Goal: Task Accomplishment & Management: Manage account settings

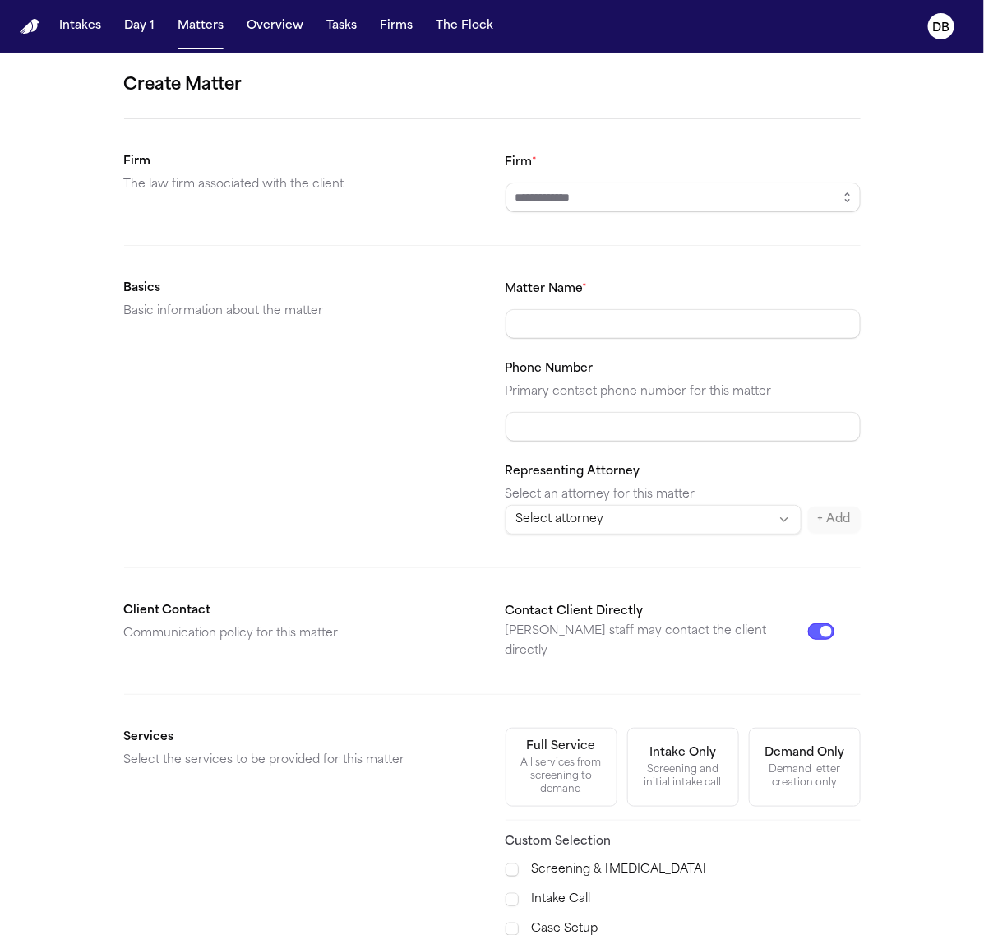
click at [76, 42] on nav "Intakes Day 1 Matters Overview Tasks Firms The Flock DB" at bounding box center [492, 26] width 984 height 53
click at [76, 39] on button "Intakes" at bounding box center [80, 27] width 55 height 30
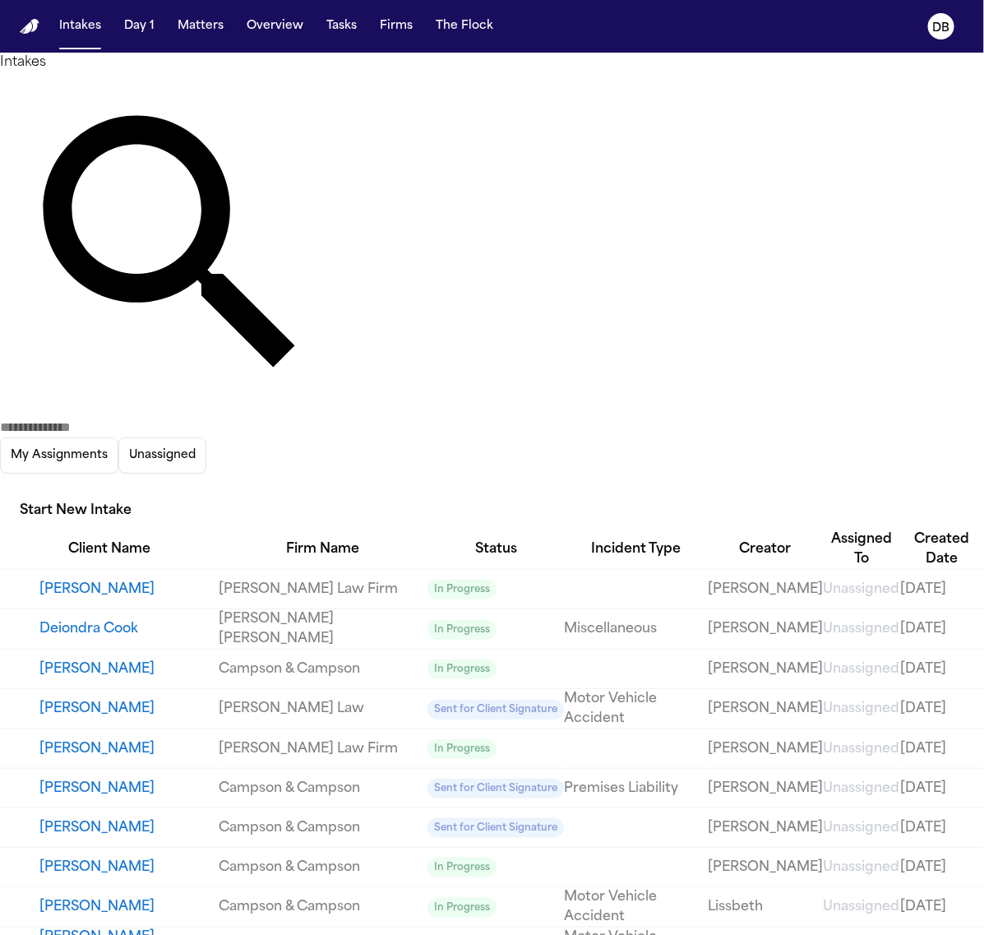
click at [151, 493] on button "Start New Intake" at bounding box center [75, 511] width 151 height 36
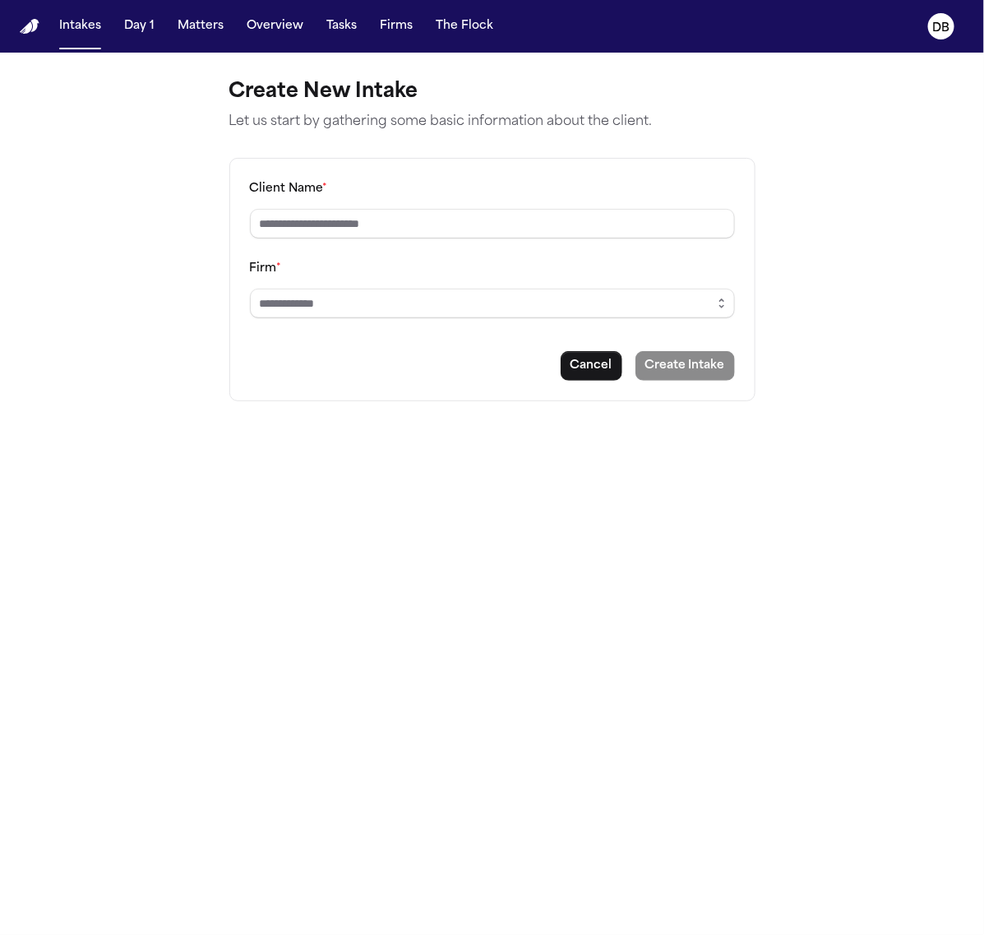
click at [598, 239] on div "Client Name * Firm * Cancel Create Intake" at bounding box center [492, 279] width 526 height 243
click at [597, 222] on input "Client Name *" at bounding box center [492, 224] width 485 height 30
click at [659, 270] on div "Firm *" at bounding box center [492, 288] width 485 height 60
click at [650, 323] on div "Client Name * Firm * Cancel Create Intake" at bounding box center [492, 279] width 526 height 243
click at [658, 316] on input "Firm *" at bounding box center [492, 304] width 485 height 30
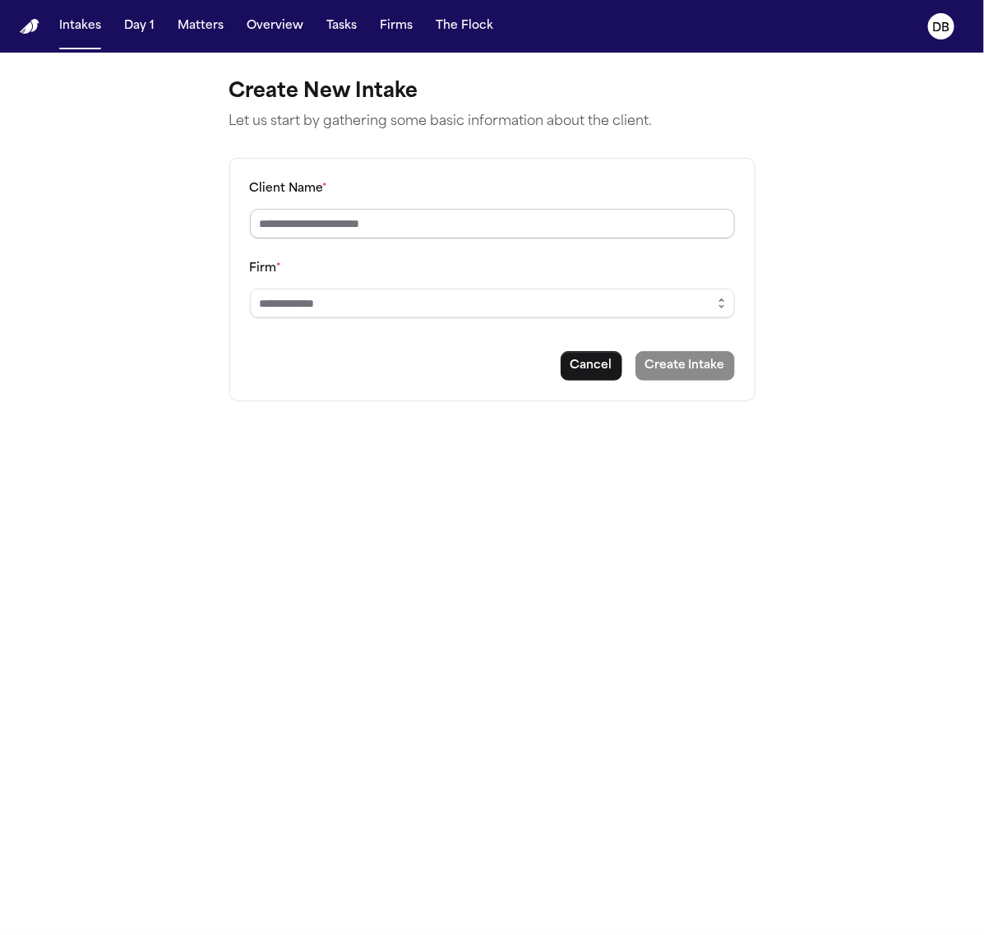
click at [689, 219] on input "Client Name *" at bounding box center [492, 224] width 485 height 30
type input "**********"
click at [715, 289] on button "button" at bounding box center [722, 304] width 26 height 30
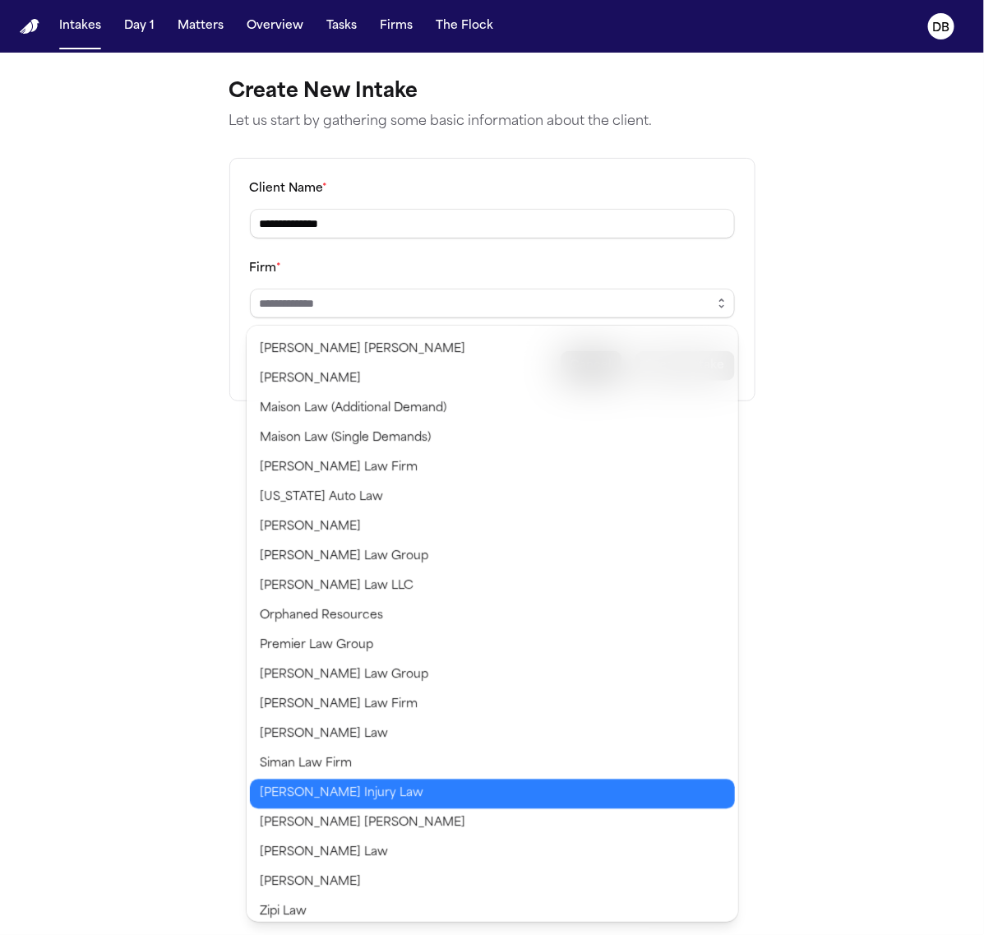
scroll to position [979, 0]
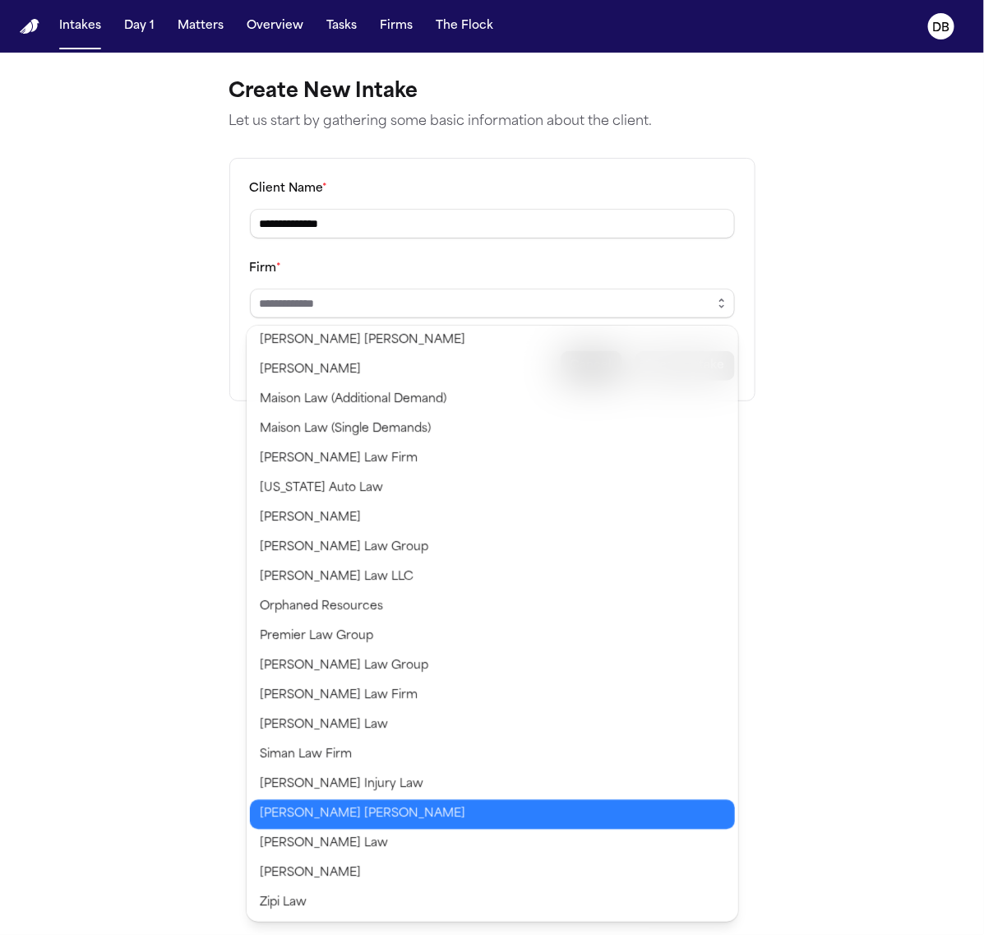
type input "**********"
click at [358, 822] on body "**********" at bounding box center [492, 467] width 984 height 935
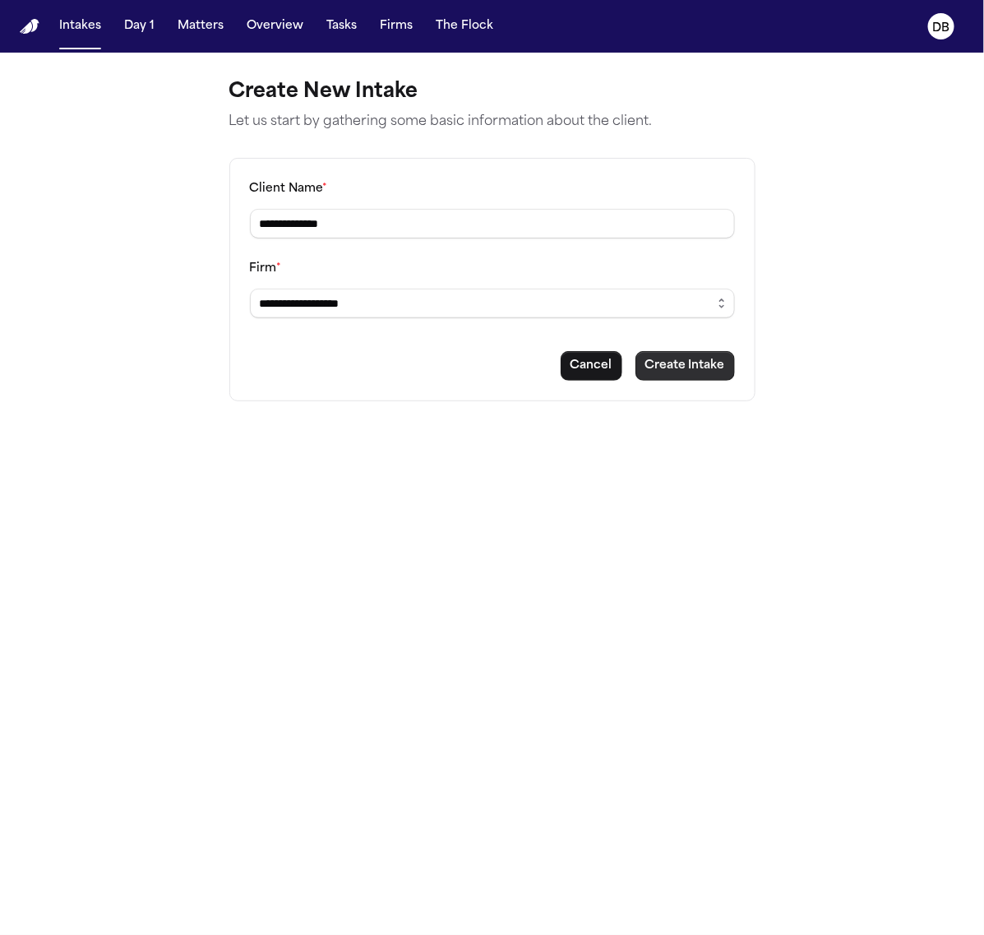
click at [684, 364] on button "Create Intake" at bounding box center [684, 366] width 99 height 30
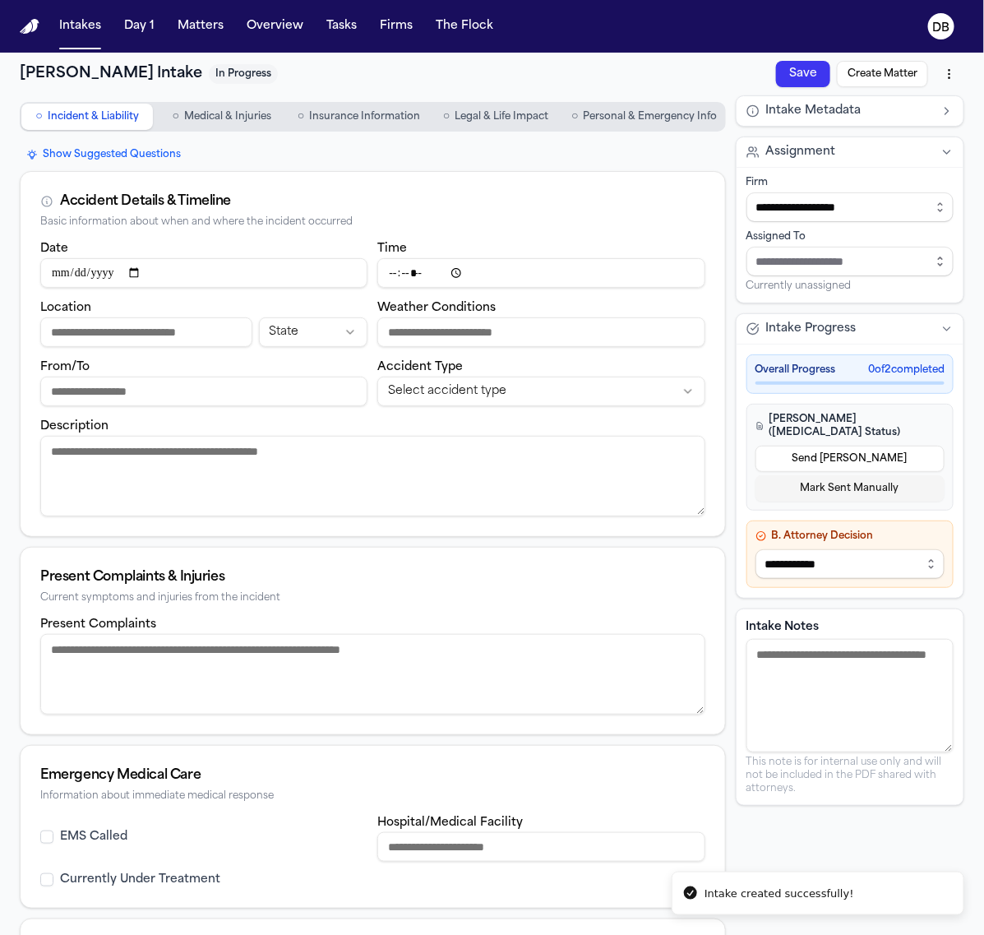
click at [633, 99] on nav "○ Incident & Liability ○ Medical & Injuries ○ Insurance Information ○ Legal & L…" at bounding box center [373, 116] width 706 height 43
click at [637, 107] on button "○ Personal & Emergency Info" at bounding box center [644, 117] width 159 height 26
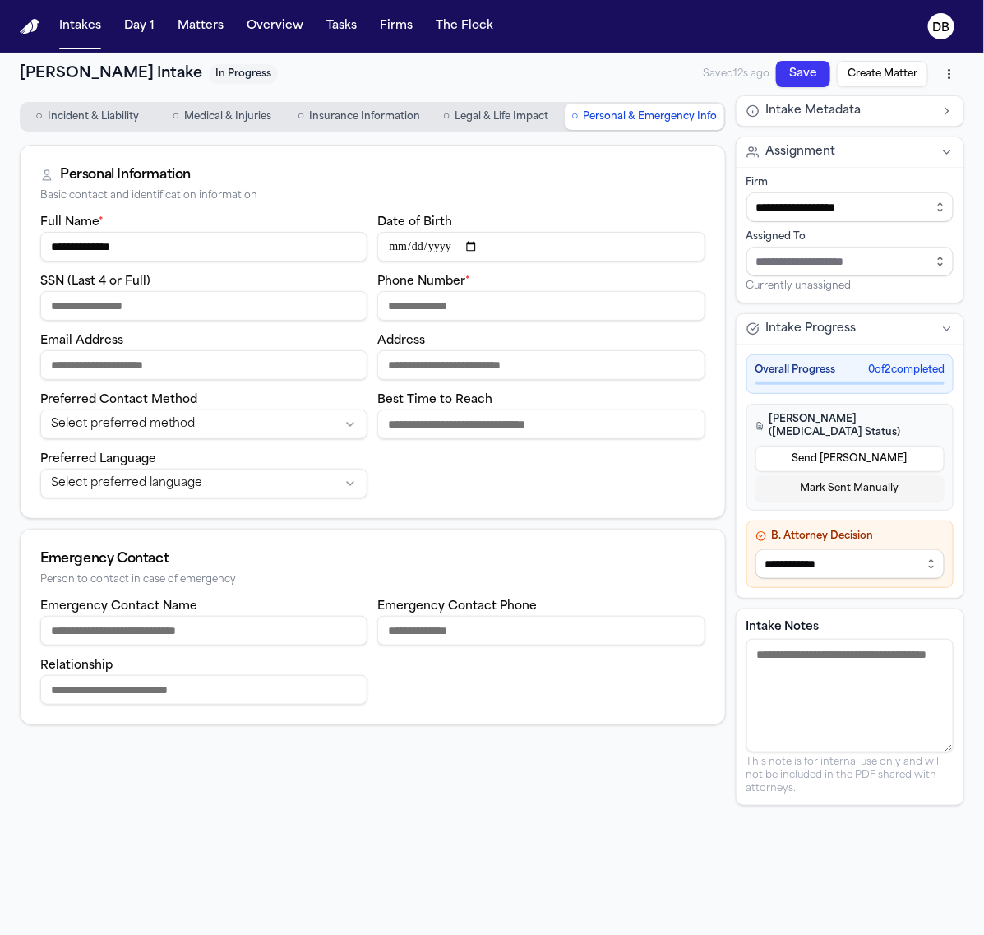
drag, startPoint x: 245, startPoint y: 249, endPoint x: -2, endPoint y: -125, distance: 448.0
click at [0, 0] on html "**********" at bounding box center [492, 467] width 984 height 935
click at [137, 625] on input "Emergency Contact Name" at bounding box center [203, 631] width 327 height 30
paste input "**********"
type input "**********"
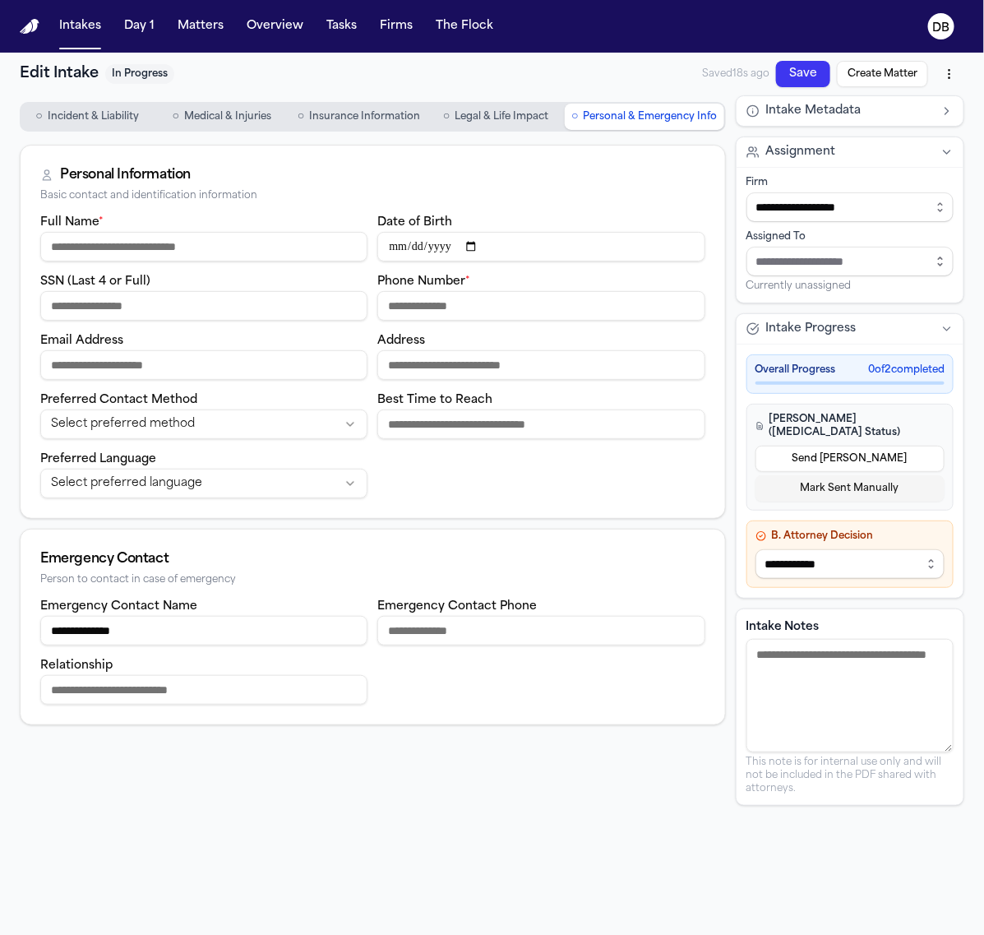
click at [171, 223] on div "Full Name *" at bounding box center [203, 236] width 327 height 49
click at [173, 248] on input "Full Name *" at bounding box center [203, 247] width 327 height 30
type input "*"
type input "**********"
click at [393, 252] on input "Date of Birth" at bounding box center [540, 247] width 327 height 30
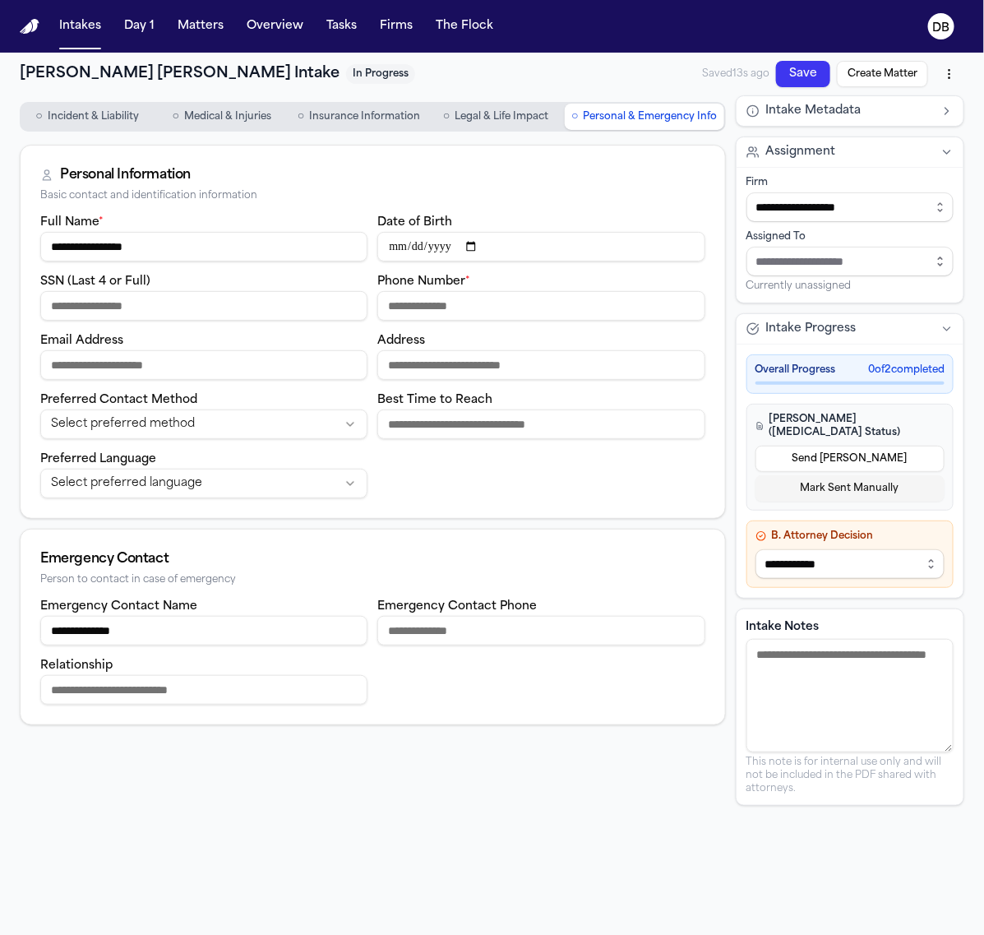
type input "**********"
click at [280, 310] on input "SSN (Last 4 or Full)" at bounding box center [203, 306] width 327 height 30
drag, startPoint x: 275, startPoint y: 256, endPoint x: -2, endPoint y: 269, distance: 277.3
click at [0, 269] on html "**********" at bounding box center [492, 467] width 984 height 935
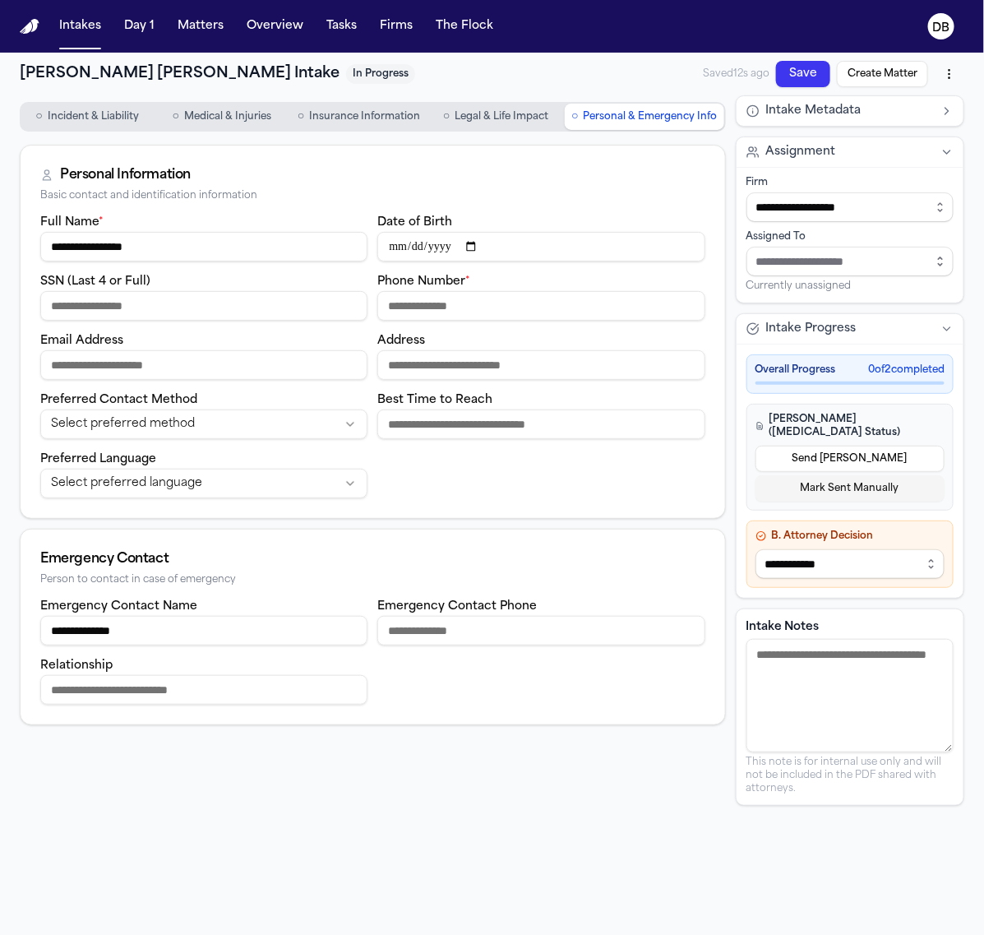
click at [305, 313] on input "SSN (Last 4 or Full)" at bounding box center [203, 306] width 327 height 30
click at [544, 376] on input "Address" at bounding box center [540, 365] width 327 height 30
click at [399, 607] on label "Emergency Contact Phone" at bounding box center [456, 606] width 159 height 12
click at [399, 616] on input "Emergency Contact Phone" at bounding box center [540, 631] width 327 height 30
click at [399, 607] on label "Emergency Contact Phone" at bounding box center [456, 606] width 159 height 12
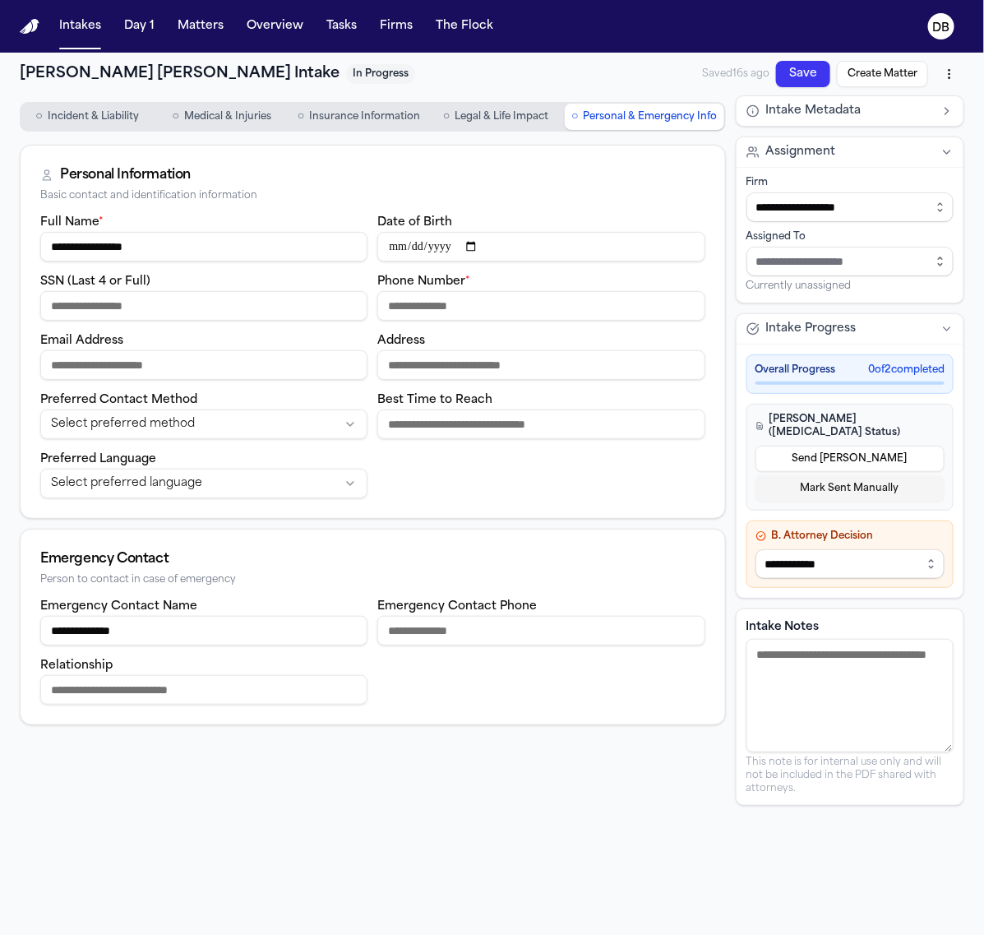
click at [399, 616] on input "Emergency Contact Phone" at bounding box center [540, 631] width 327 height 30
click at [401, 631] on input "Emergency Contact Phone" at bounding box center [540, 631] width 327 height 30
click at [278, 302] on input "SSN (Last 4 or Full)" at bounding box center [203, 306] width 327 height 30
type input "****"
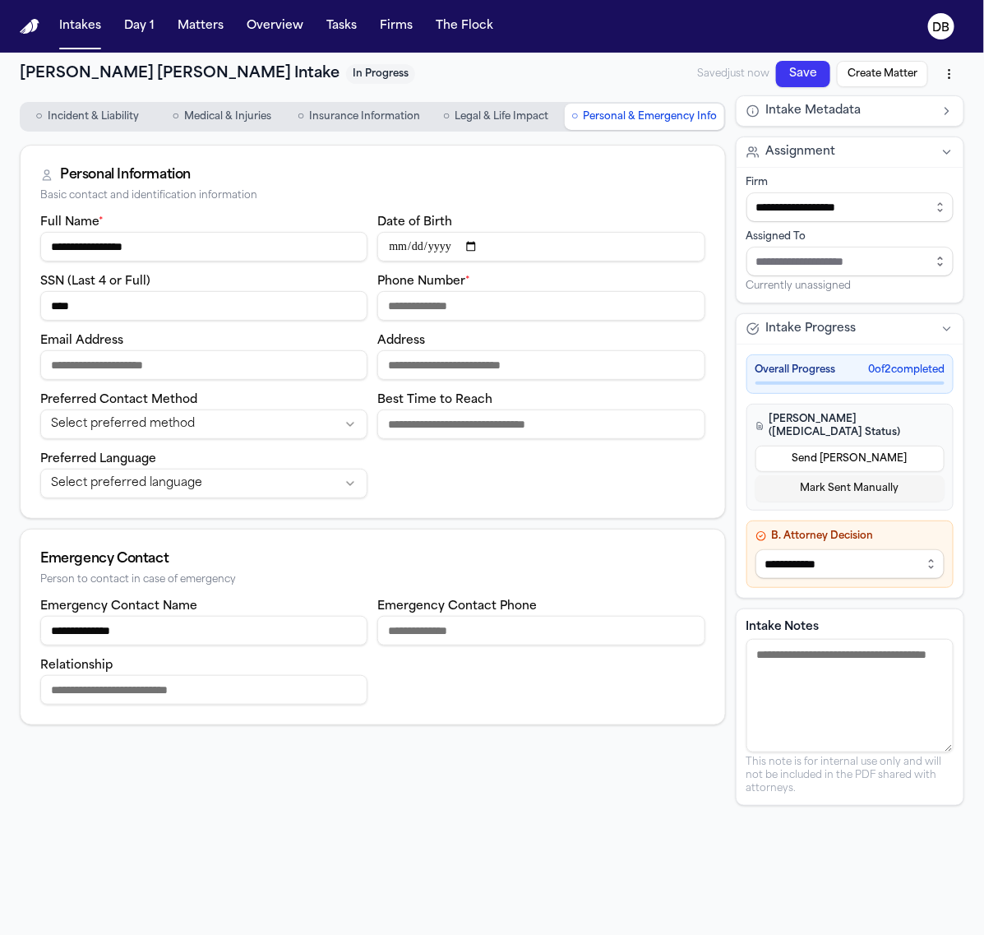
click at [649, 286] on div "Phone Number *" at bounding box center [540, 295] width 327 height 49
click at [650, 309] on input "Phone Number *" at bounding box center [540, 306] width 327 height 30
click at [593, 301] on input "Phone Number *" at bounding box center [540, 306] width 327 height 30
drag, startPoint x: 589, startPoint y: 301, endPoint x: 113, endPoint y: 384, distance: 483.1
click at [103, 384] on div "**********" at bounding box center [372, 355] width 665 height 286
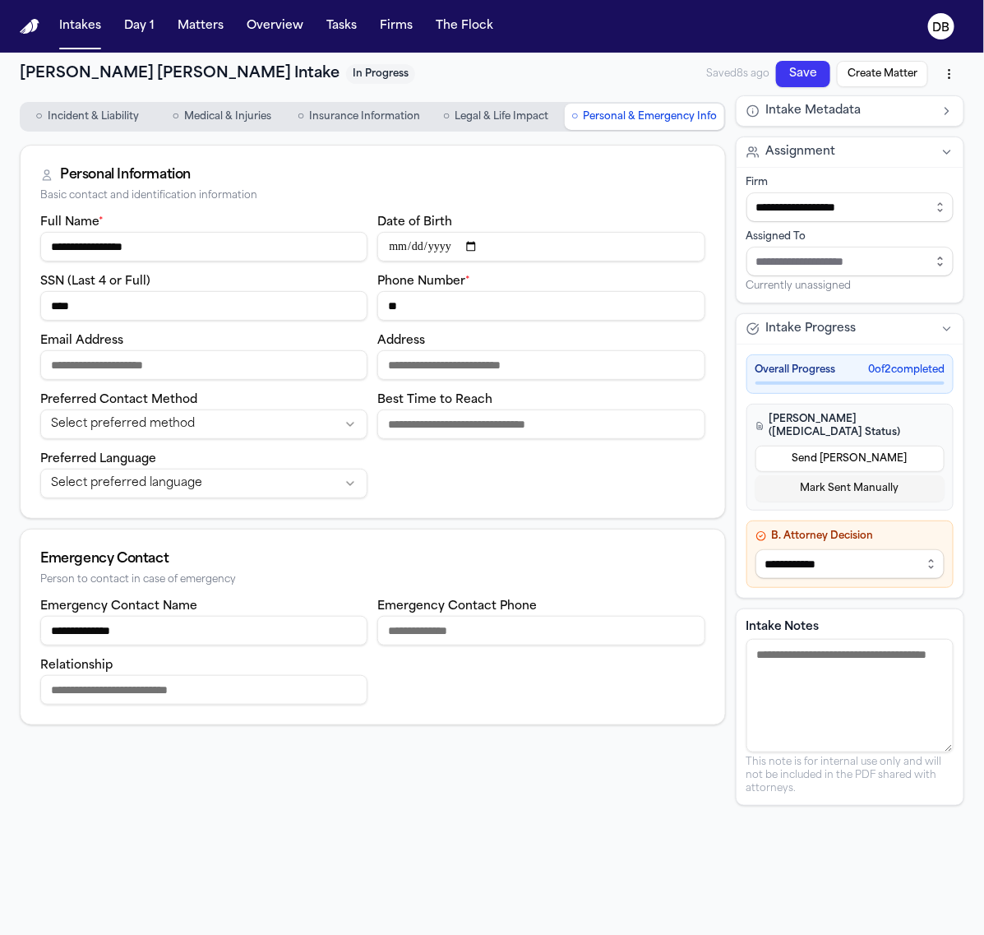
type input "*"
drag, startPoint x: 606, startPoint y: 309, endPoint x: 293, endPoint y: 264, distance: 316.4
click at [293, 264] on div "**********" at bounding box center [372, 355] width 665 height 286
type input "**********"
click at [487, 648] on div "**********" at bounding box center [372, 650] width 665 height 109
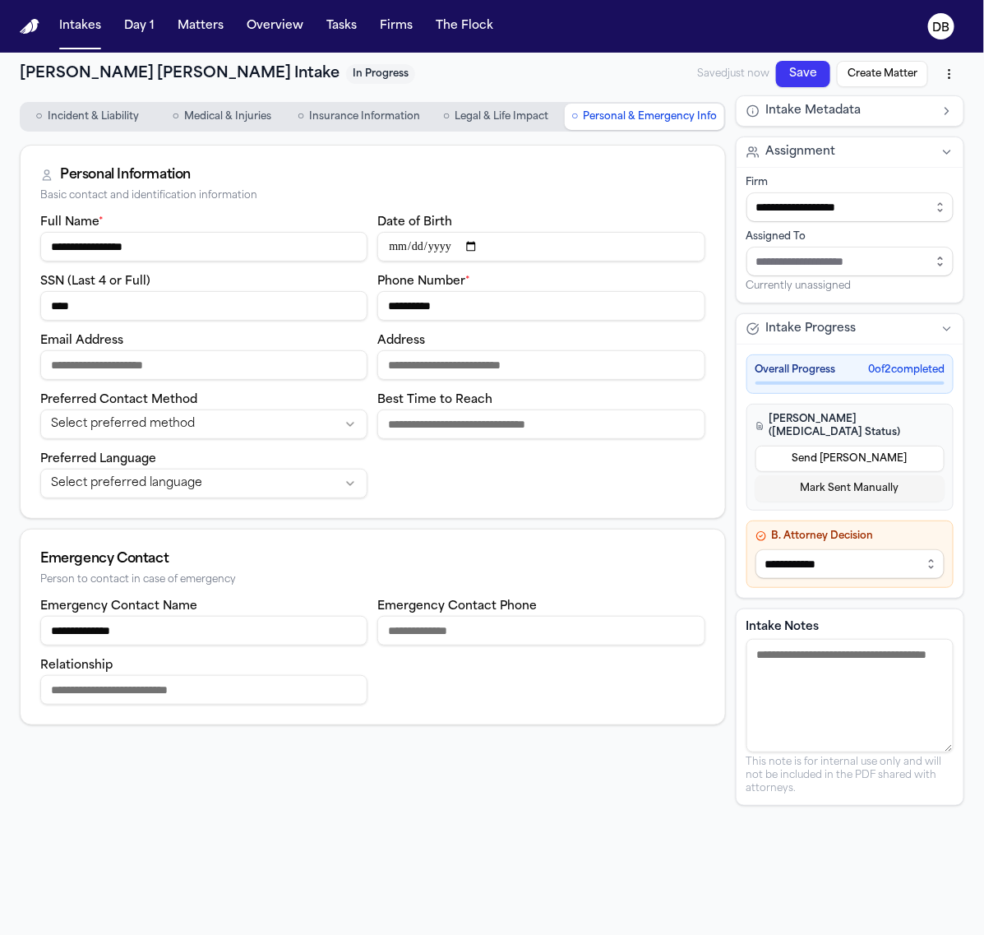
click at [496, 619] on input "Emergency Contact Phone" at bounding box center [540, 631] width 327 height 30
paste input "**********"
type input "**********"
click at [292, 382] on div "**********" at bounding box center [372, 355] width 665 height 286
click at [298, 372] on input "Email Address" at bounding box center [203, 365] width 327 height 30
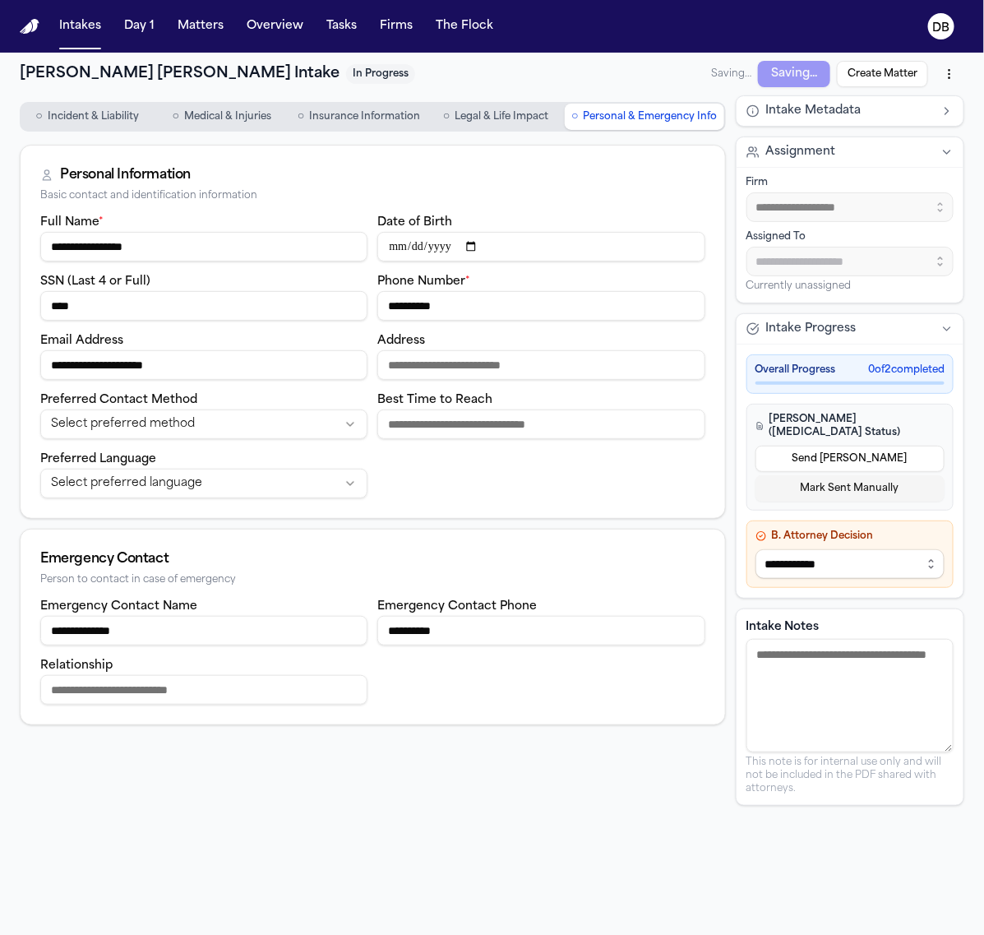
type input "**********"
drag, startPoint x: 264, startPoint y: 372, endPoint x: -2, endPoint y: 387, distance: 265.9
click at [0, 387] on html "**********" at bounding box center [492, 467] width 984 height 935
click at [496, 375] on input "Address" at bounding box center [540, 365] width 327 height 30
paste input "**********"
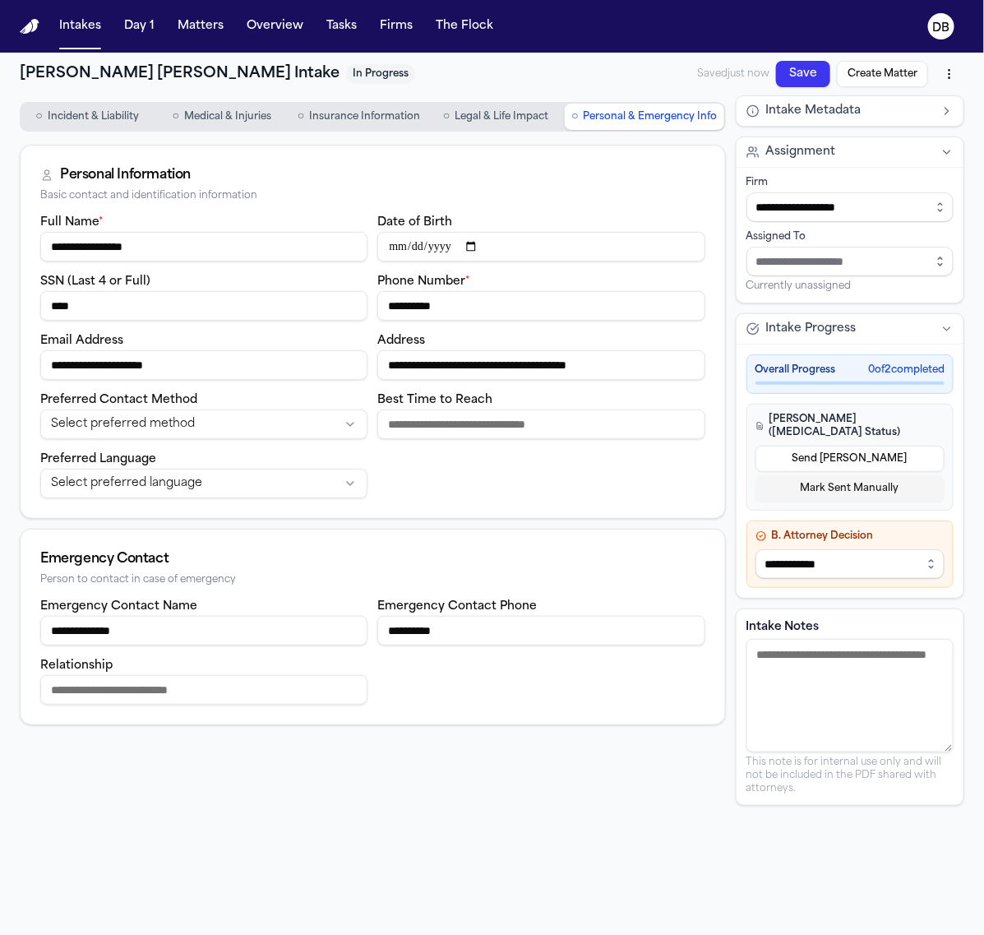
type input "**********"
click at [298, 680] on input "Relationship" at bounding box center [203, 690] width 327 height 30
type input "******"
drag, startPoint x: 157, startPoint y: 618, endPoint x: -2, endPoint y: 614, distance: 158.7
click at [0, 614] on html "**********" at bounding box center [492, 467] width 984 height 935
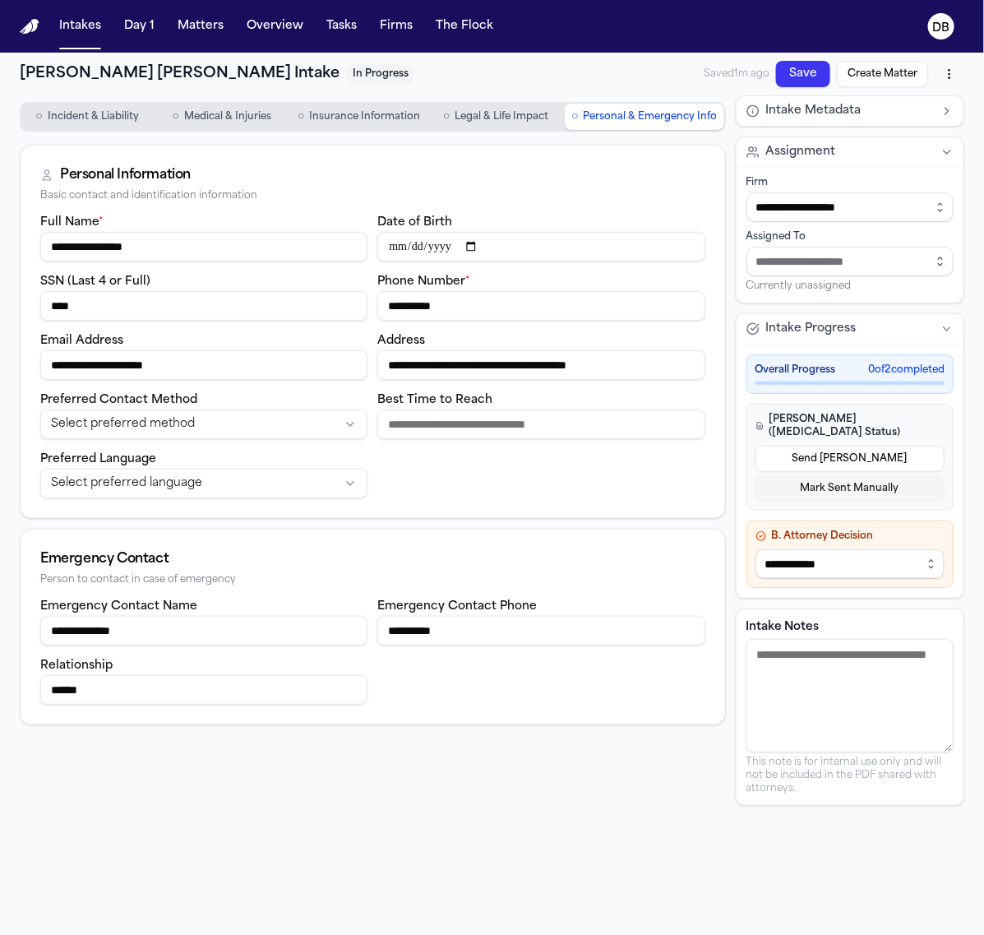
drag, startPoint x: 486, startPoint y: 307, endPoint x: 293, endPoint y: 269, distance: 196.0
click at [293, 269] on div "**********" at bounding box center [372, 355] width 665 height 286
drag, startPoint x: 251, startPoint y: 366, endPoint x: -2, endPoint y: 355, distance: 252.6
click at [0, 355] on html "**********" at bounding box center [492, 467] width 984 height 935
click at [78, 107] on button "○ Incident & Liability" at bounding box center [87, 117] width 132 height 26
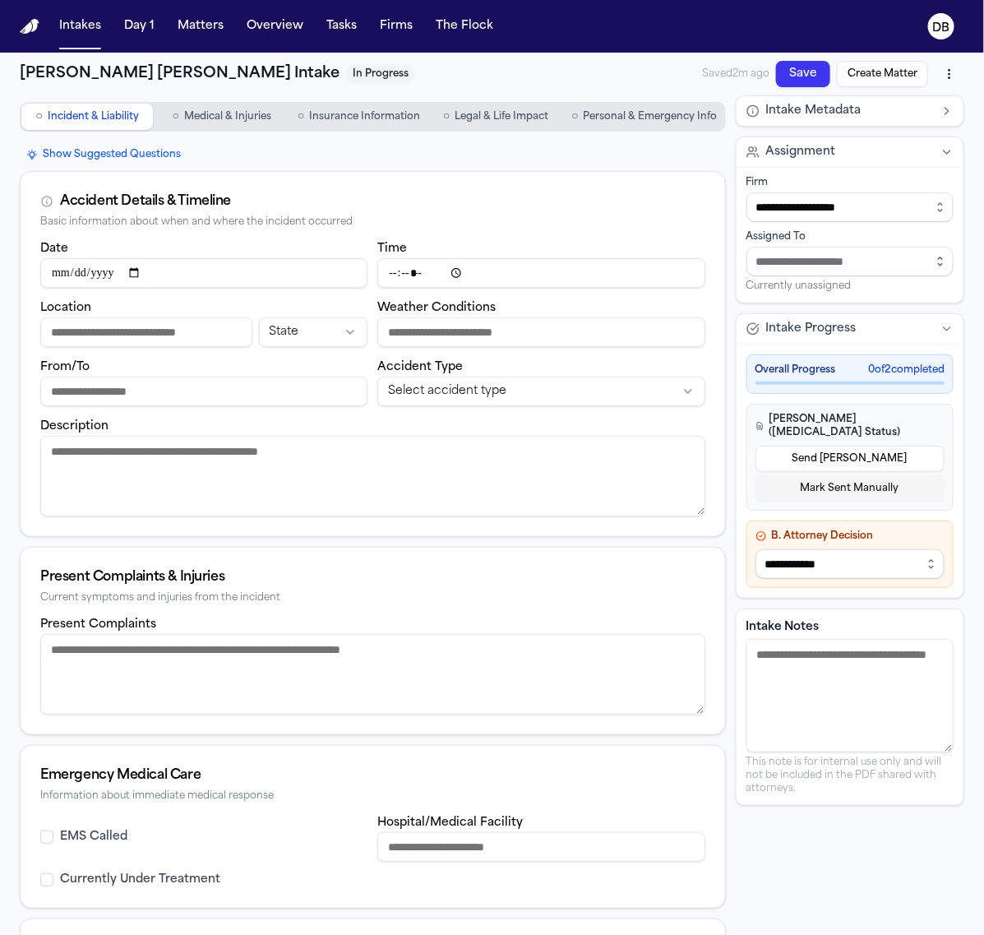
drag, startPoint x: 204, startPoint y: 321, endPoint x: 218, endPoint y: 338, distance: 22.2
click at [204, 321] on input "Location" at bounding box center [146, 332] width 212 height 30
paste input "**********"
type input "**********"
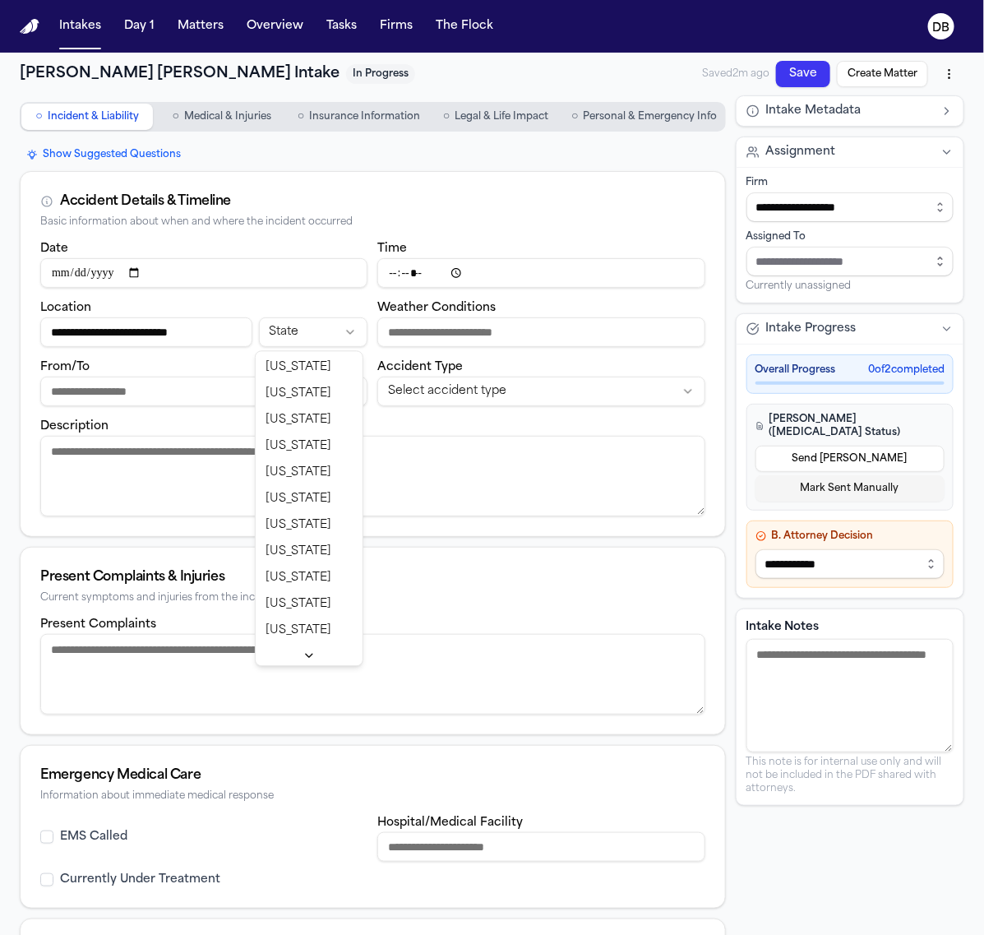
click at [281, 330] on html "**********" at bounding box center [492, 467] width 984 height 935
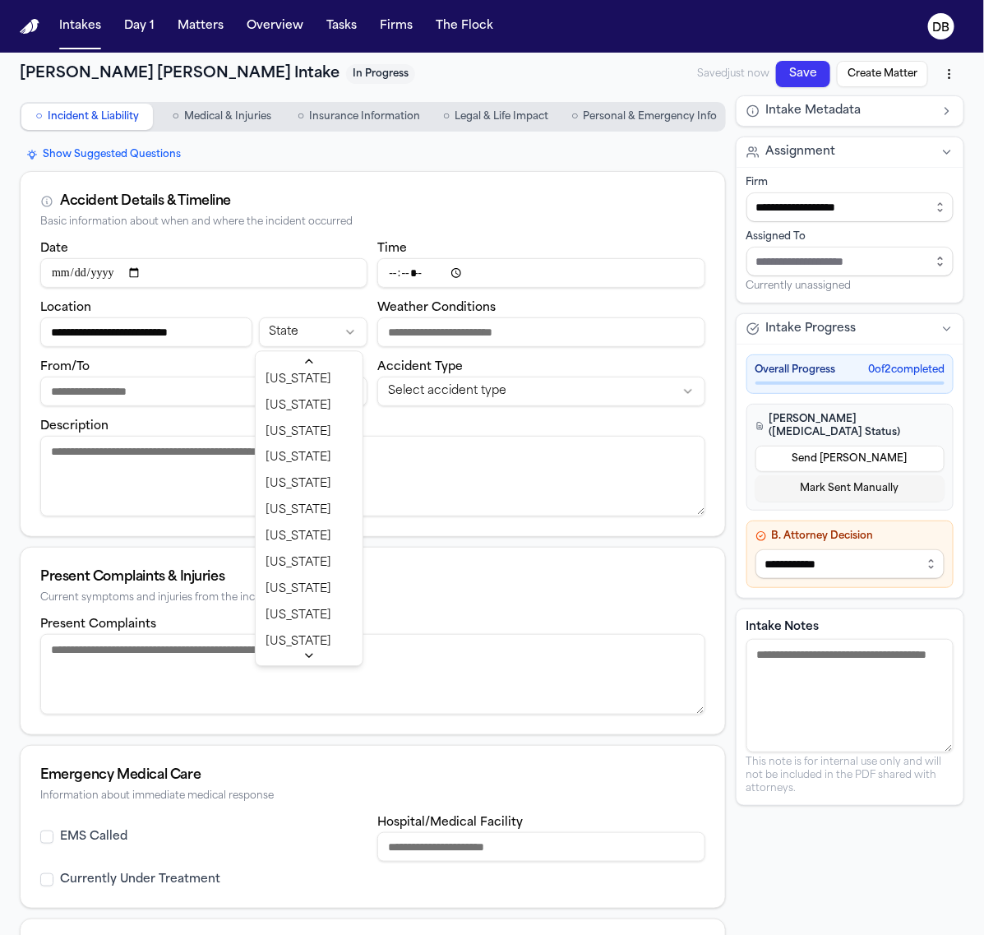
scroll to position [1027, 0]
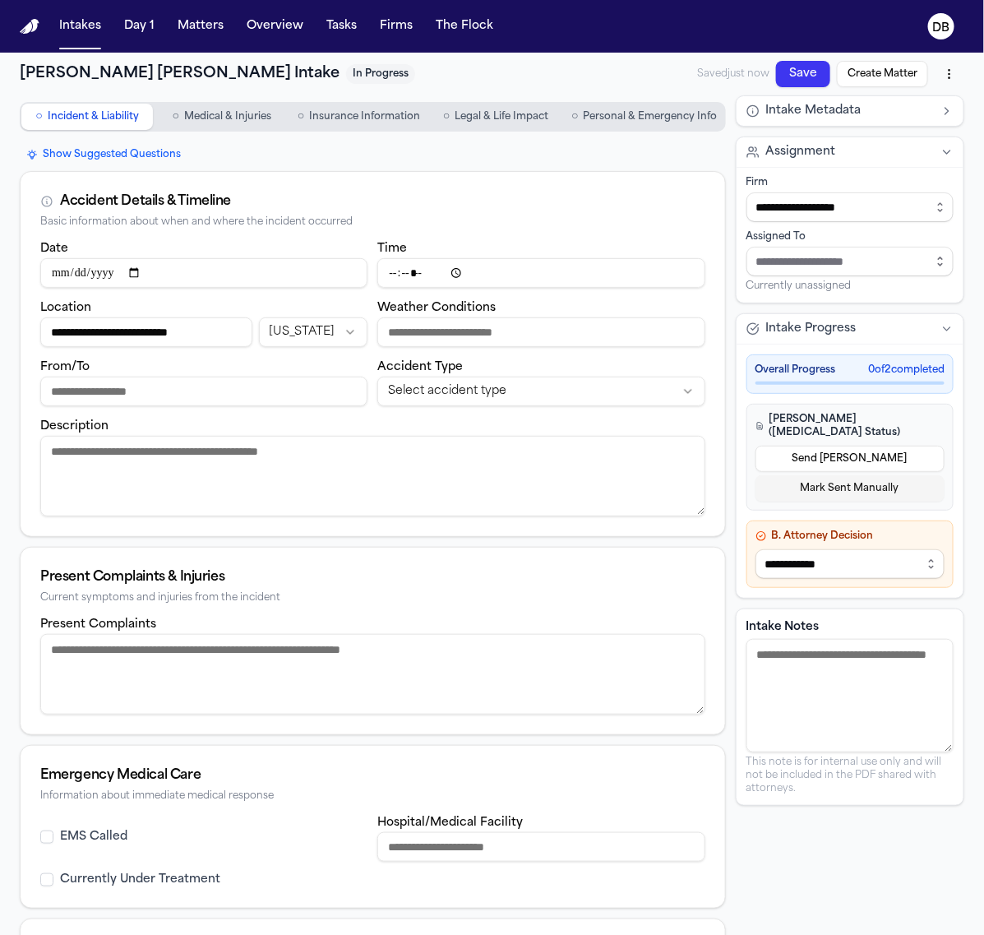
click at [278, 399] on input "From/To" at bounding box center [203, 391] width 327 height 30
type input "*******"
click at [611, 317] on input "Weather Conditions" at bounding box center [540, 332] width 327 height 30
type input "*****"
click at [653, 390] on html "**********" at bounding box center [492, 467] width 984 height 935
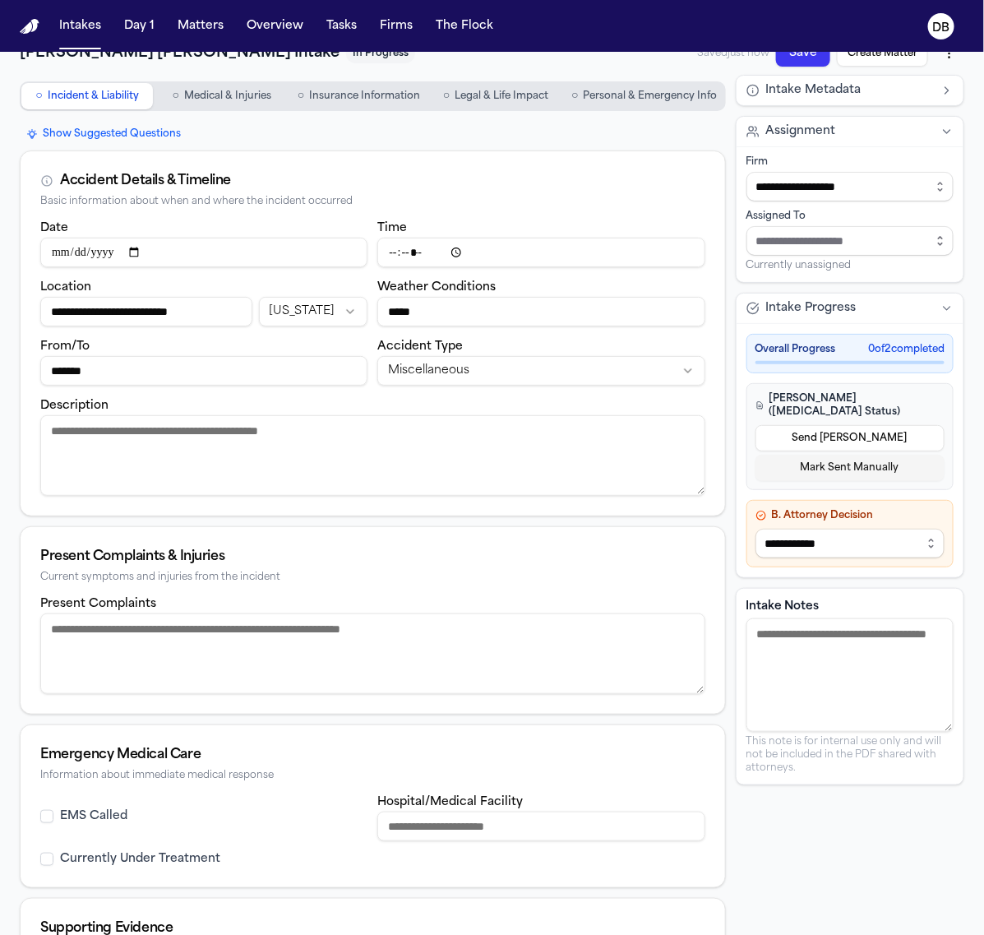
scroll to position [0, 0]
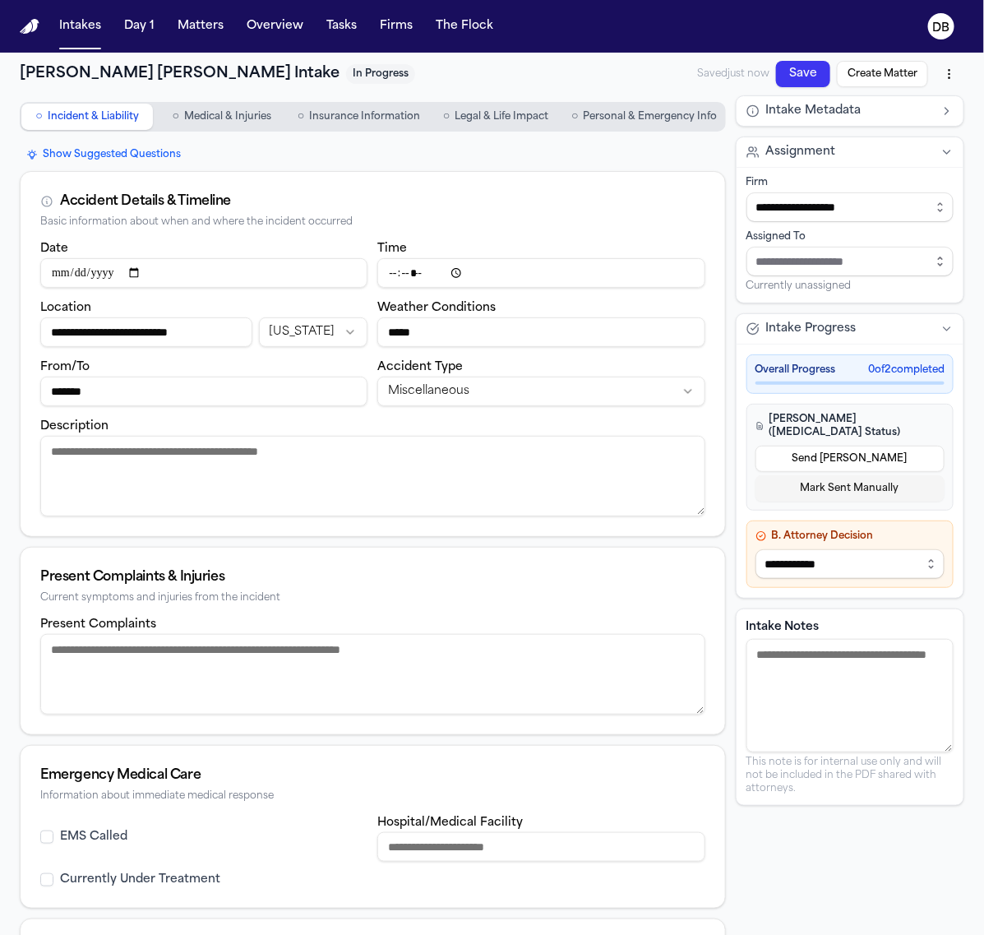
click at [220, 455] on textarea "Description" at bounding box center [372, 476] width 665 height 81
paste textarea "**********"
click at [596, 456] on textarea "**********" at bounding box center [366, 476] width 653 height 81
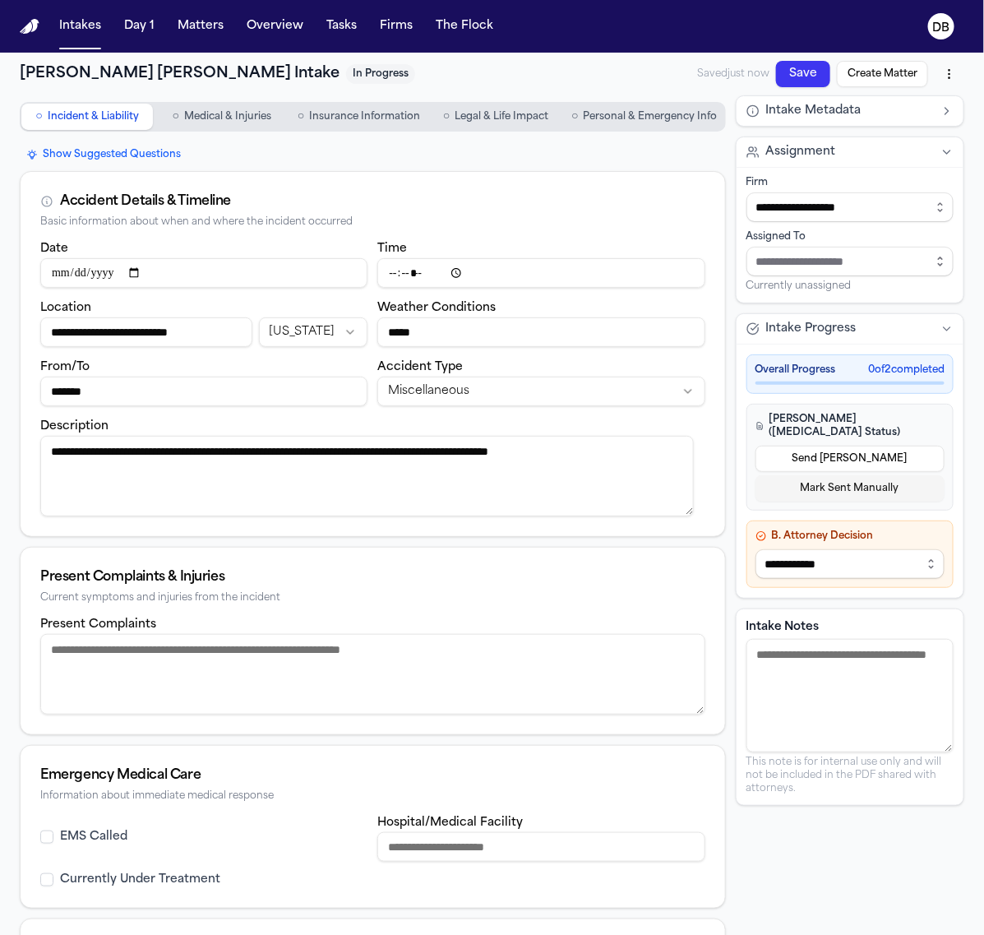
type textarea "**********"
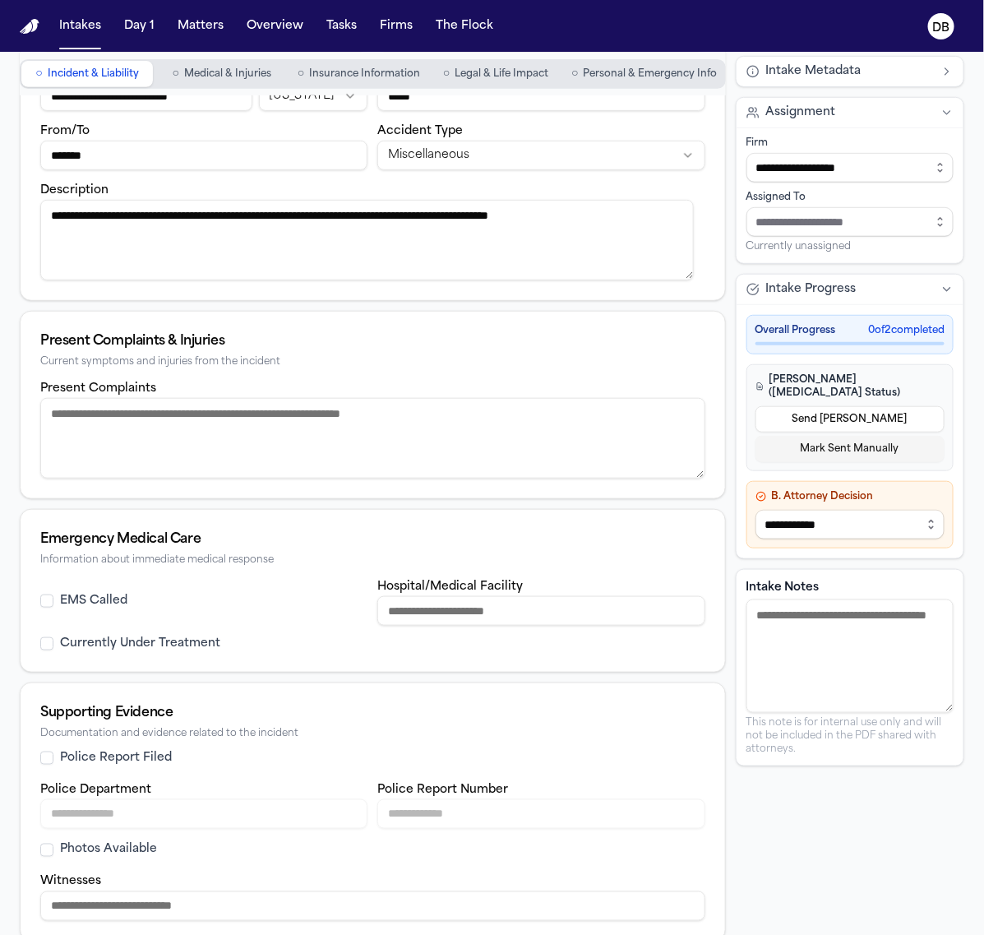
scroll to position [249, 0]
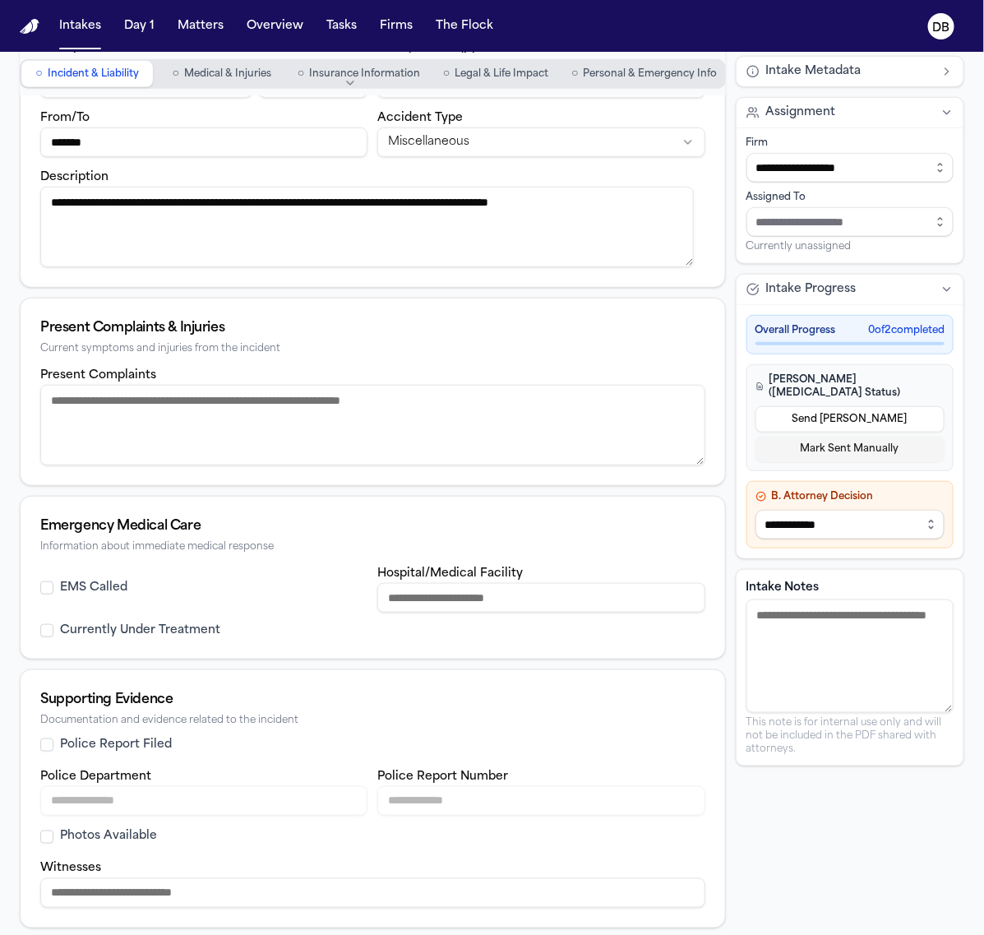
click at [52, 833] on button "Photos Available" at bounding box center [46, 836] width 13 height 13
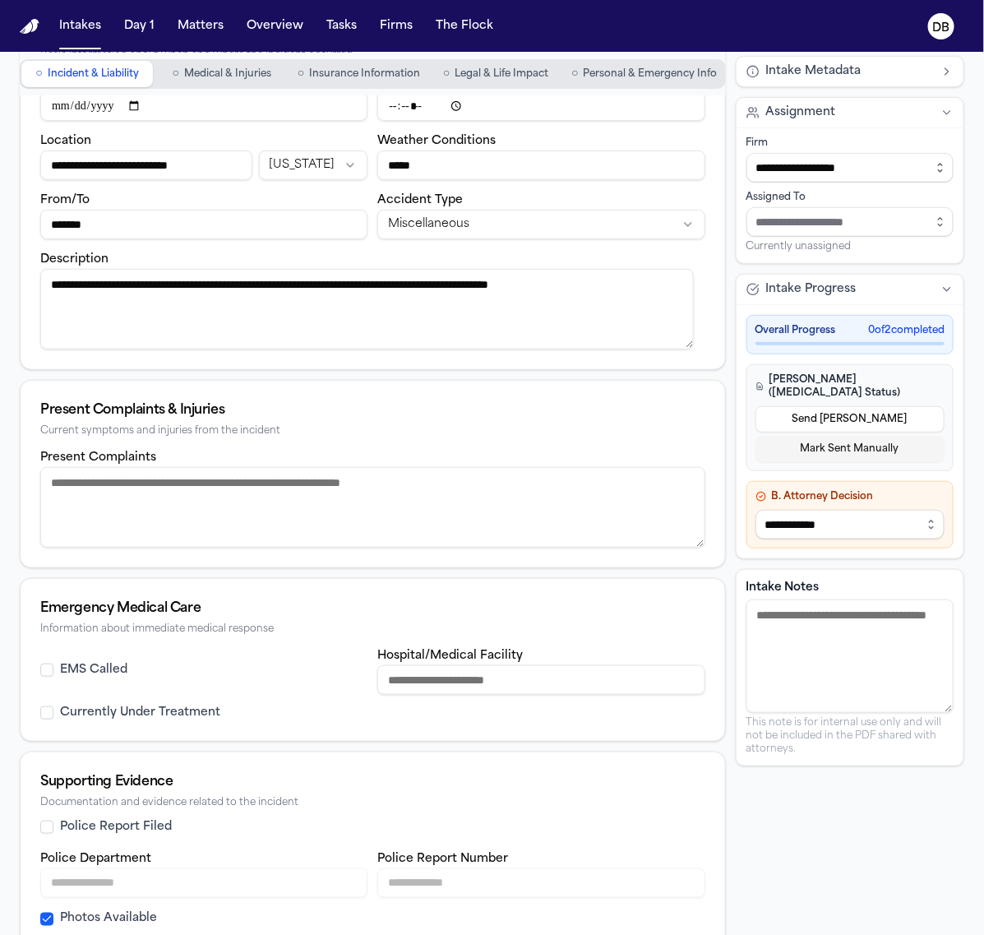
scroll to position [45, 0]
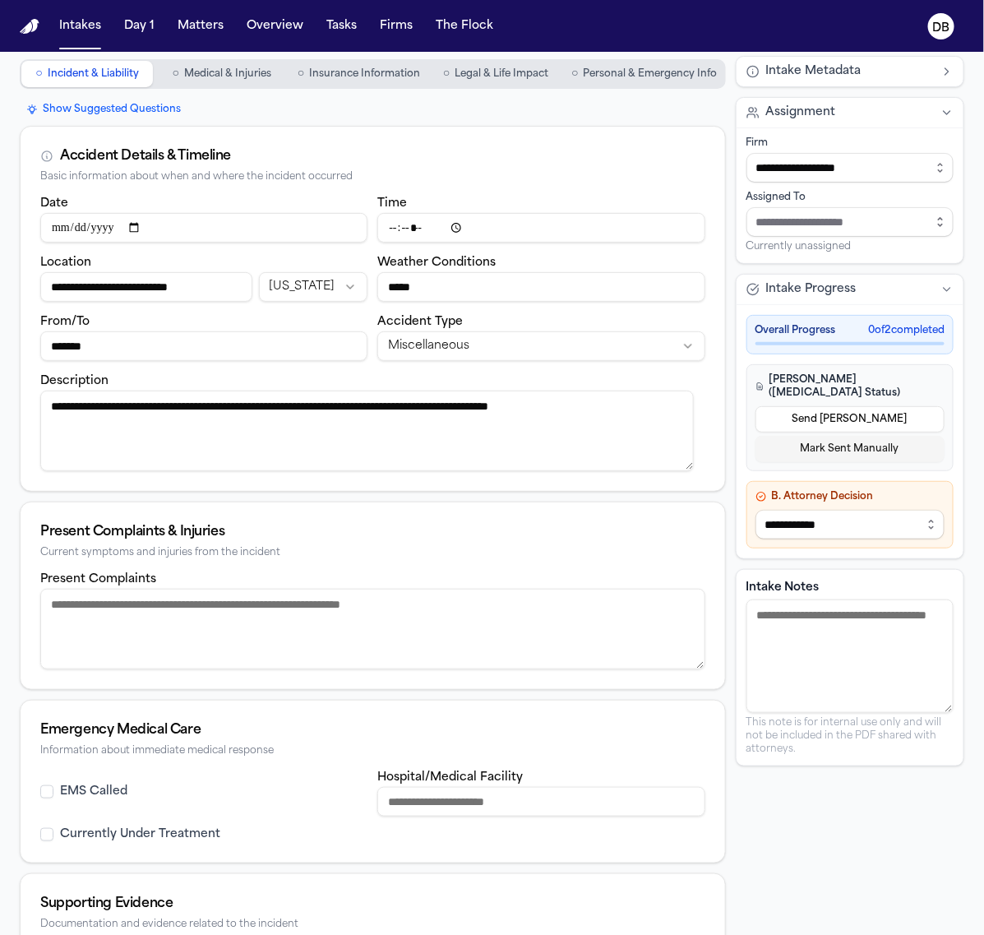
click at [164, 432] on textarea "**********" at bounding box center [366, 430] width 653 height 81
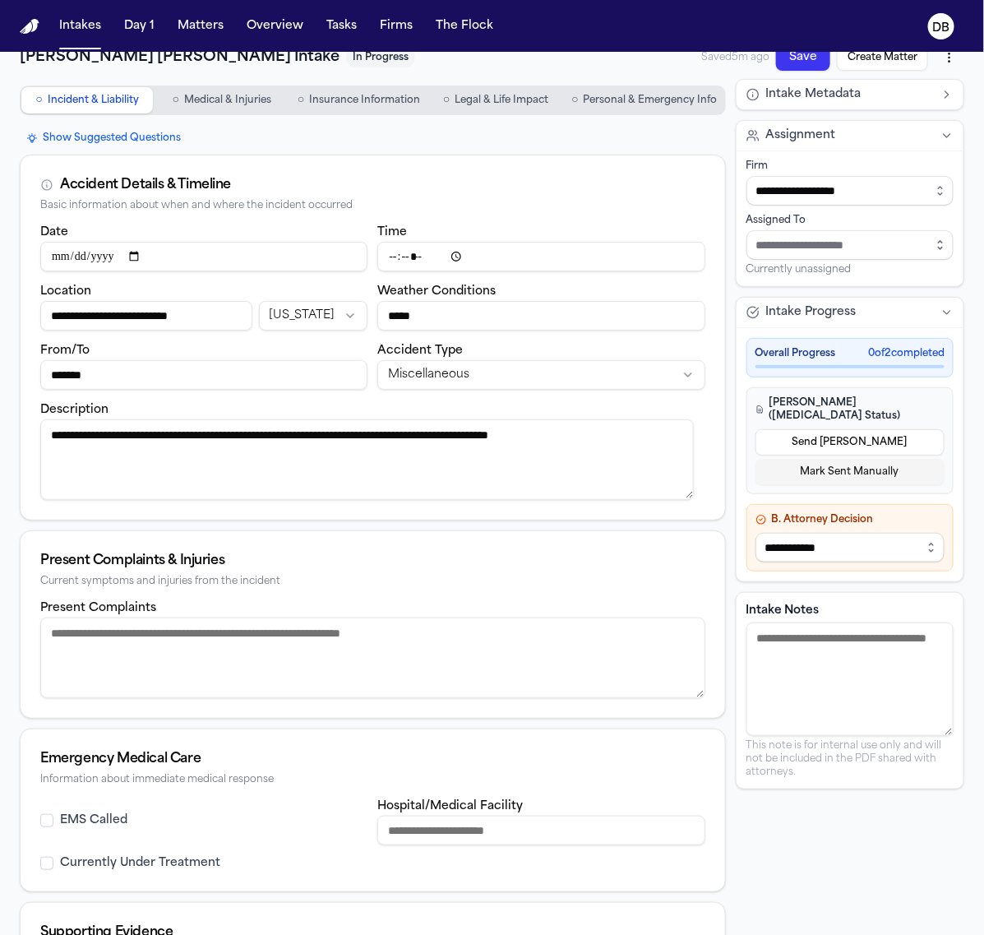
scroll to position [0, 0]
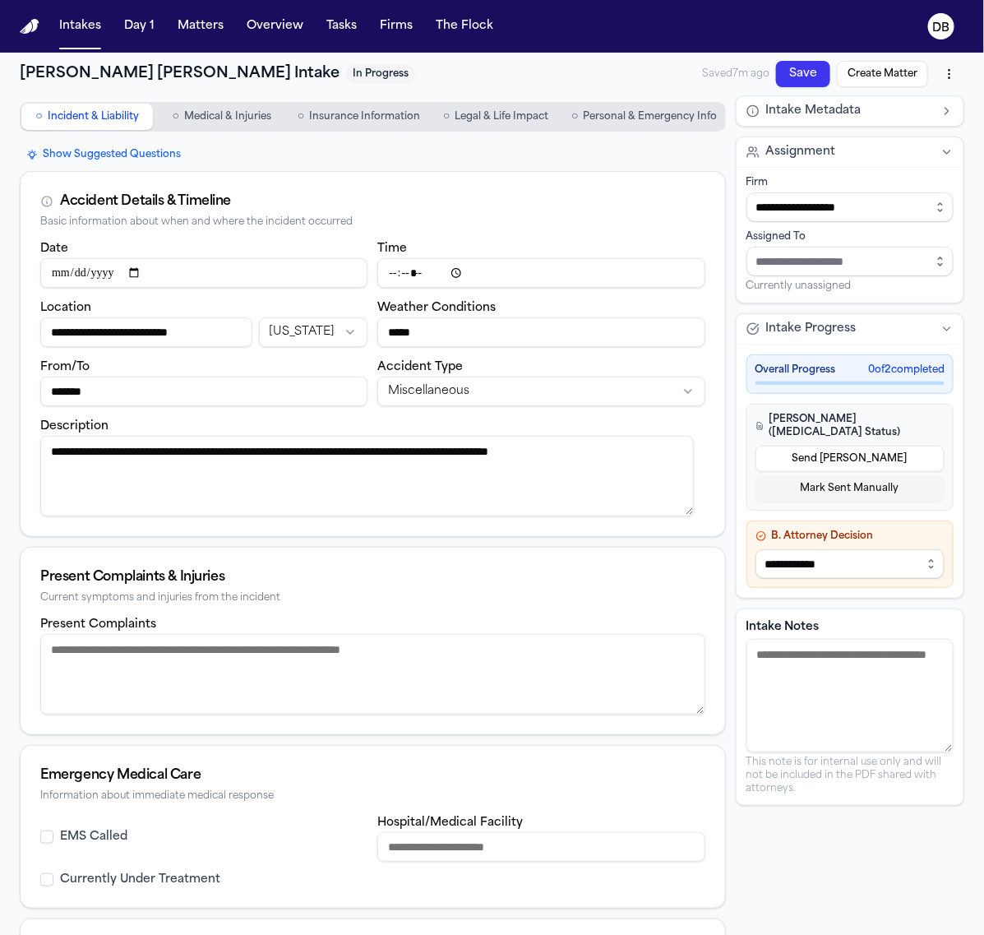
click at [292, 183] on div "Accident Details & Timeline Basic information about when and where the incident…" at bounding box center [373, 205] width 704 height 67
click at [678, 129] on button "○ Personal & Emergency Info" at bounding box center [644, 117] width 159 height 26
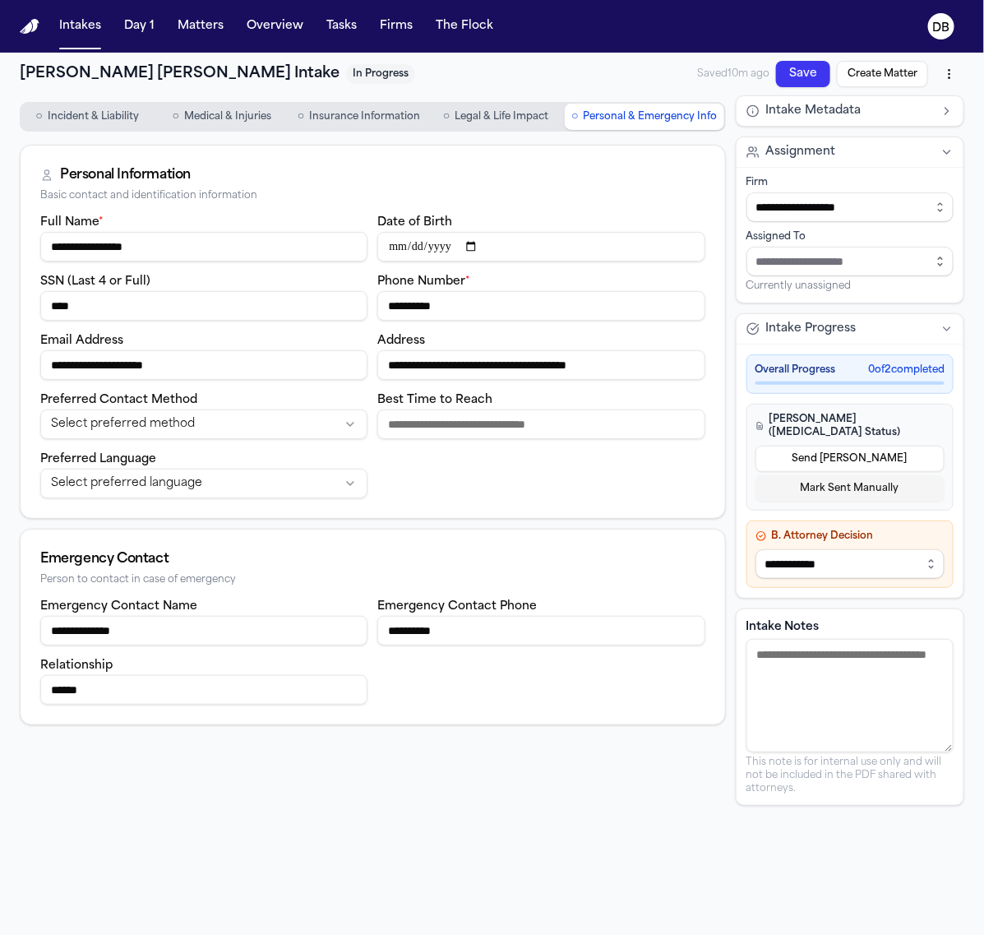
drag, startPoint x: 333, startPoint y: 355, endPoint x: 86, endPoint y: 368, distance: 246.9
click at [86, 368] on input "**********" at bounding box center [203, 365] width 327 height 30
drag, startPoint x: 289, startPoint y: 356, endPoint x: 294, endPoint y: 372, distance: 17.2
click at [289, 355] on input "**********" at bounding box center [203, 365] width 327 height 30
click at [288, 376] on input "**********" at bounding box center [203, 365] width 327 height 30
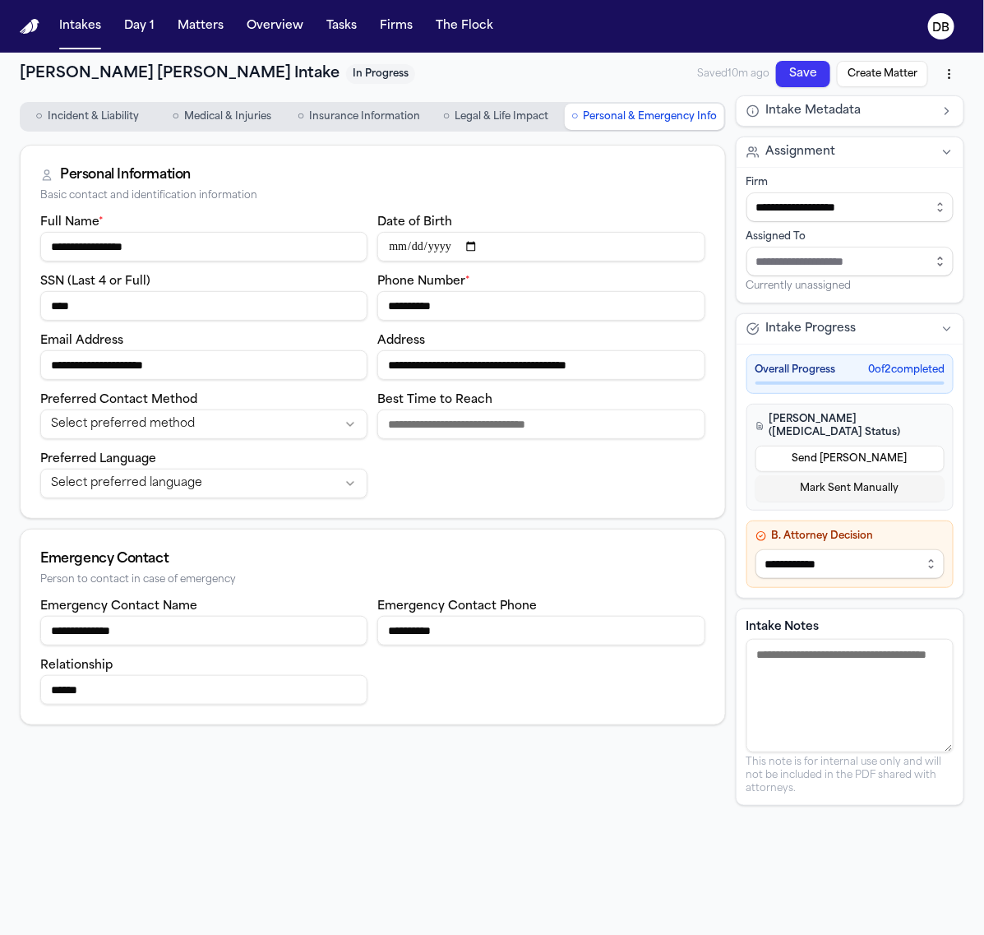
drag, startPoint x: 293, startPoint y: 372, endPoint x: 16, endPoint y: 335, distance: 279.5
click at [0, 343] on html "**********" at bounding box center [492, 467] width 984 height 935
drag, startPoint x: 200, startPoint y: 244, endPoint x: -2, endPoint y: 274, distance: 203.5
click at [0, 274] on html "**********" at bounding box center [492, 467] width 984 height 935
click at [108, 111] on span "Incident & Liability" at bounding box center [93, 116] width 91 height 13
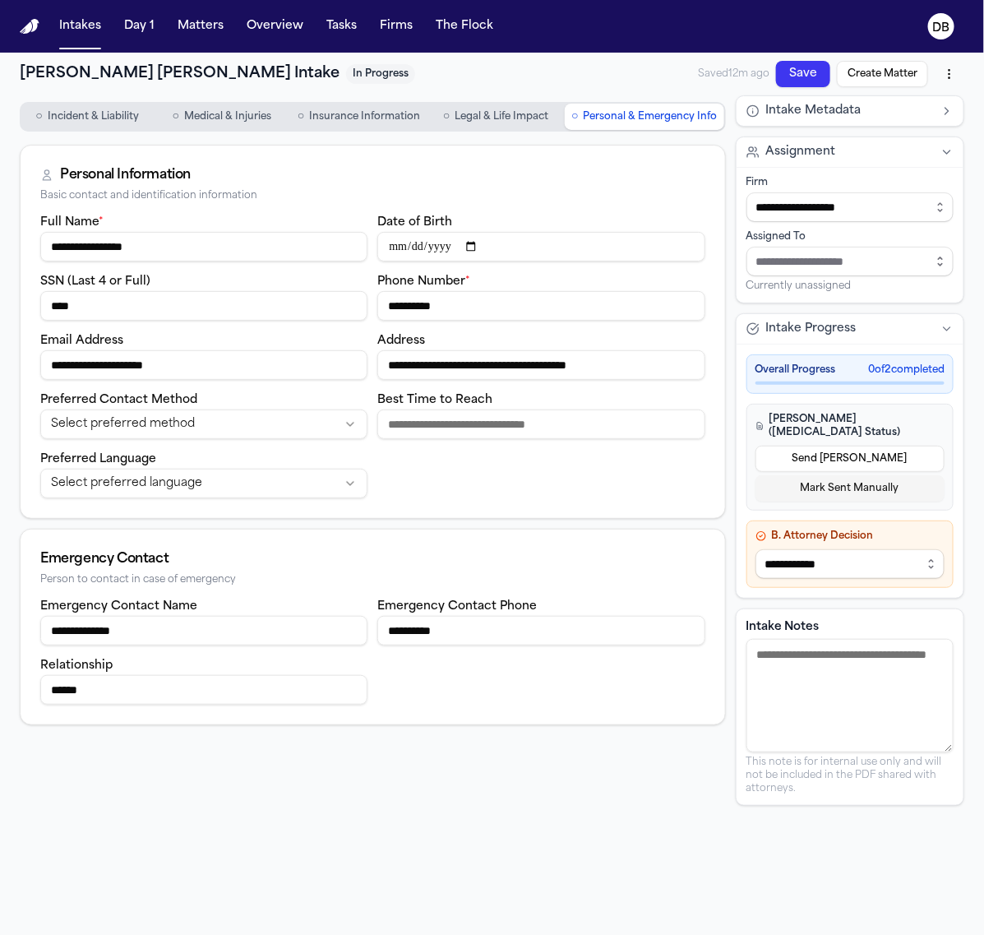
click at [108, 111] on span "Incident & Liability" at bounding box center [93, 116] width 91 height 13
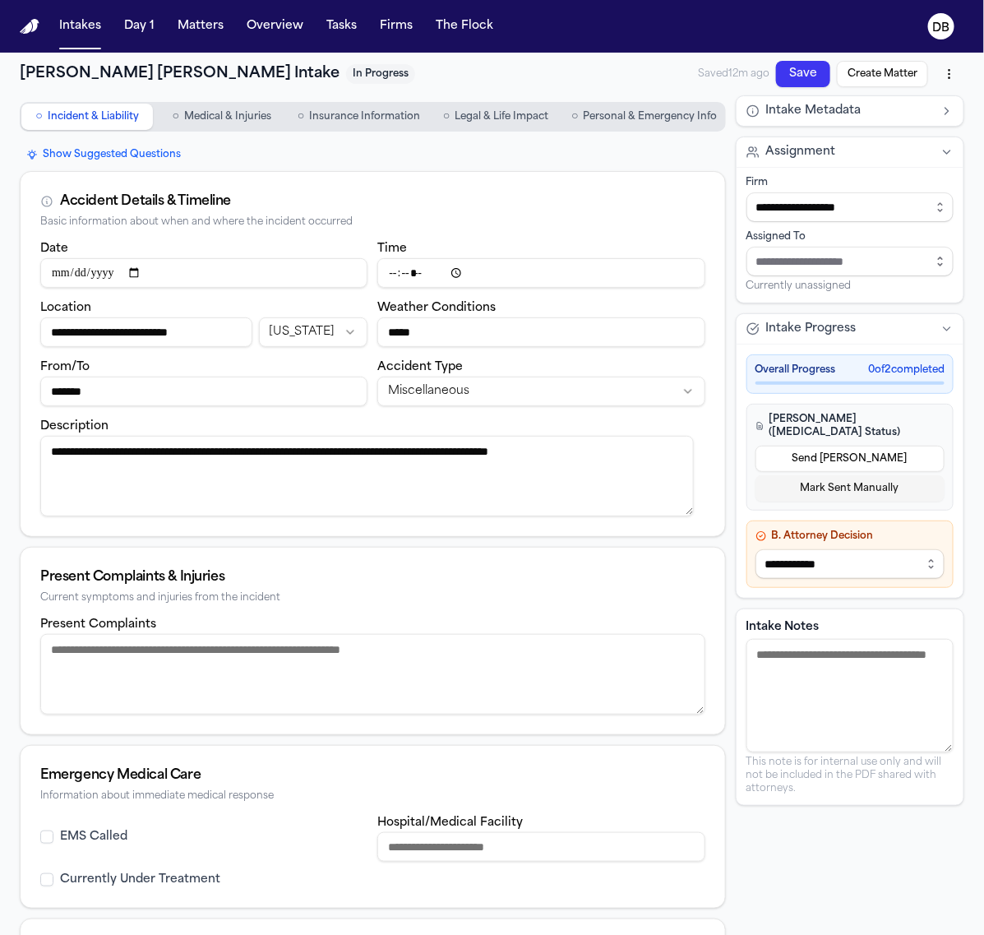
click at [276, 469] on textarea "**********" at bounding box center [366, 476] width 653 height 81
paste textarea "**********"
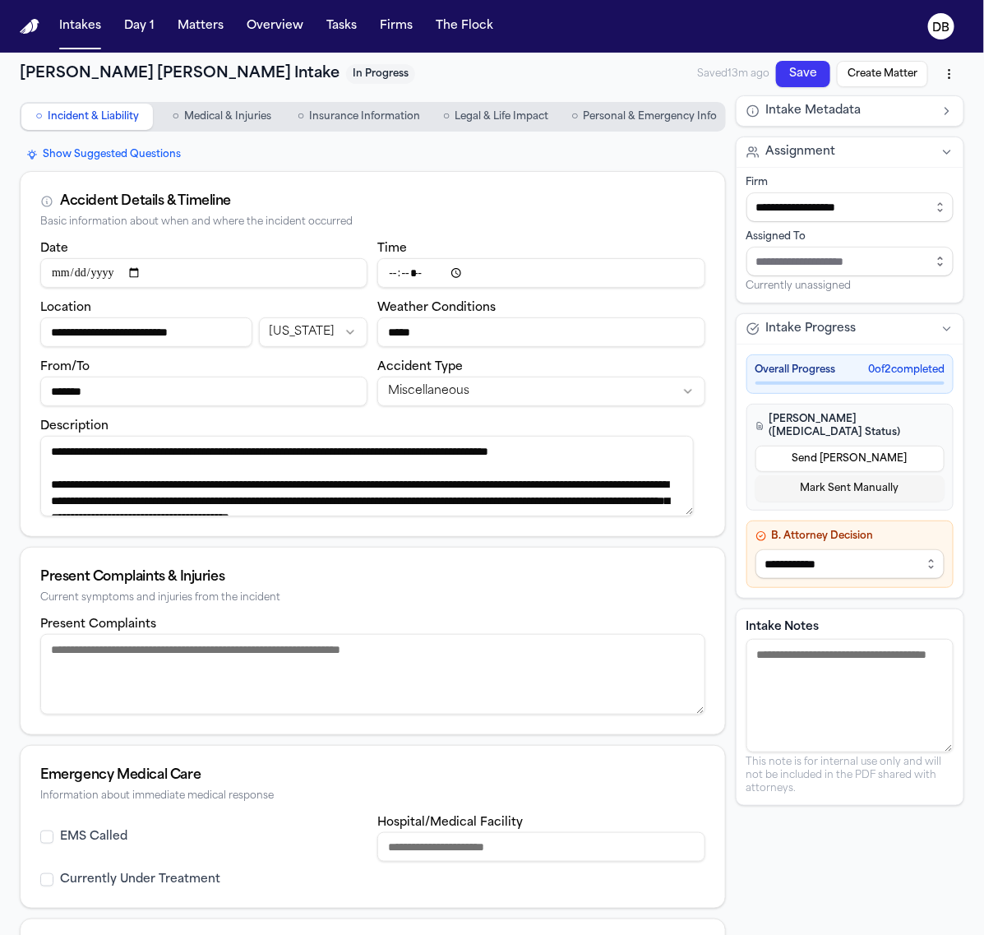
scroll to position [927, 0]
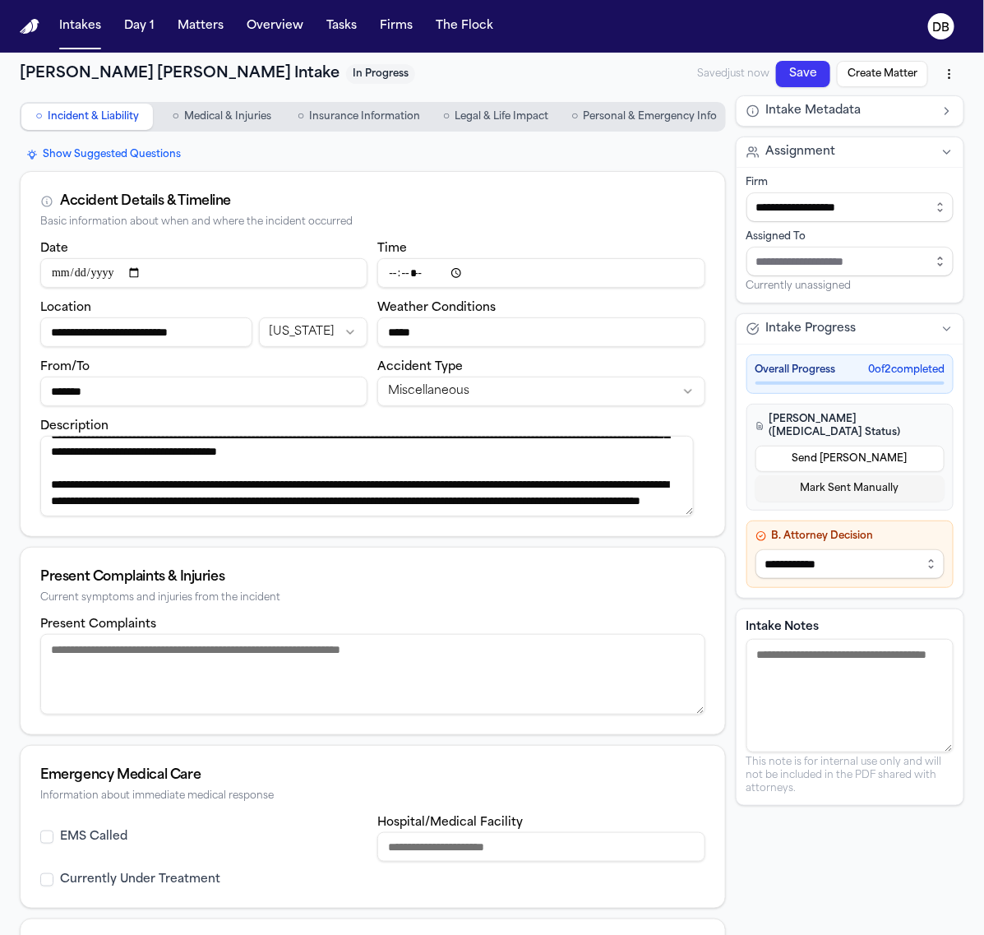
type textarea "**********"
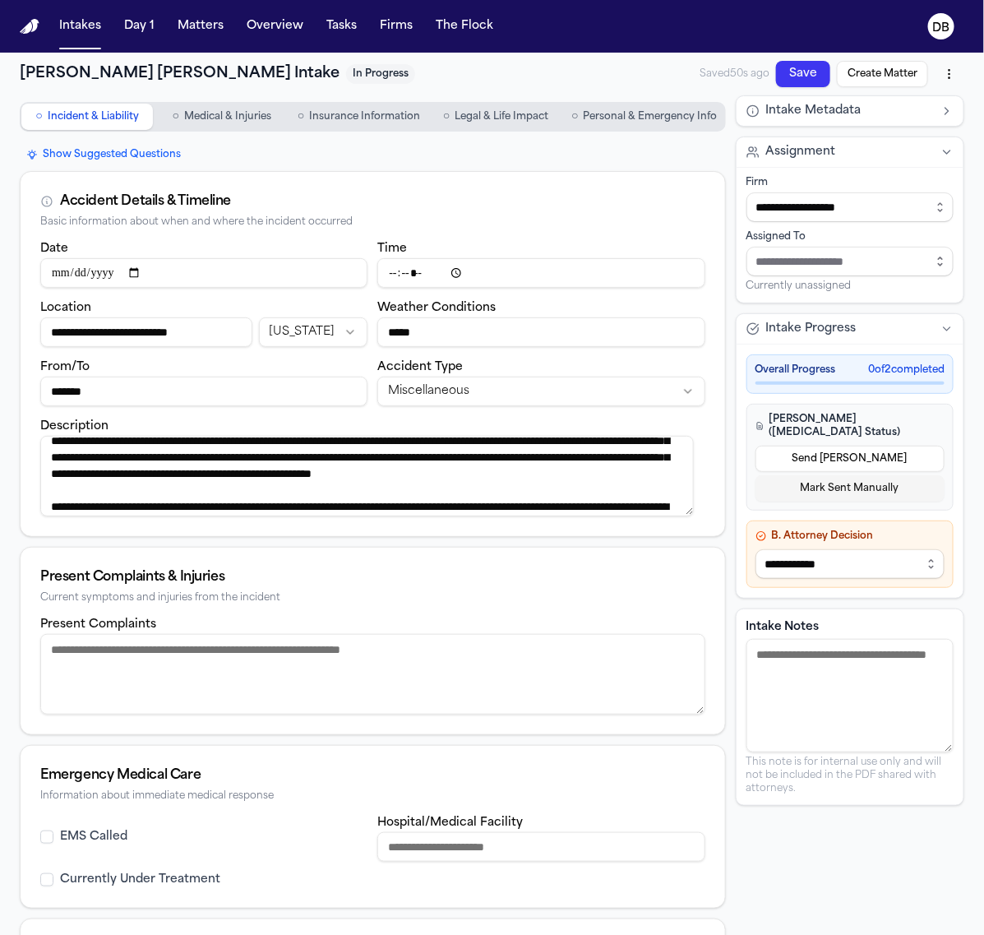
click at [76, 269] on input "Date" at bounding box center [203, 273] width 327 height 30
click at [72, 270] on input "Date" at bounding box center [203, 273] width 327 height 30
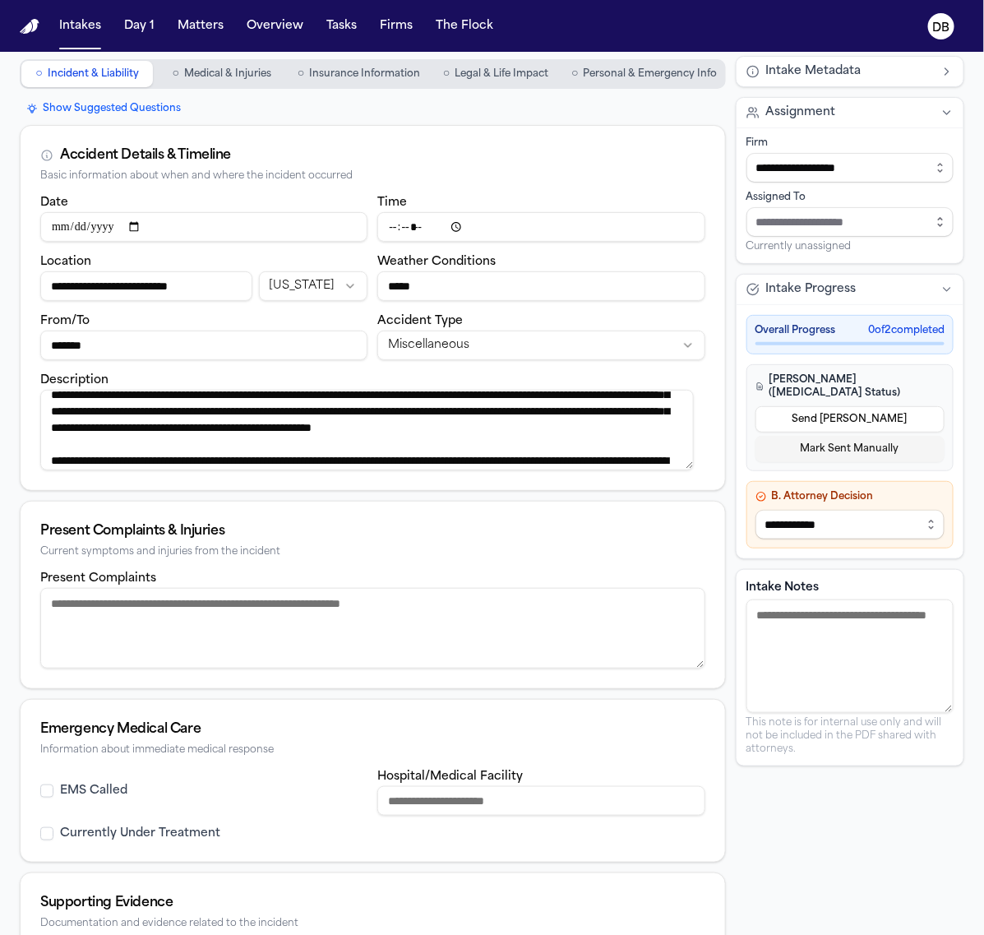
scroll to position [45, 0]
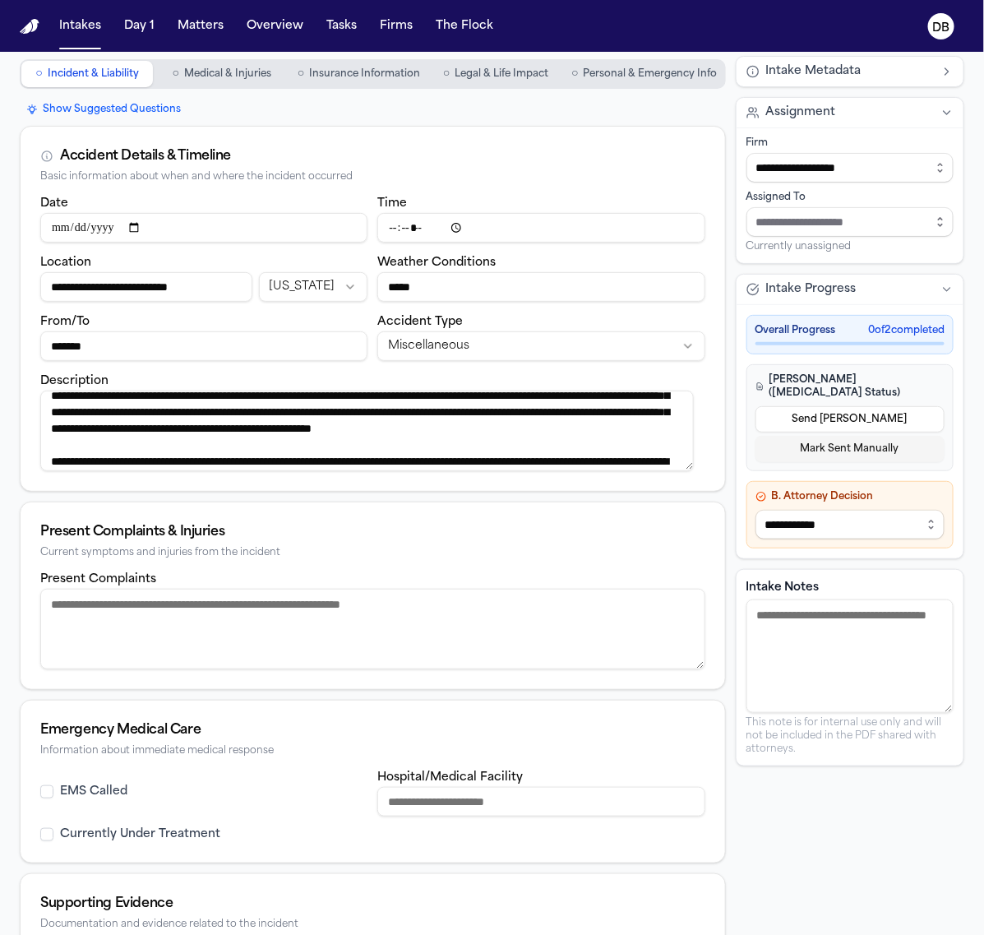
drag, startPoint x: 510, startPoint y: 552, endPoint x: 446, endPoint y: 590, distance: 73.7
click at [502, 556] on div "Current symptoms and injuries from the incident" at bounding box center [372, 553] width 665 height 12
click at [486, 566] on div "Present Complaints & Injuries Current symptoms and injuries from the incident" at bounding box center [373, 535] width 704 height 67
click at [433, 602] on textarea "Present Complaints" at bounding box center [372, 629] width 665 height 81
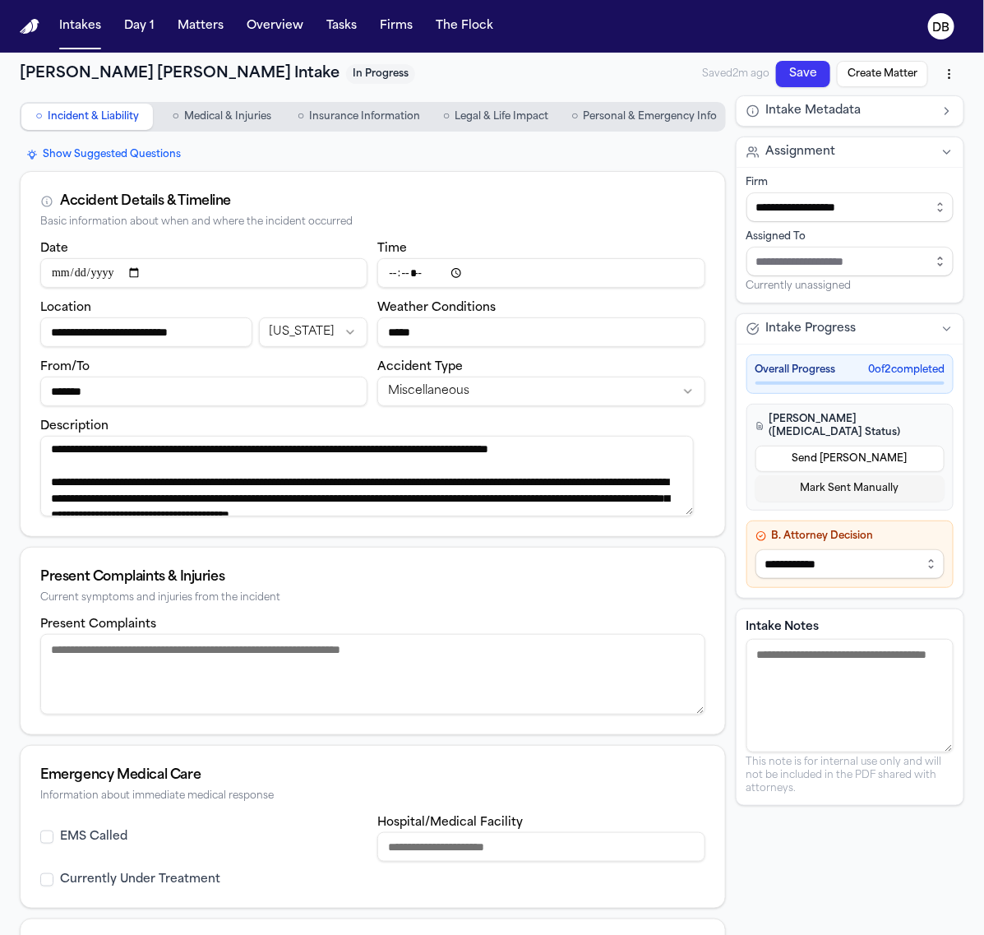
scroll to position [0, 0]
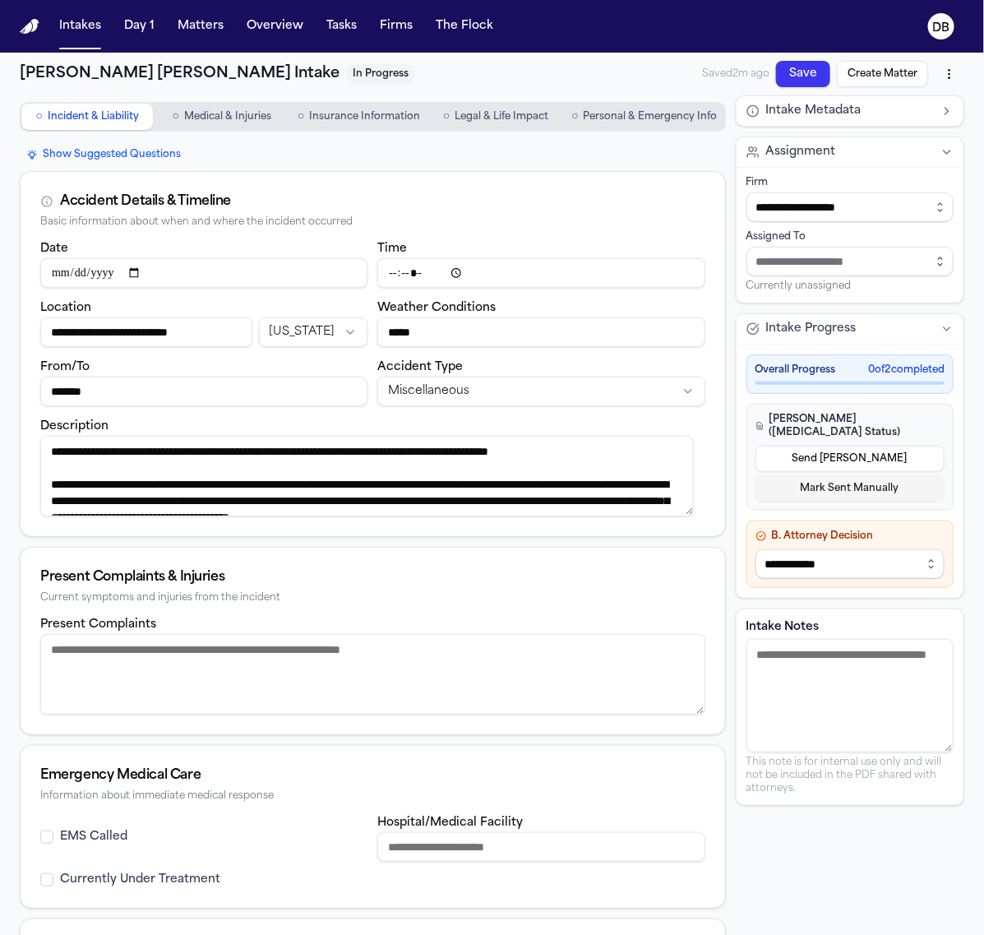
click at [522, 719] on div "Present Complaints" at bounding box center [373, 674] width 704 height 120
click at [529, 685] on textarea "Present Complaints" at bounding box center [372, 674] width 665 height 81
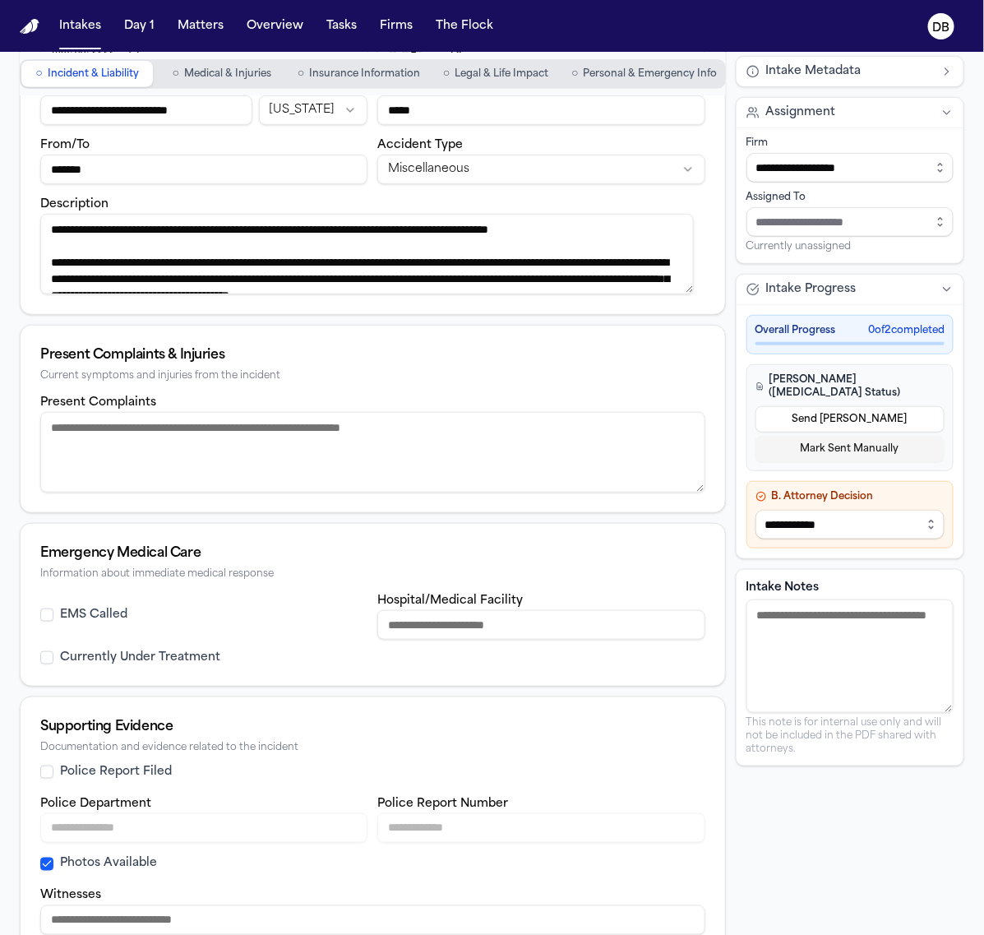
scroll to position [249, 0]
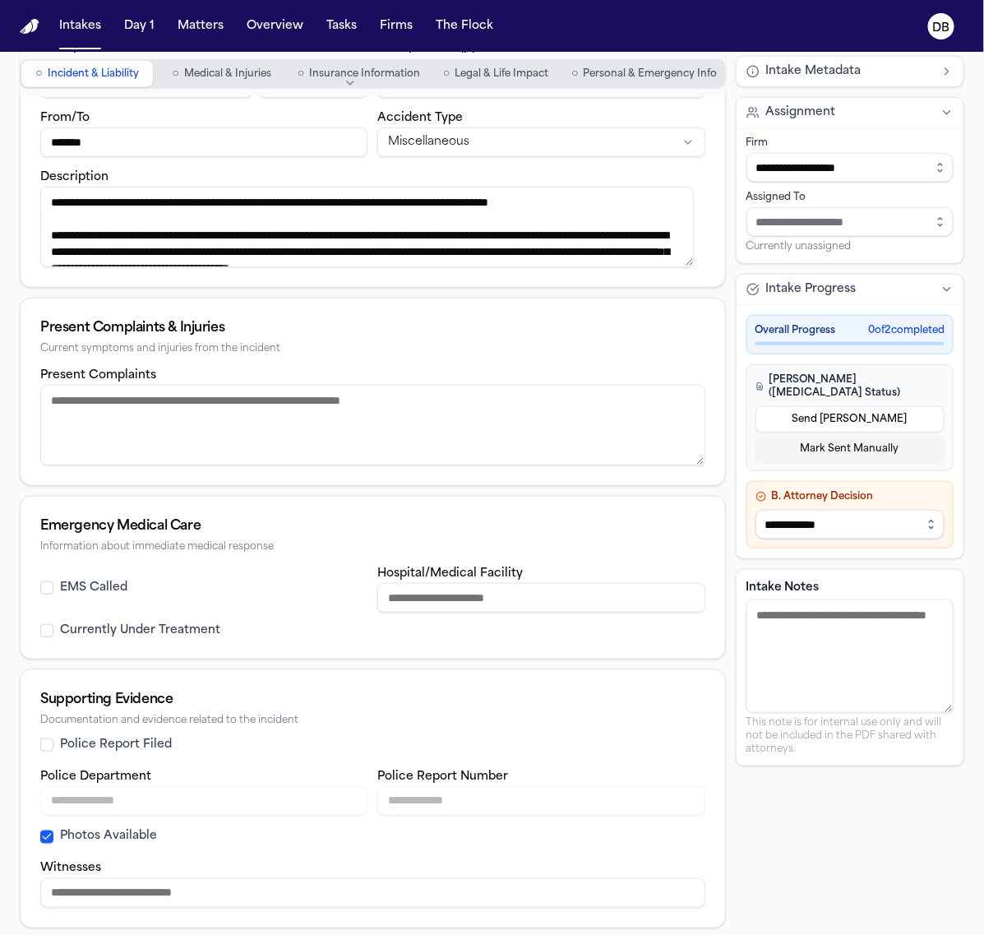
click at [140, 750] on label "Police Report Filed" at bounding box center [116, 745] width 112 height 16
click at [53, 750] on button "Police Report Filed" at bounding box center [46, 744] width 13 height 13
click at [190, 801] on input "Police Department" at bounding box center [203, 801] width 327 height 30
click at [280, 514] on div "Emergency Medical Care Information about immediate medical response" at bounding box center [373, 529] width 704 height 67
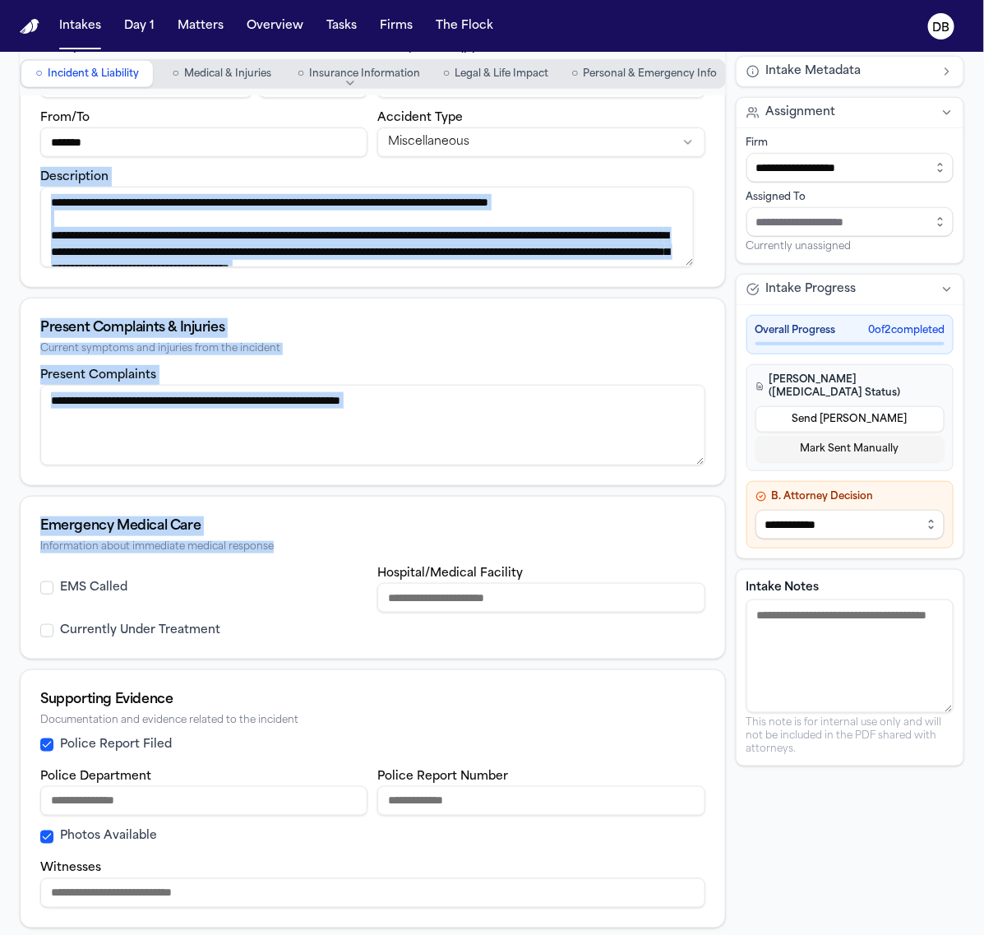
drag, startPoint x: 278, startPoint y: 544, endPoint x: 30, endPoint y: 238, distance: 393.9
click at [30, 238] on div "**********" at bounding box center [373, 412] width 706 height 1032
click at [71, 247] on textarea "Description" at bounding box center [366, 227] width 653 height 81
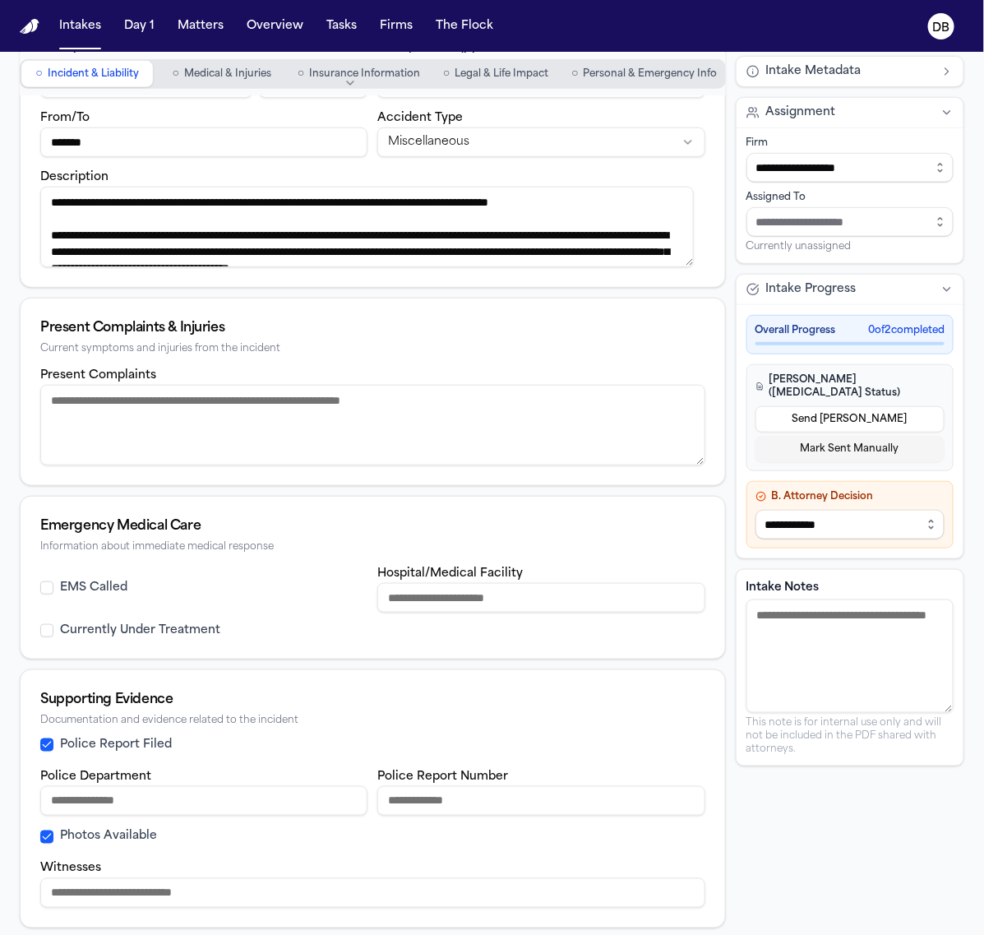
click at [120, 409] on textarea "Present Complaints" at bounding box center [372, 425] width 665 height 81
click at [296, 806] on input "Police Department" at bounding box center [203, 801] width 327 height 30
type input "**********"
click at [366, 757] on div "**********" at bounding box center [372, 822] width 665 height 171
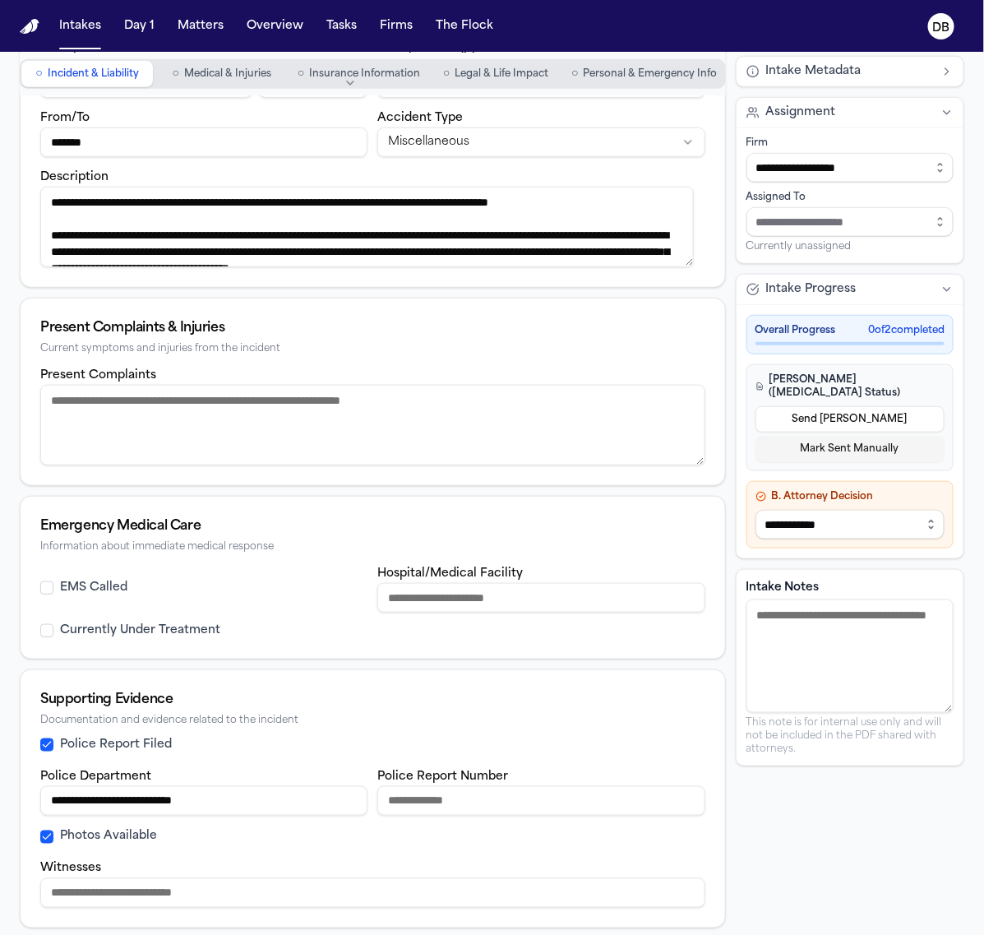
click at [403, 746] on div "Police Report Filed" at bounding box center [372, 745] width 665 height 16
click at [415, 789] on input "Police Report Number" at bounding box center [540, 801] width 327 height 30
click at [389, 79] on span "Insurance Information" at bounding box center [364, 73] width 111 height 13
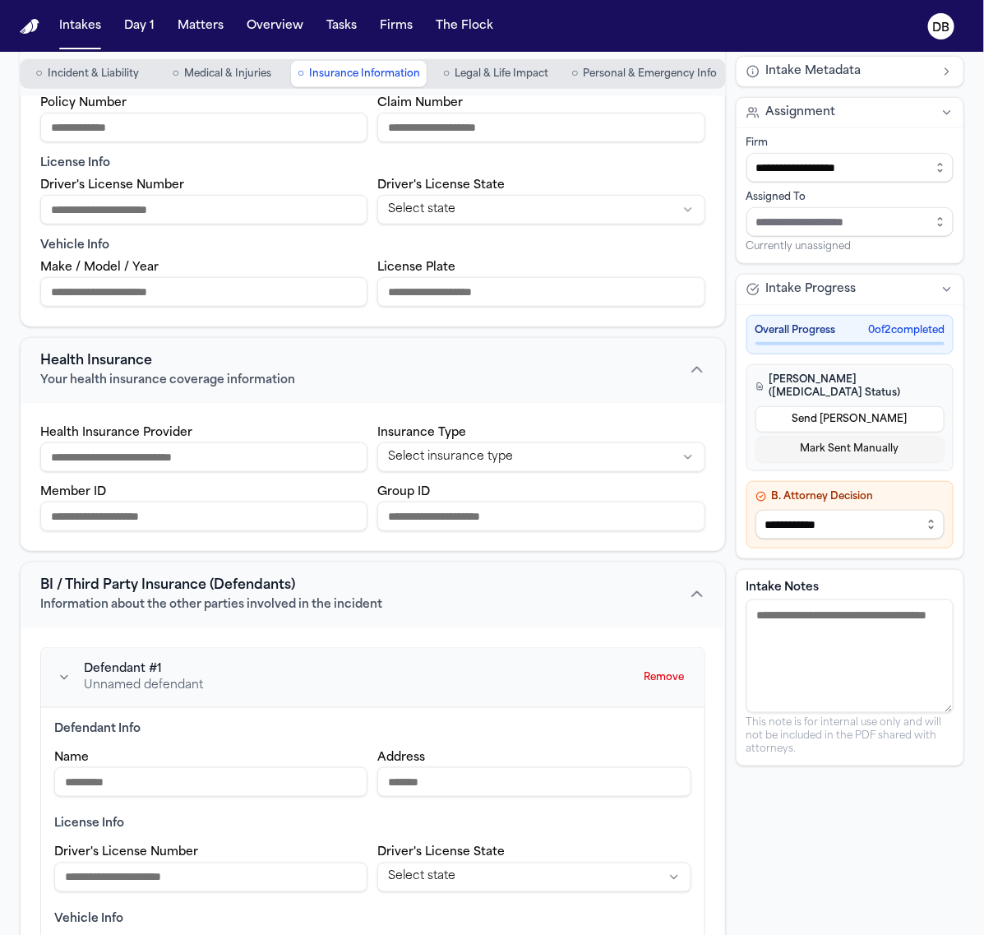
click at [678, 648] on div "Defendant # 1 Unnamed defendant Remove" at bounding box center [372, 678] width 663 height 60
click at [649, 676] on button "Remove" at bounding box center [664, 677] width 53 height 26
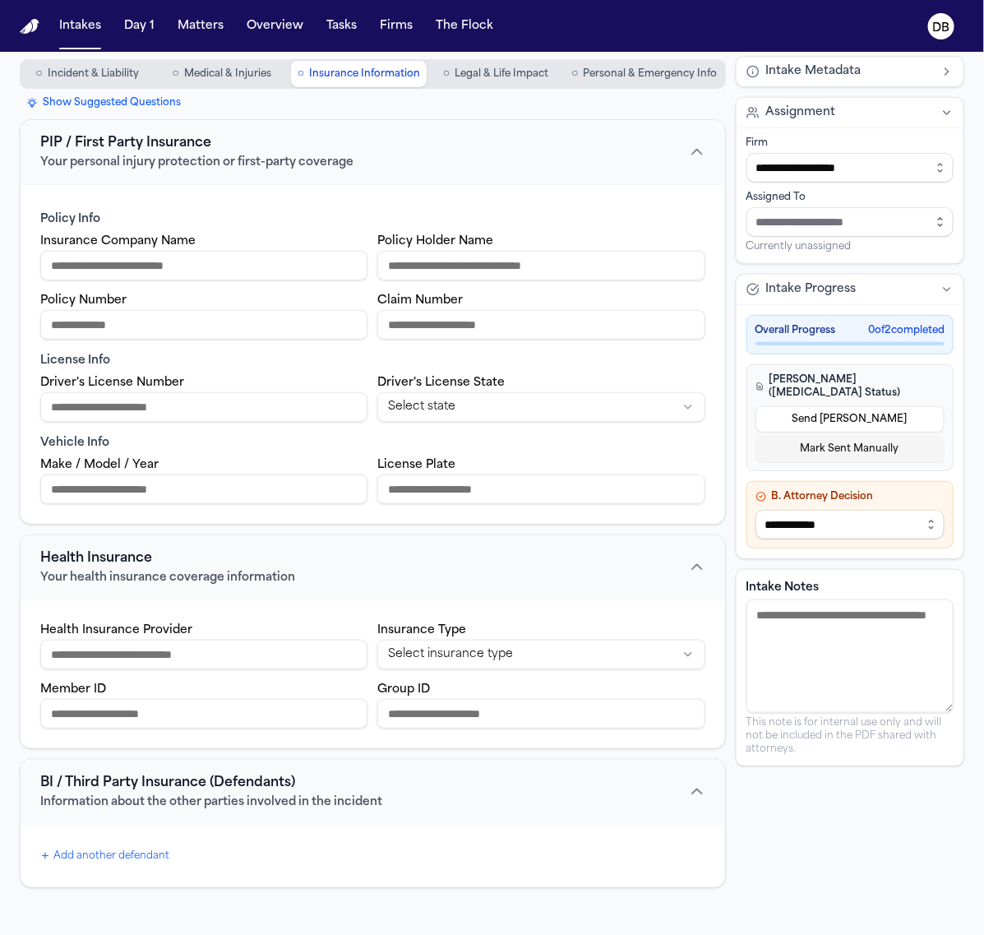
click at [169, 251] on input "Insurance Company Name" at bounding box center [203, 266] width 327 height 30
click at [457, 74] on span "Legal & Life Impact" at bounding box center [502, 73] width 94 height 13
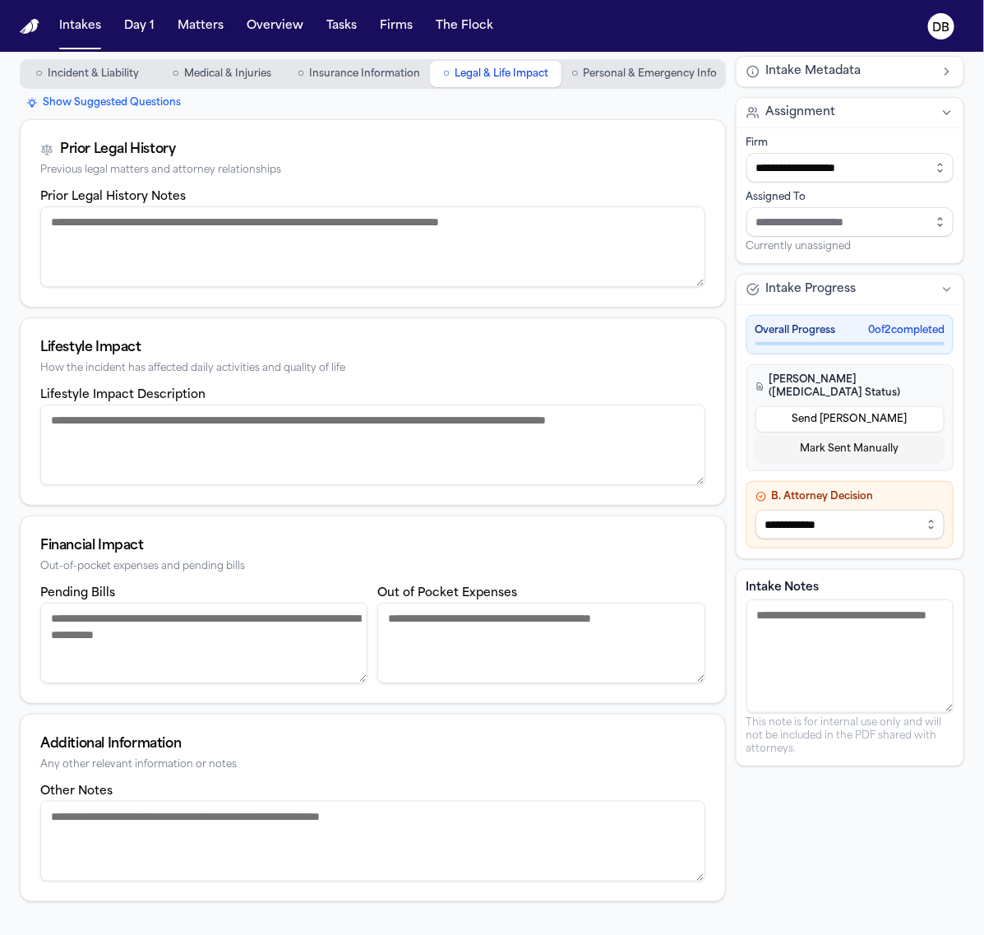
click at [593, 74] on span "Personal & Emergency Info" at bounding box center [651, 73] width 134 height 13
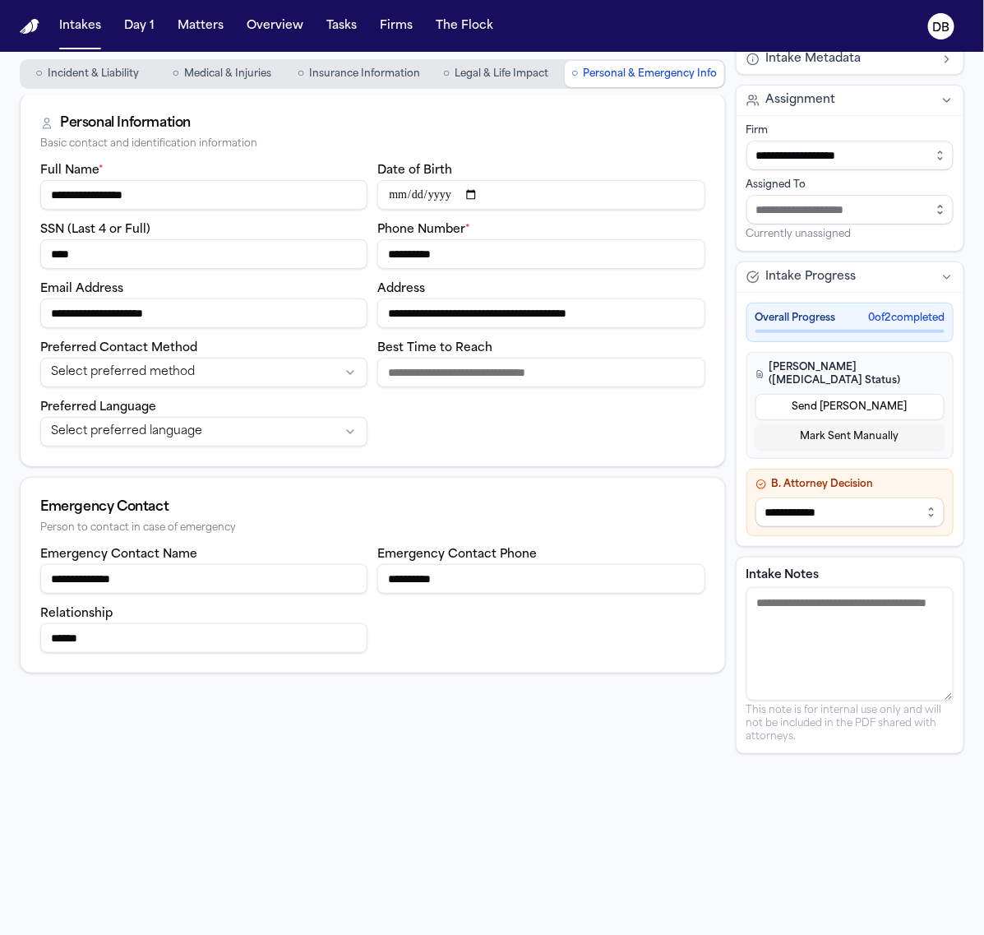
click at [189, 84] on button "○ Medical & Injuries" at bounding box center [222, 74] width 132 height 26
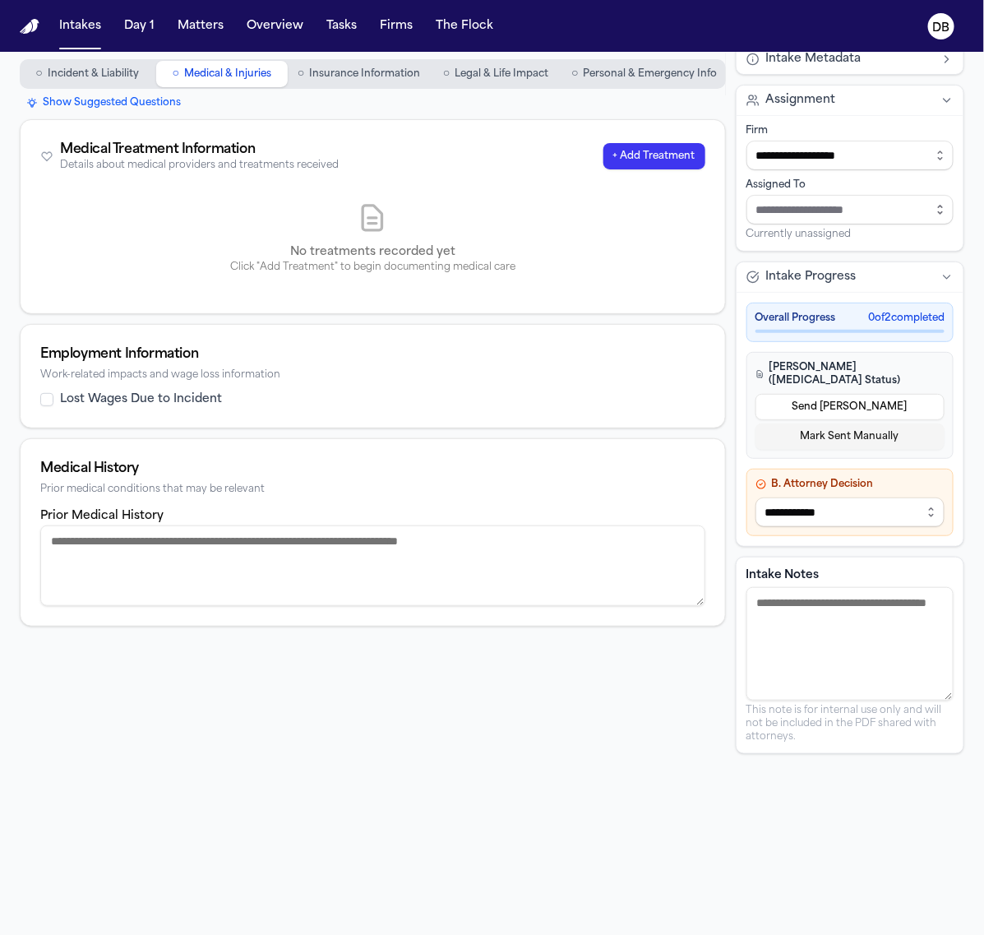
click at [89, 90] on nav "○ Incident & Liability ○ Medical & Injuries ○ Insurance Information ○ Legal & L…" at bounding box center [373, 74] width 706 height 43
click at [85, 70] on span "Incident & Liability" at bounding box center [93, 73] width 91 height 13
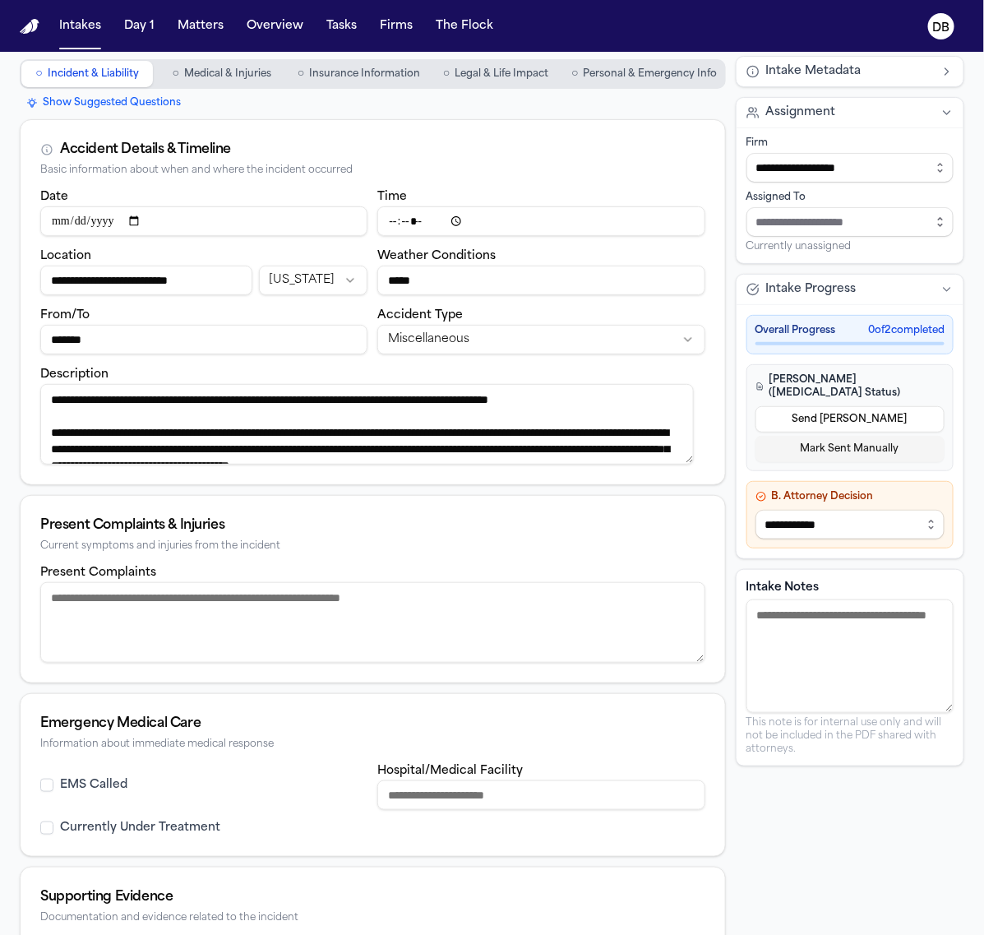
click at [358, 617] on textarea "Present Complaints" at bounding box center [372, 622] width 665 height 81
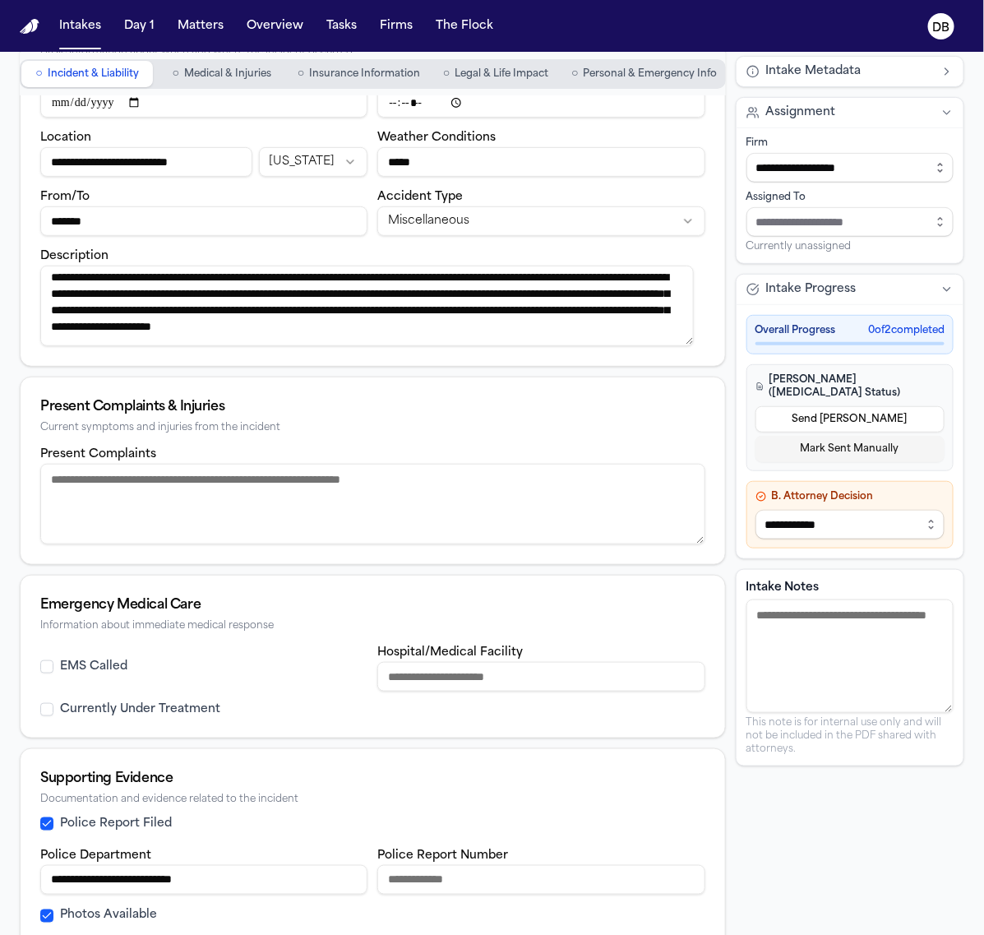
scroll to position [148, 0]
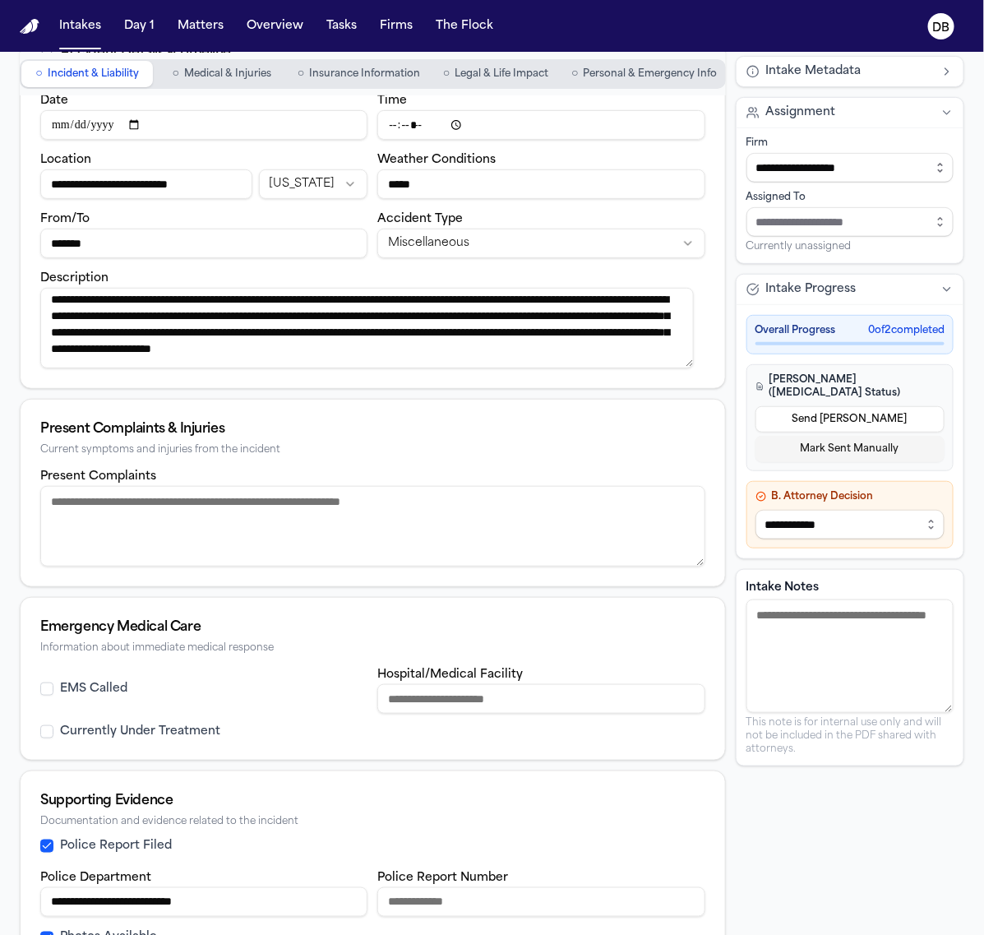
click at [293, 528] on textarea "Present Complaints" at bounding box center [372, 526] width 665 height 81
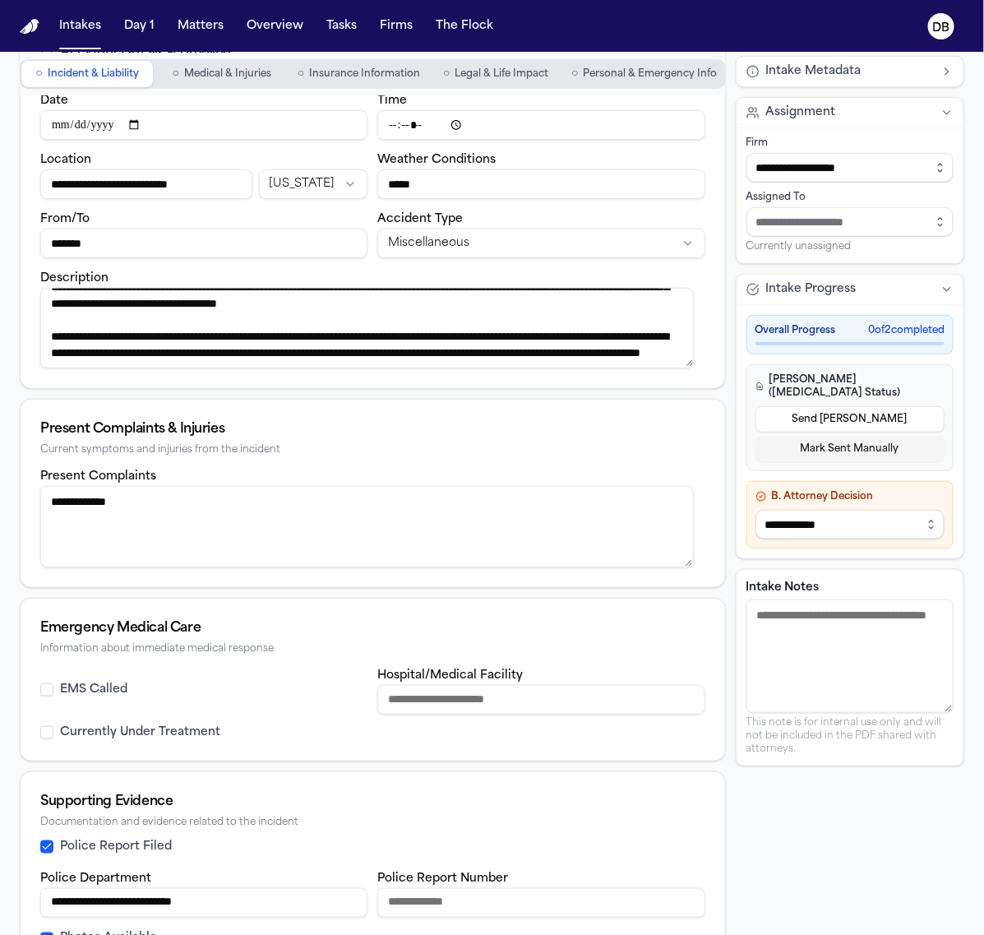
scroll to position [937, 0]
click at [384, 515] on textarea "**********" at bounding box center [366, 526] width 653 height 81
click at [117, 496] on textarea "**********" at bounding box center [366, 526] width 653 height 81
type textarea "**********"
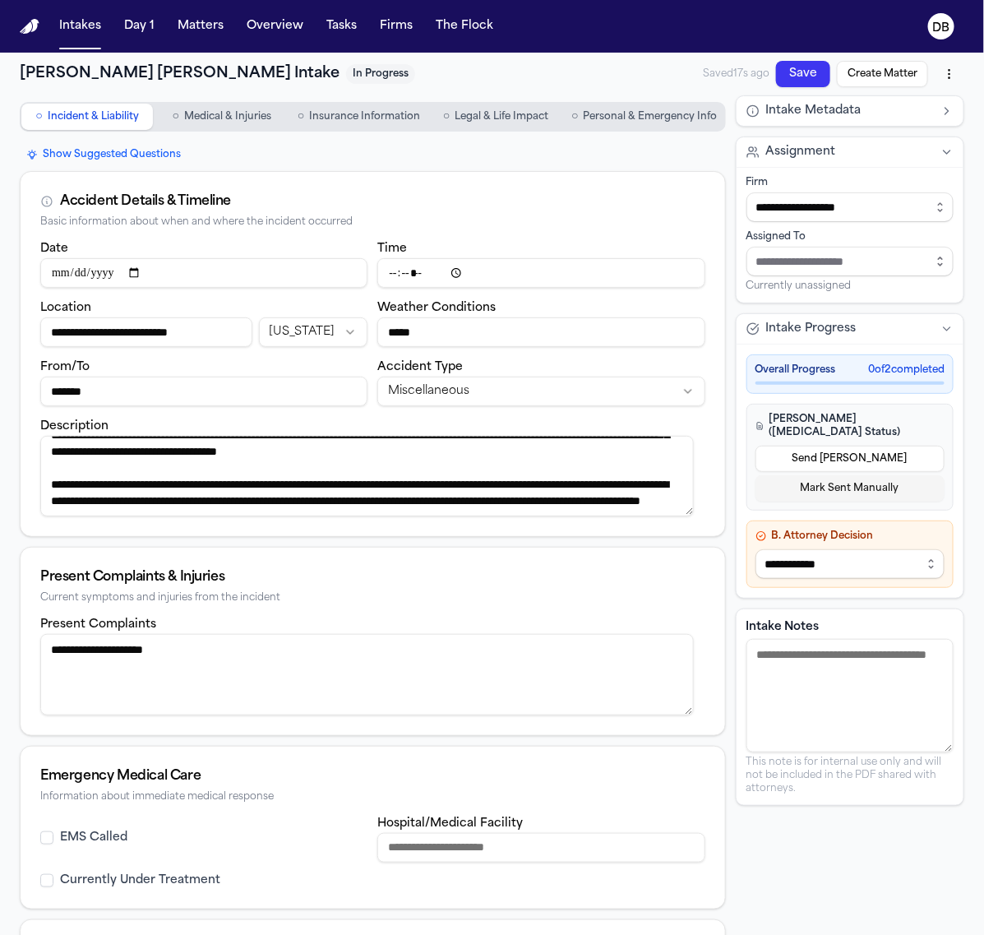
scroll to position [834, 0]
click at [202, 113] on span "Medical & Injuries" at bounding box center [227, 116] width 87 height 13
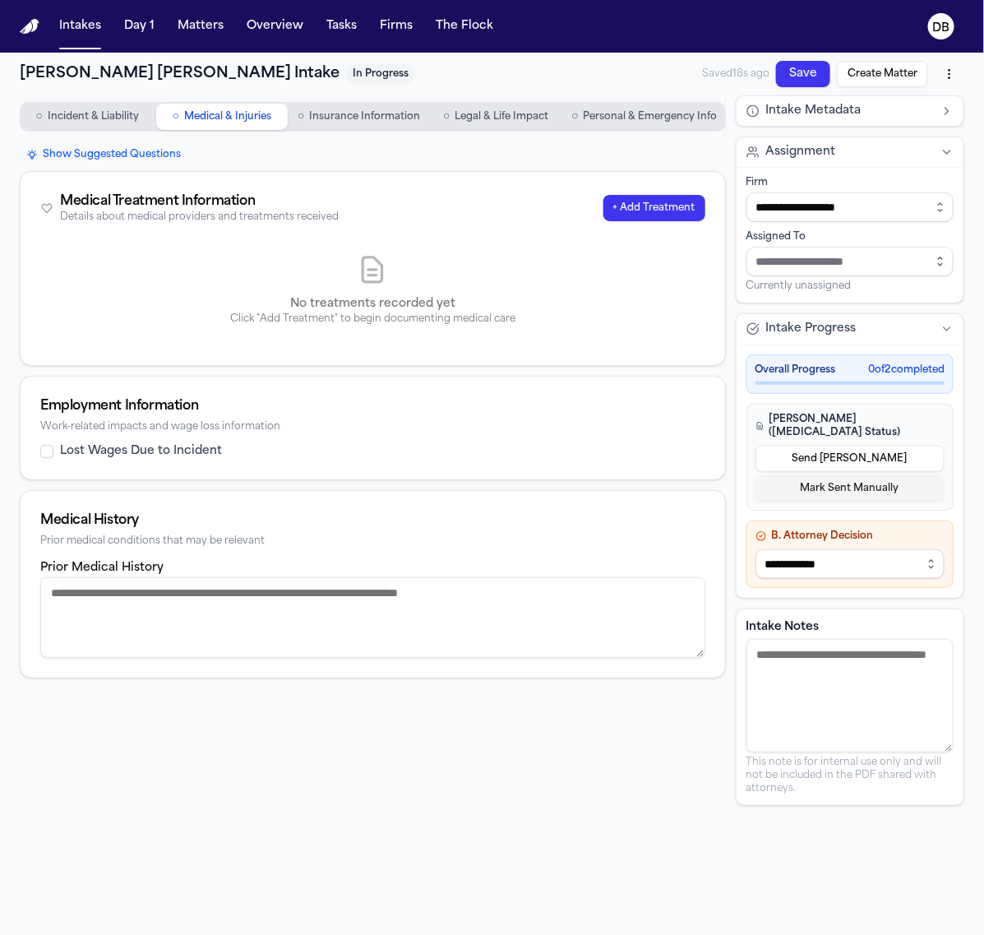
click at [341, 116] on span "Insurance Information" at bounding box center [364, 116] width 111 height 13
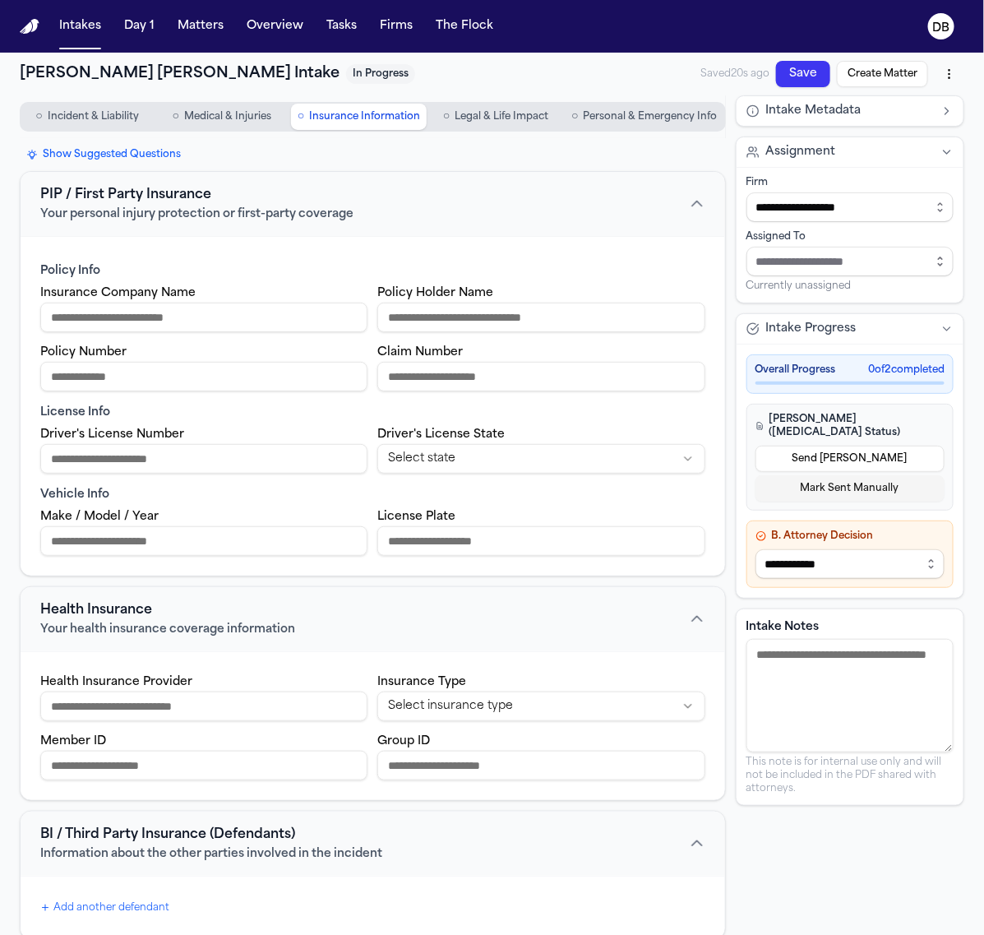
click at [492, 111] on span "Legal & Life Impact" at bounding box center [502, 116] width 94 height 13
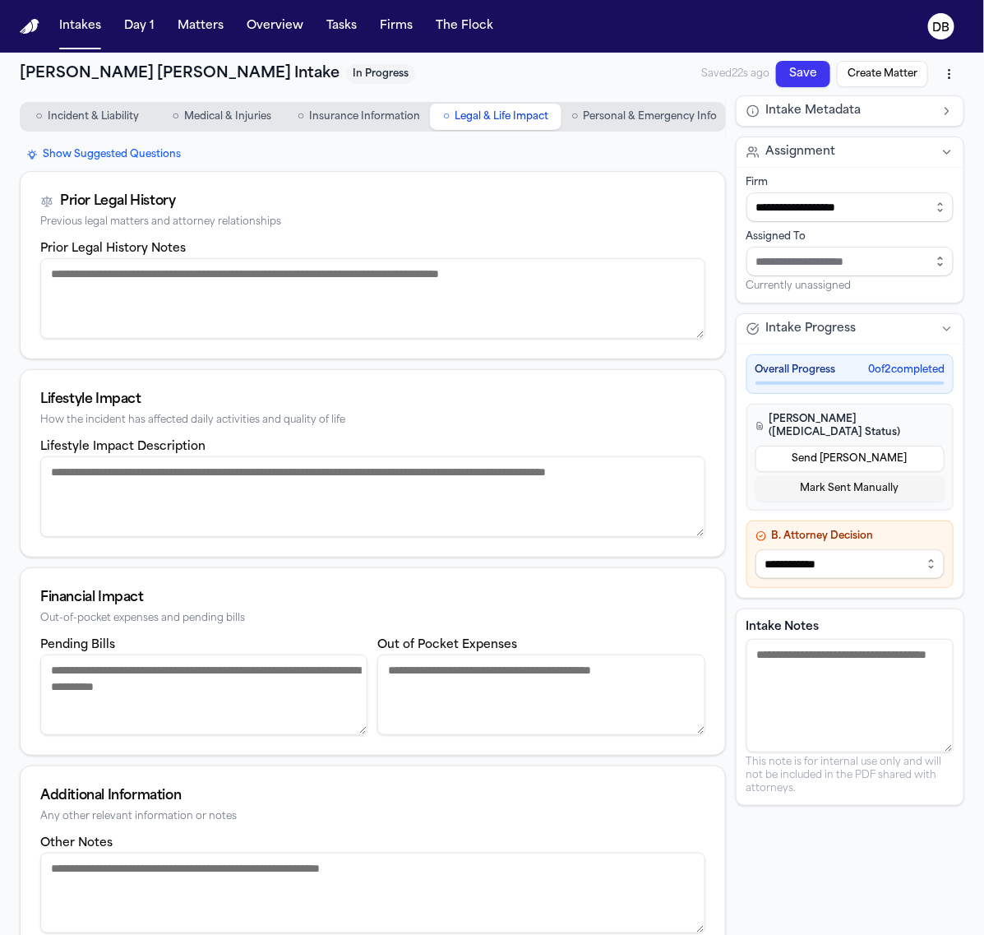
click at [613, 110] on span "Personal & Emergency Info" at bounding box center [651, 116] width 134 height 13
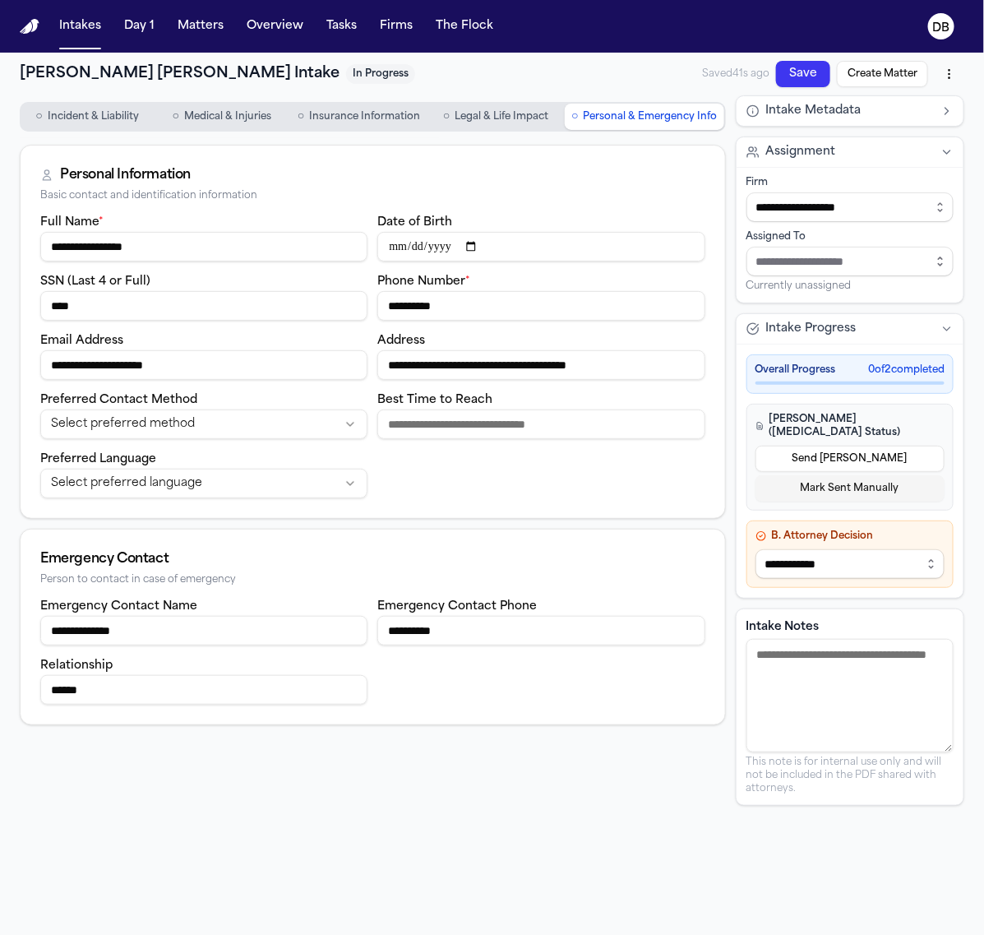
click at [55, 128] on button "○ Incident & Liability" at bounding box center [87, 117] width 132 height 26
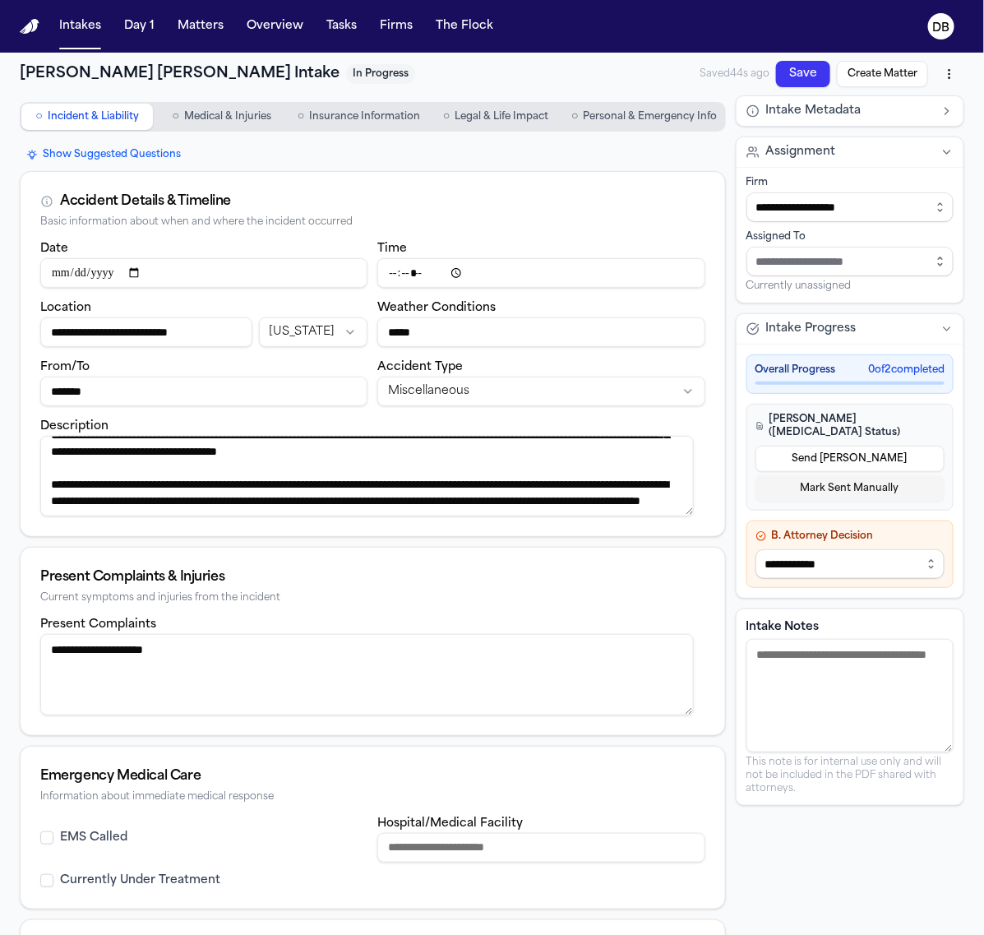
scroll to position [937, 0]
drag, startPoint x: 51, startPoint y: 452, endPoint x: 608, endPoint y: 524, distance: 561.9
click at [607, 534] on div "**********" at bounding box center [373, 387] width 704 height 298
click at [544, 604] on div "Current symptoms and injuries from the incident" at bounding box center [372, 598] width 665 height 12
click at [778, 82] on button "Save" at bounding box center [803, 74] width 54 height 26
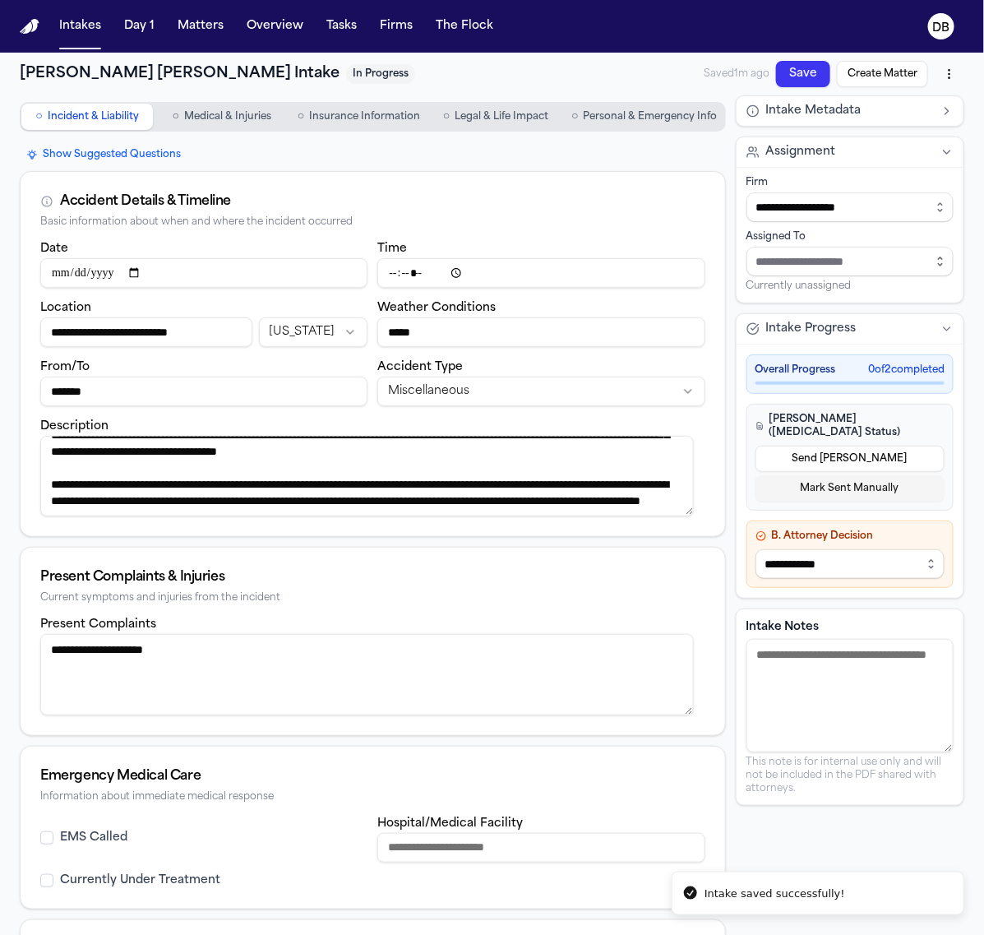
click at [778, 82] on button "Save" at bounding box center [803, 74] width 54 height 26
click at [839, 63] on button "Create Matter" at bounding box center [882, 74] width 91 height 26
click at [864, 549] on select "**********" at bounding box center [849, 564] width 189 height 30
select select "**********"
click at [755, 549] on select "**********" at bounding box center [849, 564] width 189 height 30
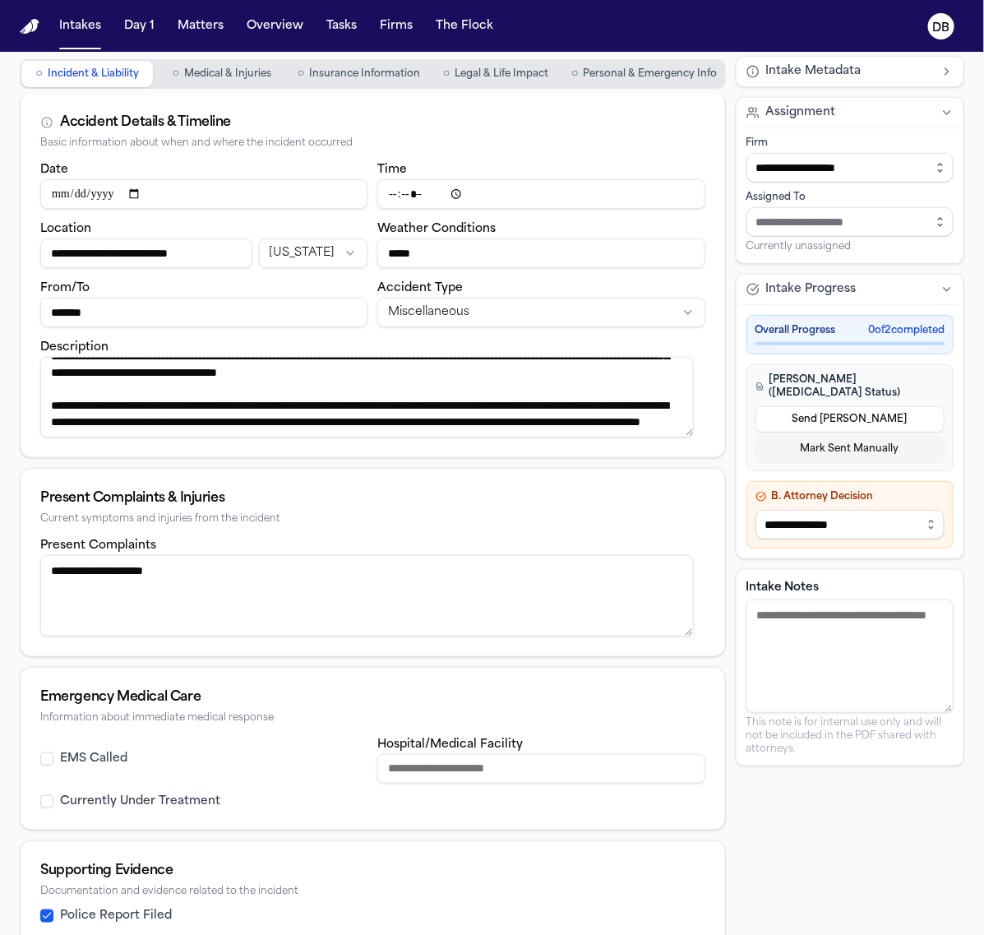
scroll to position [0, 0]
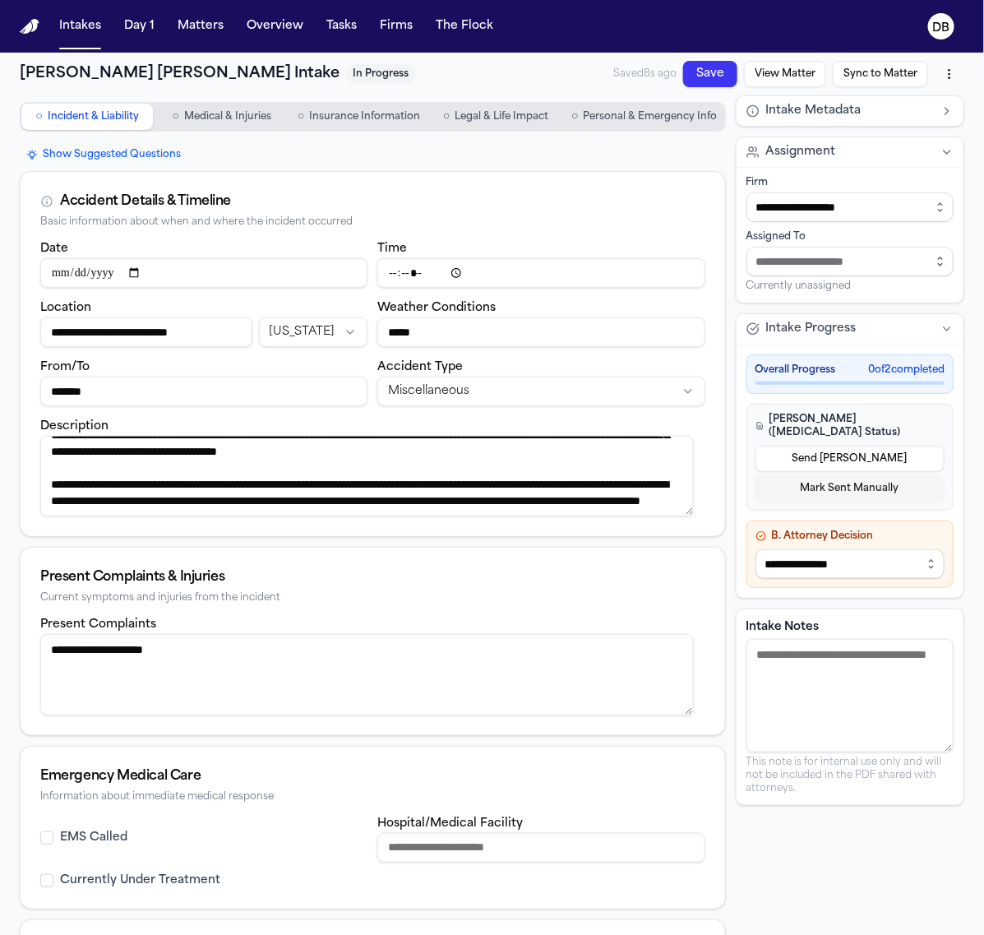
click at [683, 64] on button "Save" at bounding box center [710, 74] width 54 height 26
click at [679, 64] on div "Saved 8s ago Save View Matter Sync to Matter" at bounding box center [788, 74] width 351 height 30
click at [683, 64] on button "Save" at bounding box center [710, 74] width 54 height 26
click at [679, 64] on div "Saved 9s ago Save View Matter Sync to Matter" at bounding box center [788, 74] width 351 height 30
click at [66, 270] on input "Date" at bounding box center [203, 273] width 327 height 30
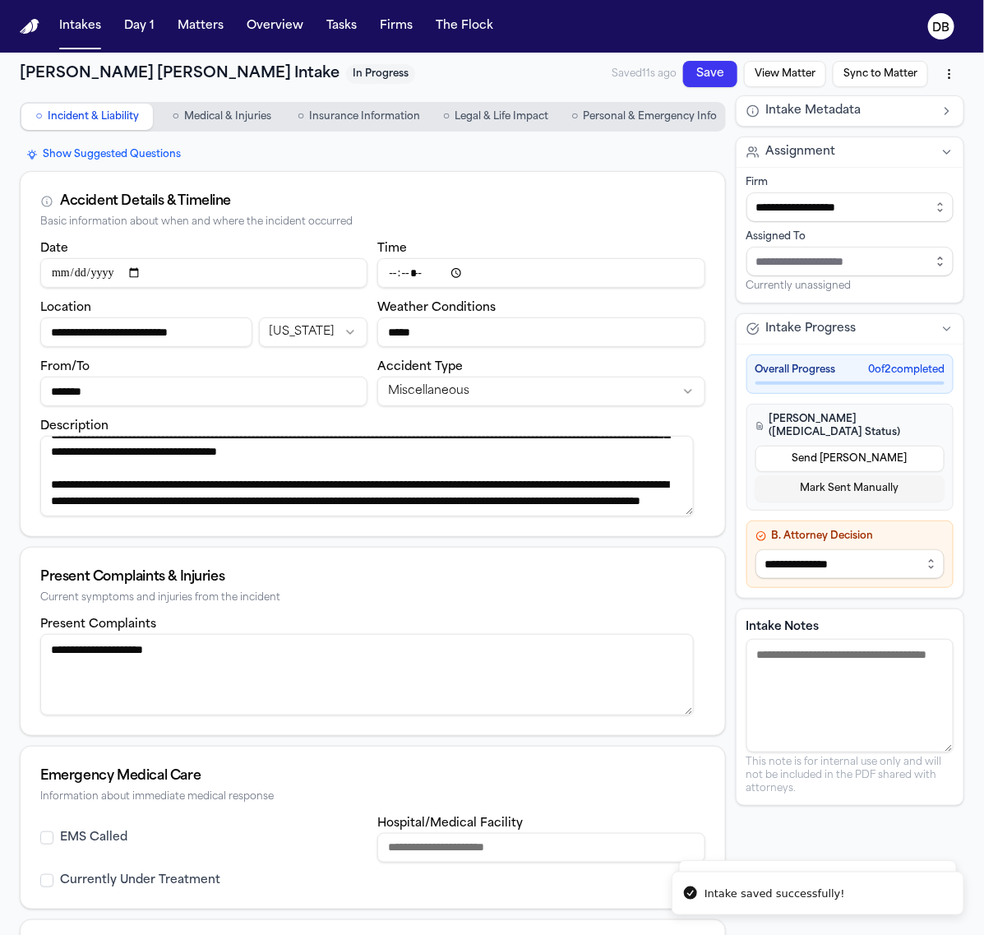
click at [66, 270] on input "Date" at bounding box center [203, 273] width 327 height 30
click at [62, 269] on input "Date" at bounding box center [203, 273] width 327 height 30
type input "**********"
click at [381, 278] on input "Time" at bounding box center [540, 273] width 327 height 30
type input "*****"
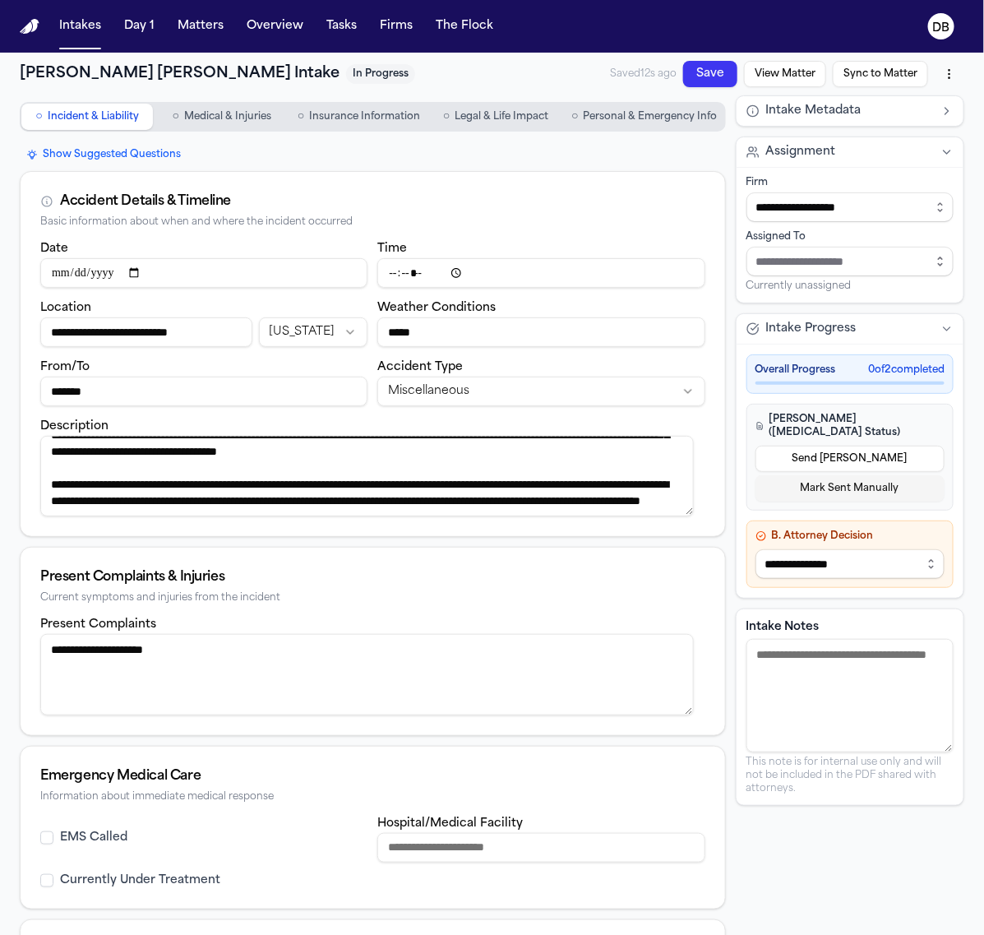
click at [683, 76] on button "Save" at bounding box center [710, 74] width 54 height 26
click at [683, 72] on button "Save" at bounding box center [710, 74] width 54 height 26
click at [700, 59] on div "Saved 27s ago Save View Matter Sync to Matter" at bounding box center [786, 74] width 356 height 30
click at [696, 62] on button "Save" at bounding box center [710, 74] width 54 height 26
click at [935, 67] on html "**********" at bounding box center [492, 467] width 984 height 935
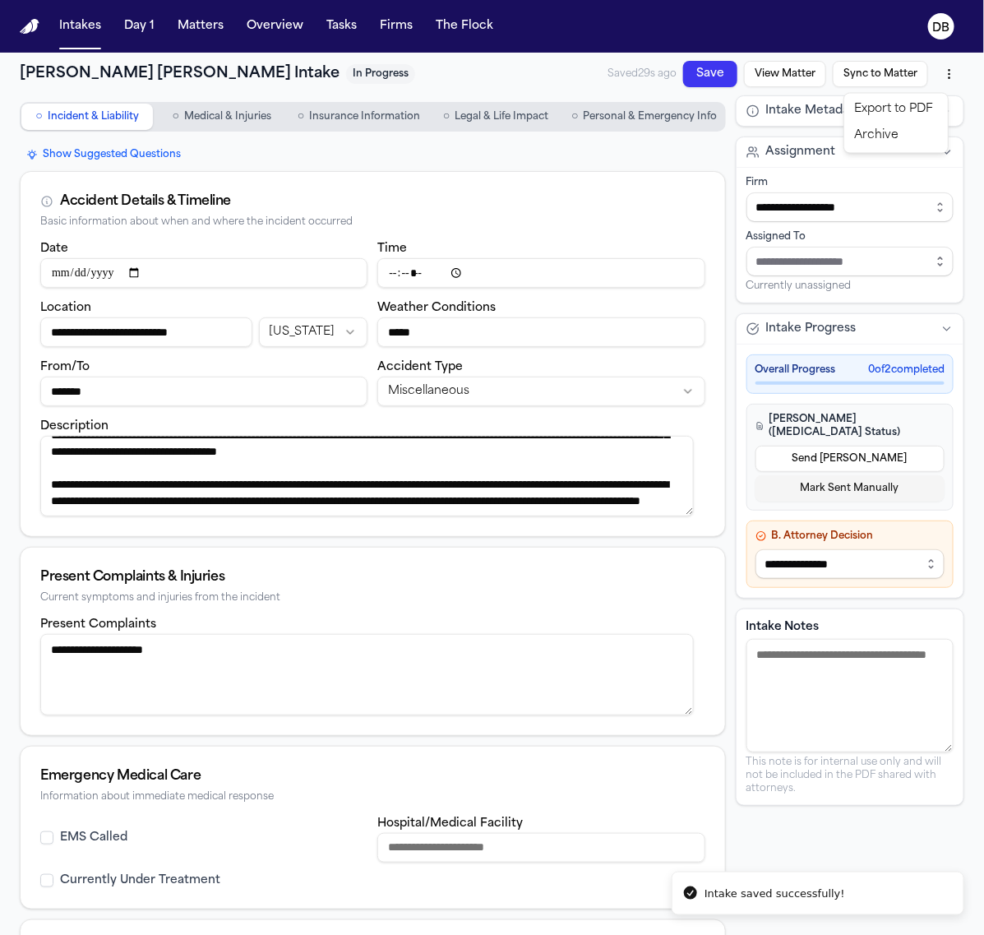
click at [917, 104] on div "Export to PDF" at bounding box center [895, 110] width 97 height 26
click at [865, 79] on button "Sync to Matter" at bounding box center [880, 74] width 95 height 26
click at [937, 80] on html "**********" at bounding box center [492, 467] width 984 height 935
click at [709, 81] on html "**********" at bounding box center [492, 467] width 984 height 935
click at [709, 81] on button "Save" at bounding box center [710, 74] width 54 height 26
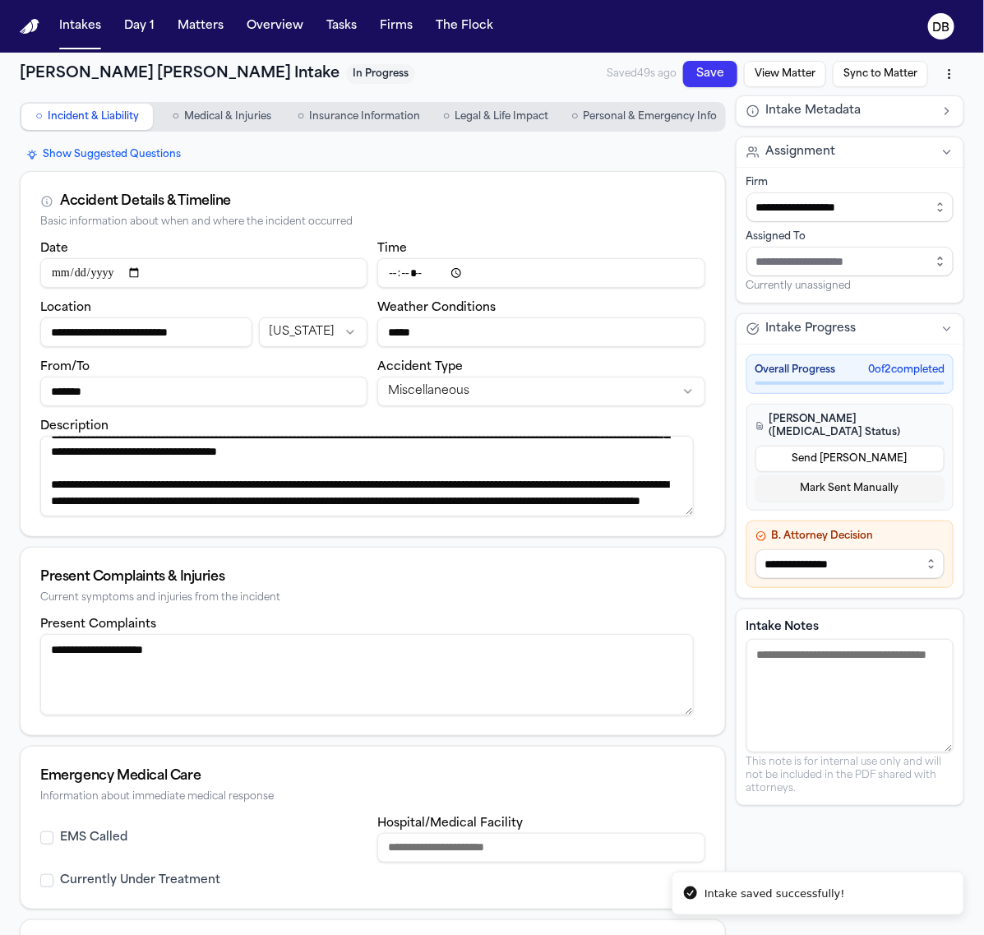
drag, startPoint x: 120, startPoint y: 321, endPoint x: 356, endPoint y: 297, distance: 237.2
click at [356, 298] on div "**********" at bounding box center [203, 322] width 327 height 49
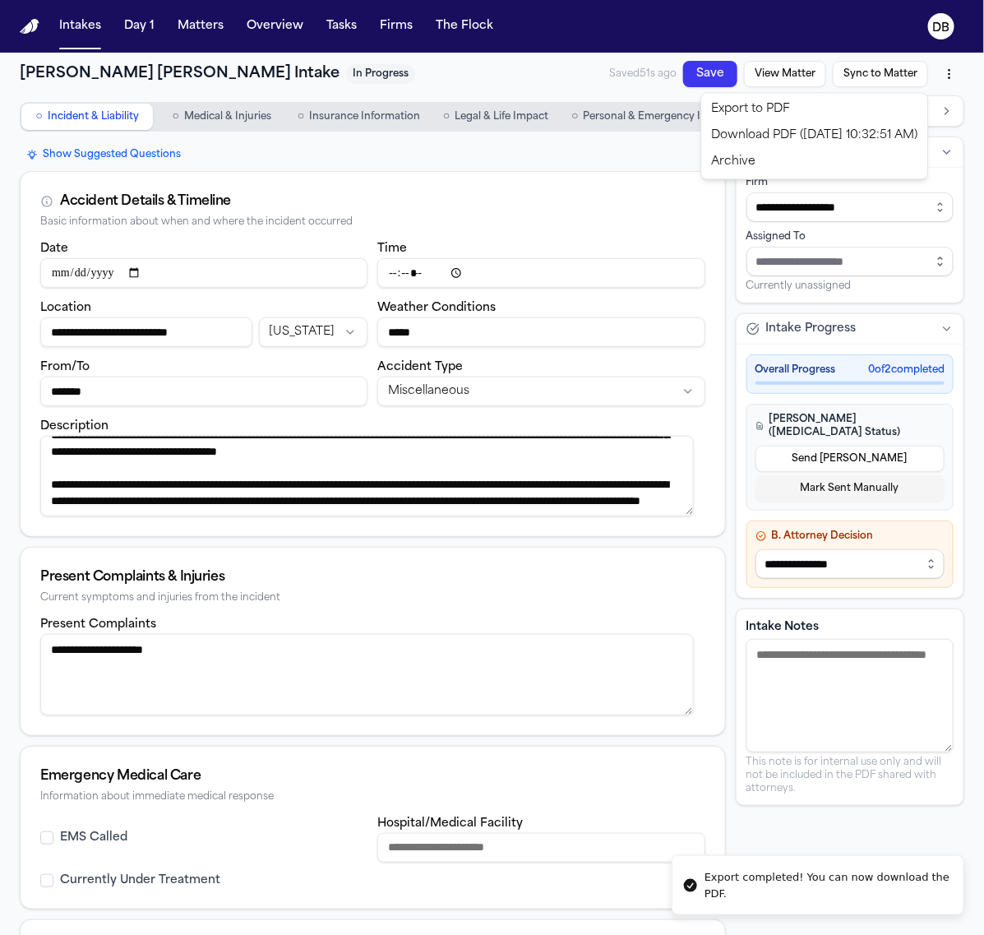
click at [940, 72] on html "**********" at bounding box center [492, 467] width 984 height 935
click at [873, 140] on div "Download PDF (8/21/2025, 10:32:51 AM)" at bounding box center [814, 136] width 219 height 26
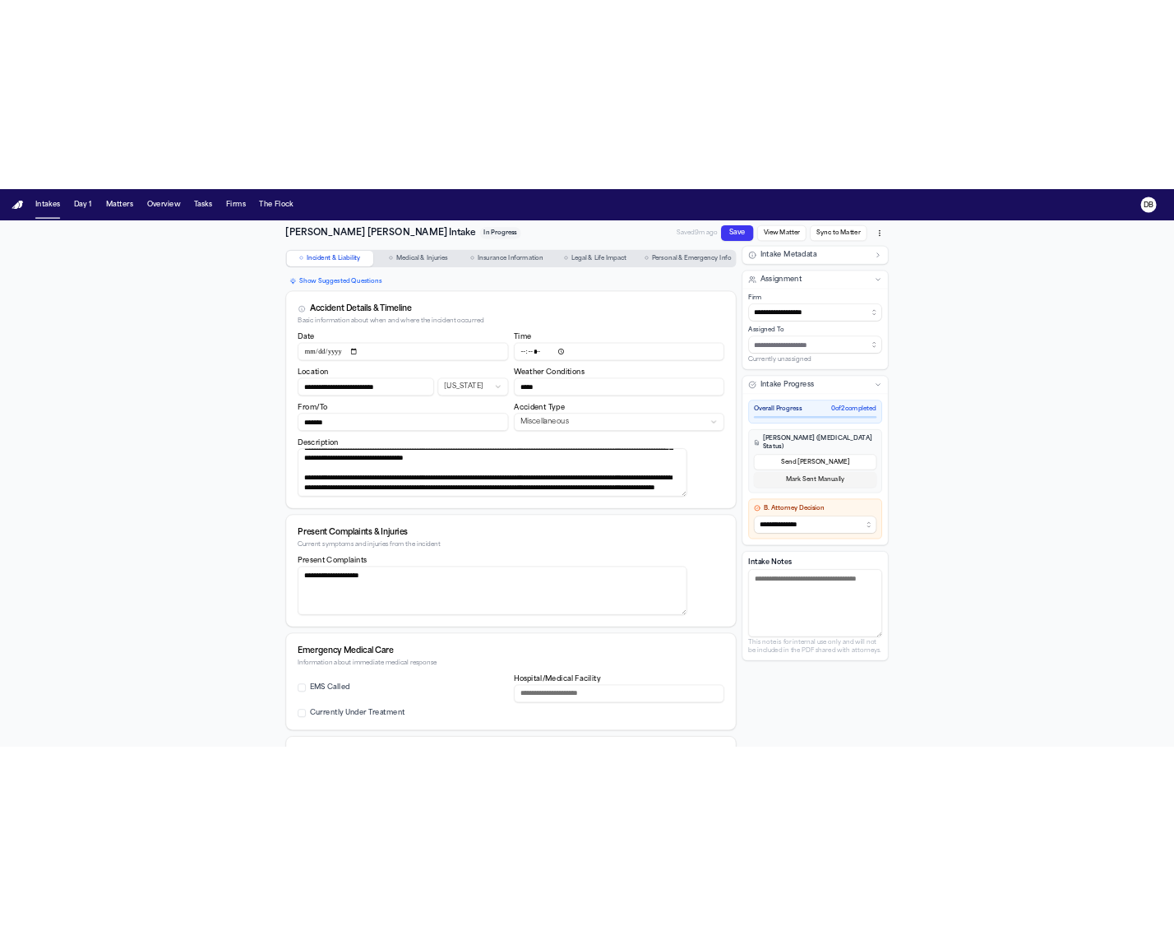
scroll to position [838, 0]
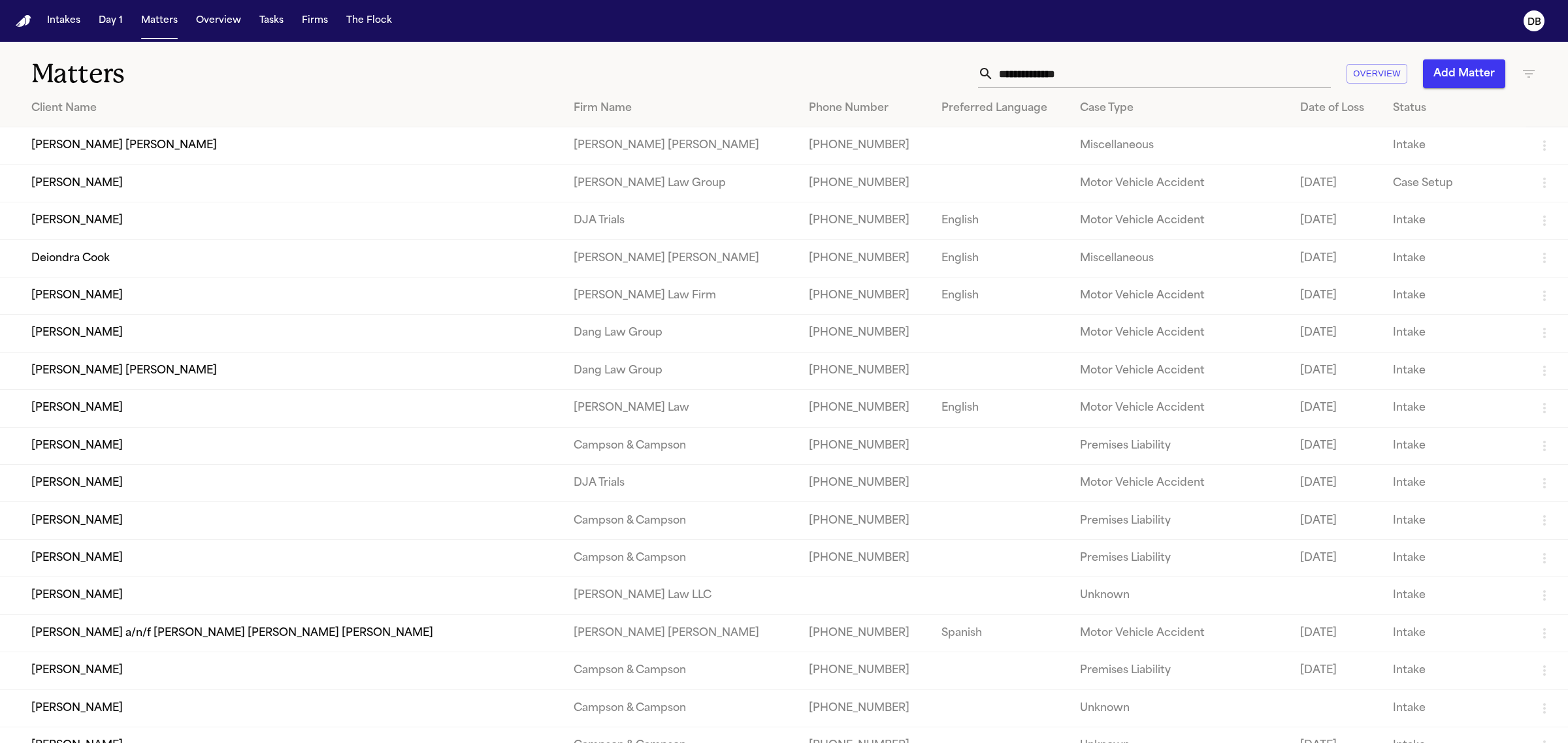
click at [1044, 73] on input "text" at bounding box center [1162, 74] width 337 height 29
click at [574, 101] on div "Firm Name" at bounding box center [681, 109] width 215 height 16
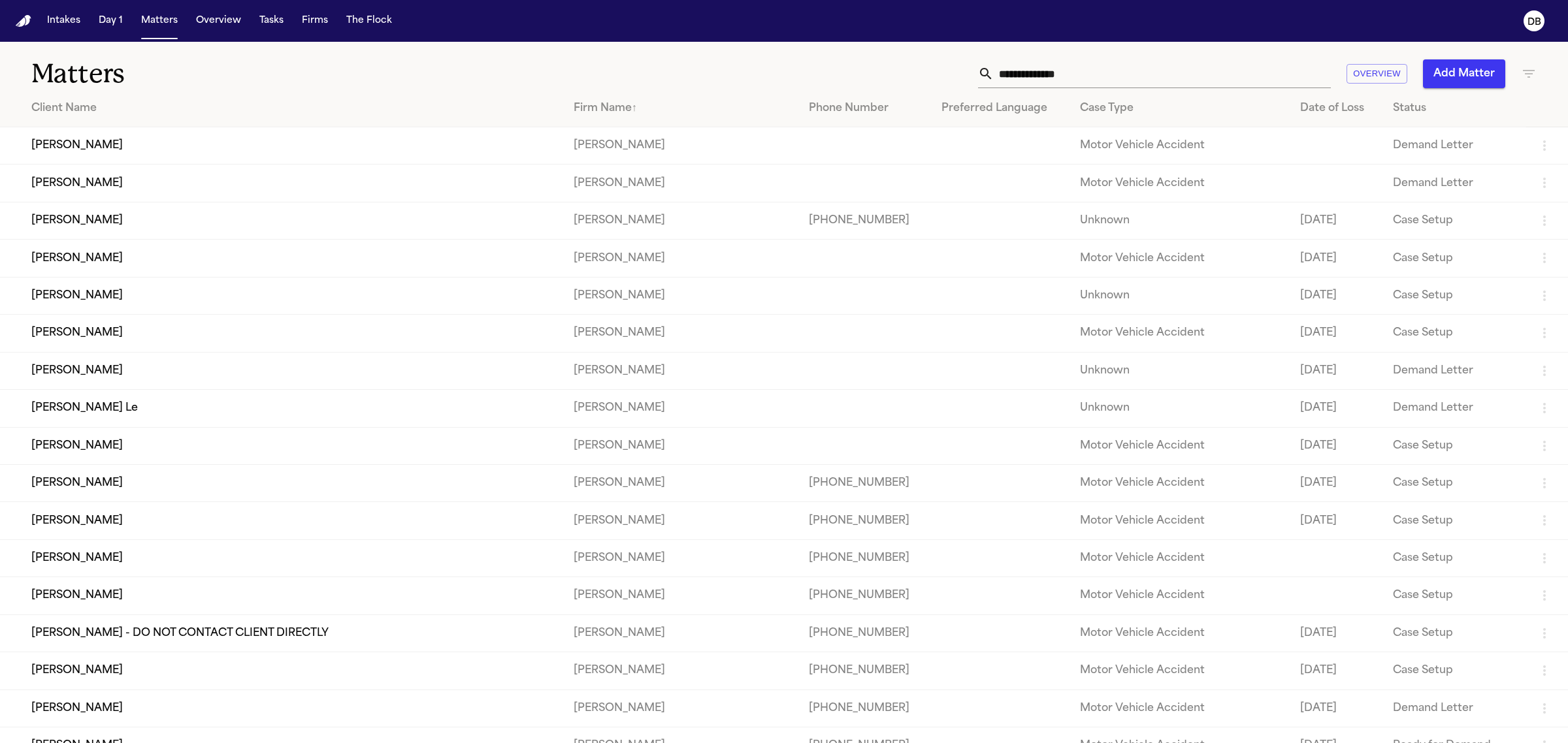
click at [574, 105] on div "Firm Name ↑" at bounding box center [681, 109] width 215 height 16
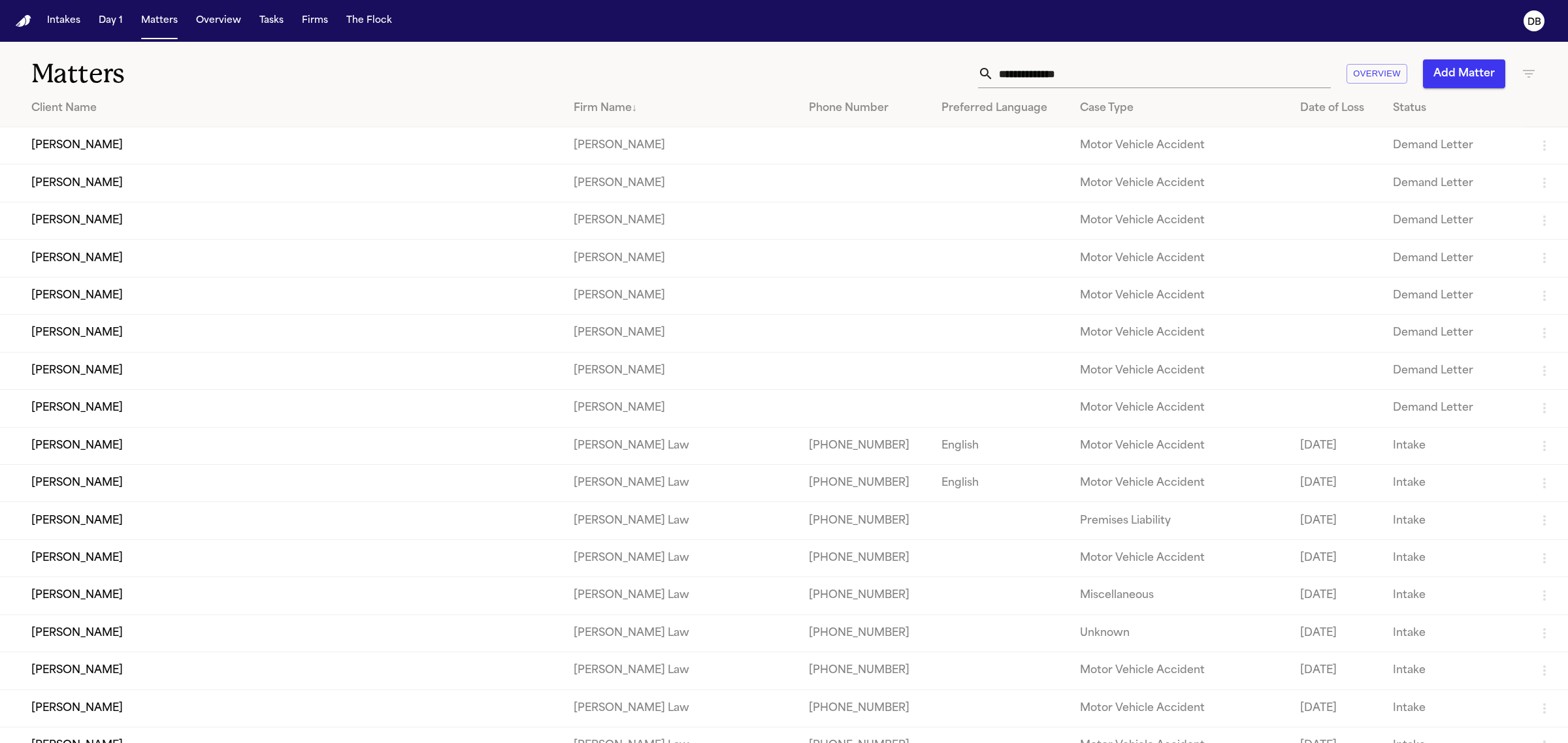
click at [1021, 79] on input "text" at bounding box center [1162, 74] width 337 height 29
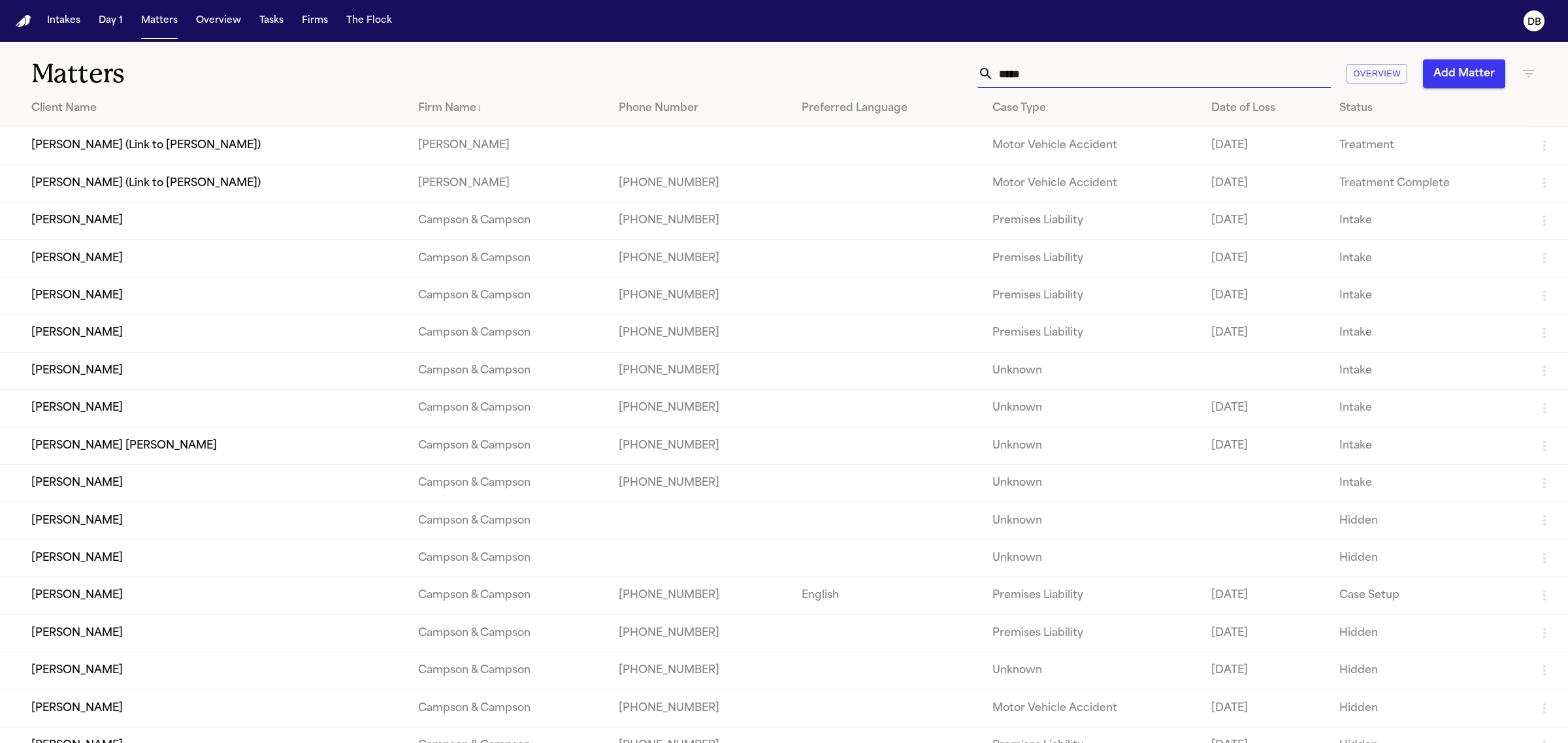
type input "*****"
click at [92, 219] on td "[PERSON_NAME]" at bounding box center [203, 220] width 408 height 37
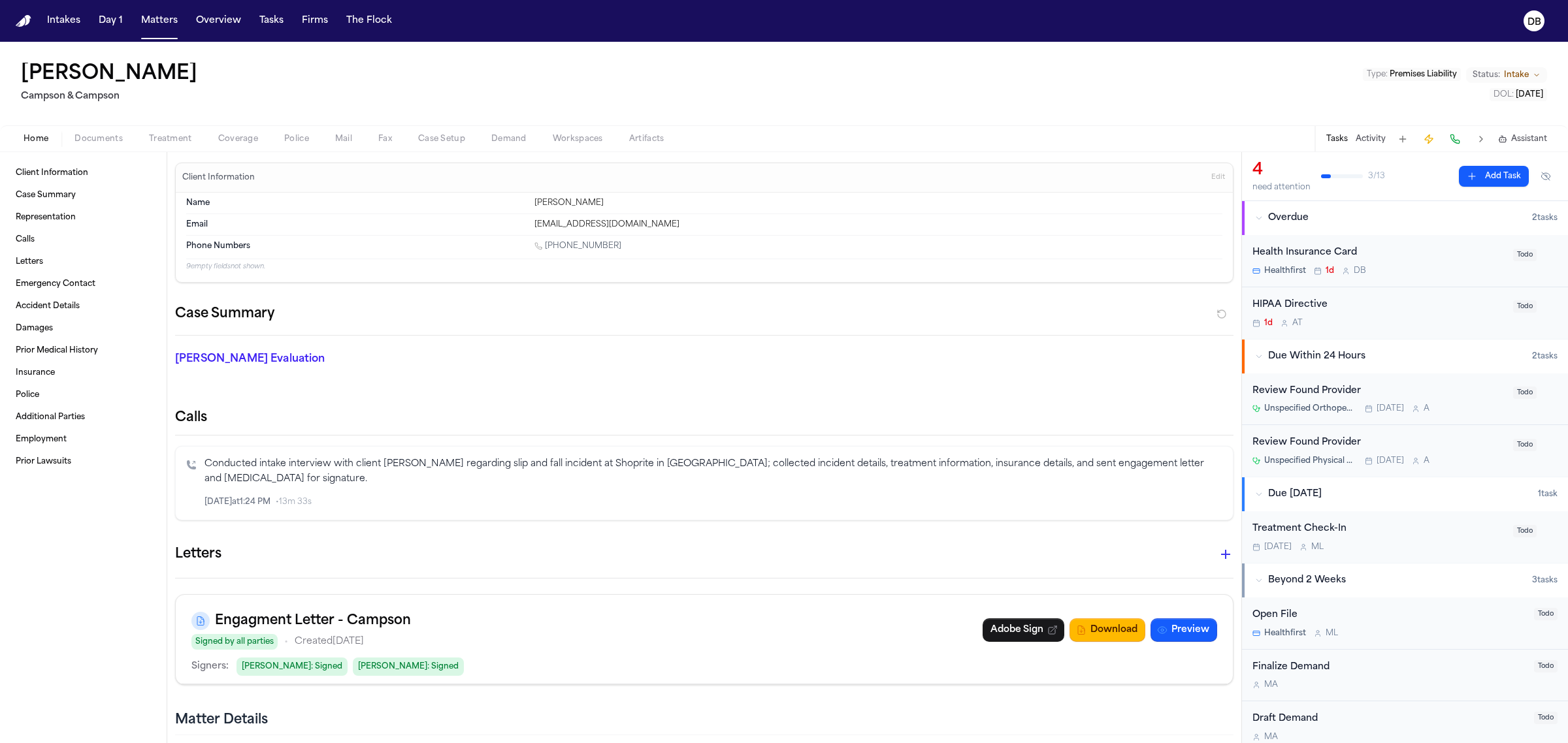
click at [229, 134] on span "Coverage" at bounding box center [238, 139] width 40 height 10
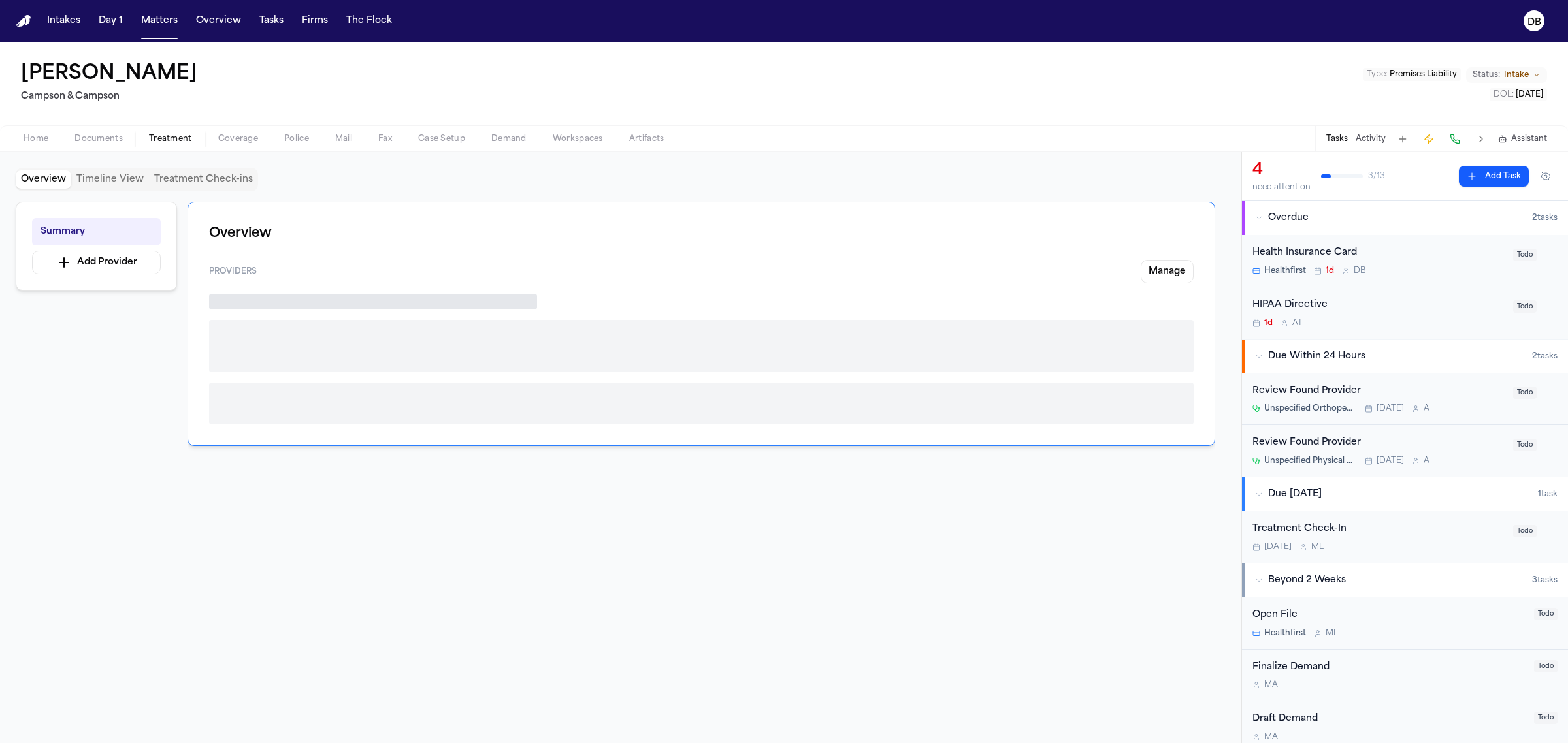
click at [181, 131] on button "Treatment" at bounding box center [170, 139] width 69 height 16
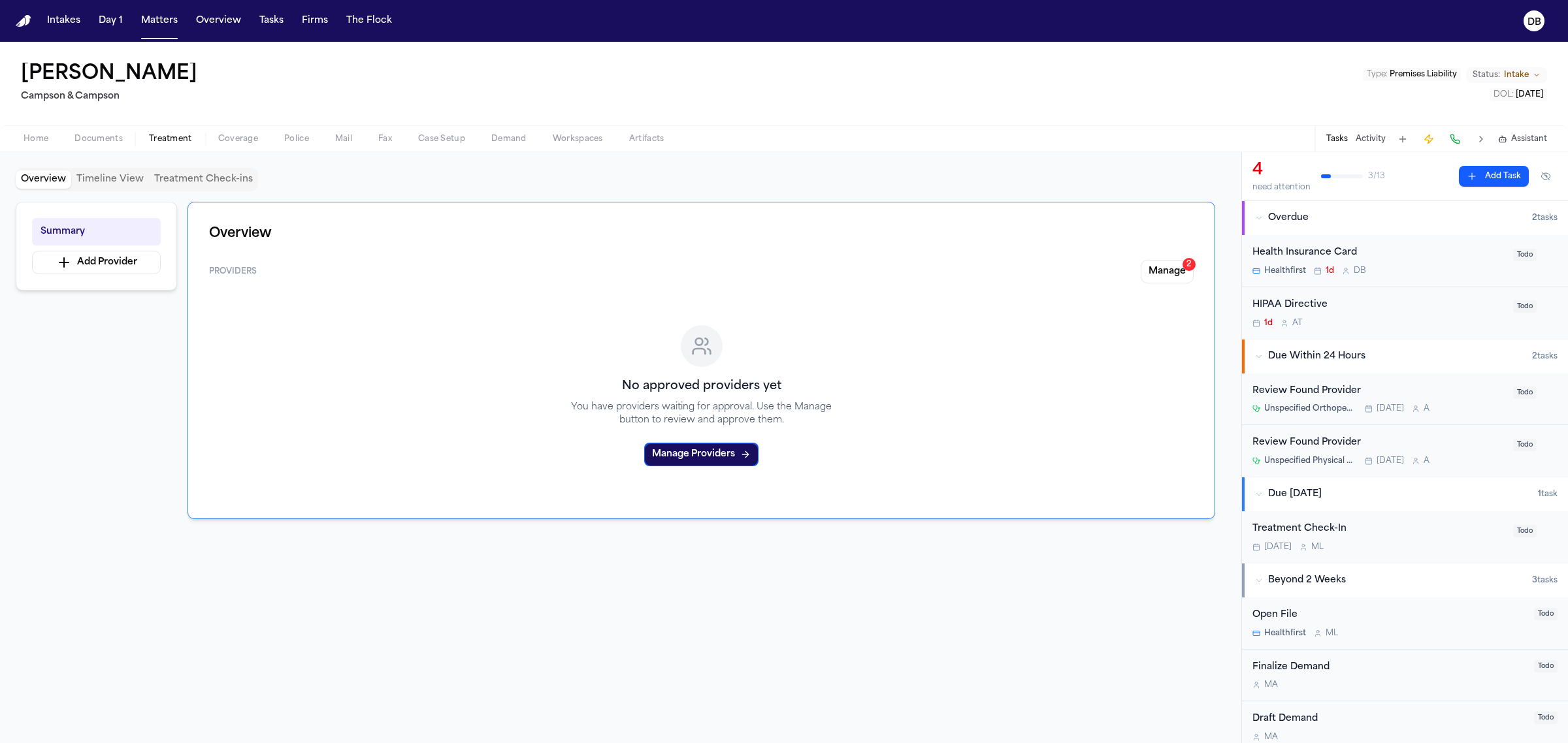
click at [45, 137] on span "Home" at bounding box center [36, 139] width 25 height 10
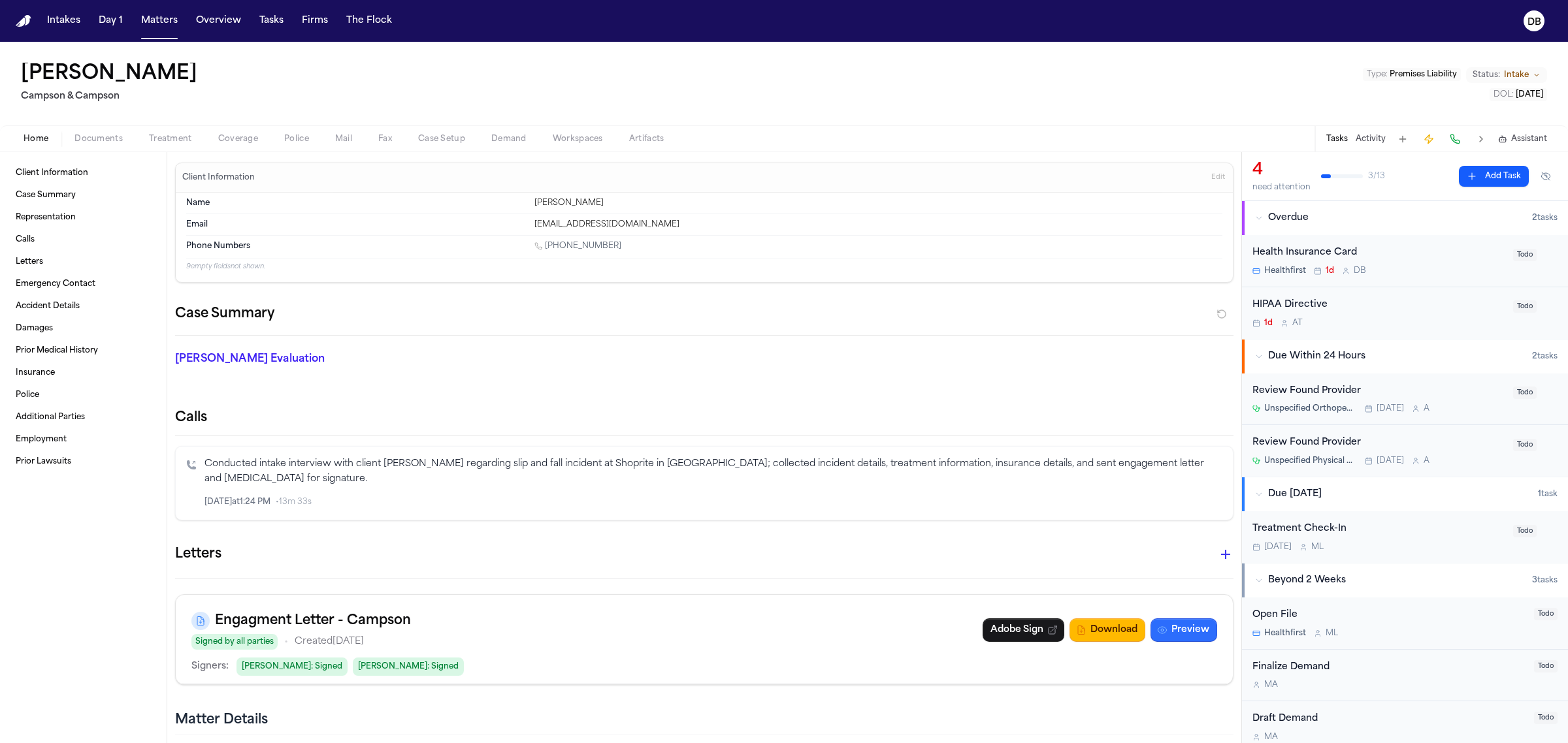
click at [1157, 629] on icon "button" at bounding box center [1162, 630] width 10 height 10
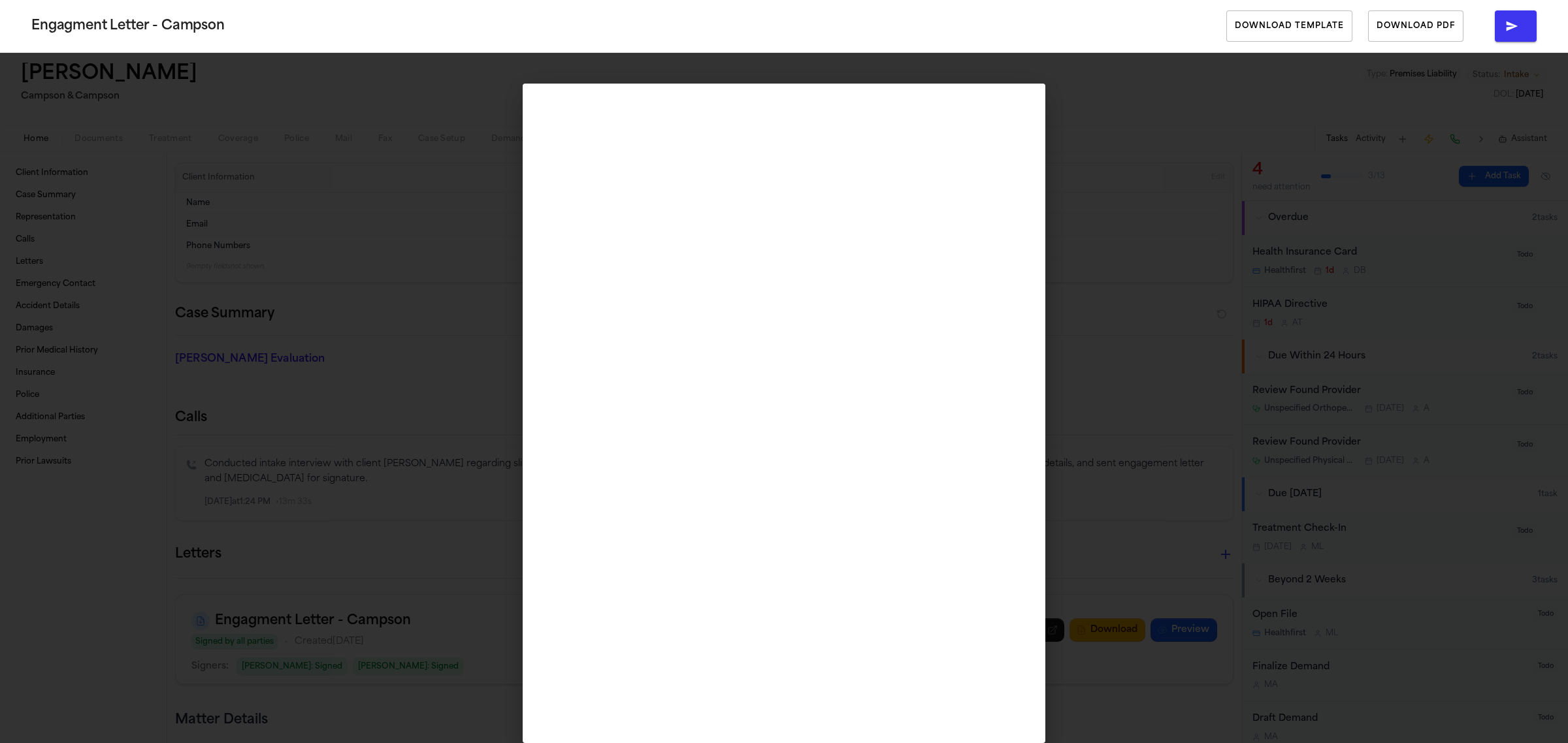
click at [1532, 216] on div "Engagment Letter - Campson Download Template Download PDF" at bounding box center [784, 371] width 1568 height 743
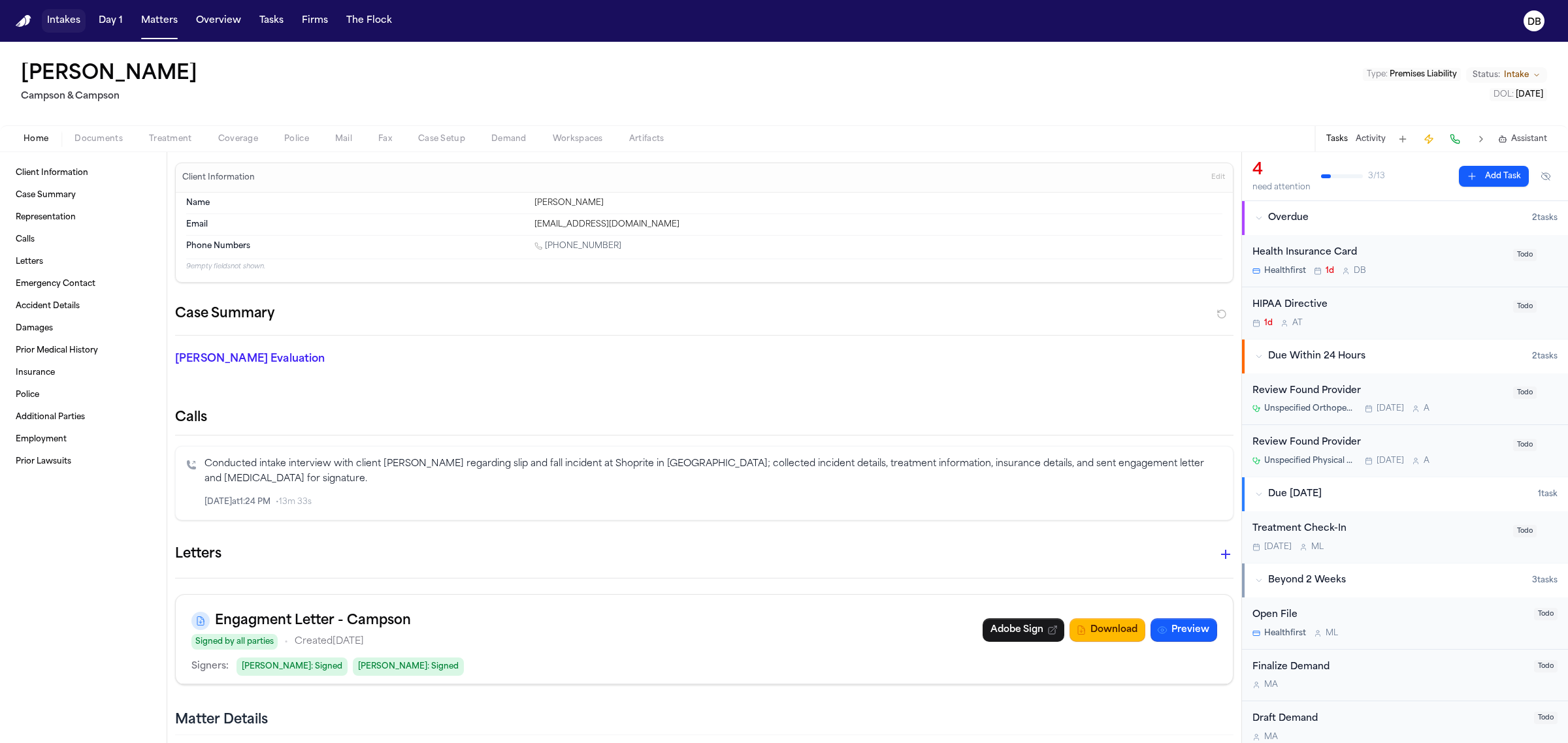
click at [67, 10] on button "Intakes" at bounding box center [64, 21] width 44 height 24
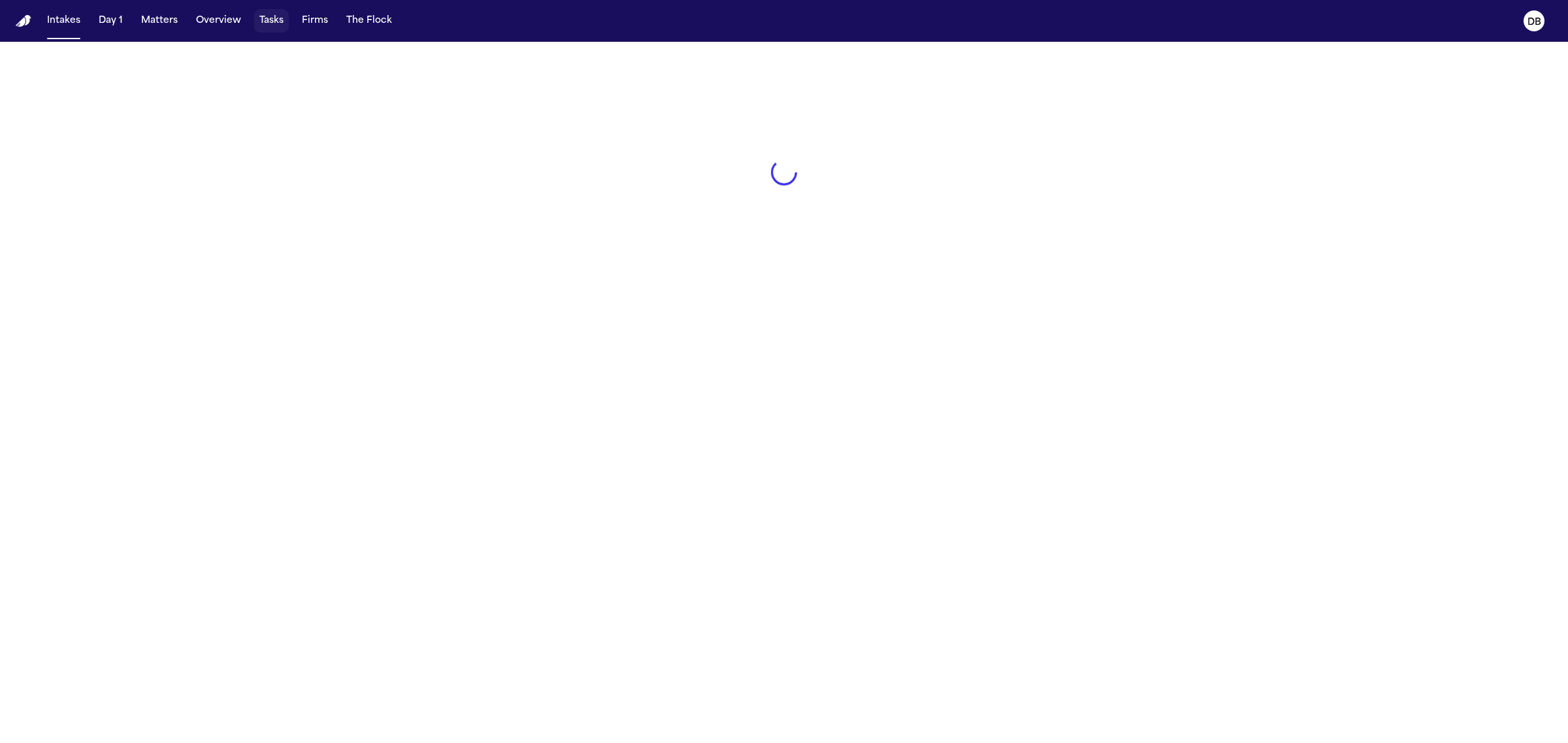
click at [276, 29] on button "Tasks" at bounding box center [272, 21] width 35 height 24
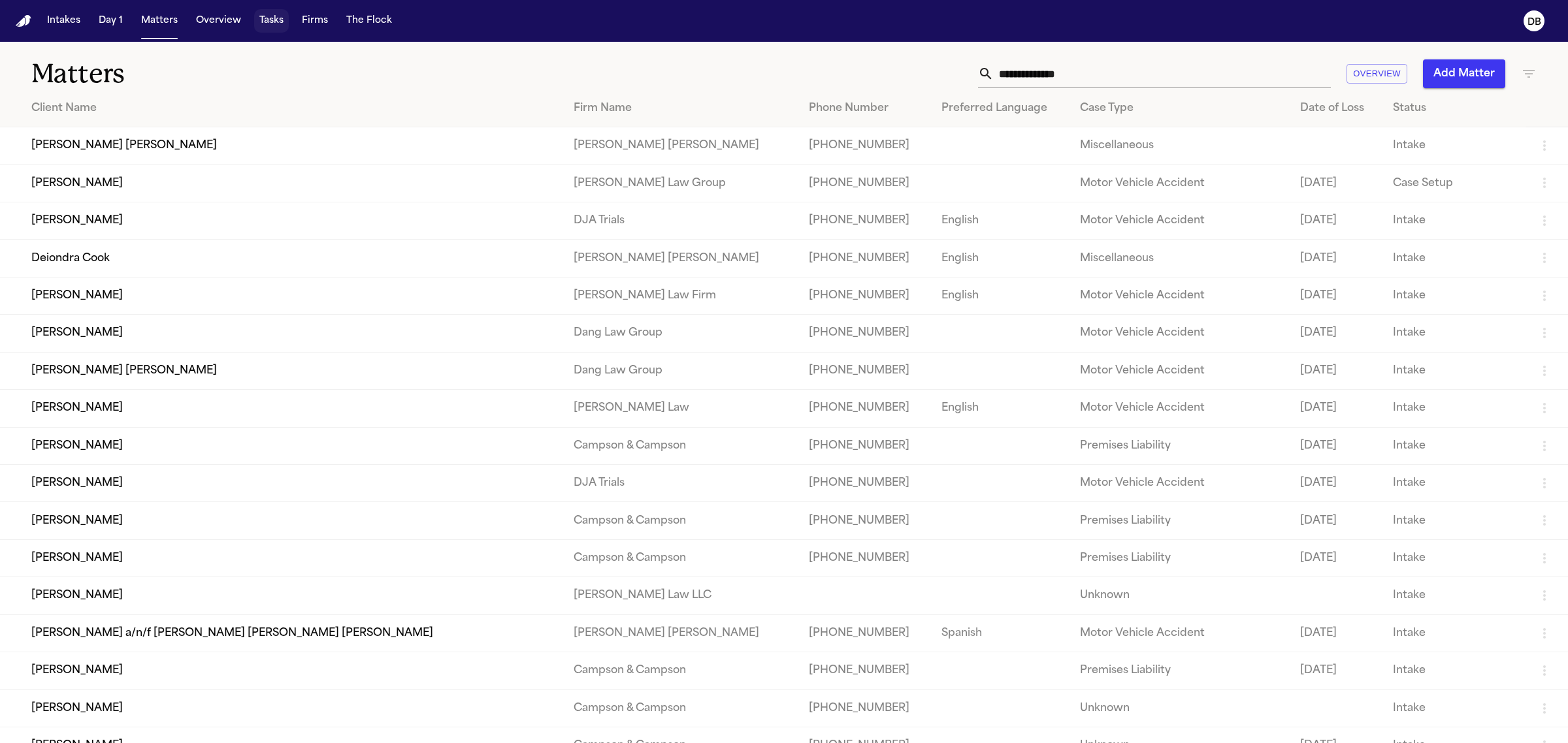
click at [277, 10] on button "Tasks" at bounding box center [272, 21] width 35 height 24
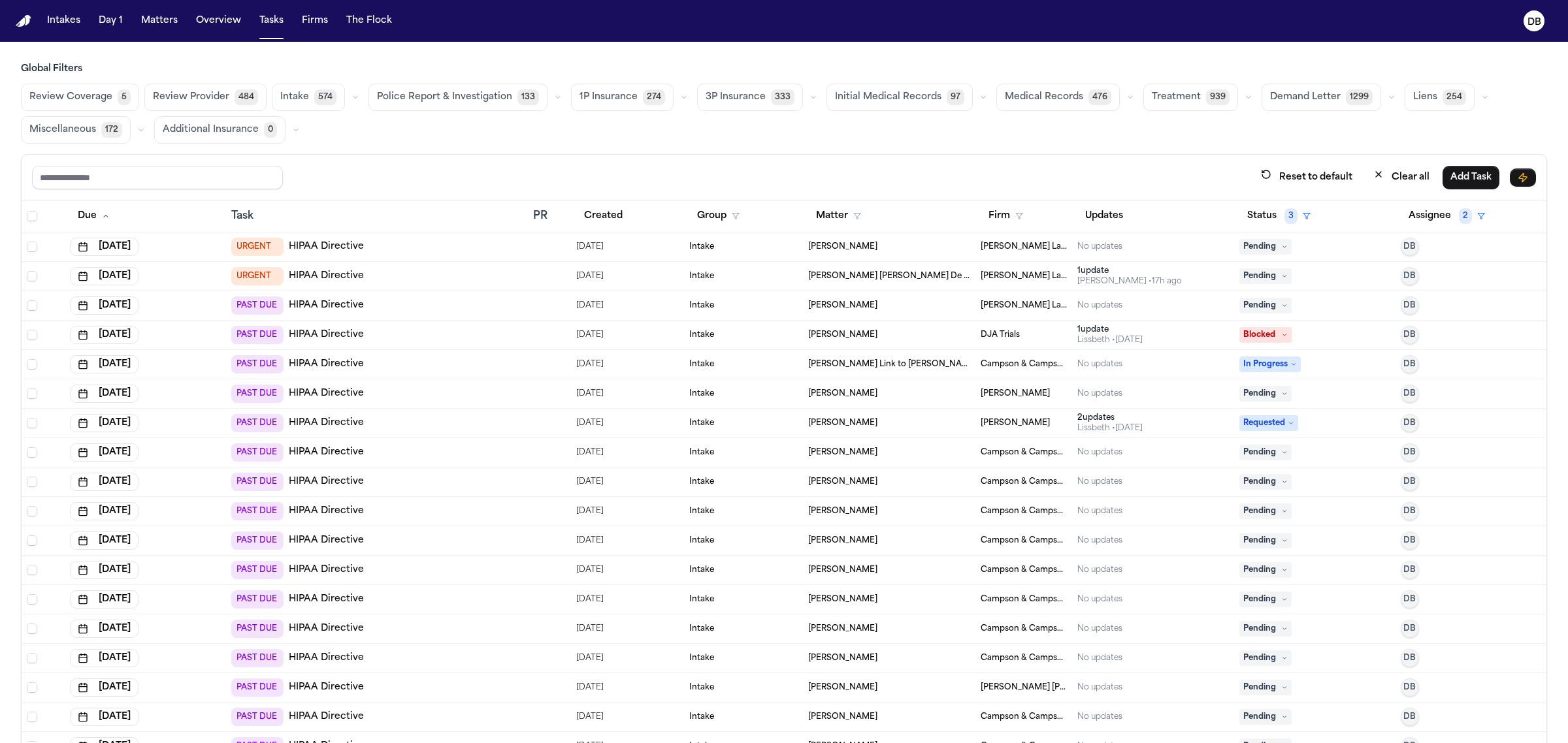
click at [190, 195] on div "Reset to default Clear all Add Task" at bounding box center [784, 178] width 1525 height 46
click at [191, 176] on input "text" at bounding box center [157, 178] width 251 height 24
type input "*****"
click at [1303, 218] on icon "button" at bounding box center [1307, 216] width 8 height 8
click at [1063, 177] on div "***** Reset to default Clear all Add Task Due Task PR Created Group Matter Firm…" at bounding box center [784, 478] width 1526 height 647
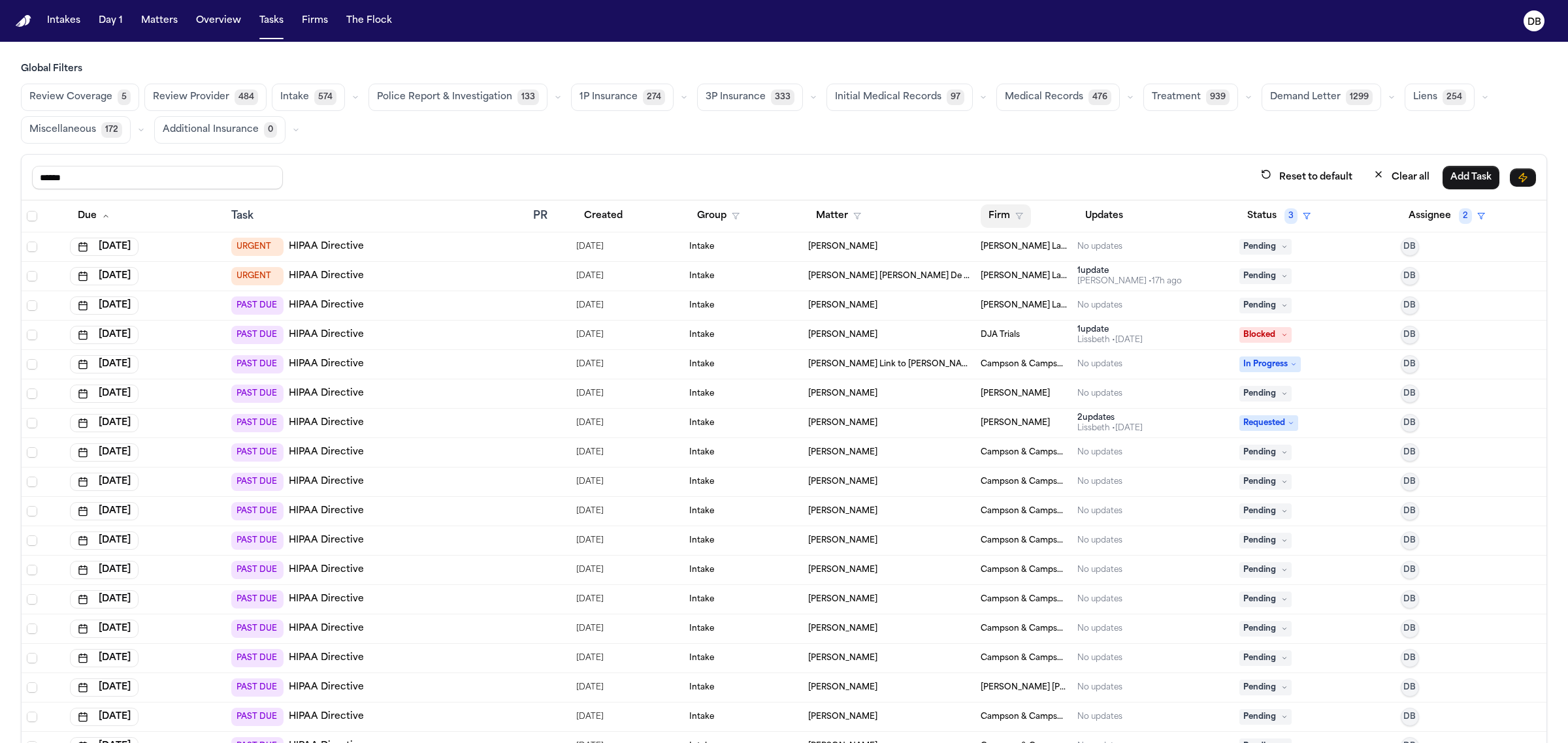
click at [989, 217] on button "Firm" at bounding box center [1005, 216] width 50 height 24
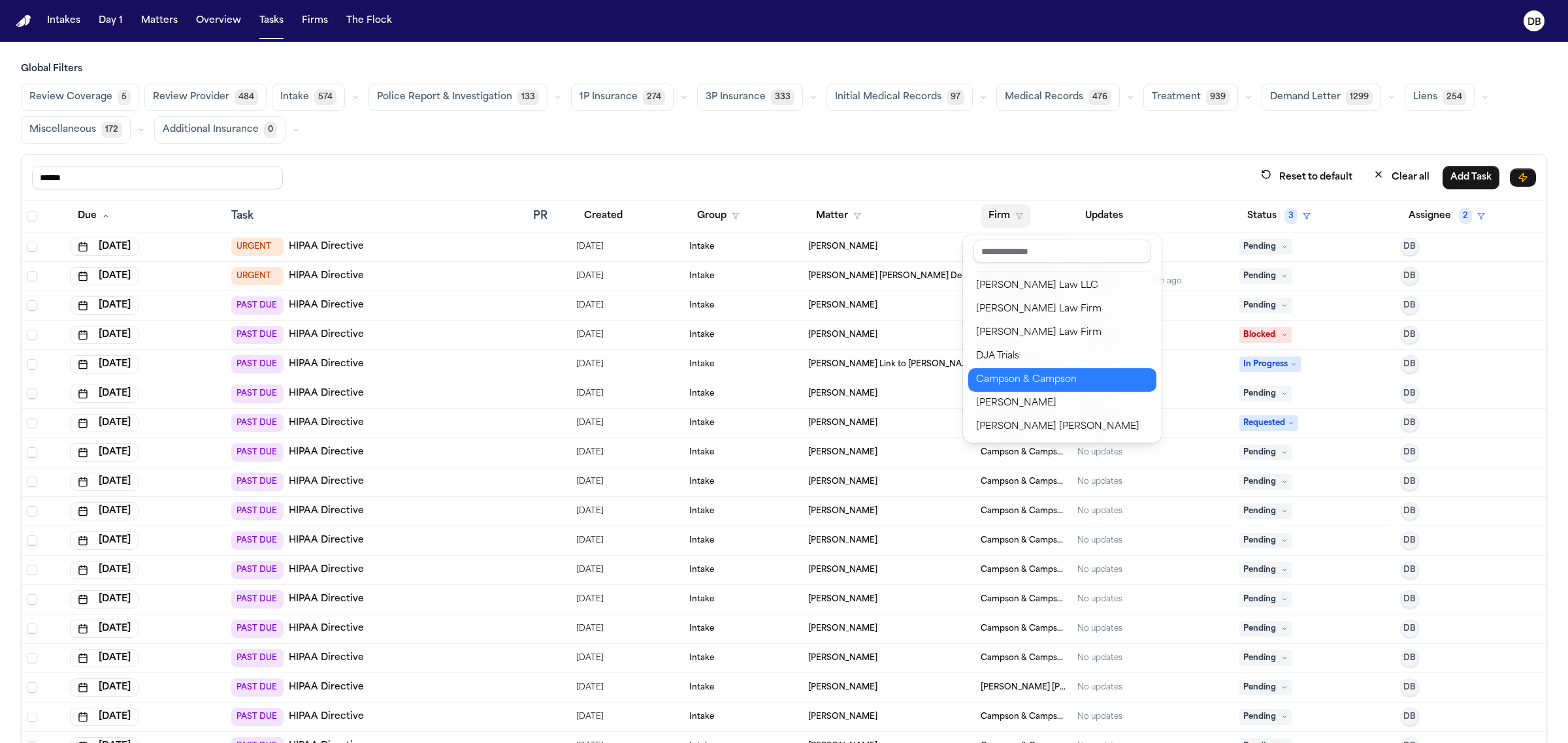
click at [1039, 385] on div "Campson & Campson" at bounding box center [1062, 381] width 172 height 16
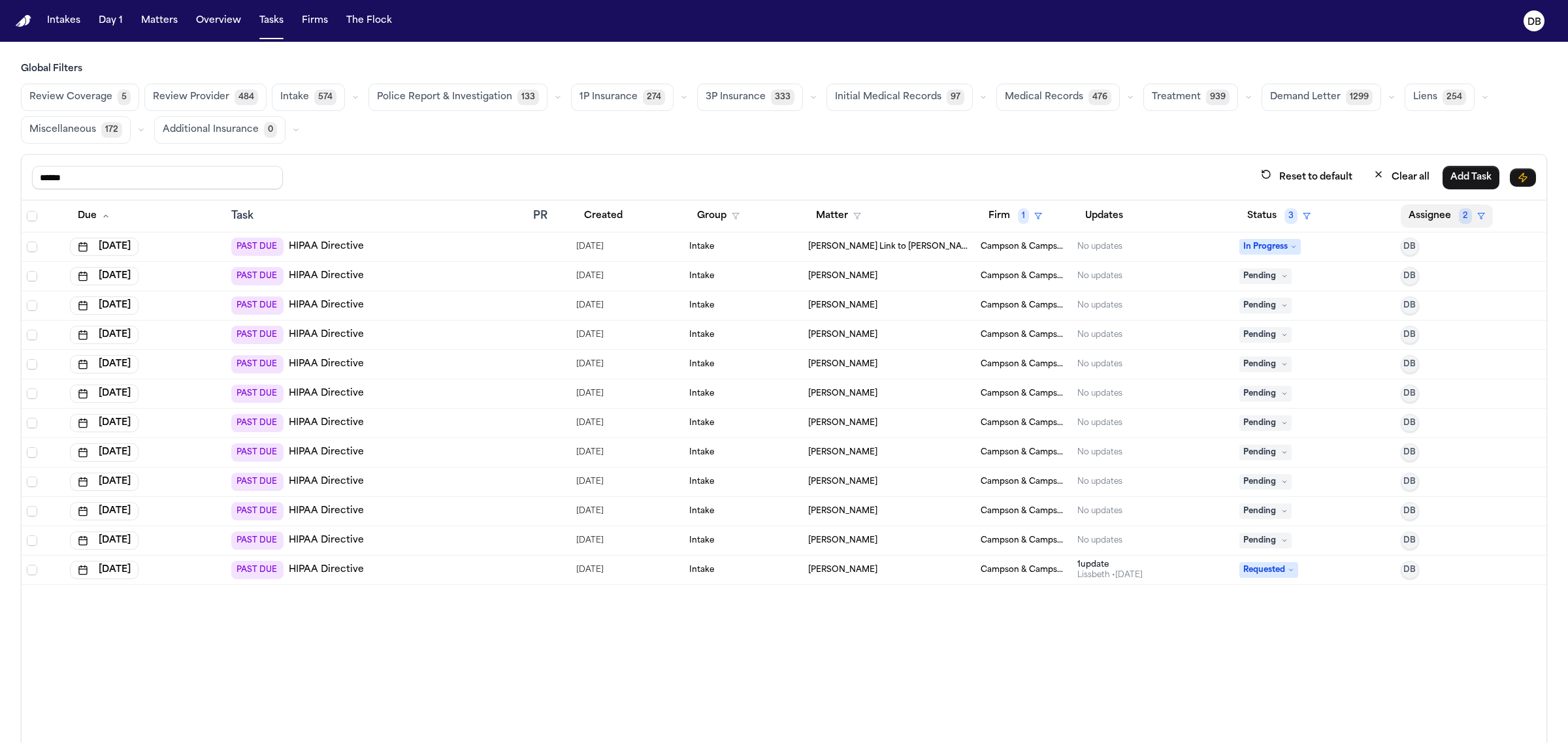
click at [1433, 223] on button "Assignee 2" at bounding box center [1446, 216] width 92 height 24
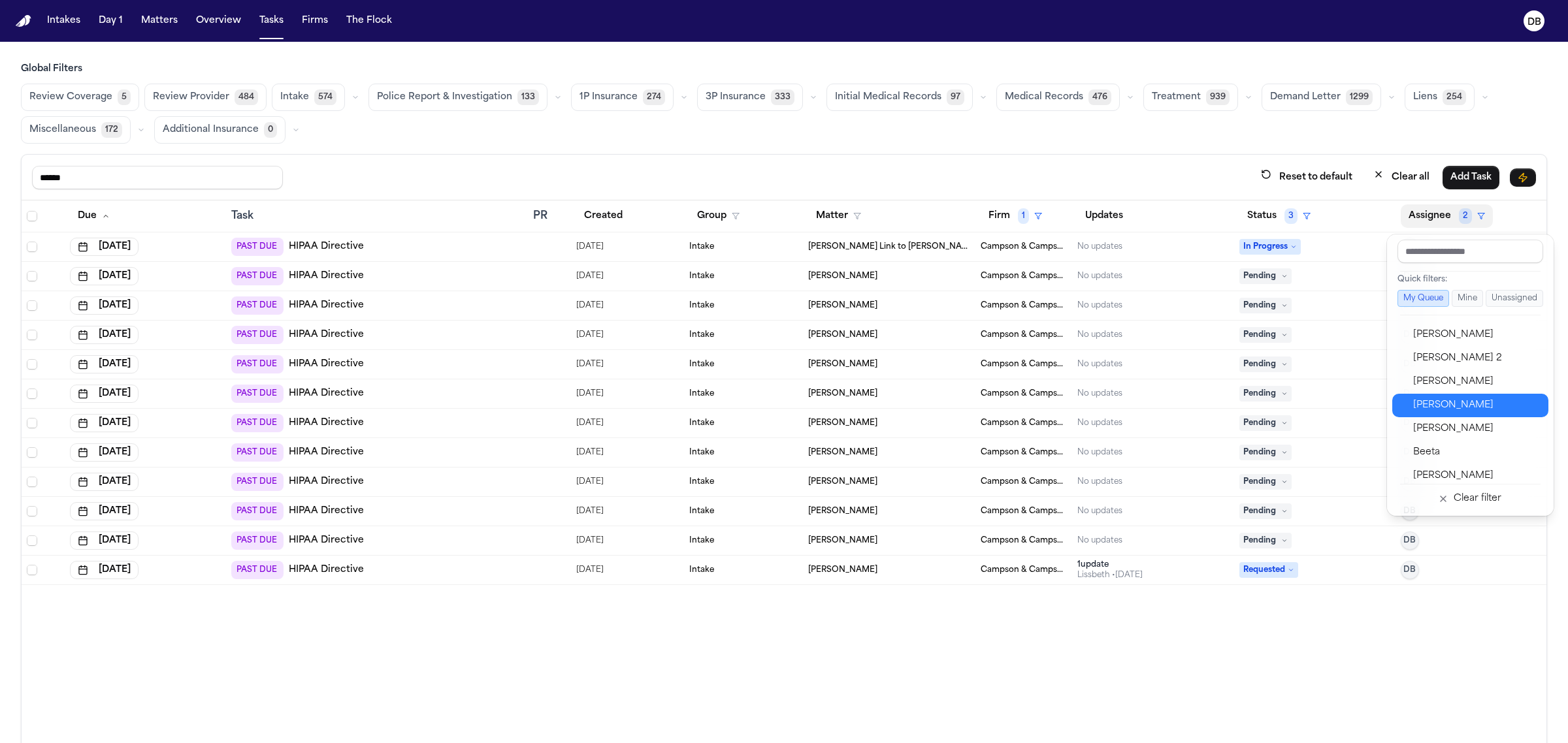
scroll to position [163, 0]
click at [1460, 397] on div "[PERSON_NAME]" at bounding box center [1477, 402] width 127 height 16
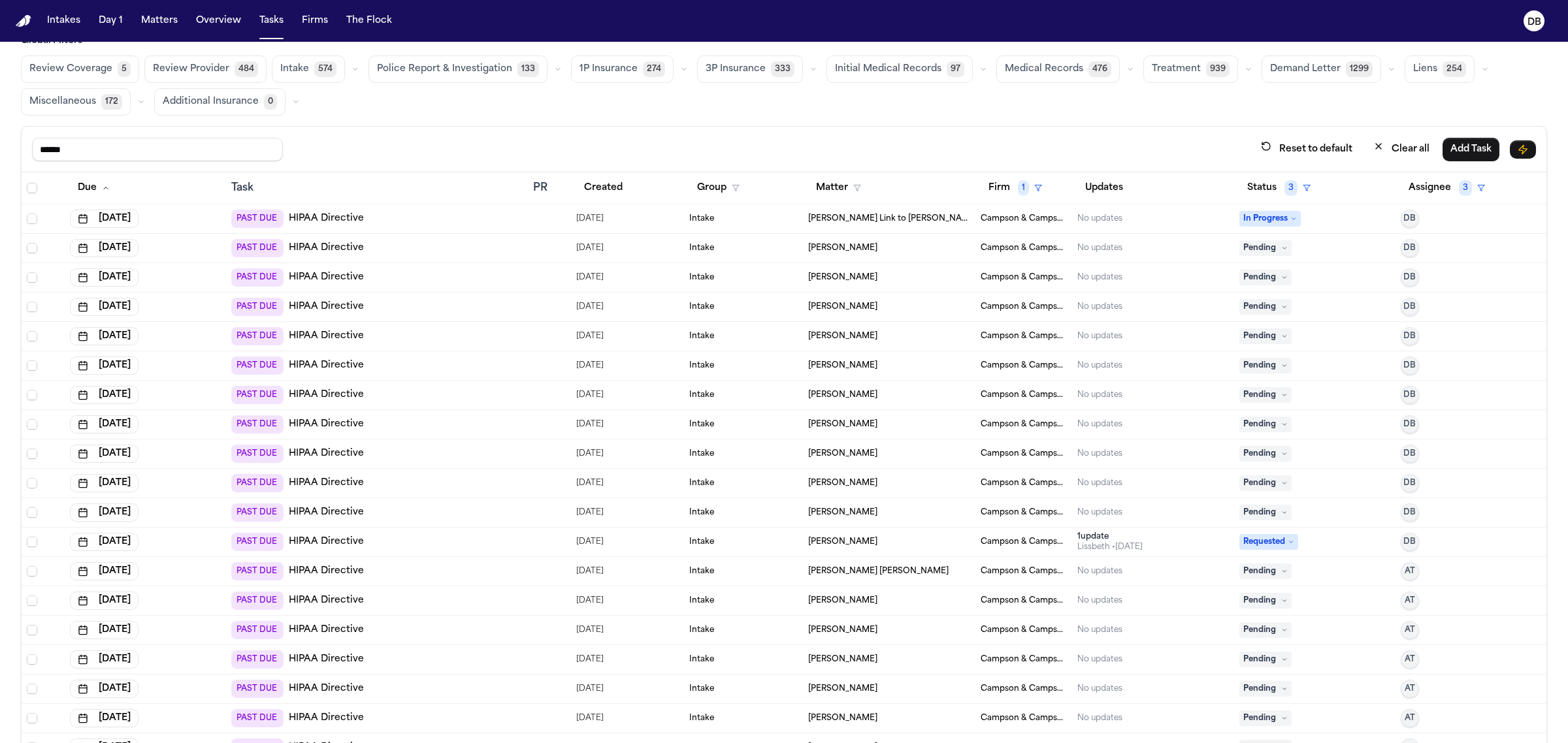
scroll to position [0, 0]
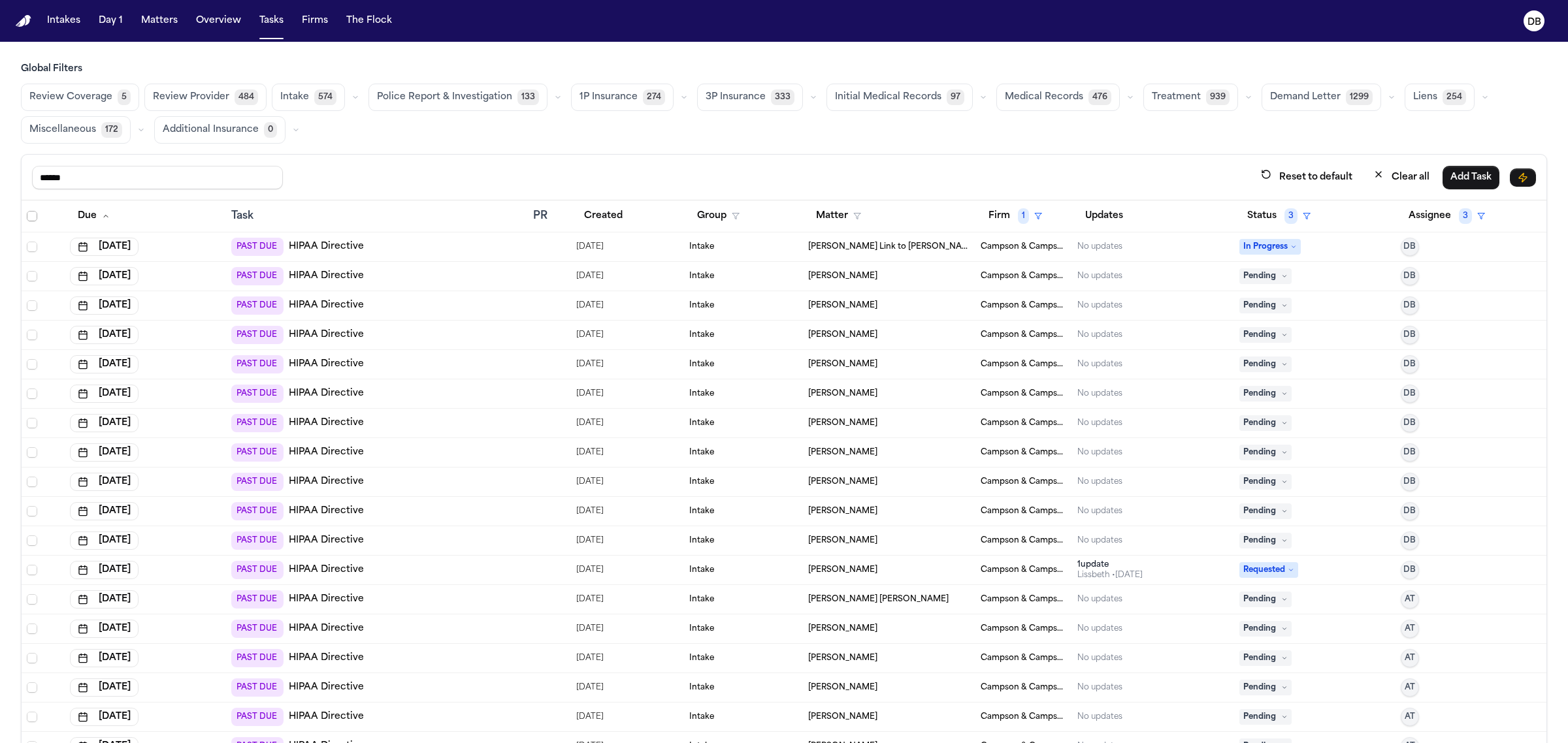
click at [28, 221] on icon "Select all" at bounding box center [33, 216] width 10 height 10
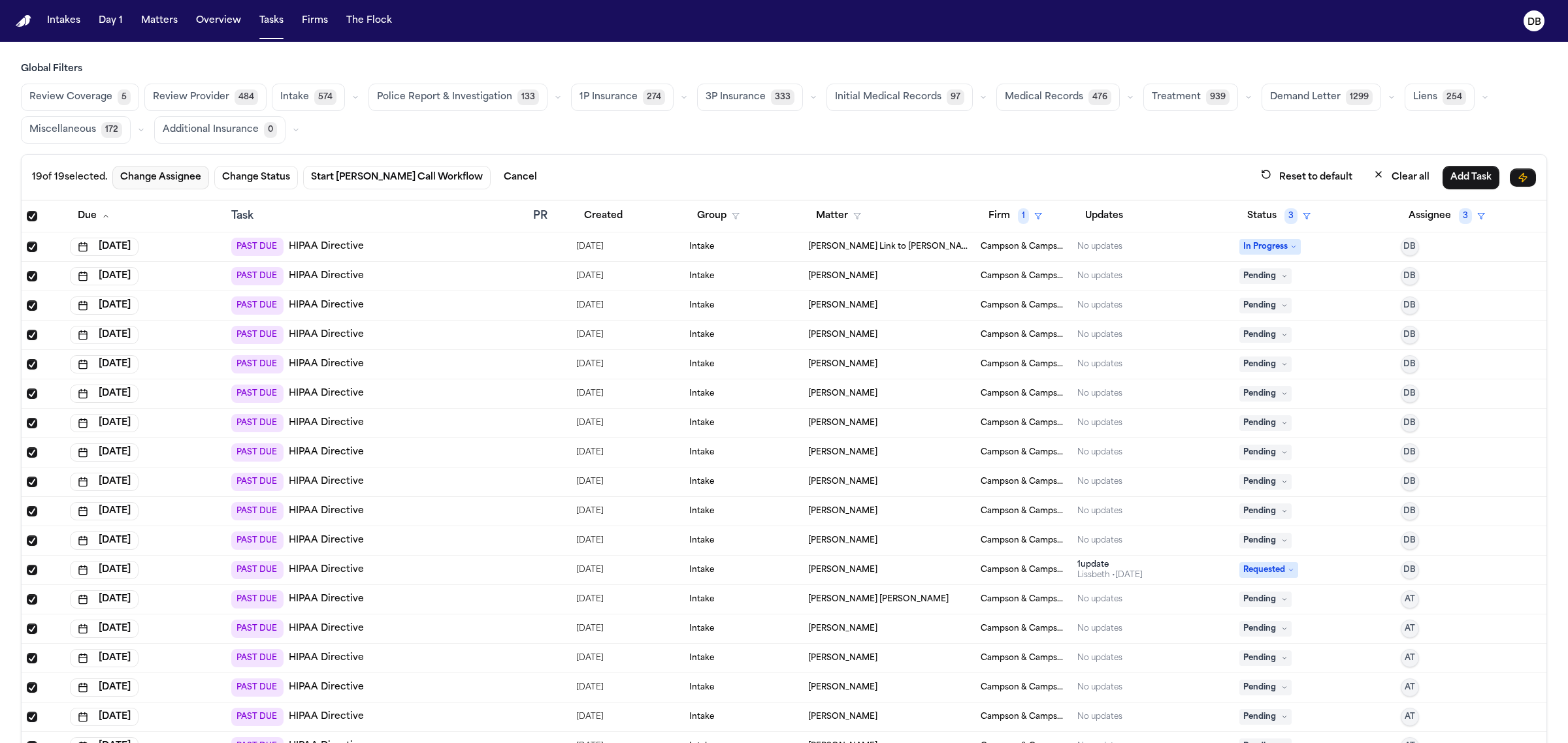
click at [154, 188] on button "Change Assignee" at bounding box center [161, 178] width 97 height 24
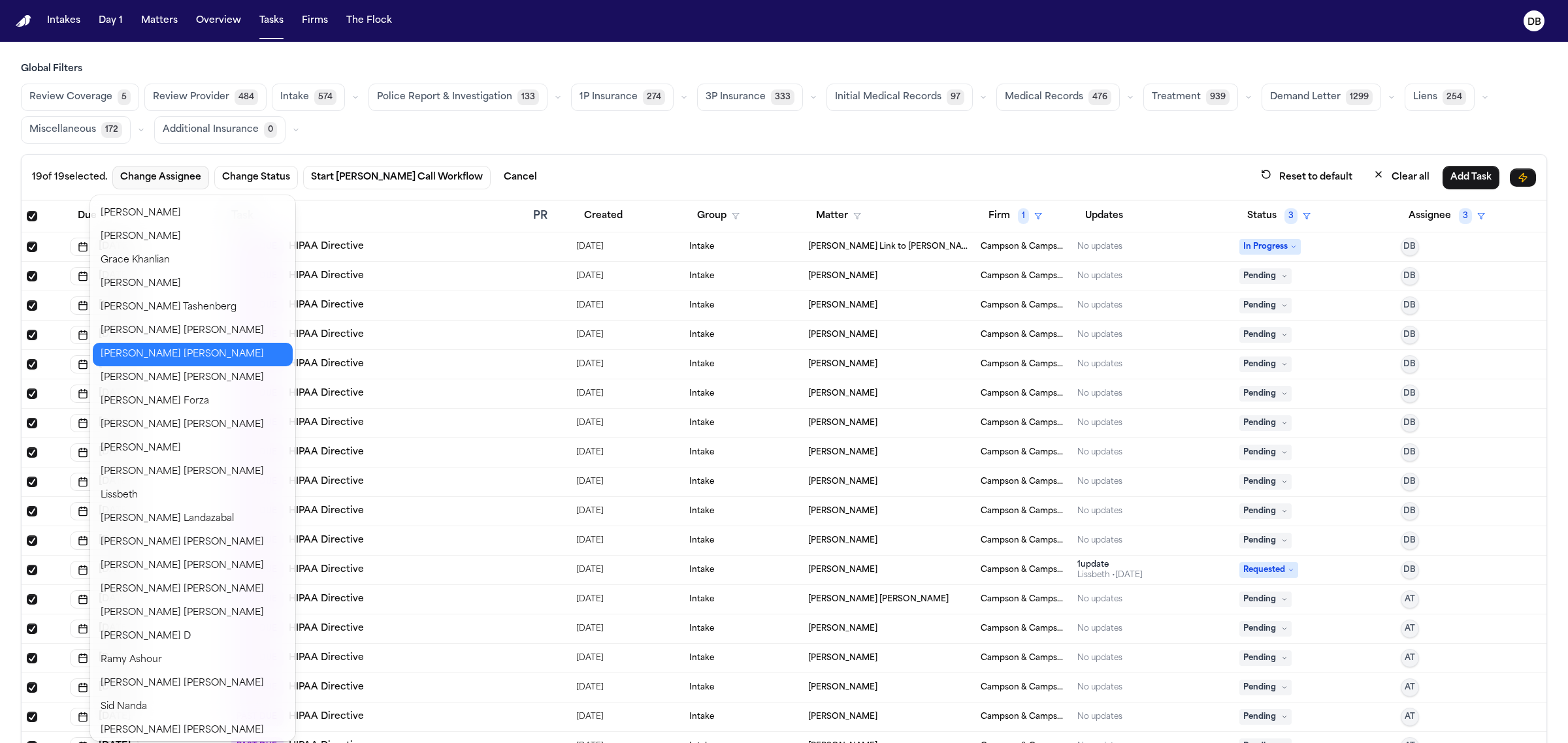
scroll to position [493, 0]
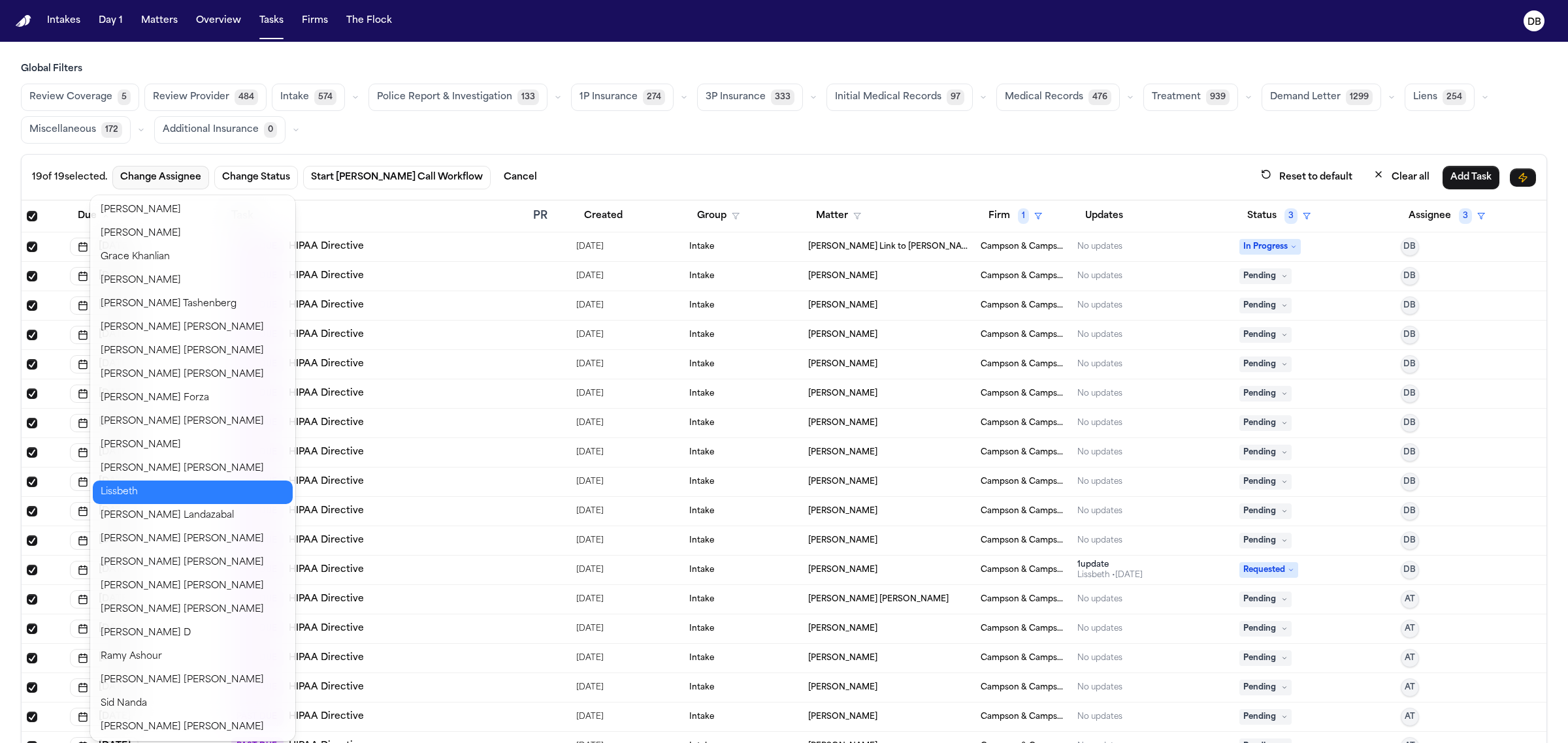
click at [173, 497] on button "Lissbeth" at bounding box center [193, 493] width 200 height 24
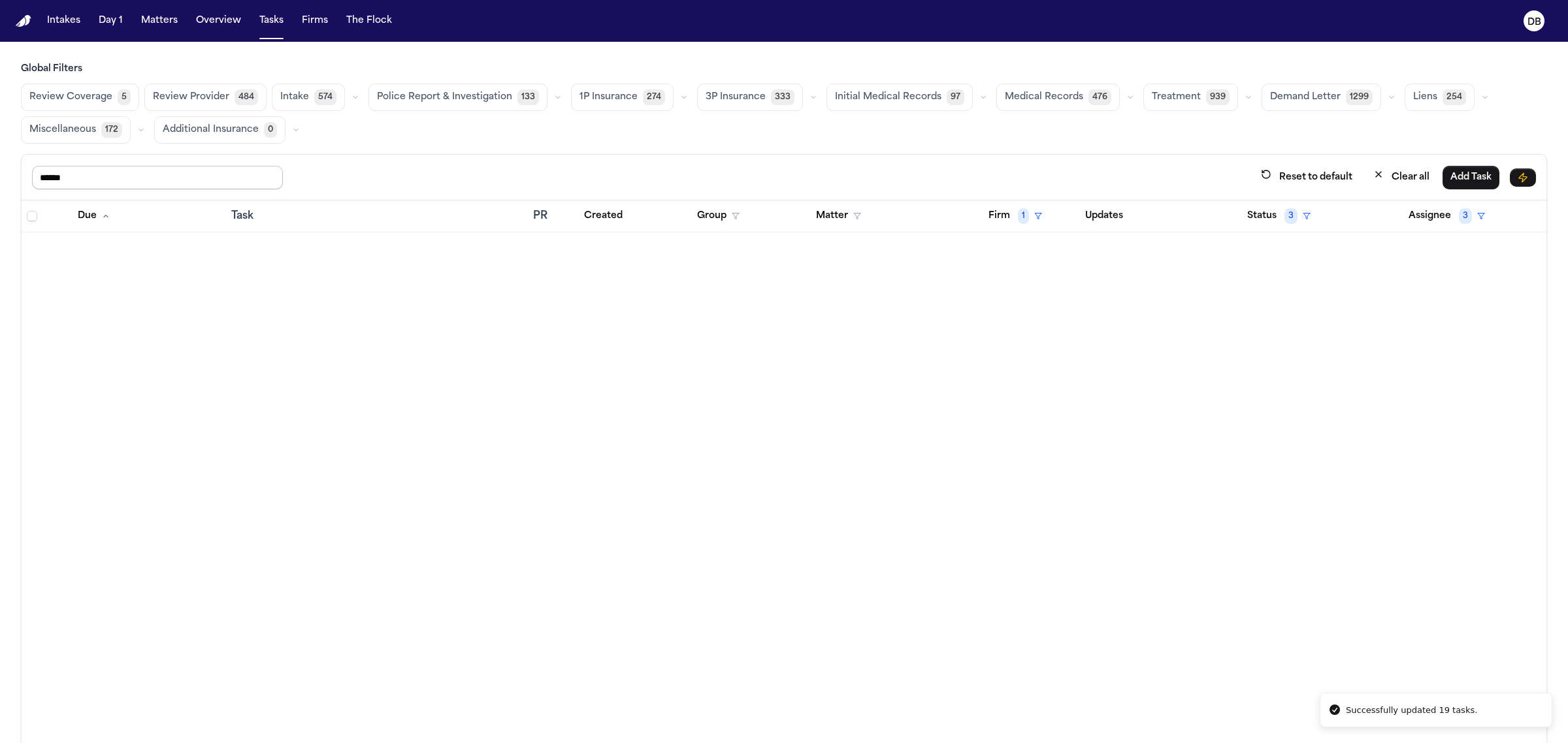
click at [118, 172] on input "*****" at bounding box center [157, 178] width 251 height 24
click at [1008, 212] on button "Firm 1" at bounding box center [1015, 216] width 69 height 24
click at [1036, 315] on div "Clear filter" at bounding box center [1043, 315] width 48 height 16
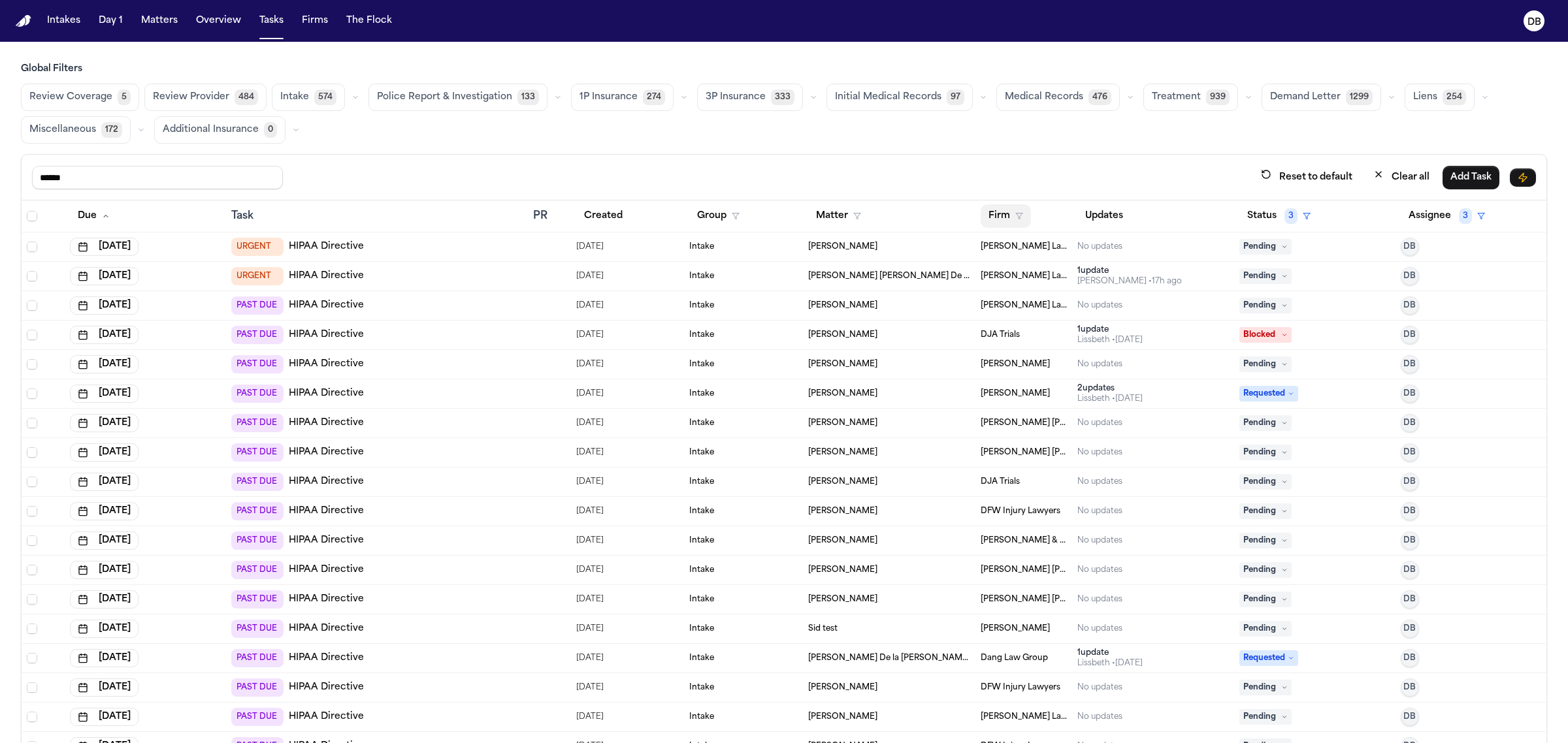
click at [1010, 218] on button "Firm" at bounding box center [1005, 216] width 50 height 24
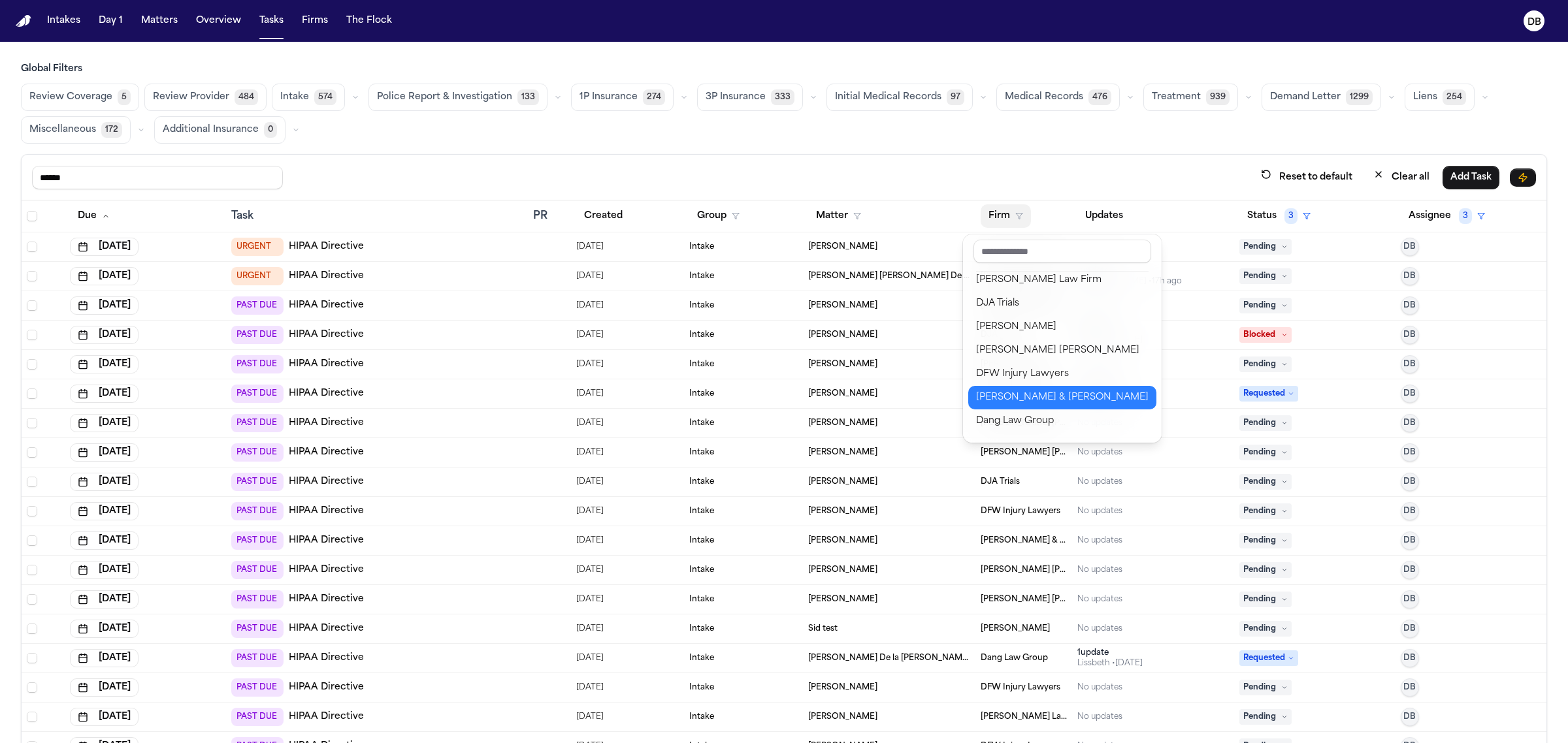
scroll to position [82, 0]
click at [1030, 385] on div "Dang Law Group" at bounding box center [1062, 393] width 172 height 16
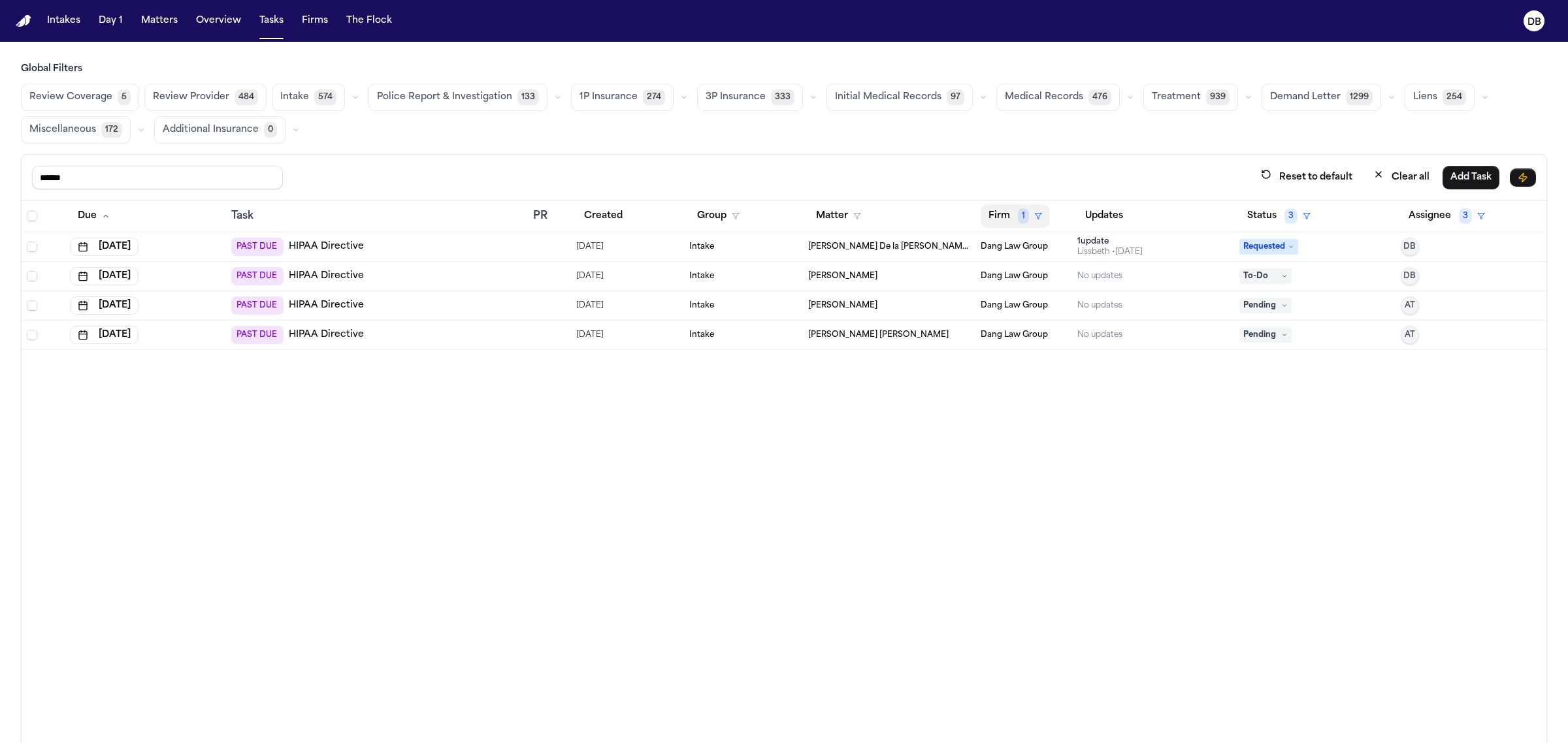
click at [1008, 220] on button "Firm 1" at bounding box center [1015, 216] width 69 height 24
click at [1031, 258] on input "text" at bounding box center [1036, 252] width 110 height 24
click at [29, 223] on table "Due Task PR Created Group Matter Firm 1 Updates Status 3 Assignee 3 [DATE] PAST…" at bounding box center [784, 275] width 1525 height 149
drag, startPoint x: 27, startPoint y: 222, endPoint x: 31, endPoint y: 211, distance: 11.7
click at [28, 220] on span "Select all" at bounding box center [32, 216] width 10 height 10
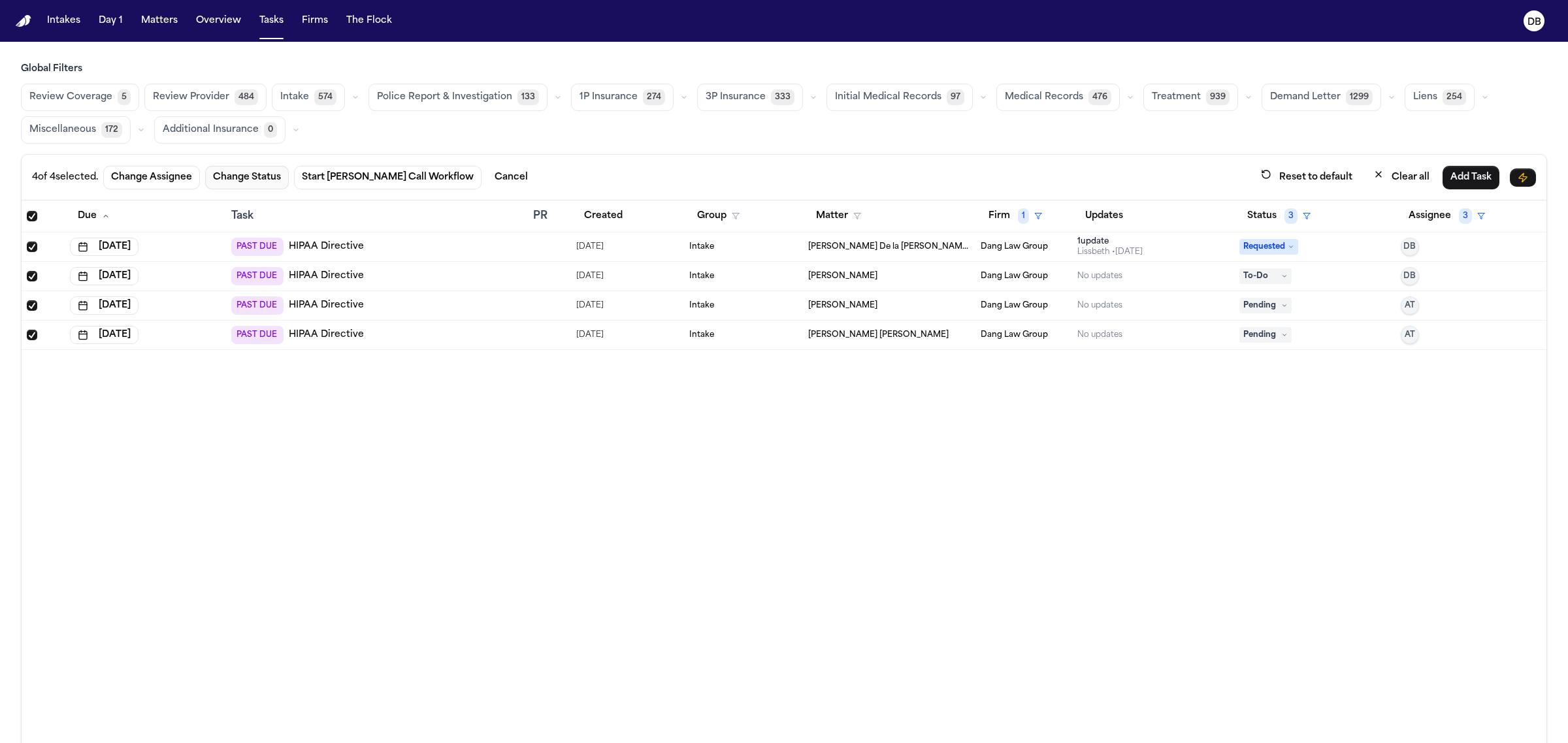
click at [274, 181] on button "Change Status" at bounding box center [246, 178] width 83 height 24
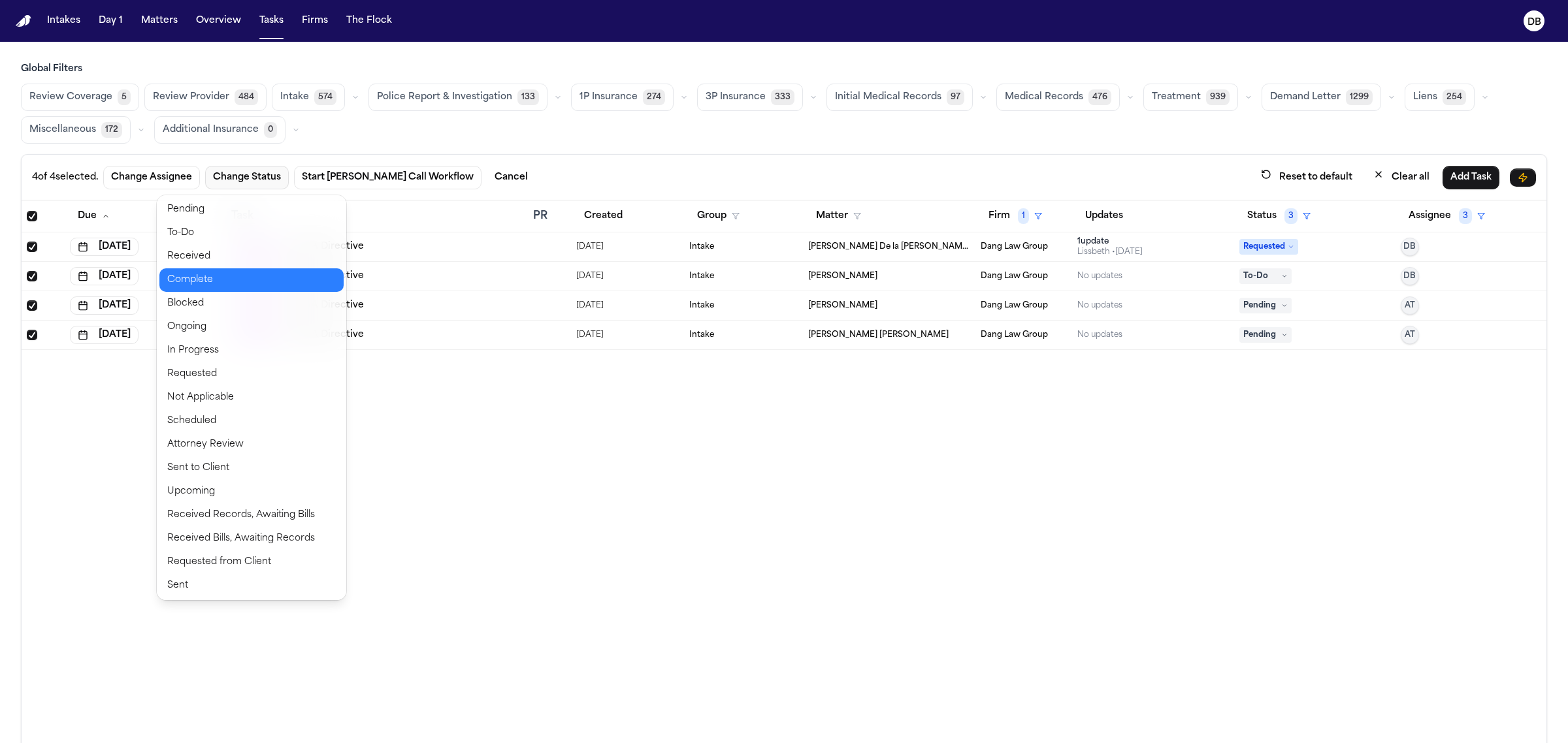
click at [306, 288] on button "Complete" at bounding box center [252, 281] width 184 height 24
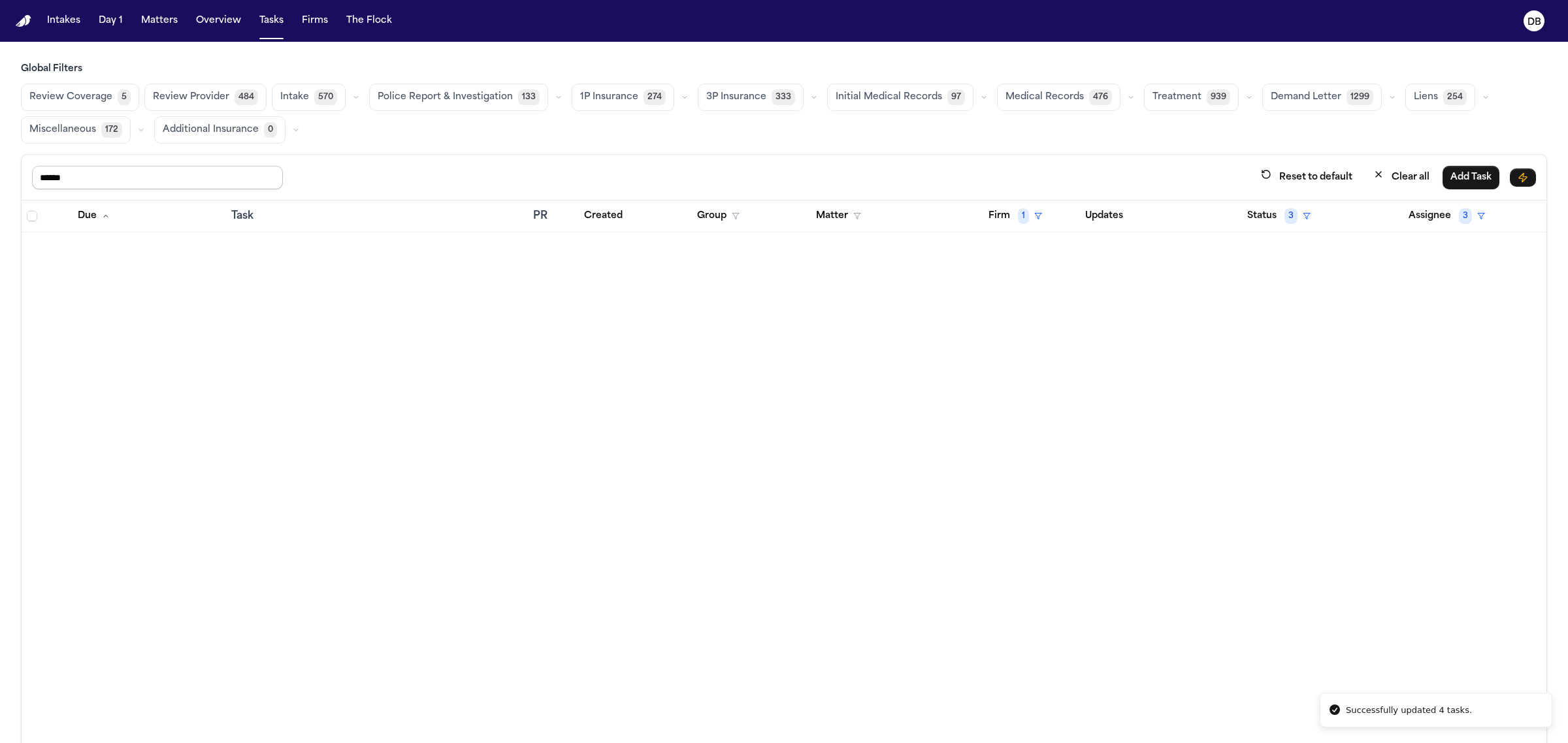
click at [207, 171] on input "*****" at bounding box center [157, 178] width 251 height 24
type input "*****"
drag, startPoint x: 1392, startPoint y: 215, endPoint x: 1390, endPoint y: 234, distance: 19.1
click at [1396, 230] on th "Assignee 3" at bounding box center [1471, 216] width 151 height 32
click at [1389, 167] on button "Clear all" at bounding box center [1401, 177] width 72 height 24
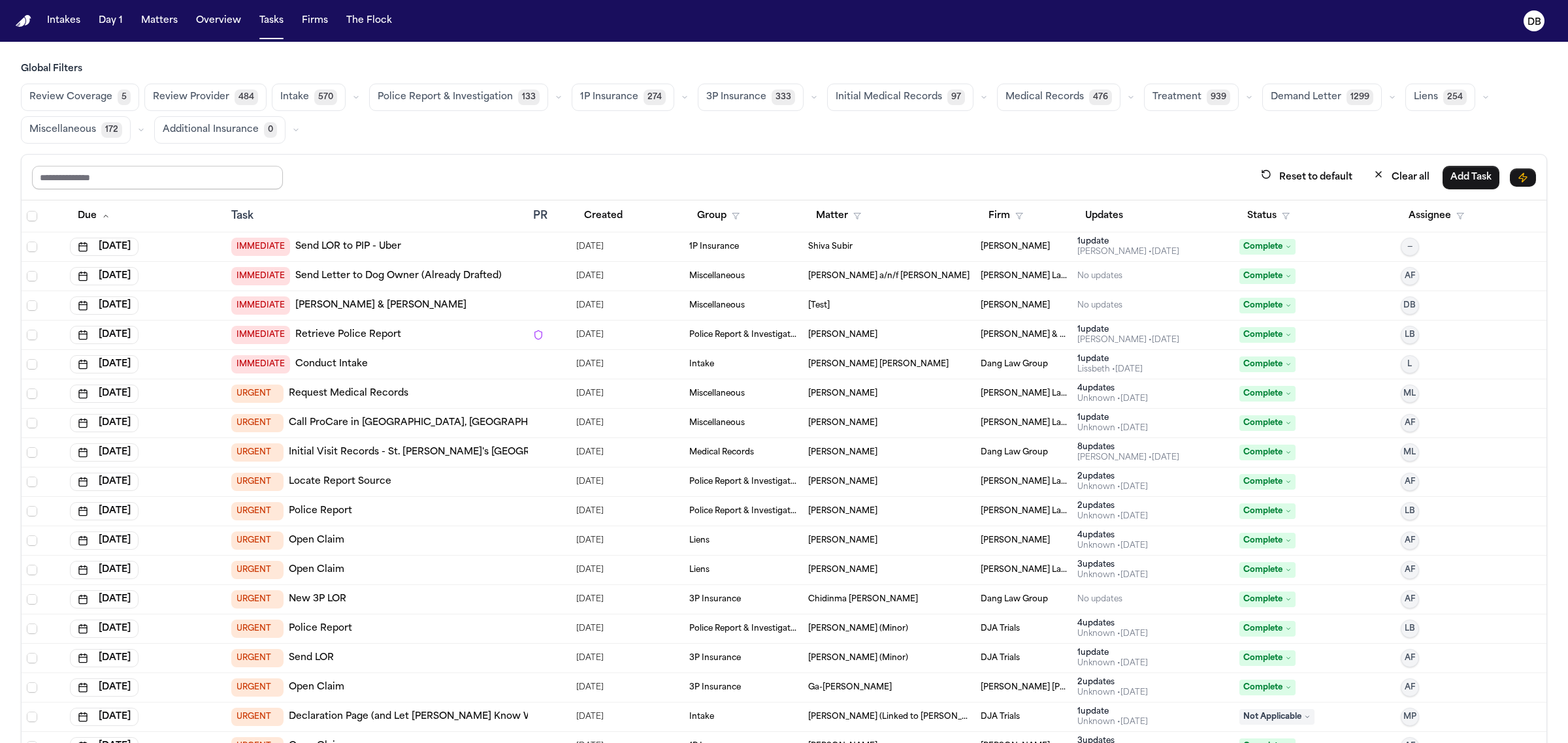
click at [200, 175] on input "text" at bounding box center [157, 178] width 251 height 24
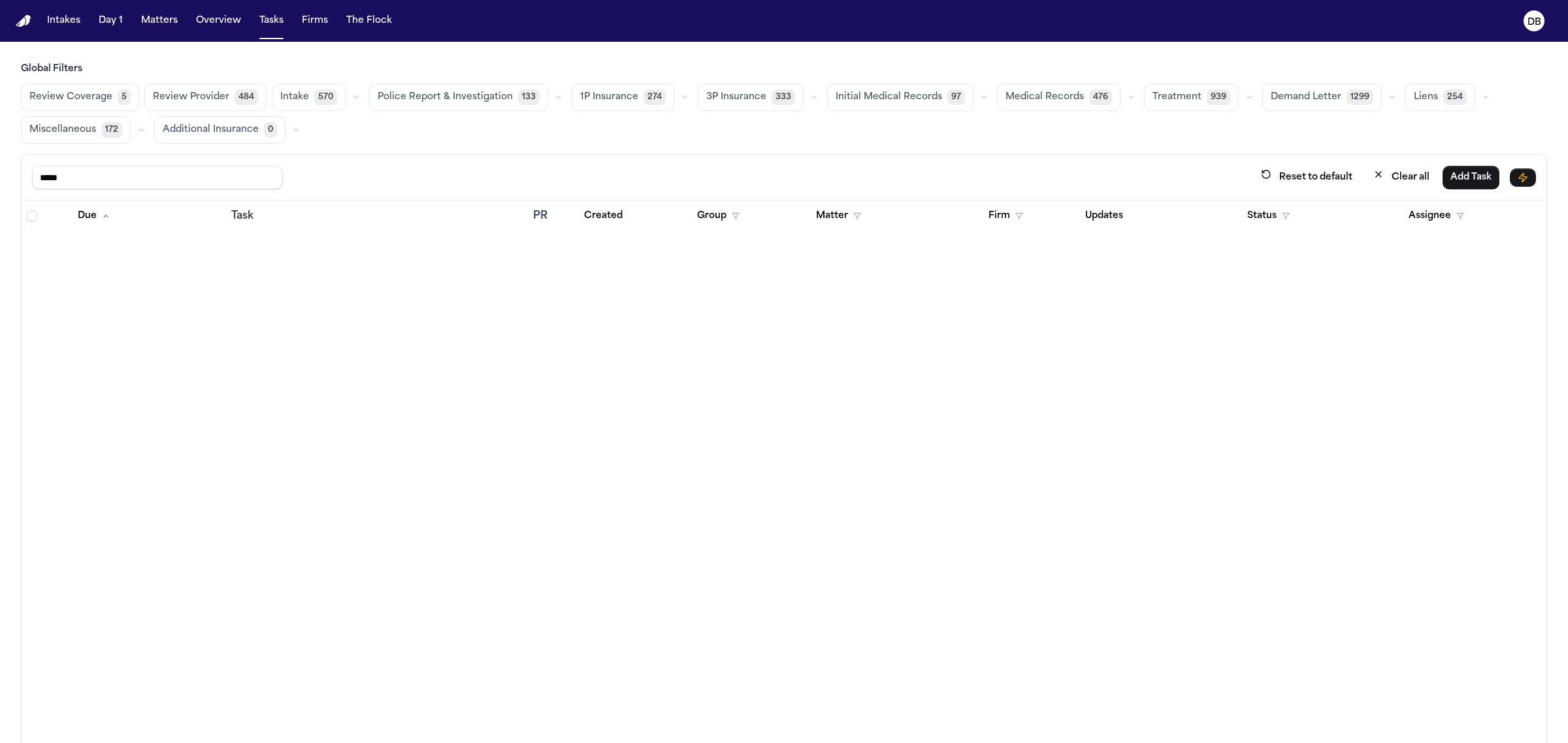
scroll to position [816, 0]
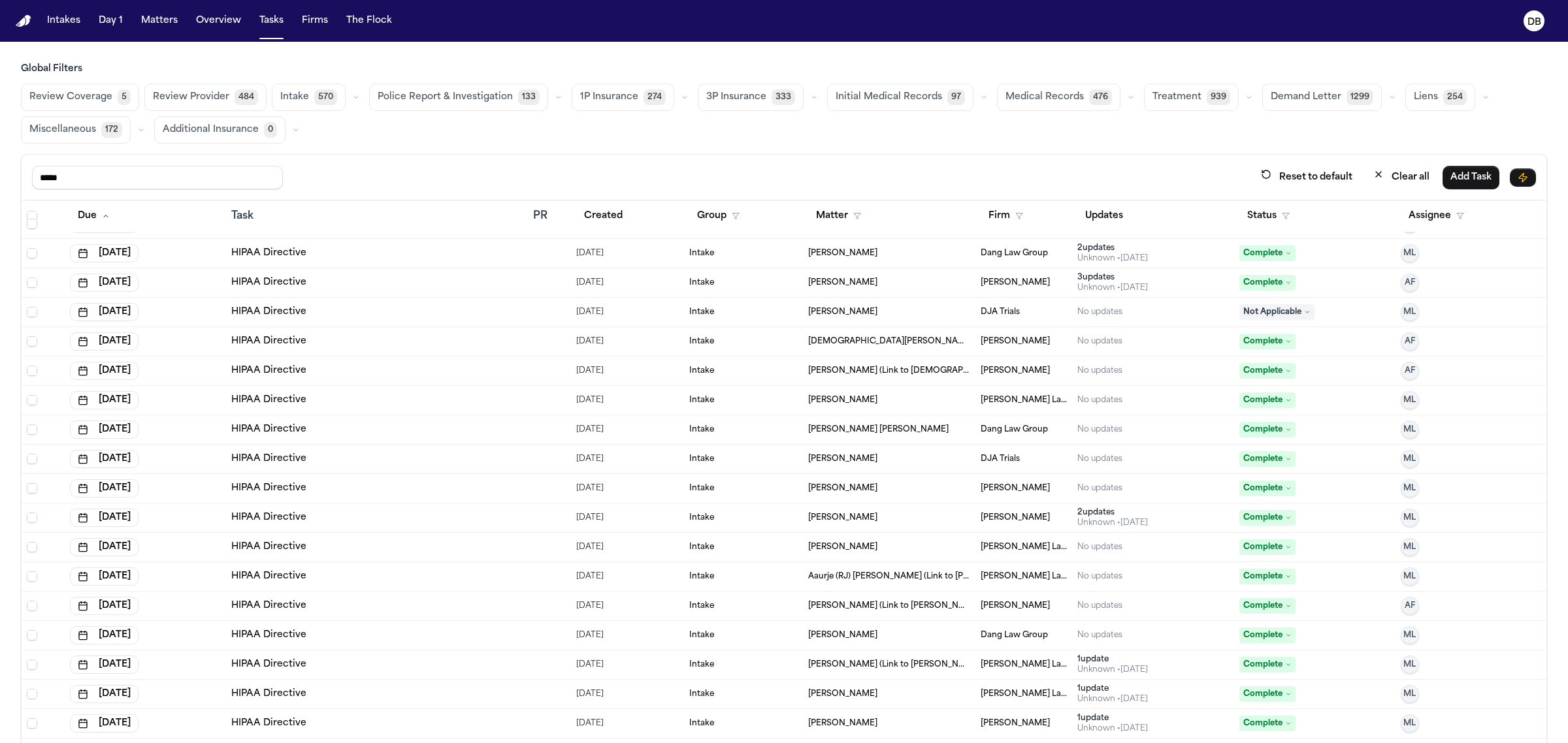
click at [1015, 219] on icon "button" at bounding box center [1019, 216] width 8 height 8
click at [247, 184] on div "***** Reset to default Clear all Add Task Due Task PR Created Group Matter Firm…" at bounding box center [784, 478] width 1526 height 647
click at [1406, 219] on button "Assignee" at bounding box center [1436, 216] width 72 height 24
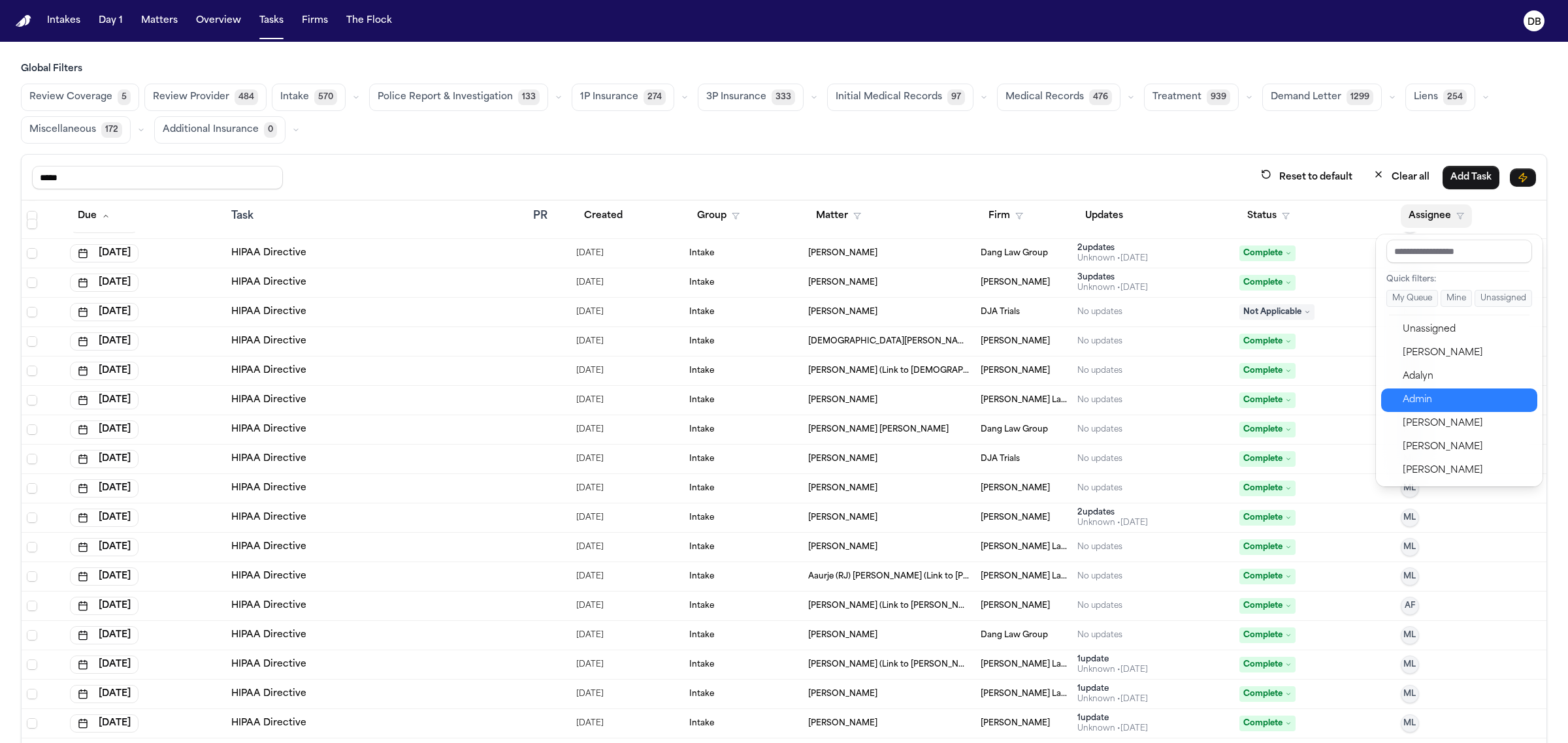
scroll to position [163, 0]
click at [1423, 405] on div "[PERSON_NAME]" at bounding box center [1466, 402] width 127 height 16
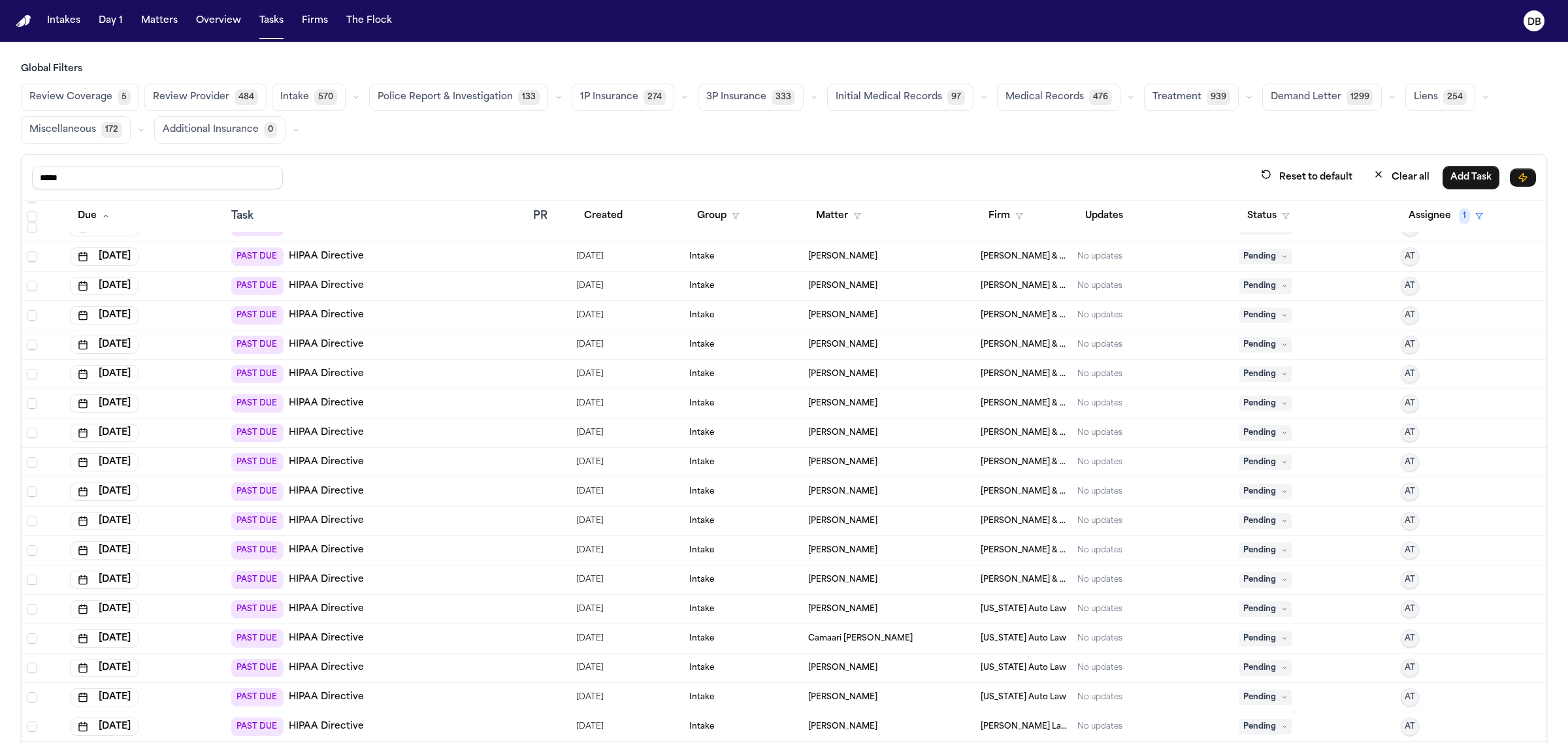
scroll to position [2343, 0]
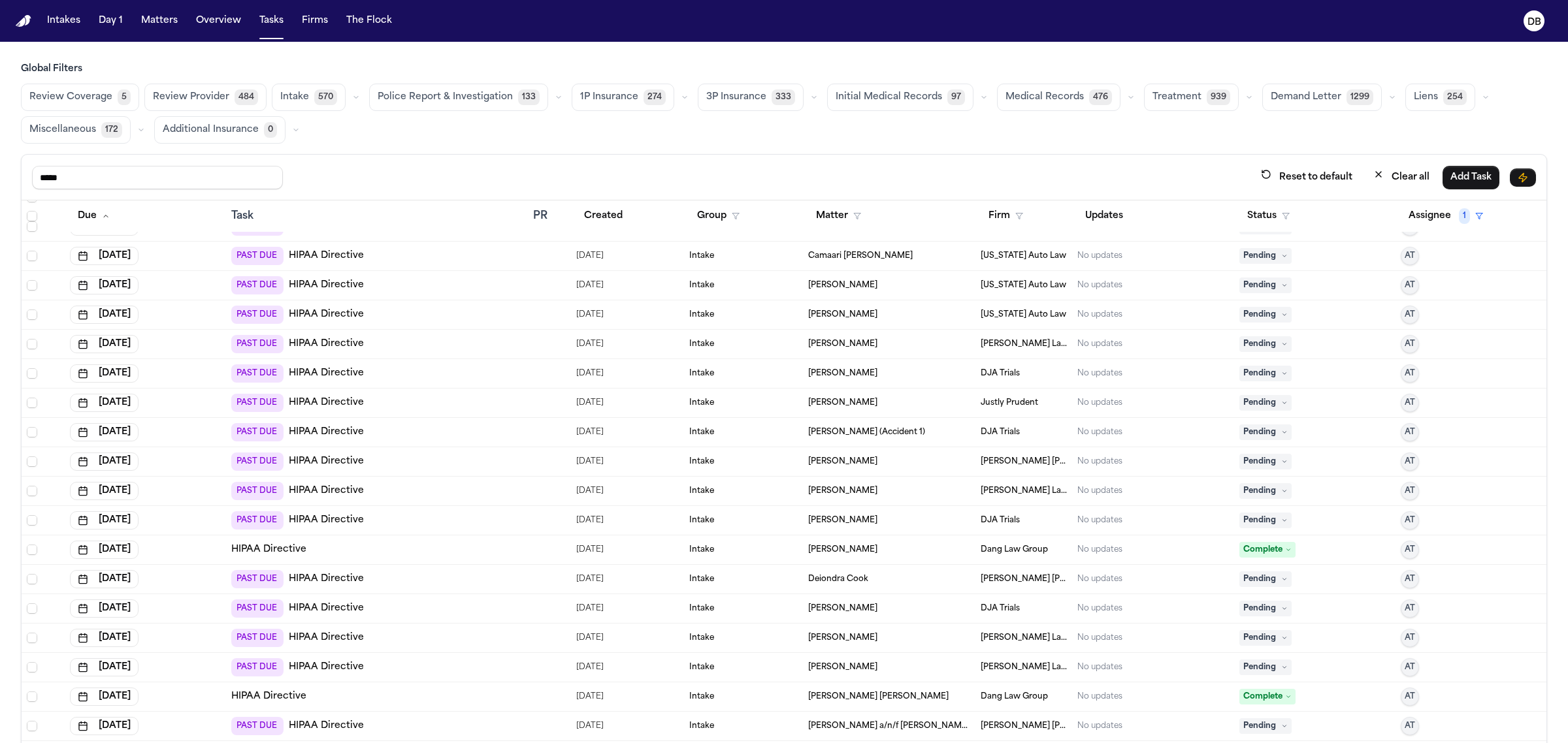
click at [1431, 127] on div "Review Coverage 5 Review Provider 484 Intake 570 Police Report & Investigation …" at bounding box center [784, 114] width 1526 height 60
drag, startPoint x: 91, startPoint y: 188, endPoint x: 24, endPoint y: 187, distance: 67.0
click at [24, 187] on div "***** Reset to default Clear all Add Task" at bounding box center [784, 178] width 1525 height 46
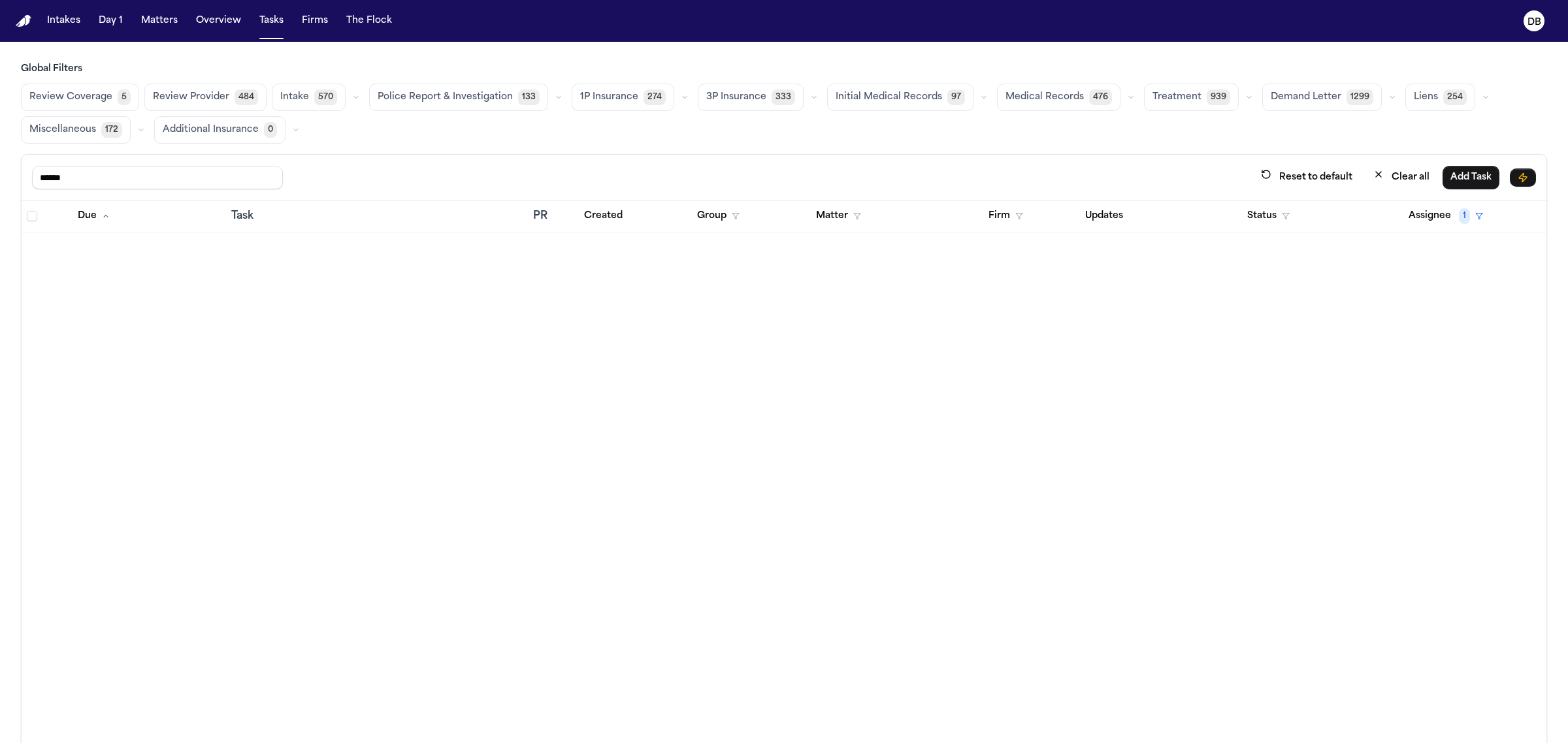
drag, startPoint x: 174, startPoint y: 182, endPoint x: 17, endPoint y: 168, distance: 157.6
click at [17, 168] on div "Global Filters Review Coverage 5 Review Provider 484 Intake 570 Police Report &…" at bounding box center [784, 431] width 1568 height 738
type input "**********"
drag, startPoint x: 114, startPoint y: 180, endPoint x: 0, endPoint y: 161, distance: 115.6
click at [0, 161] on div "**********" at bounding box center [784, 431] width 1568 height 738
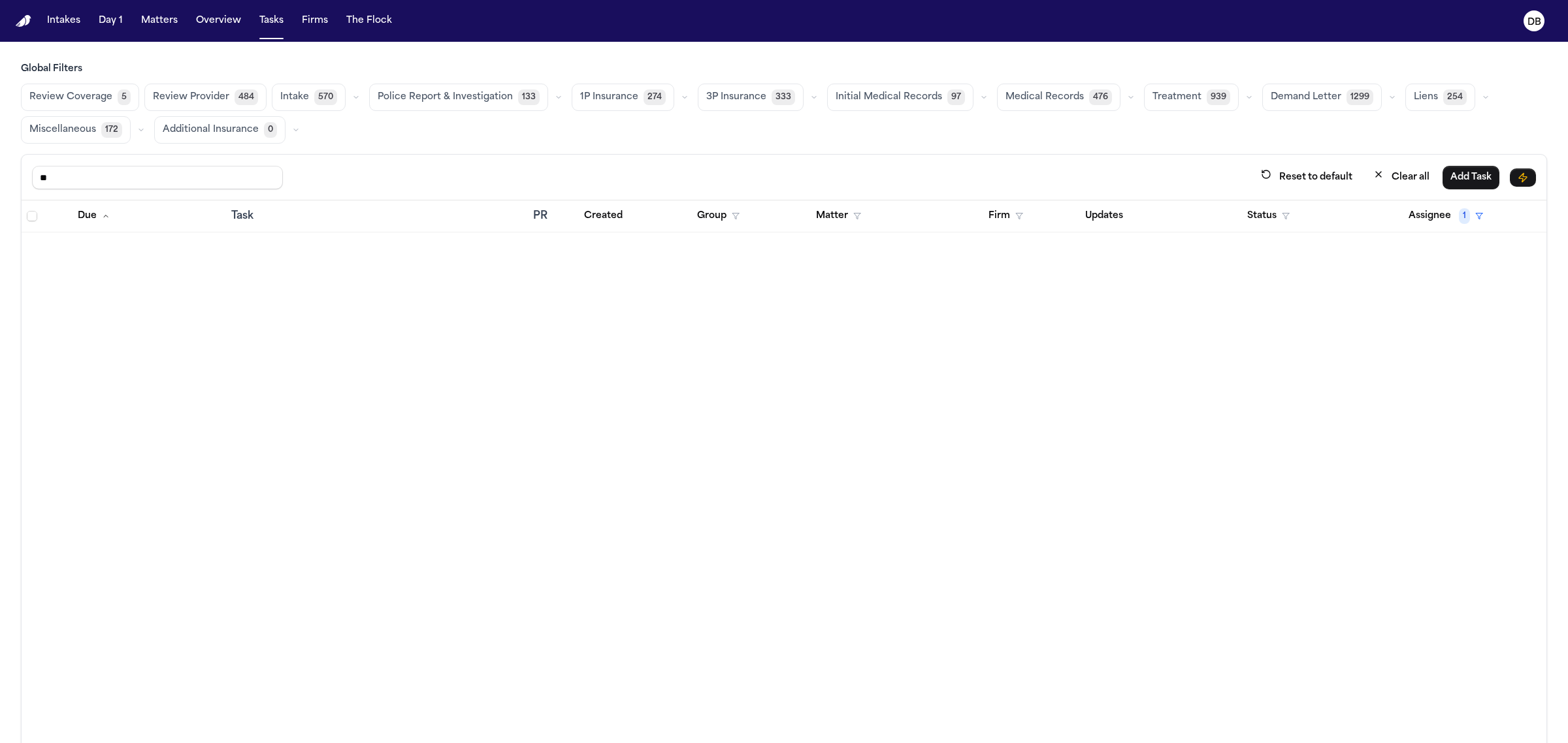
type input "*"
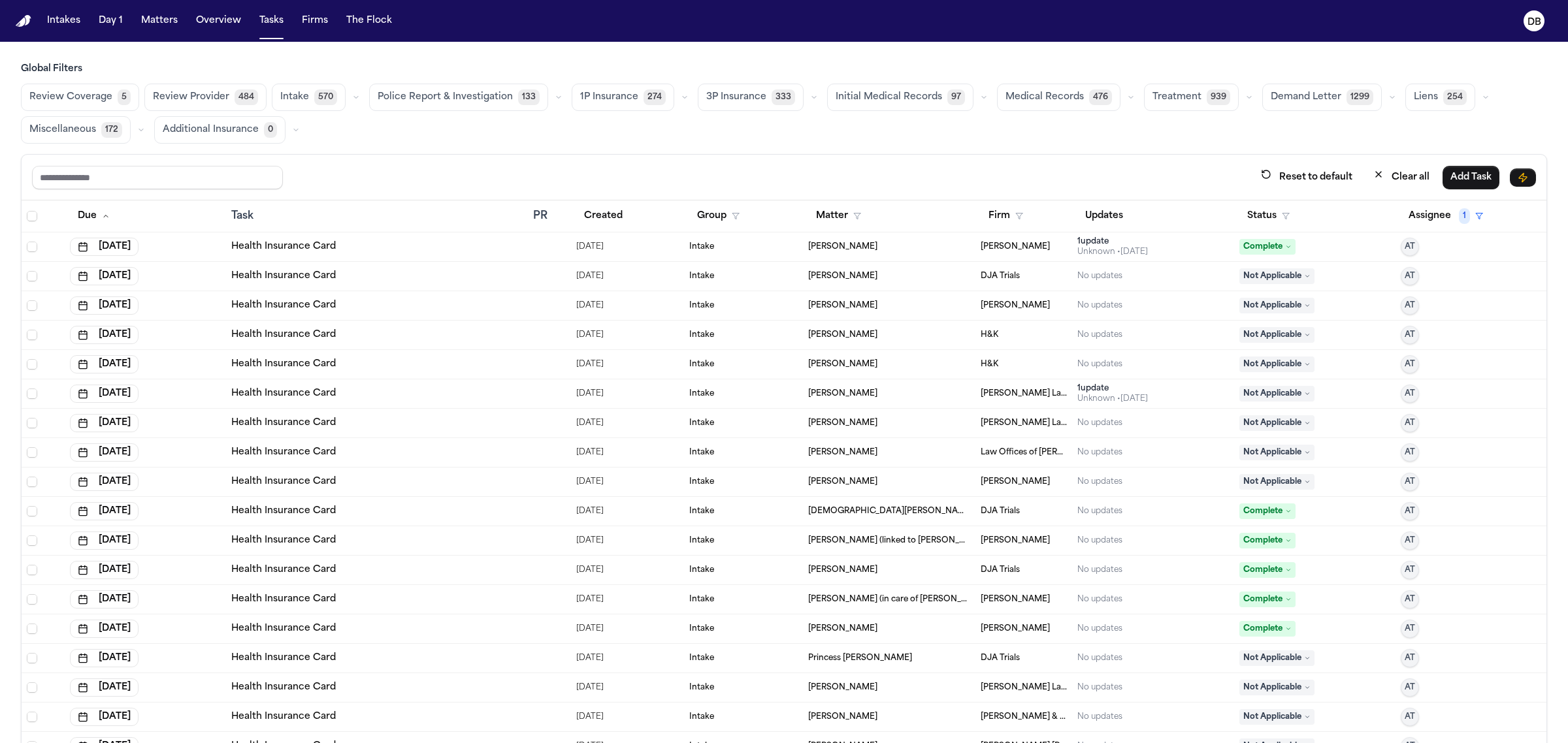
click at [314, 95] on span "570" at bounding box center [325, 98] width 23 height 16
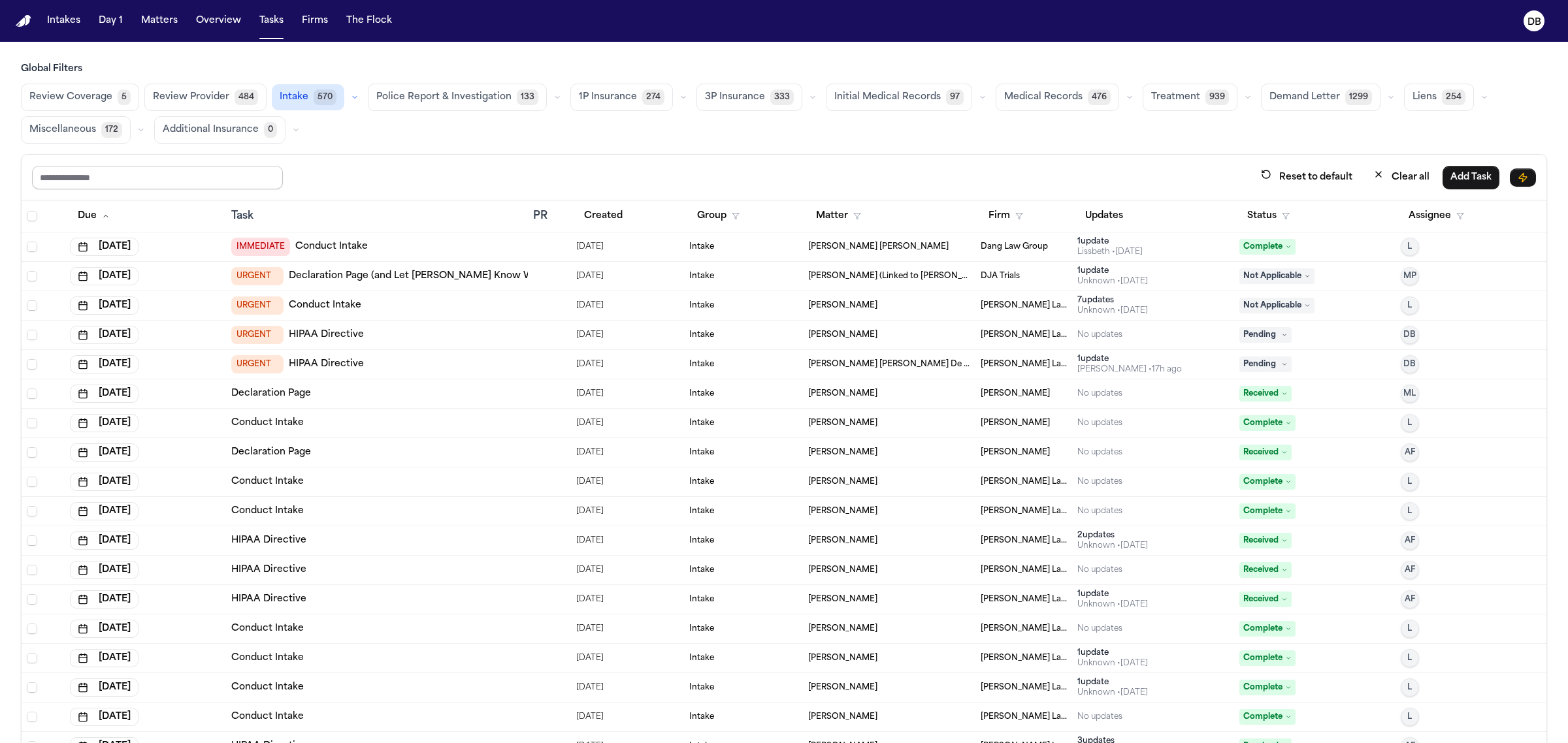
click at [195, 178] on input "text" at bounding box center [157, 178] width 251 height 24
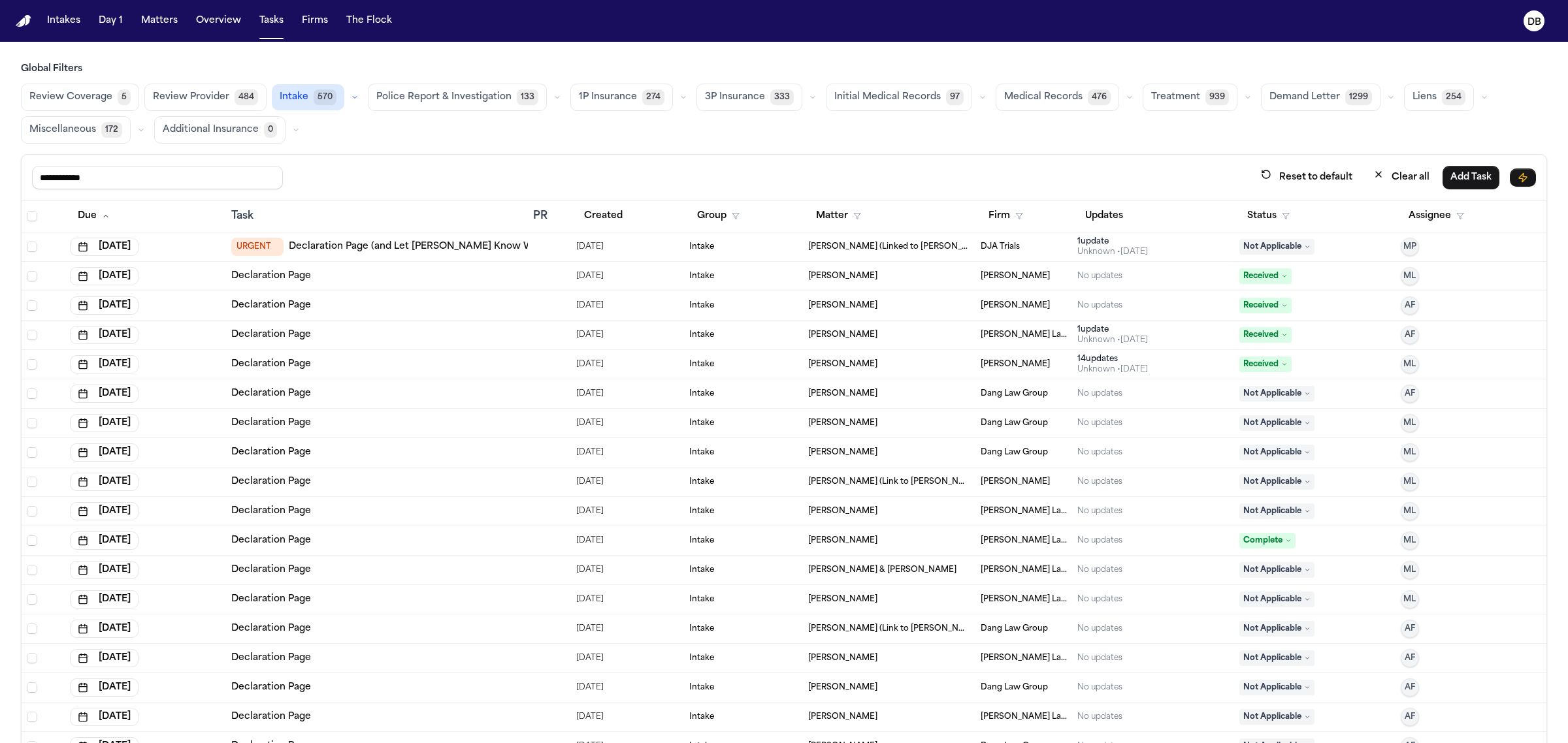
type input "**********"
click at [219, 442] on td "[DATE]" at bounding box center [145, 453] width 161 height 29
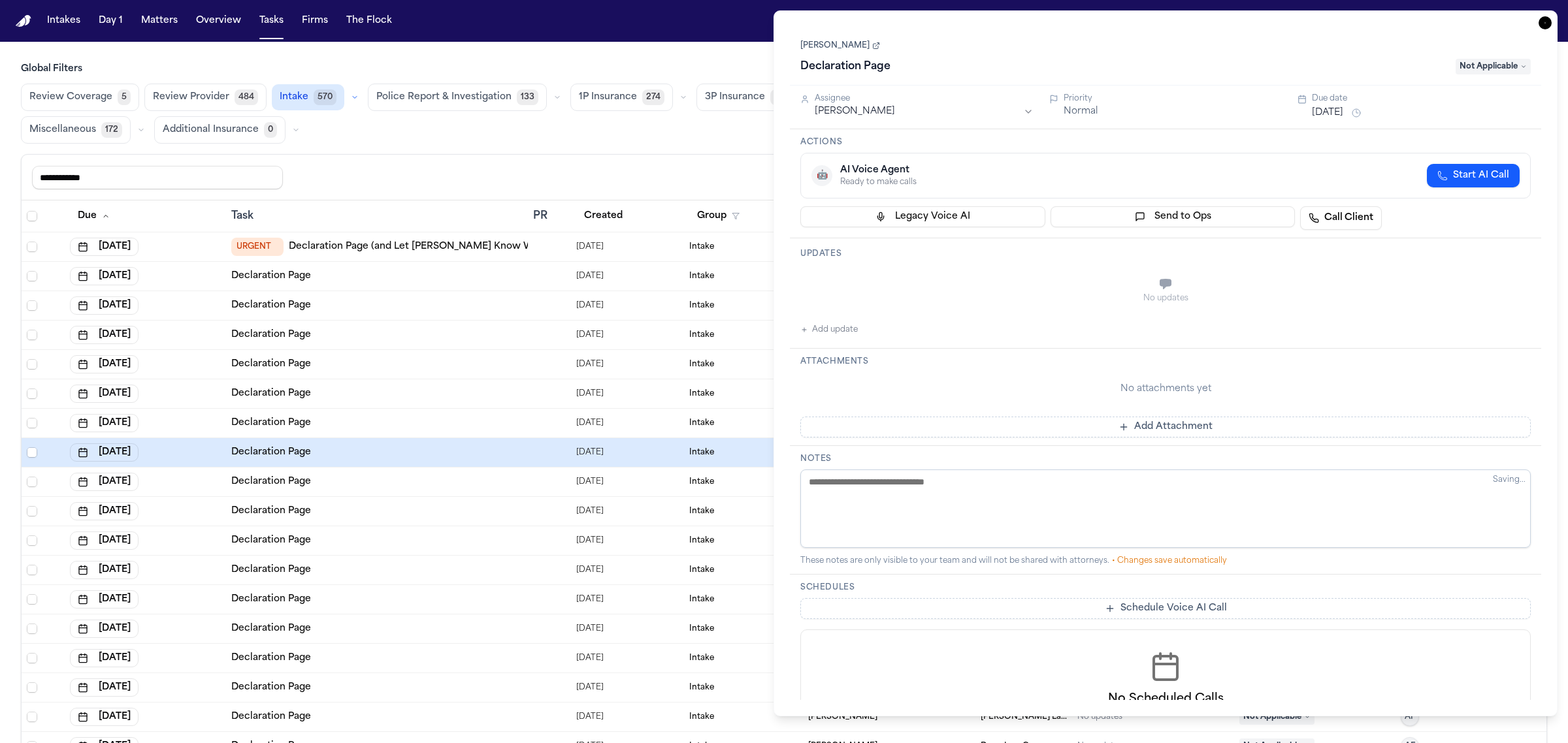
click at [689, 155] on div "**********" at bounding box center [784, 178] width 1525 height 46
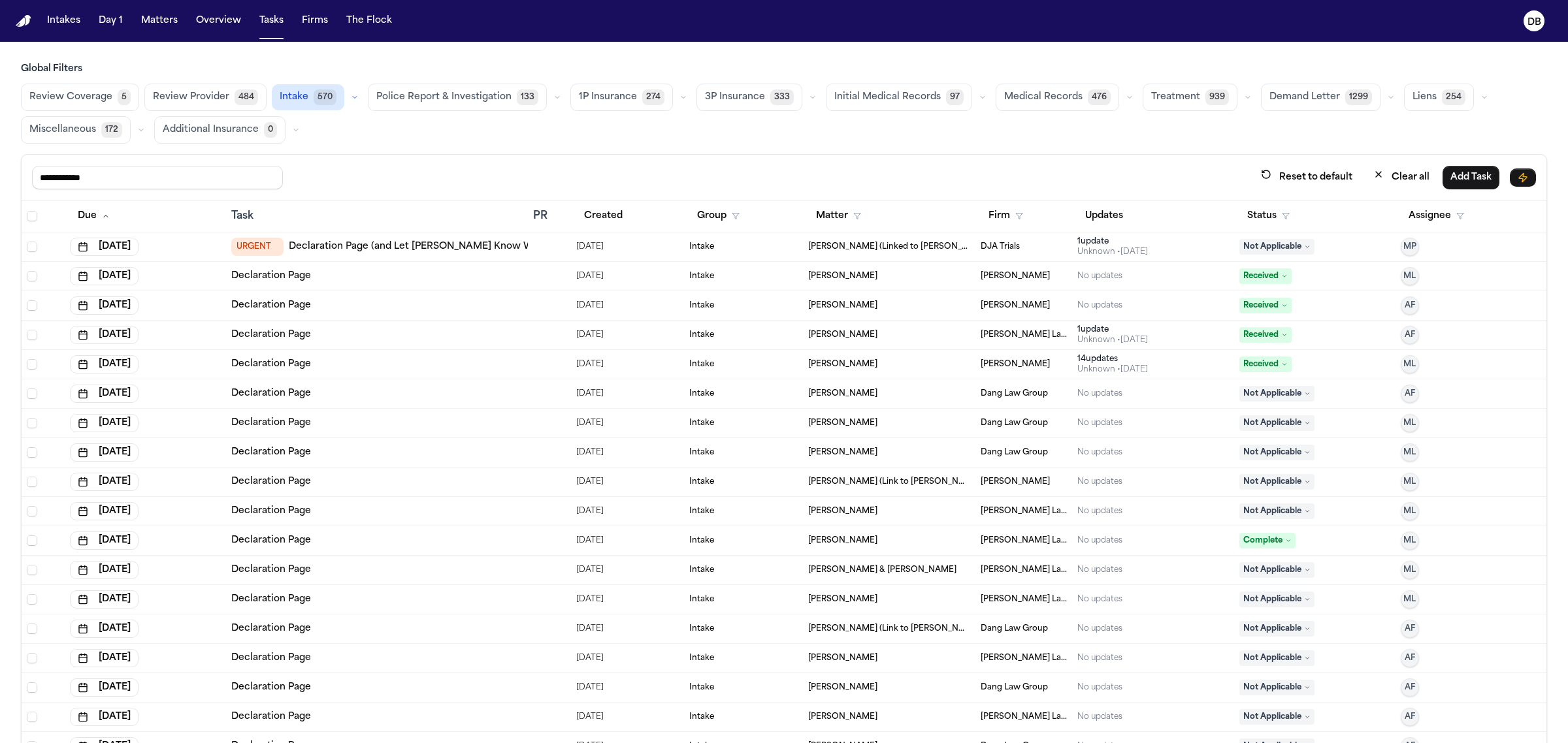
drag, startPoint x: 20, startPoint y: 196, endPoint x: 37, endPoint y: 213, distance: 24.0
click at [31, 215] on span "Select all" at bounding box center [32, 216] width 10 height 10
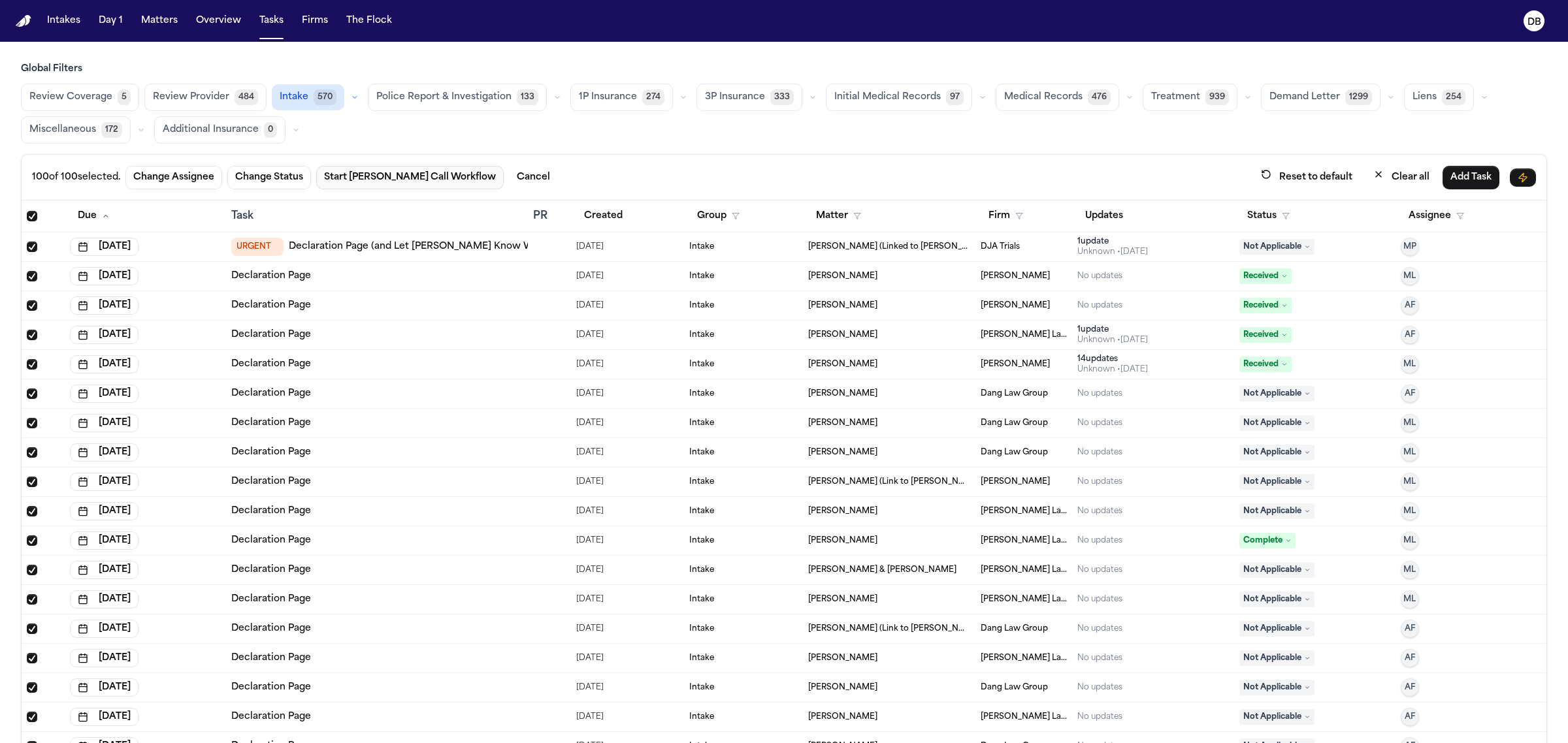
click at [404, 181] on button "Start [PERSON_NAME] Call Workflow" at bounding box center [410, 178] width 188 height 24
click at [743, 151] on div "Global Filters Review Coverage 5 Review Provider 484 Intake 570 Police Report &…" at bounding box center [784, 431] width 1526 height 738
click at [30, 219] on span "Select all" at bounding box center [32, 216] width 10 height 10
click at [28, 216] on span "Select all" at bounding box center [32, 216] width 10 height 10
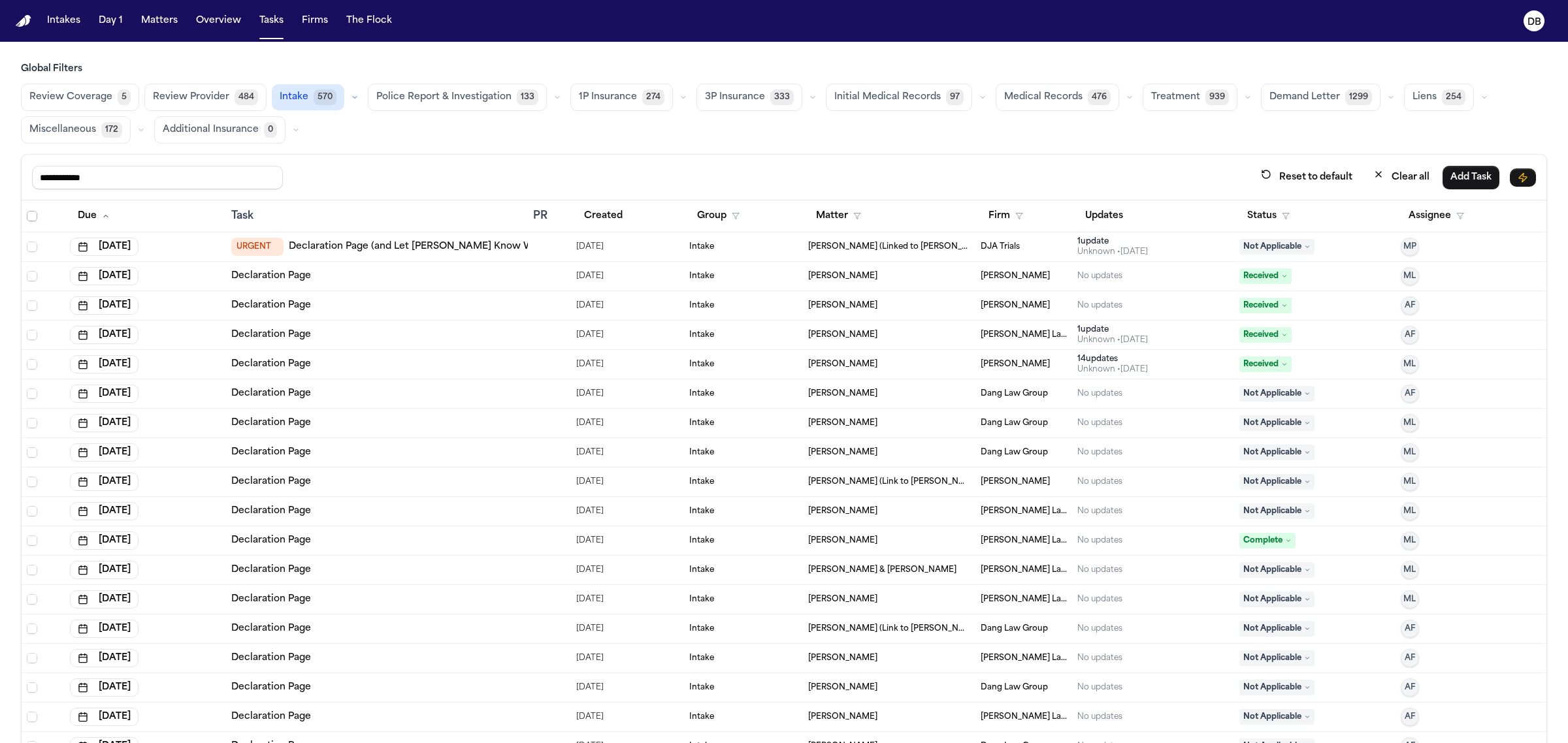
click at [28, 216] on span "Select all" at bounding box center [32, 216] width 10 height 10
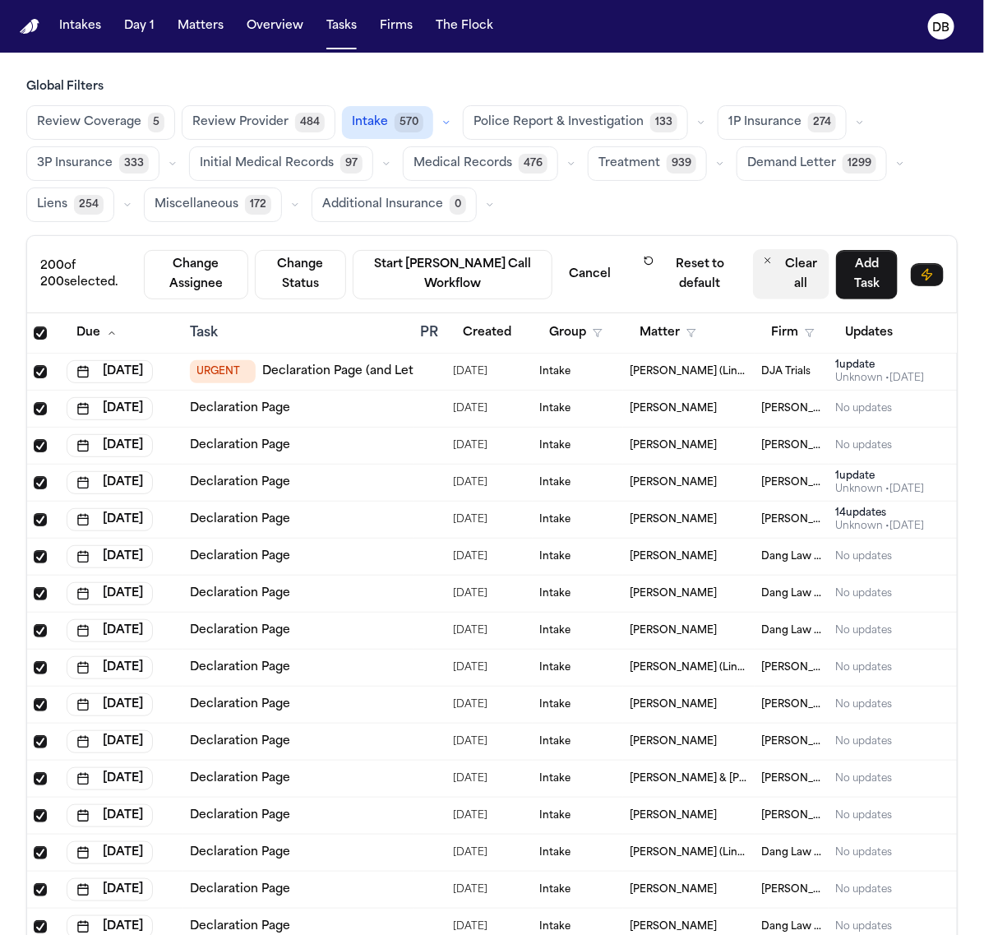
click at [774, 276] on button "Clear all" at bounding box center [791, 274] width 76 height 50
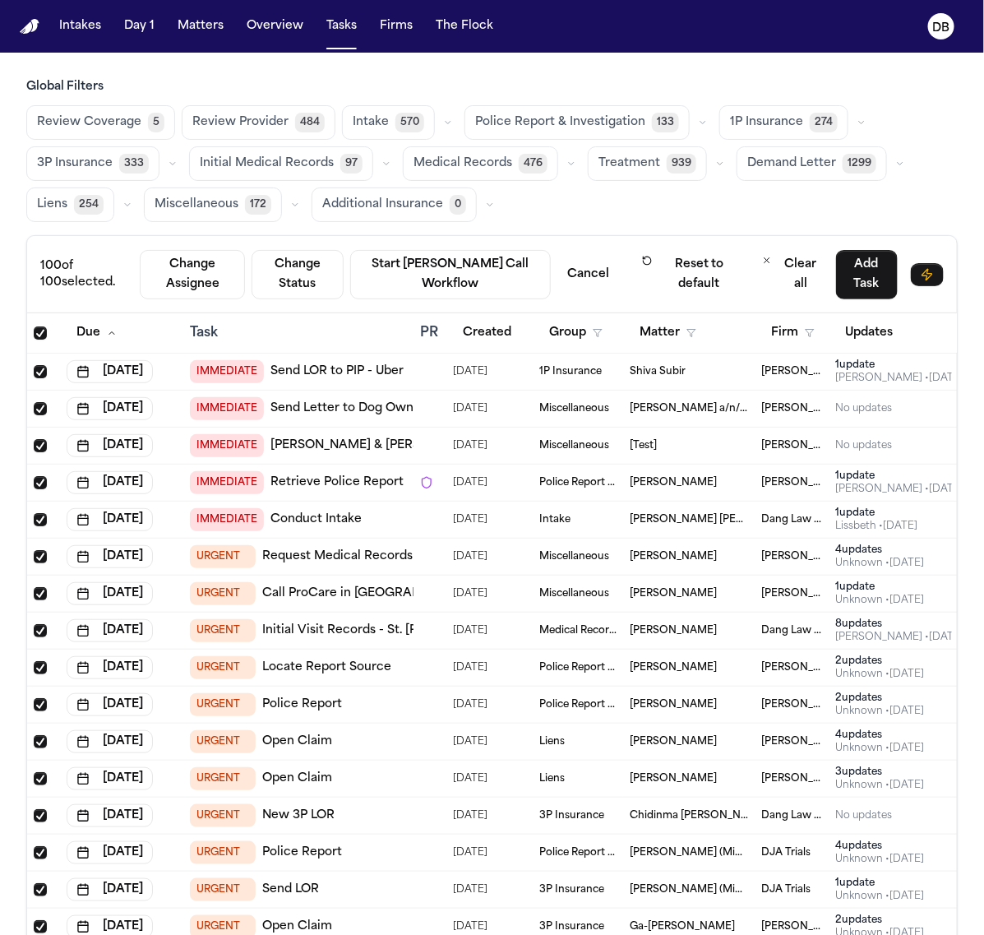
click at [397, 113] on span "570" at bounding box center [409, 123] width 29 height 20
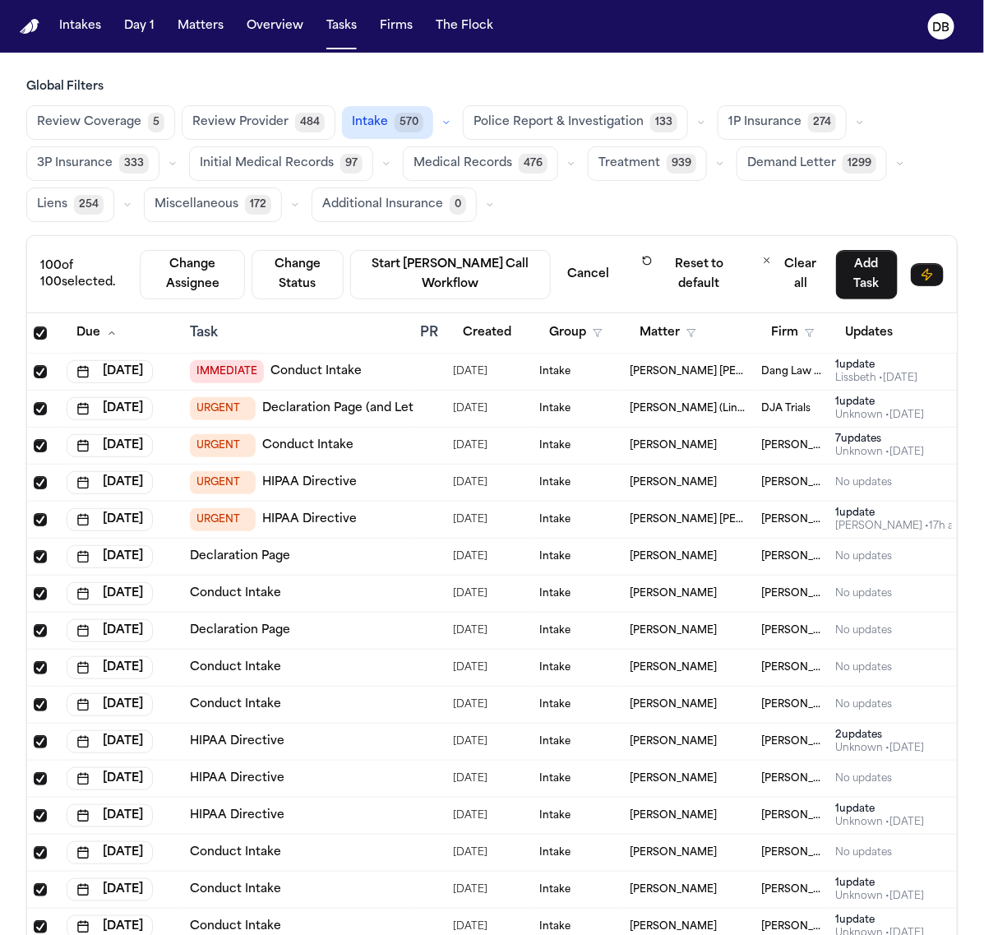
click at [39, 335] on span "Select all" at bounding box center [40, 332] width 13 height 13
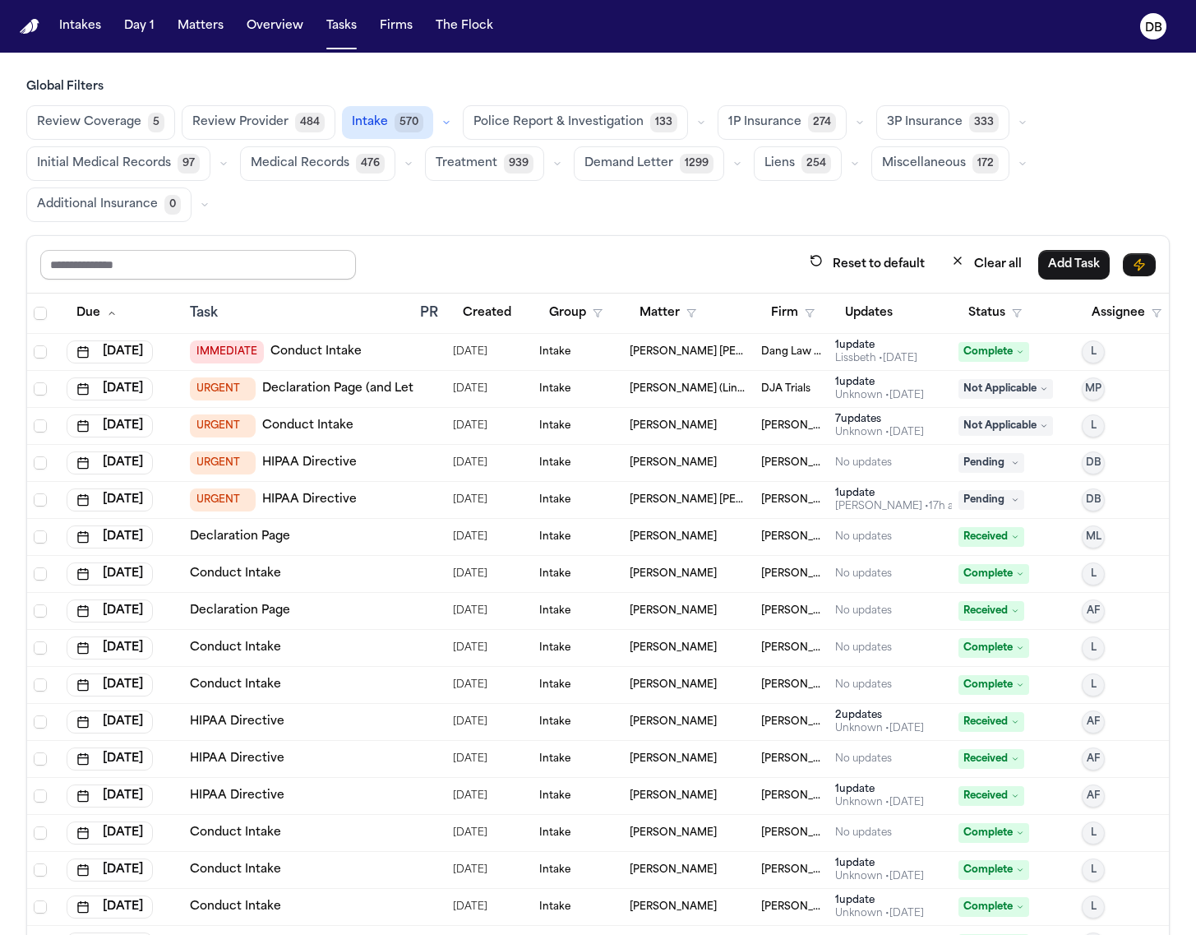
click at [296, 268] on input "text" at bounding box center [198, 265] width 316 height 30
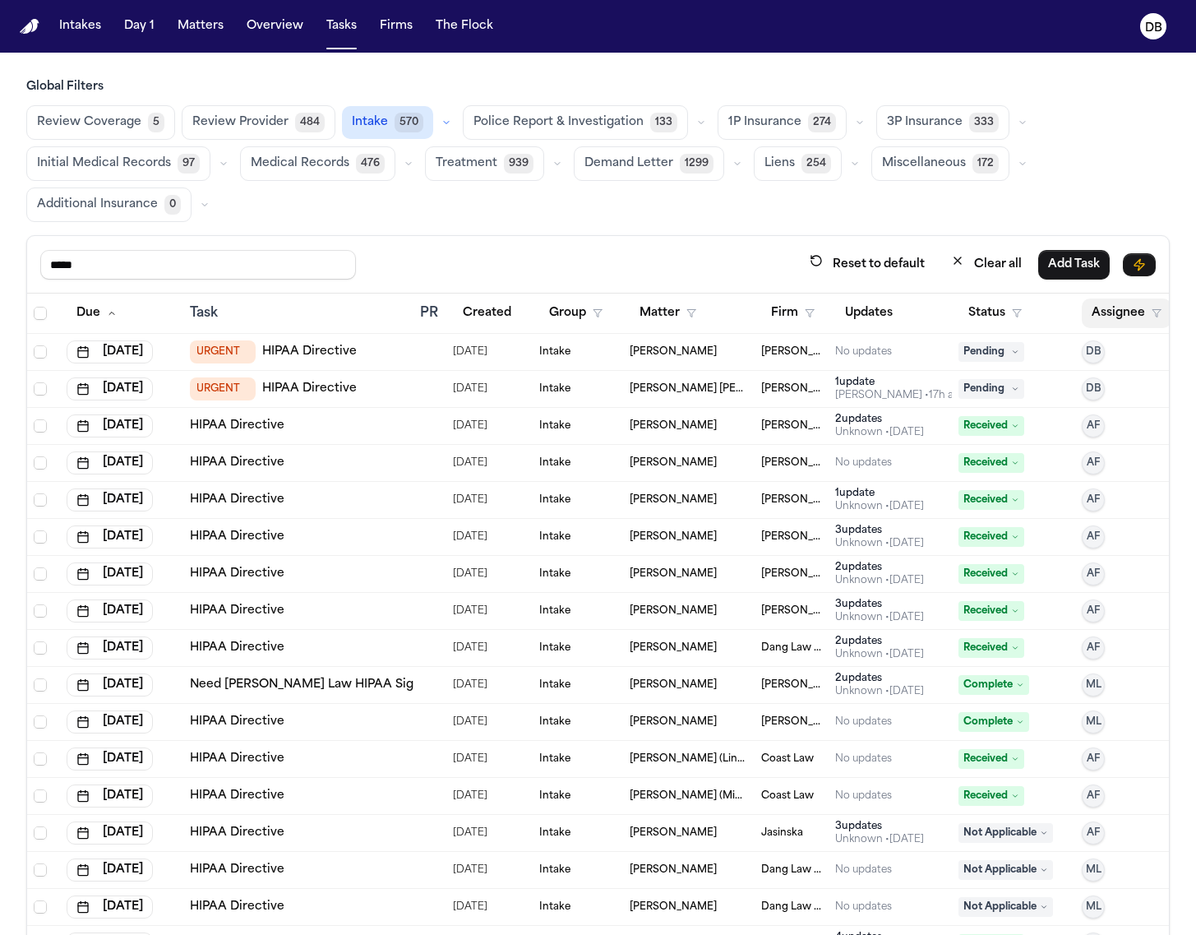
type input "*****"
click at [1108, 323] on button "Assignee" at bounding box center [1127, 313] width 90 height 30
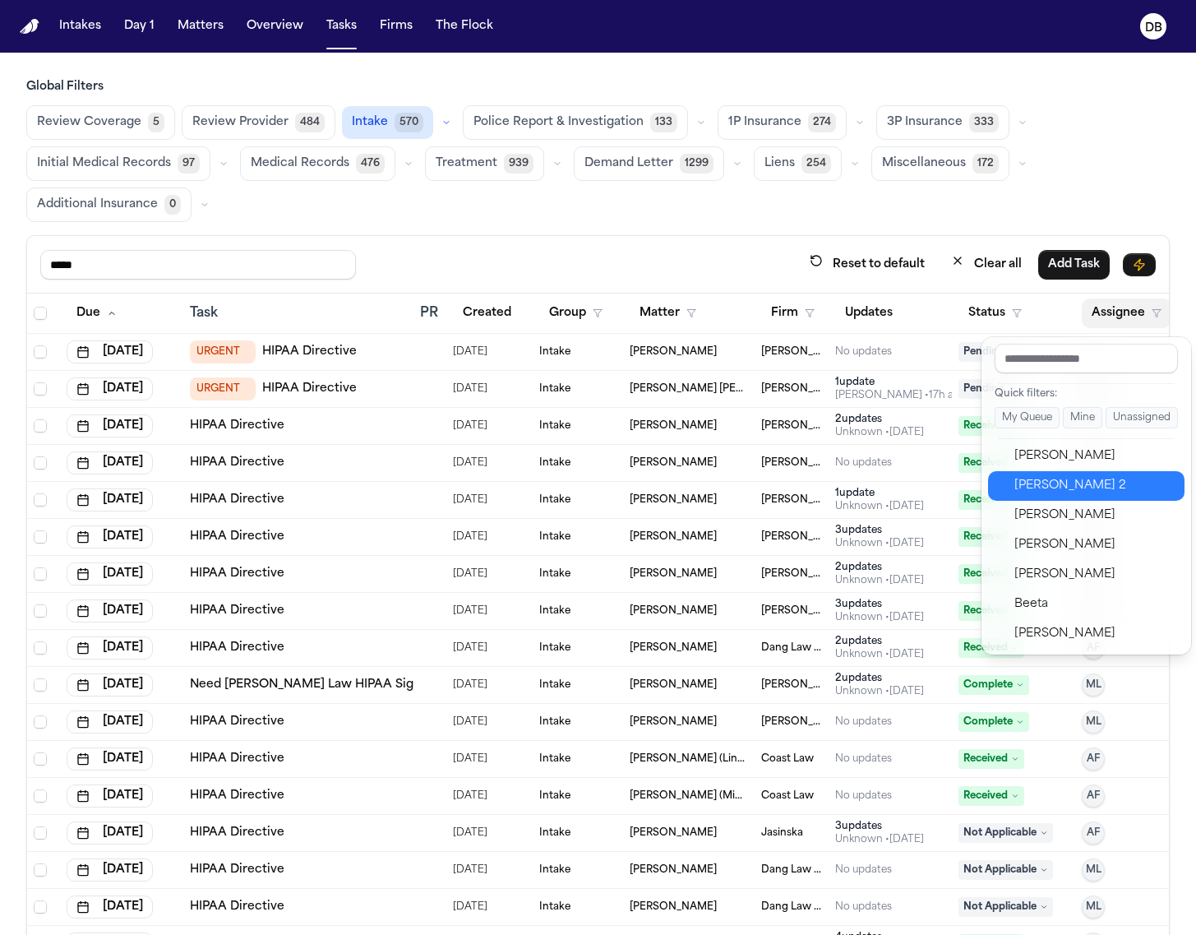
scroll to position [205, 0]
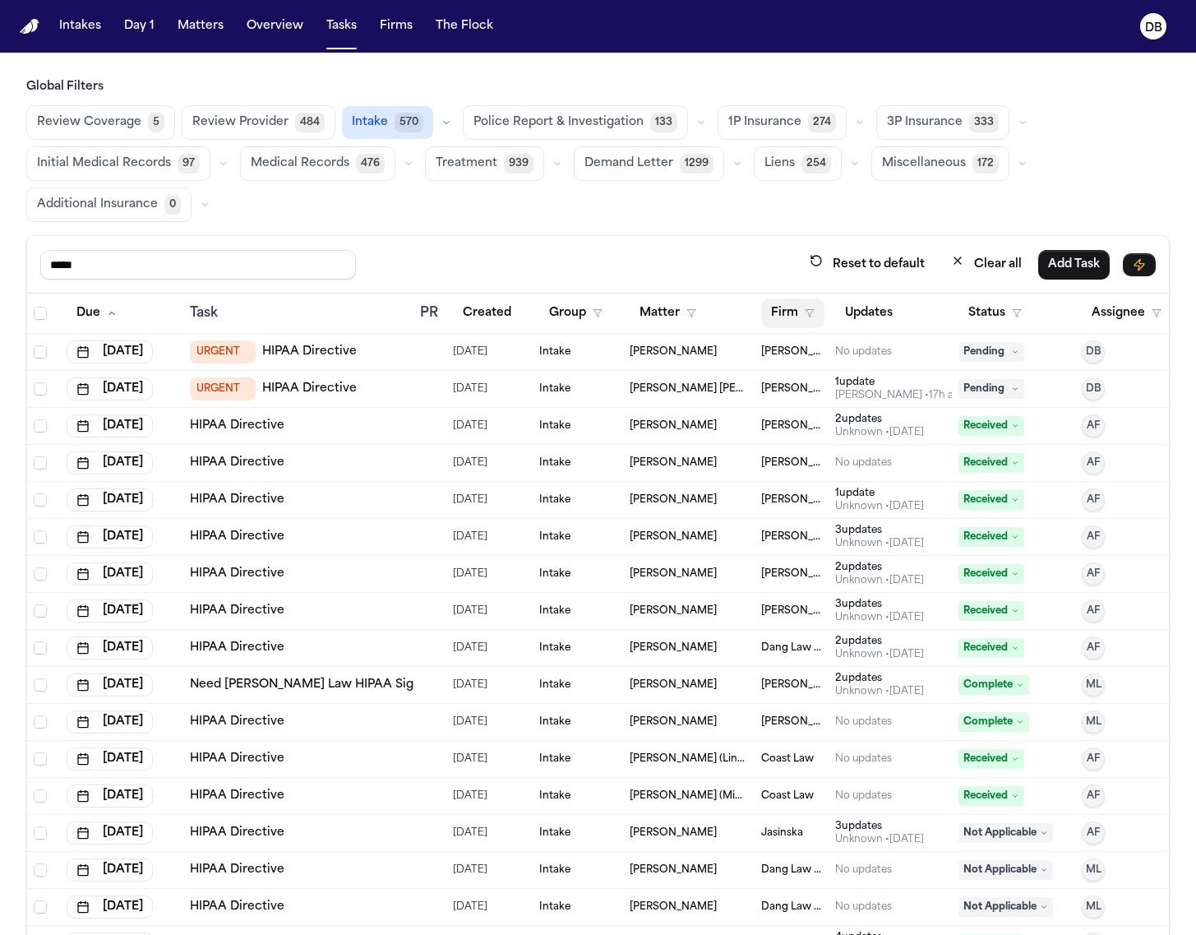
click at [778, 319] on button "Firm" at bounding box center [792, 313] width 63 height 30
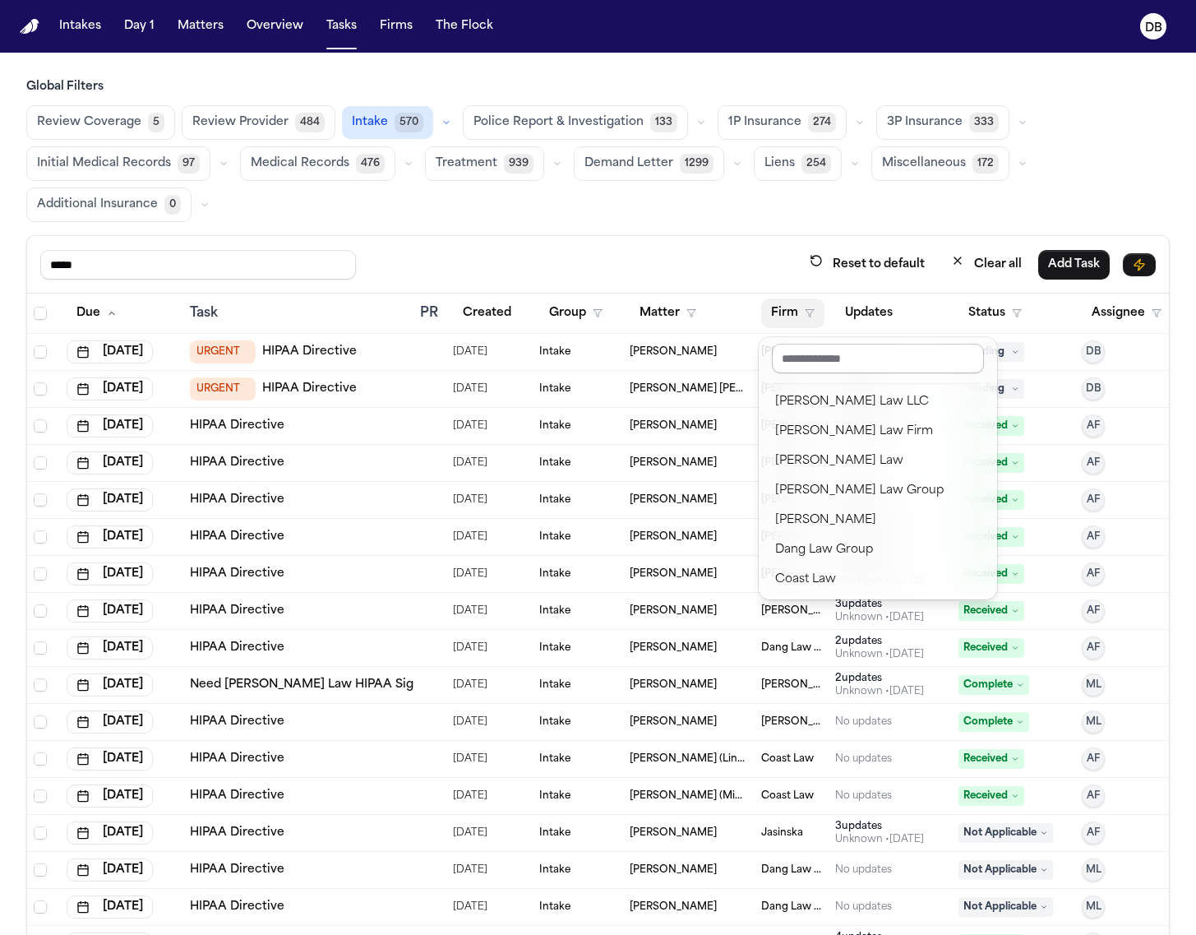
click at [826, 363] on input "text" at bounding box center [878, 359] width 212 height 30
type input "*"
click at [832, 466] on div "[PERSON_NAME]" at bounding box center [877, 461] width 205 height 20
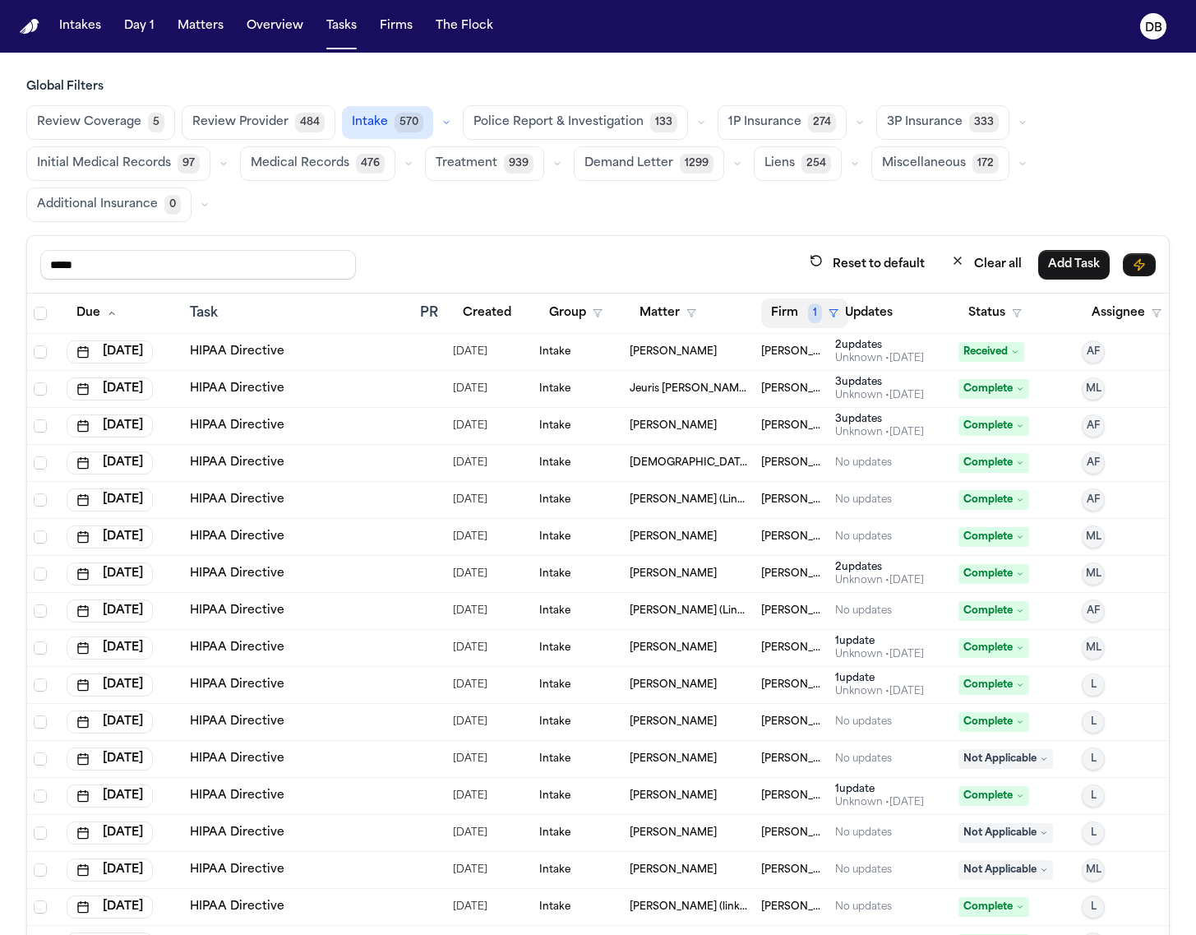
click at [814, 310] on span "1" at bounding box center [815, 313] width 14 height 20
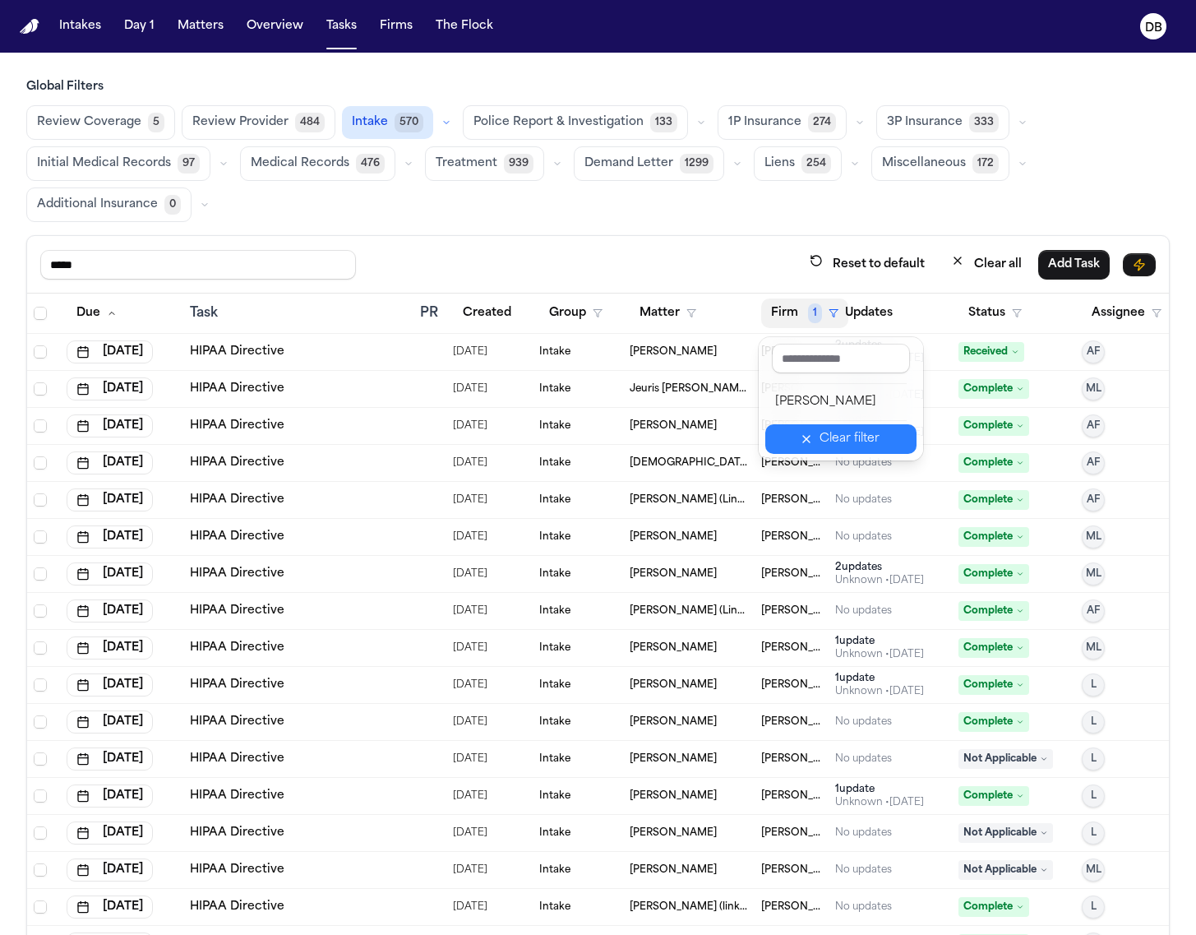
click at [823, 441] on button "Clear filter" at bounding box center [840, 439] width 151 height 30
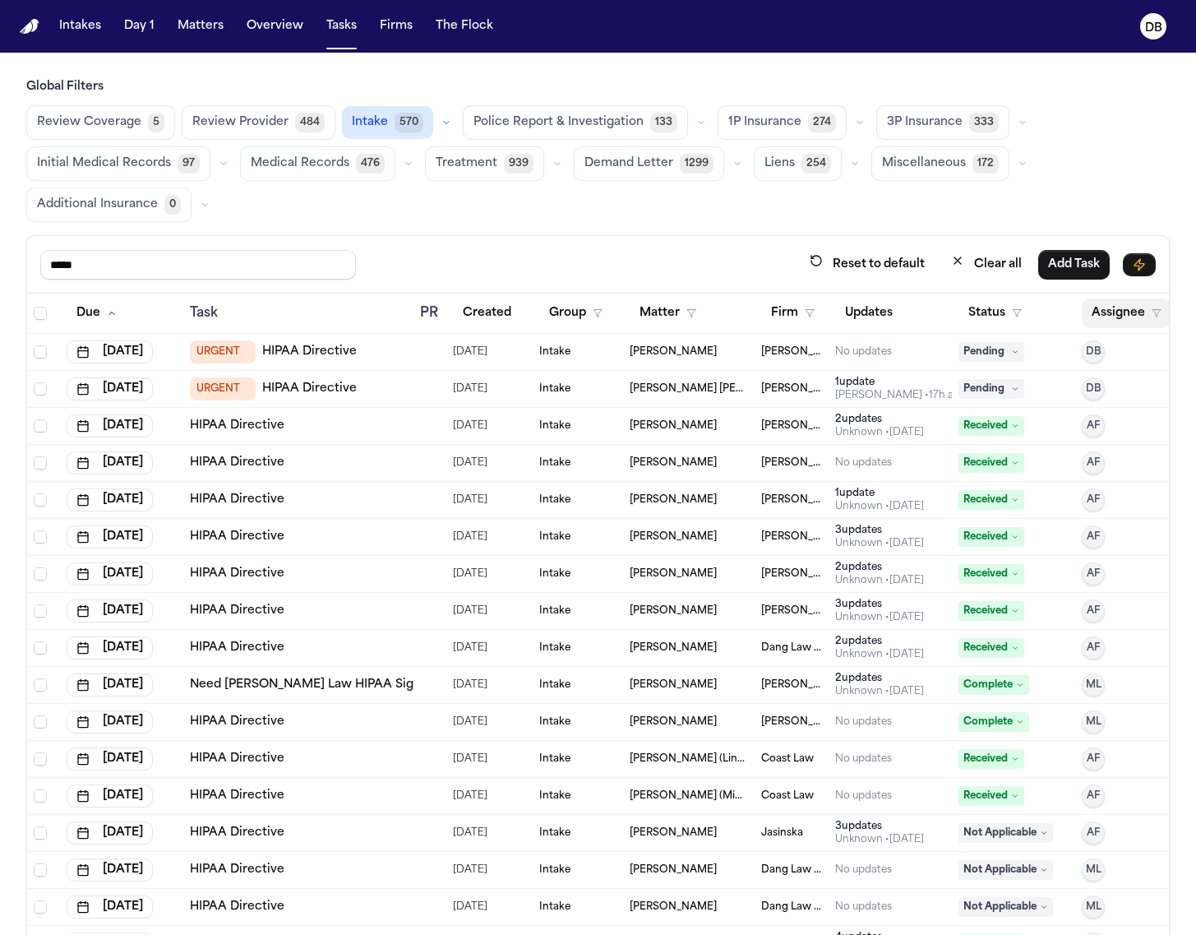
click at [1110, 302] on button "Assignee" at bounding box center [1127, 313] width 90 height 30
click at [1101, 304] on button "Assignee" at bounding box center [1127, 313] width 90 height 30
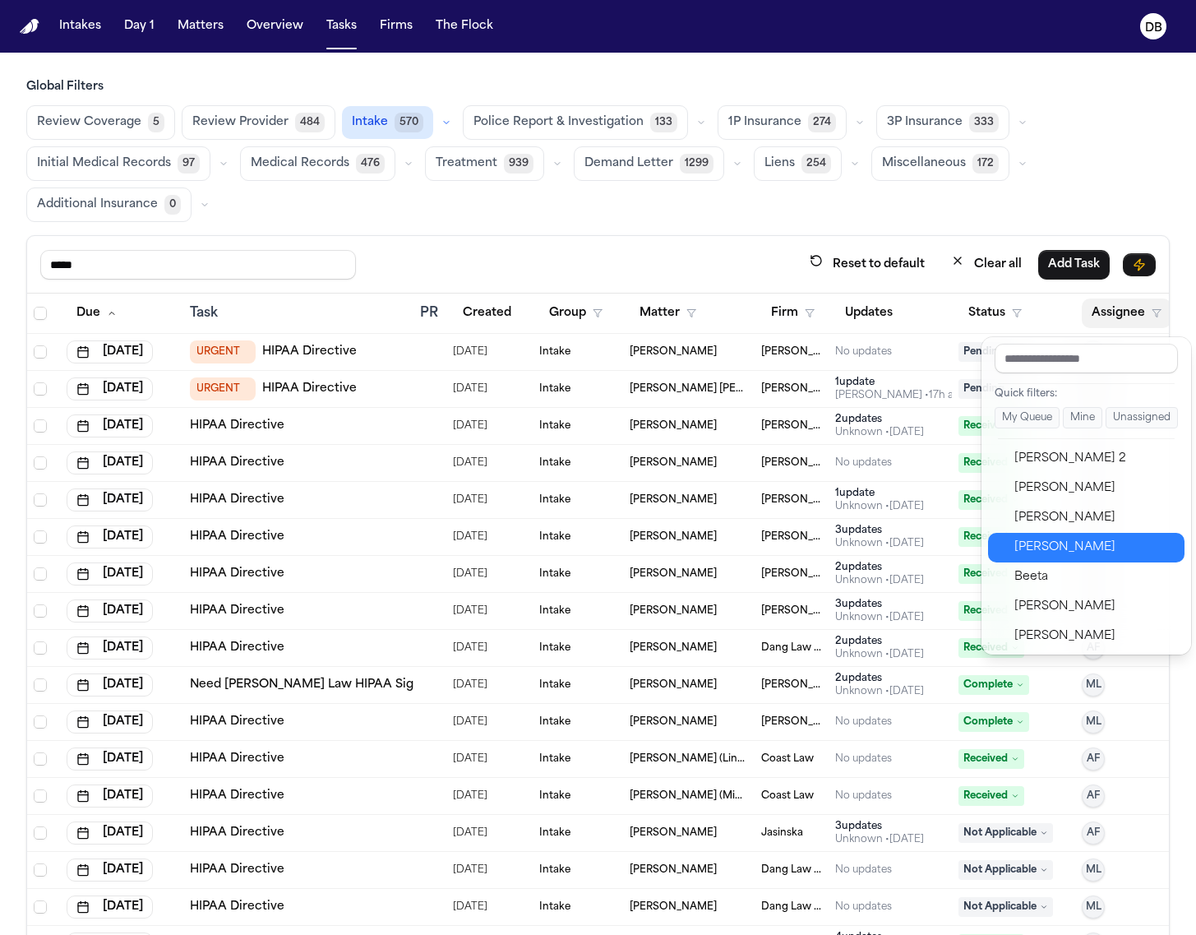
click at [1104, 547] on div "[PERSON_NAME]" at bounding box center [1094, 548] width 160 height 20
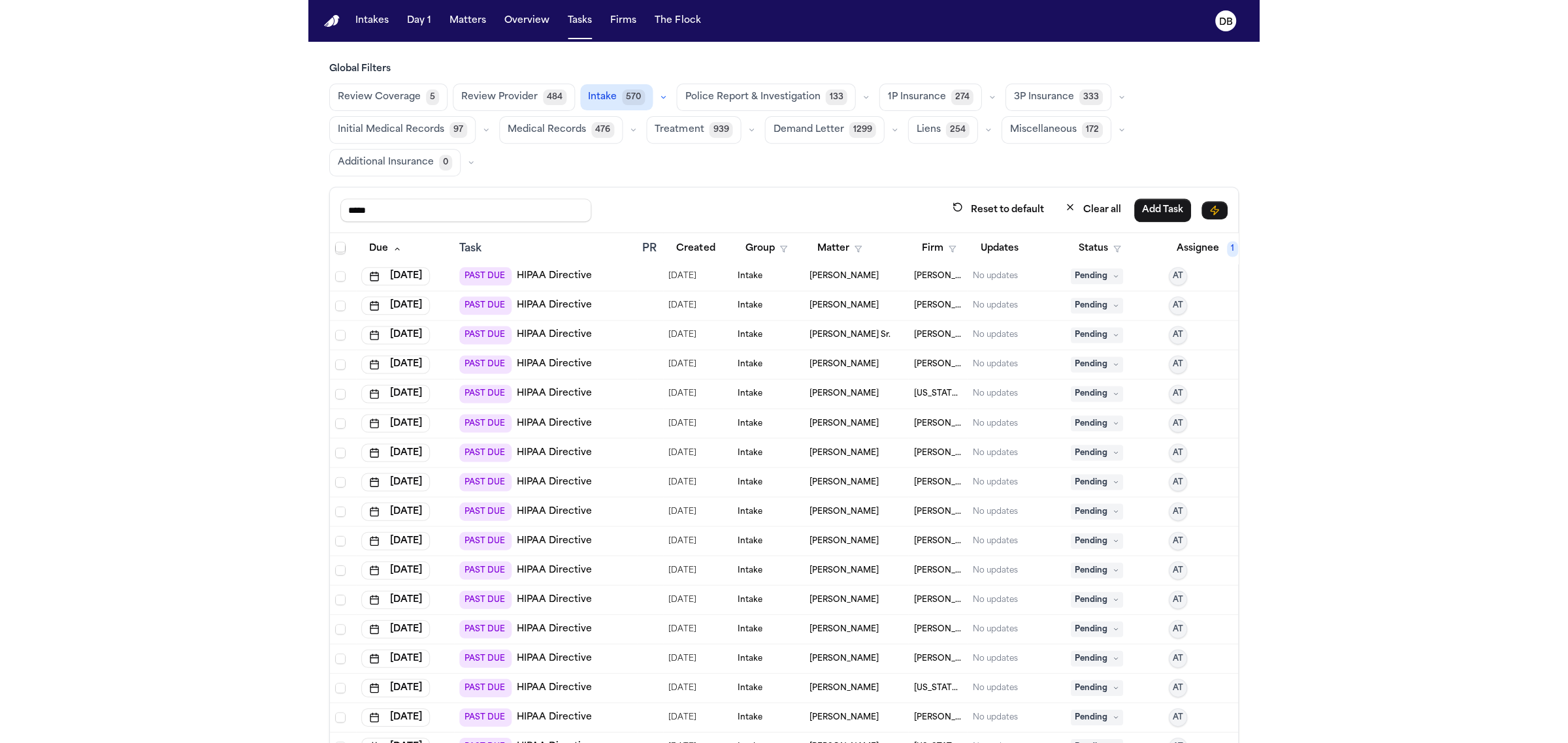
scroll to position [0, 0]
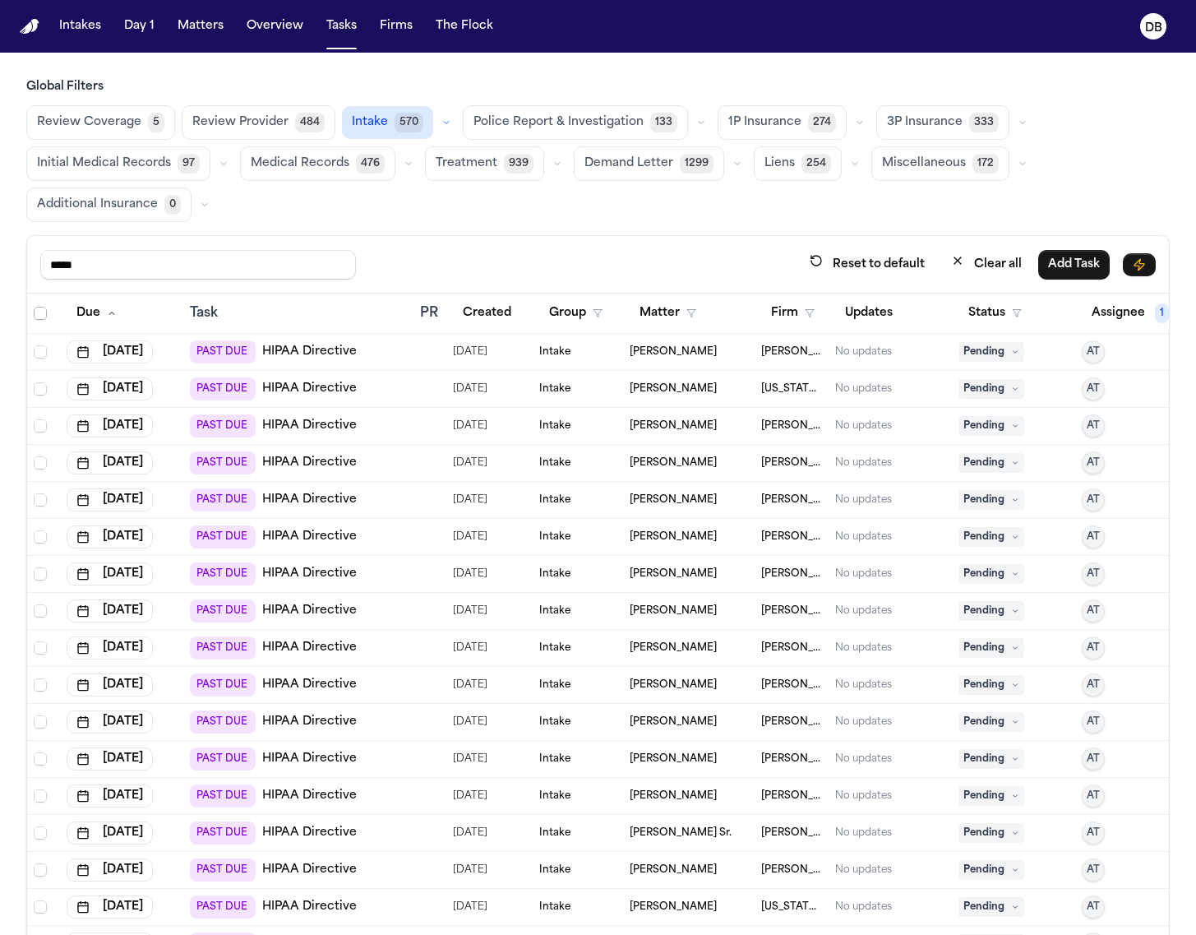
click at [35, 309] on span "Select all" at bounding box center [40, 313] width 13 height 13
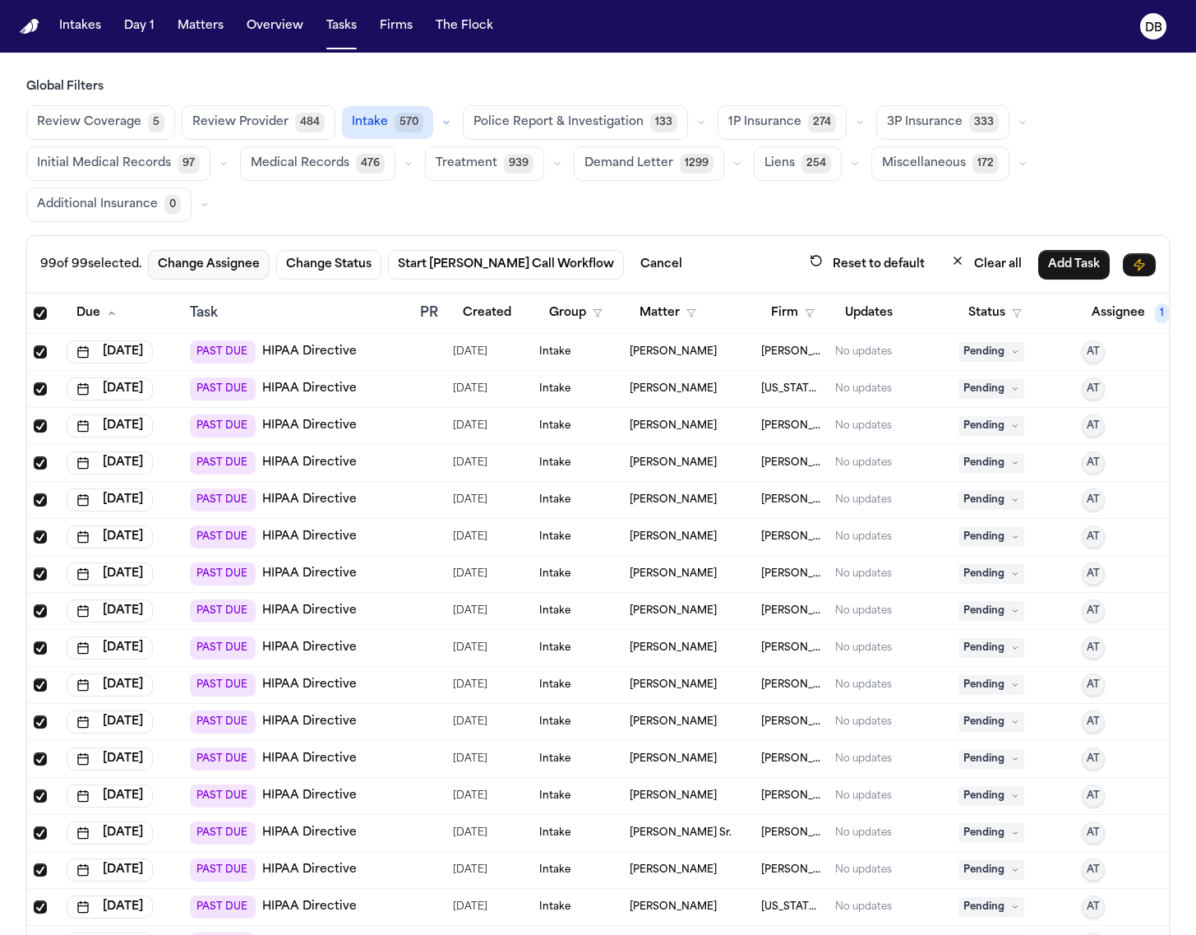
click at [223, 270] on button "Change Assignee" at bounding box center [209, 265] width 122 height 30
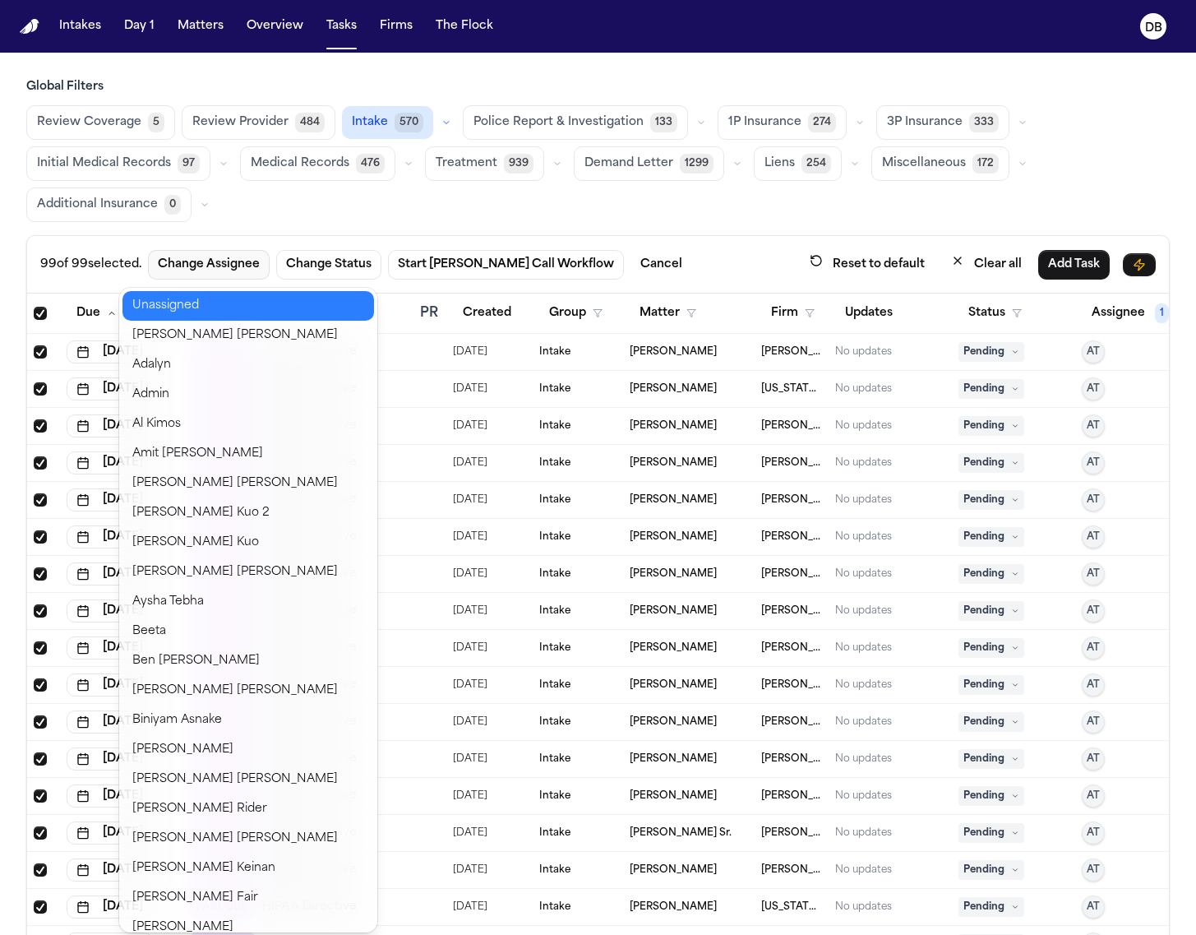
click at [226, 302] on button "Unassigned" at bounding box center [248, 306] width 252 height 30
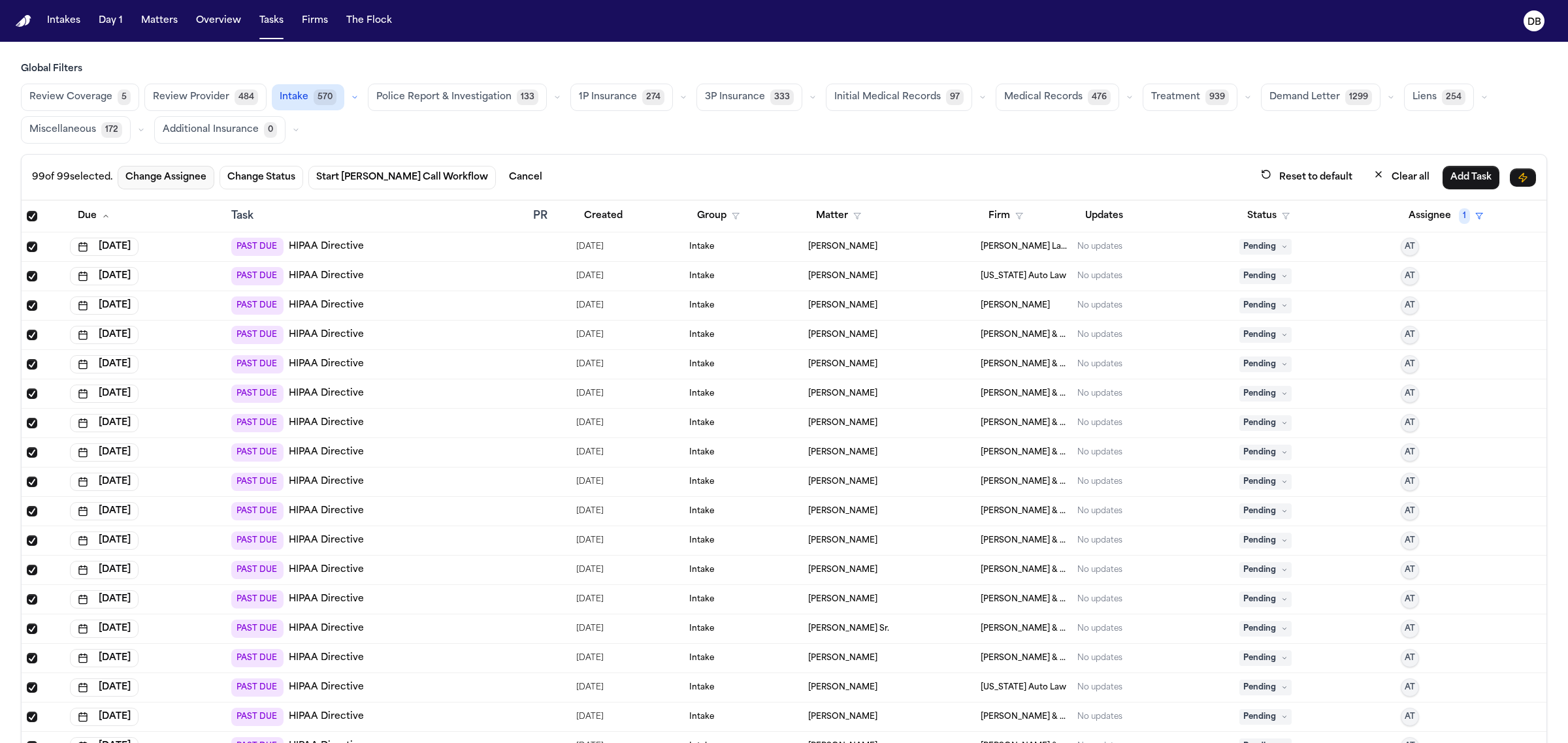
drag, startPoint x: 172, startPoint y: 174, endPoint x: 164, endPoint y: 147, distance: 28.2
click at [172, 174] on button "Change Assignee" at bounding box center [166, 178] width 97 height 24
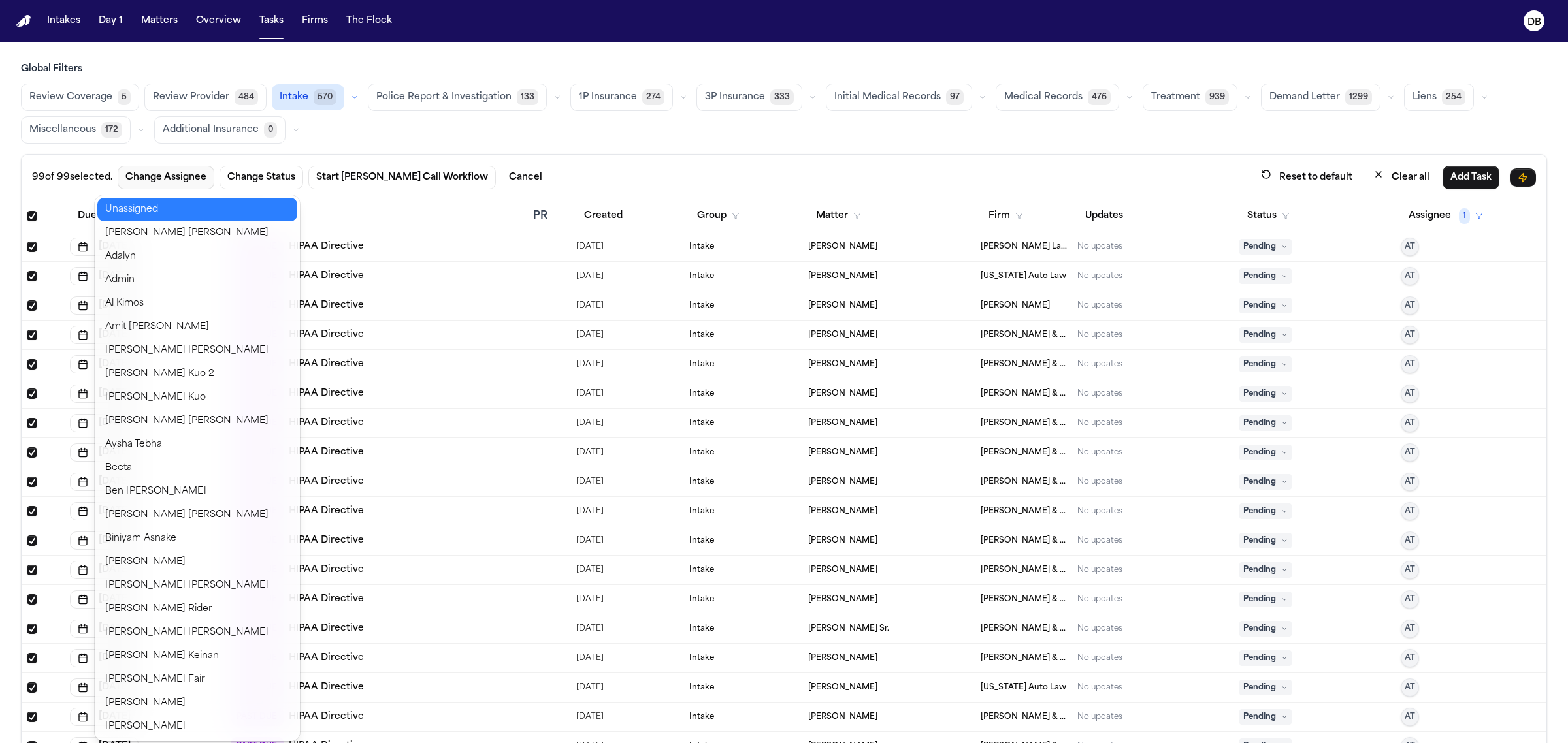
click at [188, 210] on button "Unassigned" at bounding box center [197, 210] width 200 height 24
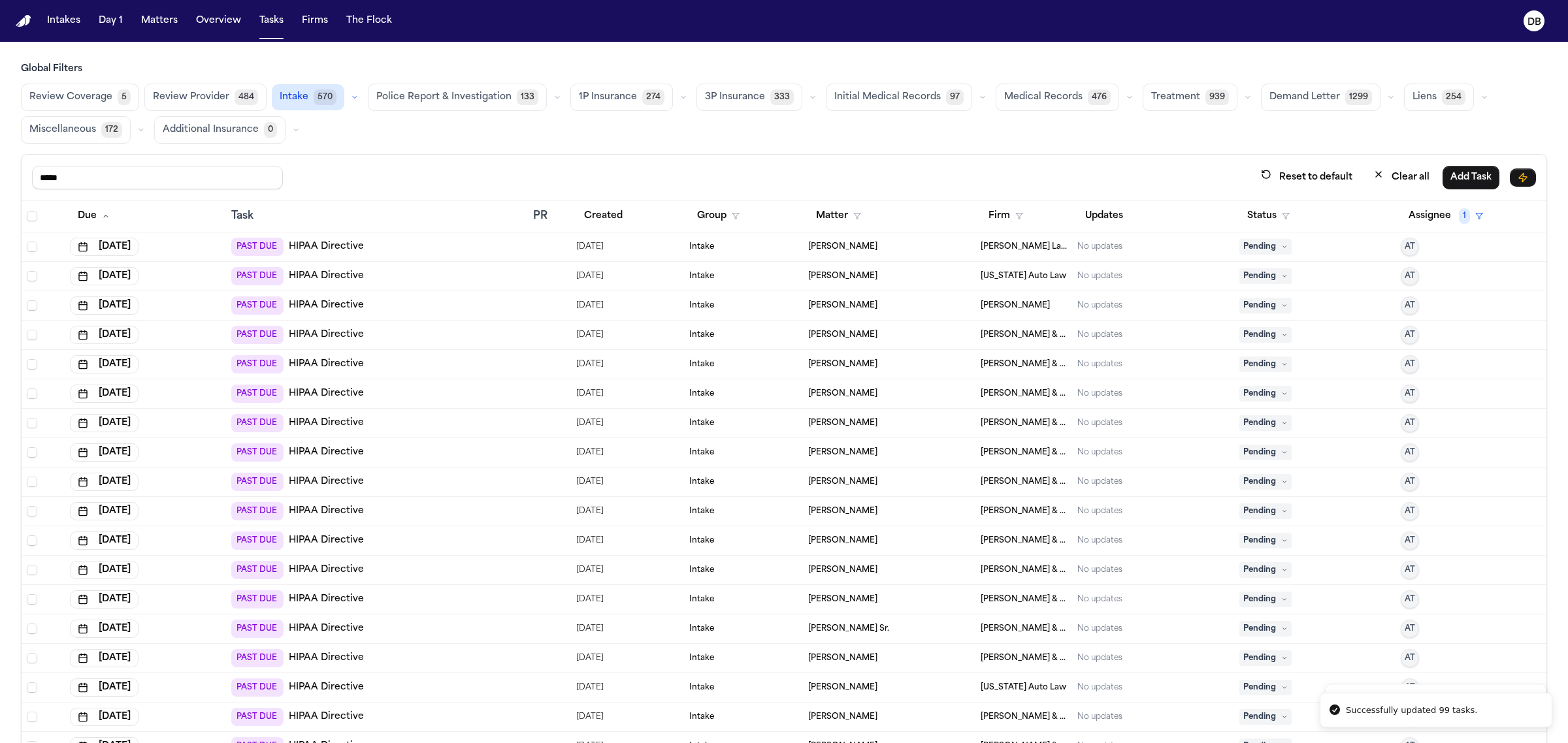
click at [3, 206] on div "Global Filters Review Coverage 5 Review Provider 484 Intake 570 Police Report &…" at bounding box center [784, 431] width 1568 height 738
click at [25, 222] on th at bounding box center [43, 216] width 43 height 32
click at [31, 223] on th at bounding box center [43, 216] width 43 height 32
click at [31, 213] on span "Select all" at bounding box center [32, 216] width 10 height 10
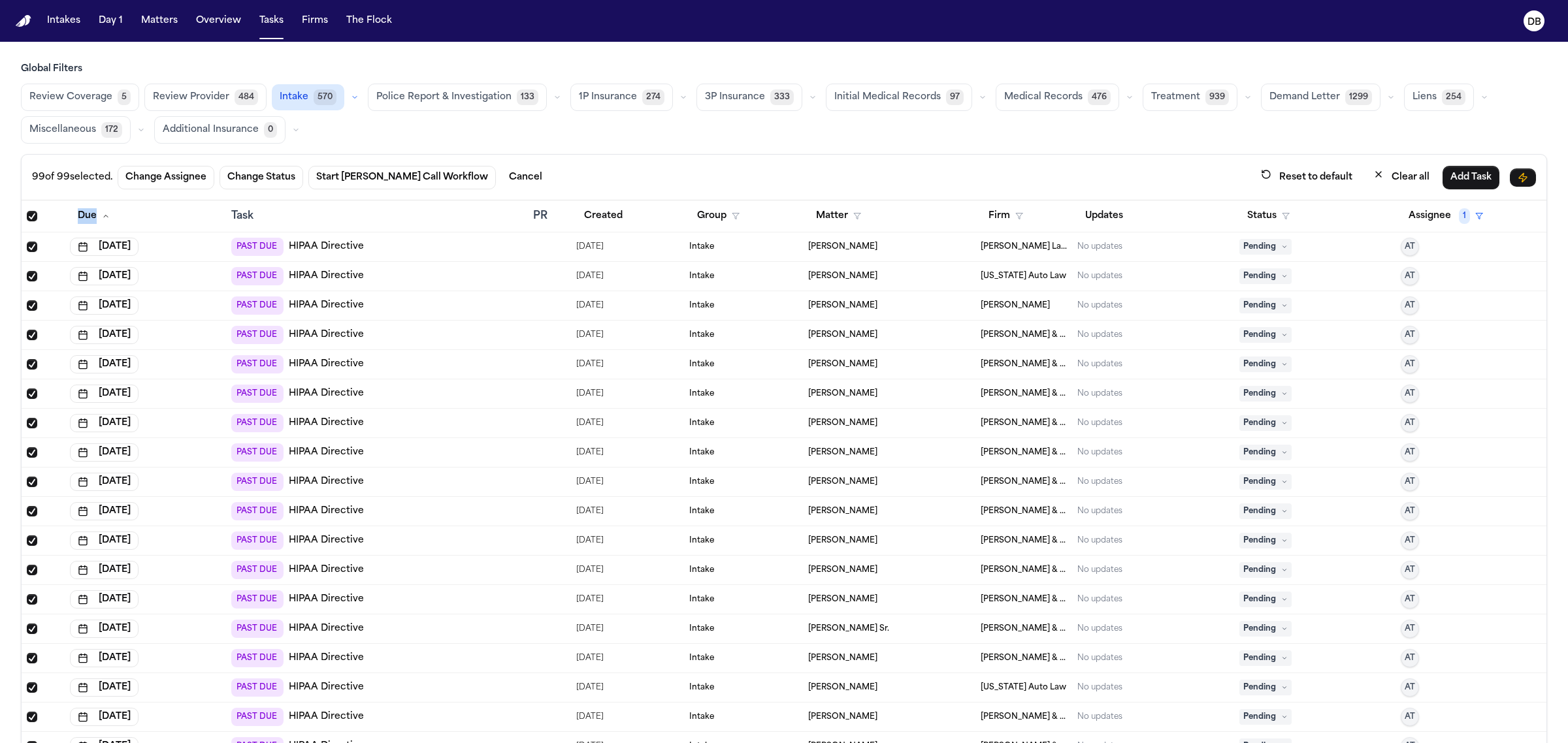
click at [31, 213] on span "Select all" at bounding box center [32, 216] width 10 height 10
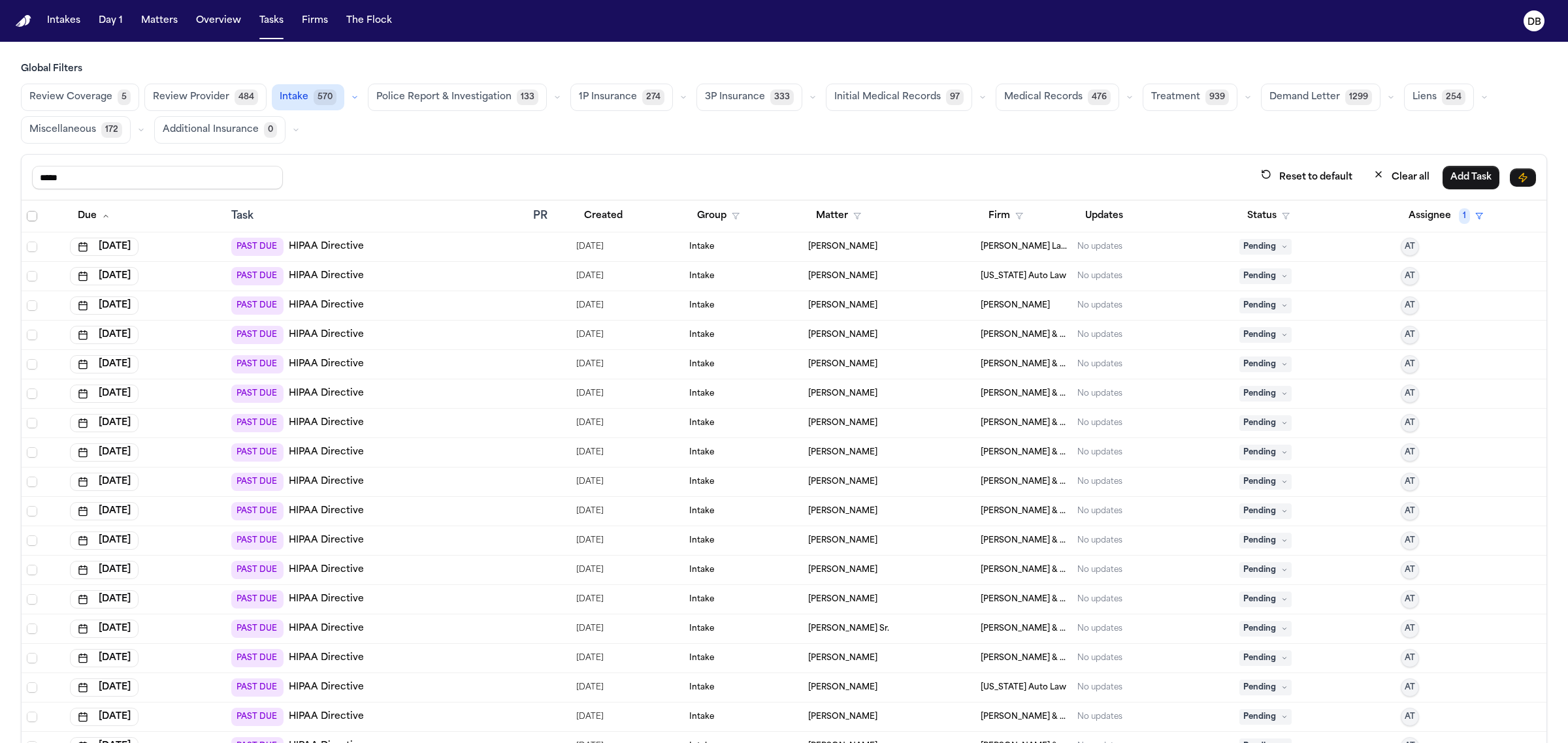
click at [29, 213] on span "Select all" at bounding box center [32, 216] width 10 height 10
click at [31, 220] on span "Select all" at bounding box center [32, 216] width 10 height 10
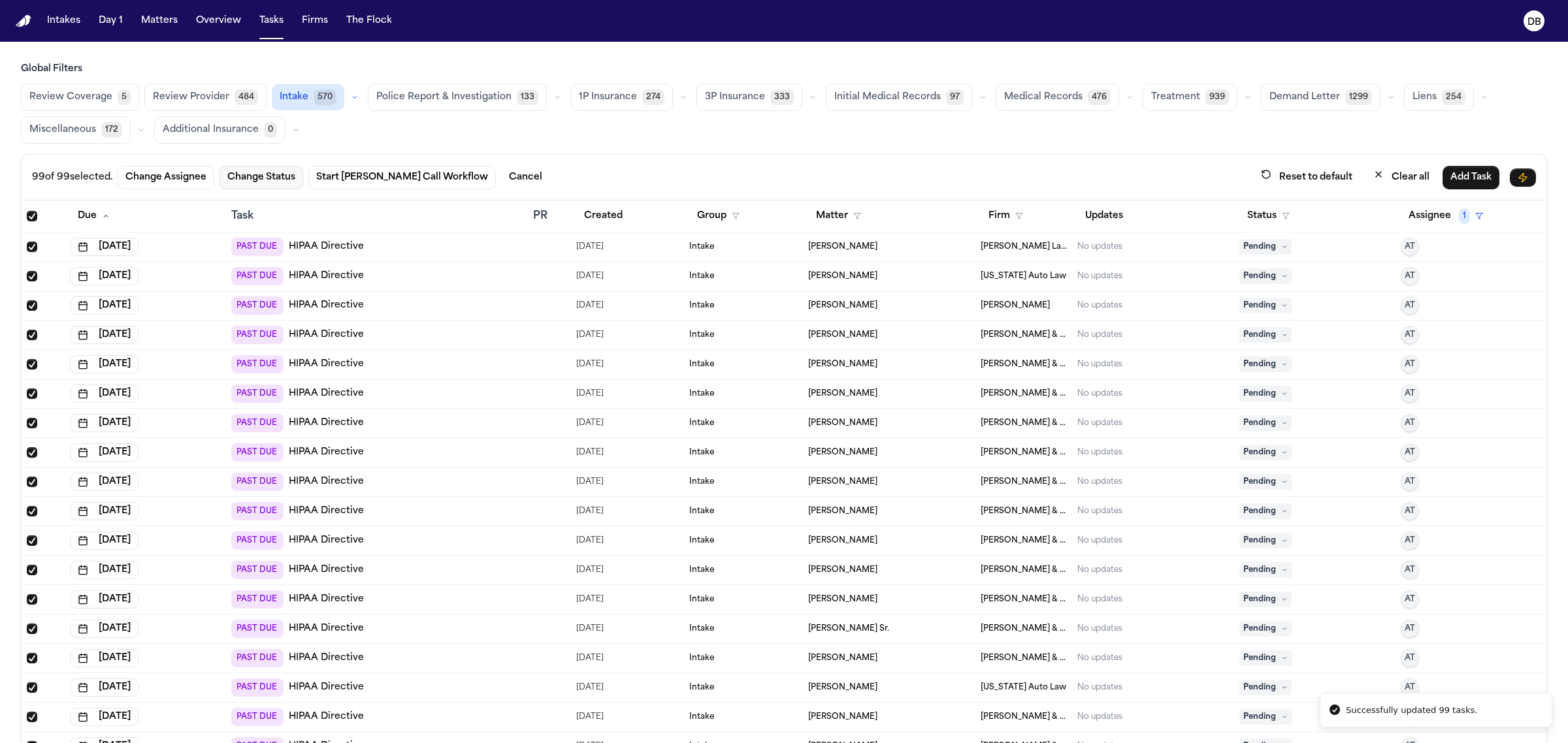
click at [250, 184] on button "Change Status" at bounding box center [261, 178] width 83 height 24
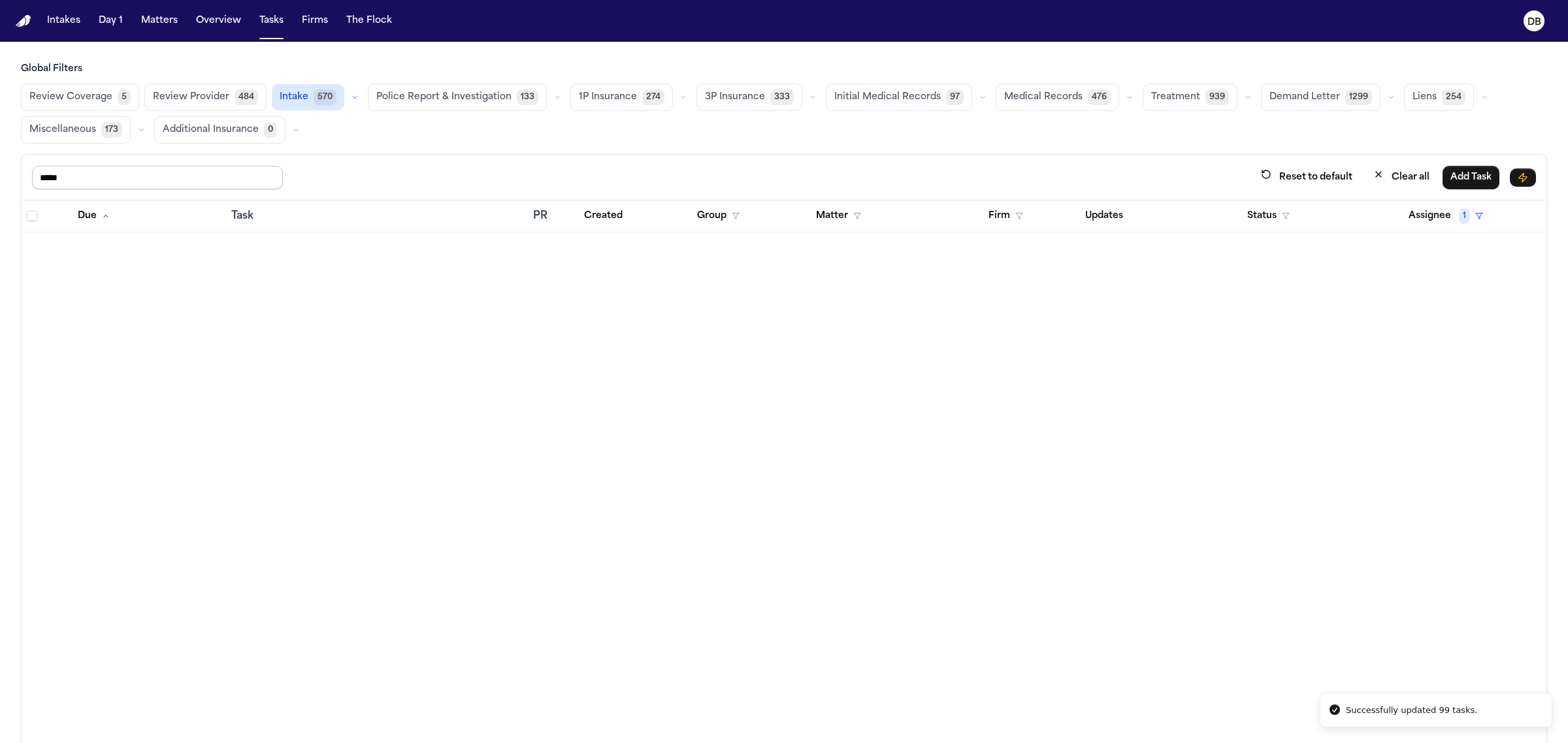
click at [122, 184] on input "*****" at bounding box center [157, 178] width 251 height 24
click at [1407, 230] on th "Assignee 1" at bounding box center [1471, 216] width 151 height 32
click at [1418, 216] on button "Assignee 1" at bounding box center [1445, 216] width 90 height 24
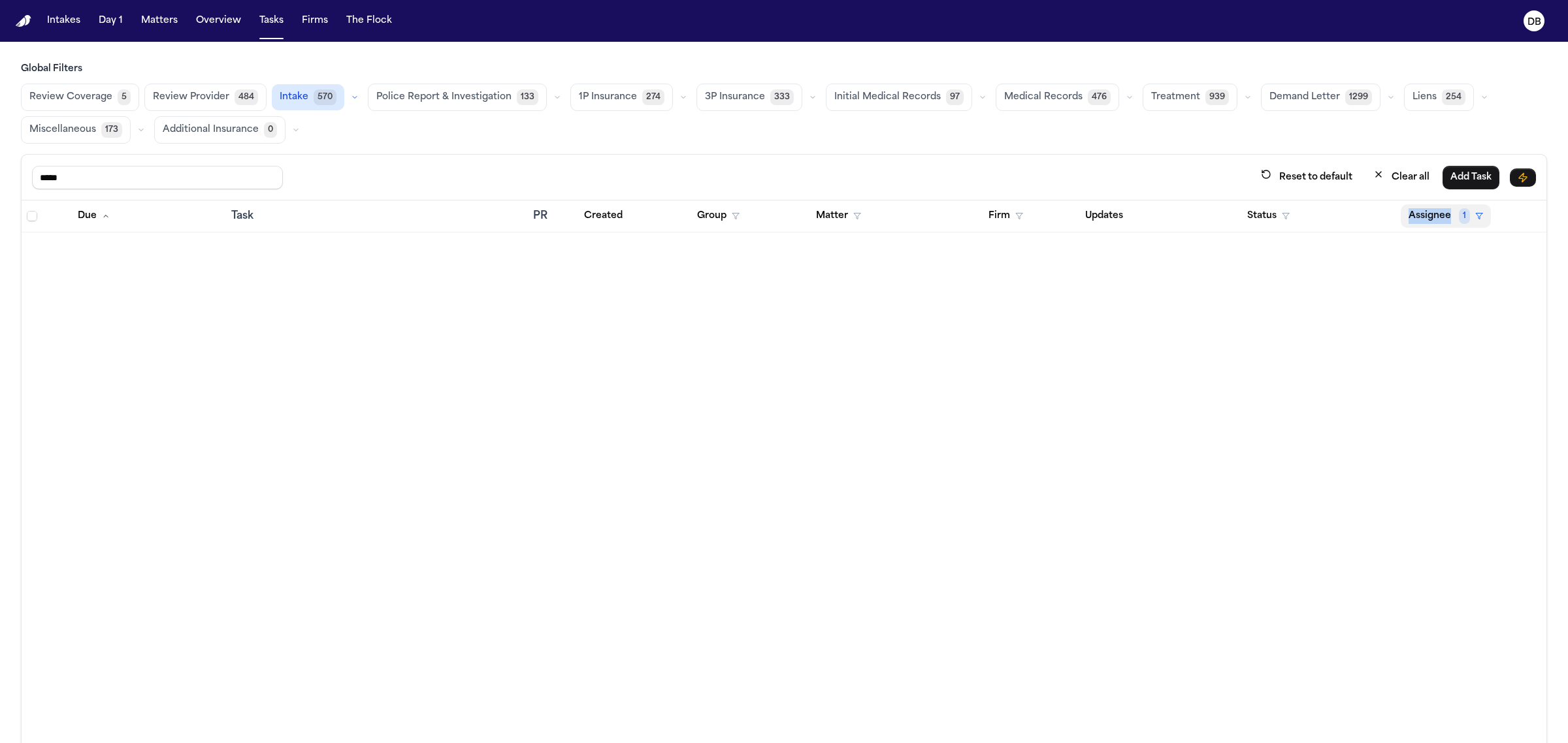
click at [1419, 219] on button "Assignee 1" at bounding box center [1445, 216] width 90 height 24
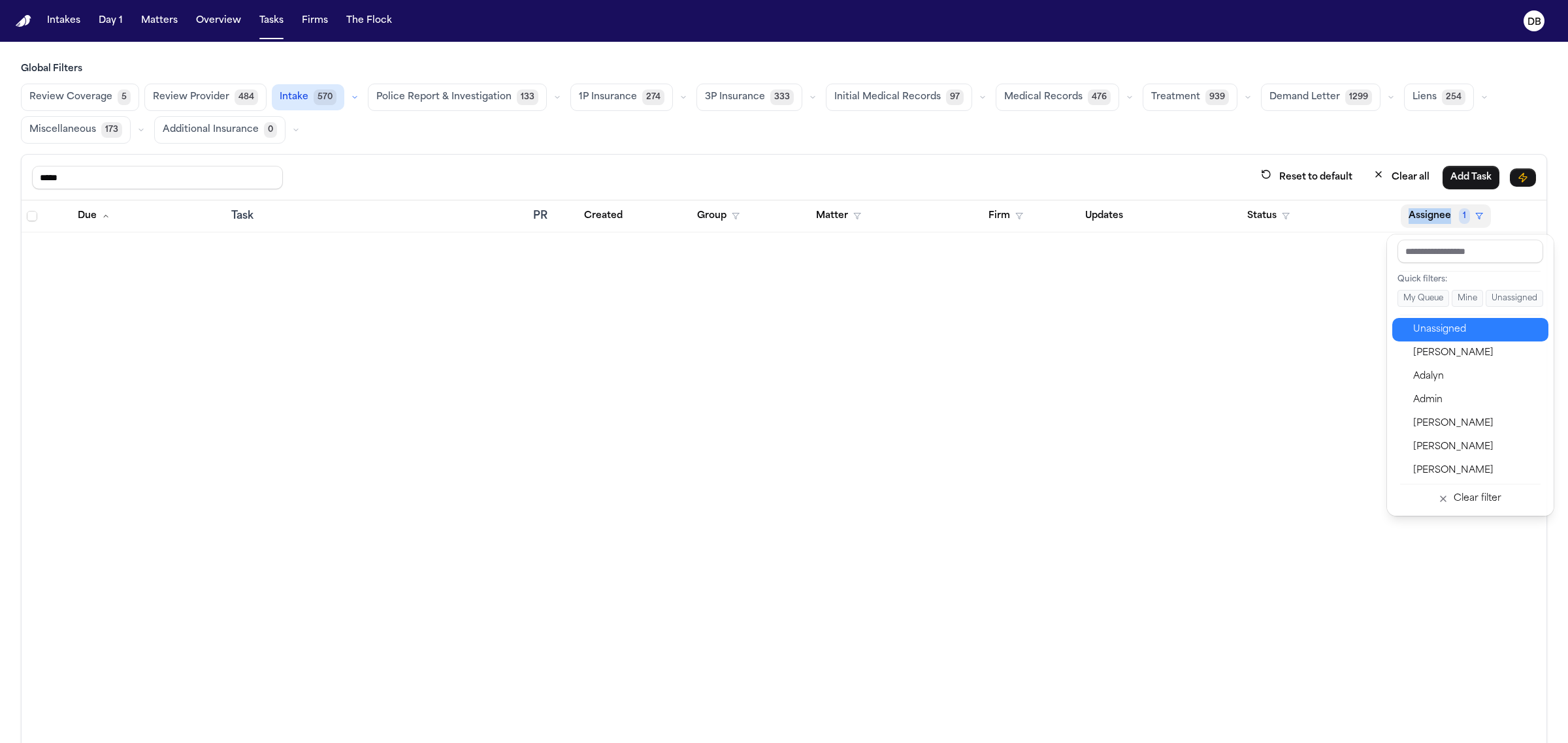
click at [1427, 330] on div "Unassigned" at bounding box center [1477, 330] width 127 height 16
click at [1427, 330] on div "Due Task PR Created Group Matter Firm Updates Status Assignee 1" at bounding box center [784, 500] width 1525 height 600
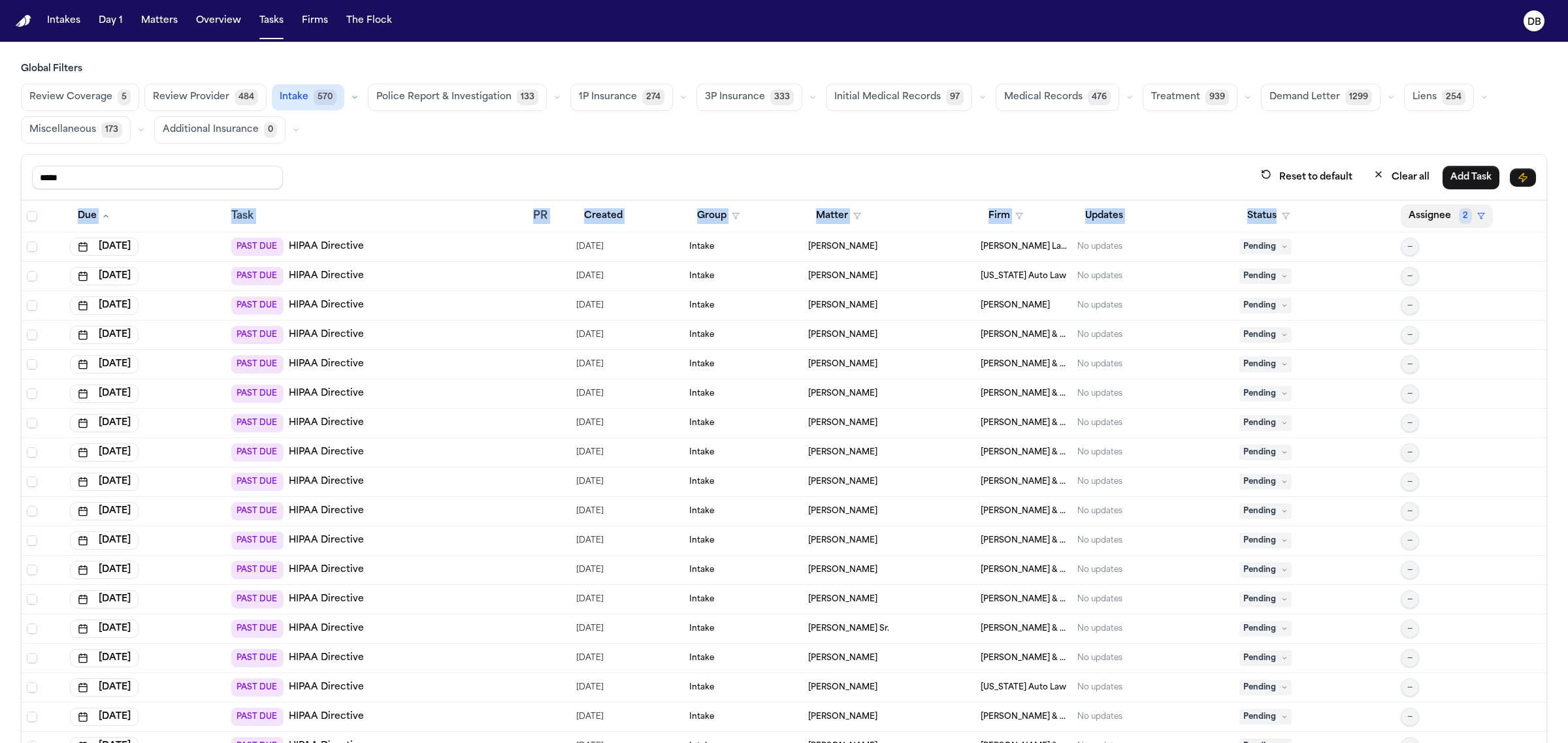
click at [1428, 213] on button "Assignee 2" at bounding box center [1446, 216] width 92 height 24
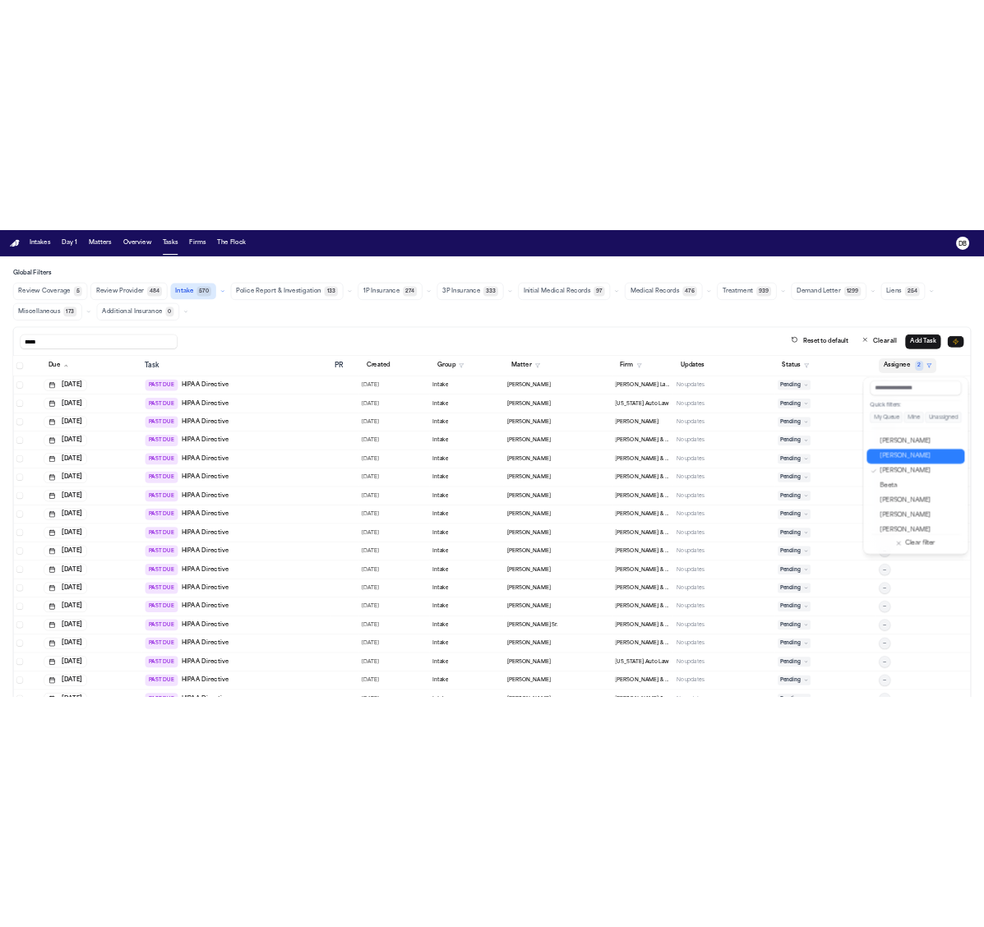
scroll to position [205, 0]
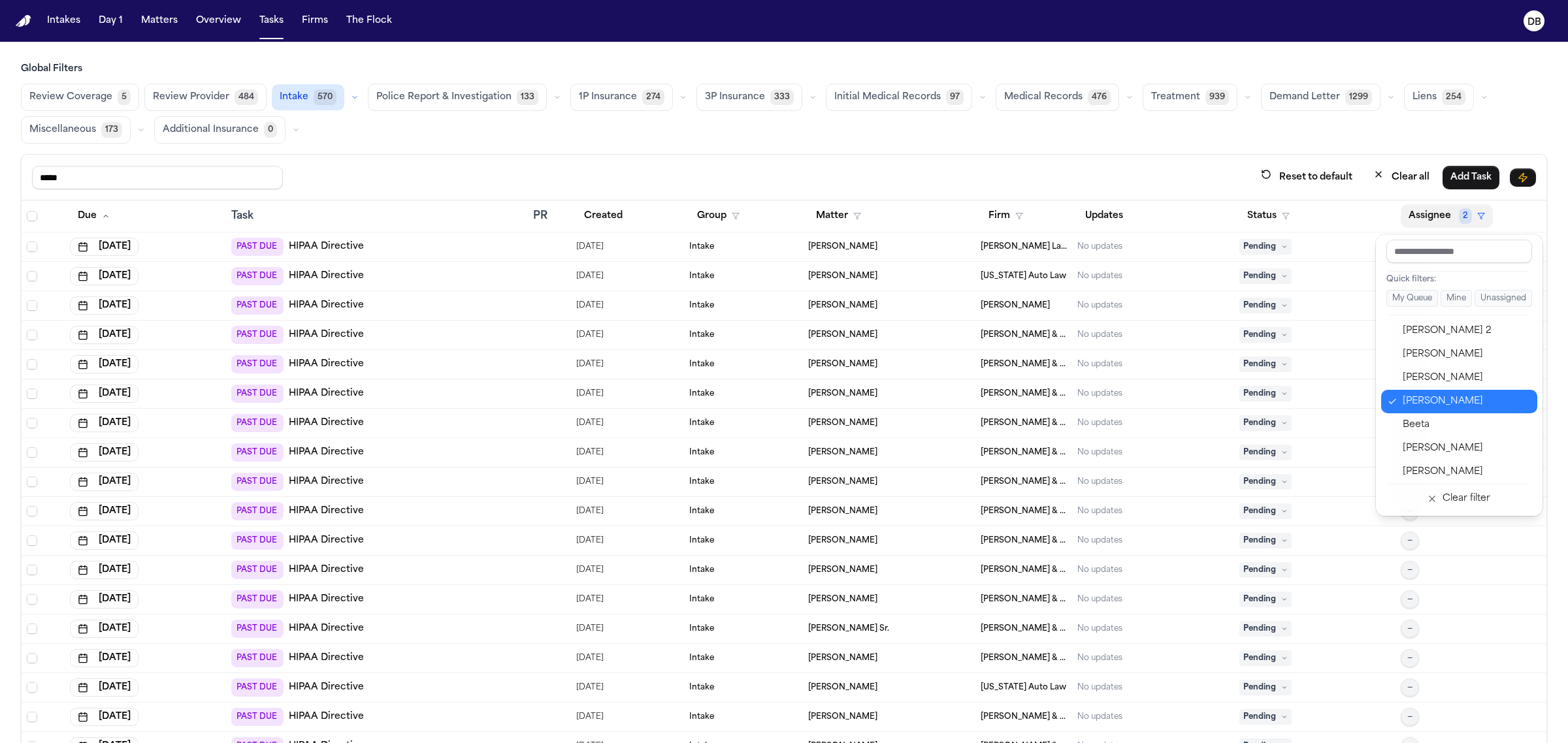
click at [1458, 402] on div "[PERSON_NAME]" at bounding box center [1466, 402] width 127 height 16
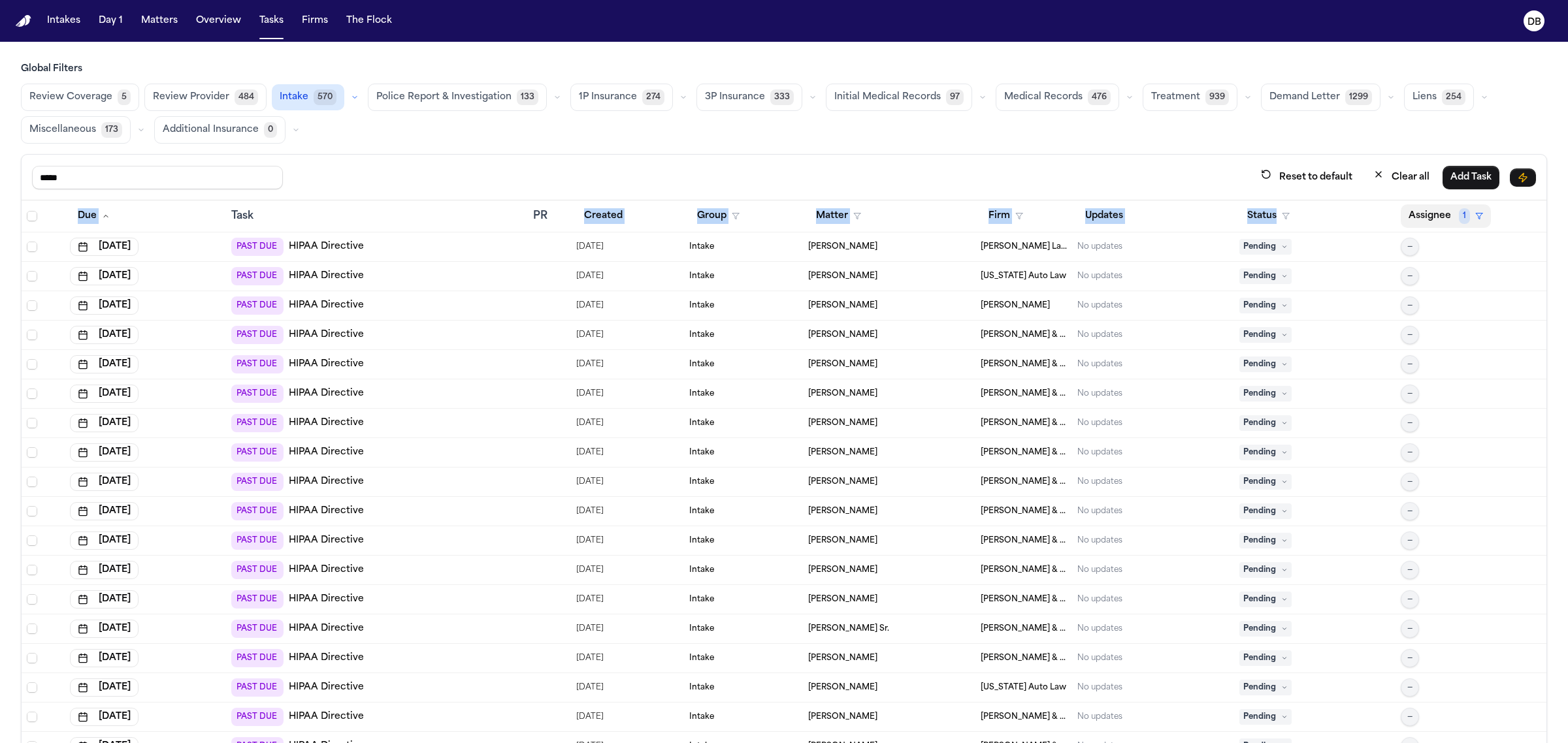
click at [1415, 215] on button "Assignee 1" at bounding box center [1445, 216] width 90 height 24
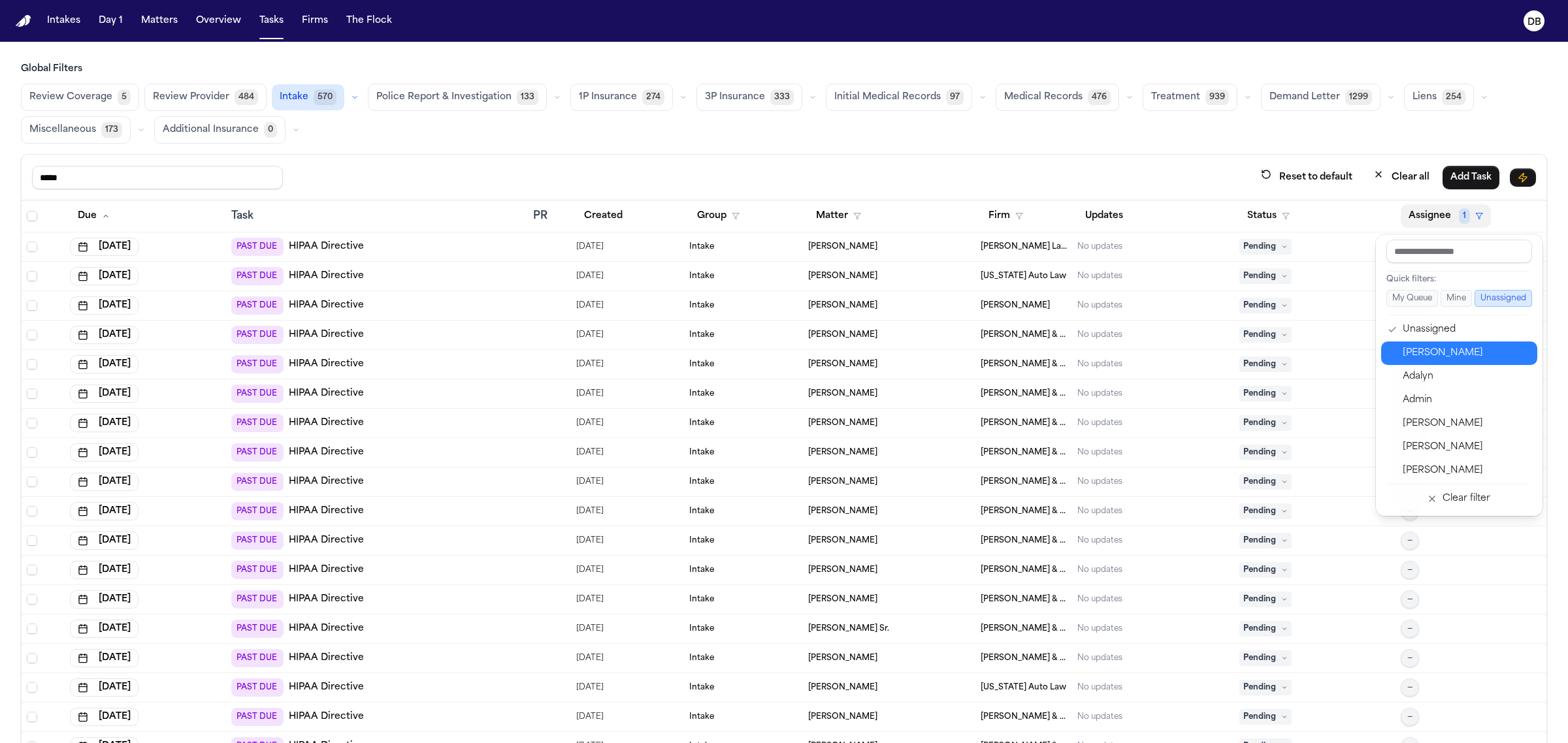
click at [1431, 363] on button "[PERSON_NAME]" at bounding box center [1459, 354] width 156 height 24
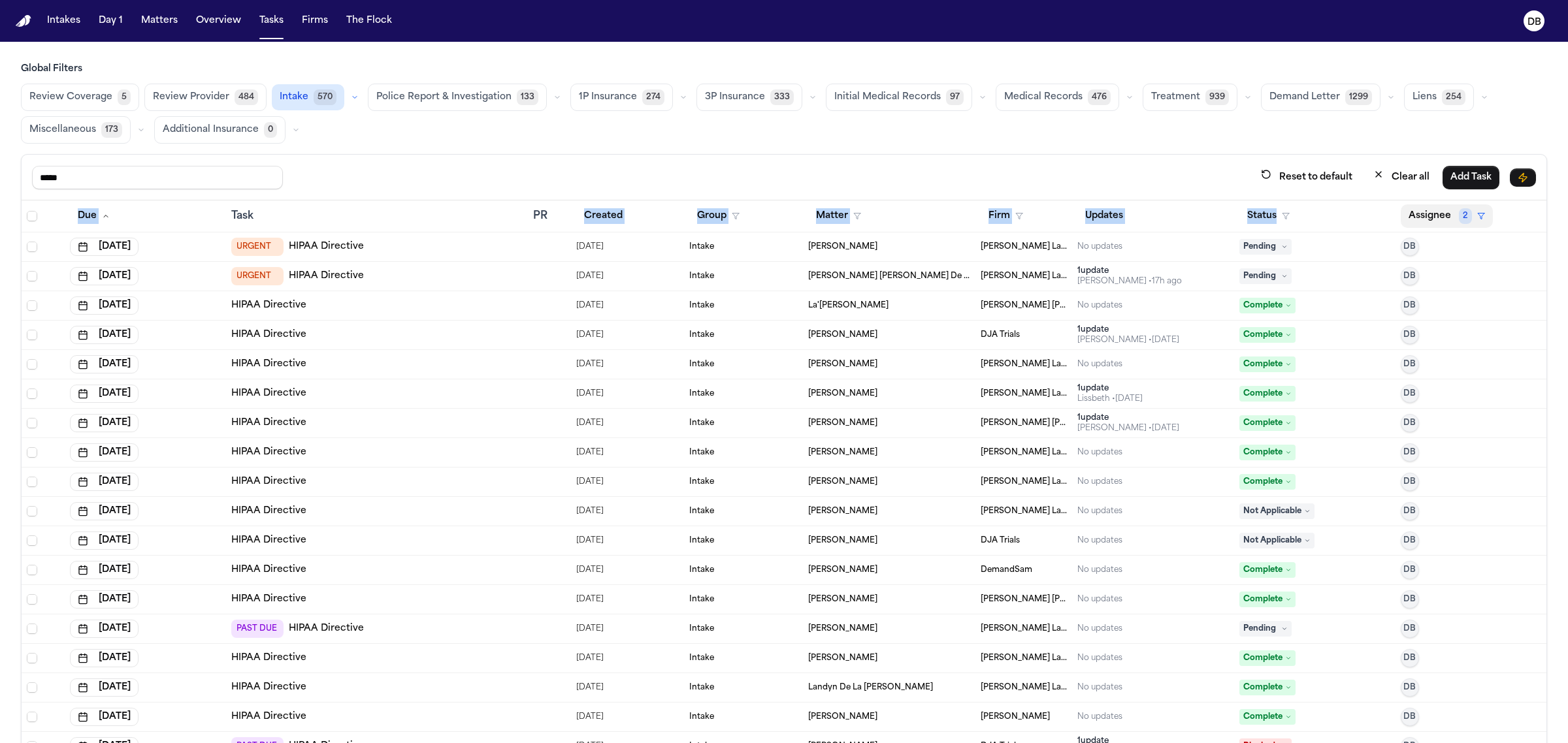
click at [1418, 217] on button "Assignee 2" at bounding box center [1446, 216] width 92 height 24
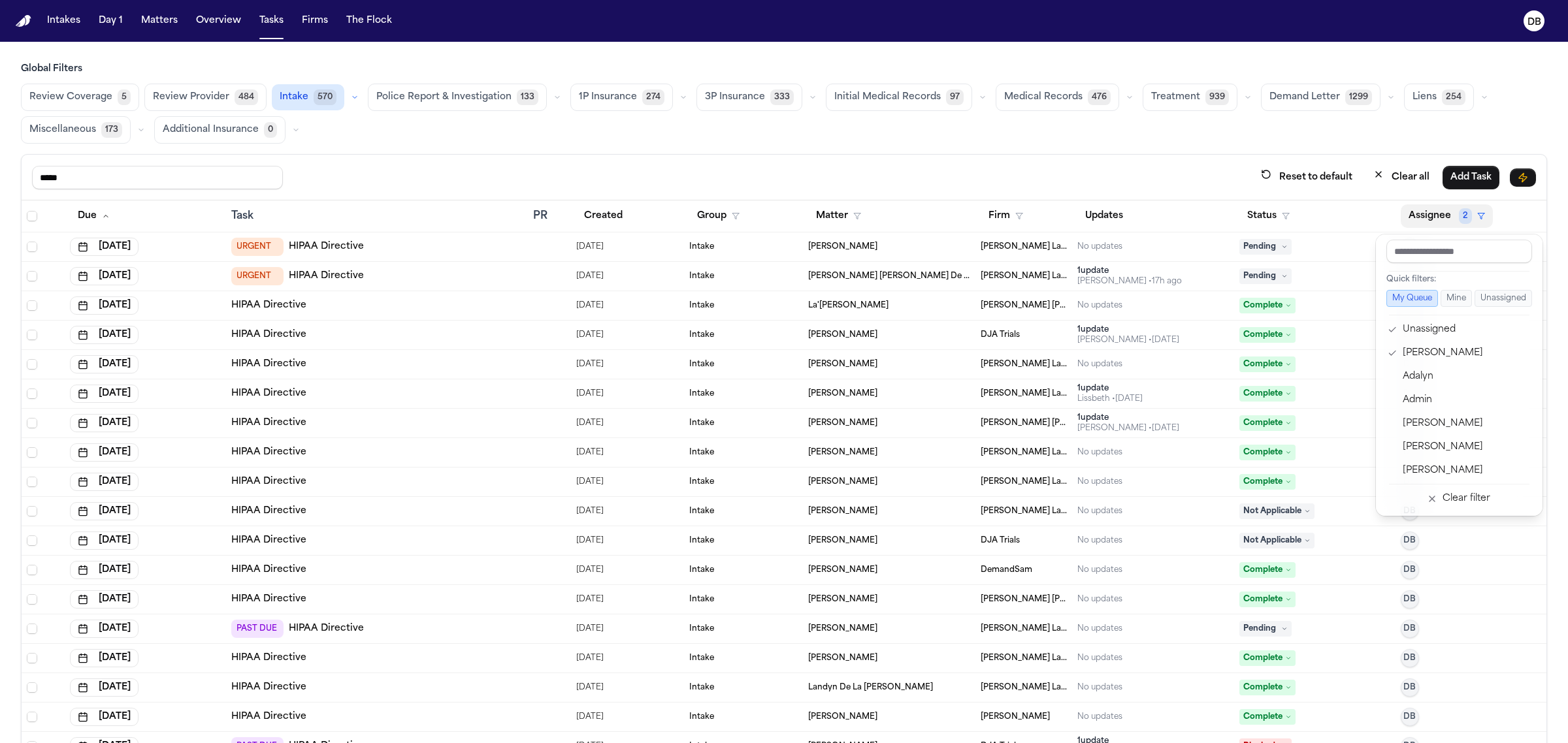
click at [1158, 168] on div "***** Reset to default Clear all Add Task Due Task PR Created Group Matter Firm…" at bounding box center [784, 478] width 1526 height 647
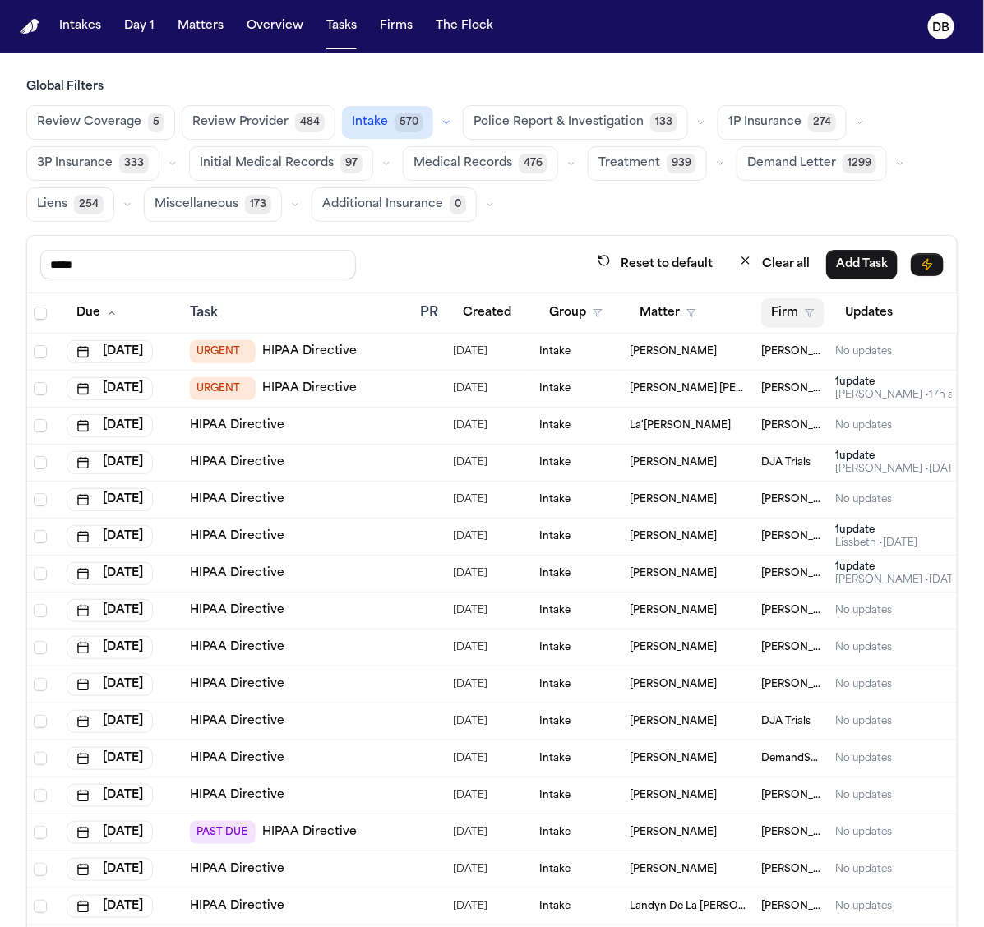
click at [790, 318] on button "Firm" at bounding box center [792, 313] width 63 height 30
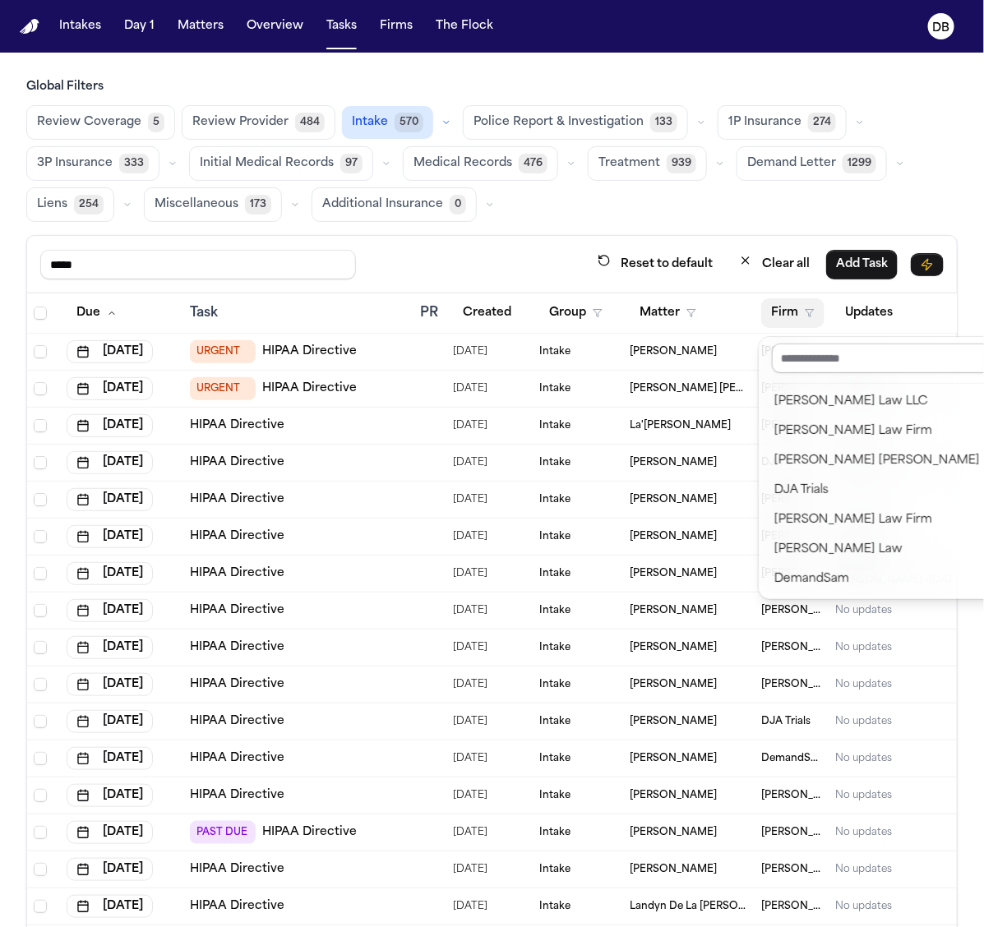
click at [806, 360] on input "text" at bounding box center [884, 359] width 224 height 30
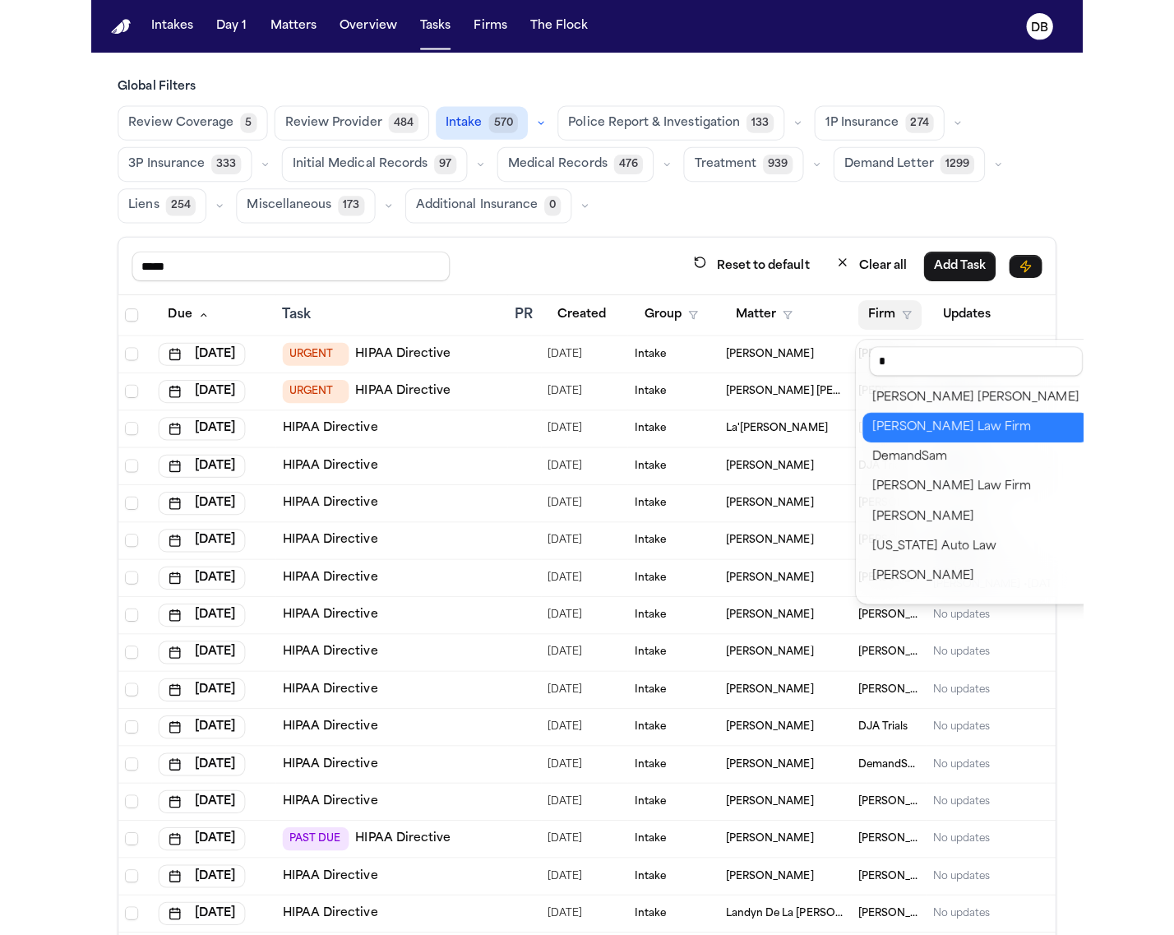
scroll to position [90, 0]
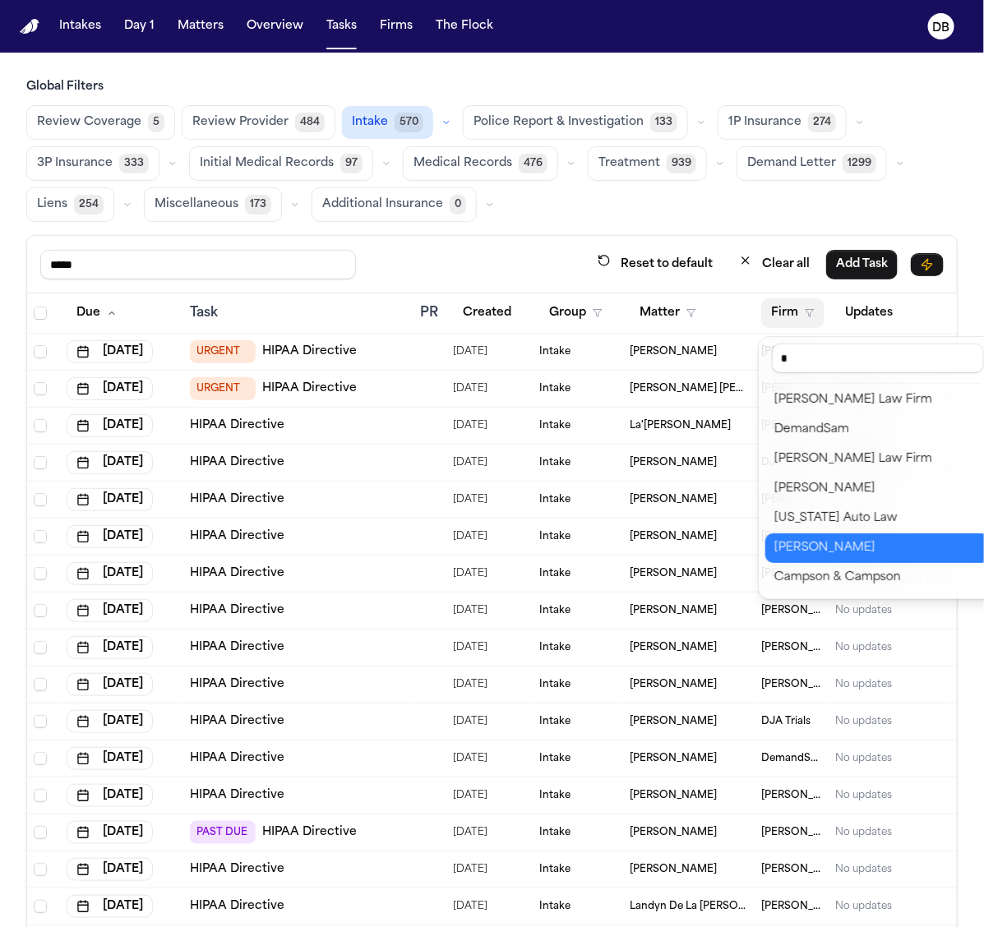
type input "*"
click at [840, 533] on button "[PERSON_NAME]" at bounding box center [877, 548] width 225 height 30
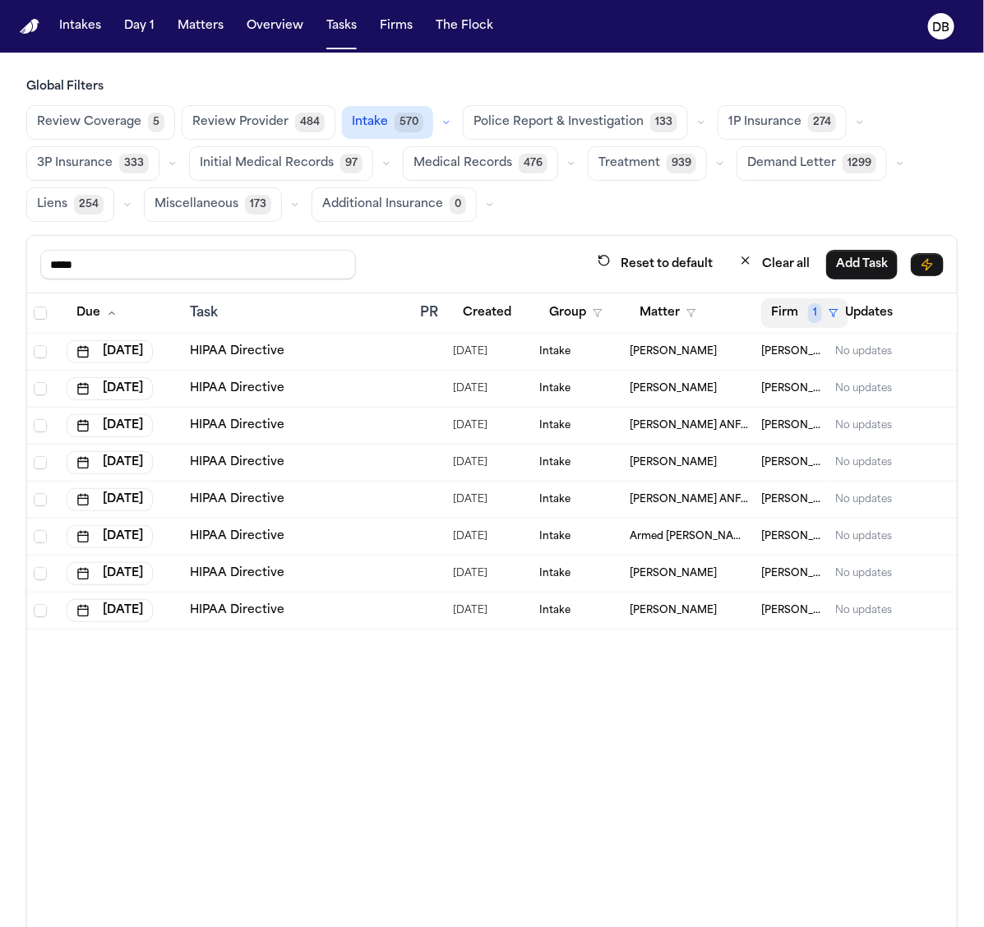
click at [796, 306] on button "Firm 1" at bounding box center [804, 313] width 87 height 30
click at [839, 367] on input "text" at bounding box center [841, 359] width 138 height 30
type input "*****"
drag, startPoint x: 839, startPoint y: 367, endPoint x: 769, endPoint y: 382, distance: 71.4
click at [769, 382] on div "***** No options found Clear filter" at bounding box center [841, 398] width 164 height 123
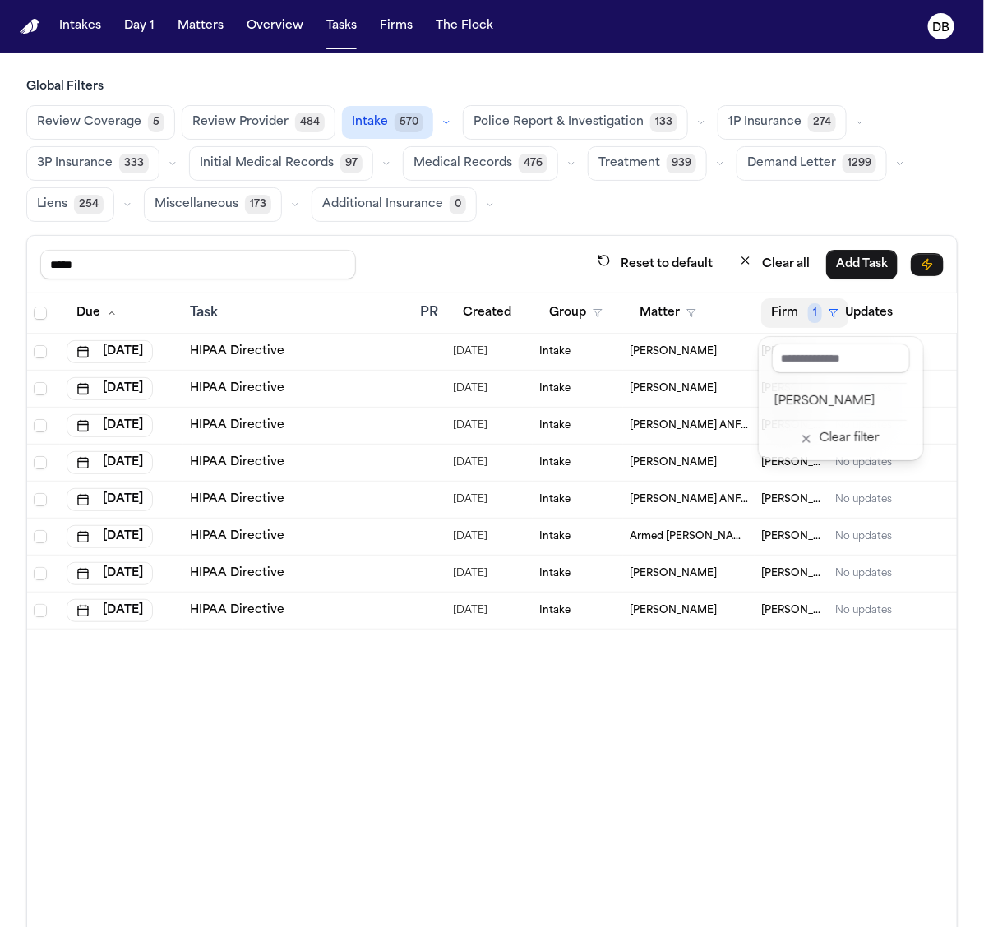
click at [527, 249] on div "***** Reset to default Clear all Add Task Due Task PR Created Group Matter Firm…" at bounding box center [491, 638] width 931 height 806
click at [38, 311] on span "Select all" at bounding box center [40, 313] width 13 height 13
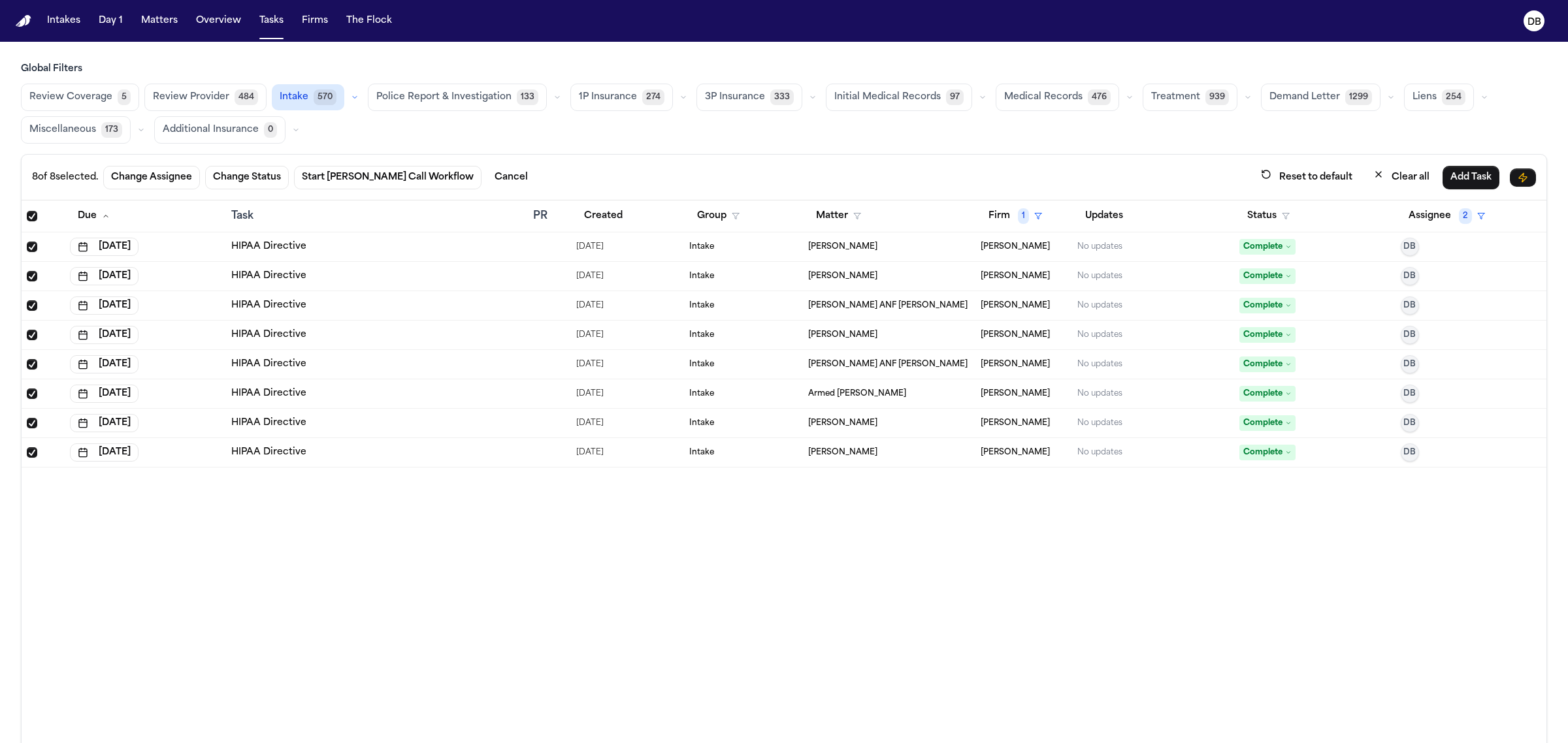
drag, startPoint x: 946, startPoint y: 100, endPoint x: 772, endPoint y: 167, distance: 186.5
click at [772, 174] on div "8 of 8 selected. Change Assignee Change Status Start Bland Call Workflow Cancel…" at bounding box center [784, 177] width 1504 height 24
click at [1259, 211] on button "Status" at bounding box center [1268, 216] width 58 height 24
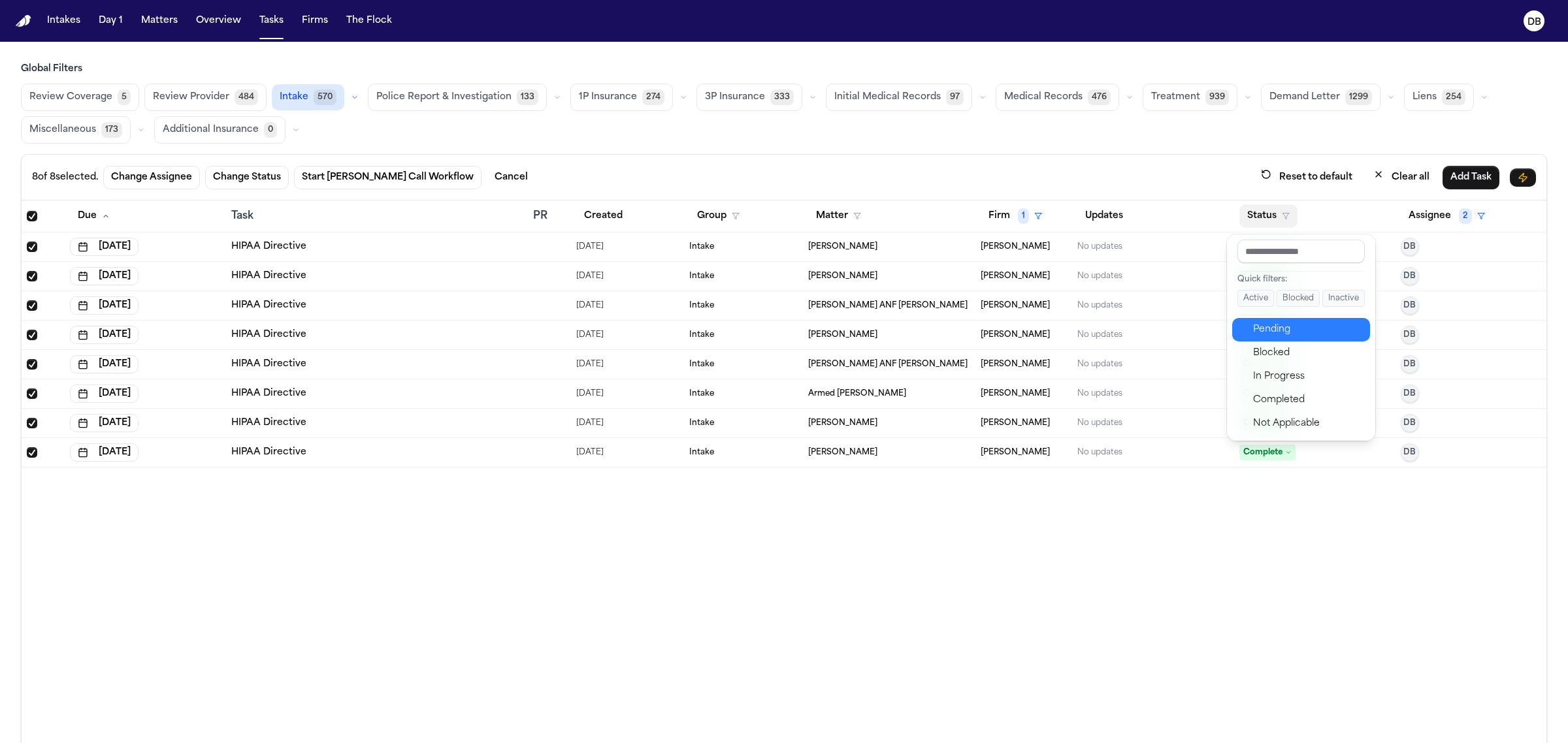
click at [1297, 328] on div "Pending" at bounding box center [1307, 330] width 109 height 16
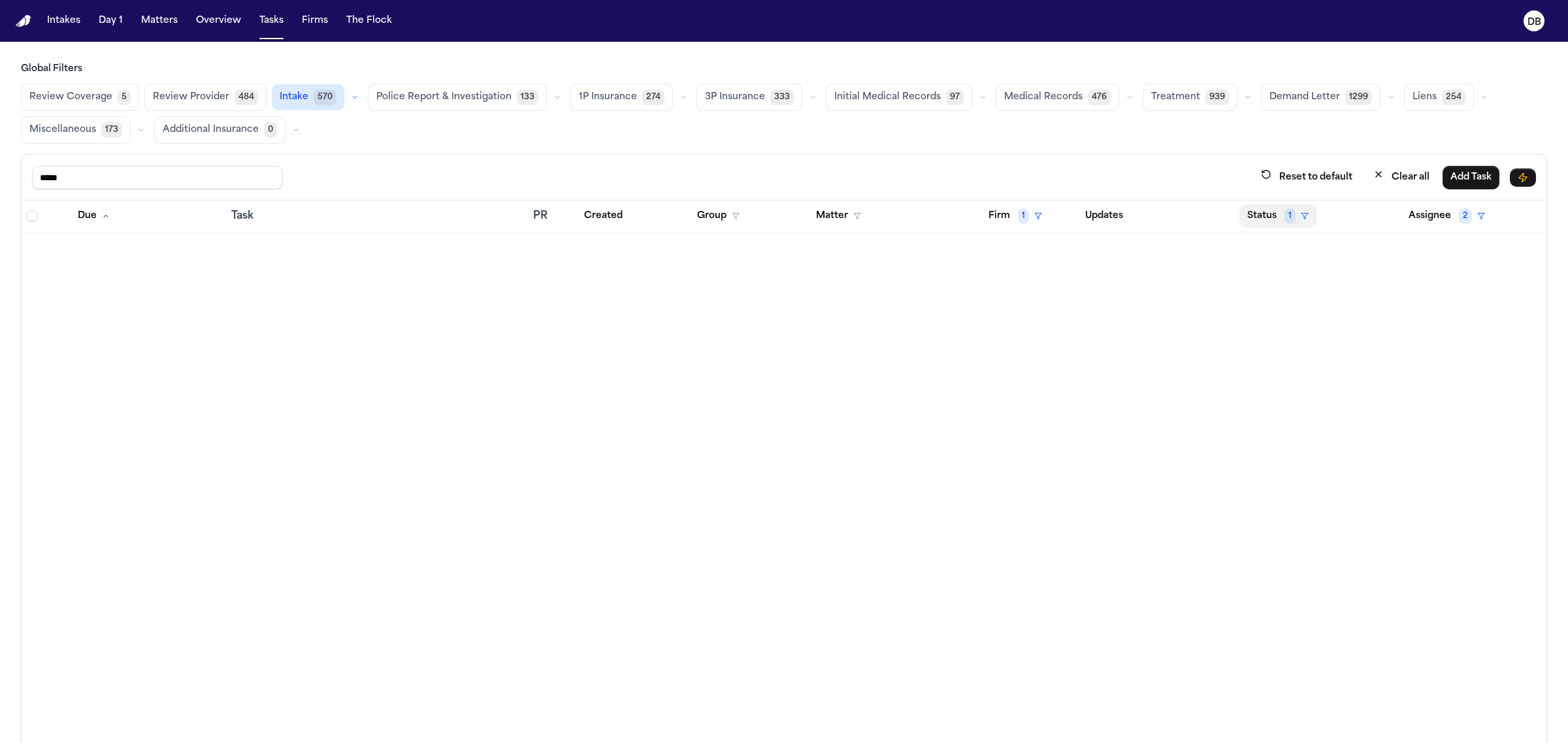
click at [1284, 219] on span "1" at bounding box center [1290, 216] width 11 height 16
click at [1283, 370] on div "In Progress" at bounding box center [1307, 377] width 109 height 16
click at [1268, 196] on div "***** Reset to default Clear all Add Task" at bounding box center [784, 178] width 1525 height 46
drag, startPoint x: 1275, startPoint y: 224, endPoint x: 1264, endPoint y: 230, distance: 12.5
click at [1265, 228] on button "Status 2" at bounding box center [1278, 216] width 79 height 24
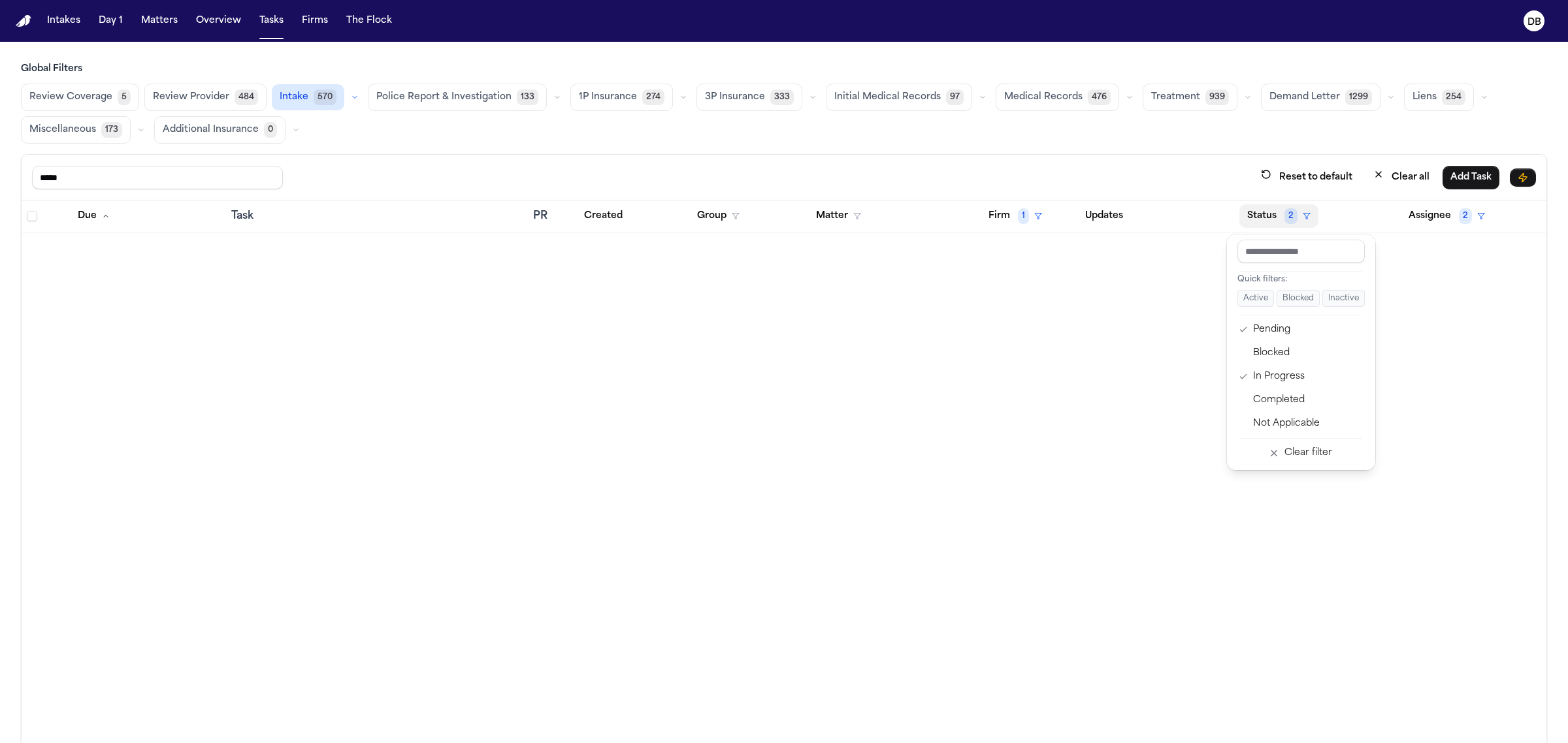
drag, startPoint x: 1400, startPoint y: 350, endPoint x: 1396, endPoint y: 344, distance: 7.2
click at [1400, 350] on div "Due Task PR Created Group Matter Firm 1 Updates Status 2 Assignee 2" at bounding box center [784, 500] width 1525 height 600
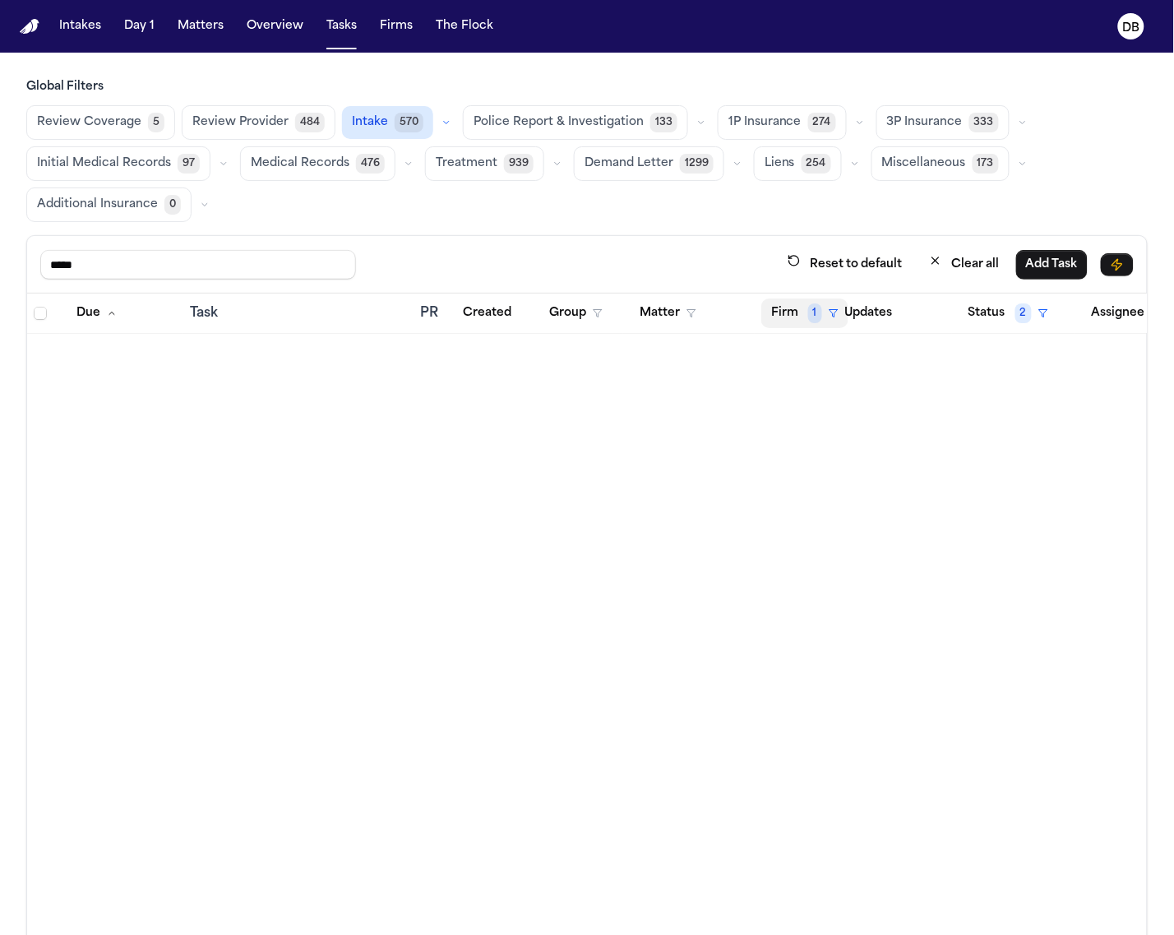
click at [791, 317] on button "Firm 1" at bounding box center [804, 313] width 87 height 30
click at [830, 433] on div "Clear filter" at bounding box center [850, 439] width 60 height 20
click at [819, 327] on button "Firm" at bounding box center [792, 313] width 63 height 30
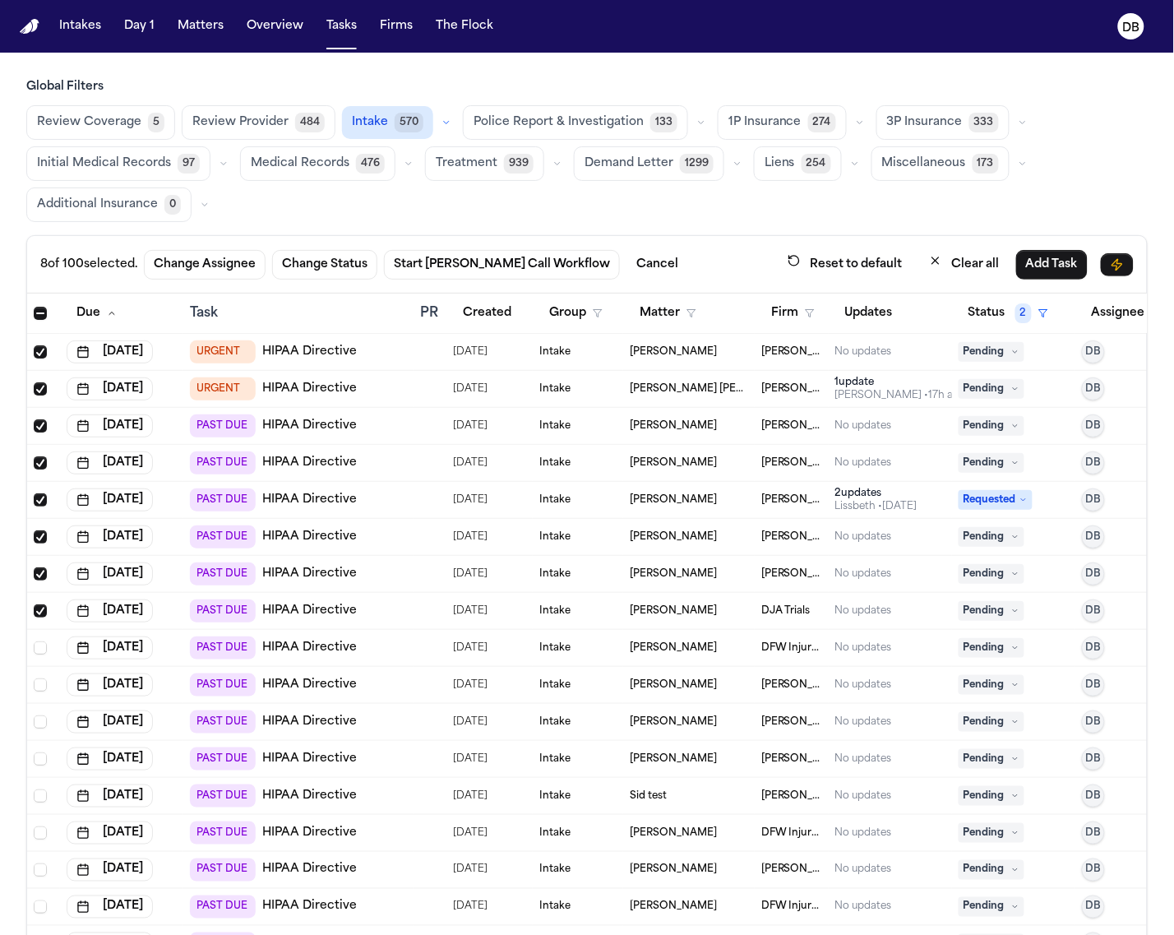
click at [824, 350] on td "[PERSON_NAME] Law LLC" at bounding box center [792, 352] width 74 height 37
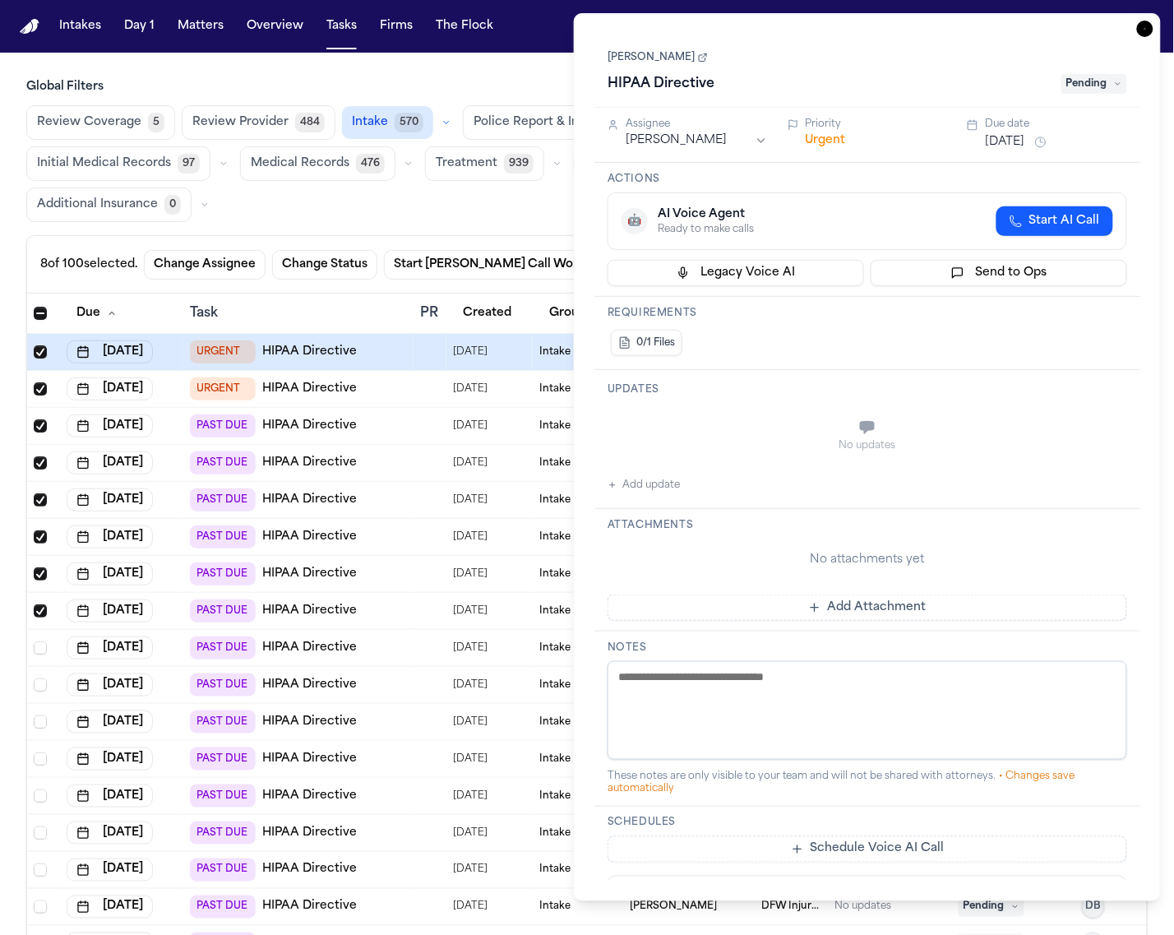
click at [1147, 26] on icon "button" at bounding box center [1145, 29] width 16 height 16
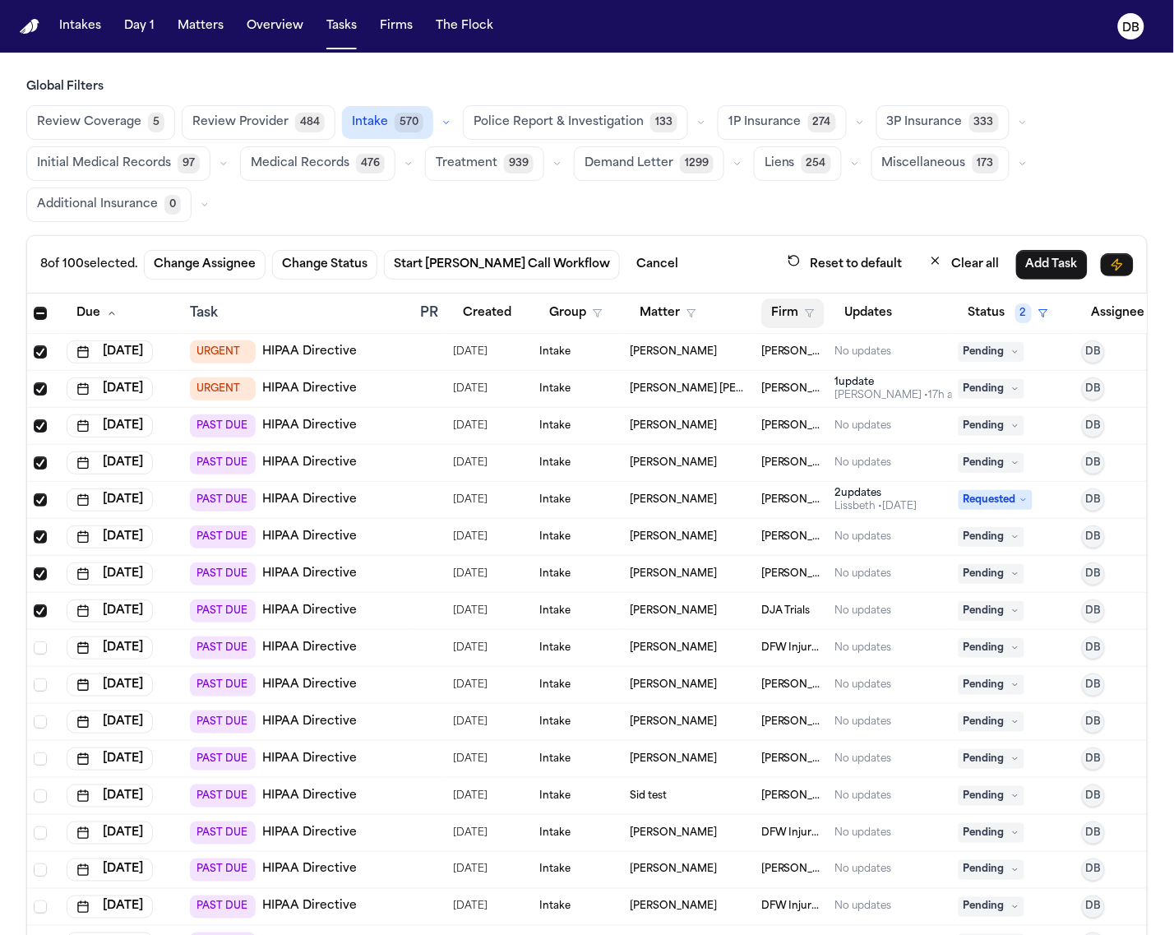
click at [796, 305] on button "Firm" at bounding box center [792, 313] width 63 height 30
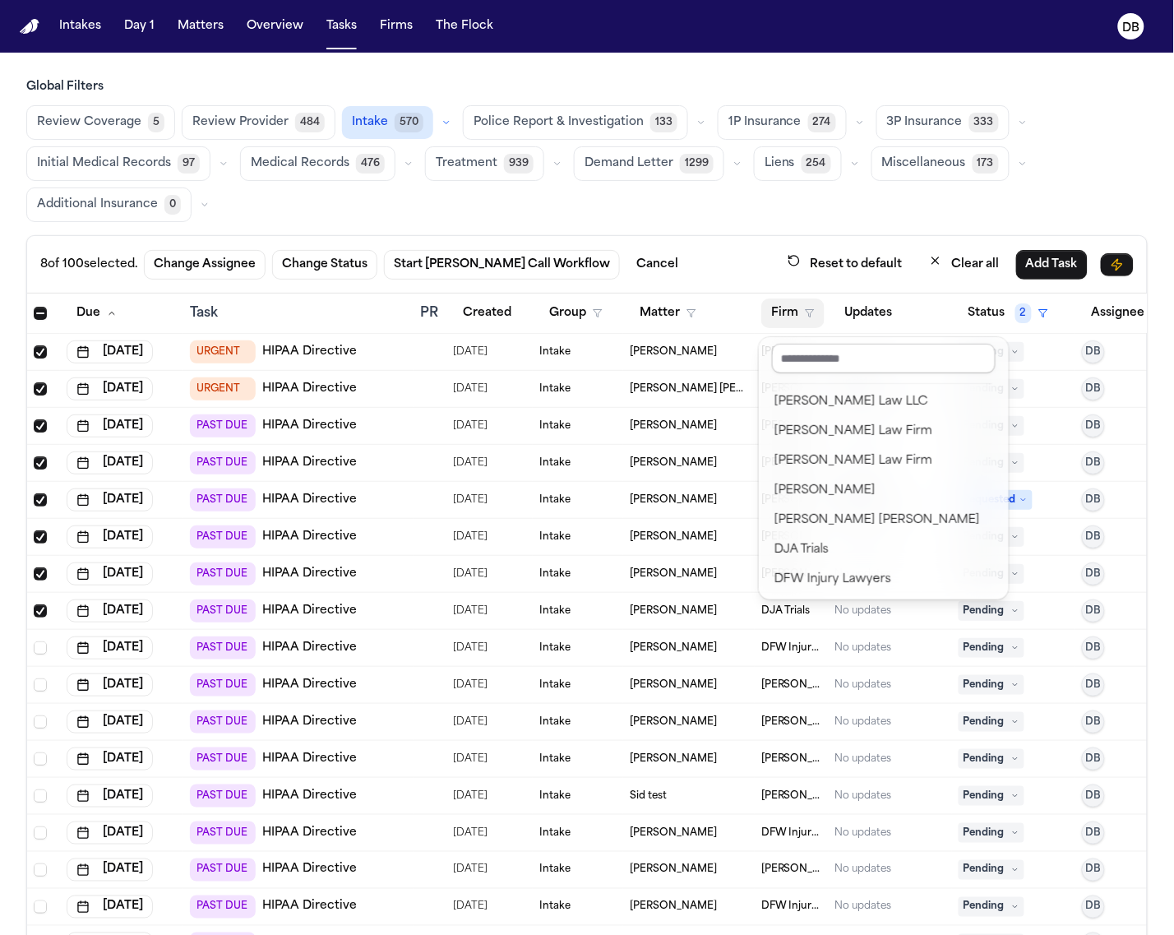
click at [855, 354] on input "text" at bounding box center [884, 359] width 224 height 30
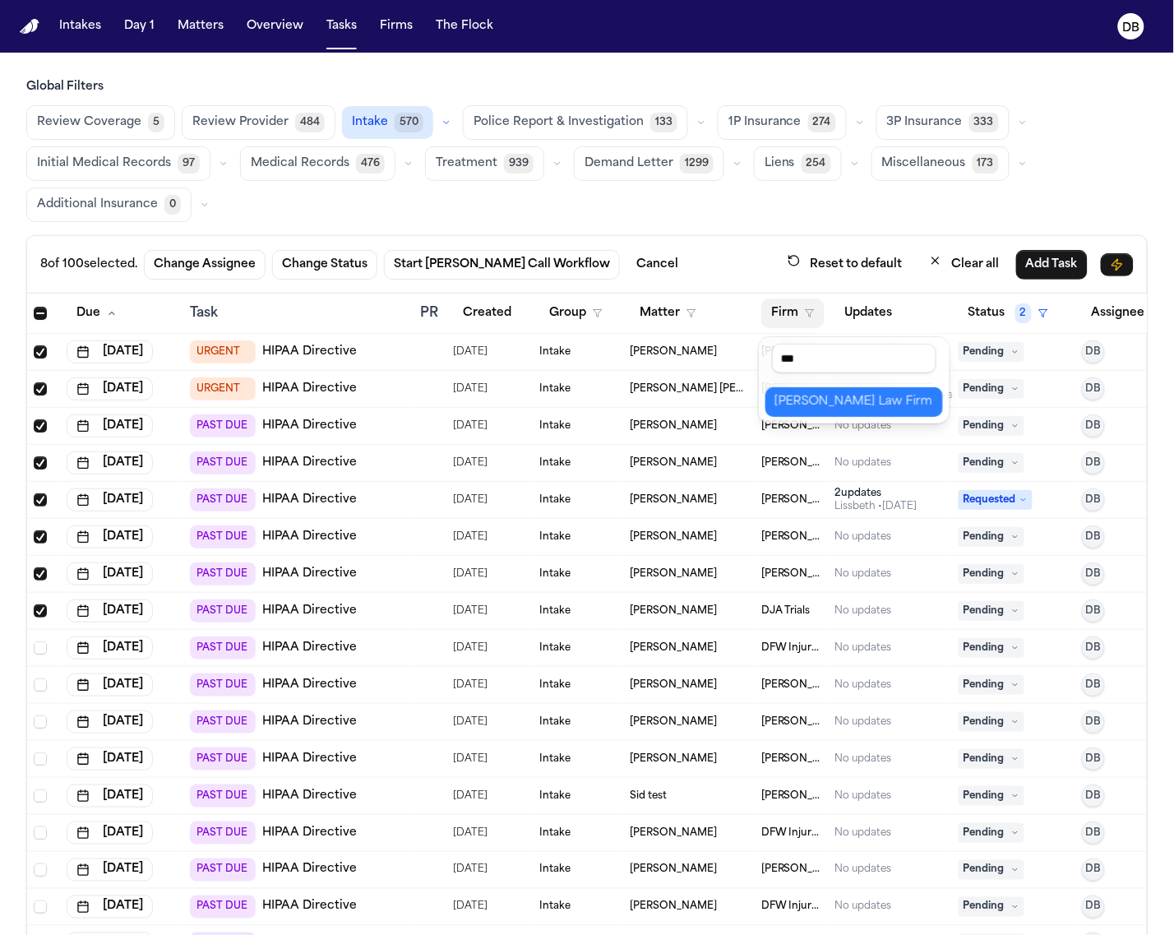
type input "***"
click at [849, 411] on div "[PERSON_NAME] Law Firm" at bounding box center [854, 402] width 158 height 20
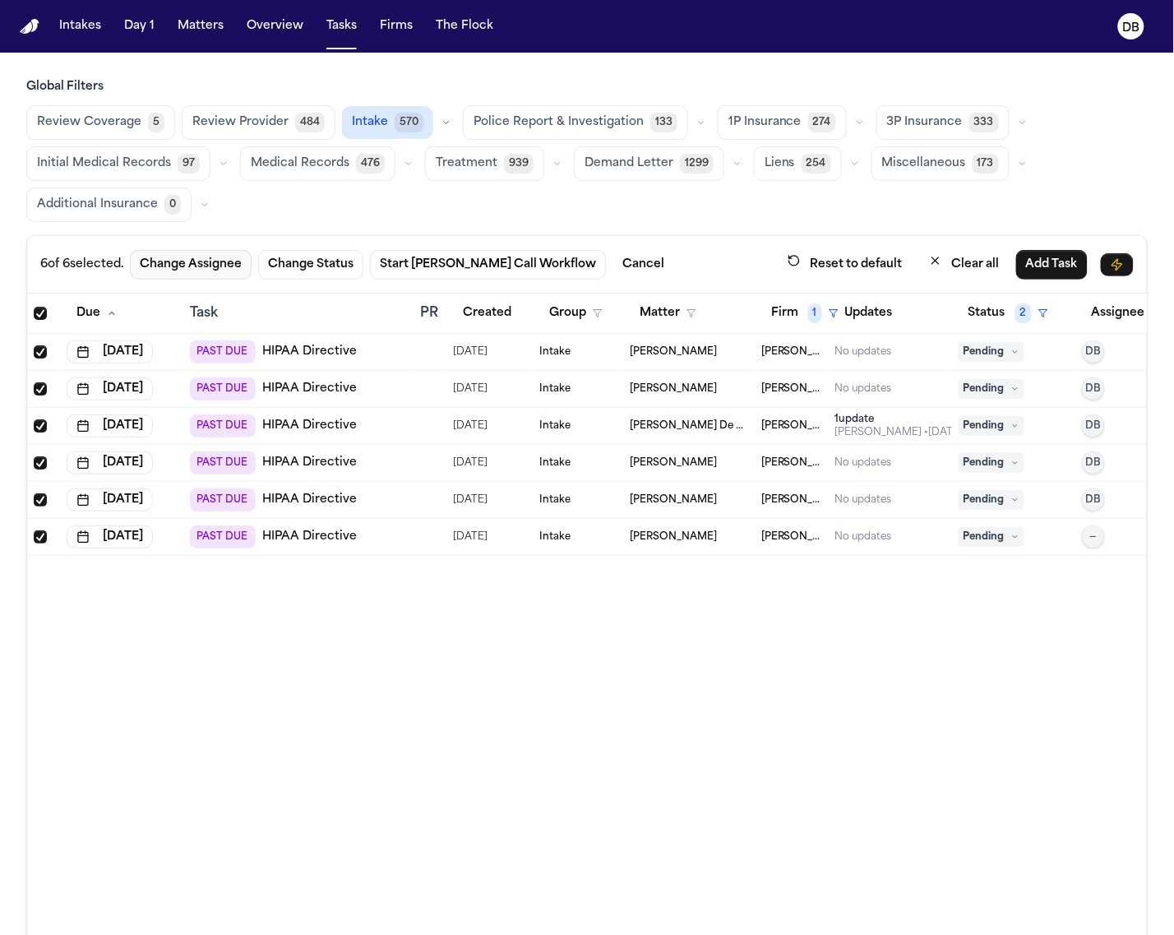
click at [231, 265] on button "Change Assignee" at bounding box center [191, 265] width 122 height 30
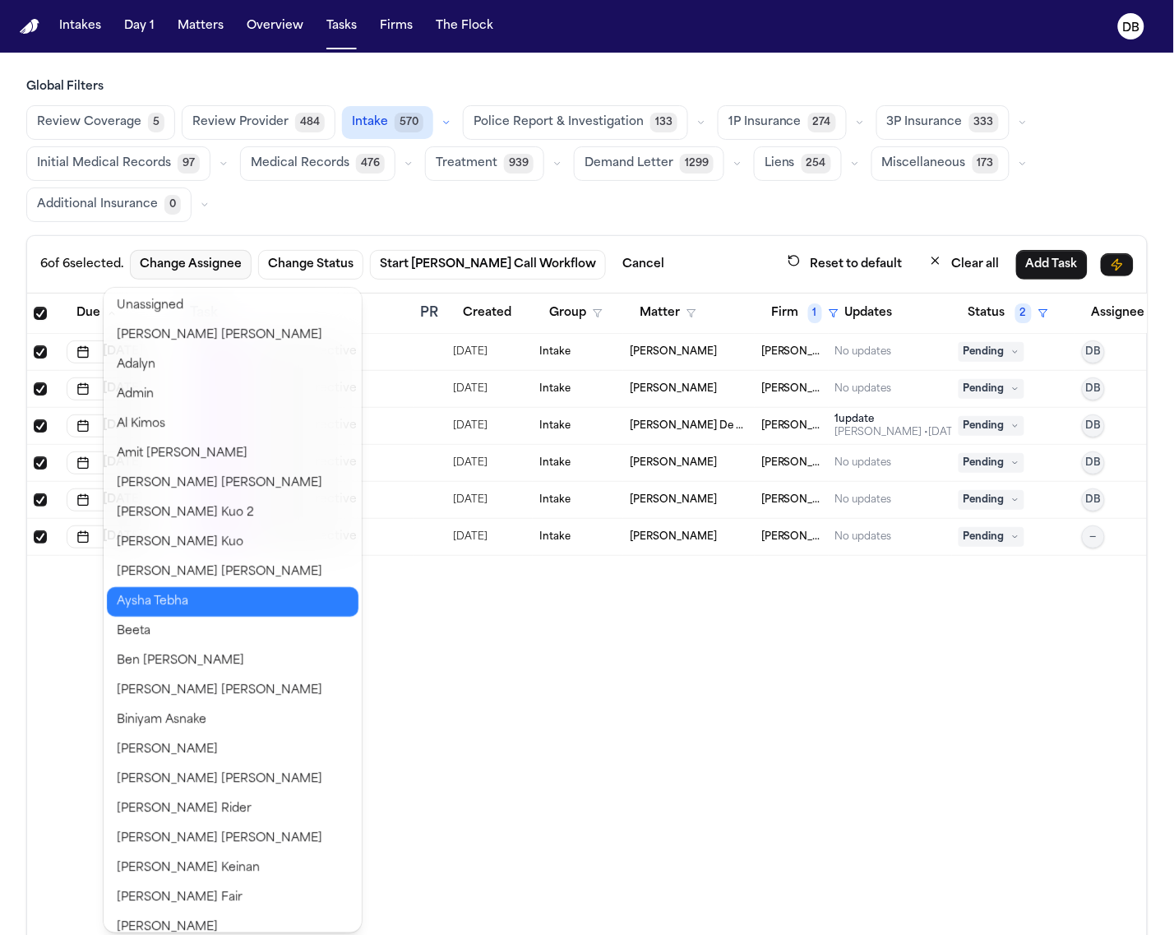
click at [195, 596] on button "Aysha Tebha" at bounding box center [233, 602] width 252 height 30
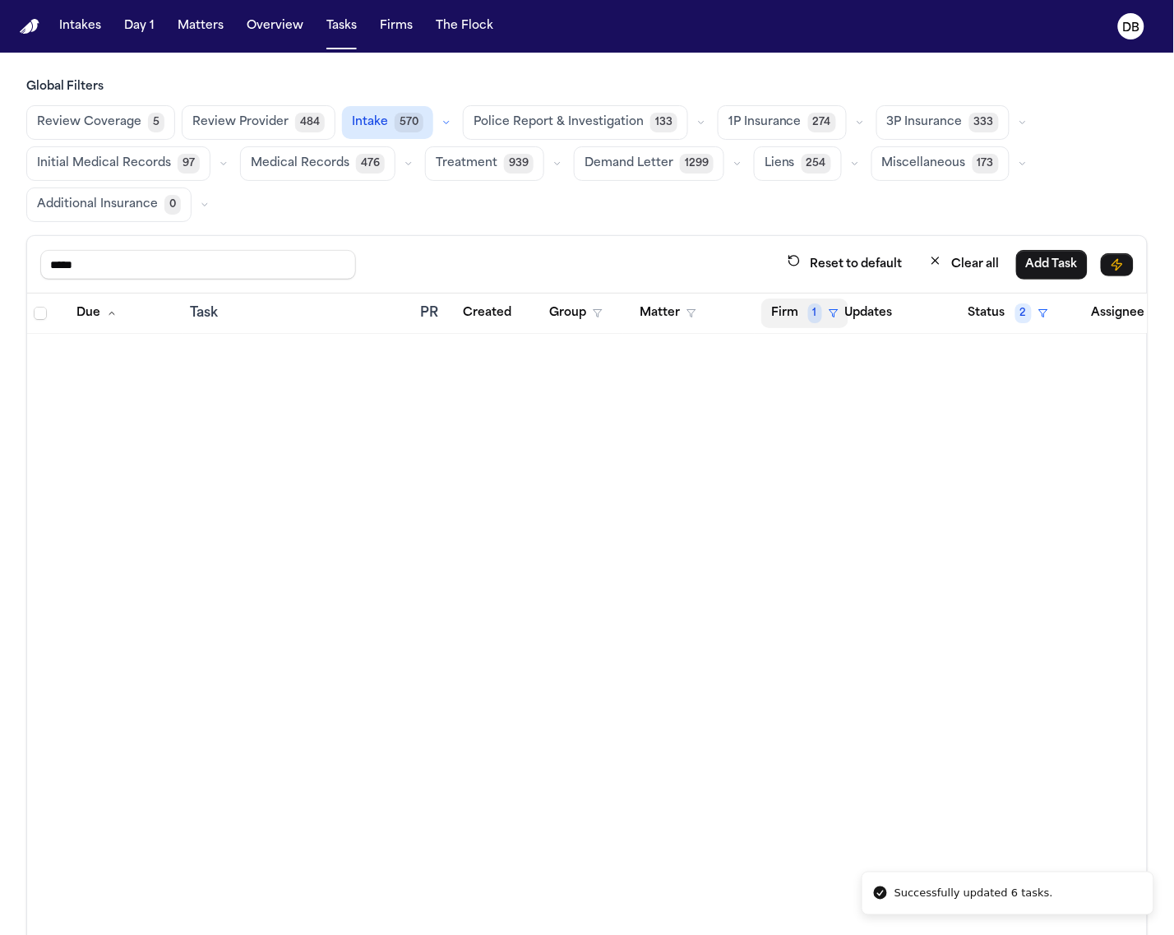
click at [819, 312] on span "1" at bounding box center [815, 313] width 14 height 20
click at [843, 436] on div "Clear filter" at bounding box center [850, 439] width 60 height 20
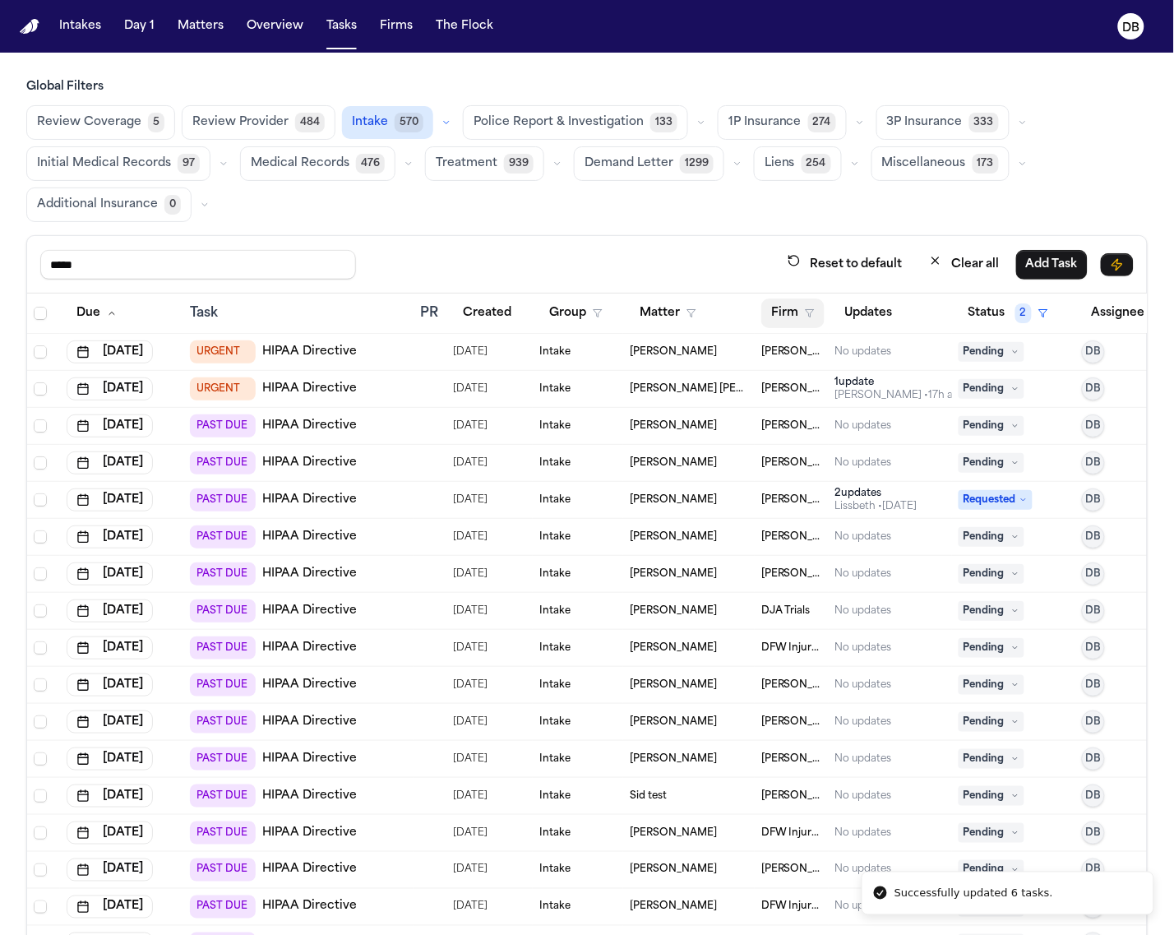
click at [800, 313] on button "Firm" at bounding box center [792, 313] width 63 height 30
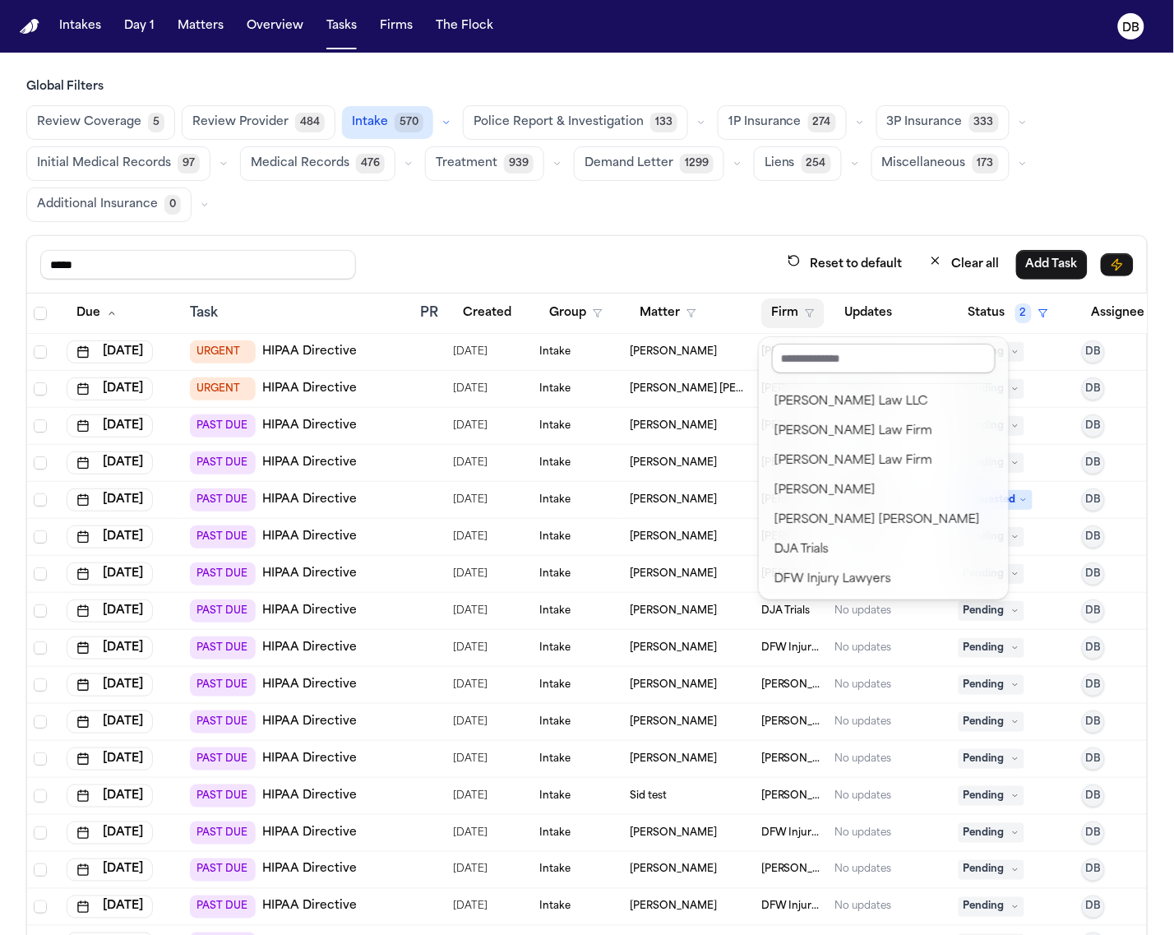
click at [815, 355] on input "text" at bounding box center [884, 359] width 224 height 30
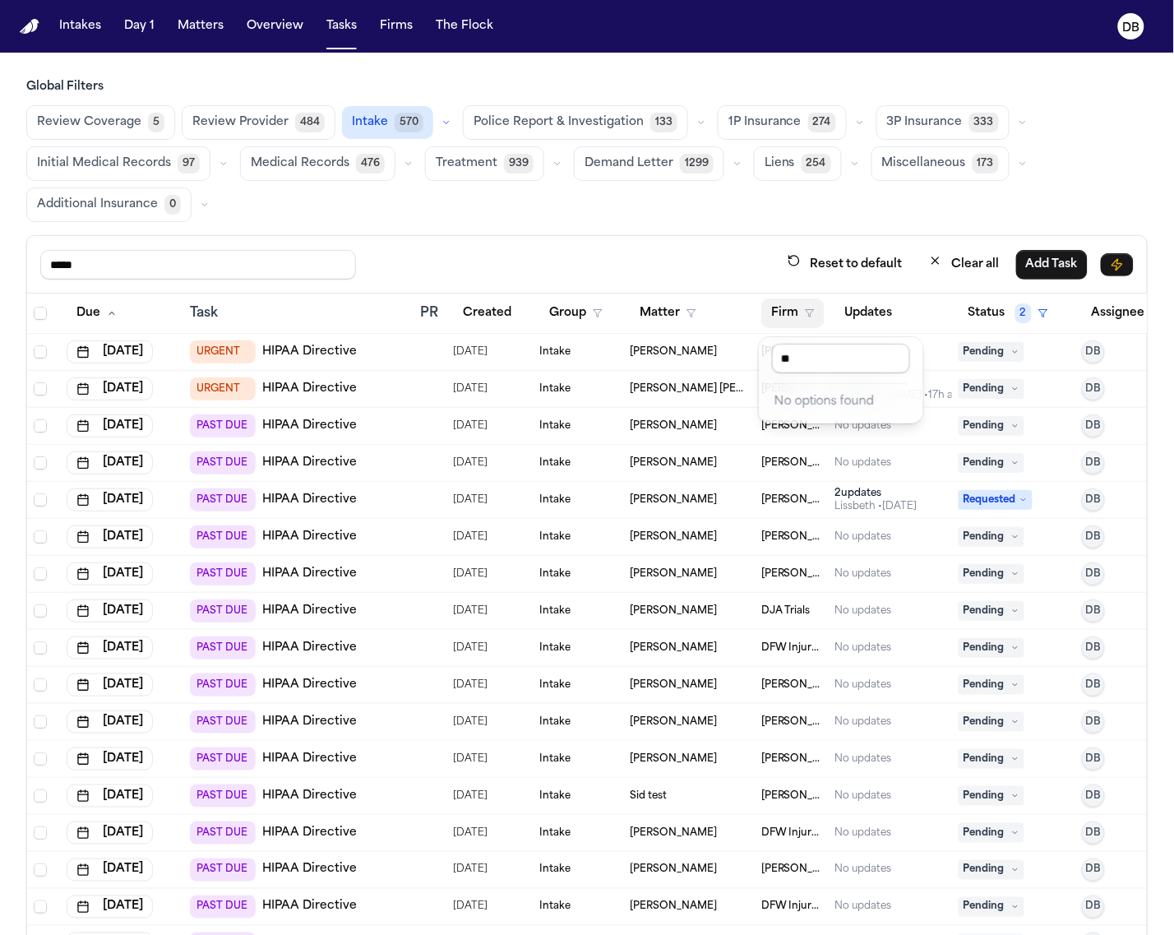
type input "*"
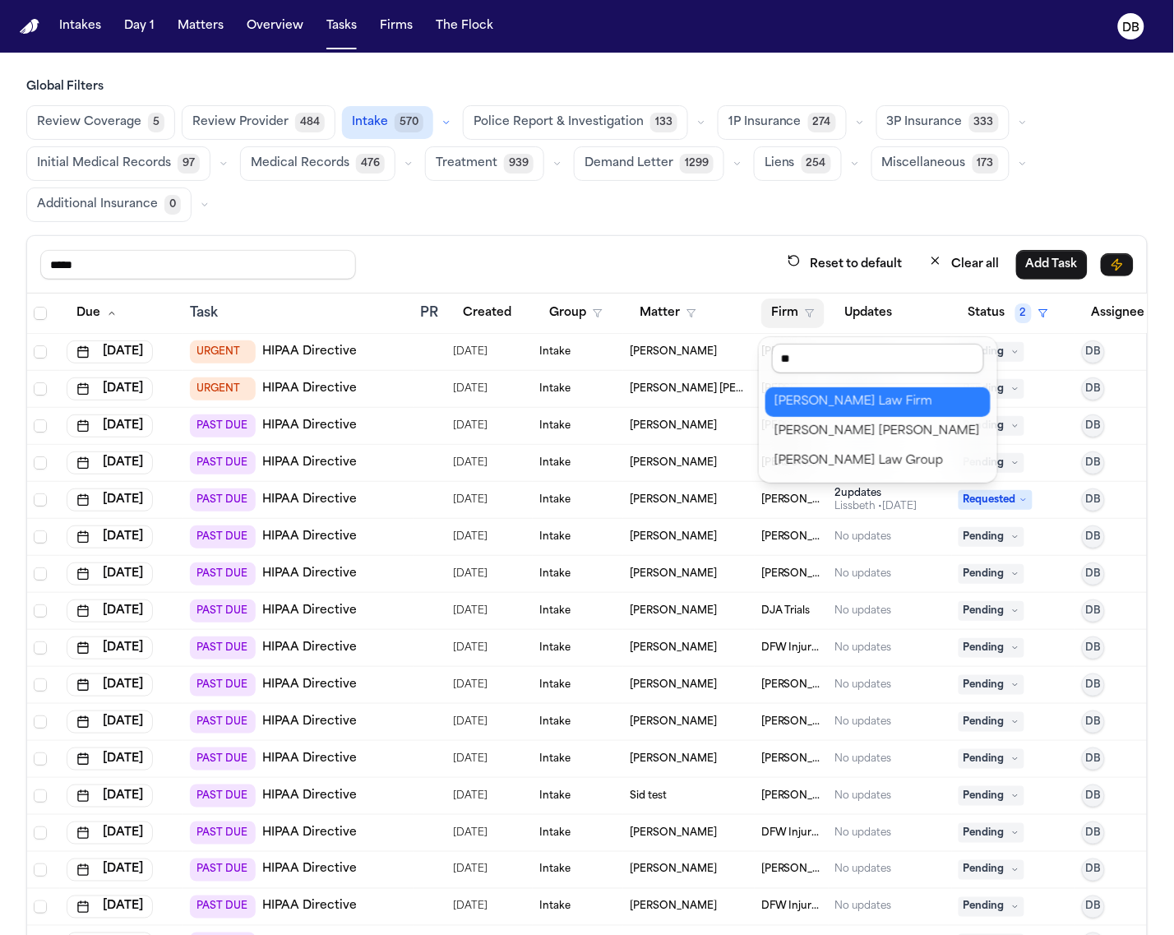
type input "*"
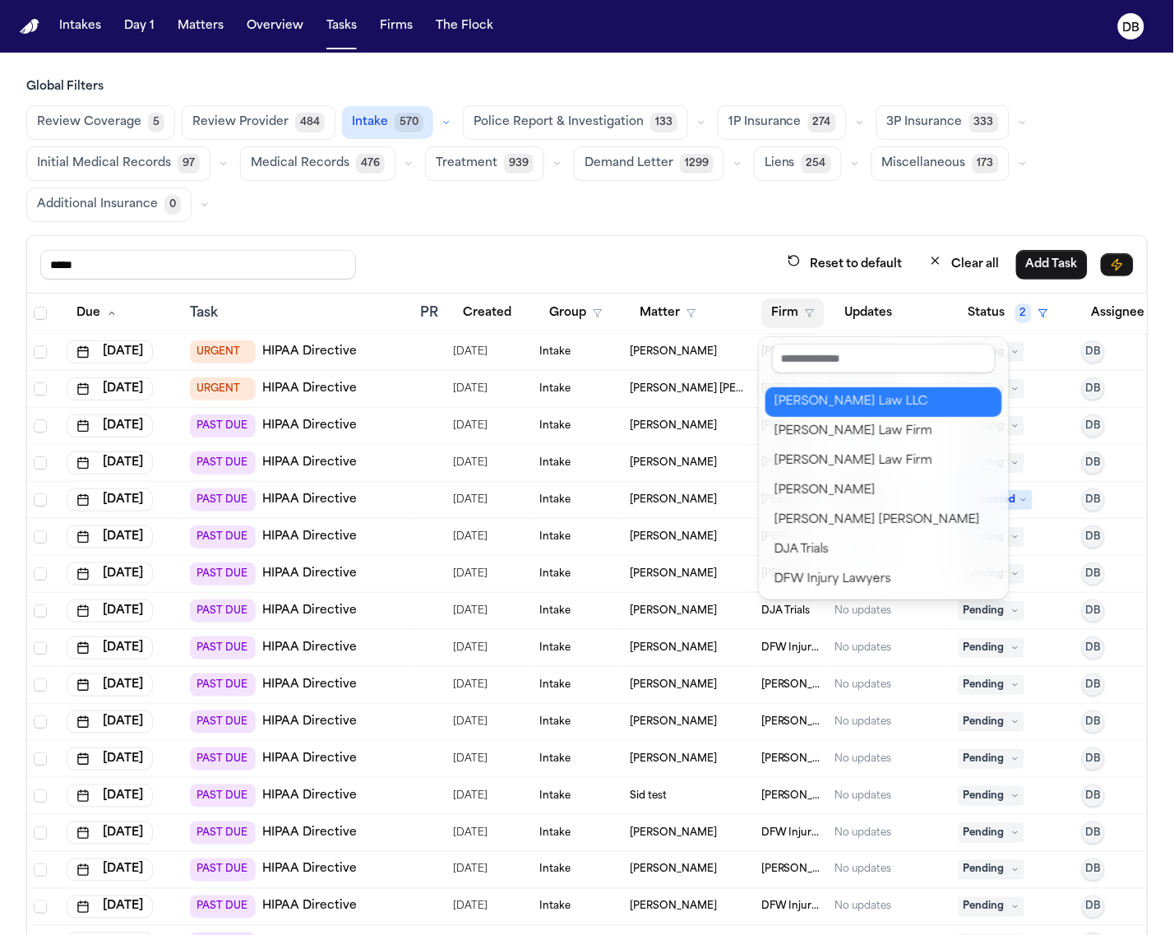
click at [797, 411] on div "[PERSON_NAME] Law LLC" at bounding box center [883, 402] width 217 height 20
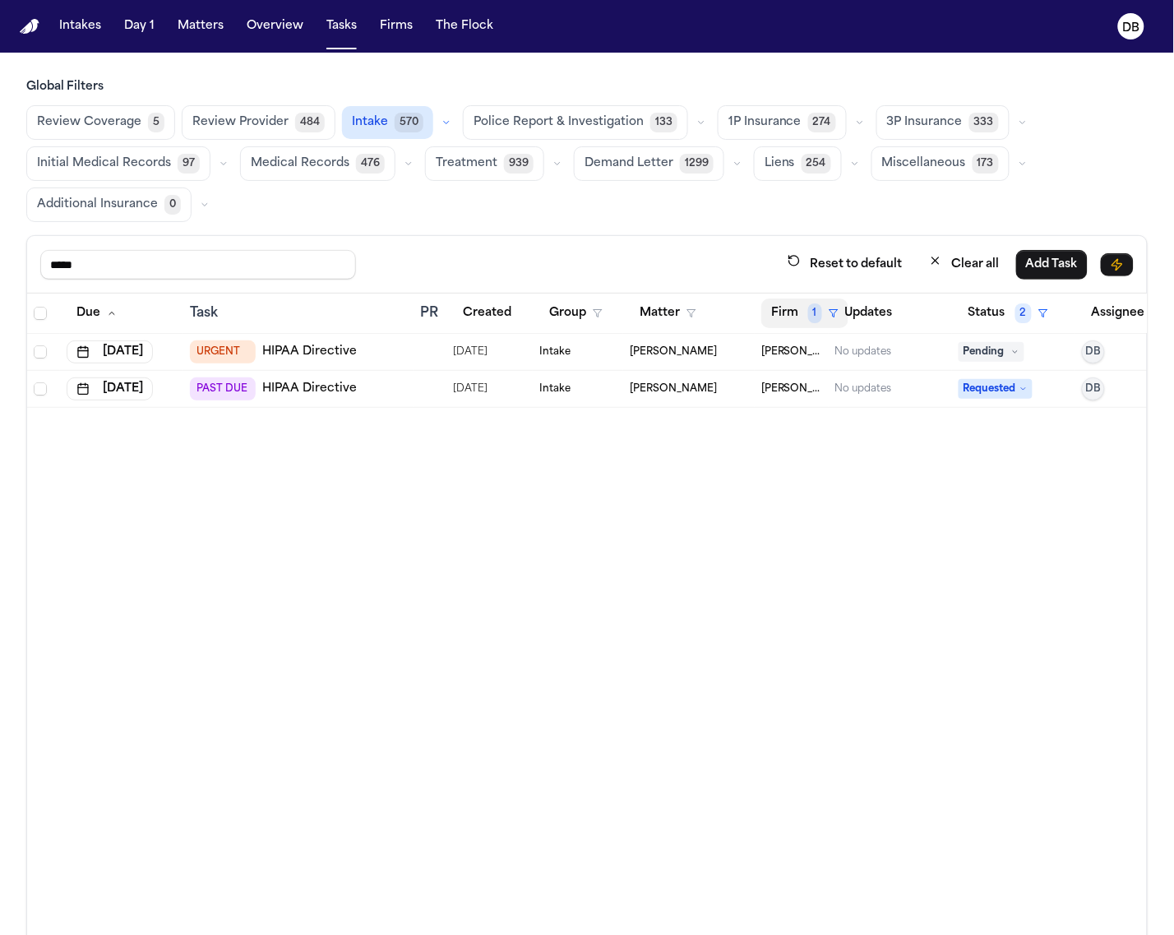
click at [815, 322] on span "1" at bounding box center [815, 313] width 14 height 20
click at [831, 437] on div "Clear filter" at bounding box center [861, 439] width 60 height 20
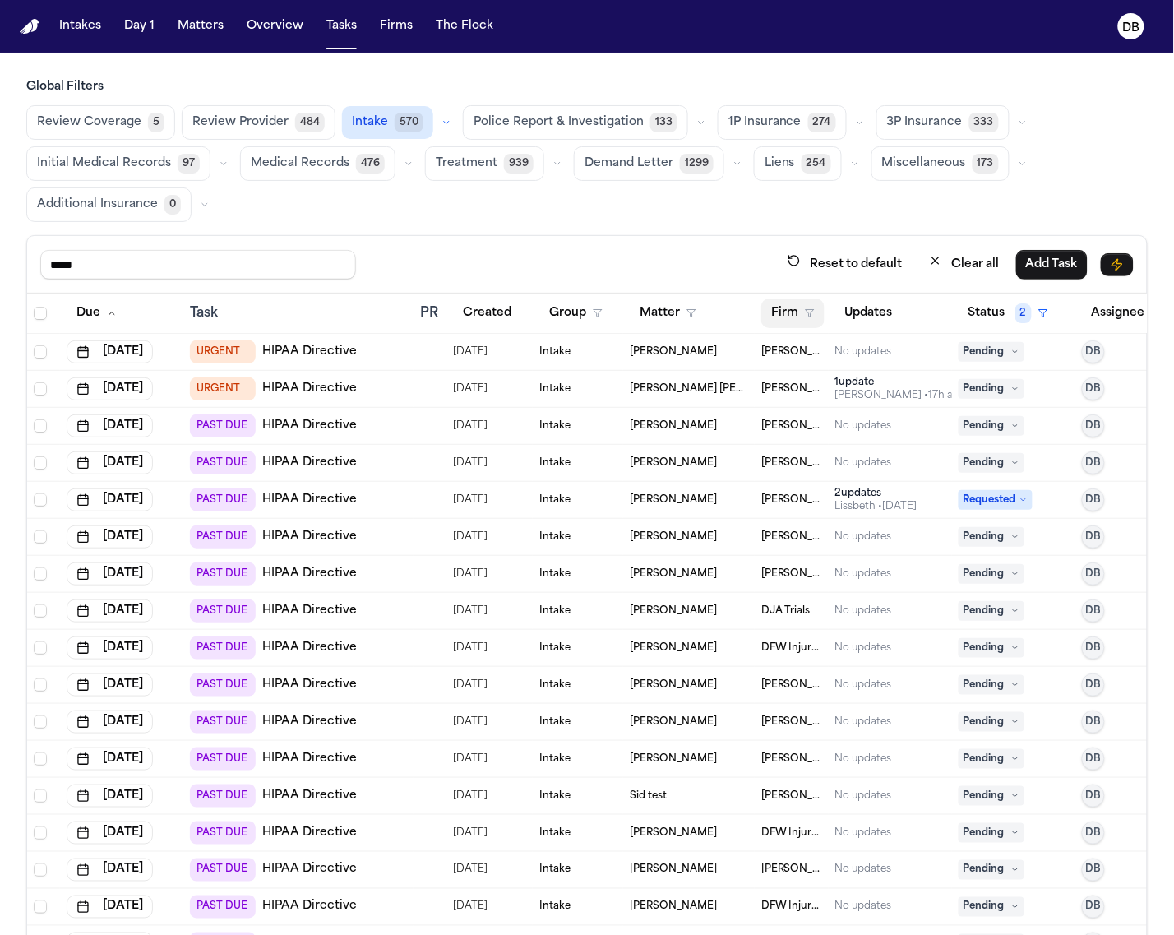
click at [807, 326] on button "Firm" at bounding box center [792, 313] width 63 height 30
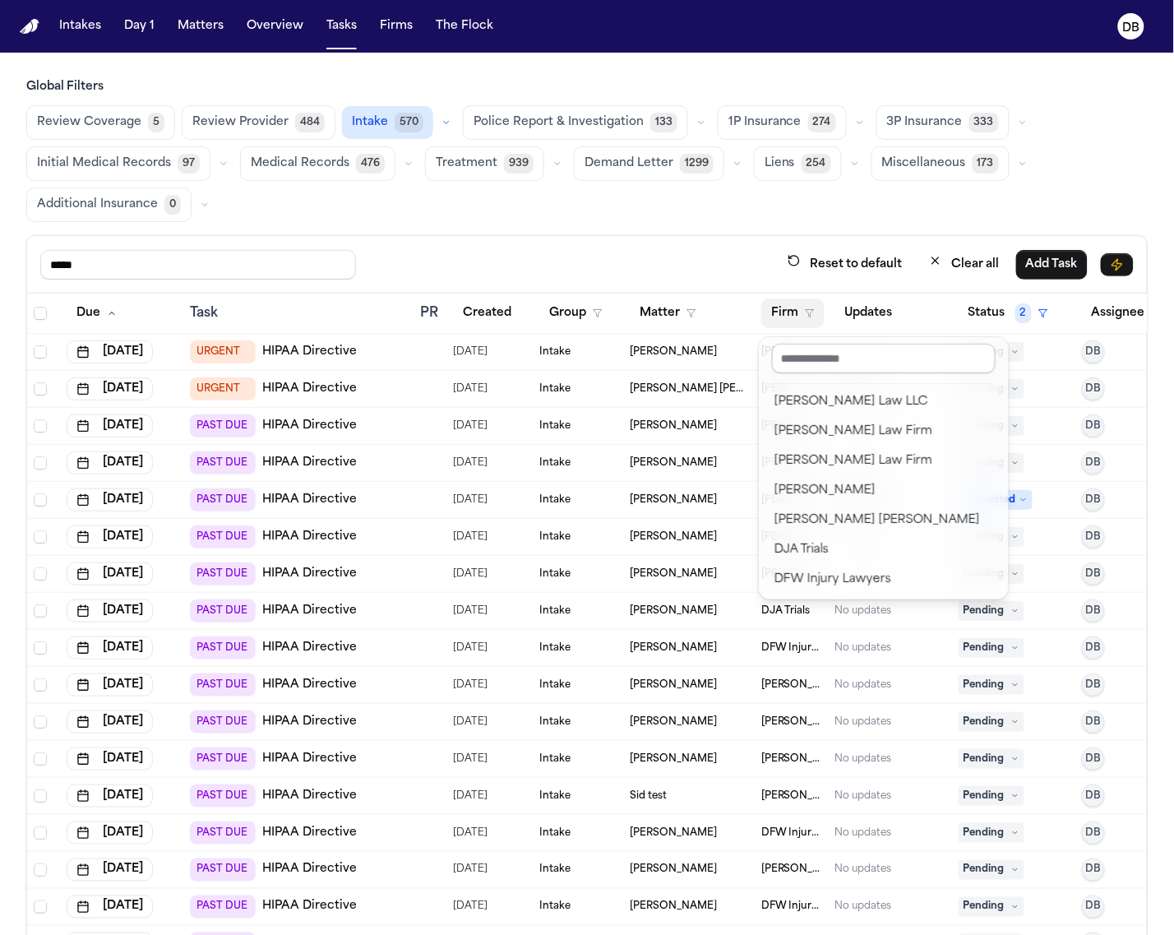
click at [828, 364] on input "text" at bounding box center [884, 359] width 224 height 30
click at [841, 434] on div "[PERSON_NAME] Law Firm" at bounding box center [883, 432] width 217 height 20
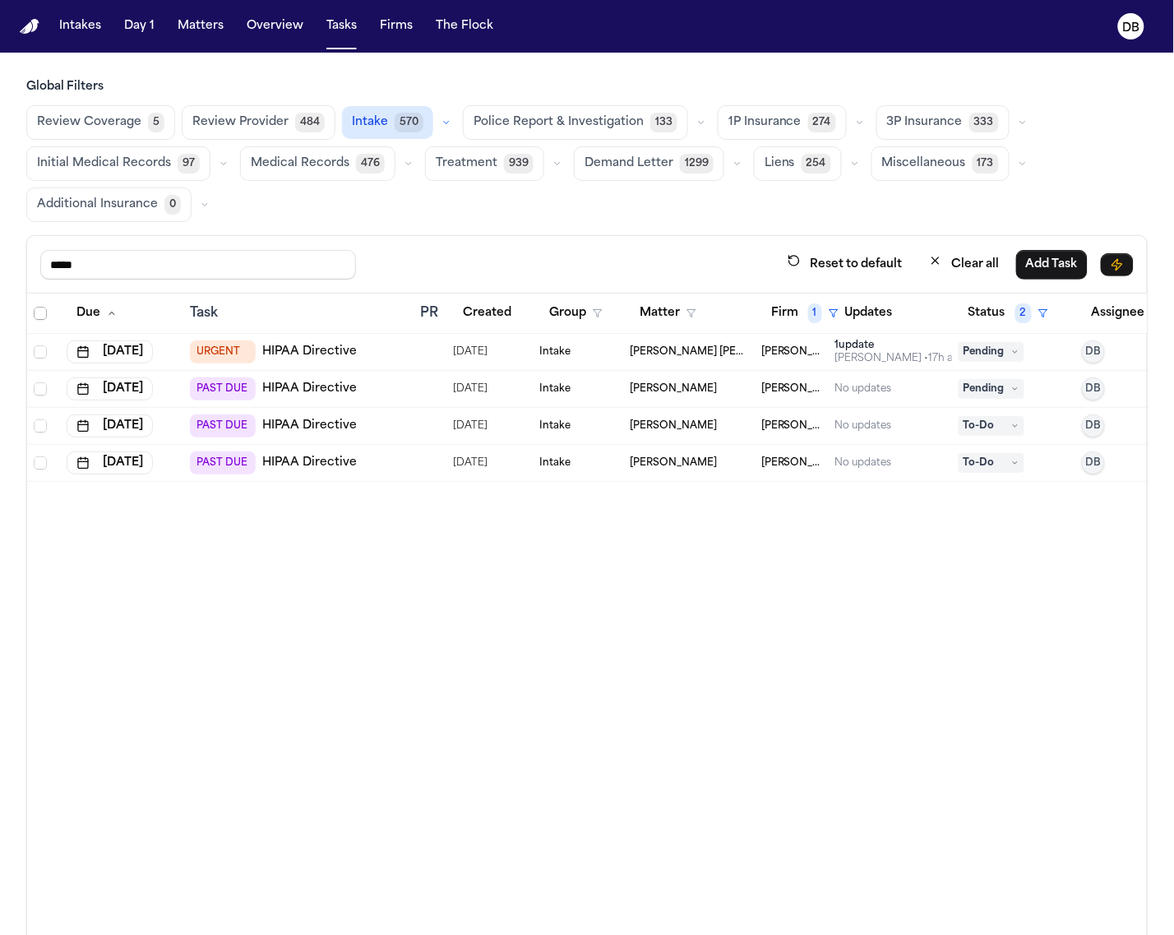
click at [39, 315] on span "Select all" at bounding box center [40, 313] width 13 height 13
click at [243, 268] on button "Change Assignee" at bounding box center [191, 265] width 122 height 30
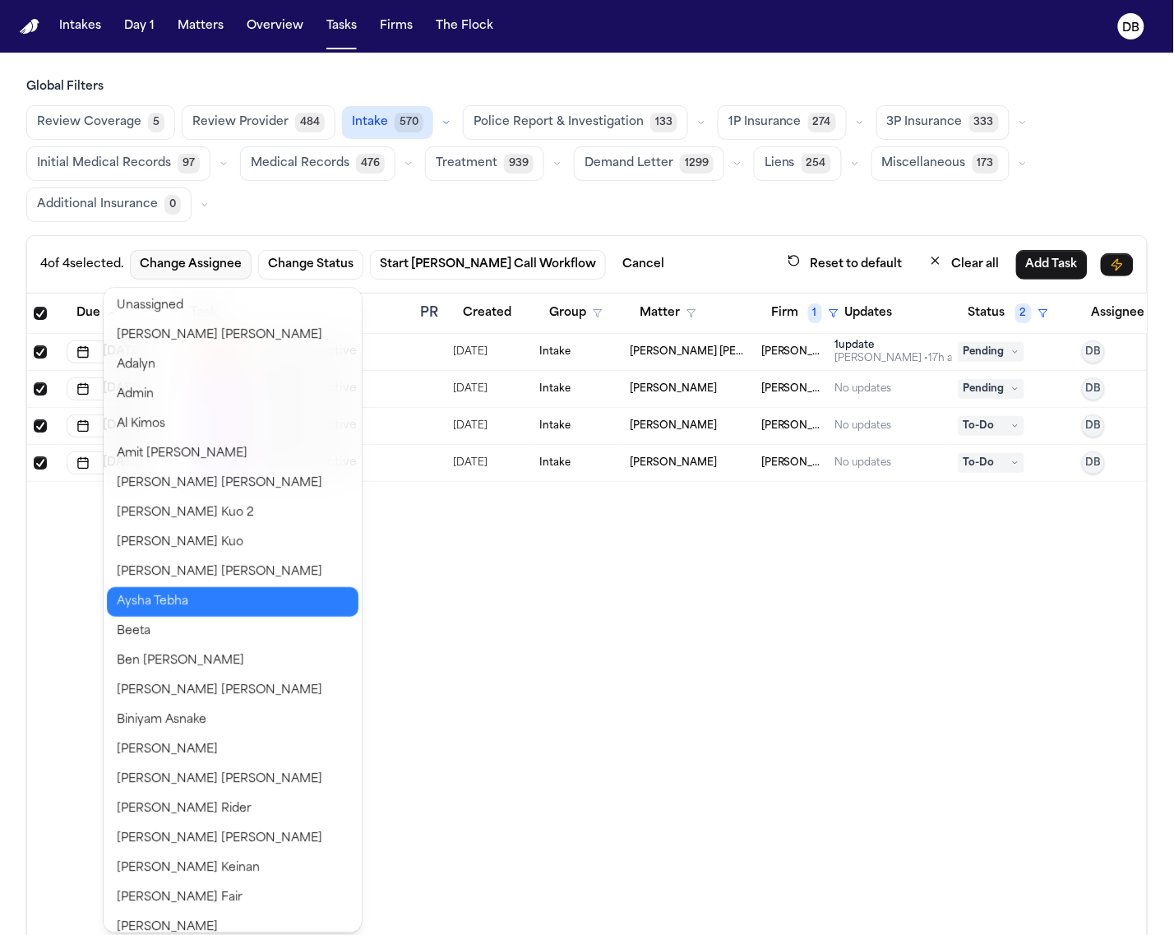
click at [199, 604] on button "Aysha Tebha" at bounding box center [233, 602] width 252 height 30
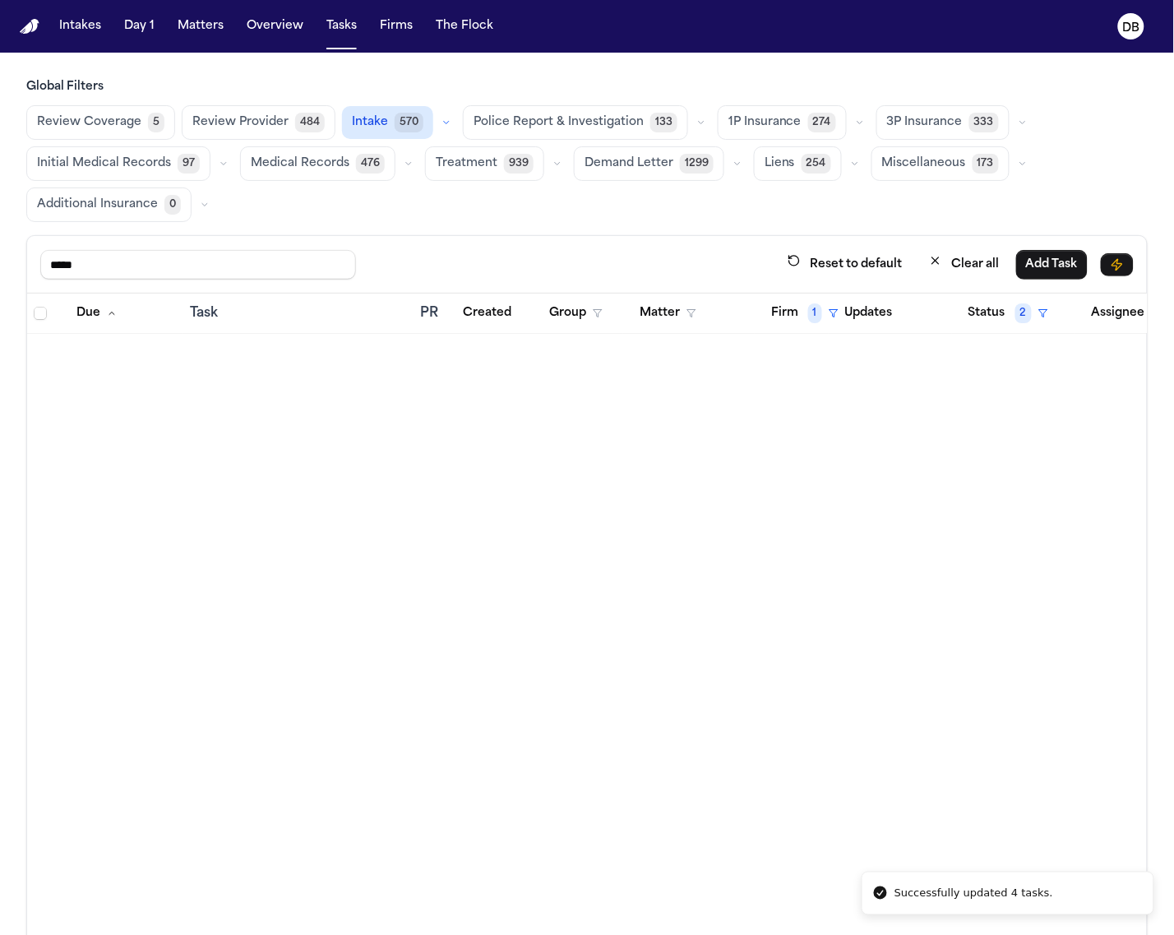
click at [387, 259] on div "***** Reset to default Clear all Add Task" at bounding box center [586, 264] width 1093 height 30
click at [289, 259] on input "*****" at bounding box center [198, 265] width 316 height 30
type input "*****"
click at [819, 325] on button "Firm 1" at bounding box center [804, 313] width 87 height 30
click at [824, 449] on button "Clear filter" at bounding box center [840, 439] width 151 height 30
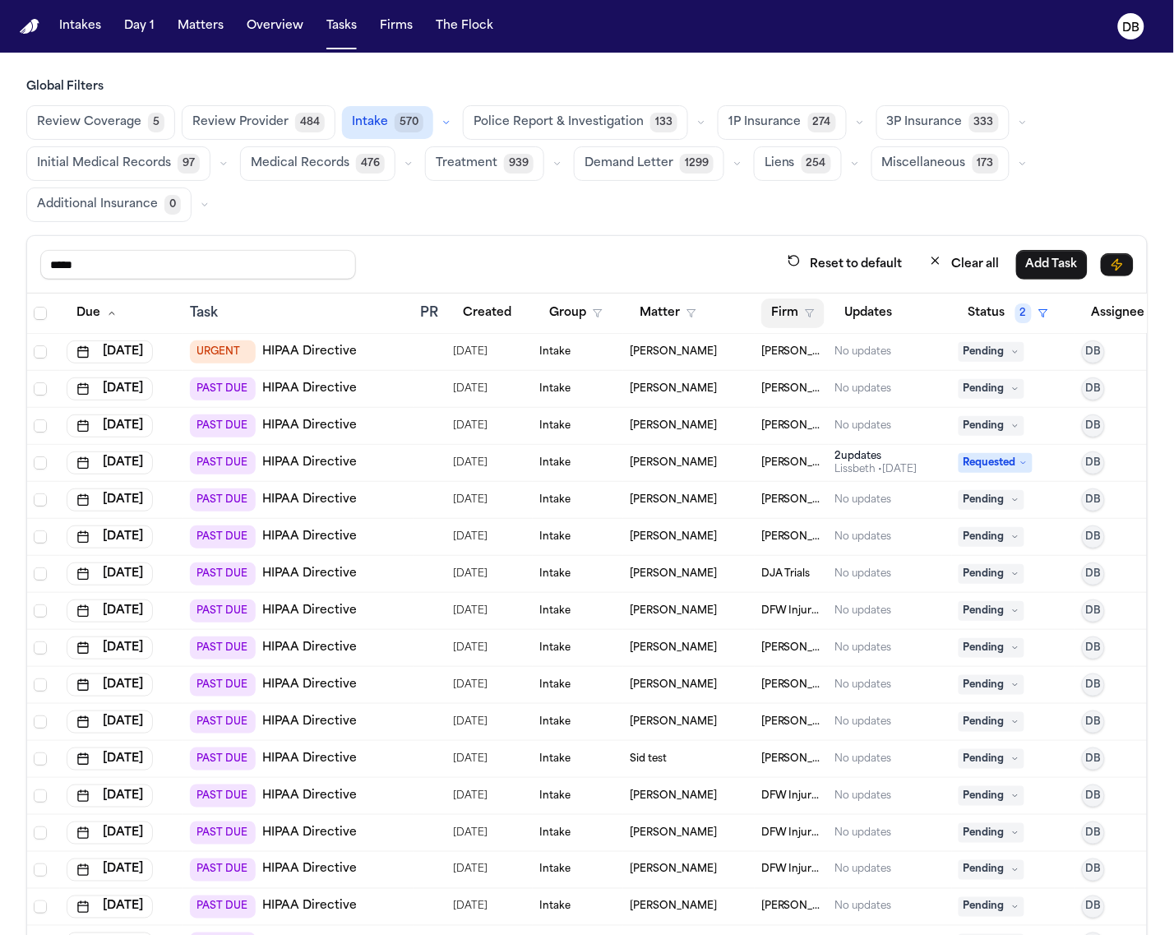
click at [794, 306] on button "Firm" at bounding box center [792, 313] width 63 height 30
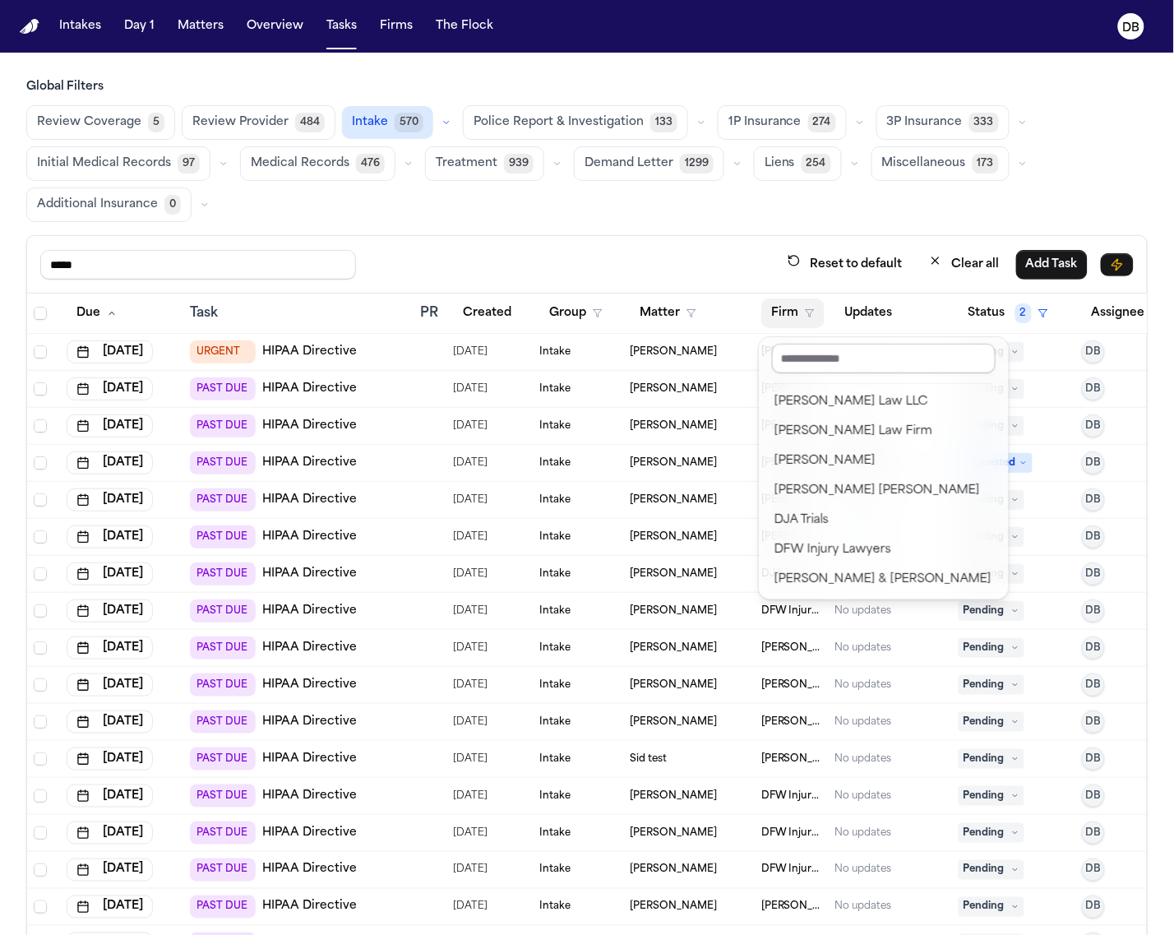
click at [829, 356] on input "text" at bounding box center [884, 359] width 224 height 30
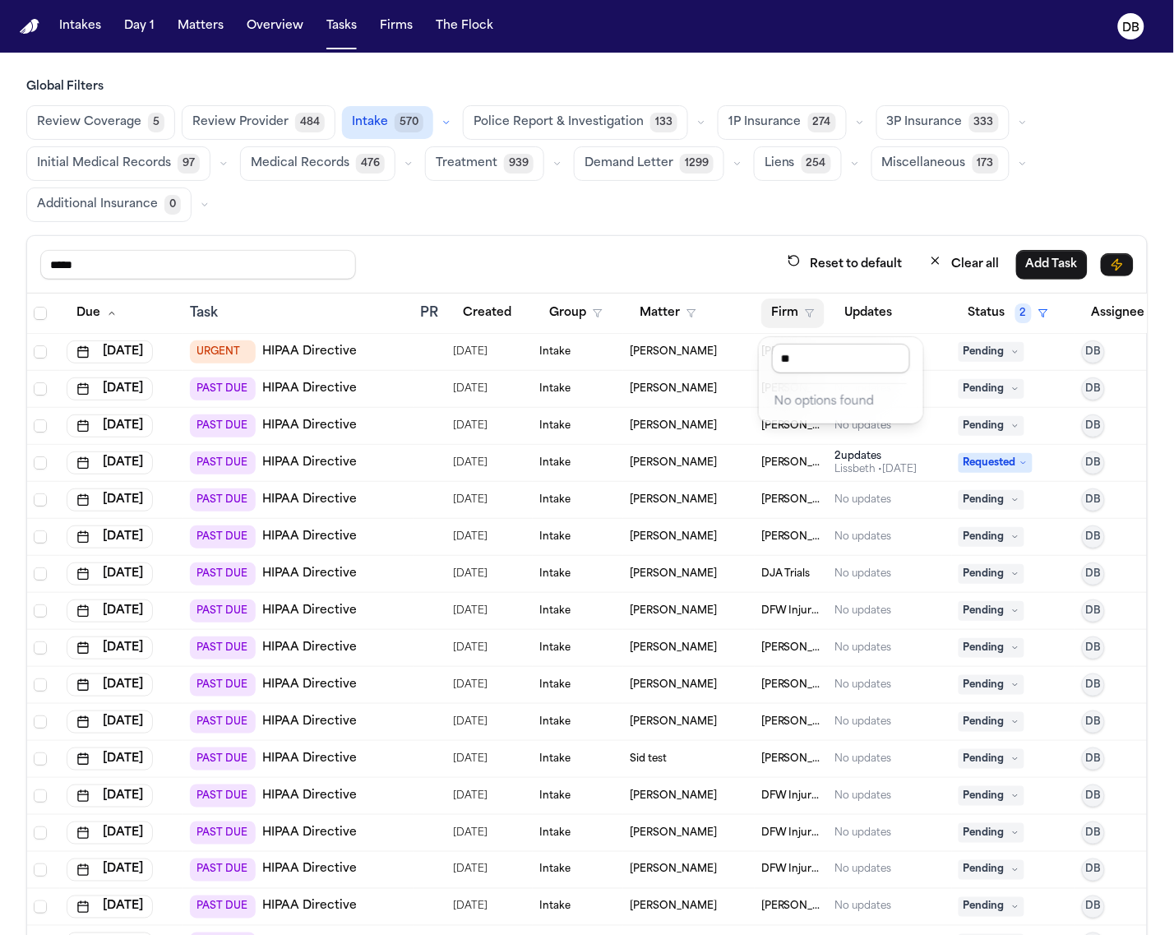
type input "*"
type input "***"
click at [868, 399] on div "DJA Trials" at bounding box center [841, 402] width 132 height 20
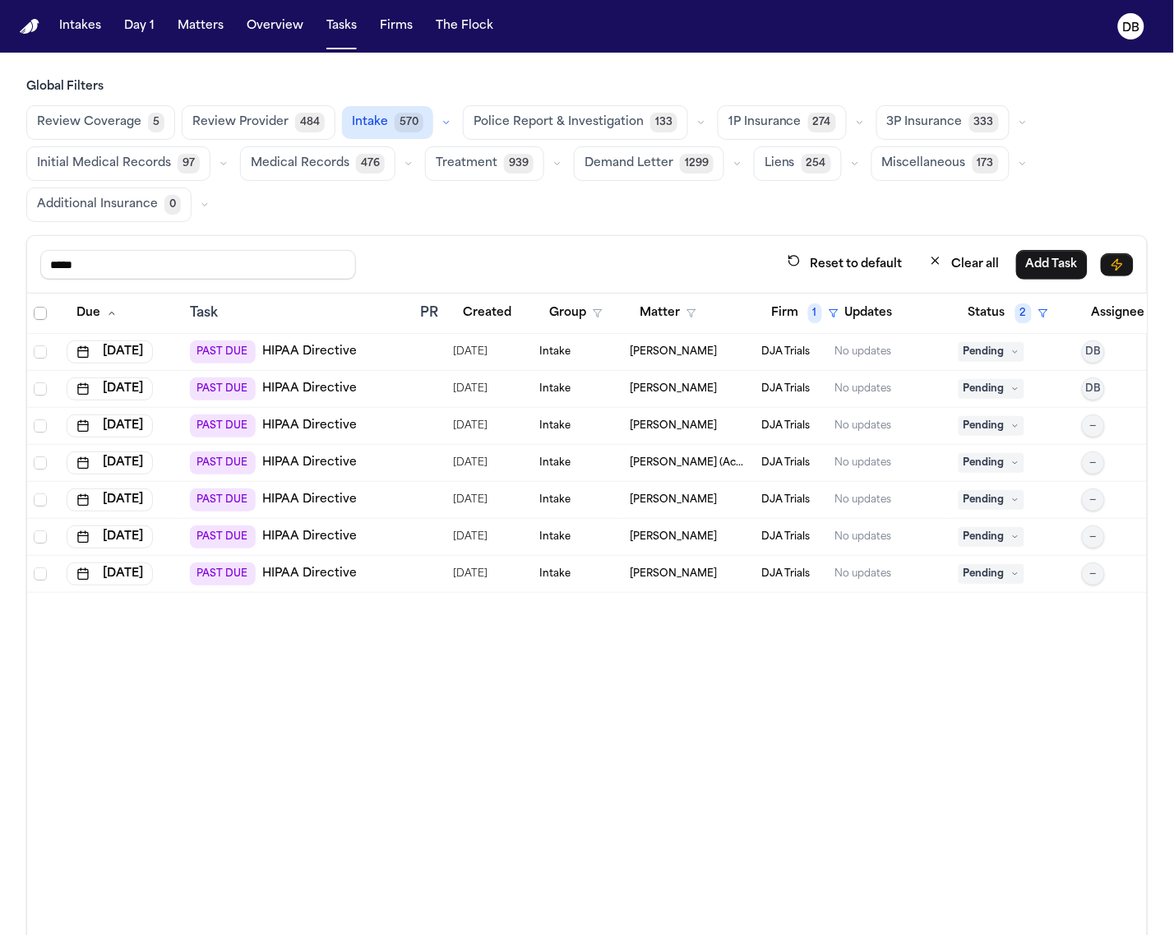
click at [39, 314] on span "Select all" at bounding box center [40, 313] width 13 height 13
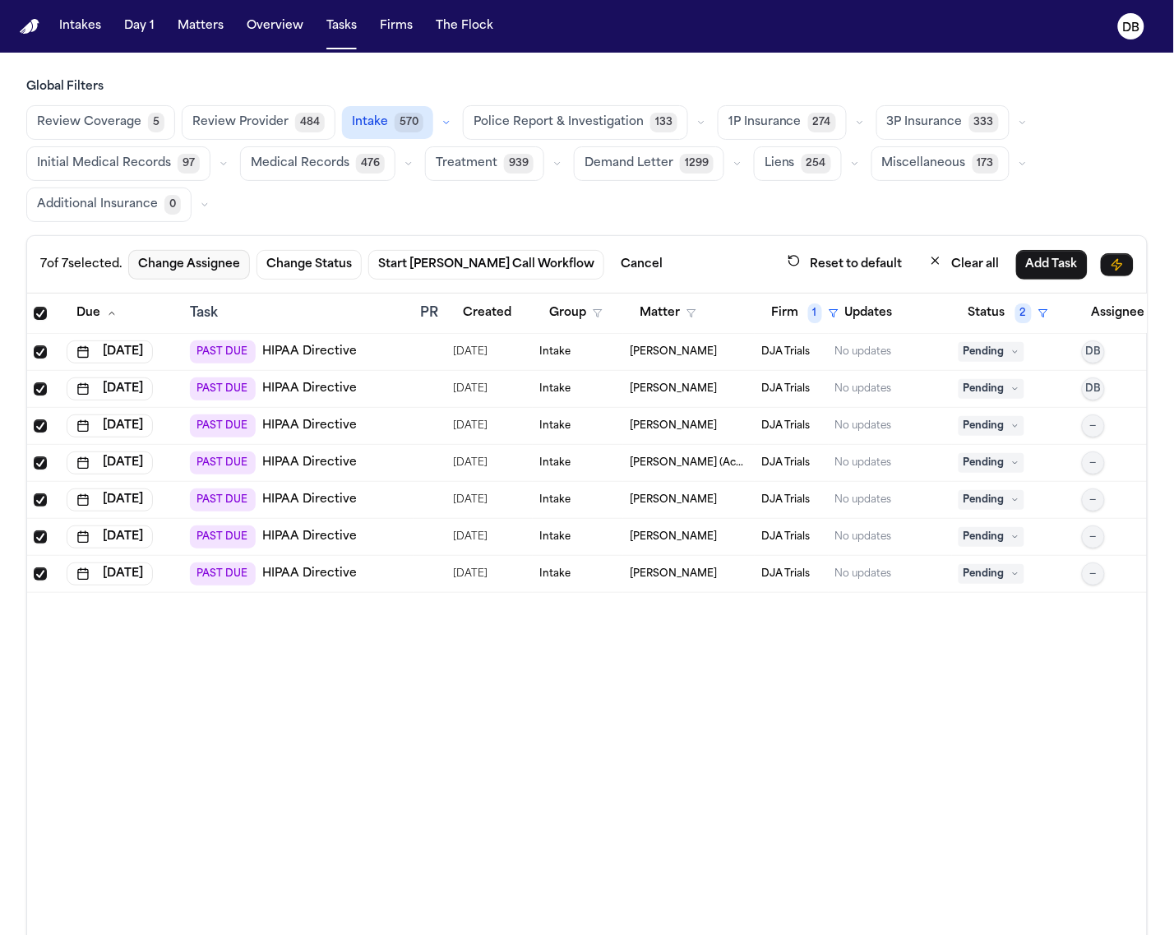
click at [232, 259] on button "Change Assignee" at bounding box center [189, 265] width 122 height 30
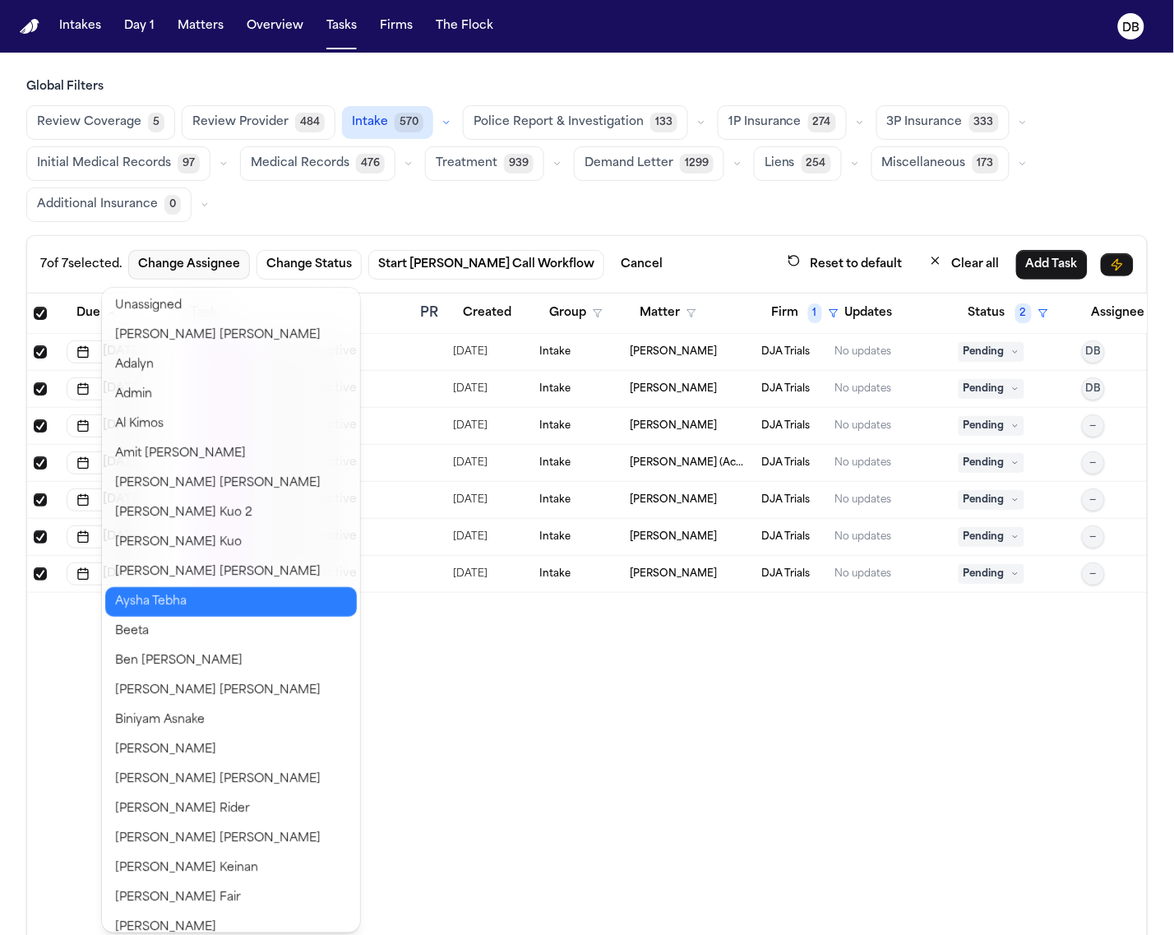
click at [183, 589] on button "Aysha Tebha" at bounding box center [231, 602] width 252 height 30
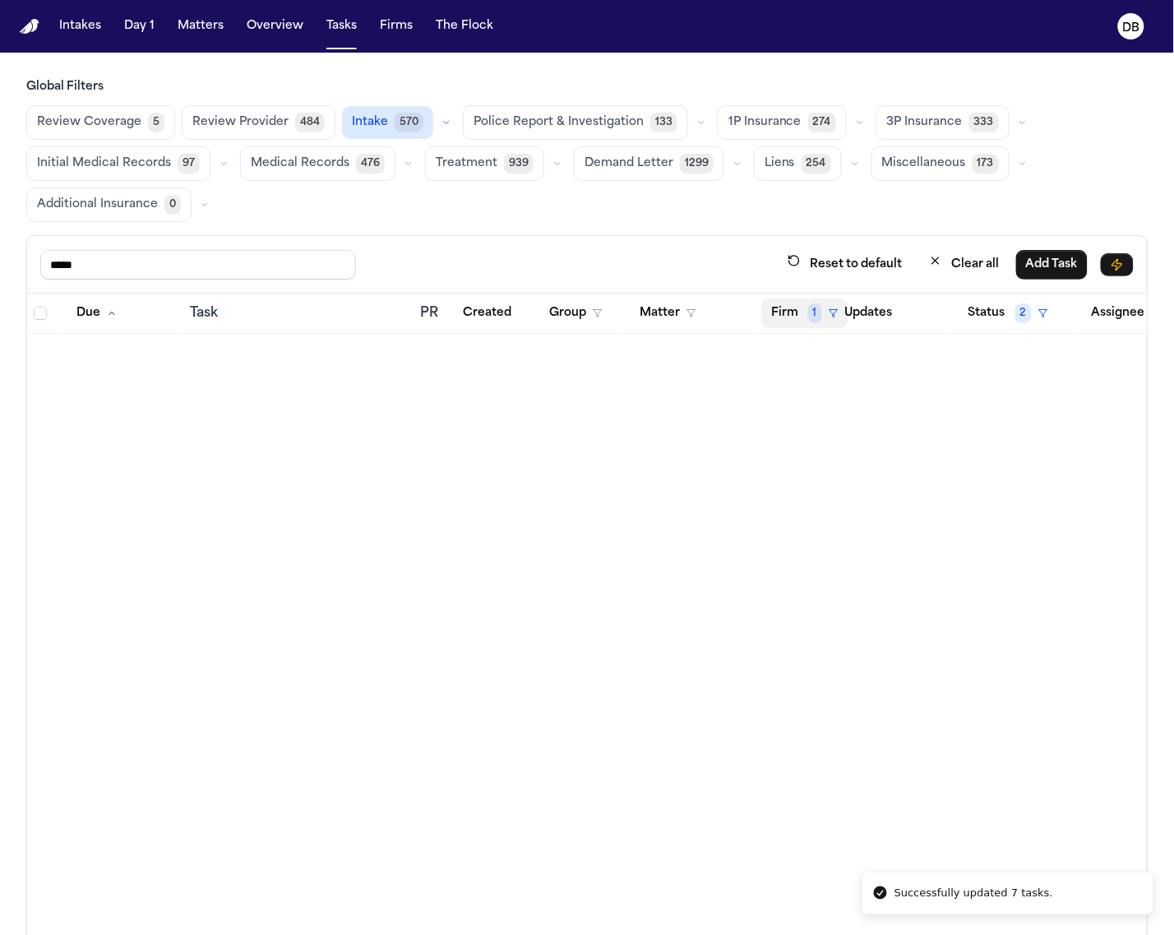
click at [783, 308] on button "Firm 1" at bounding box center [804, 313] width 87 height 30
click at [880, 425] on button "Clear filter" at bounding box center [840, 439] width 151 height 30
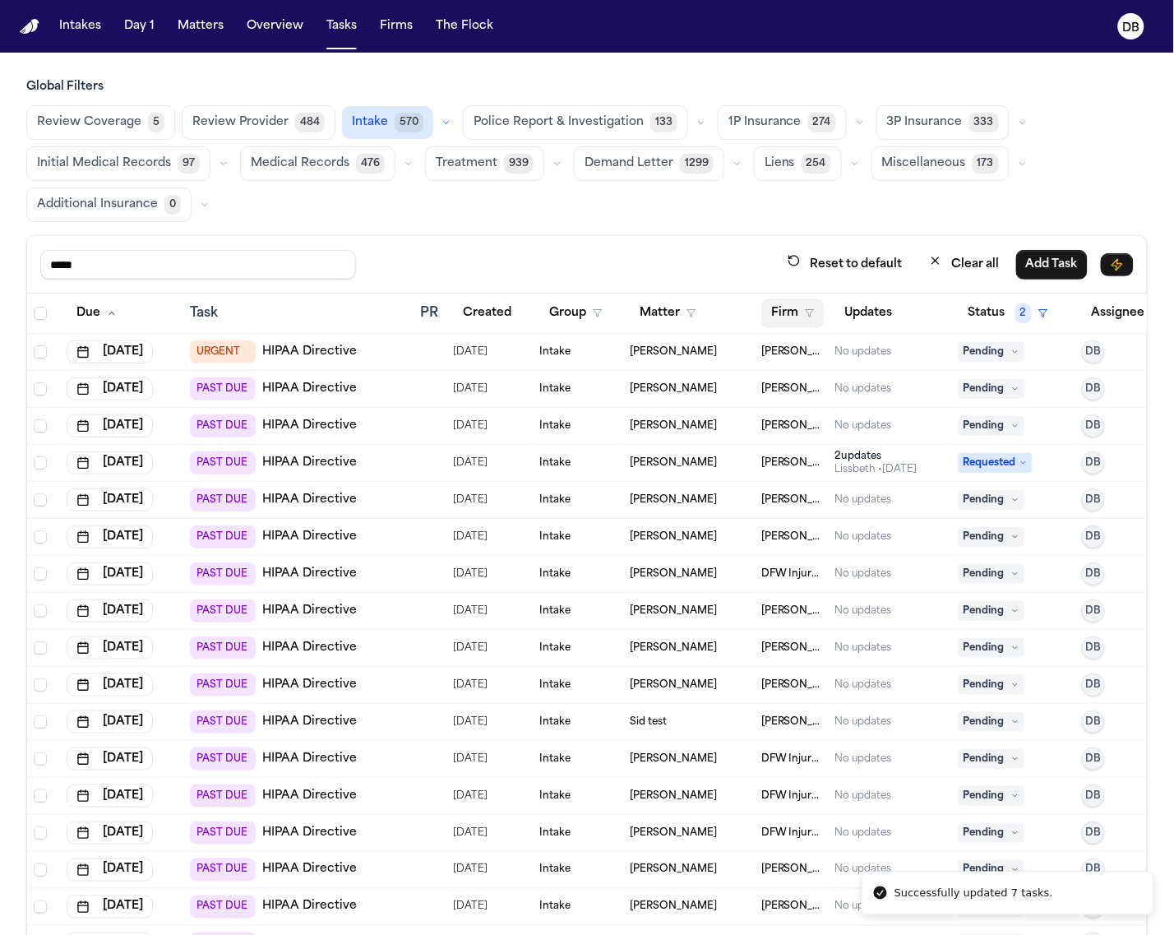
click at [798, 312] on button "Firm" at bounding box center [792, 313] width 63 height 30
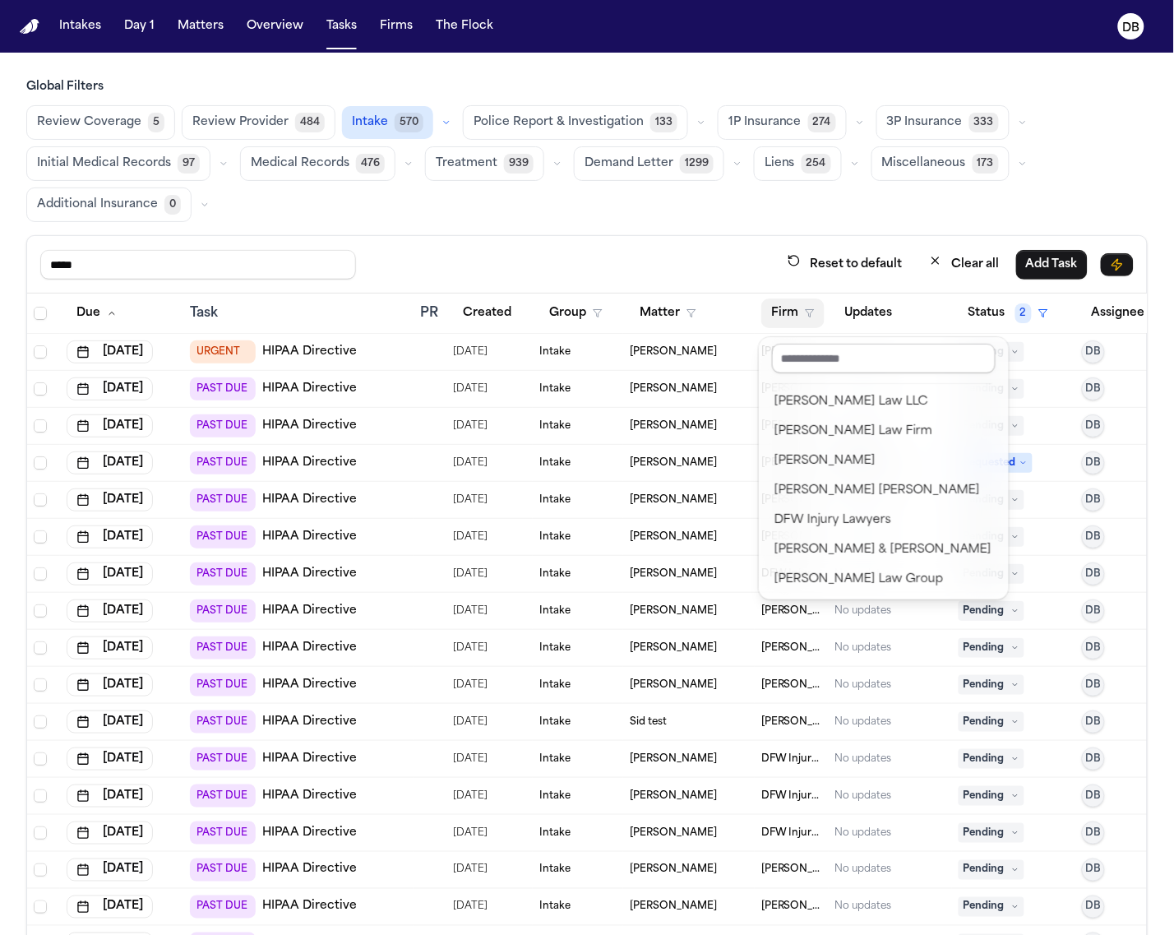
click at [815, 351] on input "text" at bounding box center [884, 359] width 224 height 30
click at [875, 481] on div "[PERSON_NAME] [PERSON_NAME]" at bounding box center [883, 491] width 217 height 20
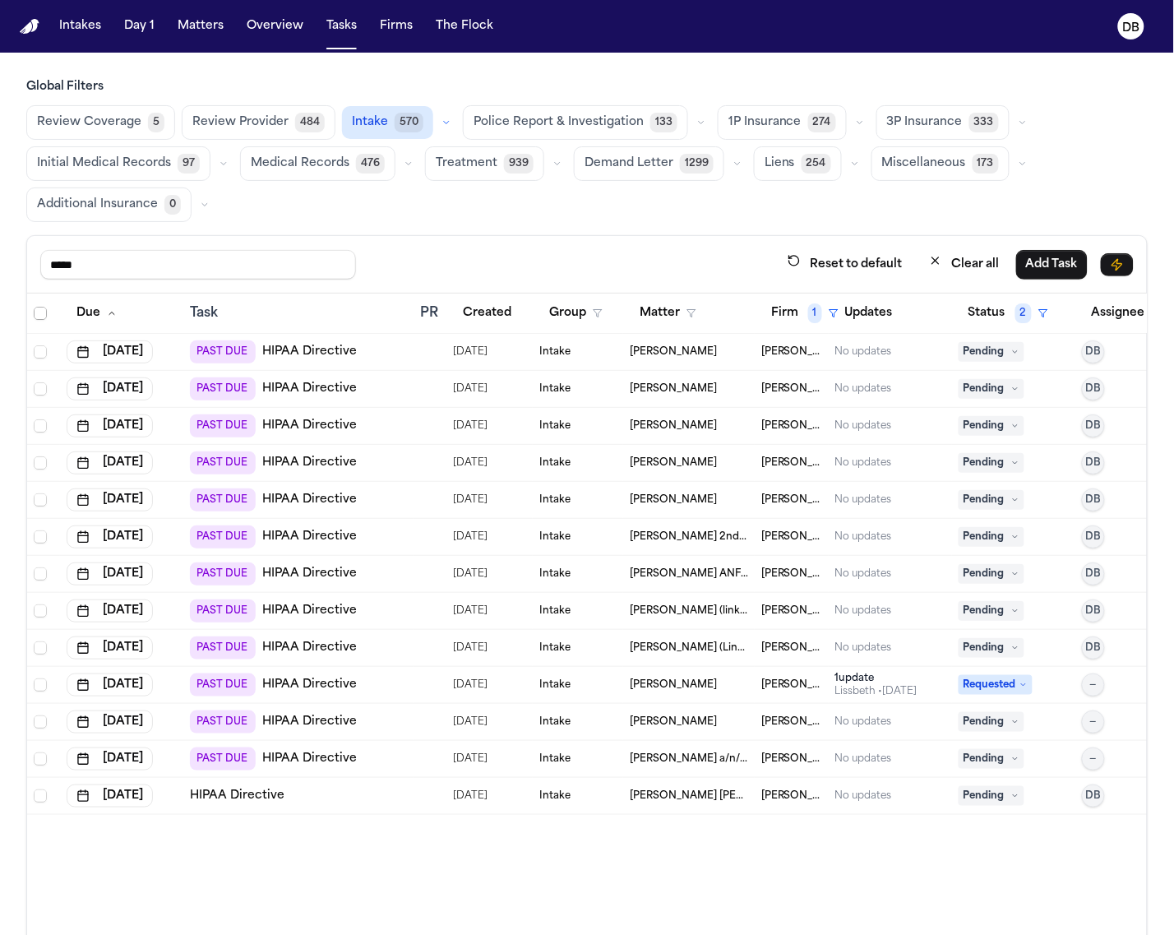
click at [35, 312] on span "Select all" at bounding box center [40, 313] width 13 height 13
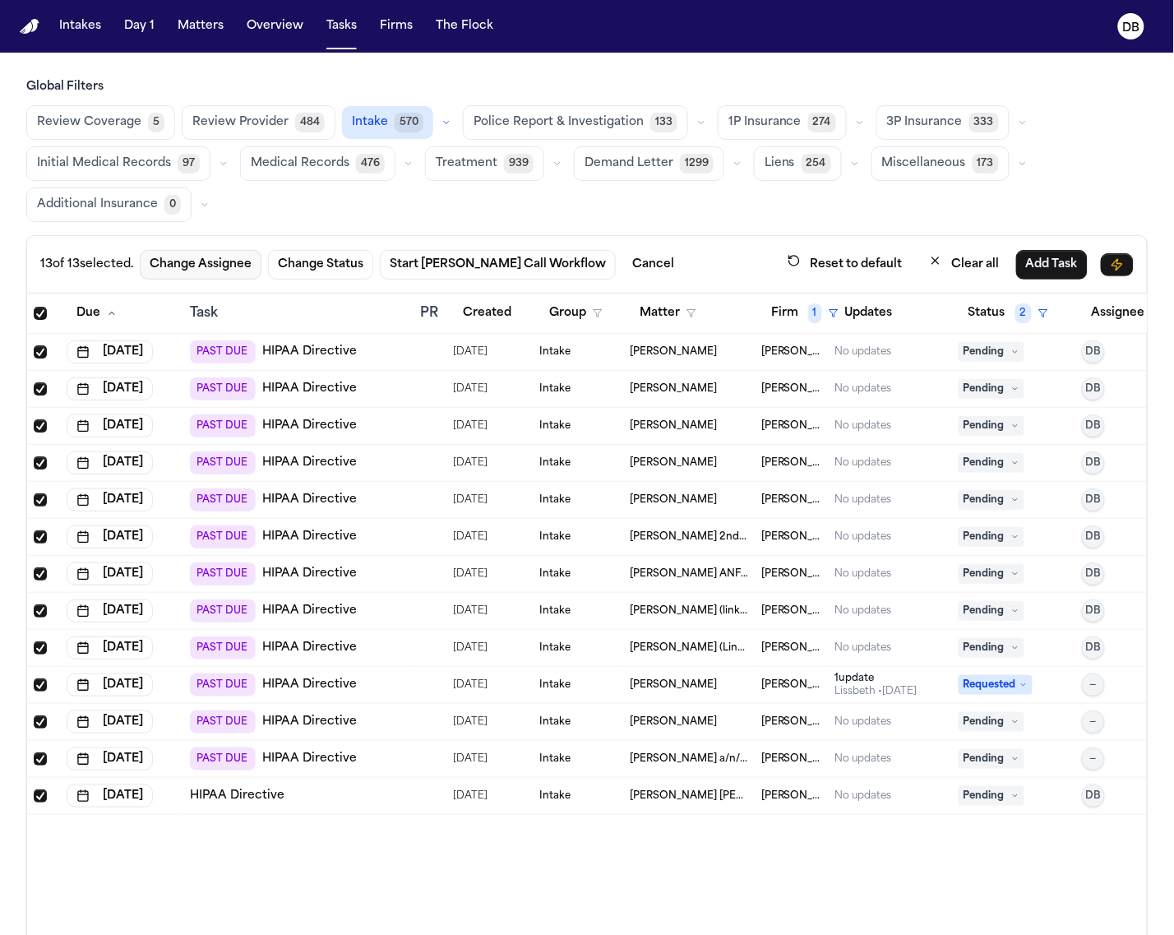
click at [239, 263] on button "Change Assignee" at bounding box center [201, 265] width 122 height 30
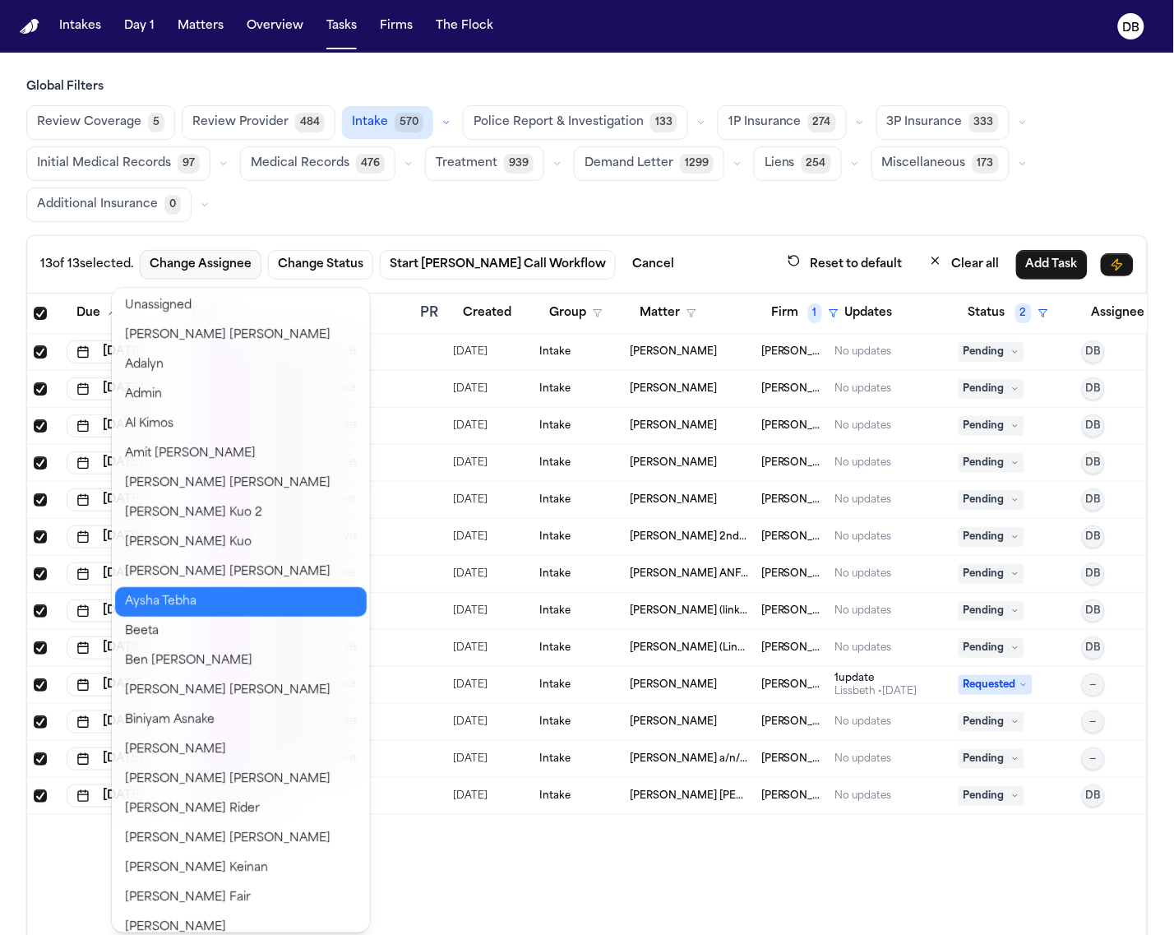
click at [178, 589] on button "Aysha Tebha" at bounding box center [241, 602] width 252 height 30
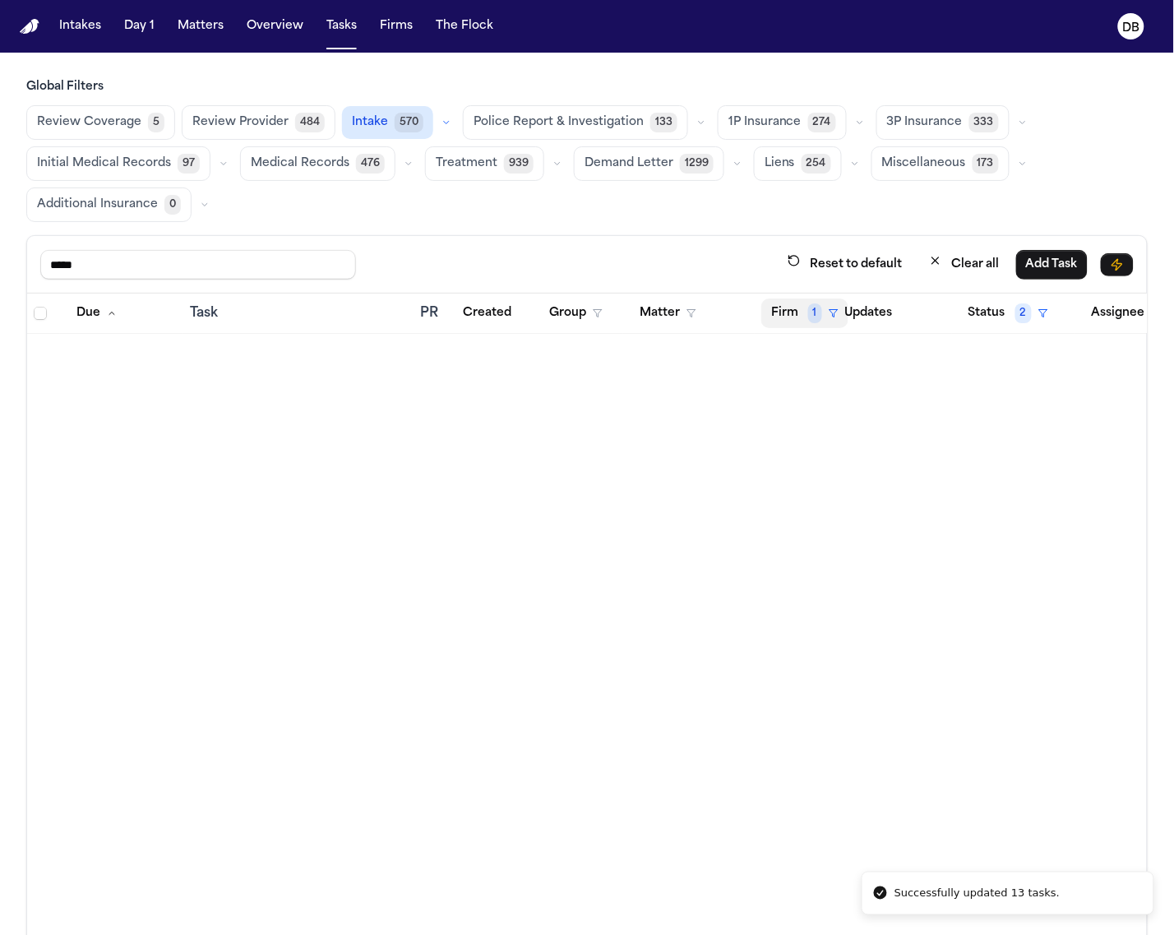
click at [808, 315] on span "1" at bounding box center [815, 313] width 14 height 20
click at [829, 427] on button "Clear filter" at bounding box center [840, 439] width 151 height 30
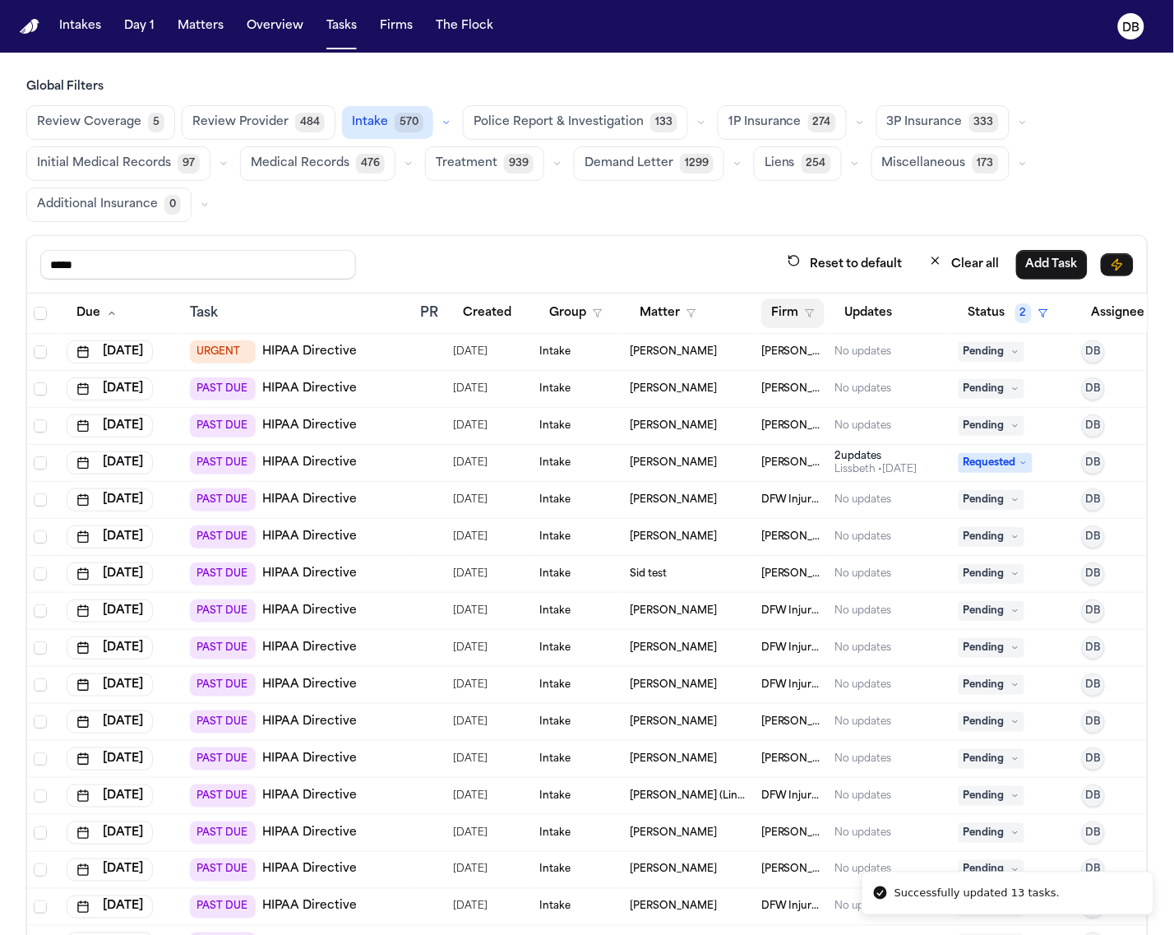
click at [790, 314] on button "Firm" at bounding box center [792, 313] width 63 height 30
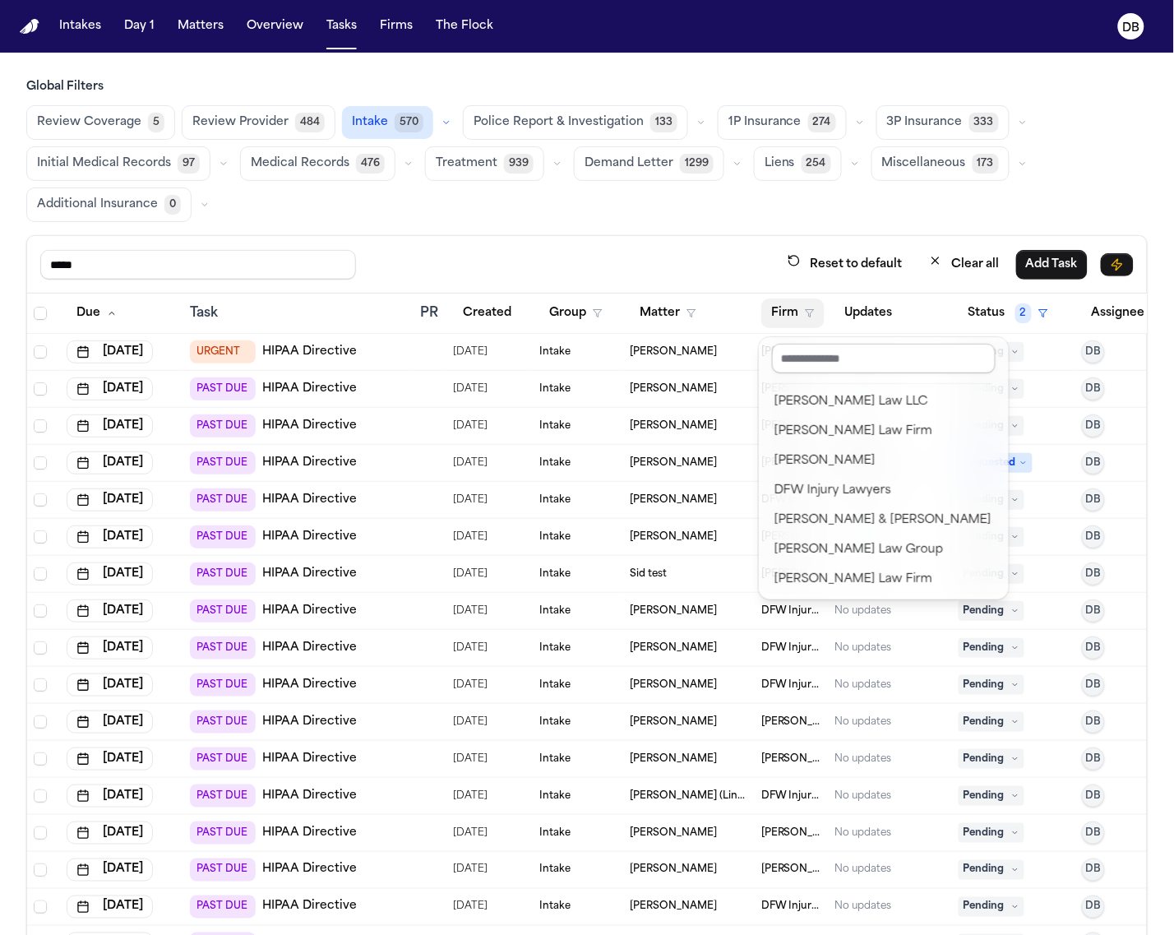
click at [793, 371] on input "text" at bounding box center [884, 359] width 224 height 30
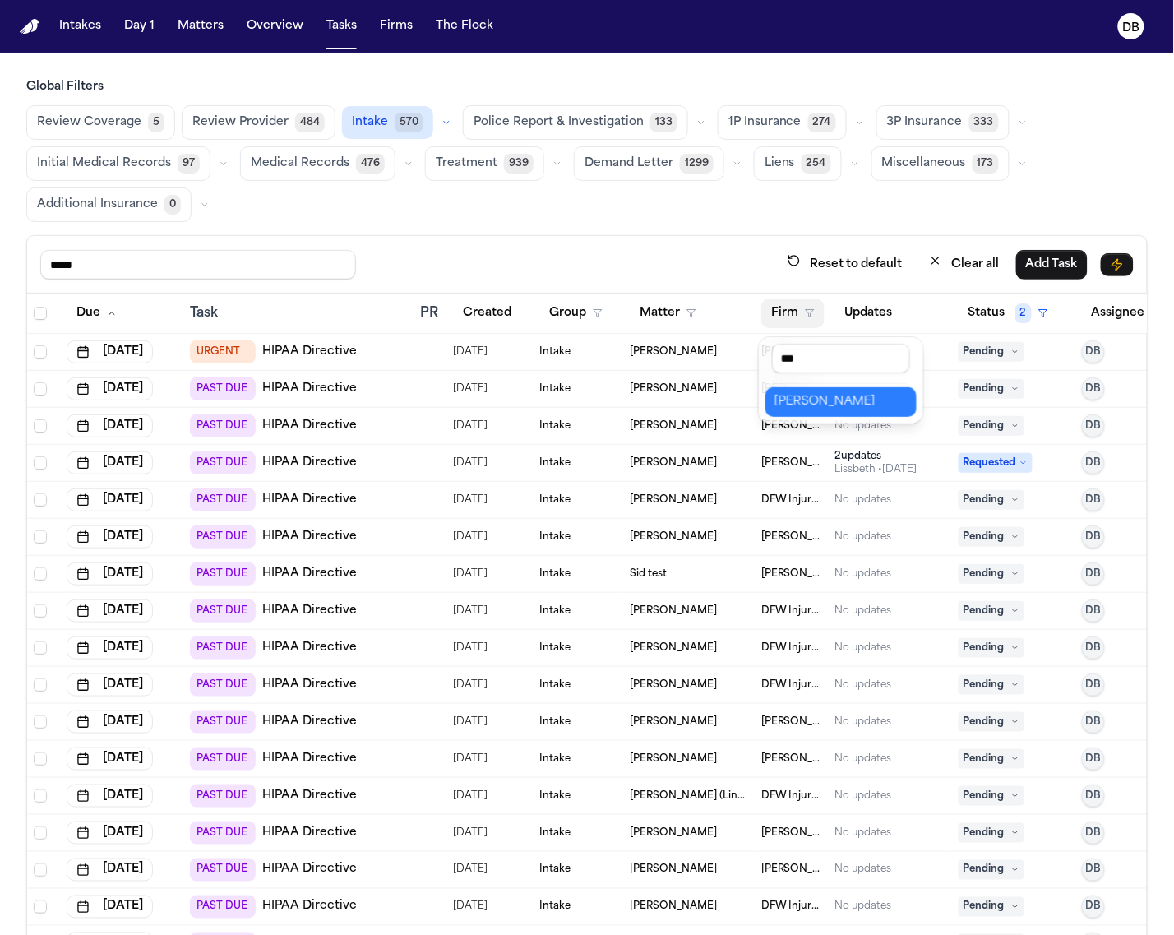
type input "***"
click at [814, 396] on div "[PERSON_NAME]" at bounding box center [841, 402] width 132 height 20
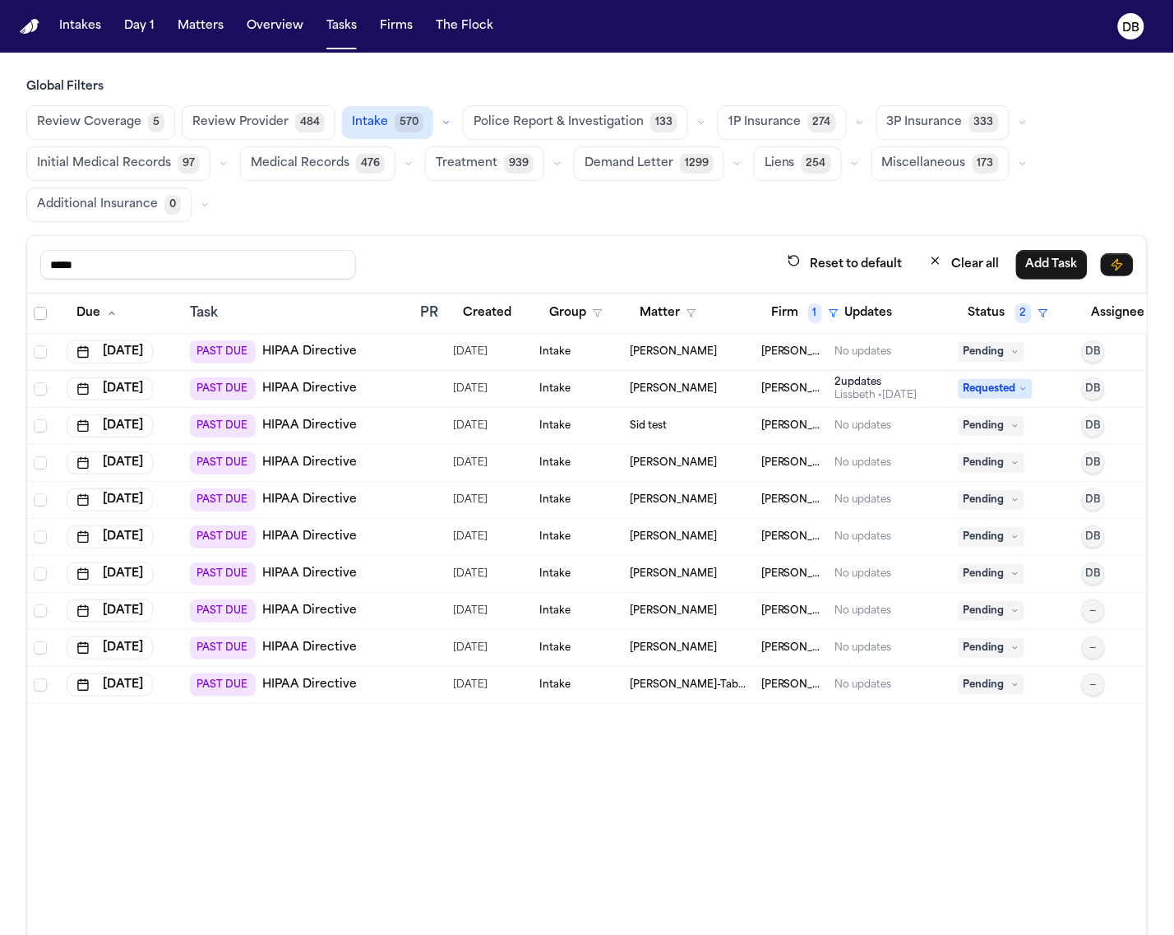
click at [38, 322] on th at bounding box center [43, 313] width 33 height 40
click at [41, 315] on span "Select all" at bounding box center [40, 313] width 13 height 13
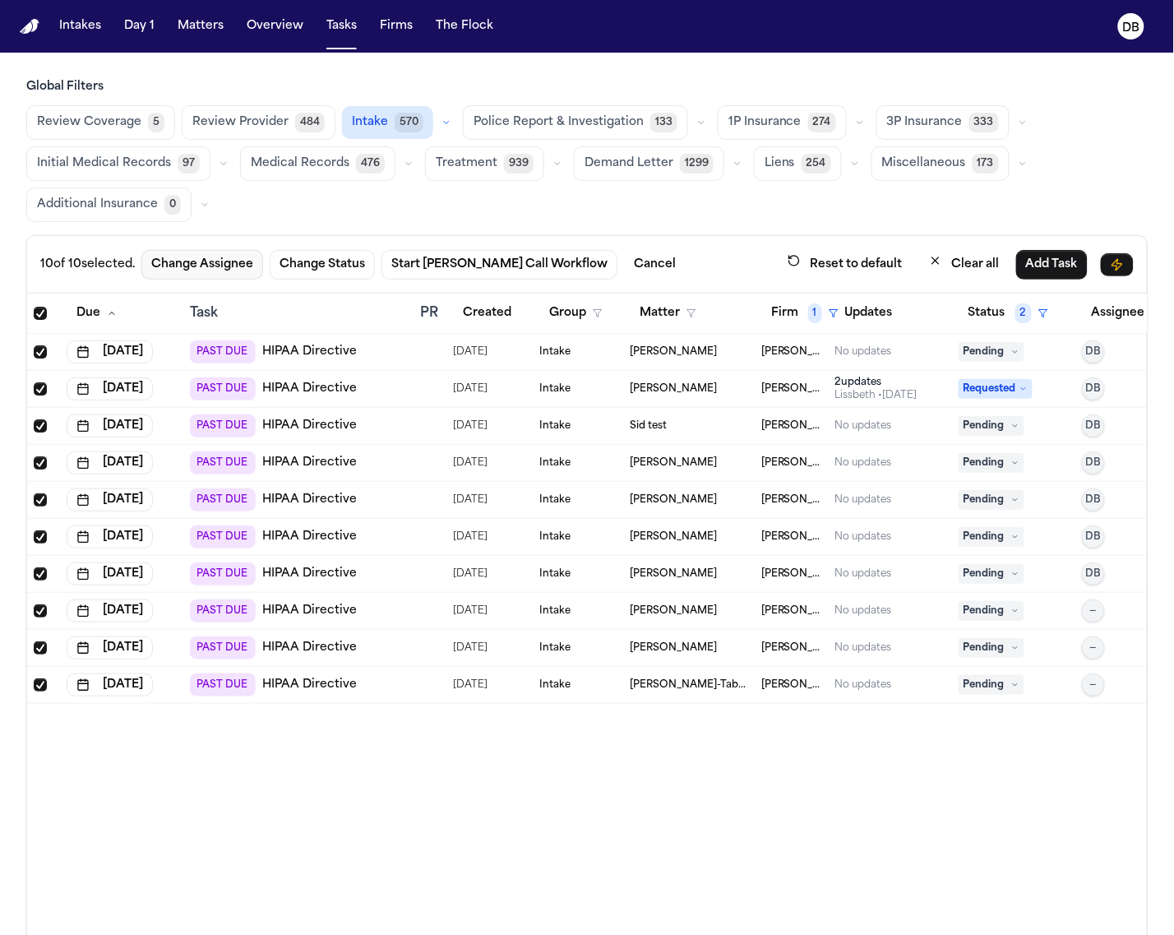
click at [214, 260] on button "Change Assignee" at bounding box center [202, 265] width 122 height 30
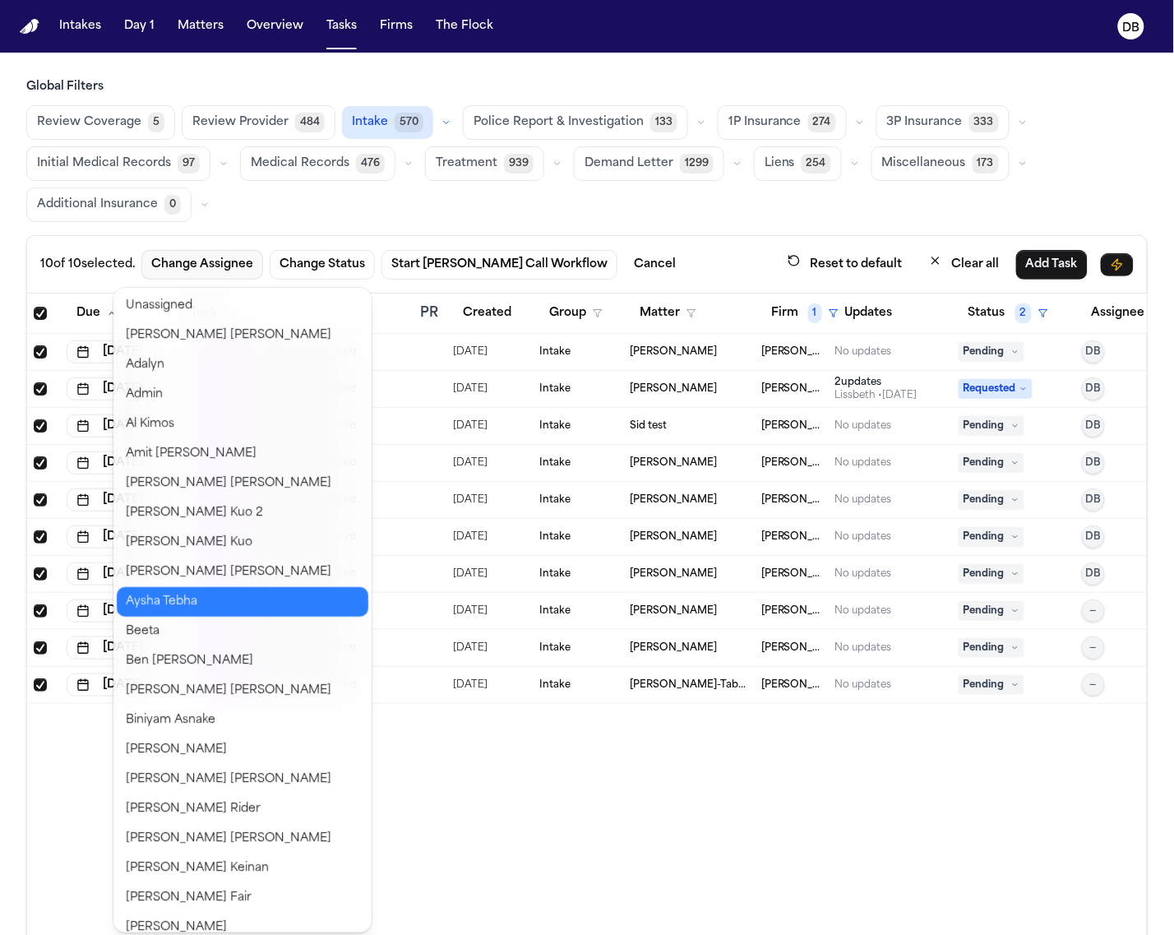
click at [175, 589] on button "Aysha Tebha" at bounding box center [243, 602] width 252 height 30
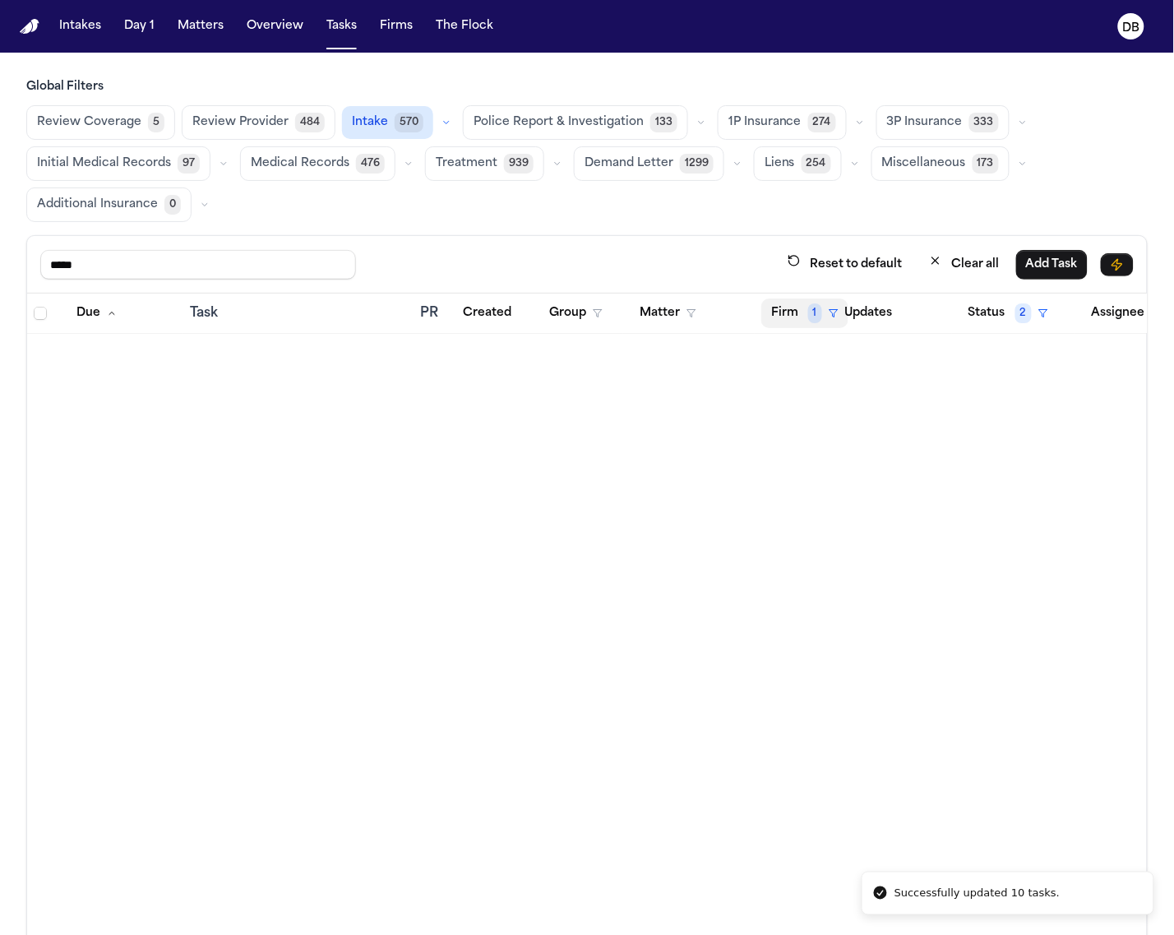
click at [785, 321] on button "Firm 1" at bounding box center [804, 313] width 87 height 30
click at [828, 430] on div "Clear filter" at bounding box center [850, 439] width 60 height 20
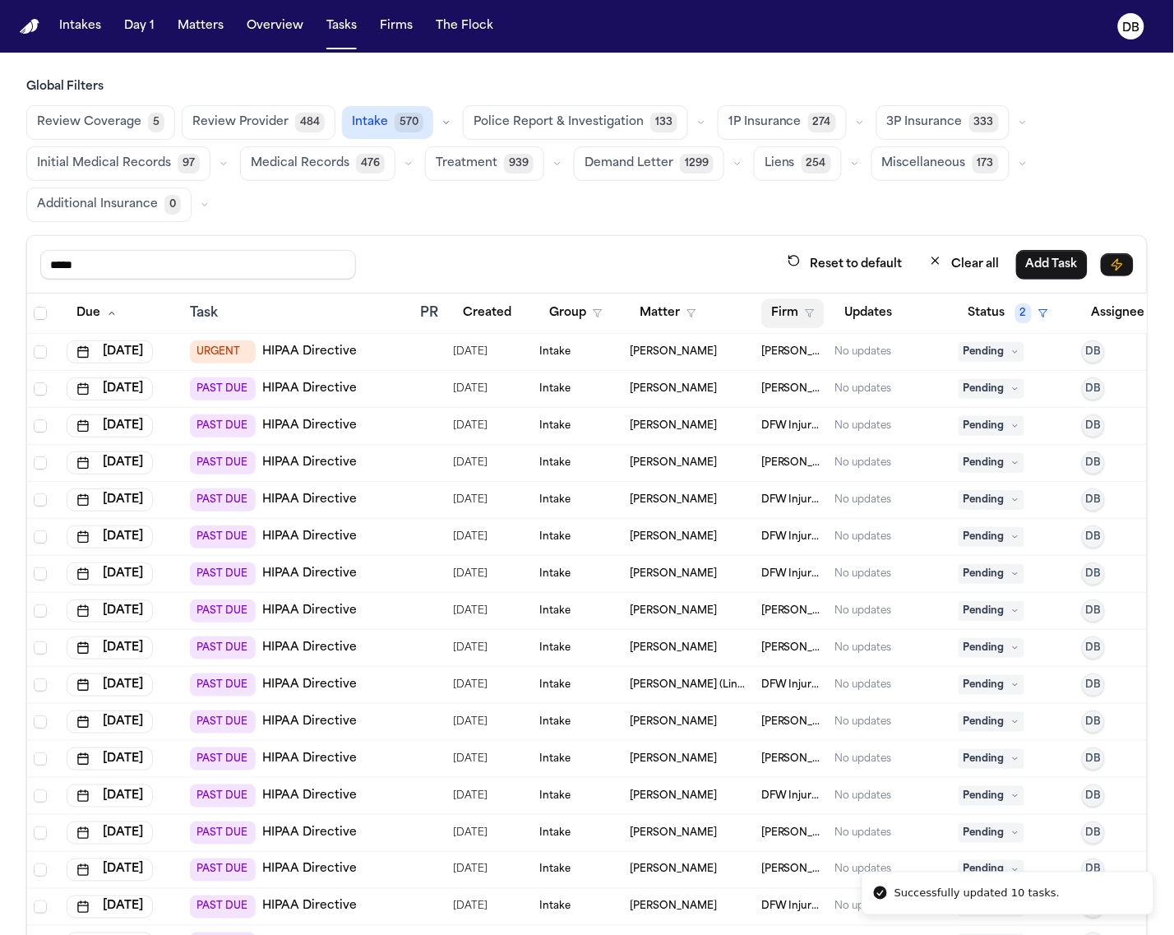
click at [781, 310] on button "Firm" at bounding box center [792, 313] width 63 height 30
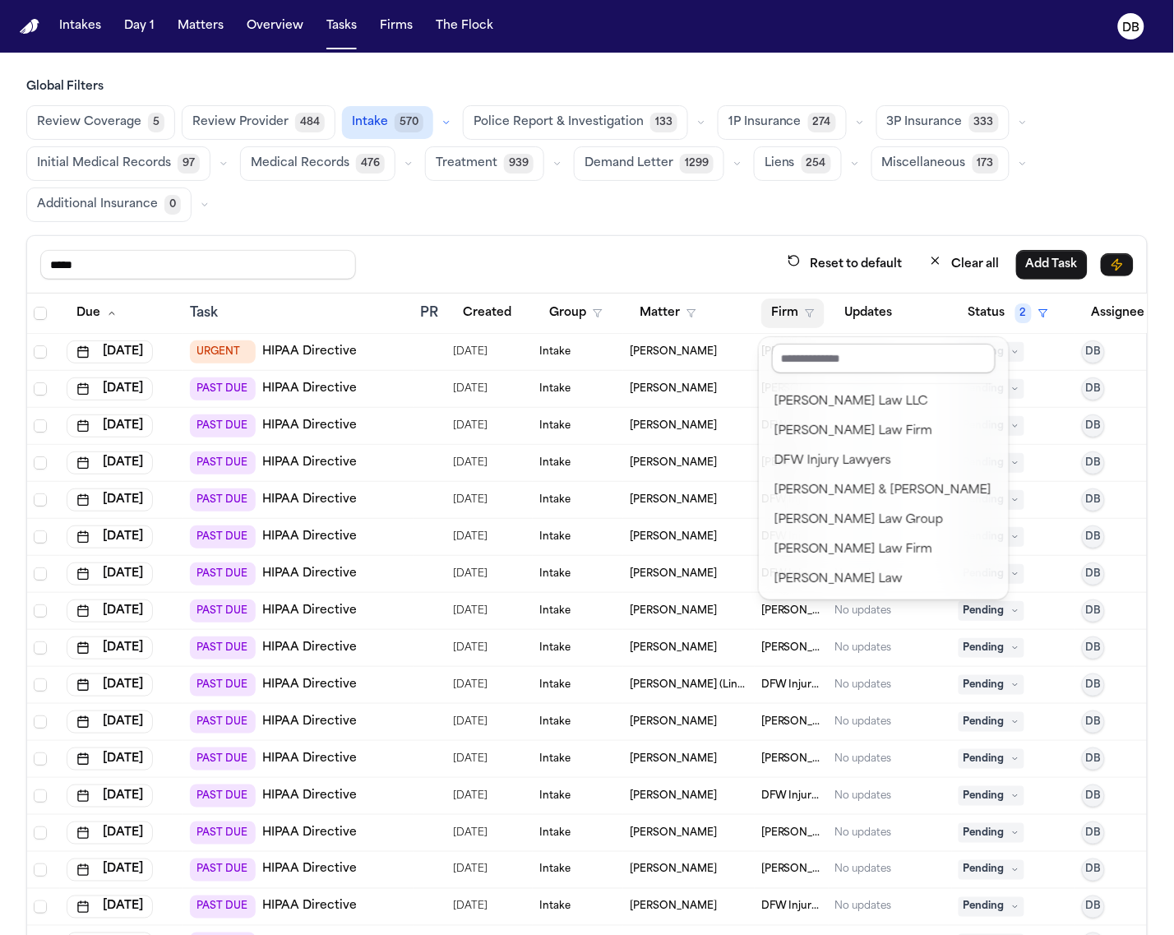
click at [801, 359] on input "text" at bounding box center [884, 359] width 224 height 30
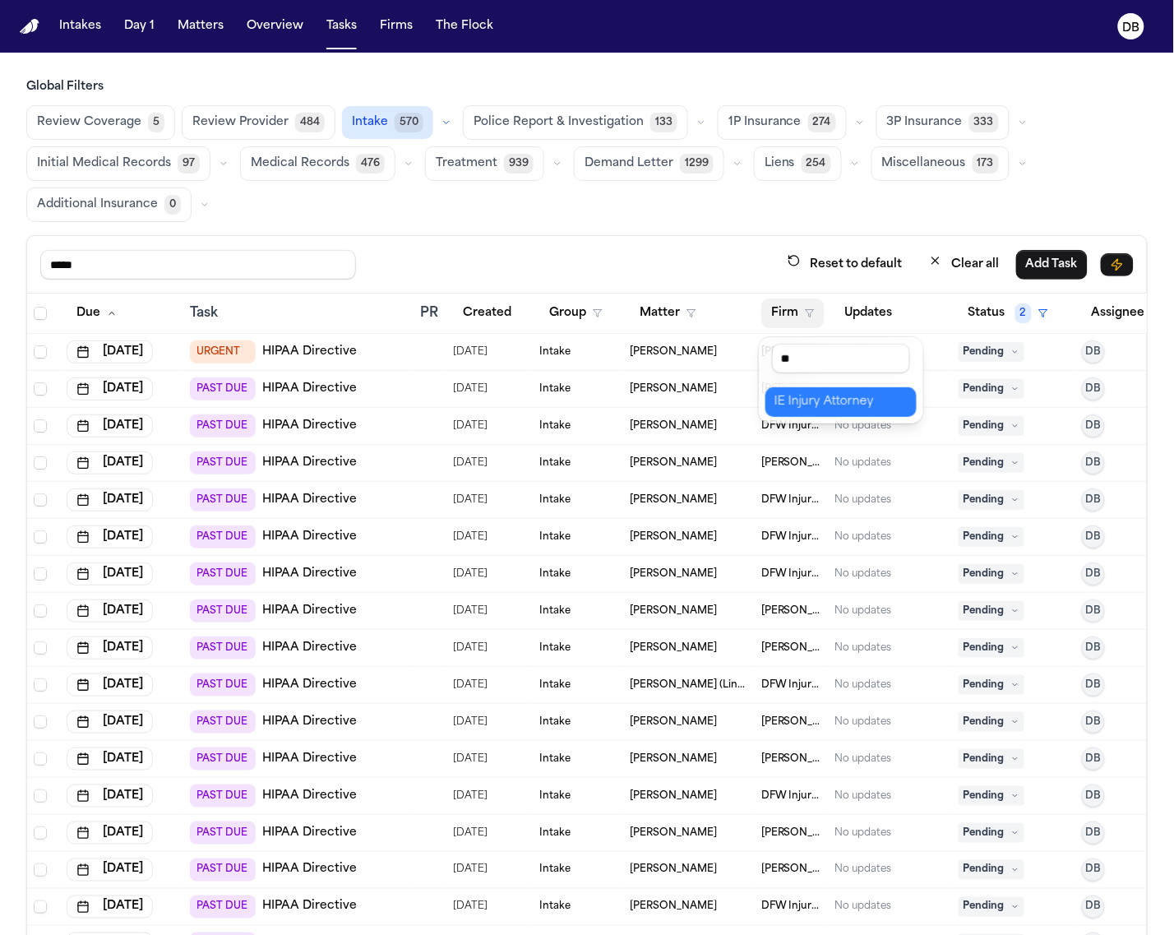
type input "**"
click at [833, 390] on button "IE Injury Attorney" at bounding box center [840, 402] width 151 height 30
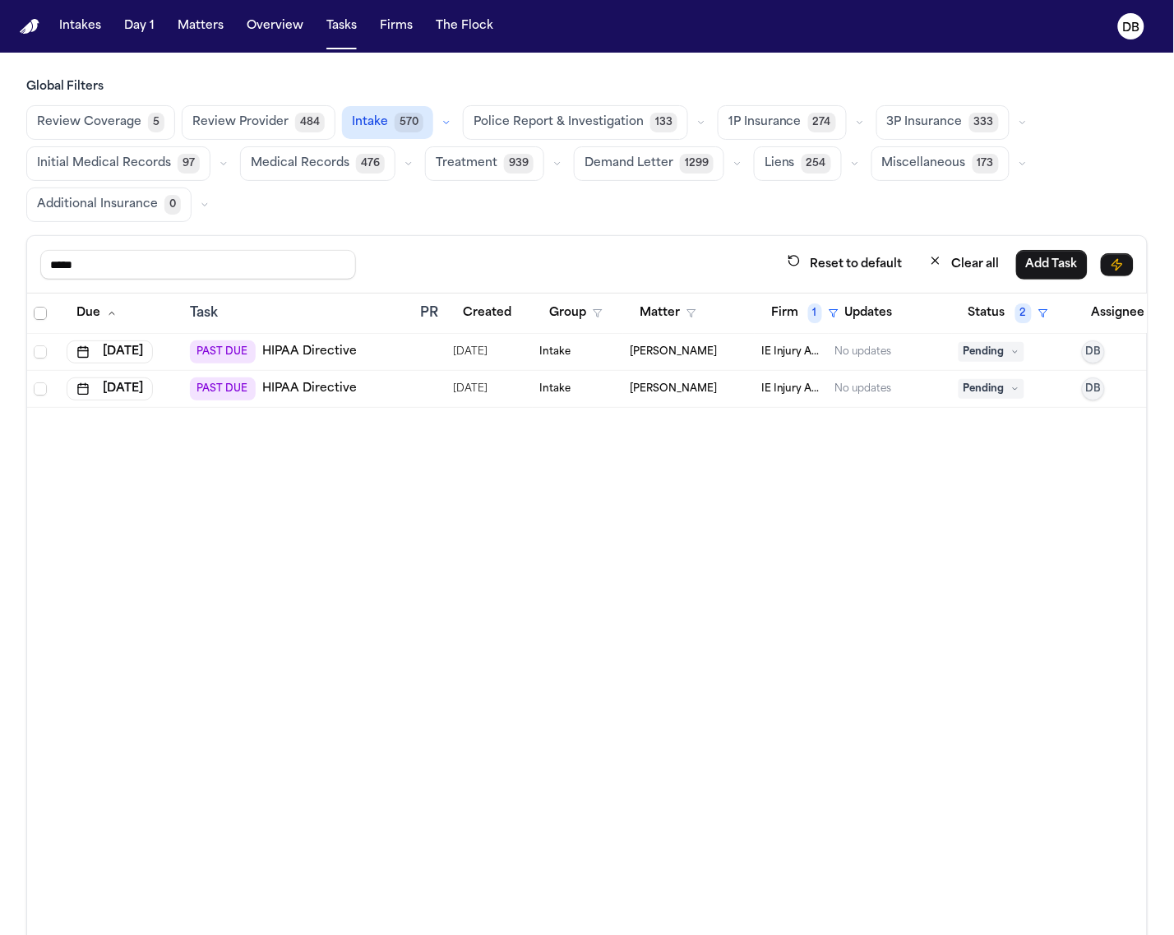
click at [41, 317] on span "Select all" at bounding box center [40, 313] width 13 height 13
click at [237, 264] on button "Change Assignee" at bounding box center [191, 265] width 122 height 30
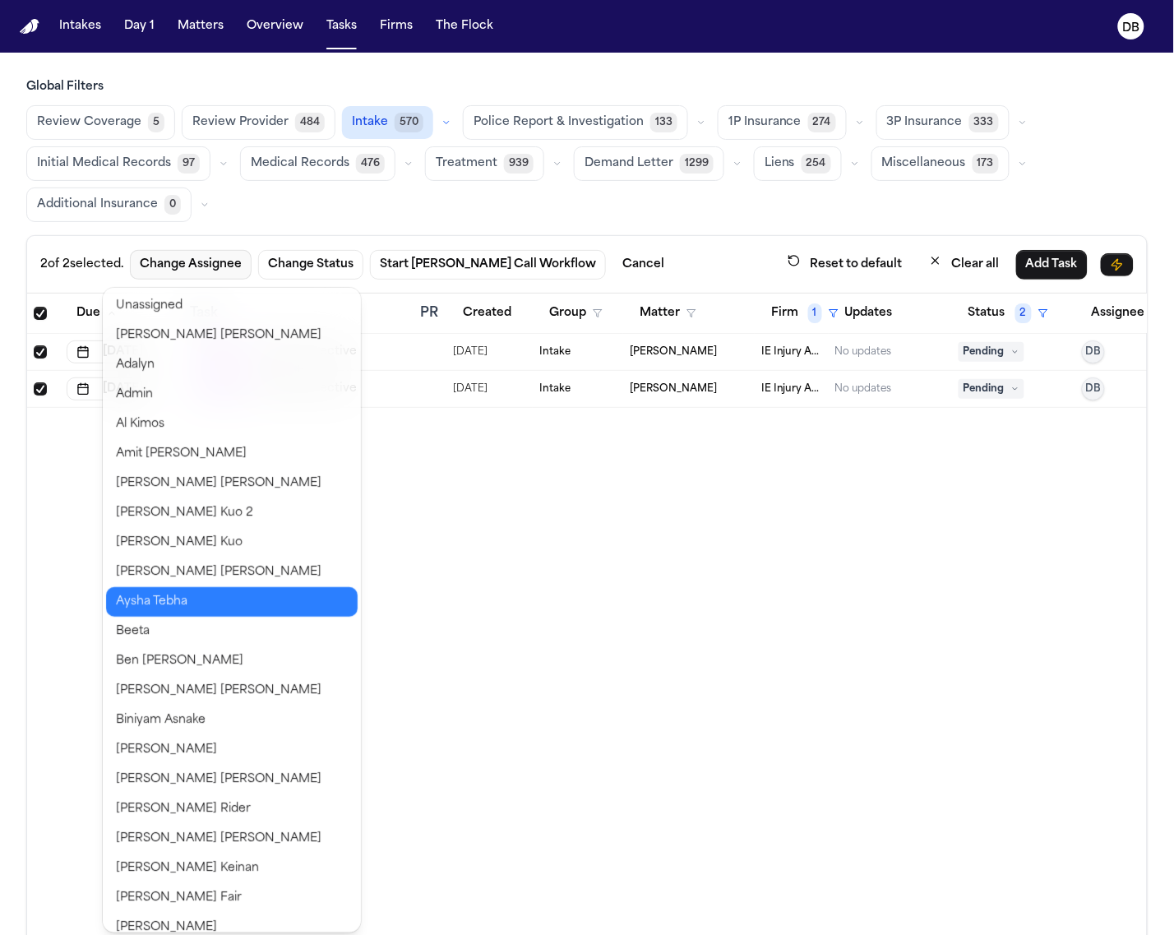
click at [182, 590] on button "Aysha Tebha" at bounding box center [232, 602] width 252 height 30
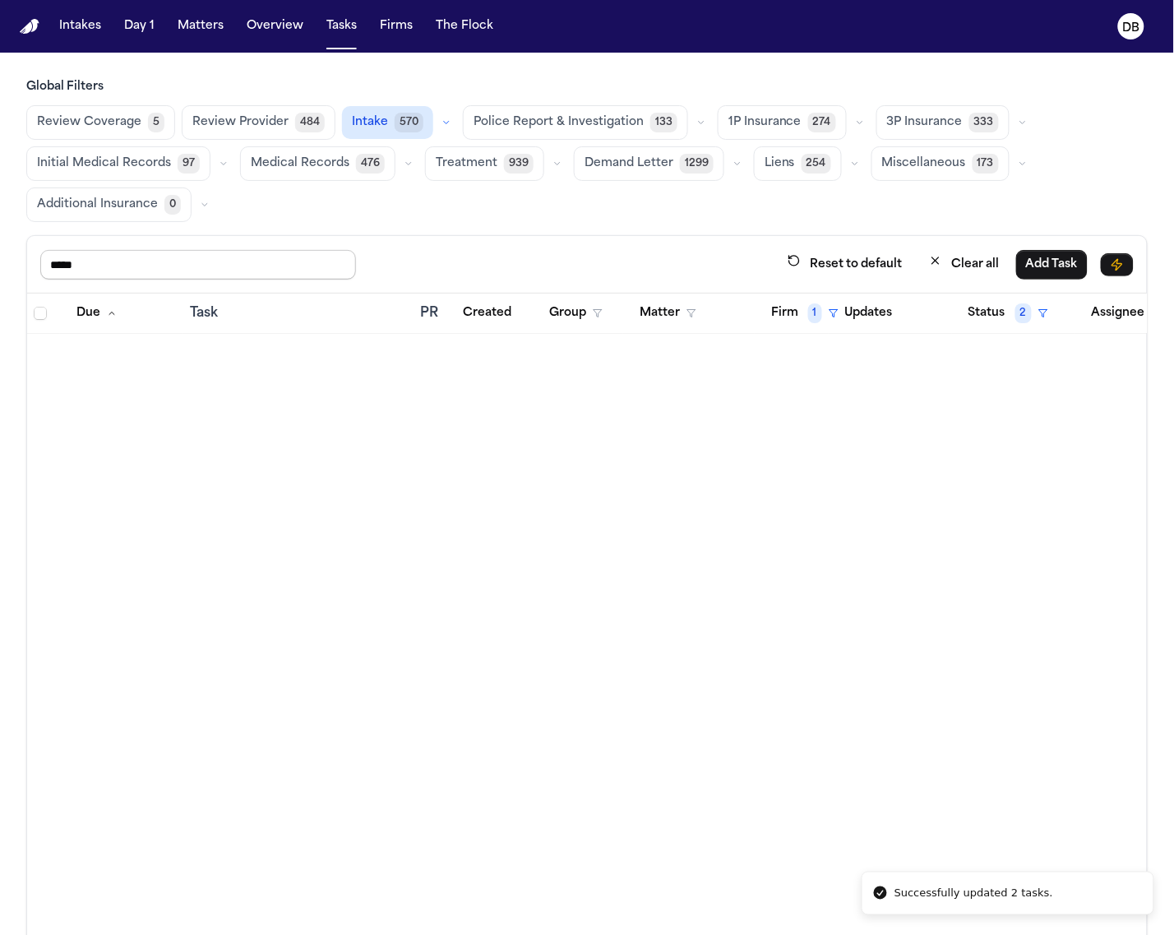
click at [130, 263] on input "*****" at bounding box center [198, 265] width 316 height 30
drag, startPoint x: 130, startPoint y: 263, endPoint x: 79, endPoint y: 289, distance: 57.0
click at [79, 289] on div "***** Reset to default Clear all Add Task" at bounding box center [587, 265] width 1120 height 58
click at [806, 310] on button "Firm 1" at bounding box center [804, 313] width 87 height 30
click at [840, 424] on button "Clear filter" at bounding box center [840, 439] width 151 height 30
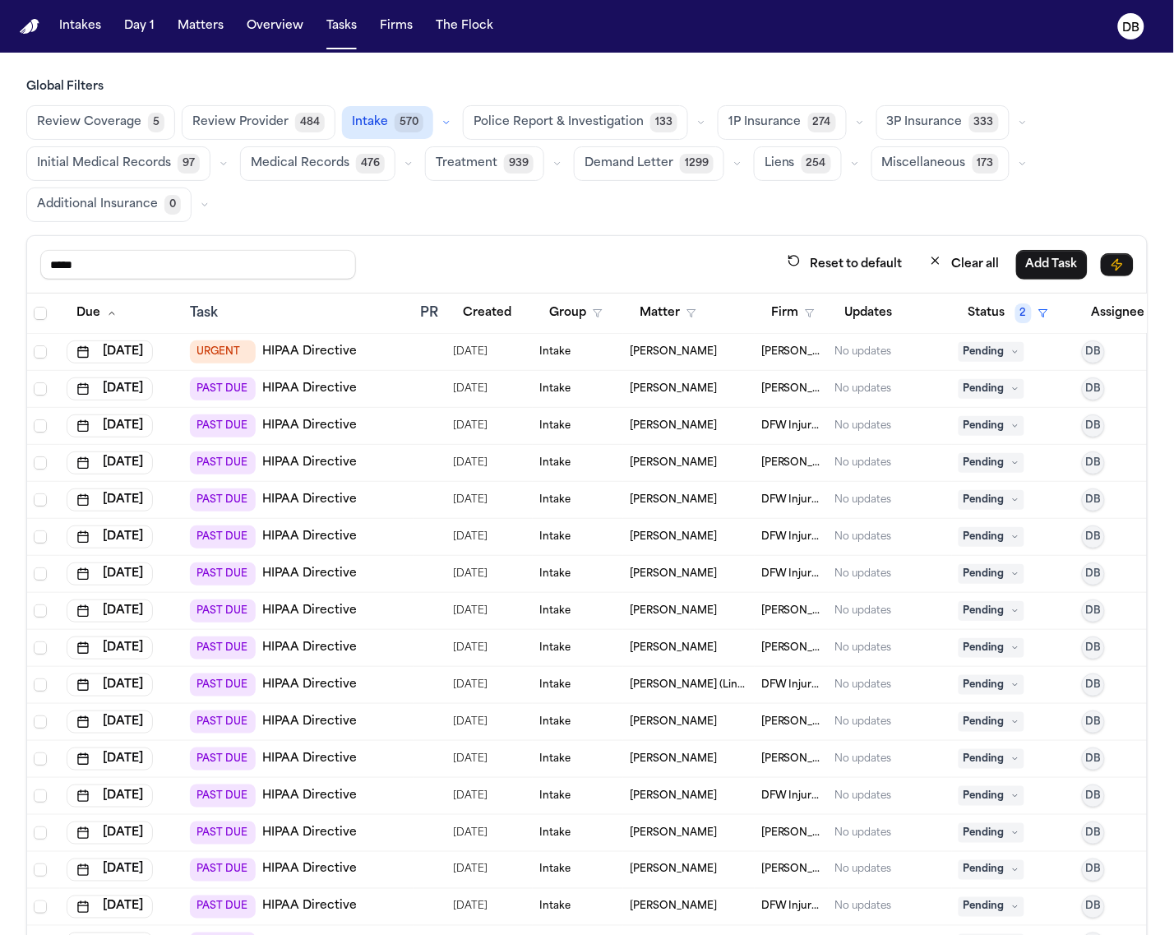
click at [810, 325] on button "Firm" at bounding box center [792, 313] width 63 height 30
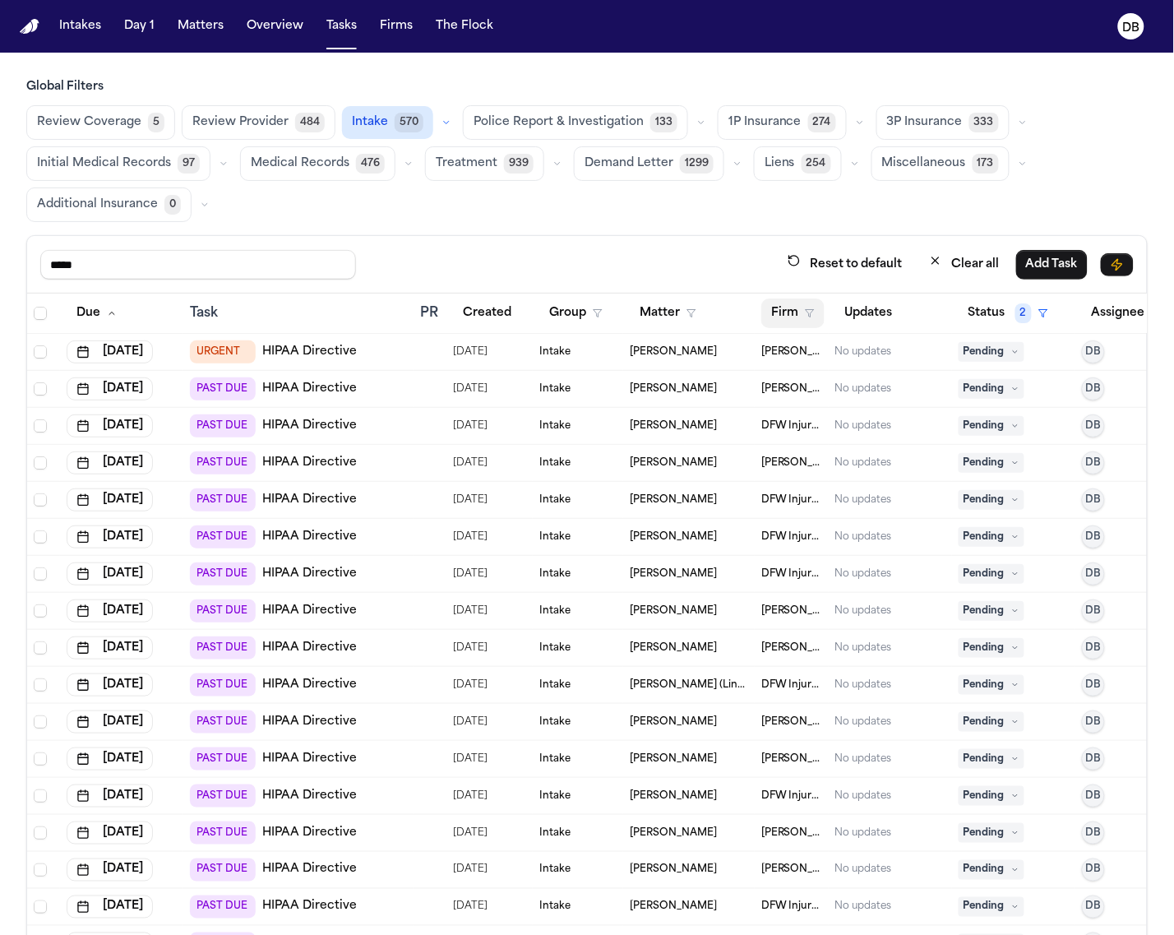
click at [766, 326] on button "Firm" at bounding box center [792, 313] width 63 height 30
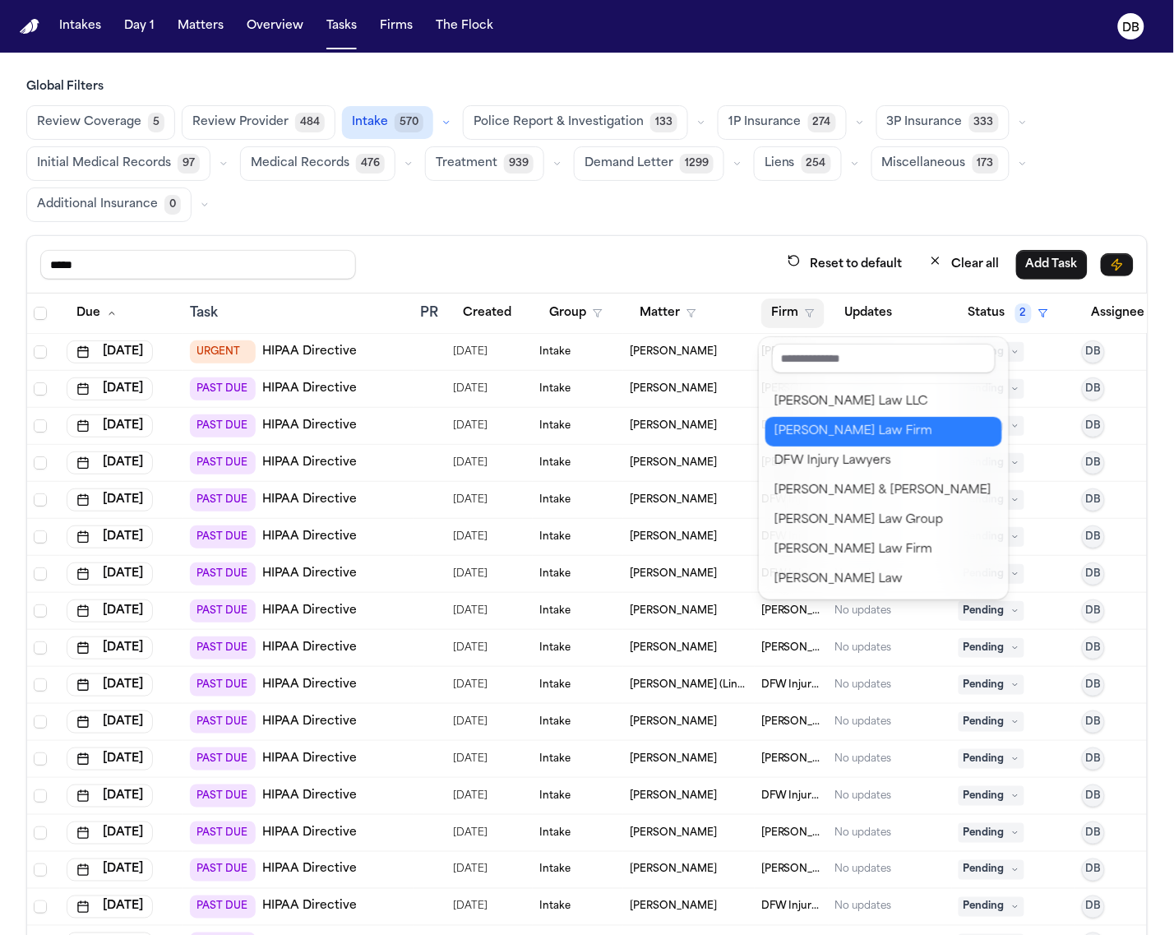
click at [801, 438] on div "[PERSON_NAME] Law Firm" at bounding box center [883, 432] width 217 height 20
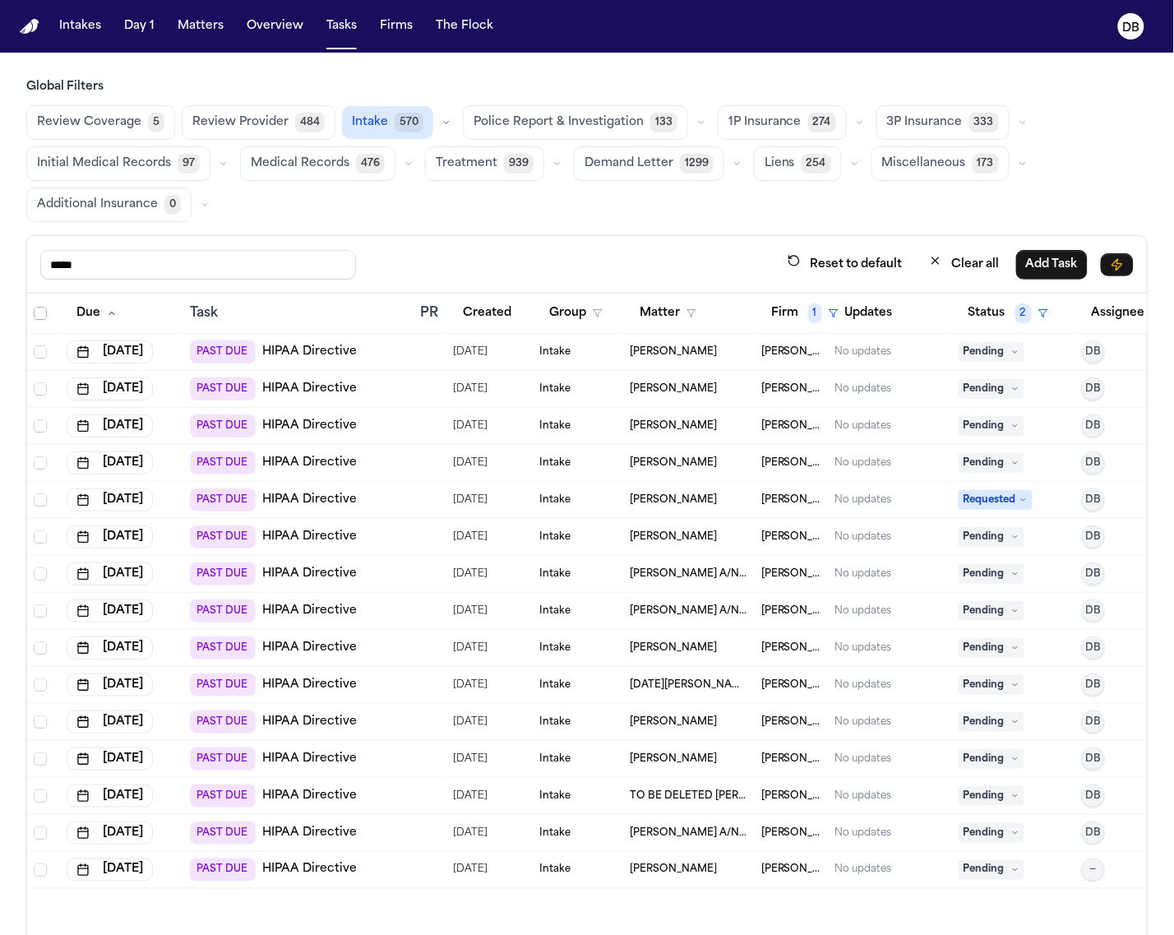
click at [37, 311] on span "Select all" at bounding box center [40, 313] width 13 height 13
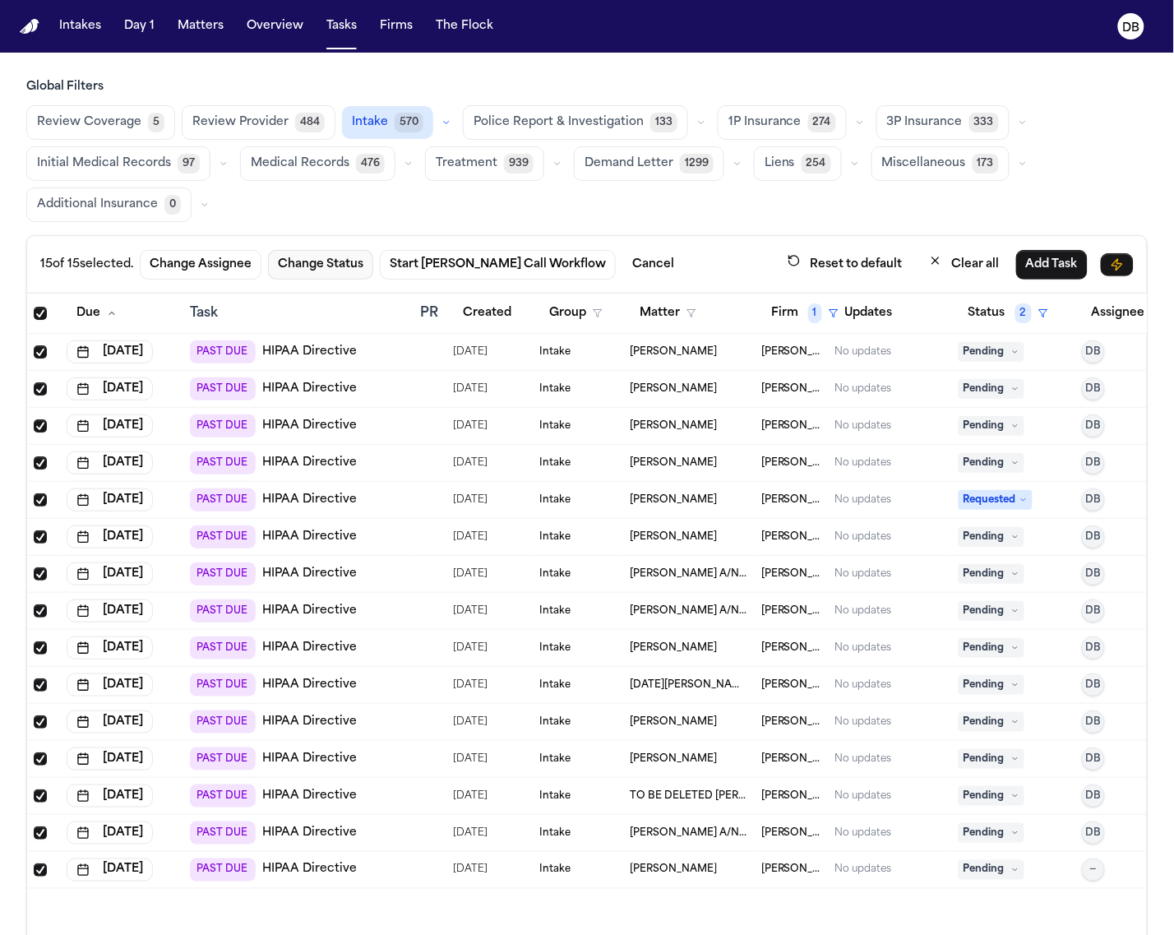
click at [337, 272] on button "Change Status" at bounding box center [320, 265] width 105 height 30
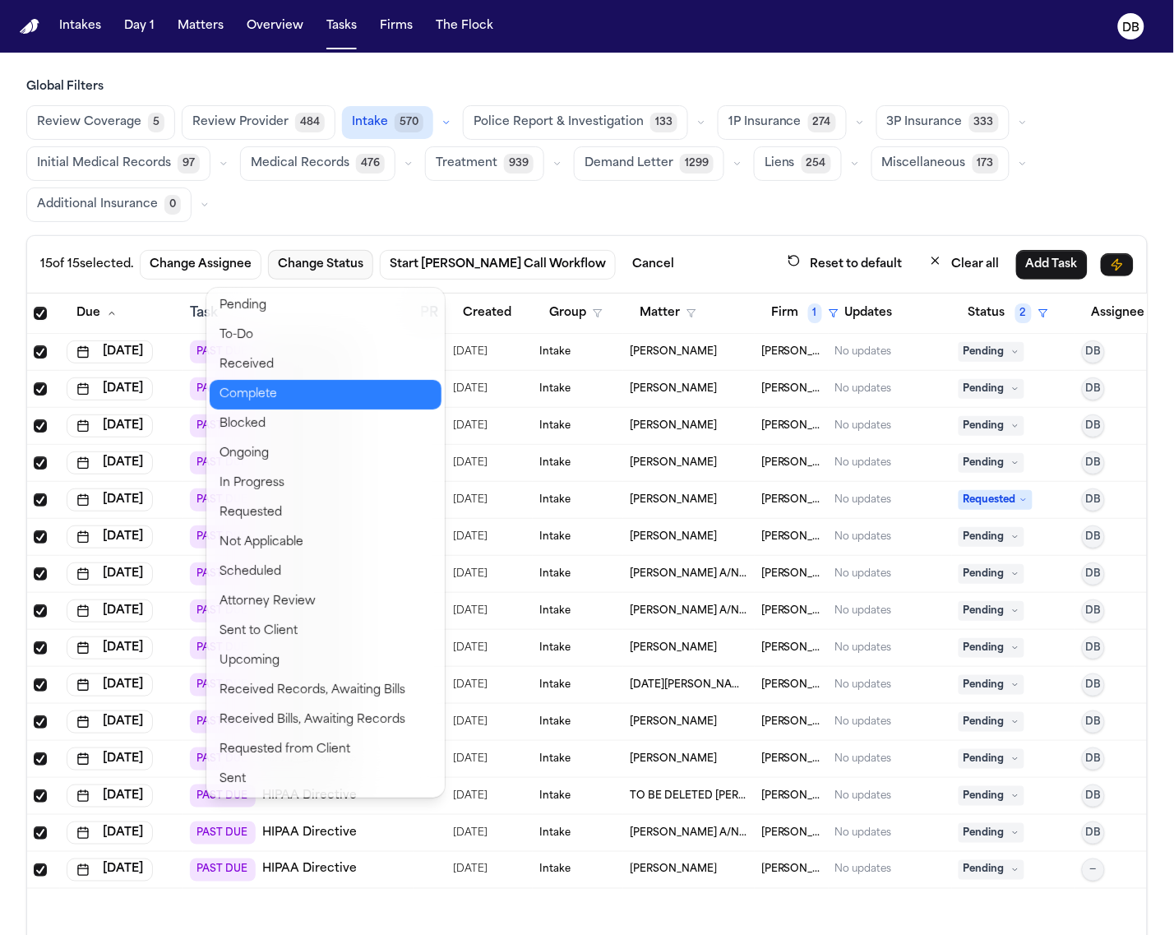
click at [387, 399] on button "Complete" at bounding box center [326, 395] width 232 height 30
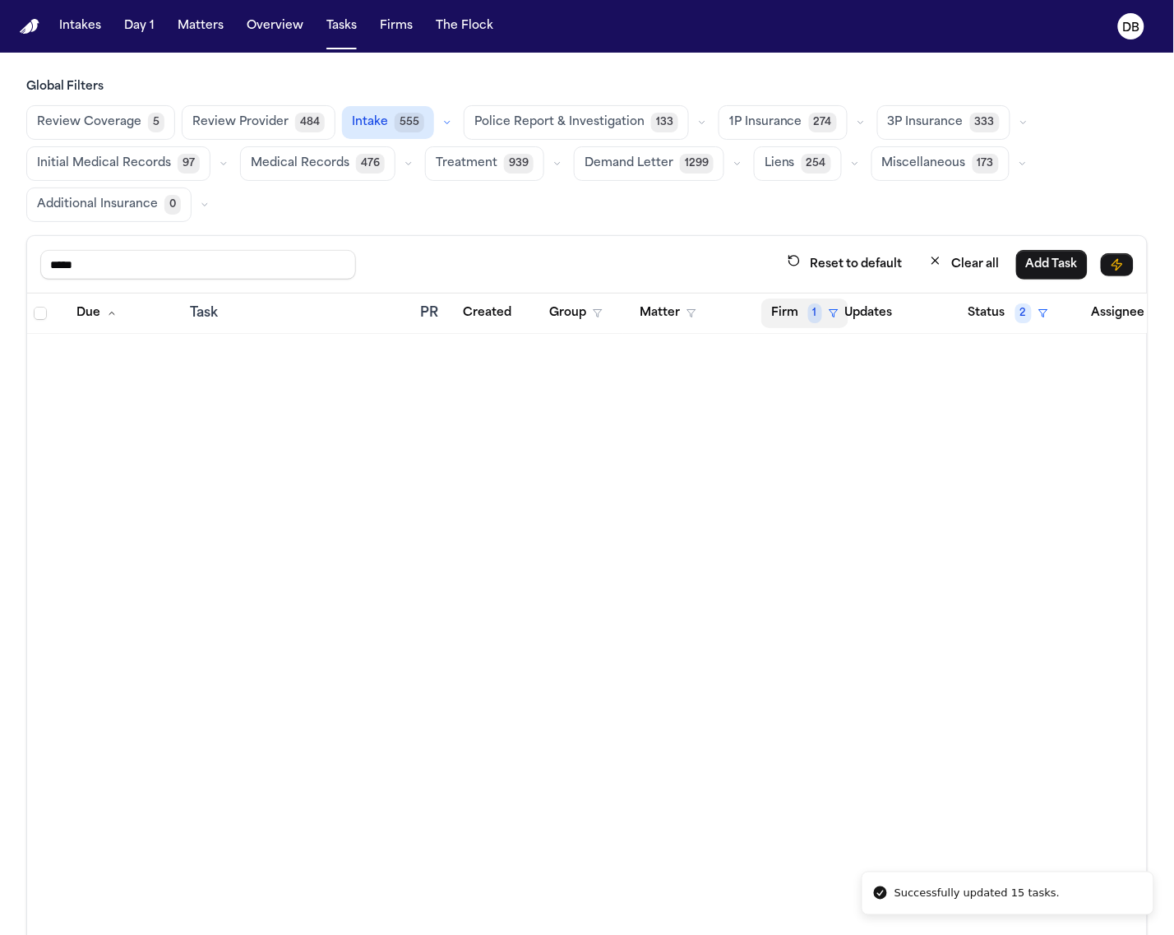
click at [810, 321] on span "1" at bounding box center [815, 313] width 14 height 20
click at [848, 432] on div "Clear filter" at bounding box center [850, 439] width 60 height 20
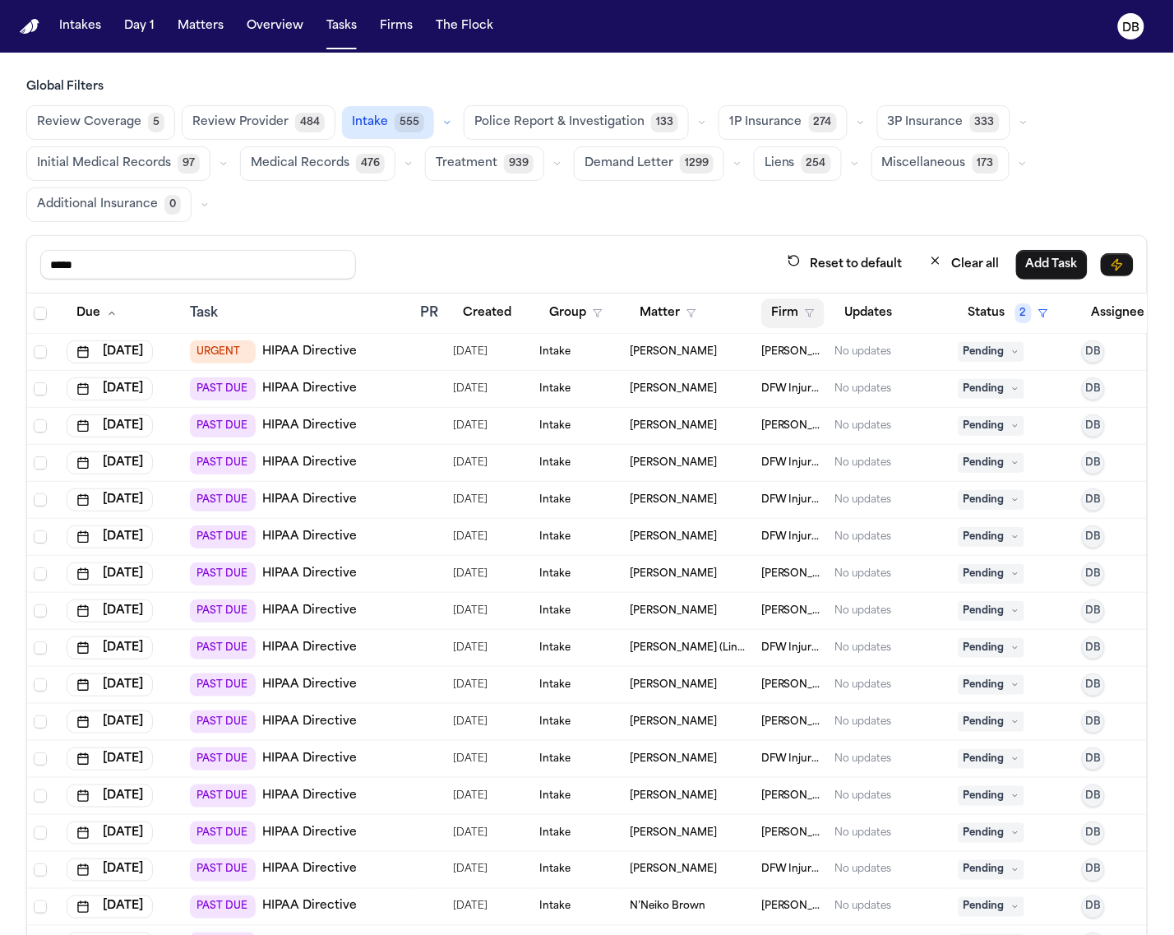
click at [781, 315] on button "Firm" at bounding box center [792, 313] width 63 height 30
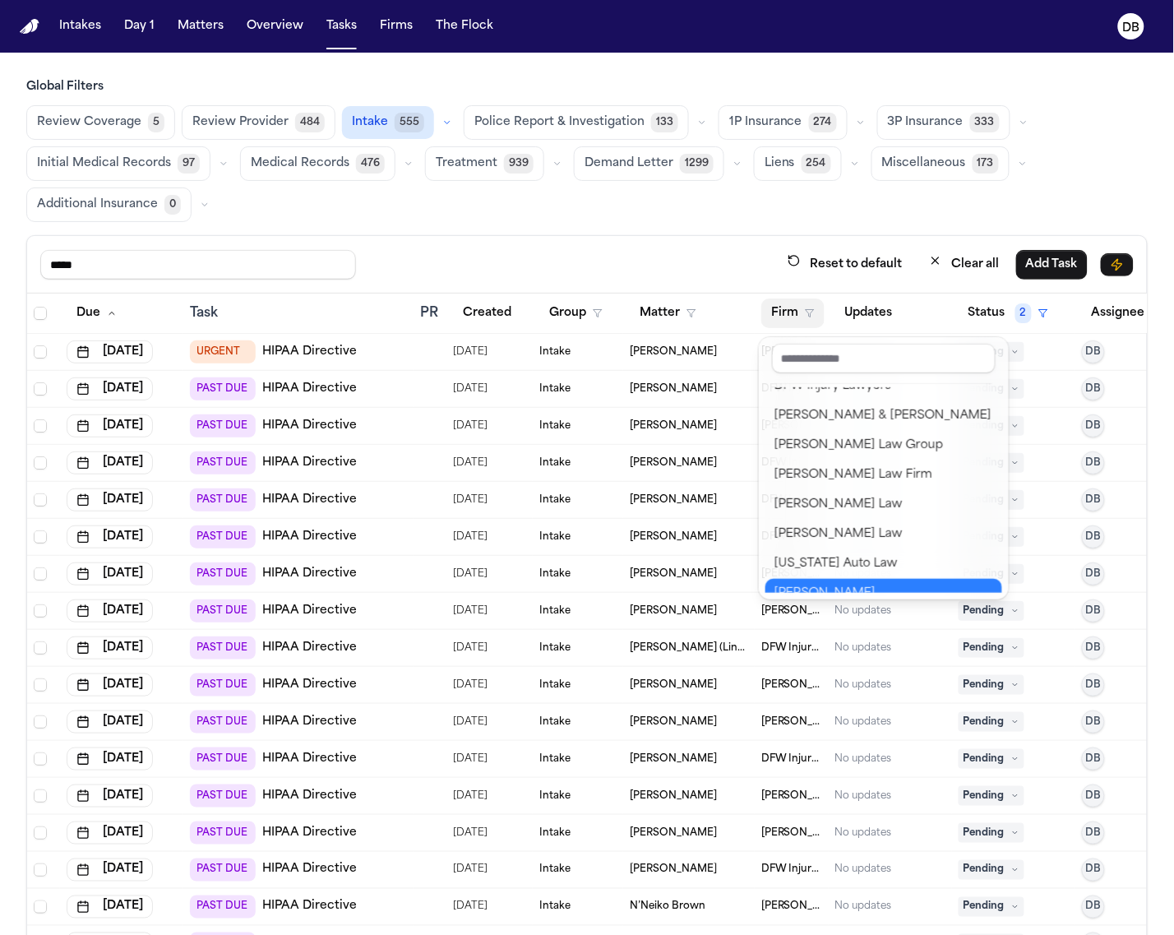
scroll to position [17, 0]
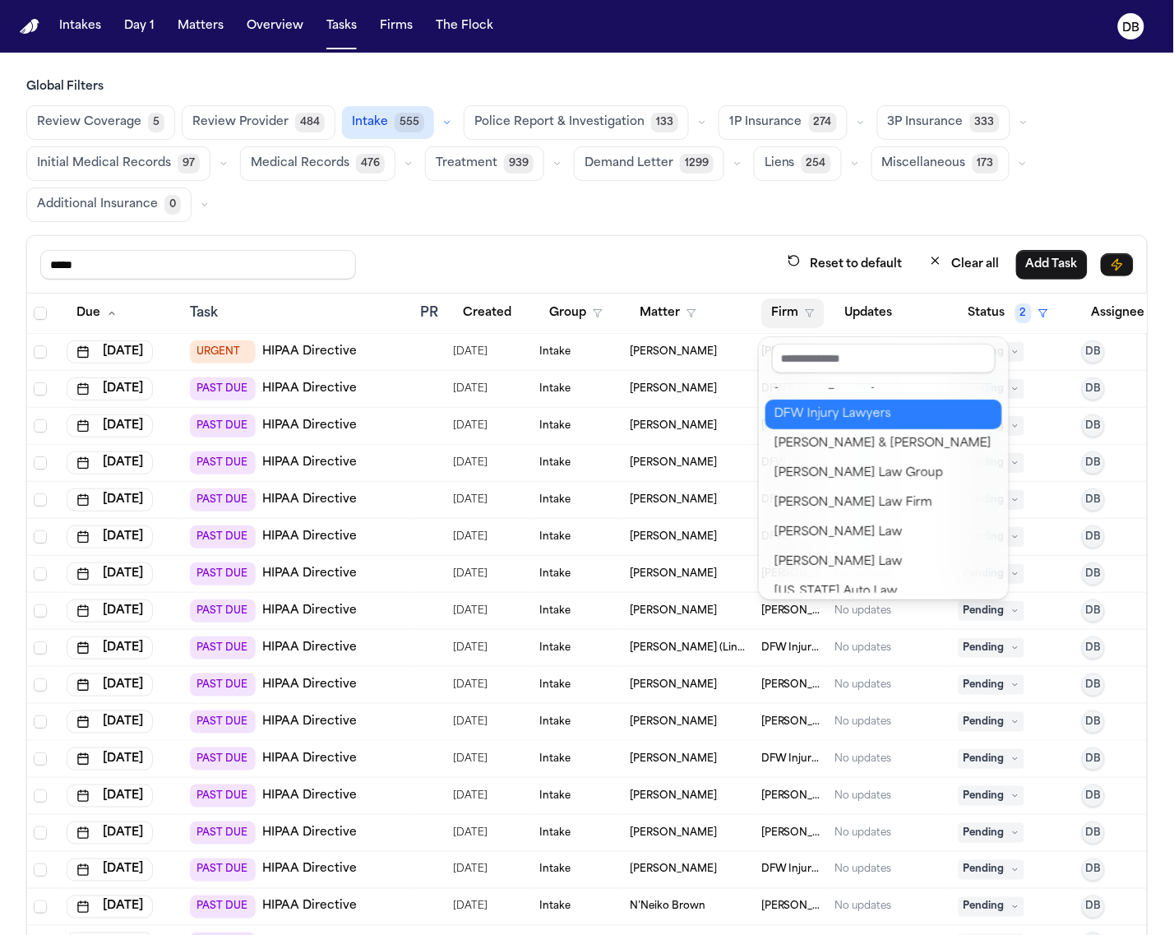
click at [827, 413] on div "DFW Injury Lawyers" at bounding box center [883, 414] width 217 height 20
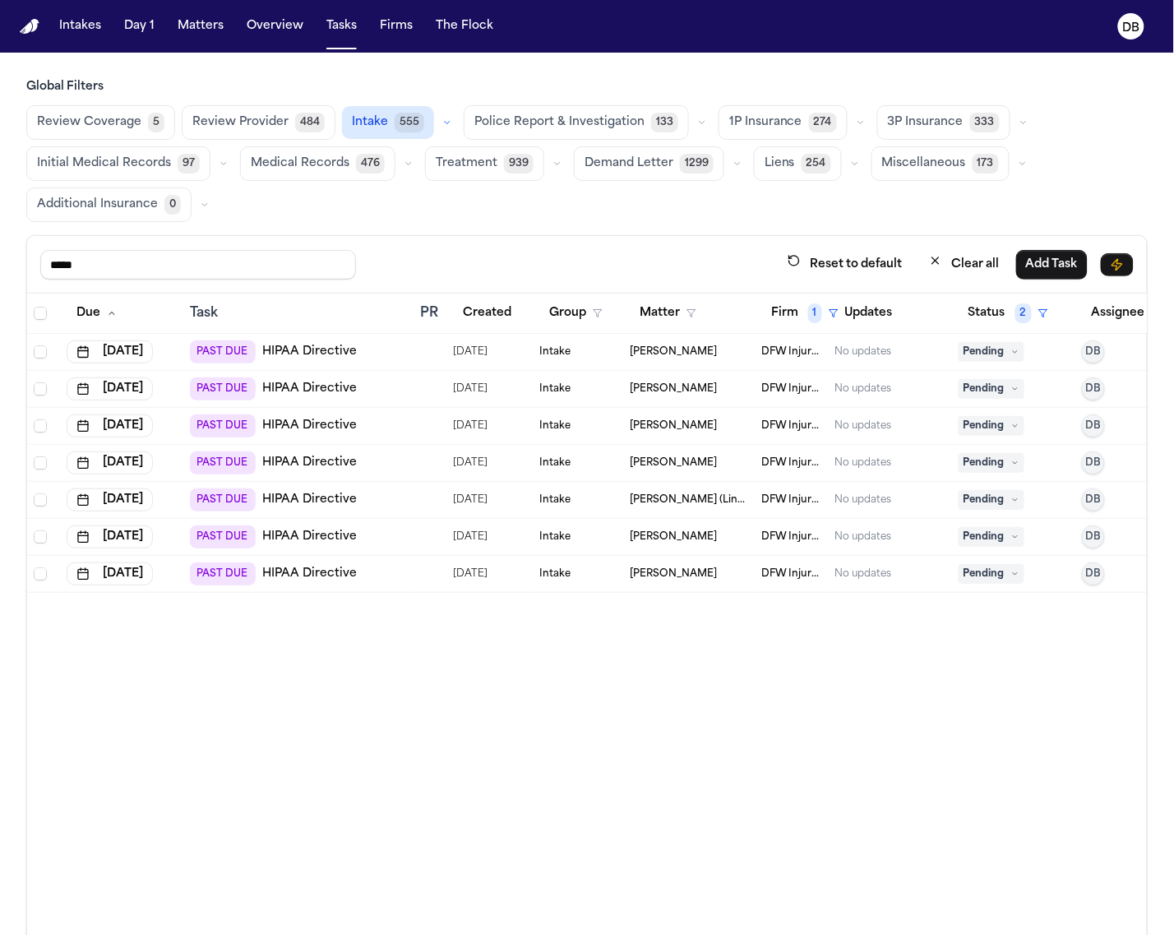
click at [43, 326] on th at bounding box center [43, 313] width 33 height 40
click at [39, 320] on span "Select all" at bounding box center [40, 313] width 13 height 13
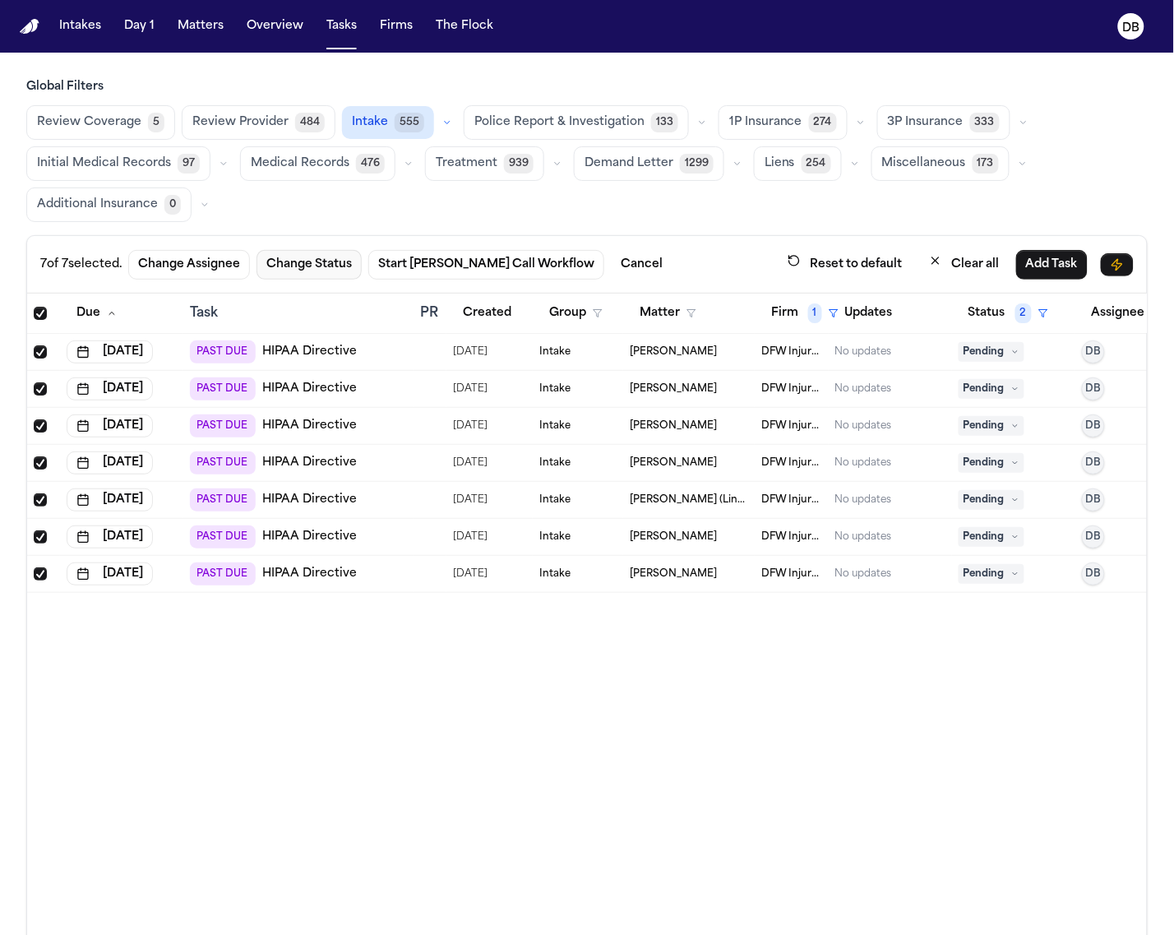
click at [292, 261] on button "Change Status" at bounding box center [308, 265] width 105 height 30
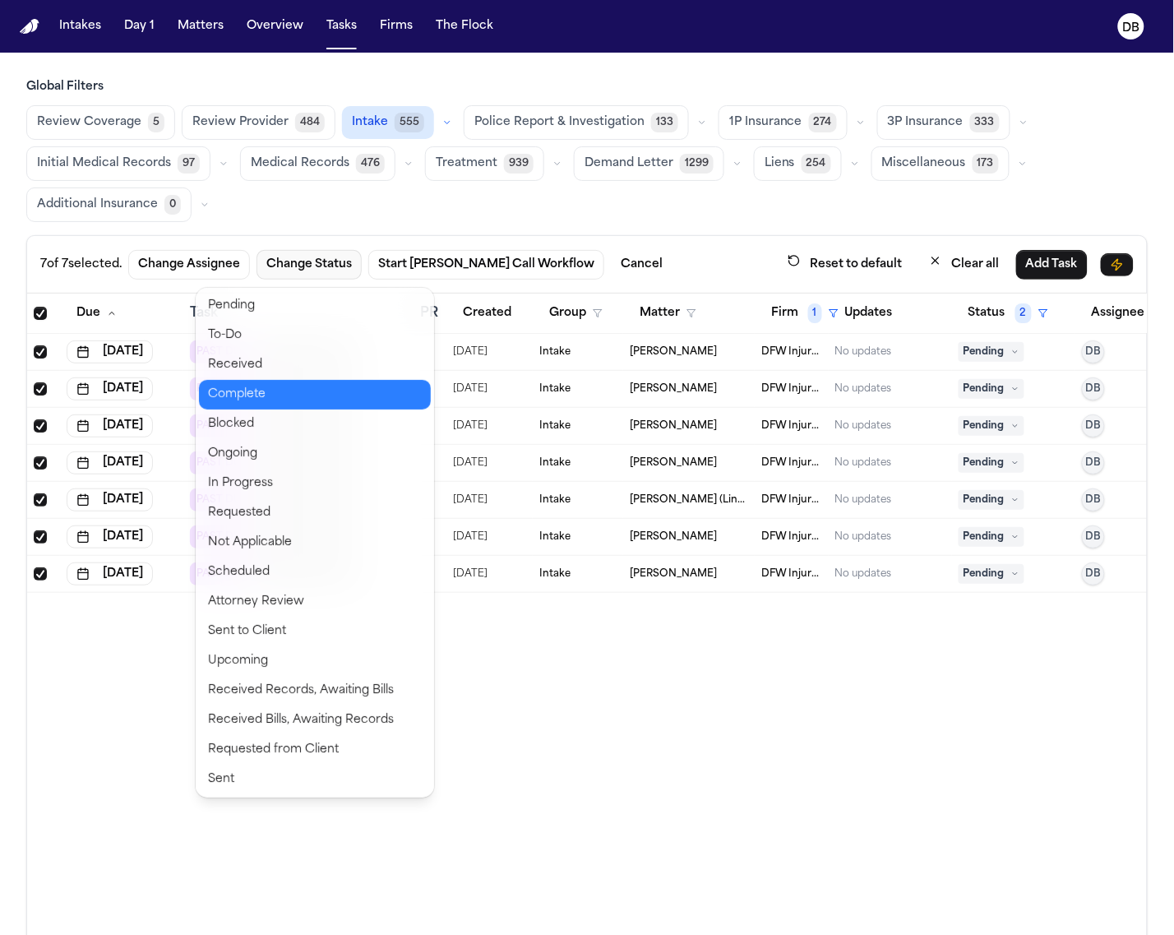
click at [245, 391] on button "Complete" at bounding box center [315, 395] width 232 height 30
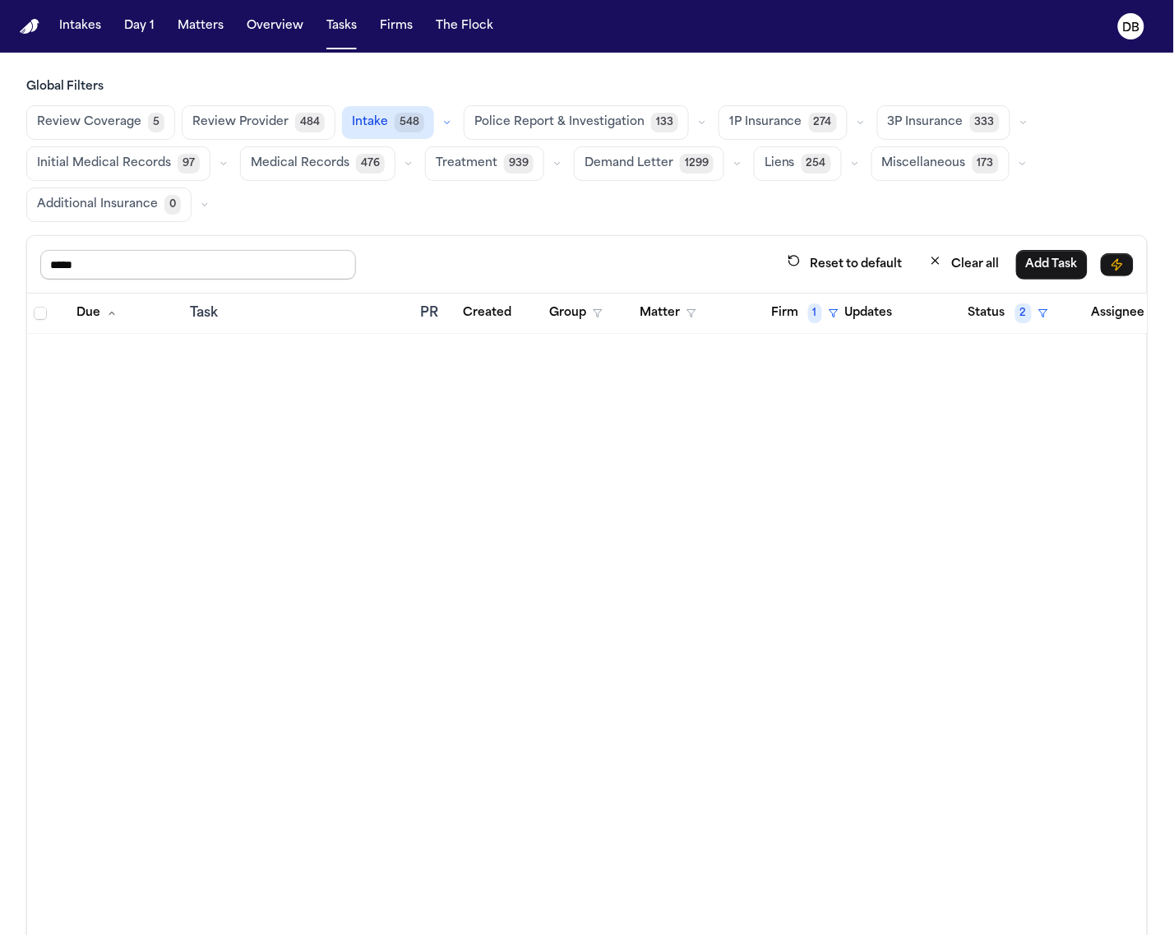
click at [286, 252] on input "*****" at bounding box center [198, 265] width 316 height 30
click at [791, 308] on button "Firm 1" at bounding box center [804, 313] width 87 height 30
click at [838, 432] on div "Clear filter" at bounding box center [850, 439] width 60 height 20
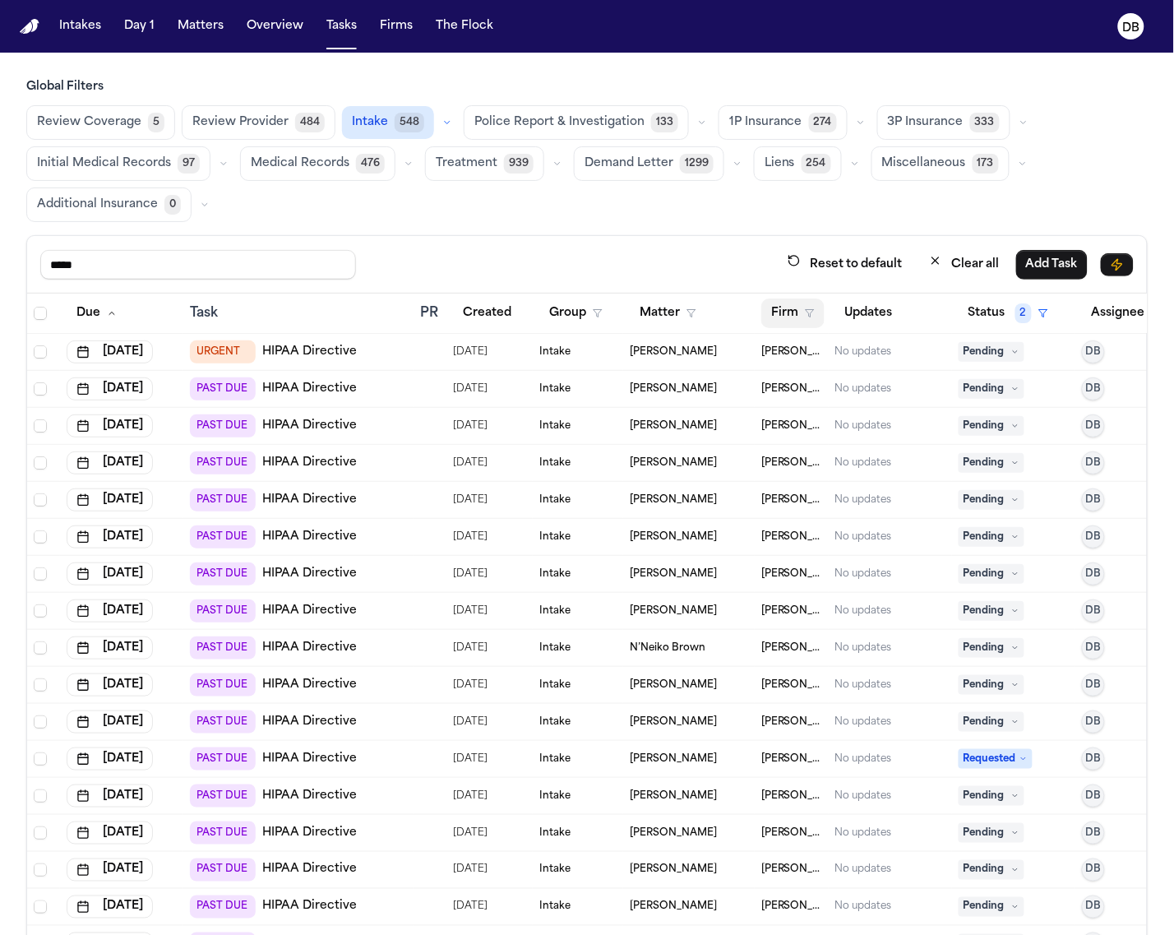
click at [798, 302] on button "Firm" at bounding box center [792, 313] width 63 height 30
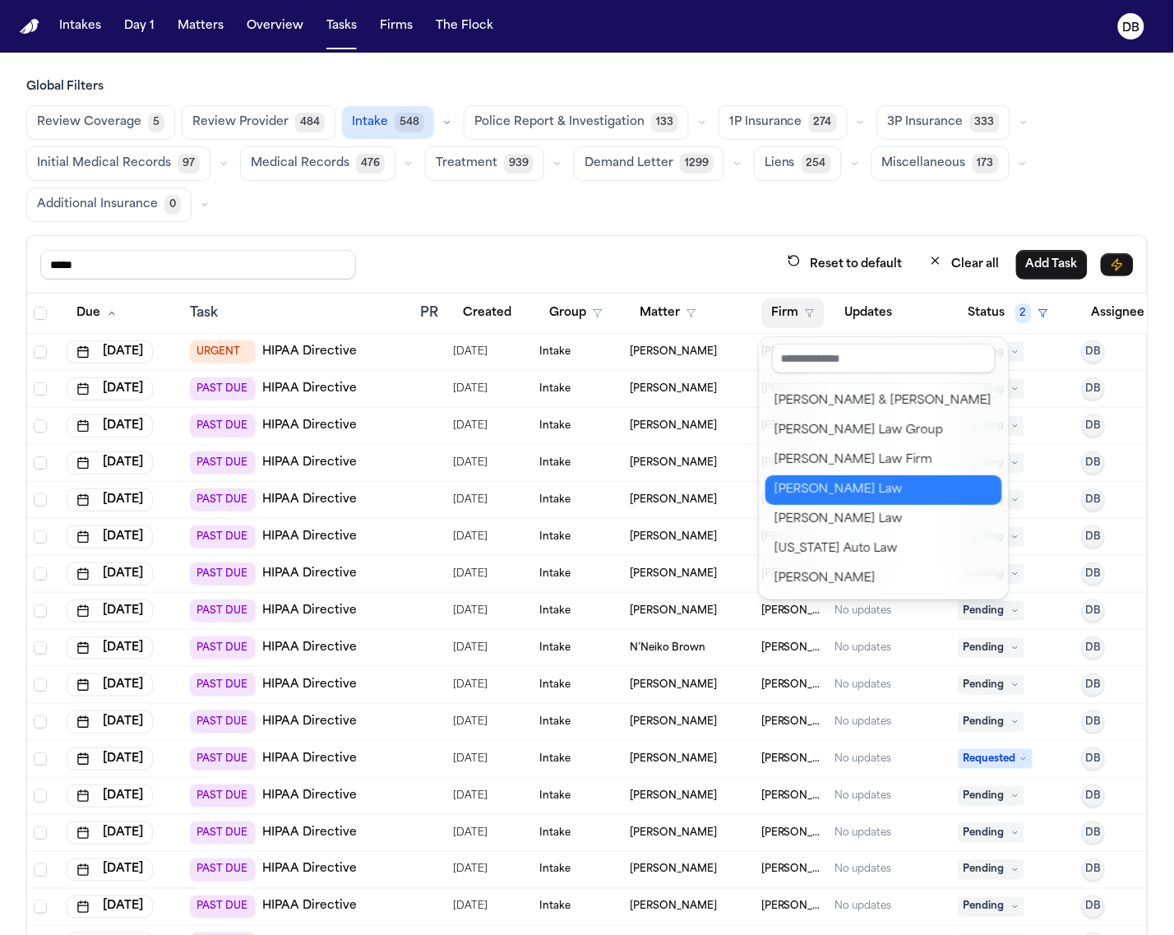
scroll to position [0, 0]
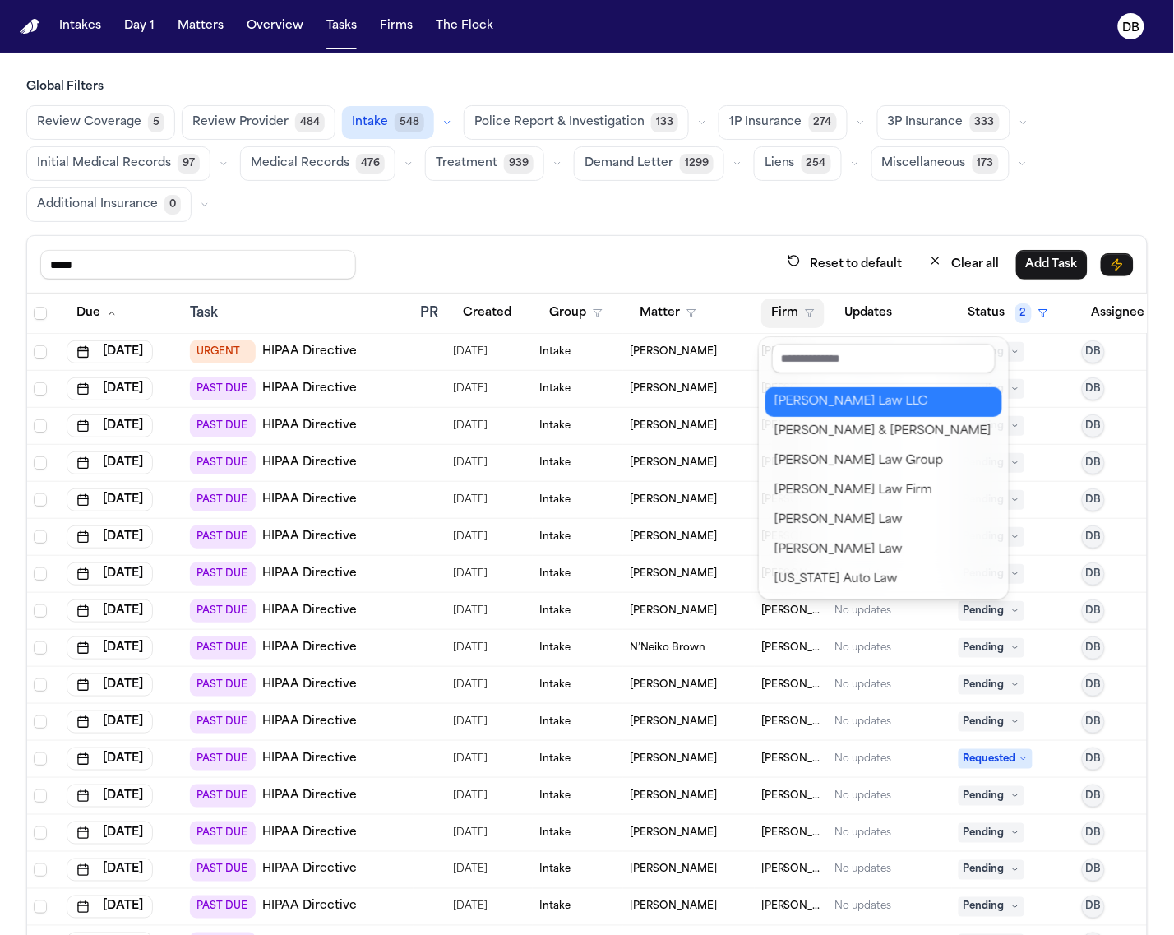
click at [847, 404] on div "[PERSON_NAME] Law LLC" at bounding box center [883, 402] width 217 height 20
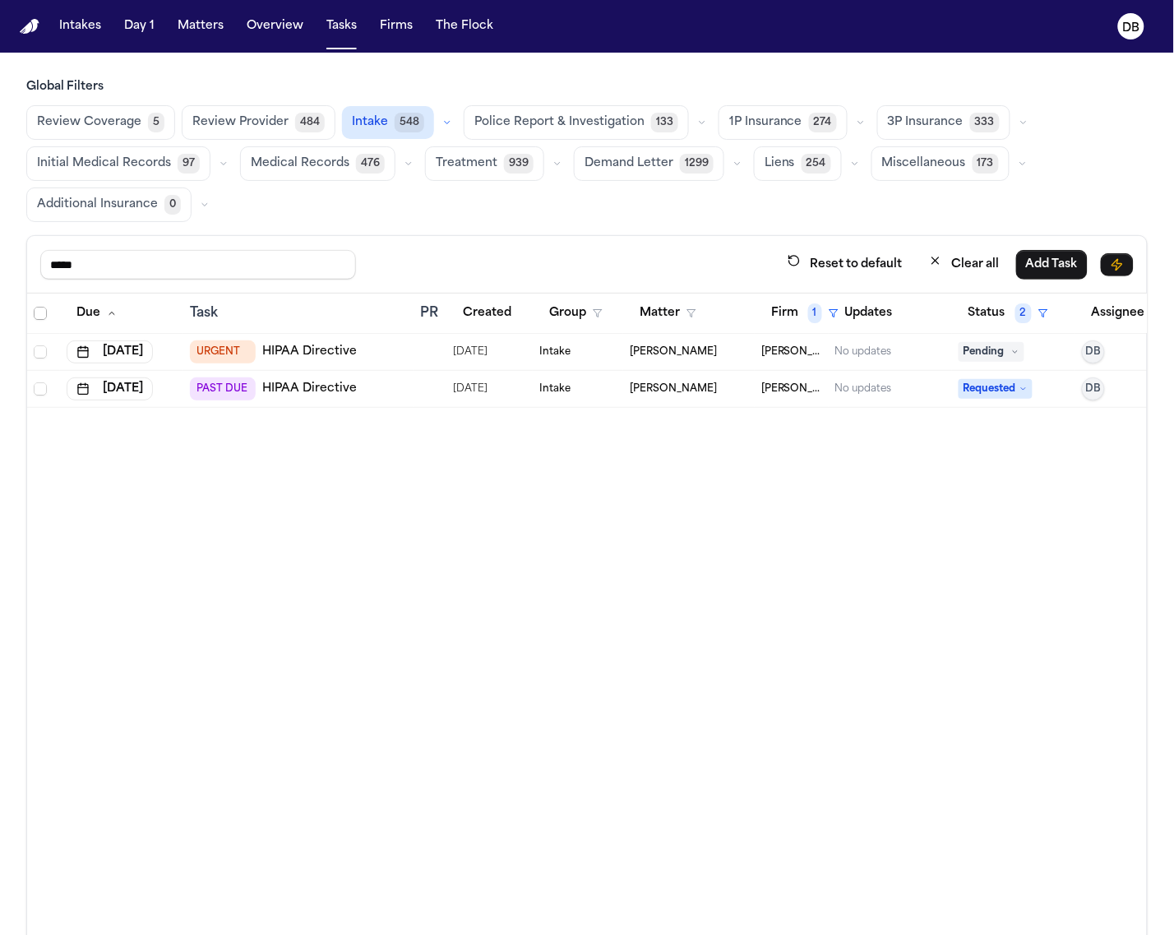
click at [41, 311] on span "Select all" at bounding box center [40, 313] width 13 height 13
click at [348, 269] on button "Change Status" at bounding box center [310, 265] width 105 height 30
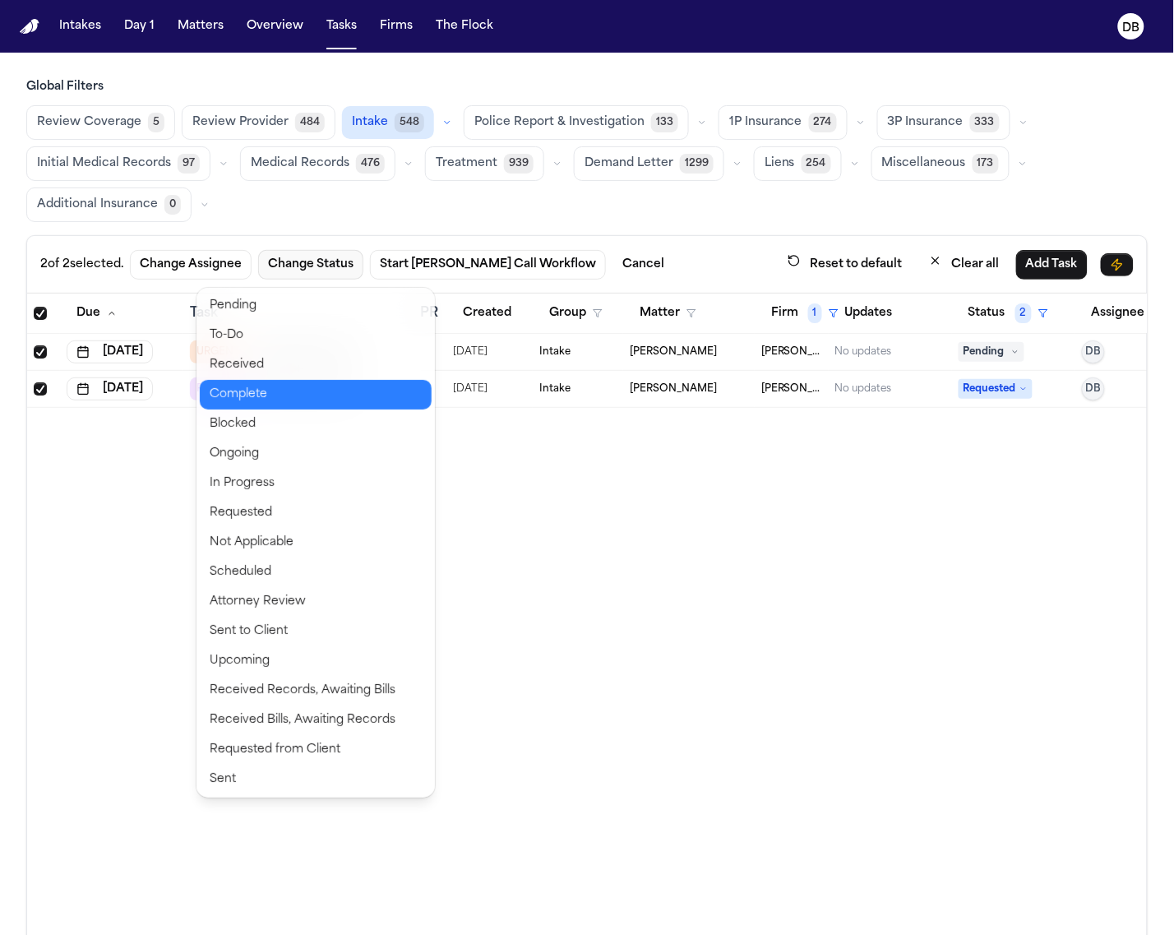
click at [309, 403] on button "Complete" at bounding box center [316, 395] width 232 height 30
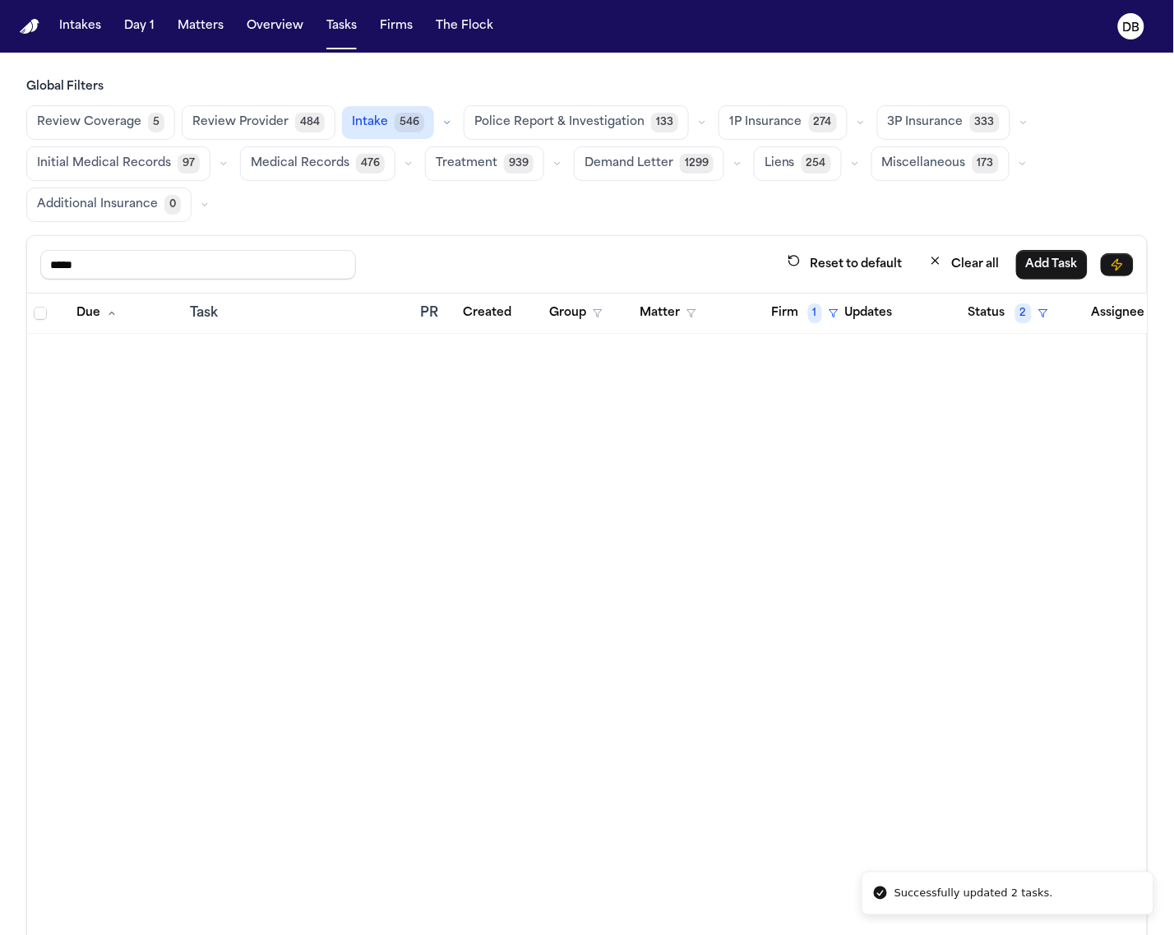
click at [806, 314] on button "Firm 1" at bounding box center [804, 313] width 87 height 30
click at [839, 438] on div "Clear filter" at bounding box center [850, 439] width 60 height 20
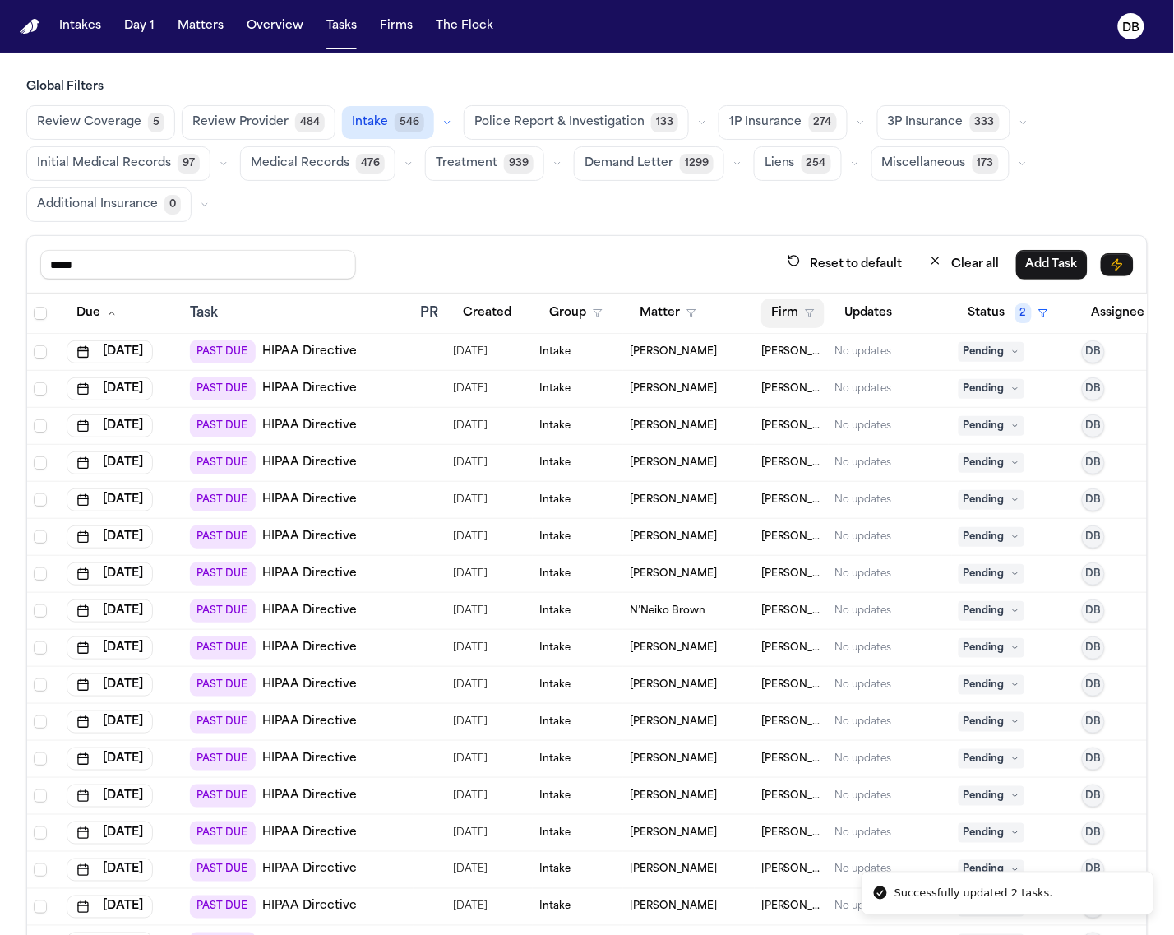
click at [803, 321] on button "Firm" at bounding box center [792, 313] width 63 height 30
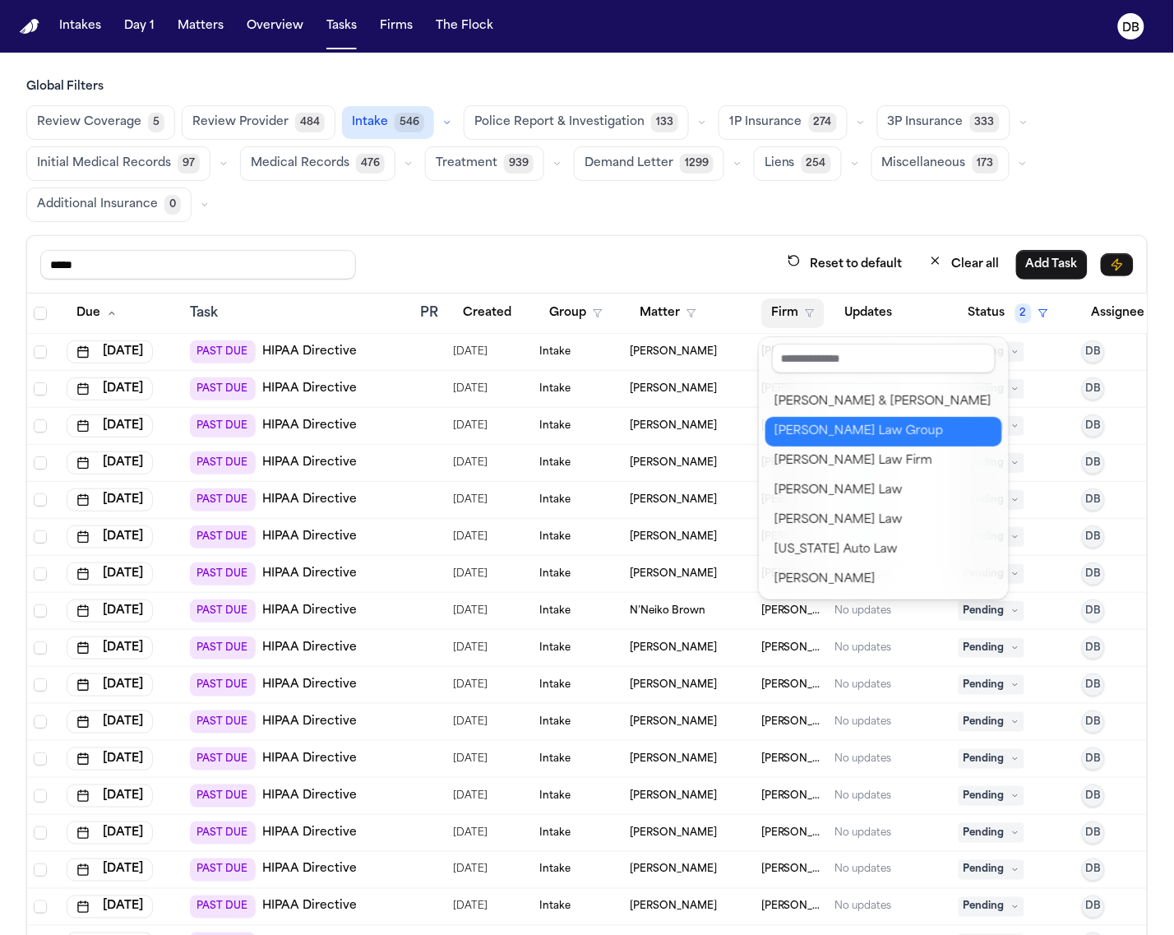
click at [869, 437] on div "[PERSON_NAME] Law Group" at bounding box center [883, 432] width 217 height 20
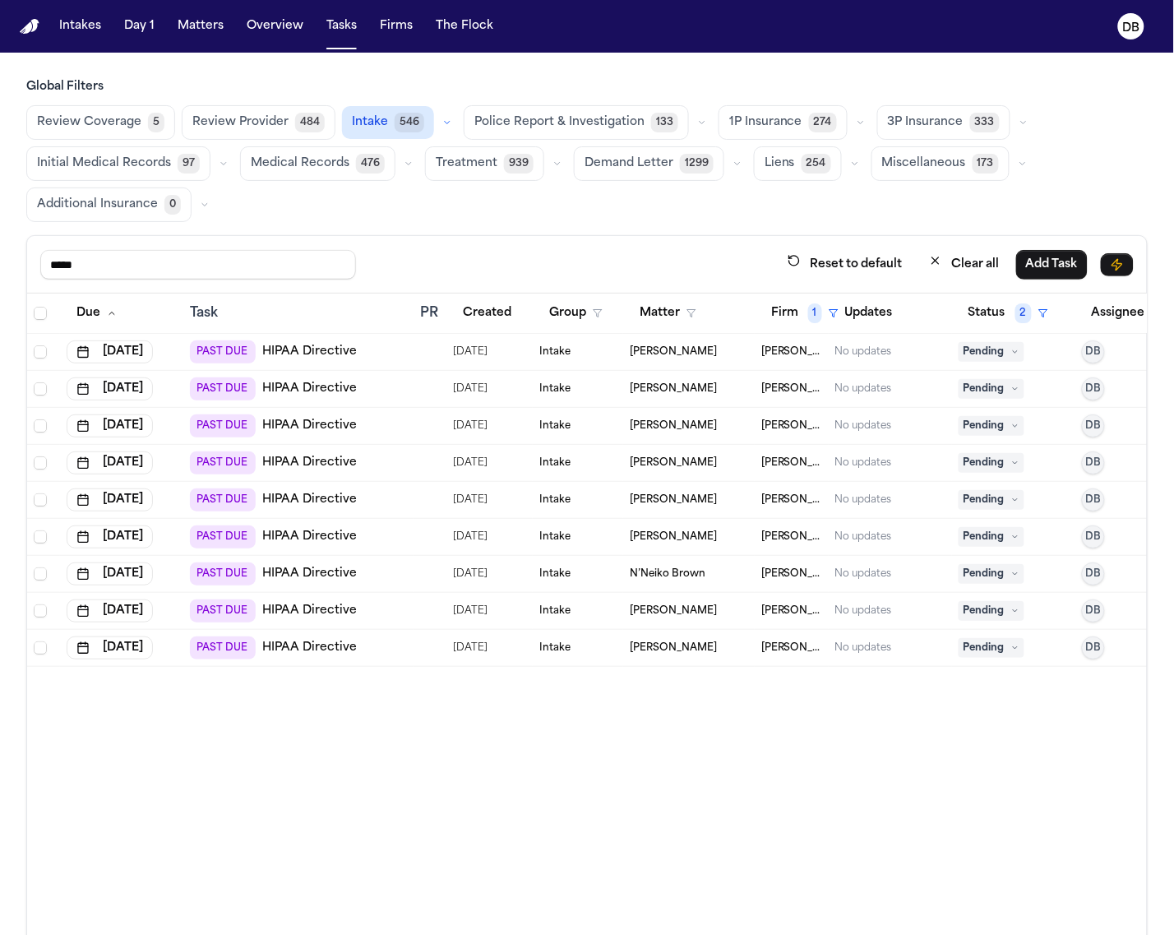
click at [34, 327] on th at bounding box center [43, 313] width 33 height 40
click at [35, 318] on icon "Select all" at bounding box center [41, 313] width 12 height 12
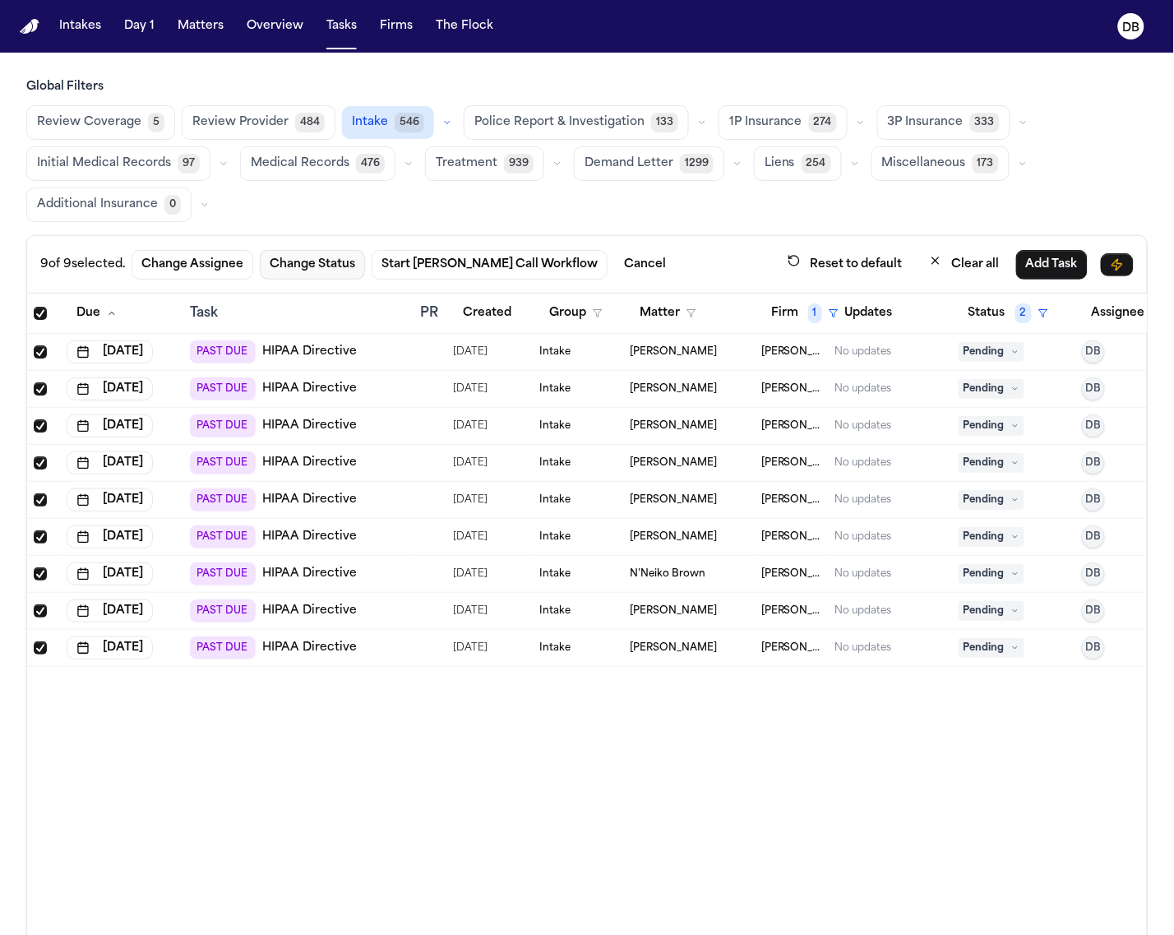
click at [342, 268] on button "Change Status" at bounding box center [312, 265] width 105 height 30
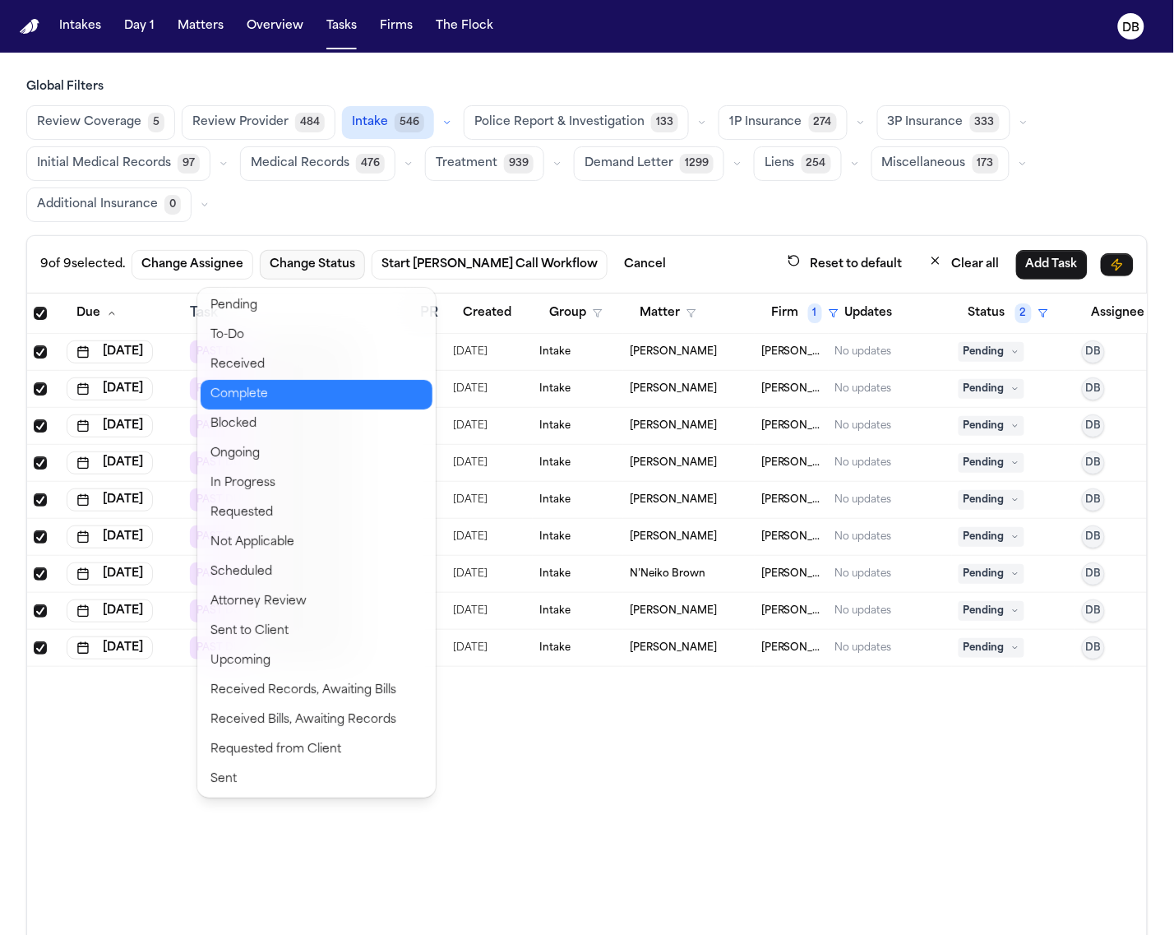
click at [239, 385] on button "Complete" at bounding box center [317, 395] width 232 height 30
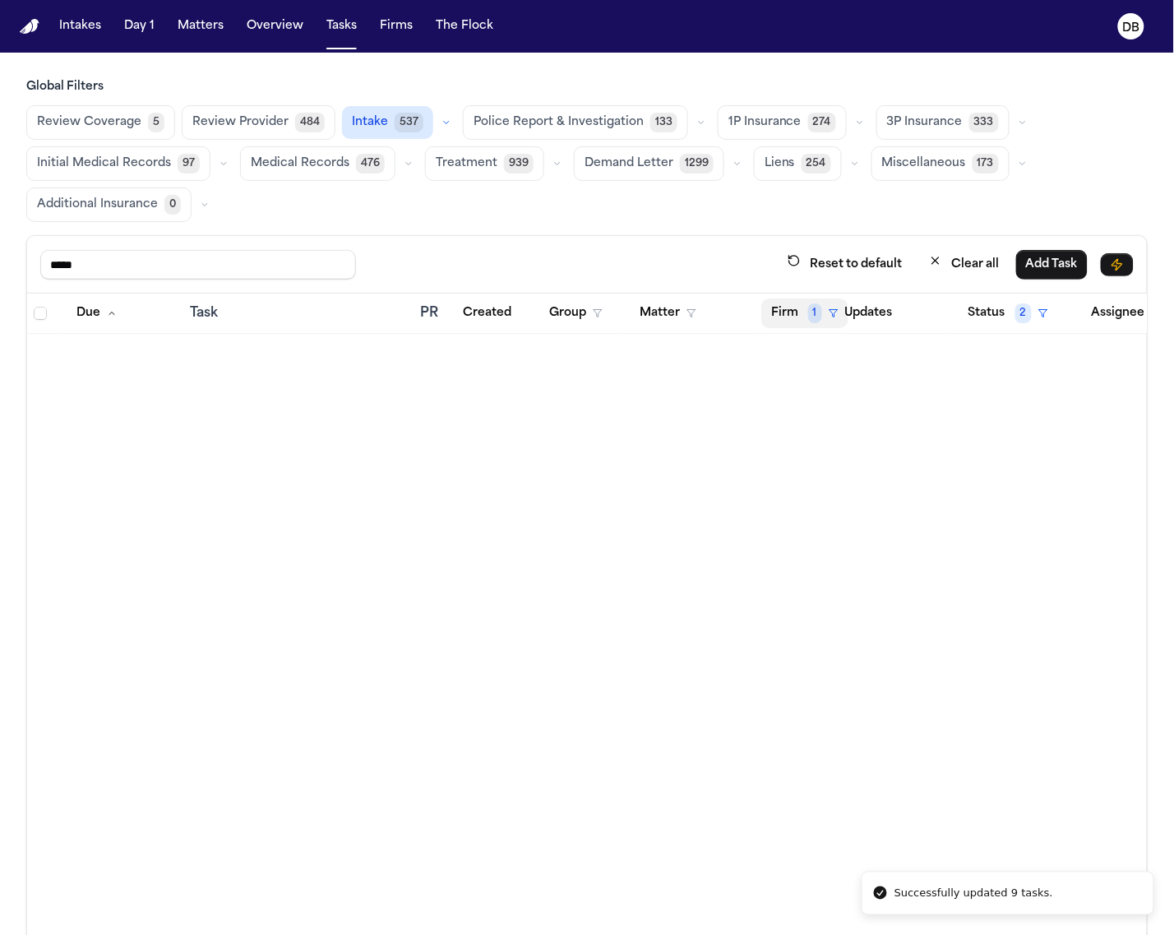
click at [796, 316] on button "Firm 1" at bounding box center [804, 313] width 87 height 30
click at [823, 437] on button "Clear filter" at bounding box center [840, 439] width 151 height 30
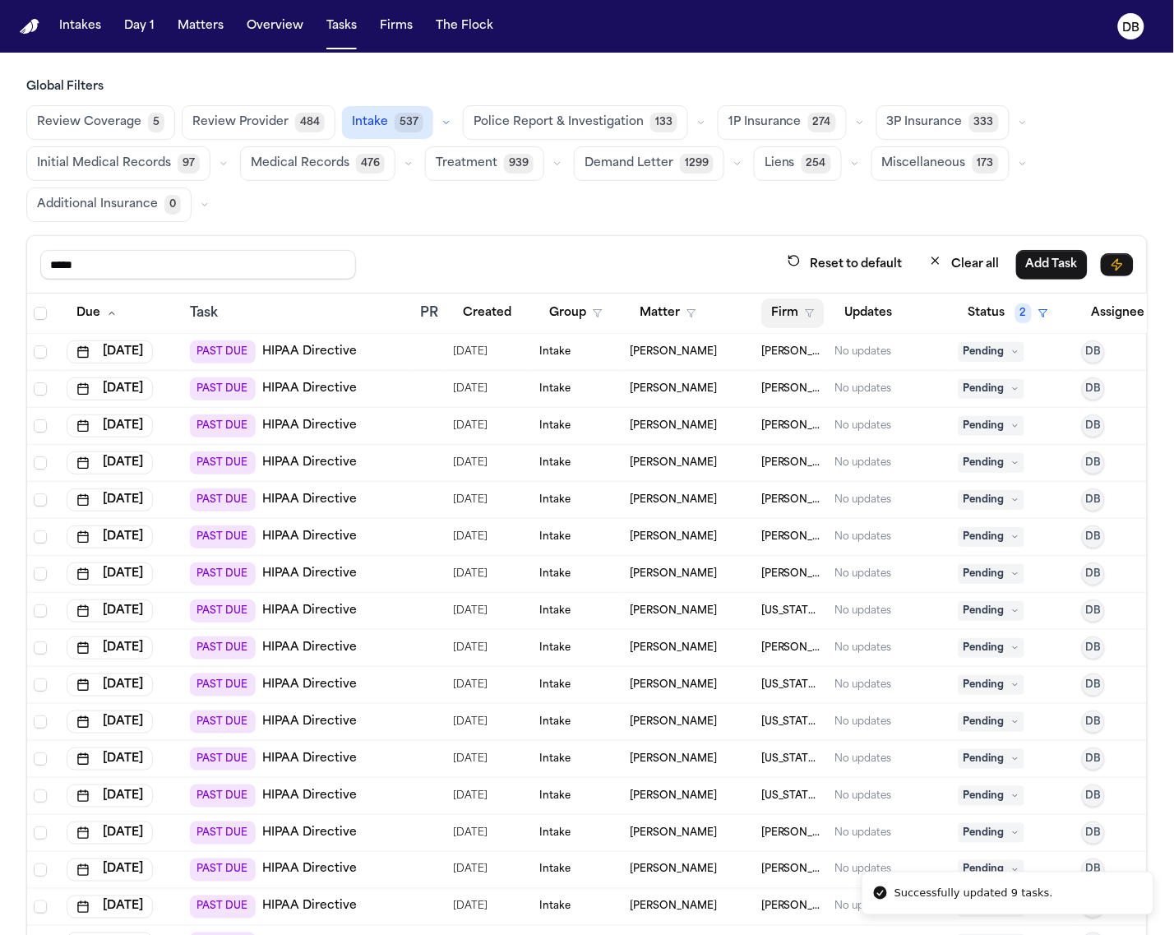
click at [787, 318] on button "Firm" at bounding box center [792, 313] width 63 height 30
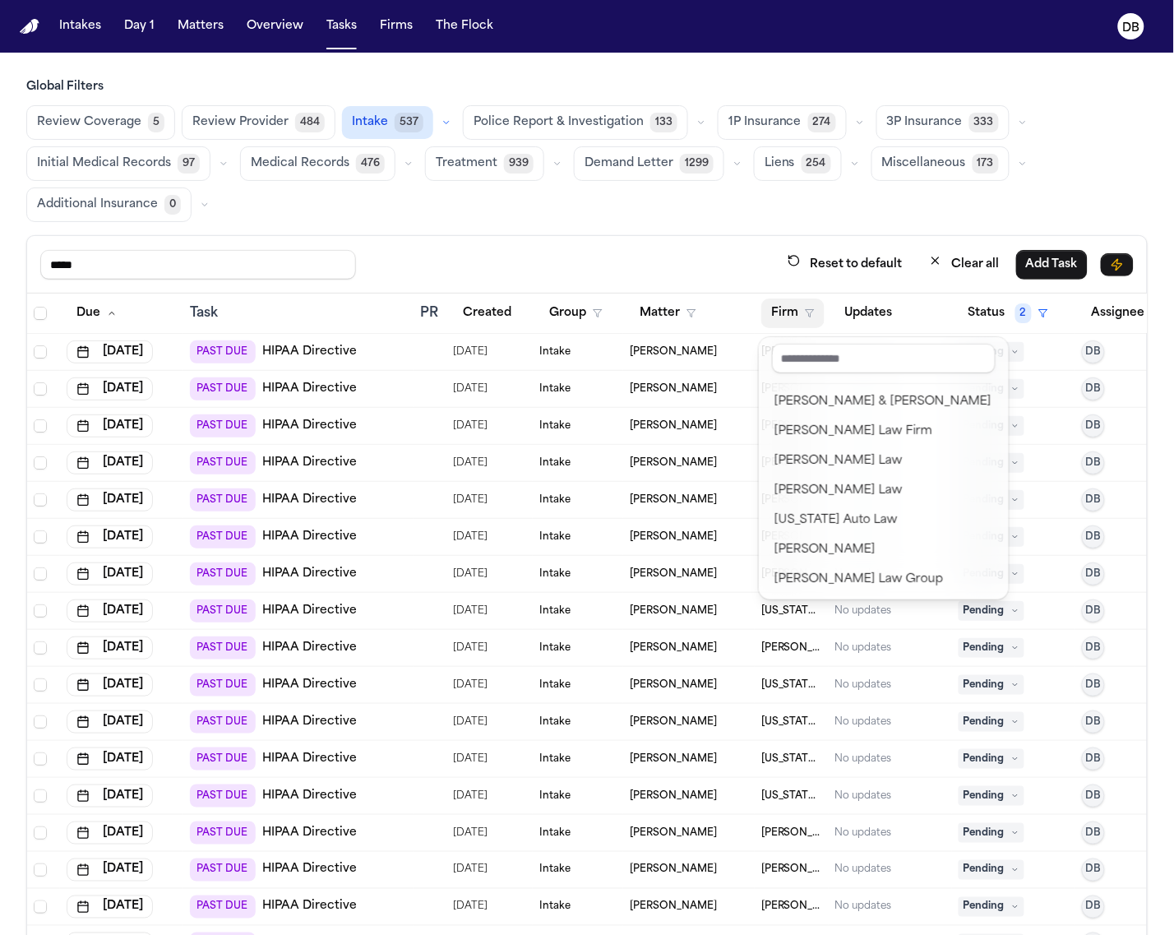
click at [697, 257] on div "***** Reset to default Clear all Add Task Due Task PR Created Group Matter Firm…" at bounding box center [586, 641] width 1121 height 813
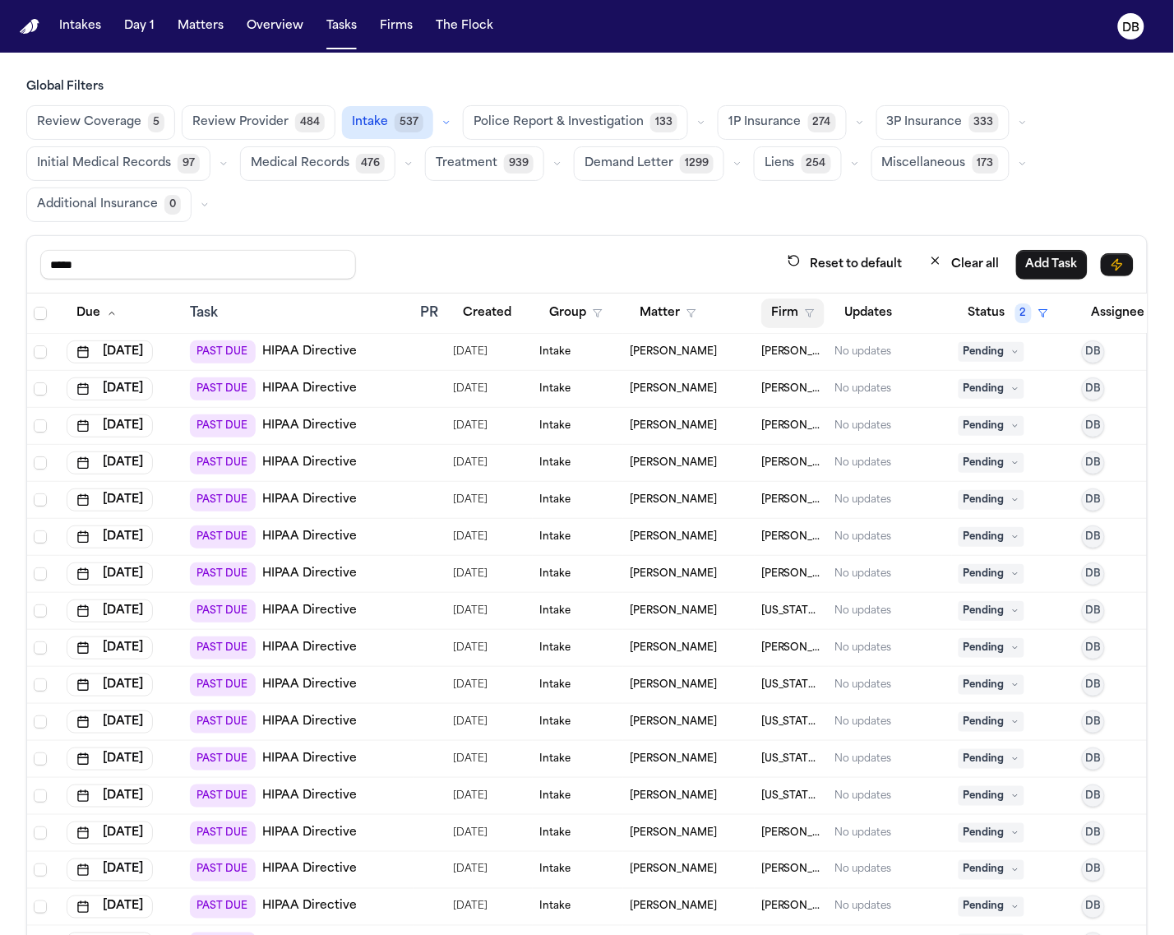
click at [812, 318] on icon "button" at bounding box center [810, 313] width 10 height 10
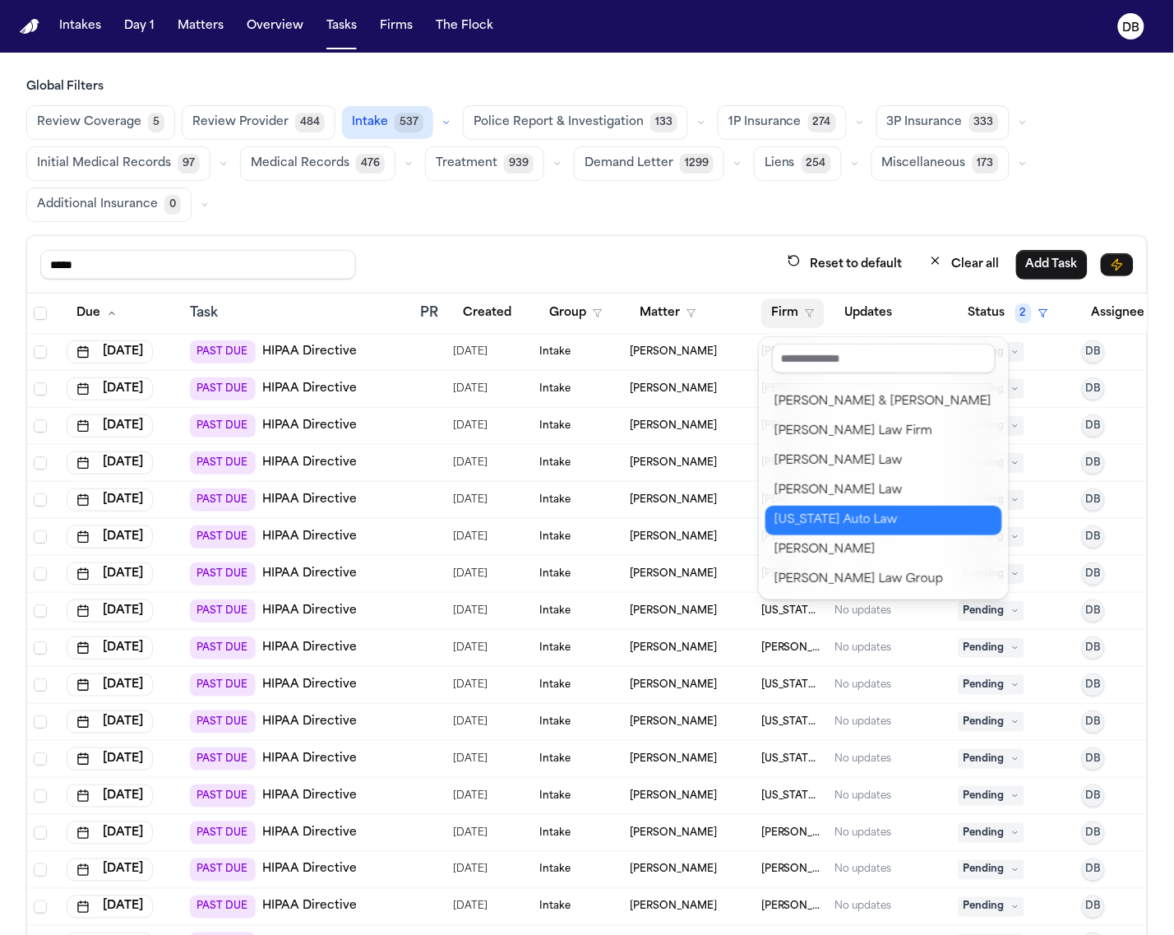
click at [790, 511] on div "[US_STATE] Auto Law" at bounding box center [883, 520] width 217 height 20
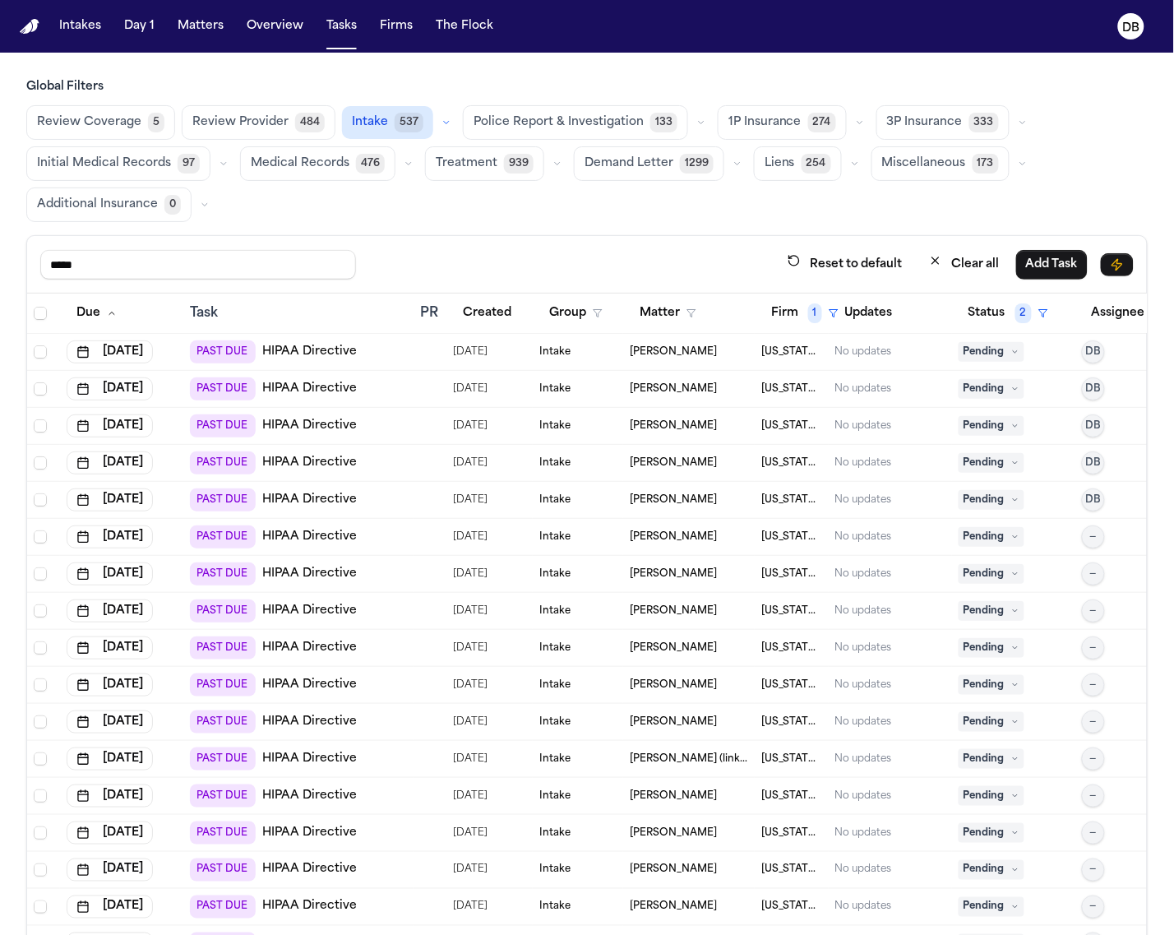
click at [30, 315] on th at bounding box center [43, 313] width 33 height 40
click at [39, 315] on span "Select all" at bounding box center [40, 313] width 13 height 13
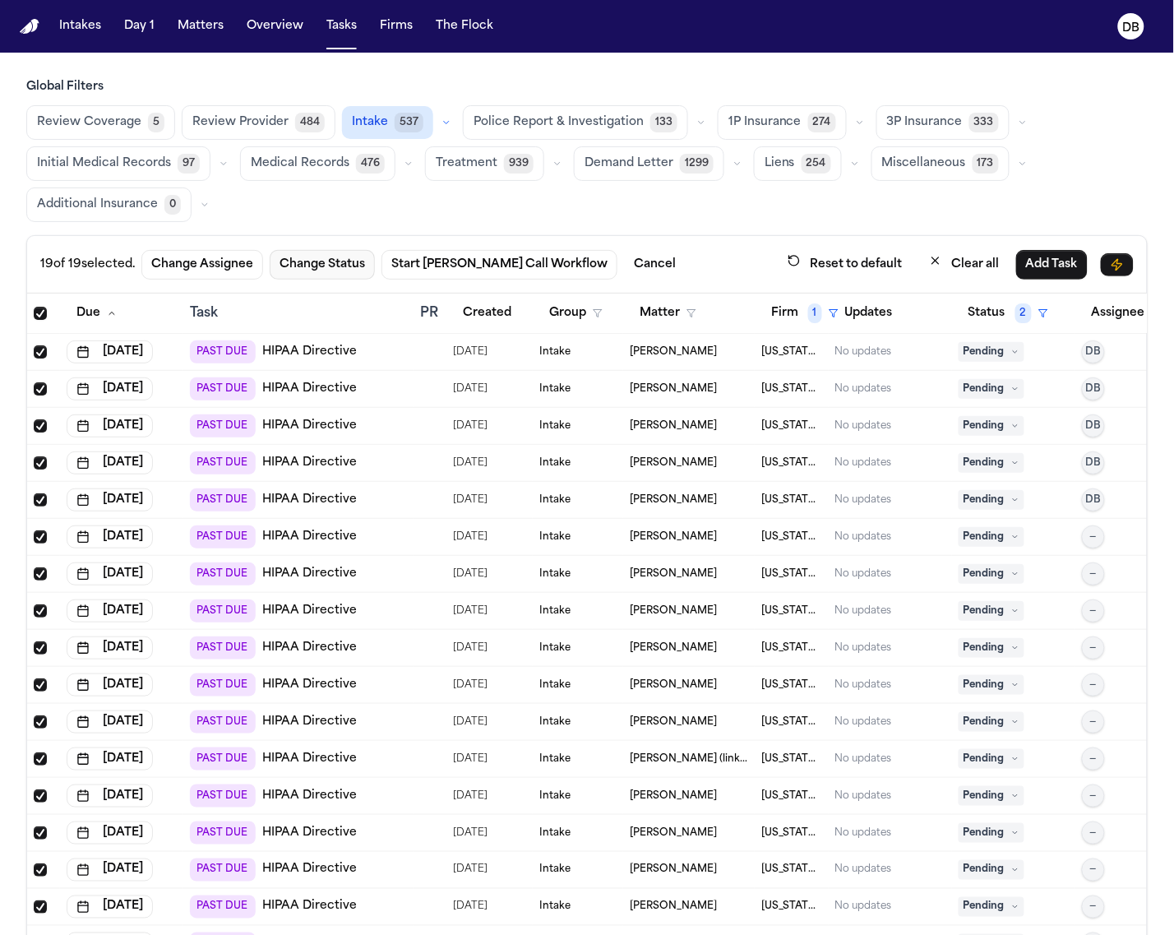
click at [289, 259] on button "Change Status" at bounding box center [322, 265] width 105 height 30
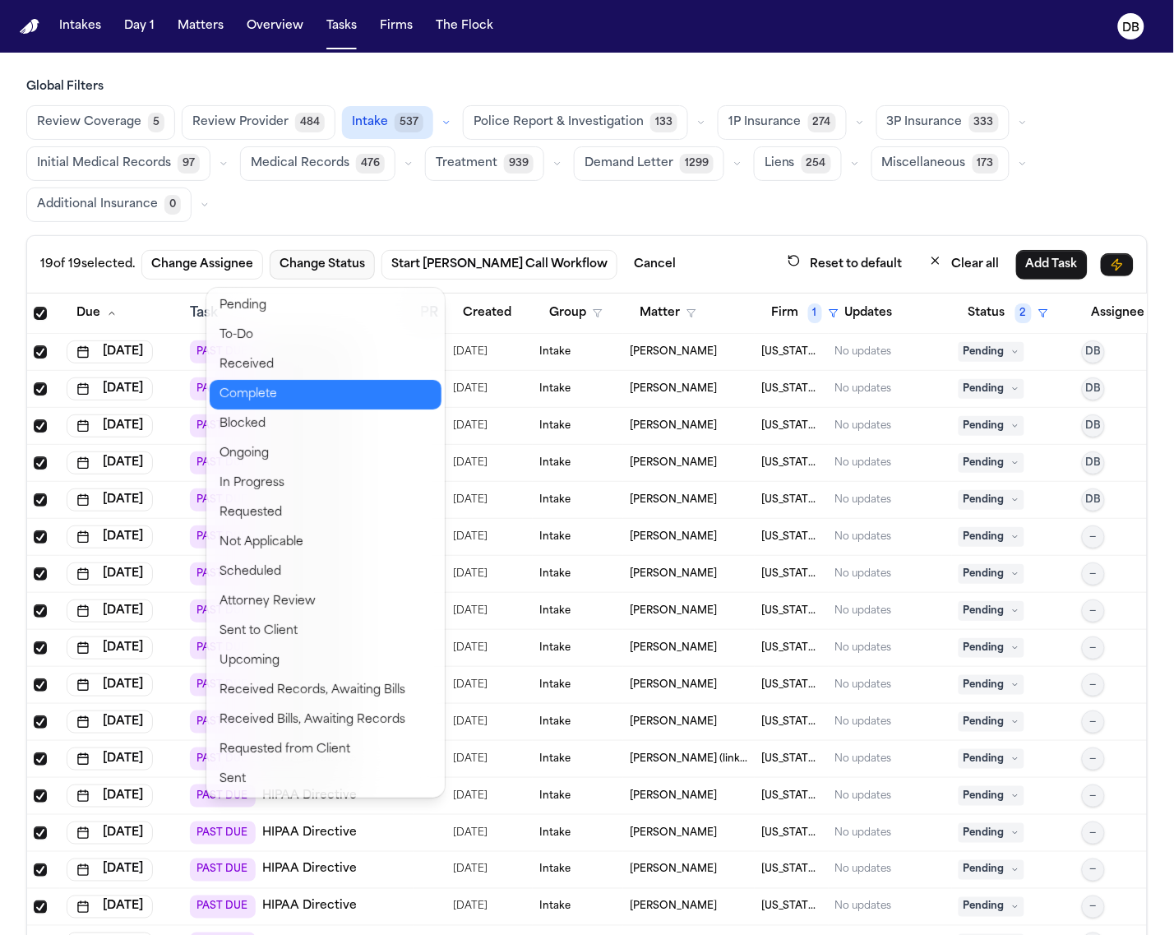
click at [273, 397] on button "Complete" at bounding box center [326, 395] width 232 height 30
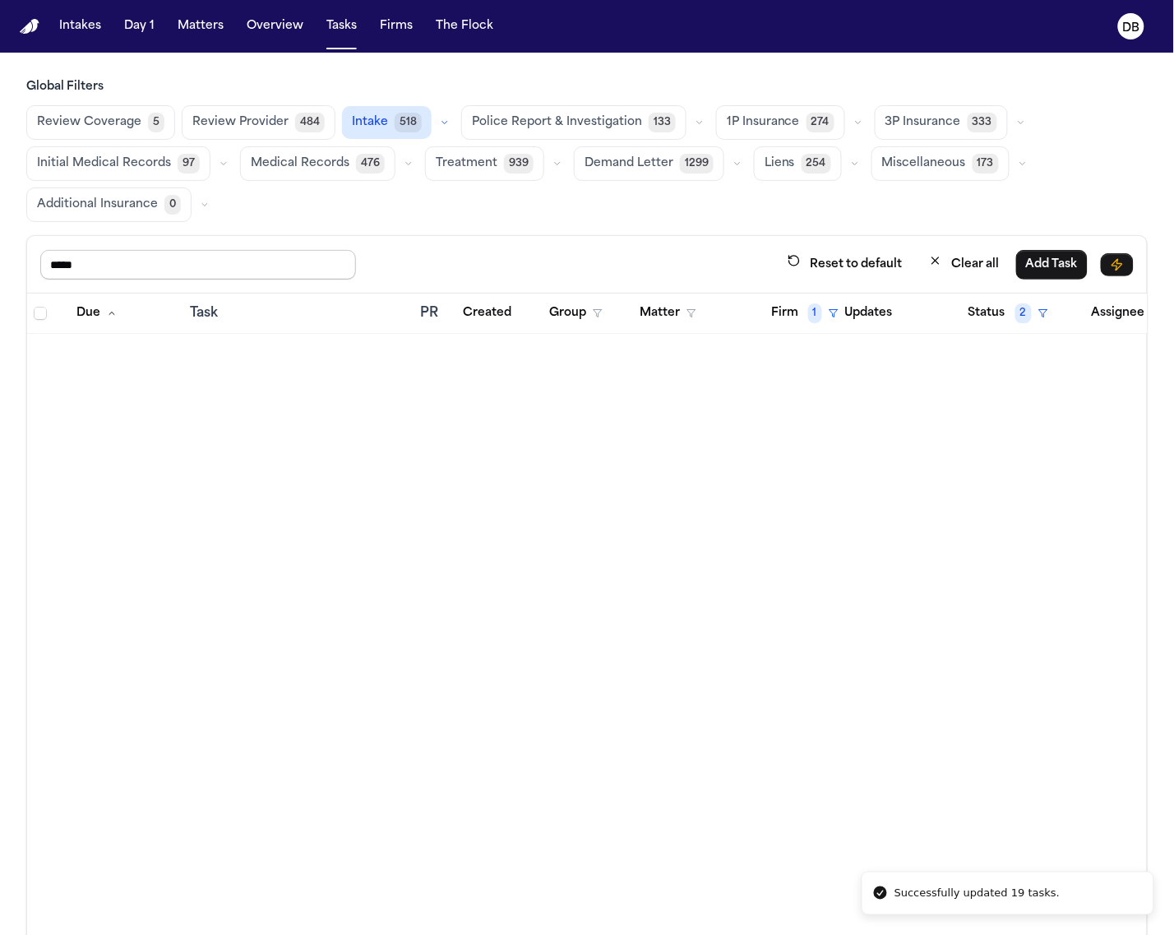
click at [160, 275] on input "*****" at bounding box center [198, 265] width 316 height 30
click at [798, 309] on button "Firm 1" at bounding box center [804, 313] width 87 height 30
click at [811, 429] on button "Clear filter" at bounding box center [840, 439] width 151 height 30
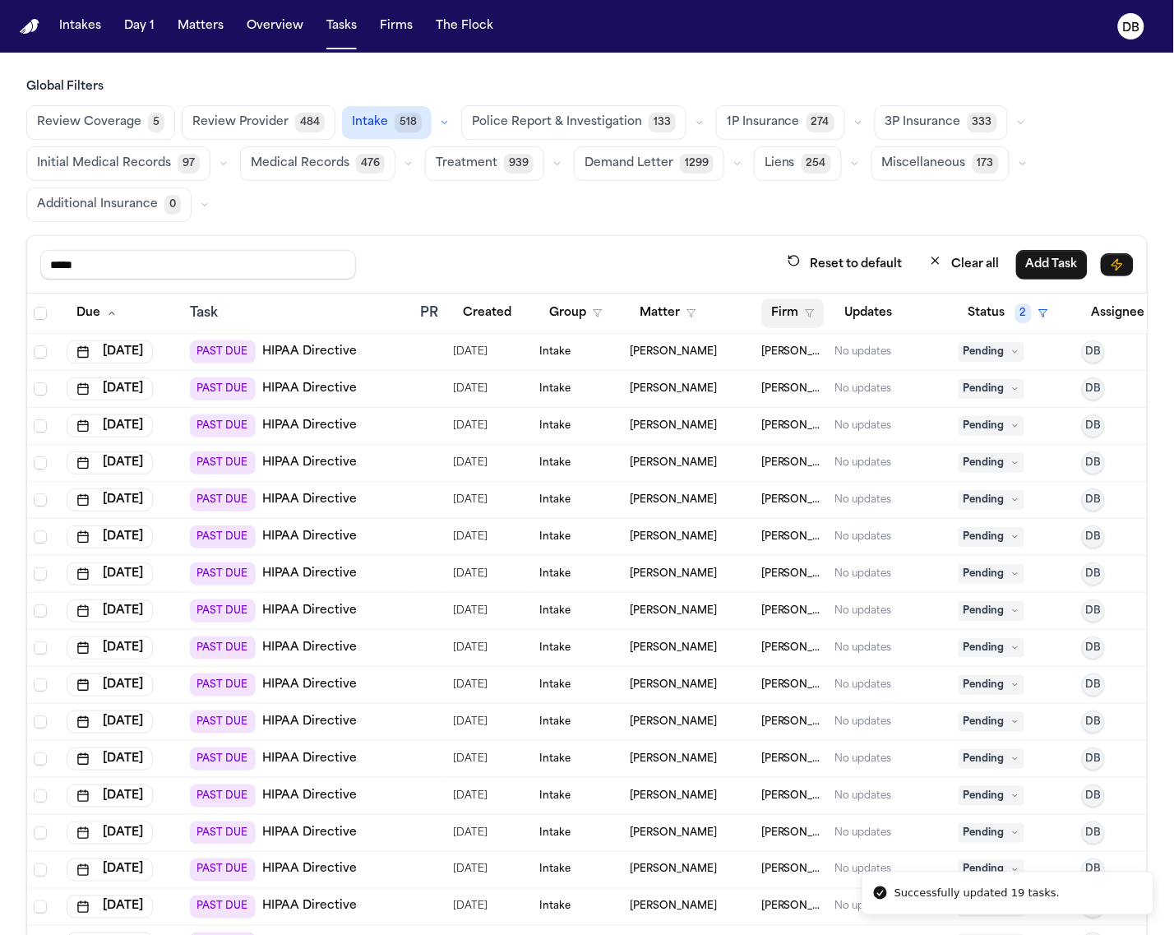
click at [795, 304] on button "Firm" at bounding box center [792, 313] width 63 height 30
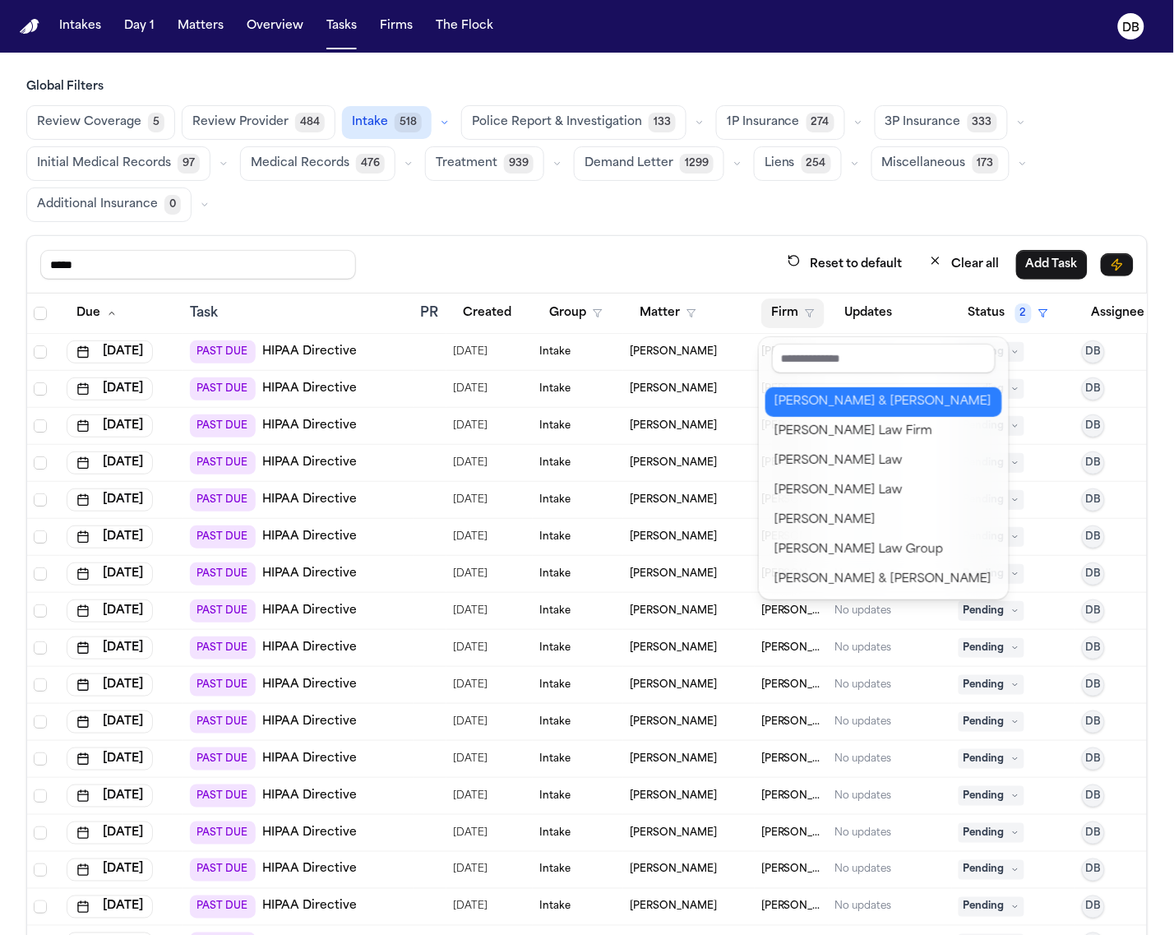
click at [829, 407] on div "[PERSON_NAME] & [PERSON_NAME]" at bounding box center [883, 402] width 217 height 20
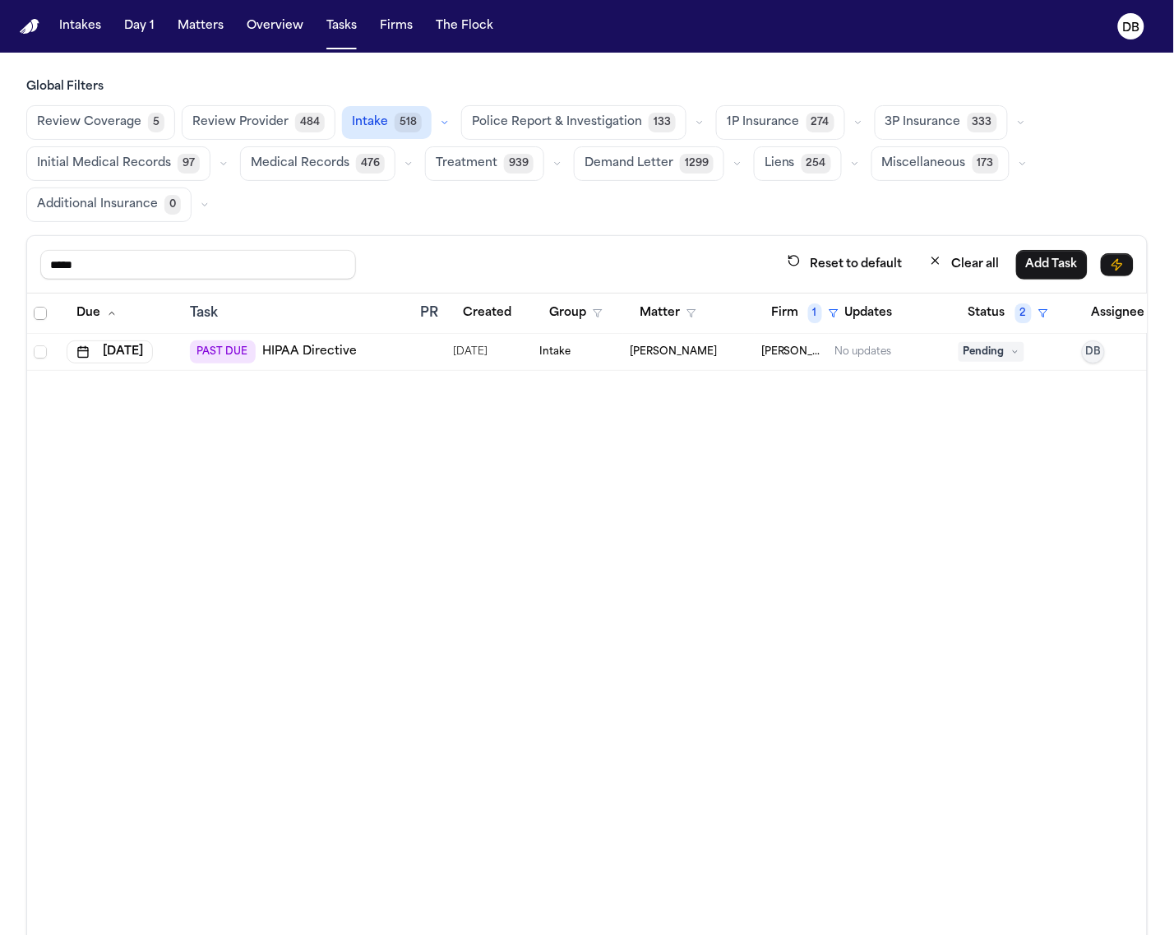
click at [35, 312] on icon "Select all" at bounding box center [41, 313] width 12 height 12
click at [300, 268] on button "Change Status" at bounding box center [305, 265] width 105 height 30
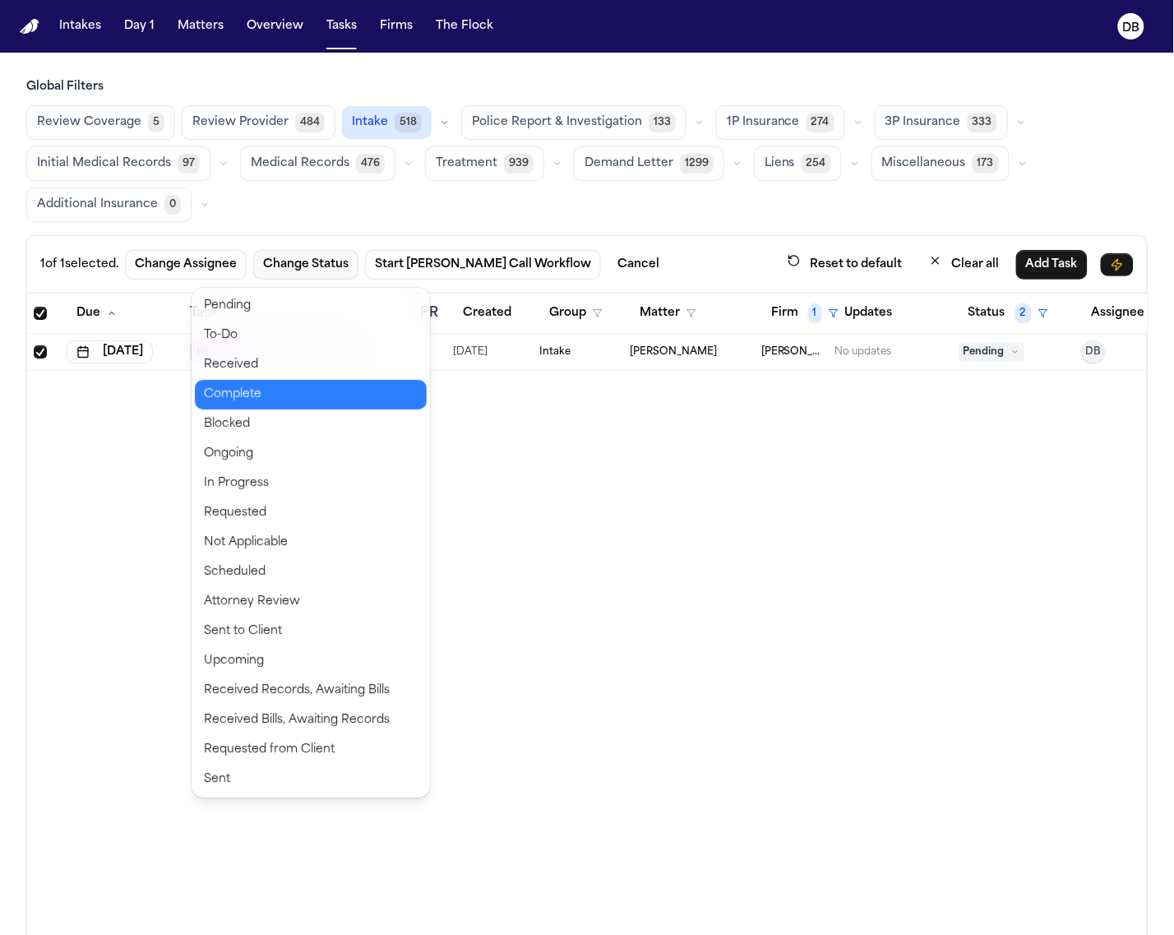
click at [335, 382] on button "Complete" at bounding box center [311, 395] width 232 height 30
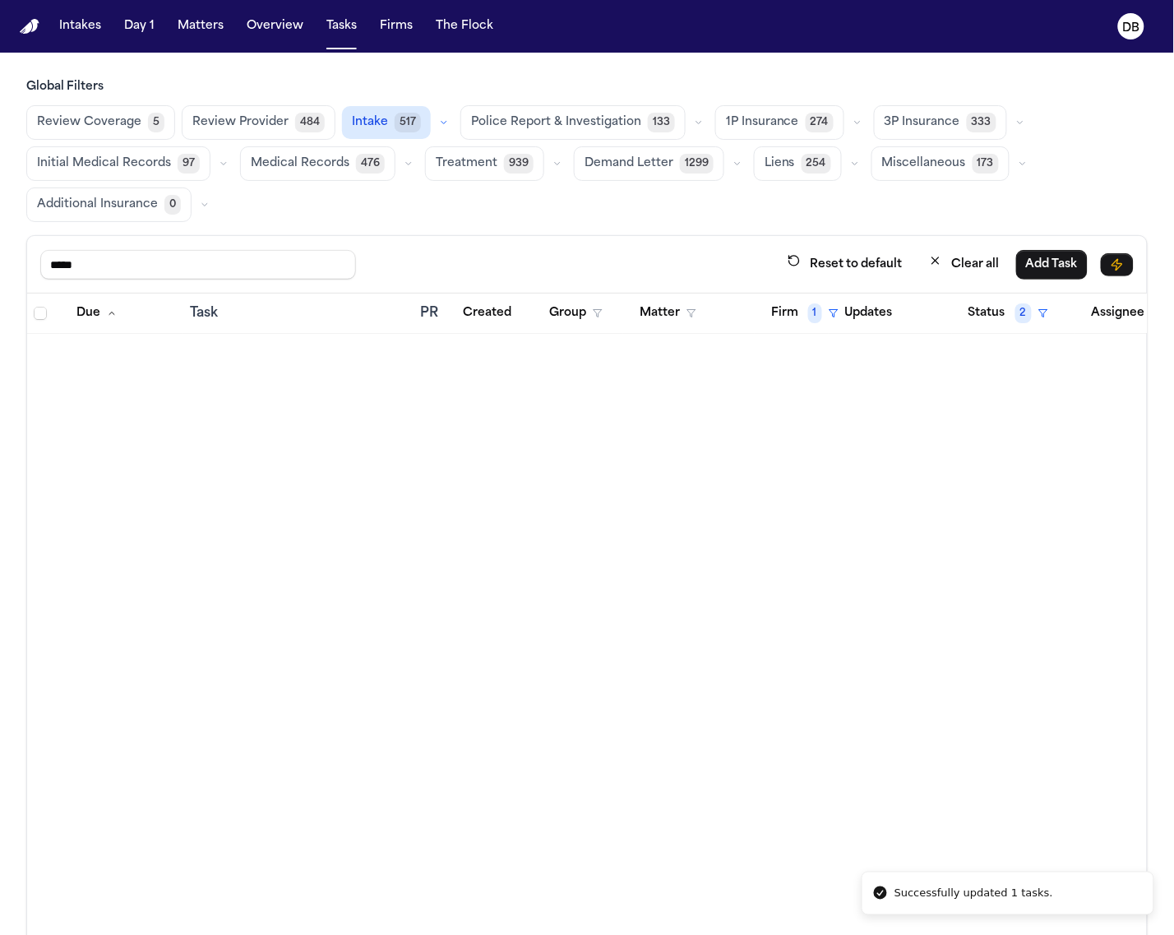
click at [806, 323] on button "Firm 1" at bounding box center [804, 313] width 87 height 30
click at [812, 445] on icon "button" at bounding box center [806, 438] width 13 height 13
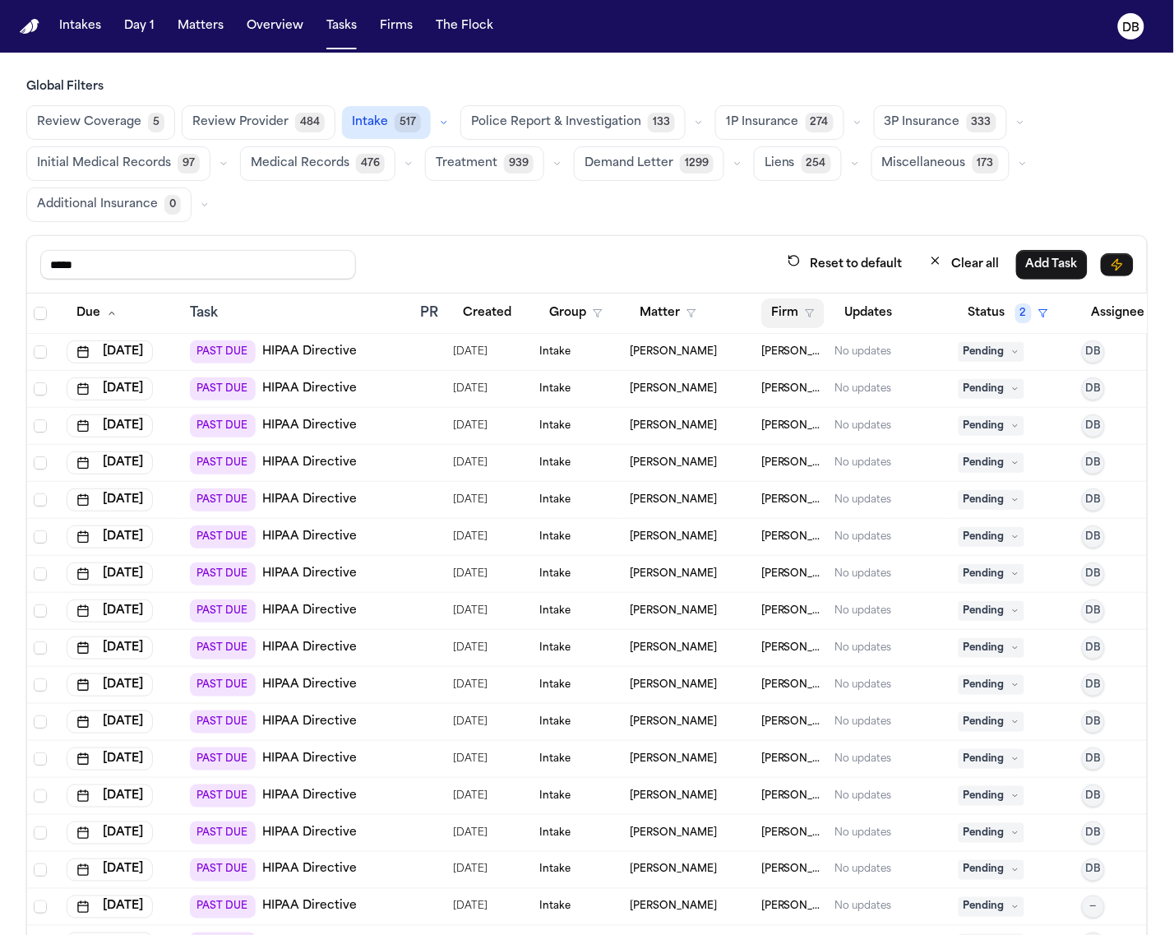
click at [802, 314] on button "Firm" at bounding box center [792, 313] width 63 height 30
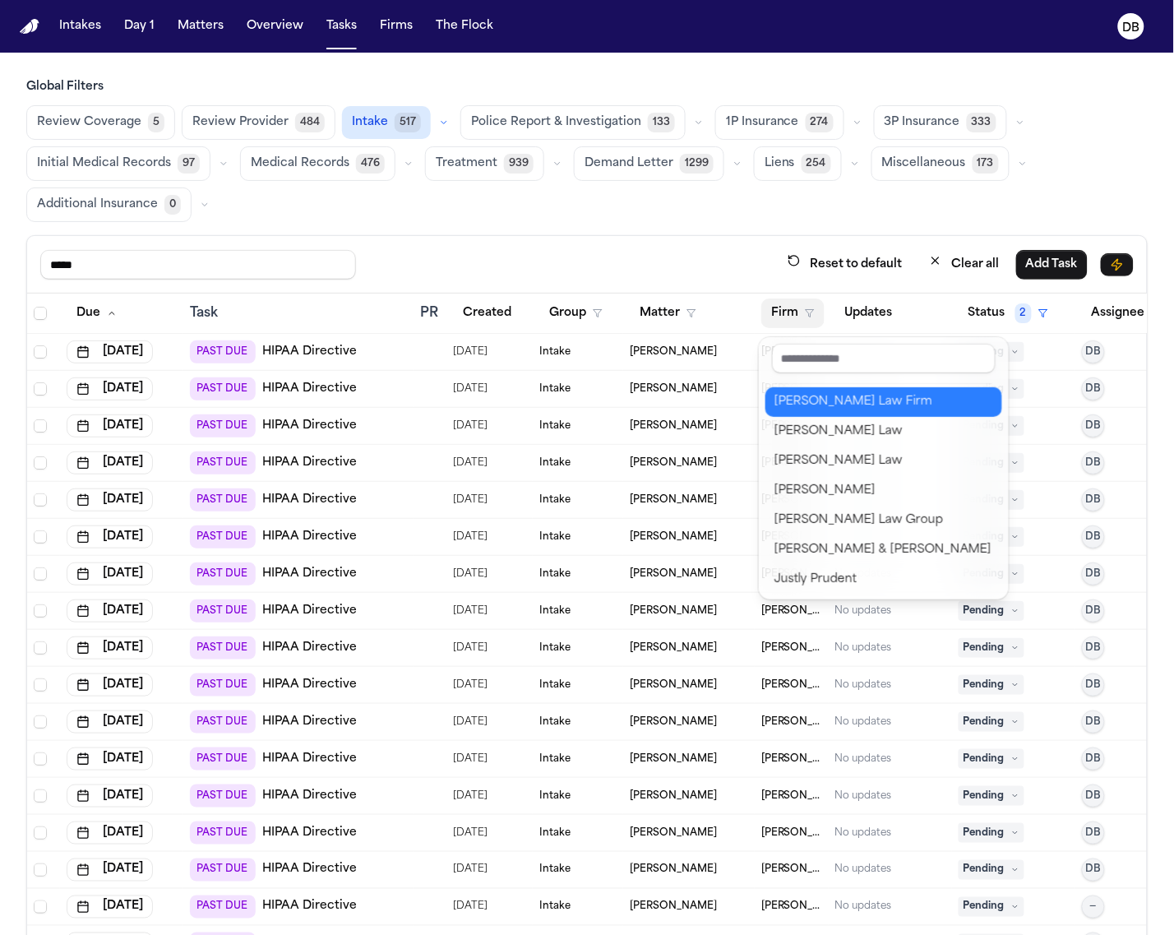
click at [828, 403] on div "[PERSON_NAME] Law Firm" at bounding box center [883, 402] width 217 height 20
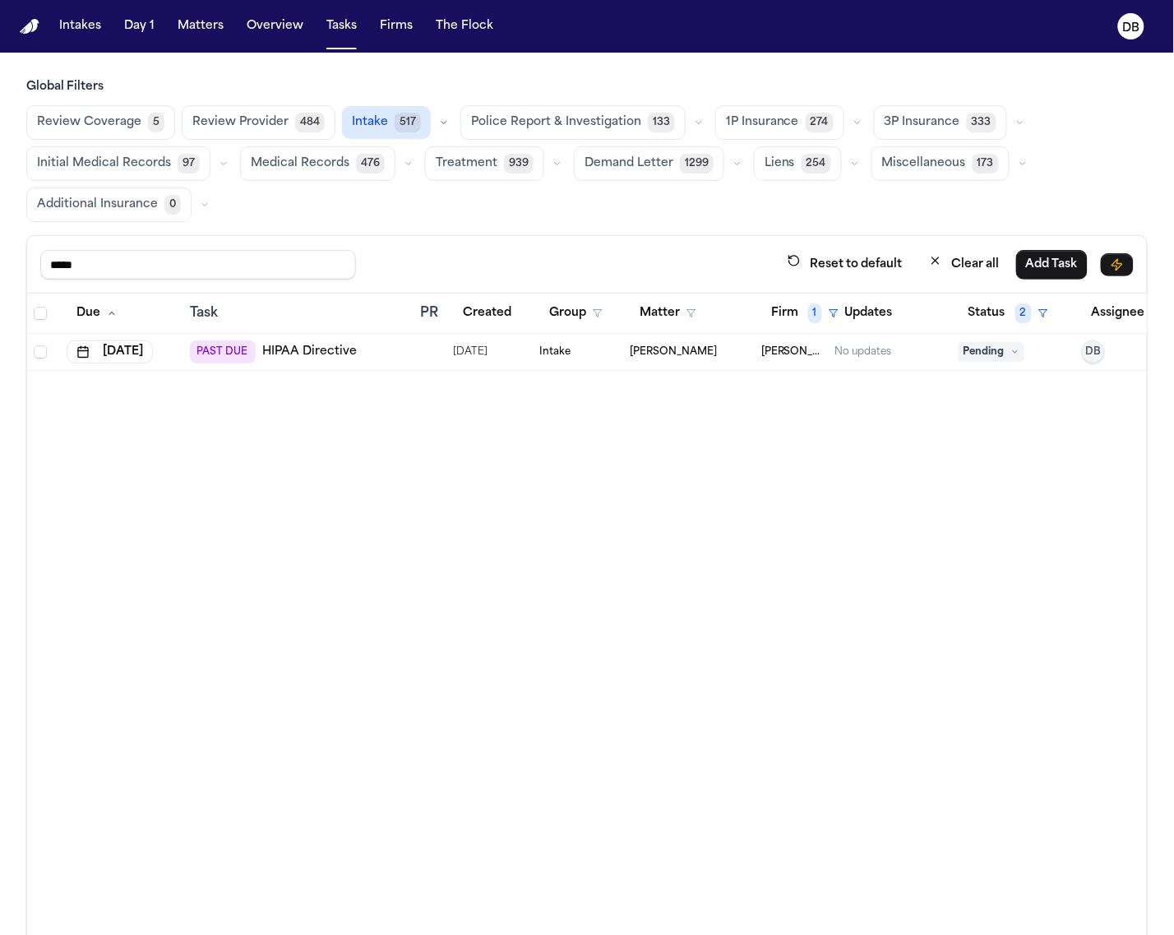
click at [46, 362] on td at bounding box center [43, 352] width 33 height 37
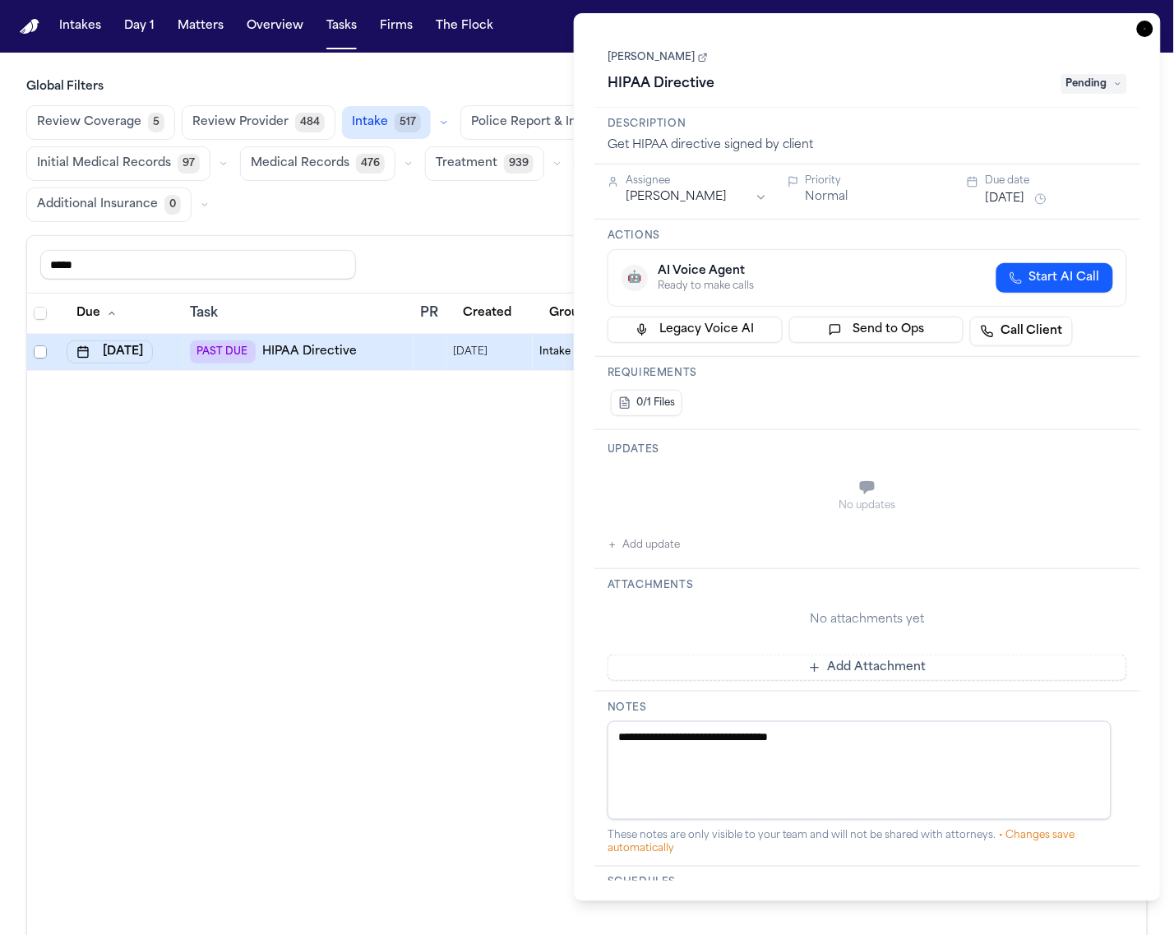
click at [44, 352] on span "Select row" at bounding box center [40, 351] width 13 height 13
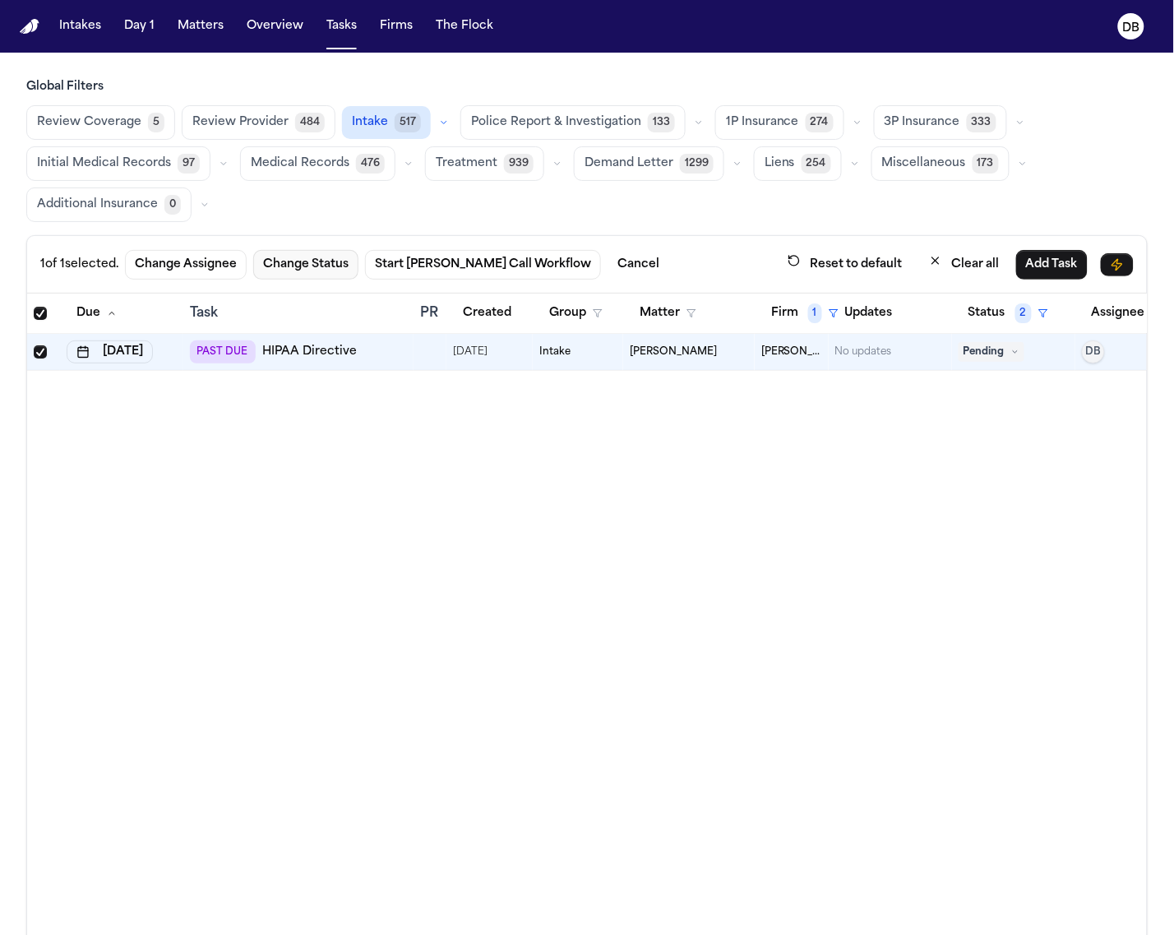
click at [302, 278] on button "Change Status" at bounding box center [305, 265] width 105 height 30
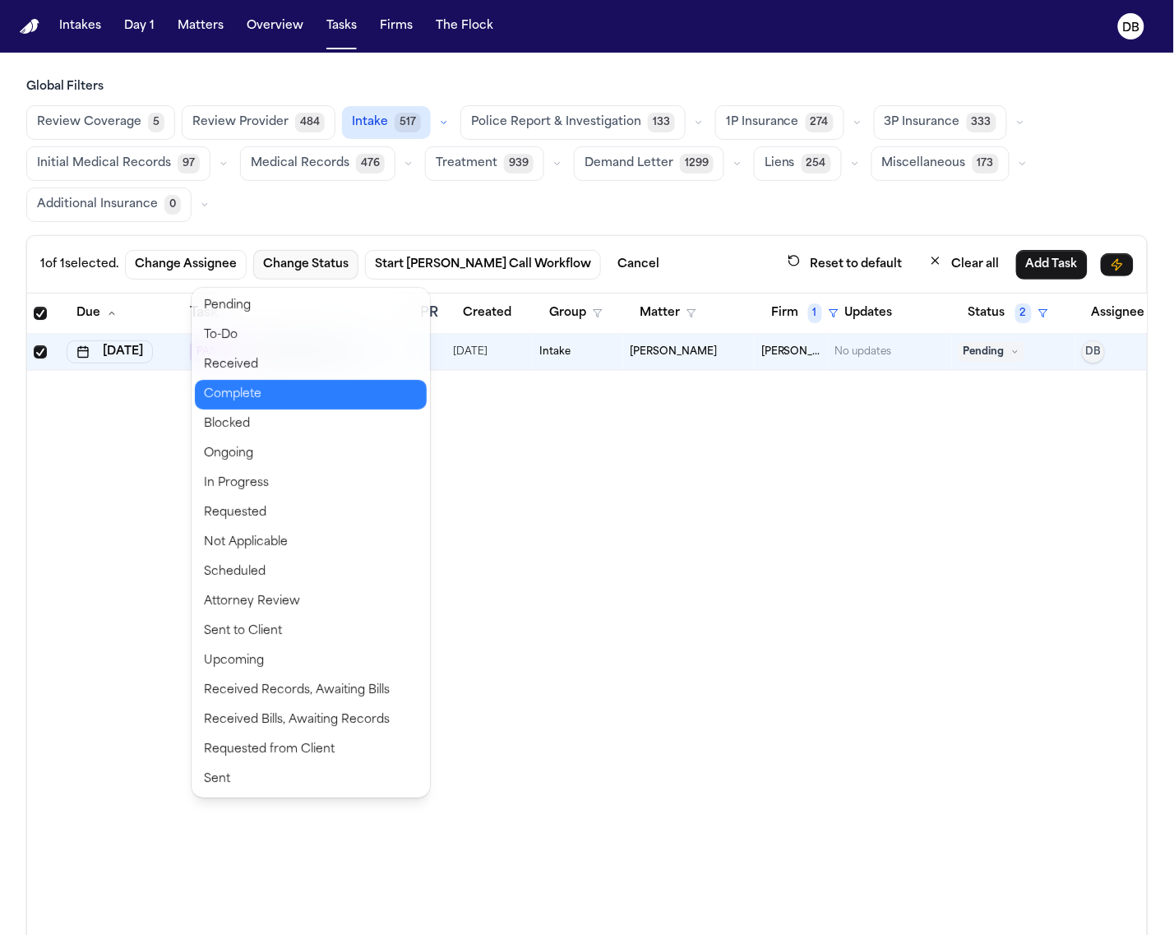
click at [314, 383] on button "Complete" at bounding box center [311, 395] width 232 height 30
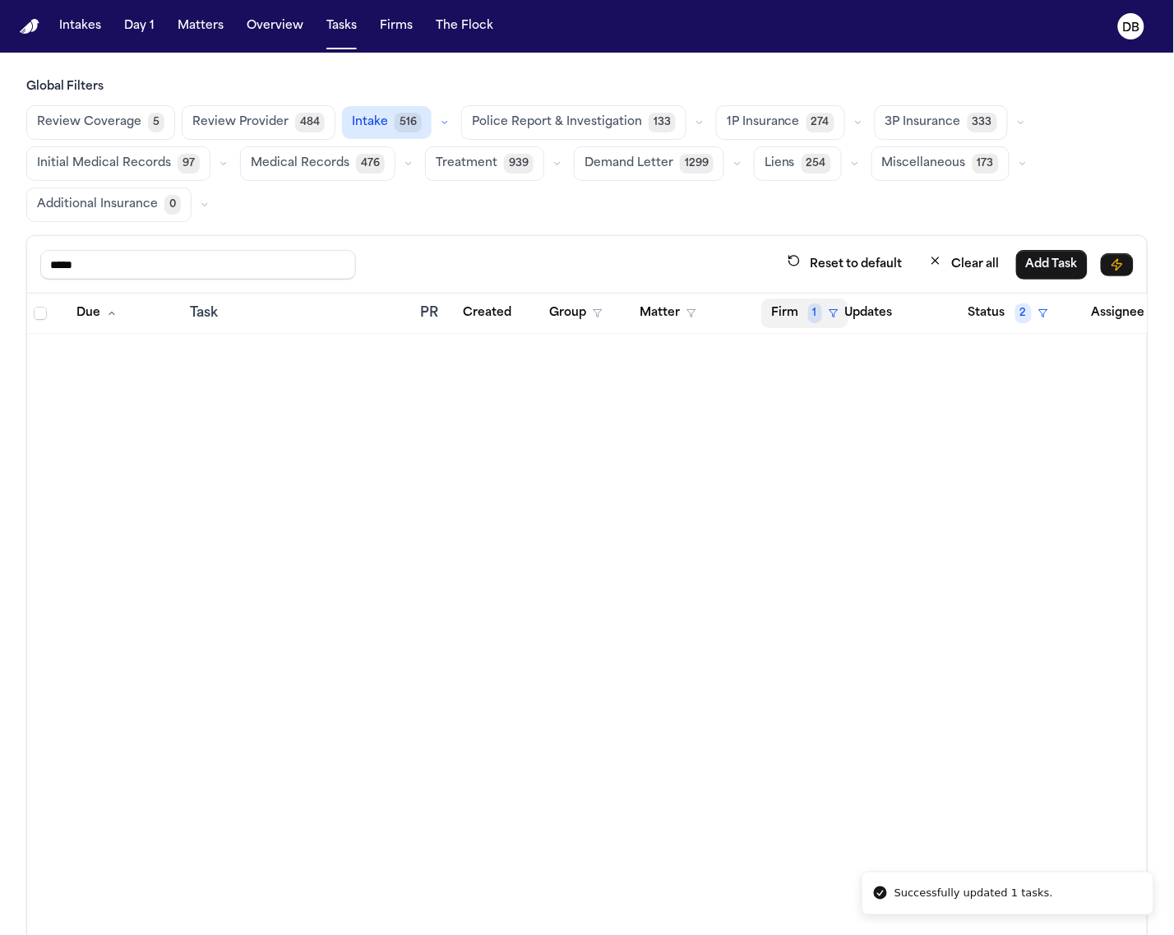
click at [775, 316] on button "Firm 1" at bounding box center [804, 313] width 87 height 30
click at [866, 429] on div "Clear filter" at bounding box center [850, 439] width 60 height 20
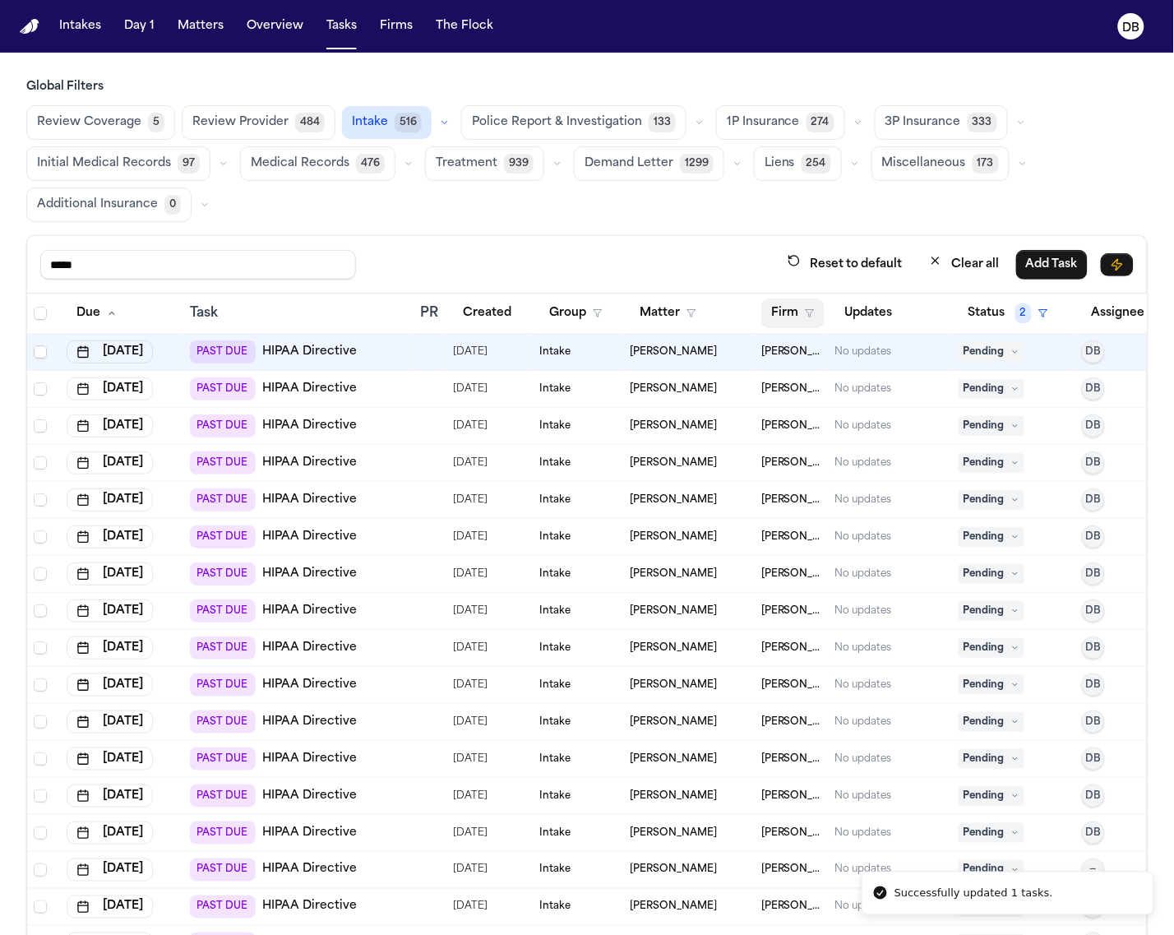
click at [779, 318] on button "Firm" at bounding box center [792, 313] width 63 height 30
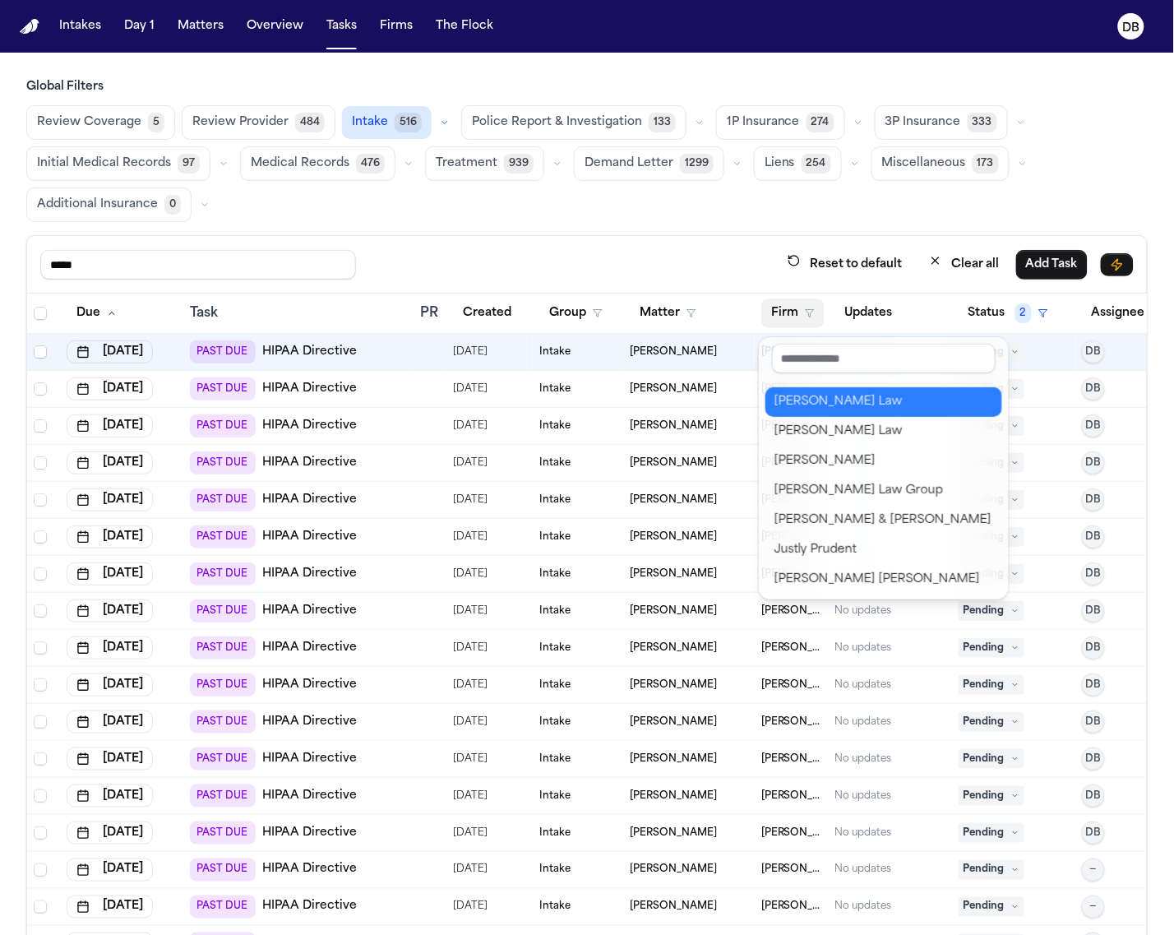
click at [791, 404] on div "[PERSON_NAME] Law" at bounding box center [883, 402] width 217 height 20
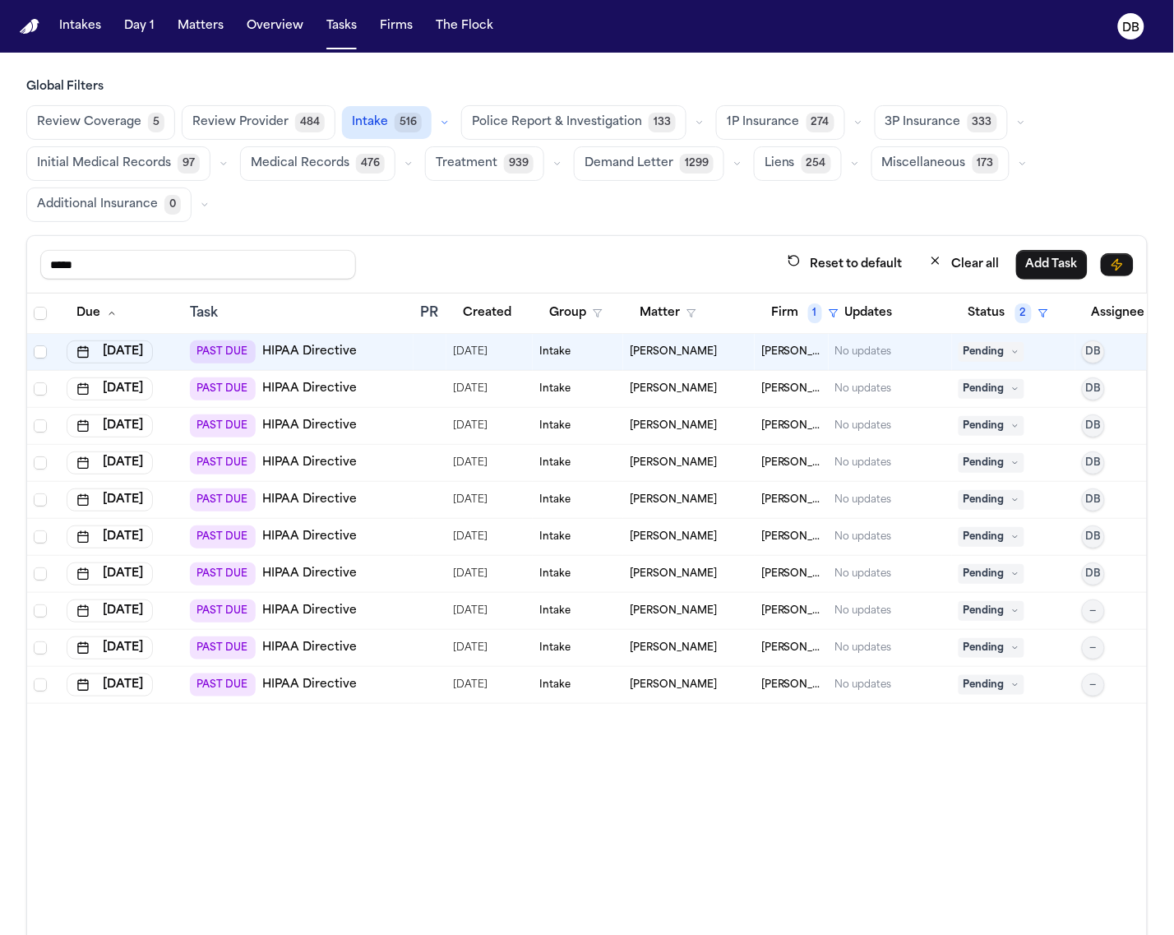
click at [43, 323] on th at bounding box center [43, 313] width 33 height 40
click at [43, 322] on th at bounding box center [43, 313] width 33 height 40
click at [42, 318] on span "Select all" at bounding box center [40, 313] width 13 height 13
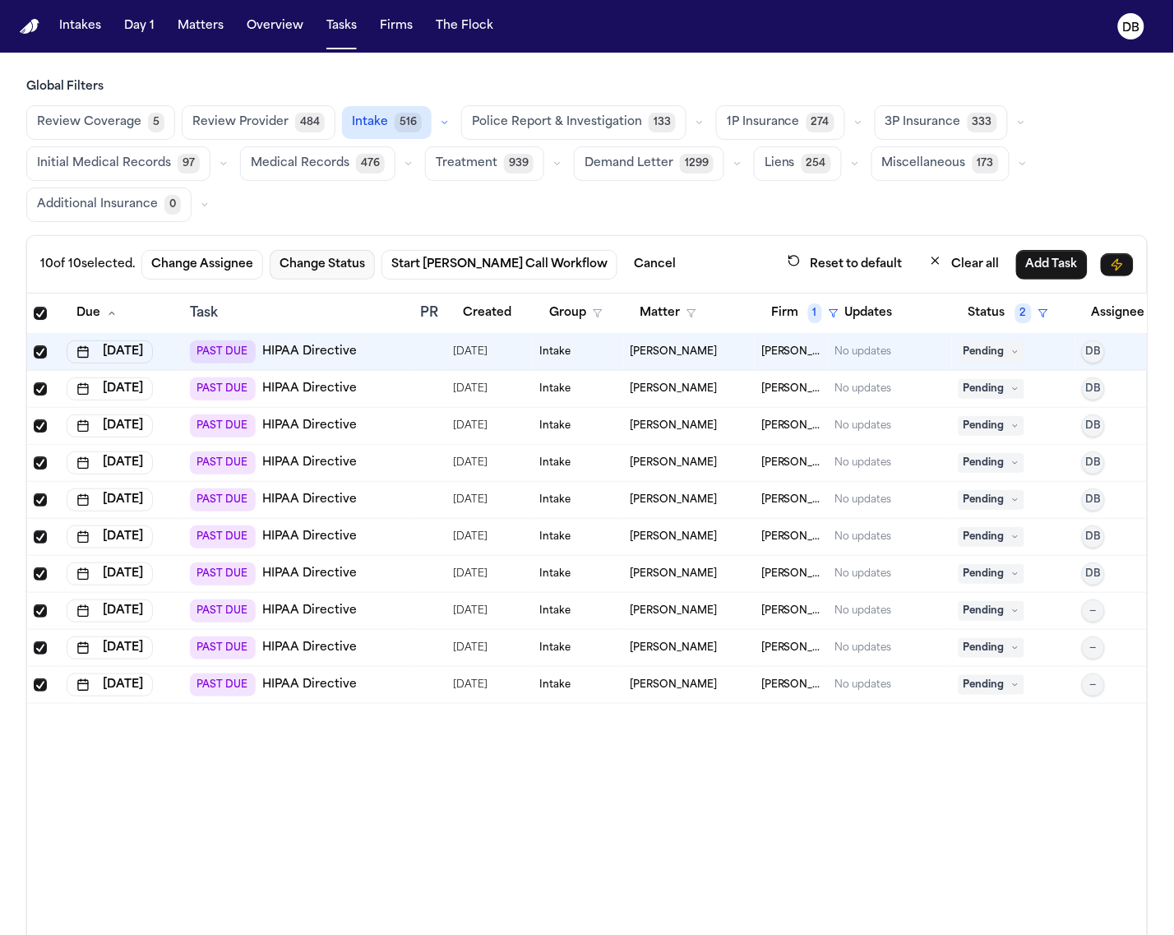
click at [329, 274] on button "Change Status" at bounding box center [322, 265] width 105 height 30
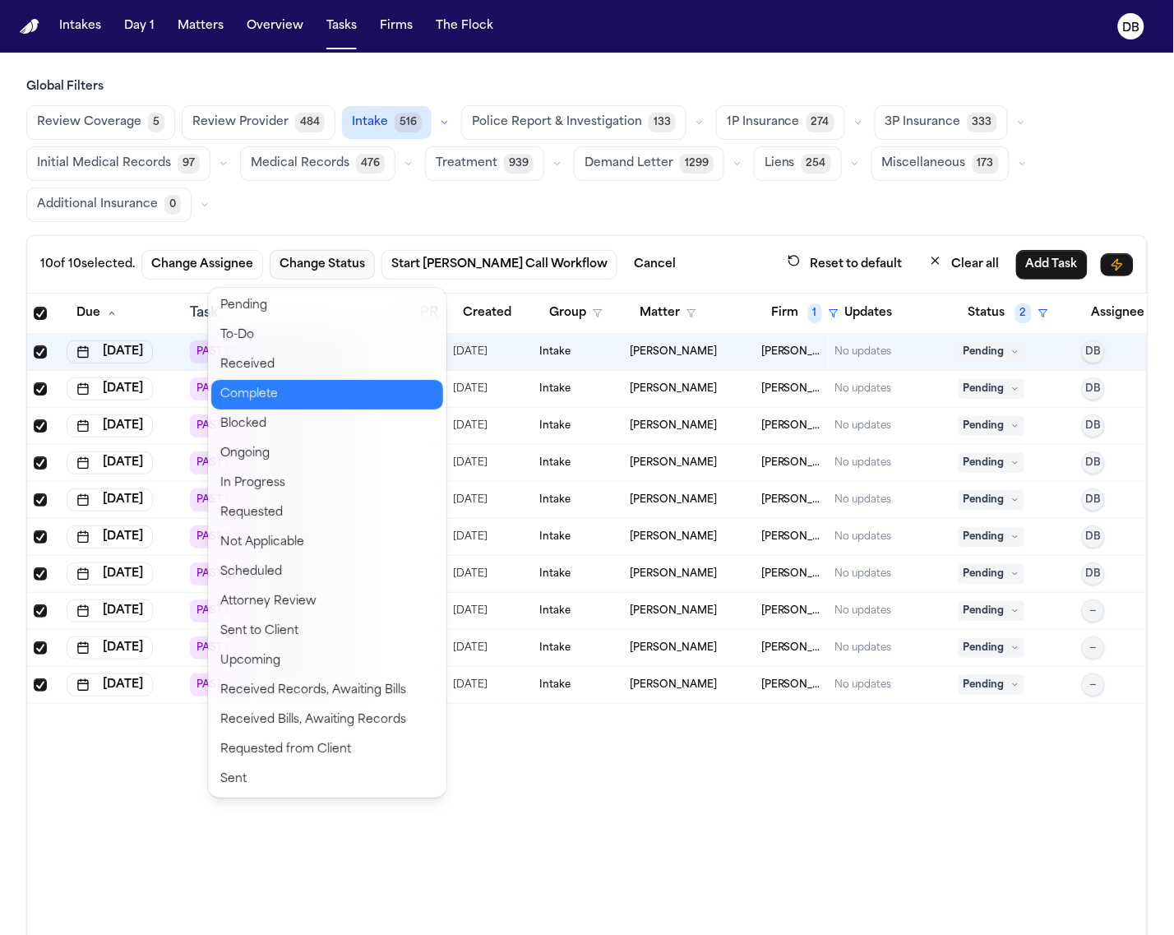
drag, startPoint x: 351, startPoint y: 389, endPoint x: 383, endPoint y: 382, distance: 32.7
click at [353, 388] on button "Complete" at bounding box center [327, 395] width 232 height 30
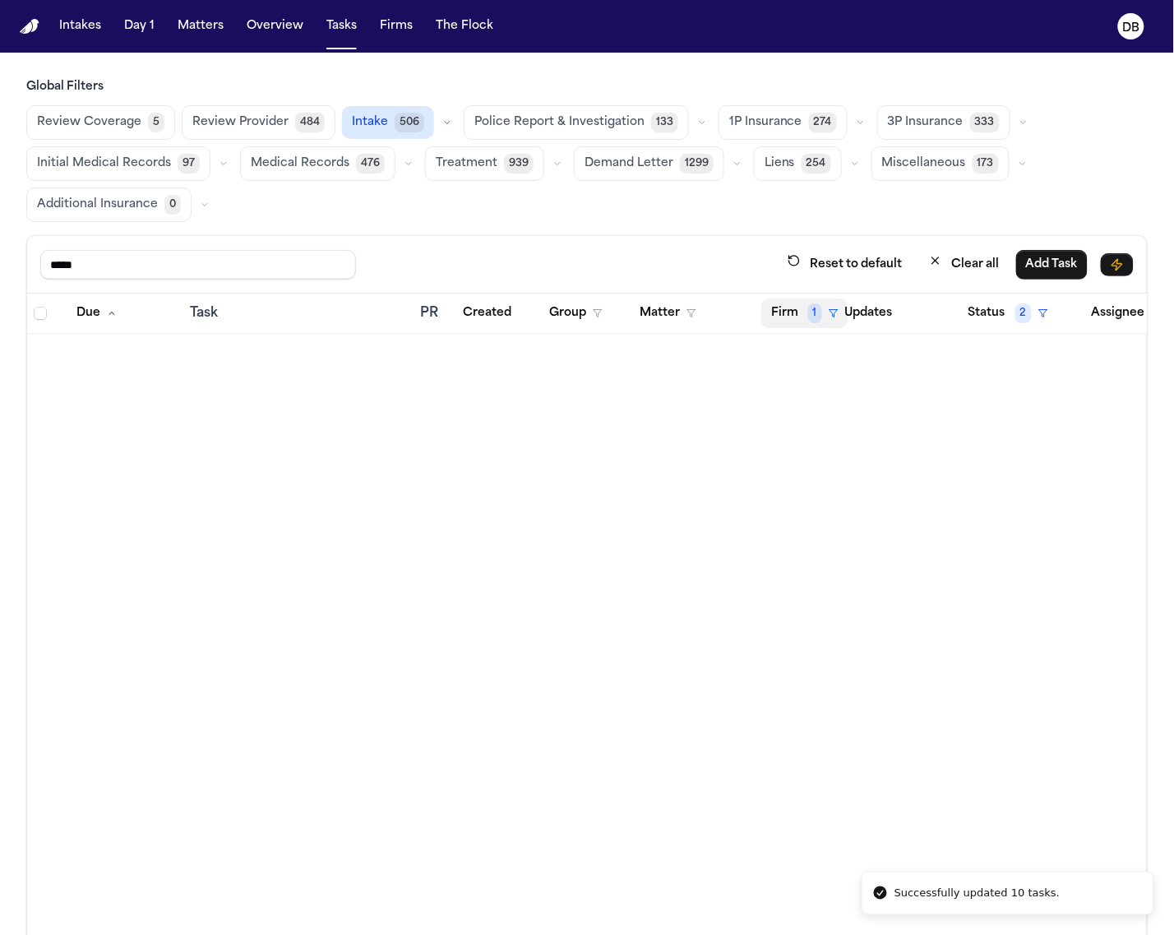
click at [812, 319] on span "1" at bounding box center [815, 313] width 14 height 20
drag, startPoint x: 794, startPoint y: 456, endPoint x: 793, endPoint y: 493, distance: 37.0
click at [794, 471] on body "Successfully updated 10 tasks. Intakes Day 1 Matters Overview Tasks Firms The F…" at bounding box center [587, 467] width 1174 height 935
click at [857, 446] on div "Clear filter" at bounding box center [850, 439] width 60 height 20
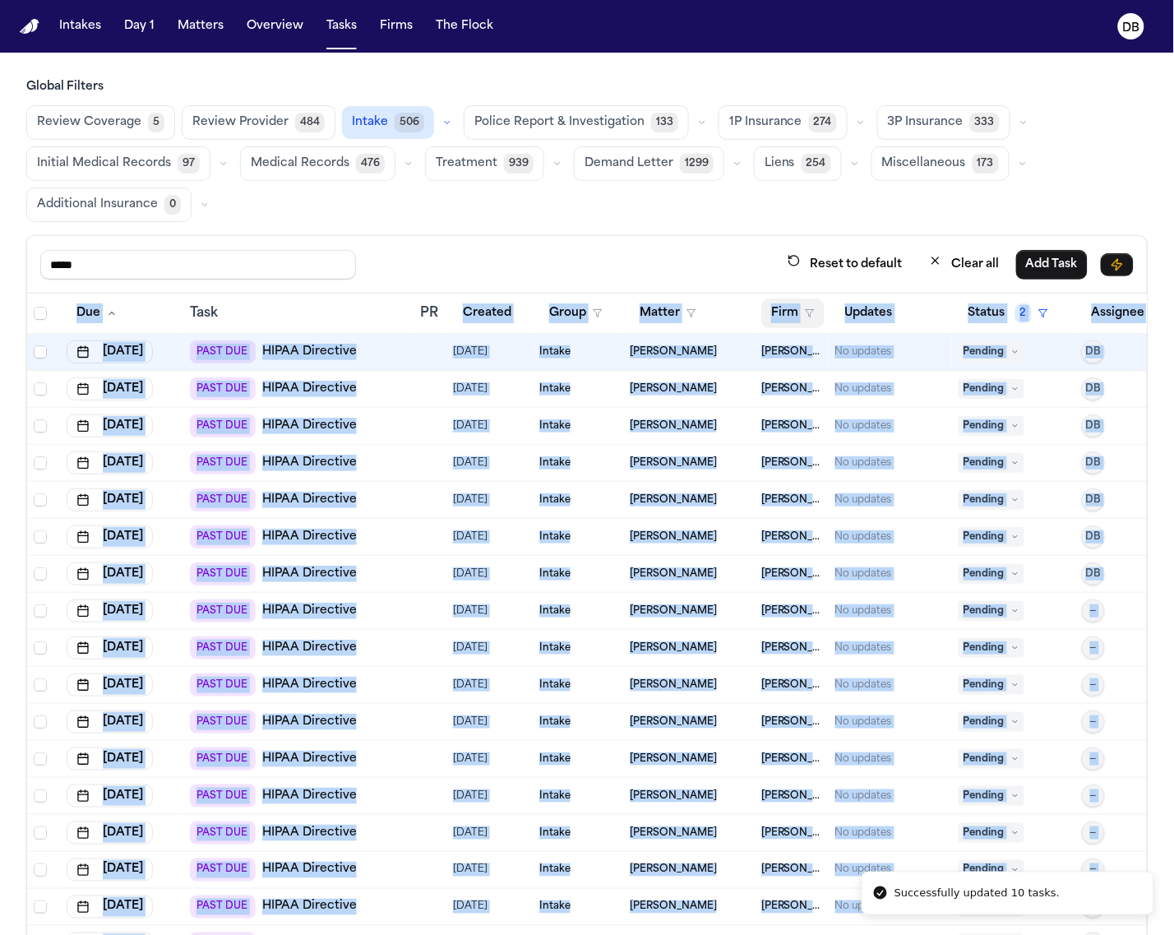
click at [801, 301] on button "Firm" at bounding box center [792, 313] width 63 height 30
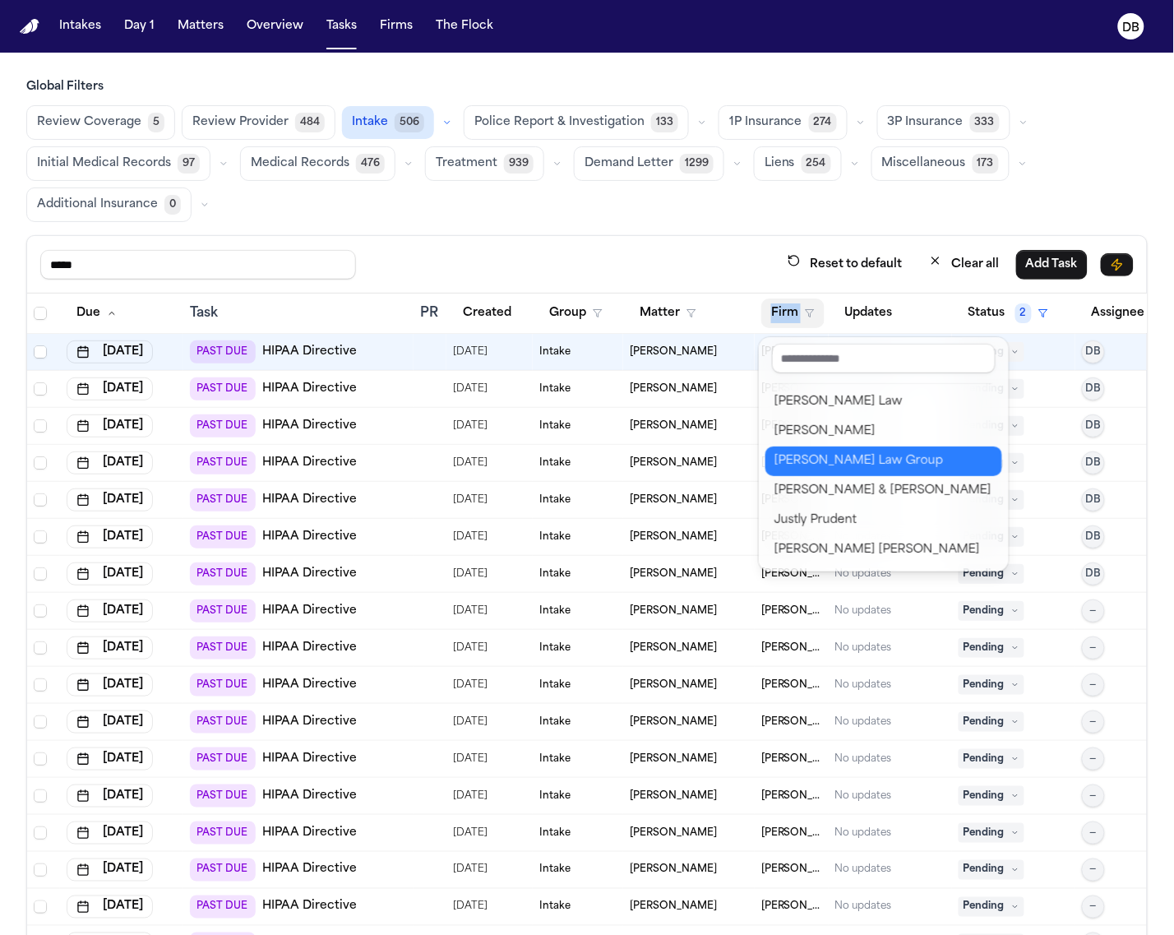
click at [806, 461] on div "[PERSON_NAME] Law Group" at bounding box center [883, 461] width 217 height 20
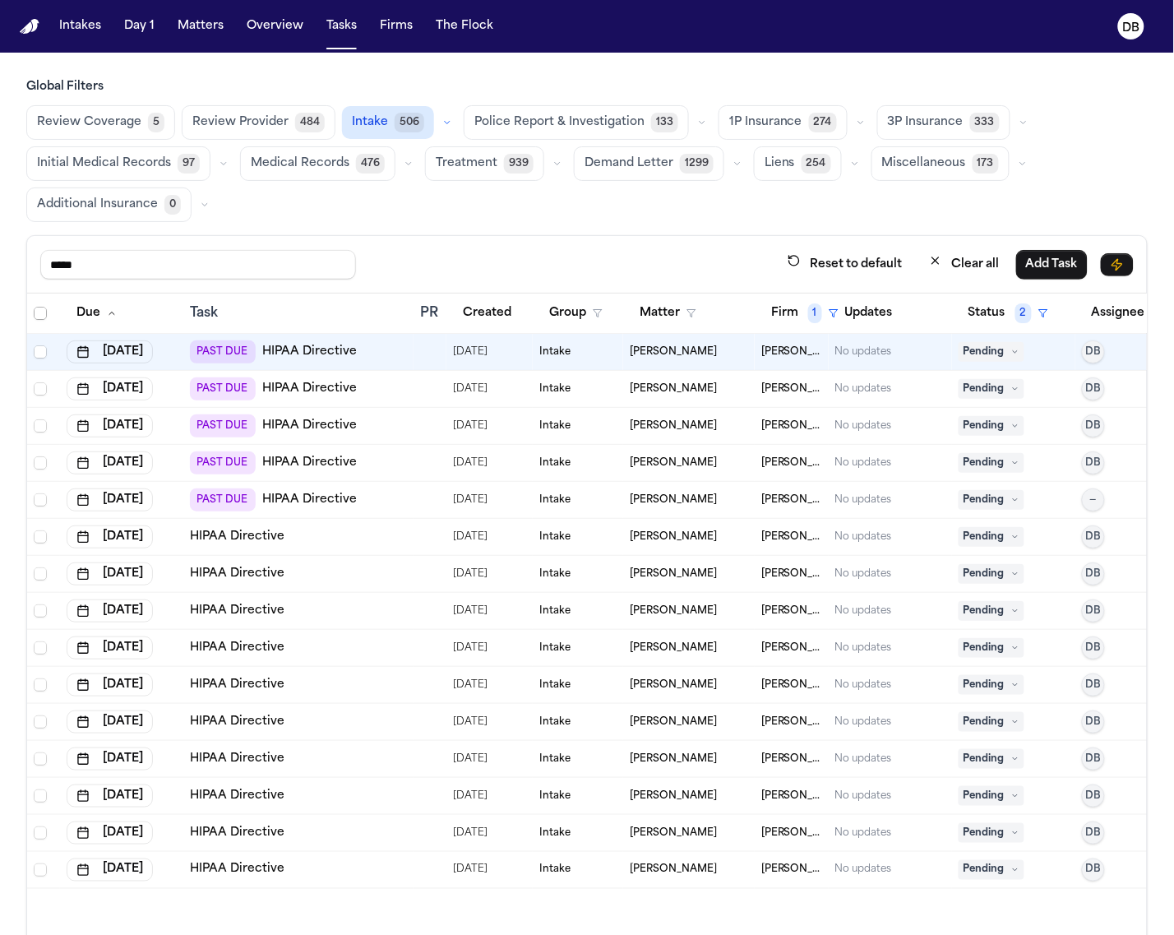
click at [35, 316] on icon "Select all" at bounding box center [41, 313] width 12 height 12
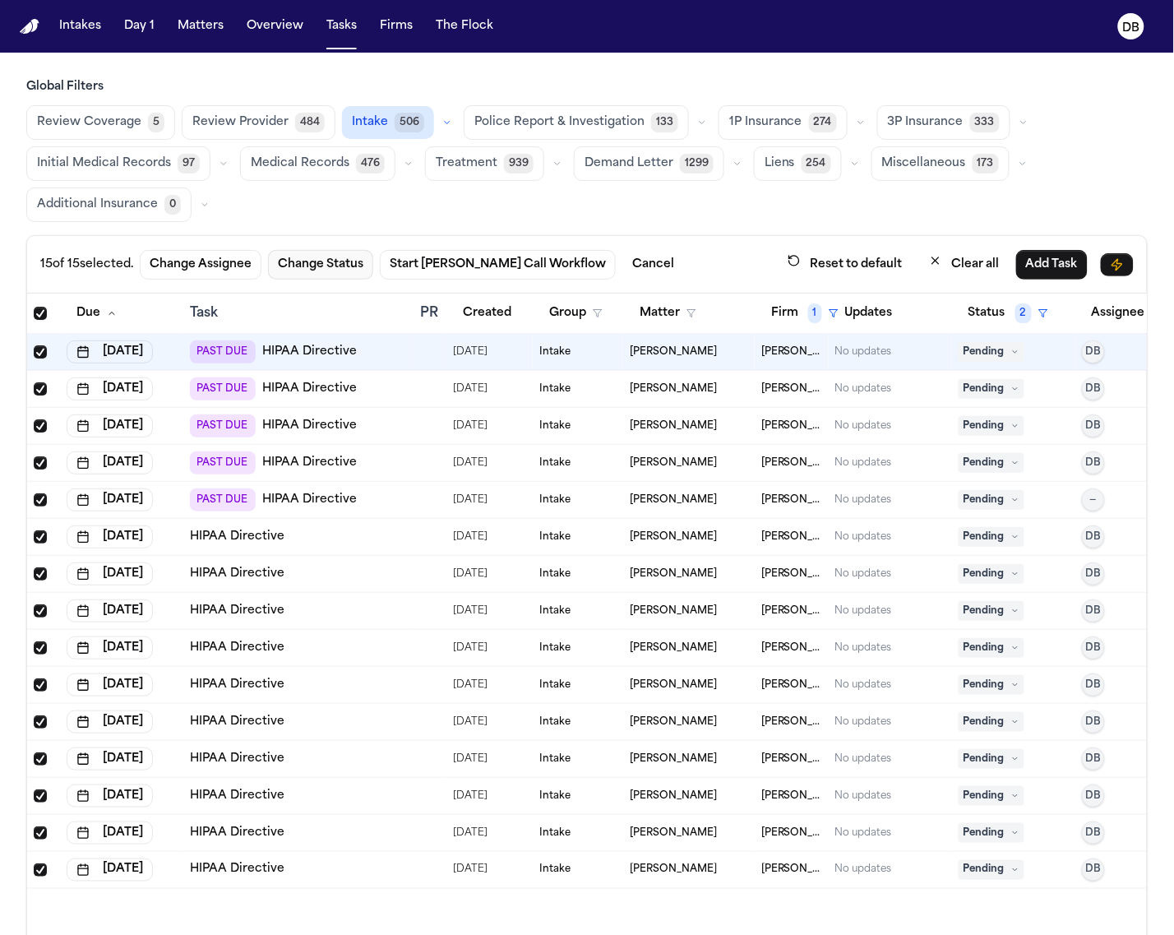
click at [315, 263] on button "Change Status" at bounding box center [320, 265] width 105 height 30
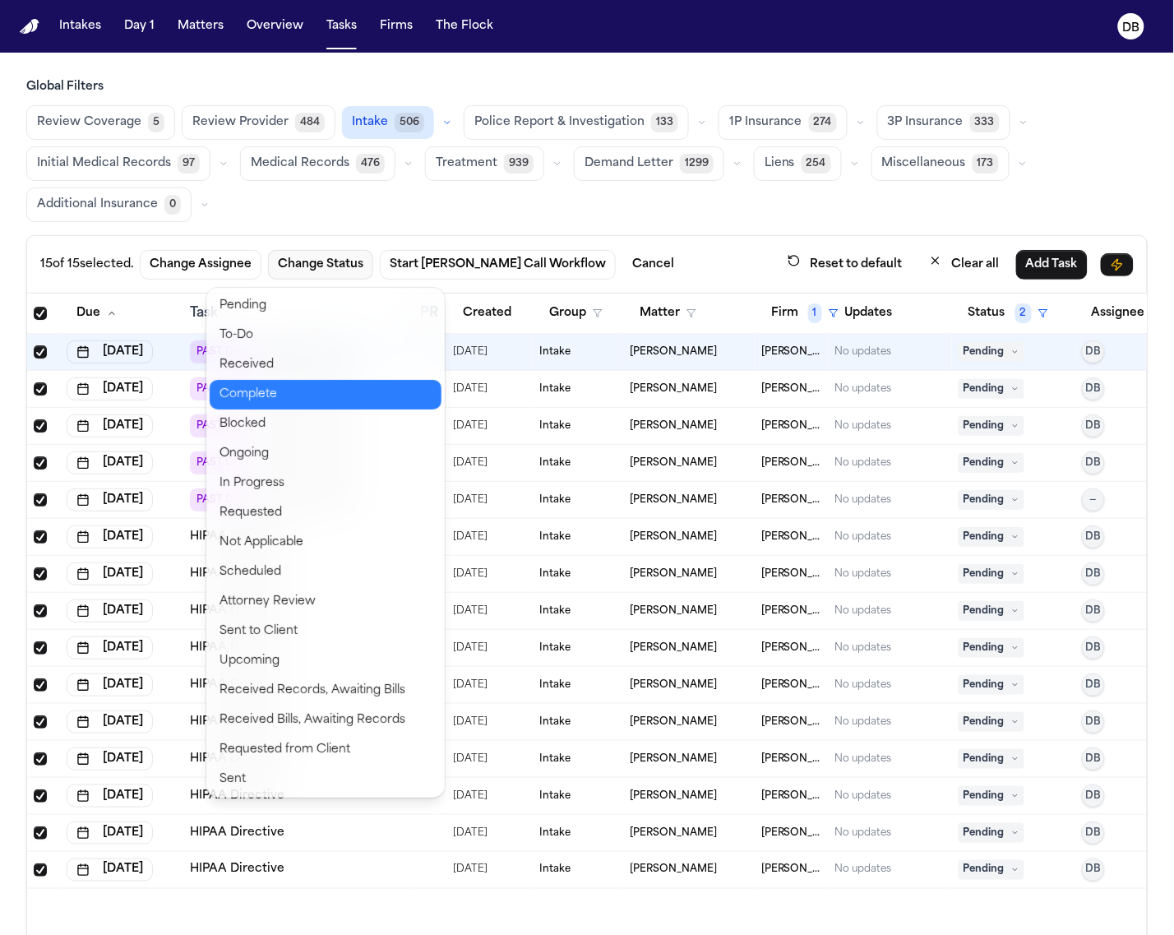
click at [285, 395] on button "Complete" at bounding box center [326, 395] width 232 height 30
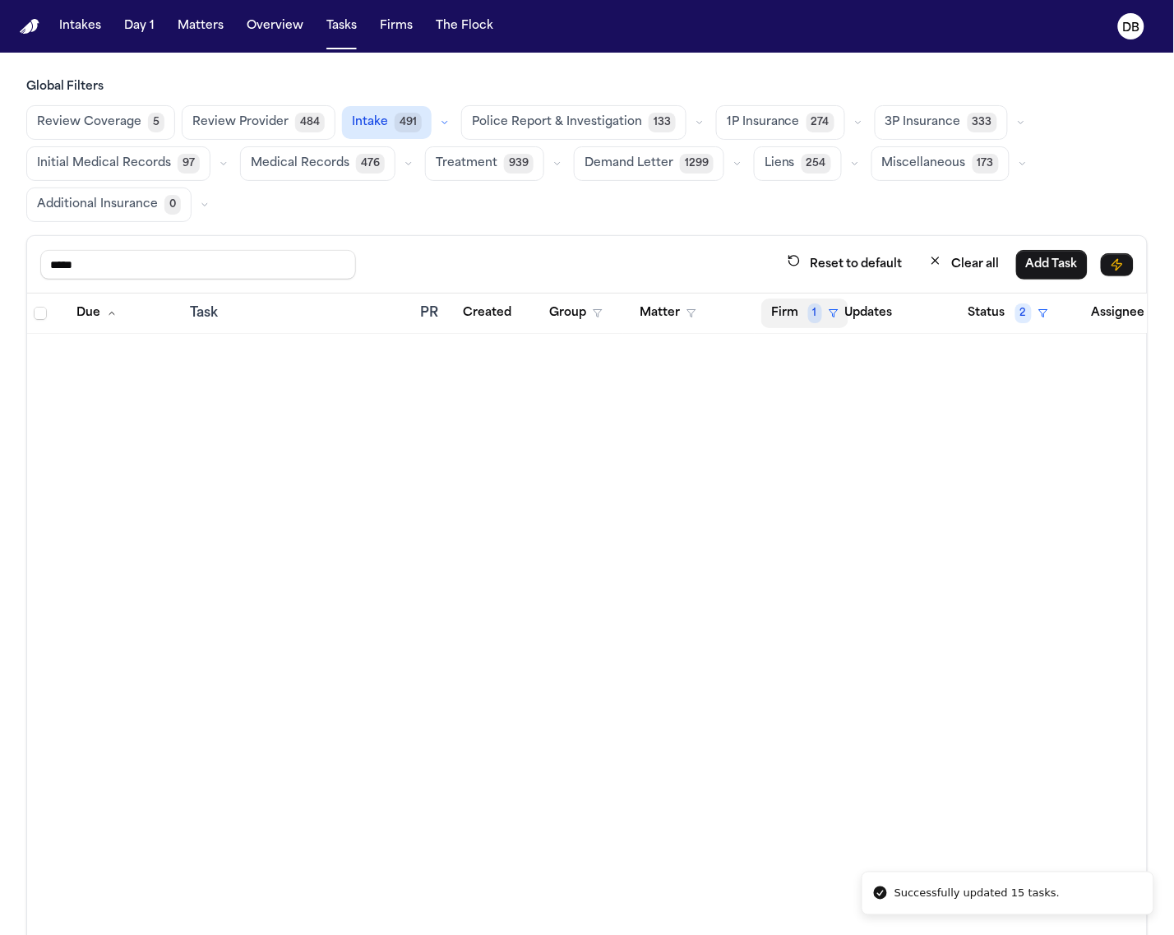
click at [812, 310] on span "1" at bounding box center [815, 313] width 14 height 20
click at [815, 426] on button "Clear filter" at bounding box center [840, 439] width 151 height 30
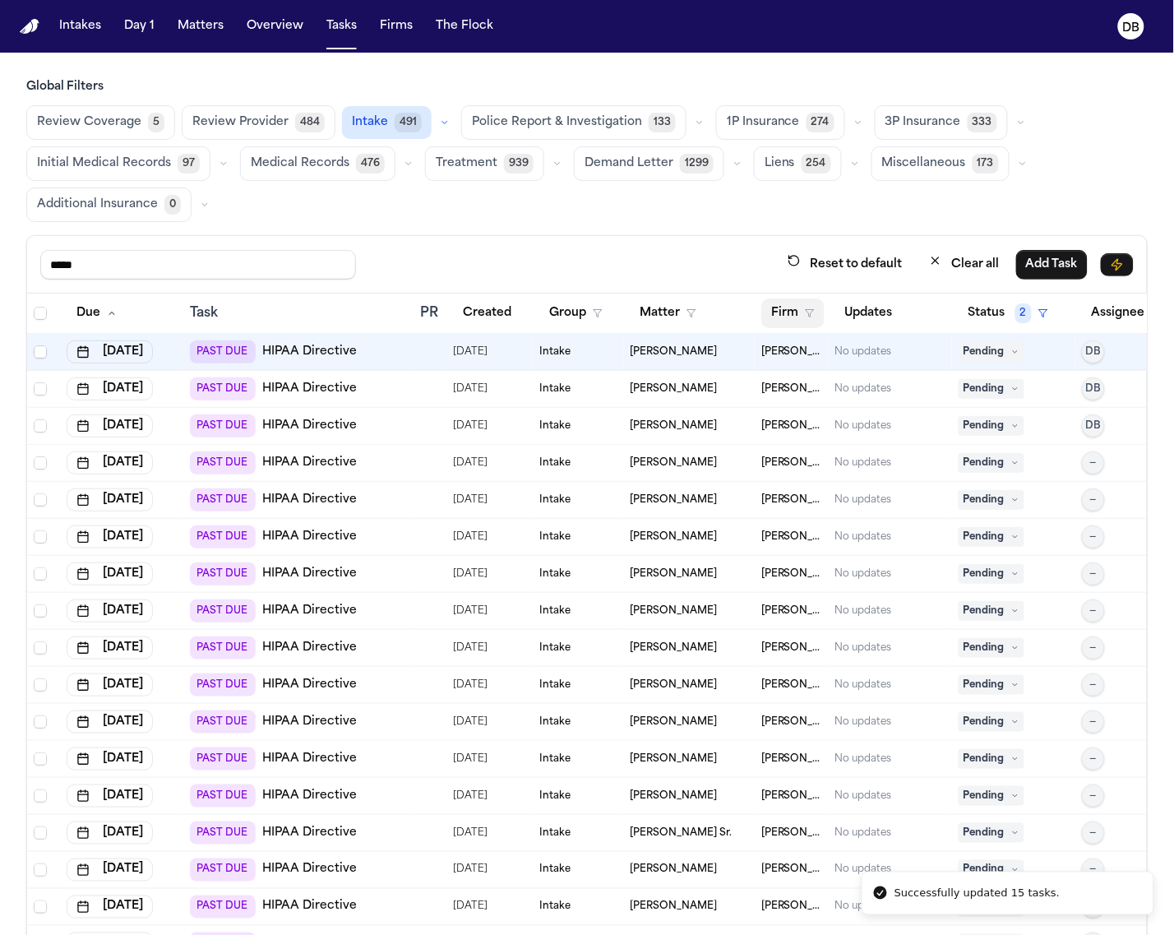
click at [808, 302] on button "Firm" at bounding box center [792, 313] width 63 height 30
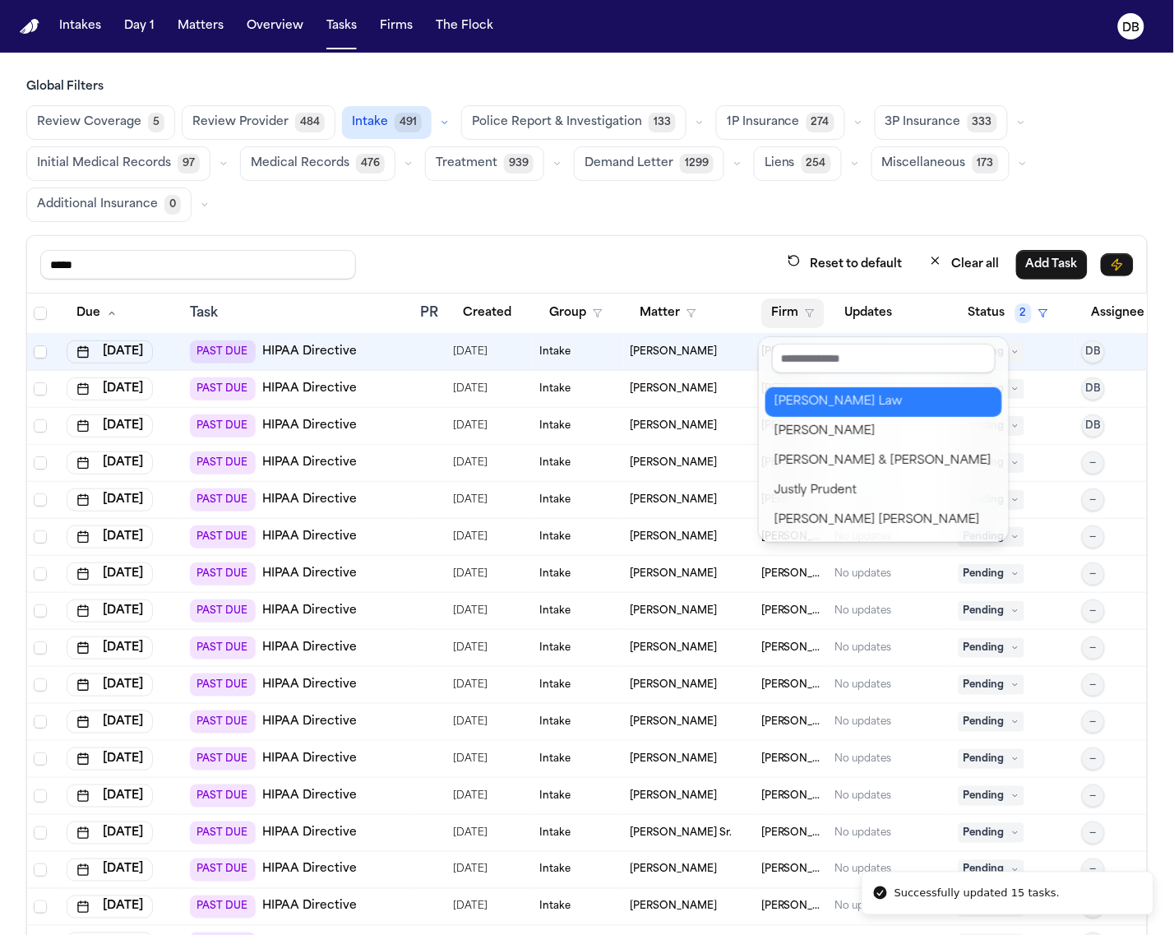
click at [820, 404] on div "[PERSON_NAME] Law" at bounding box center [883, 402] width 217 height 20
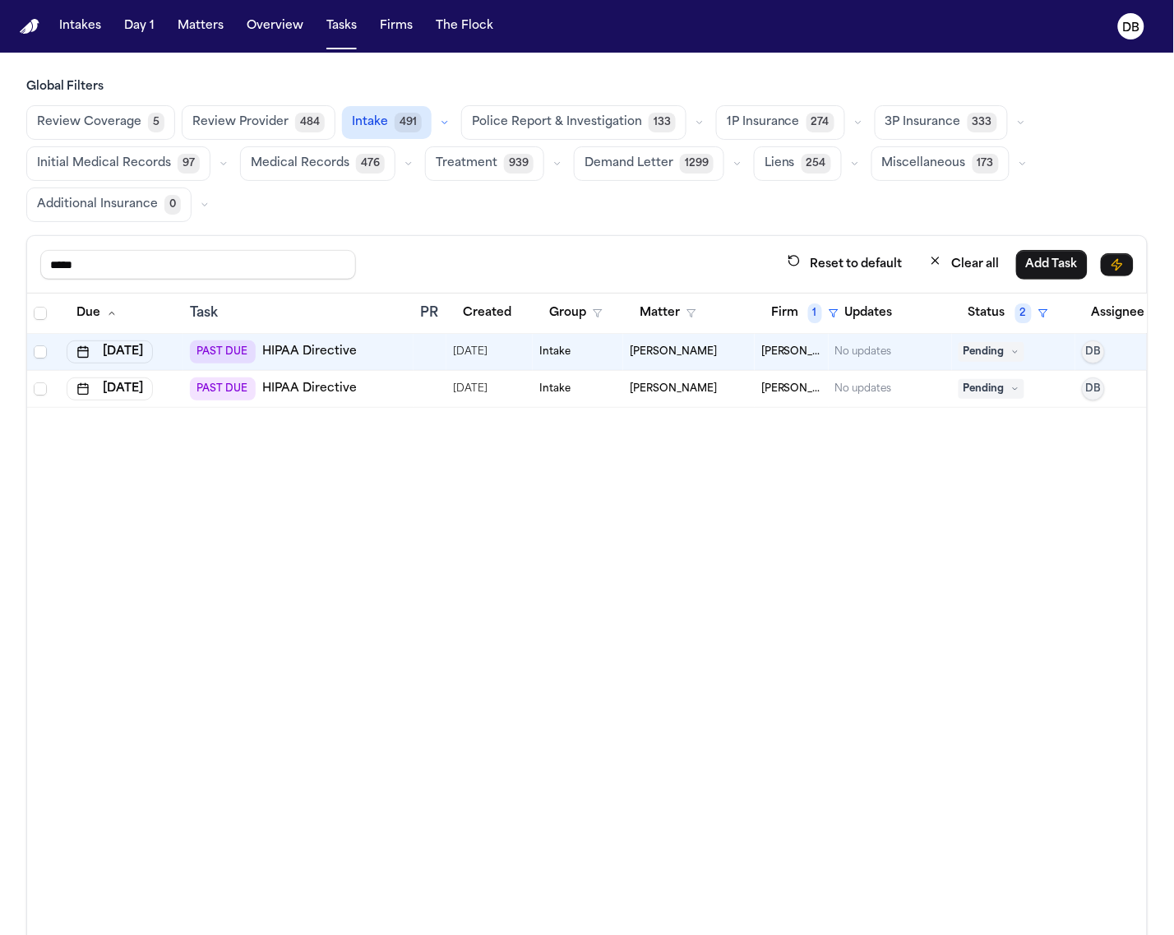
click at [35, 322] on th at bounding box center [43, 313] width 33 height 40
click at [35, 317] on span "Select all" at bounding box center [40, 313] width 13 height 13
click at [280, 256] on button "Change Status" at bounding box center [310, 265] width 105 height 30
click at [335, 252] on button "Change Status" at bounding box center [310, 265] width 105 height 30
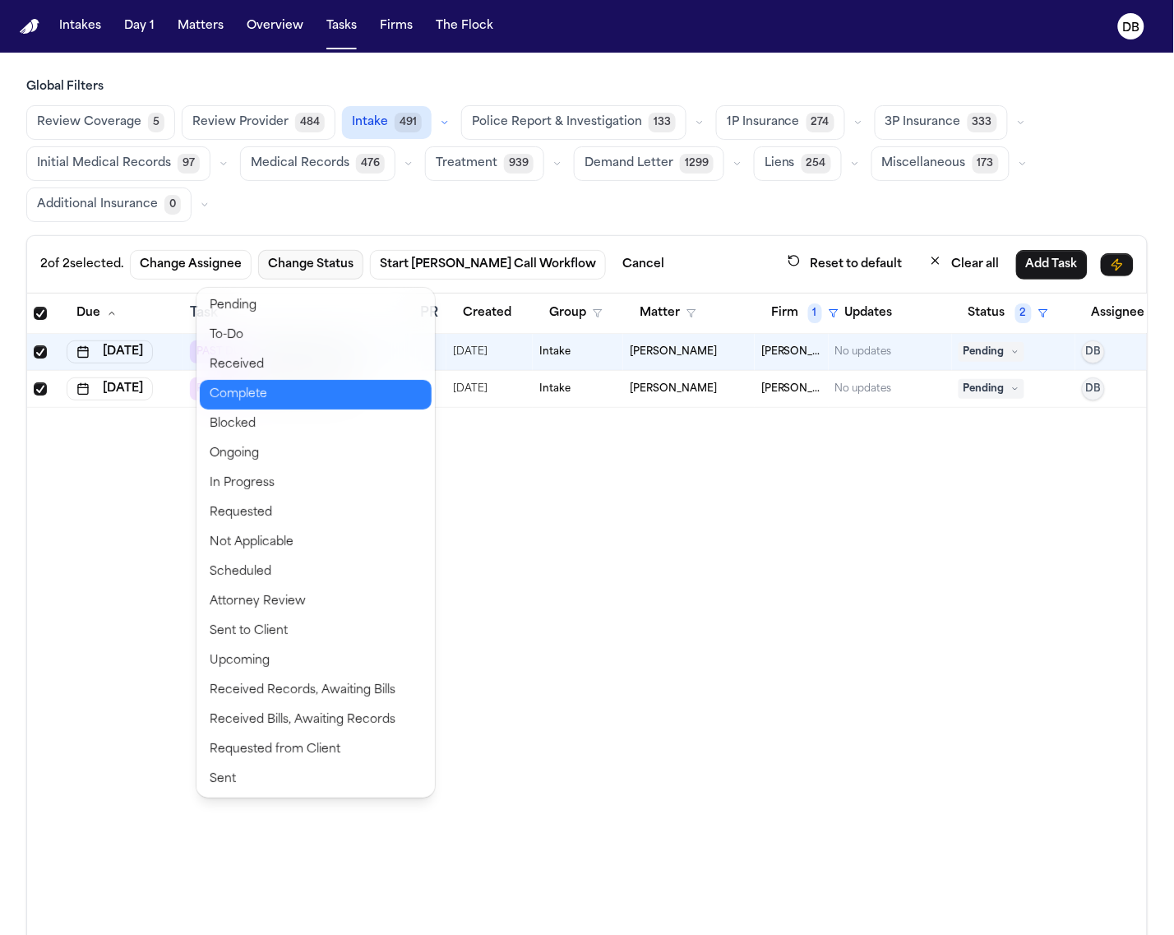
click at [298, 381] on button "Complete" at bounding box center [316, 395] width 232 height 30
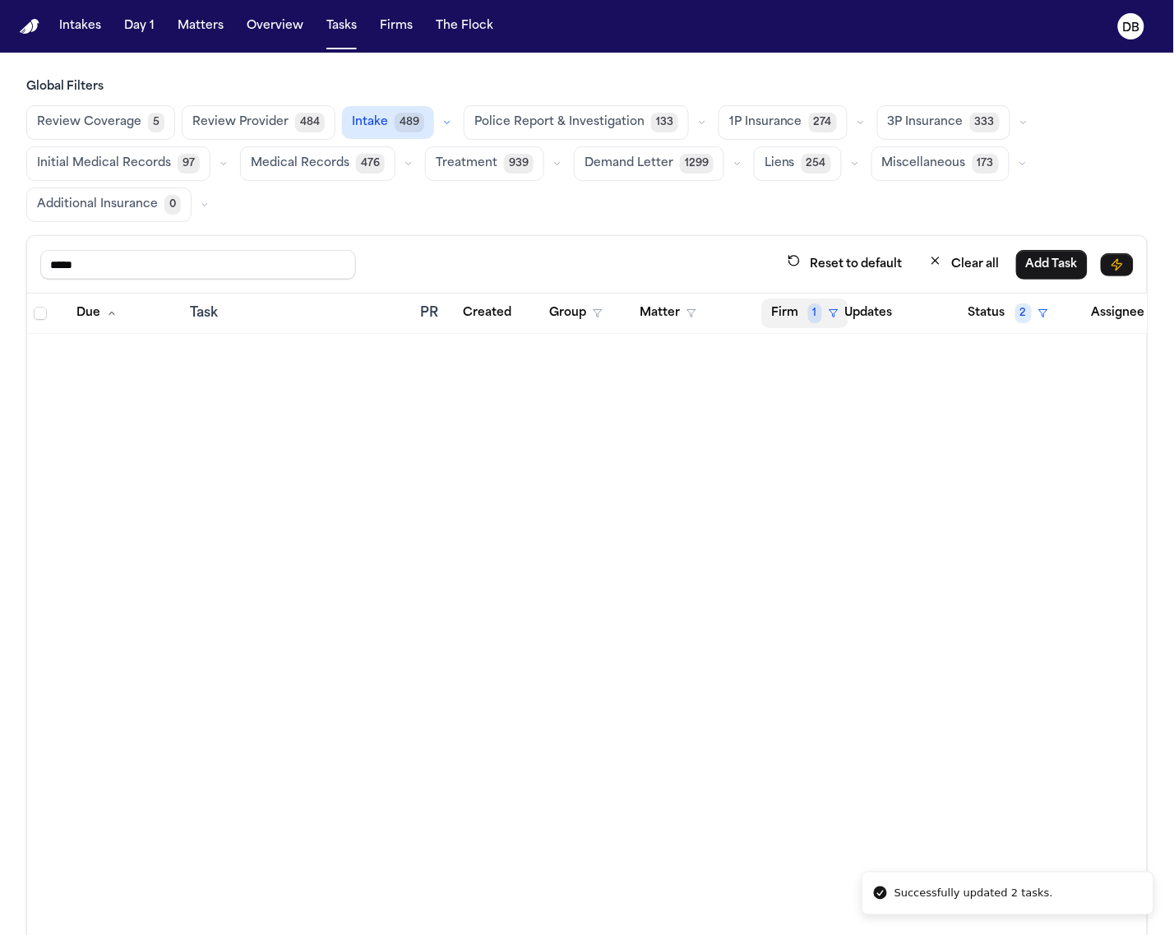
click at [814, 323] on span "1" at bounding box center [815, 313] width 14 height 20
click at [695, 321] on table "Due Task PR Created Group Matter Firm 1 Updates Status 2 Assignee 2" at bounding box center [608, 313] width 1163 height 40
click at [695, 321] on button "Matter" at bounding box center [668, 313] width 76 height 30
click at [777, 311] on table "Due Task PR Created Group Matter Firm 1 Updates Status 2 Assignee 2" at bounding box center [608, 313] width 1163 height 40
click at [811, 318] on span "1" at bounding box center [815, 313] width 14 height 20
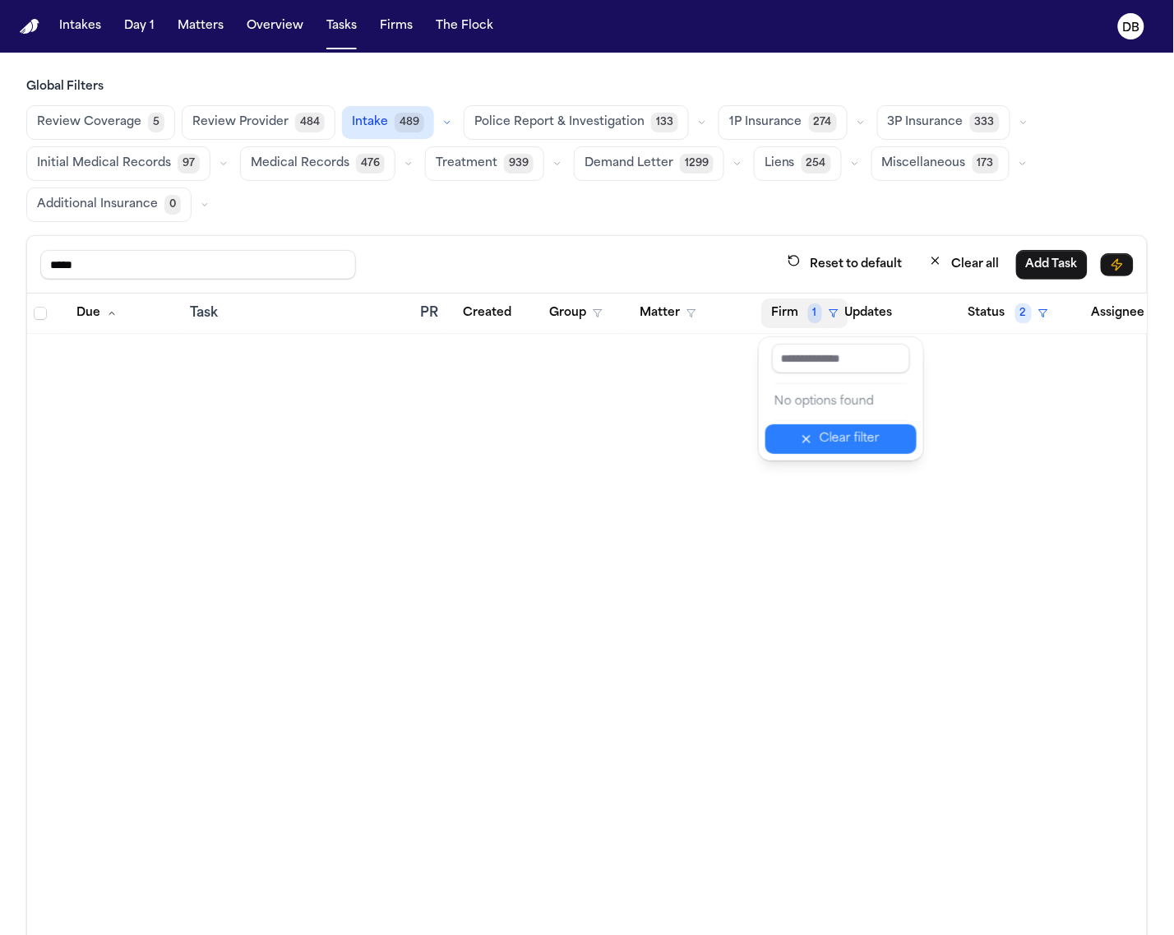
click at [808, 438] on icon "button" at bounding box center [806, 438] width 13 height 13
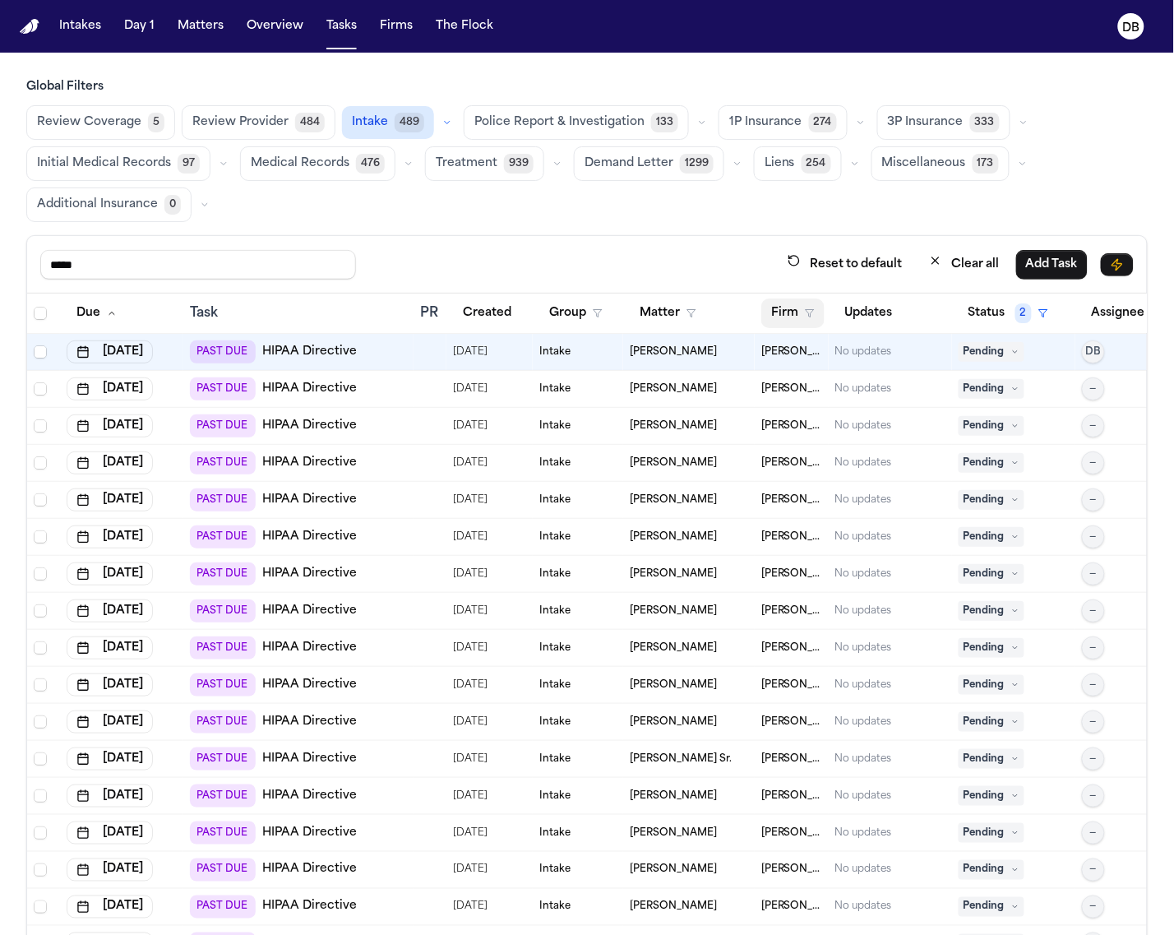
click at [775, 315] on button "Firm" at bounding box center [792, 313] width 63 height 30
drag, startPoint x: 775, startPoint y: 315, endPoint x: 783, endPoint y: 334, distance: 20.3
click at [775, 315] on button "Firm" at bounding box center [792, 313] width 63 height 30
click at [786, 312] on button "Firm" at bounding box center [792, 313] width 63 height 30
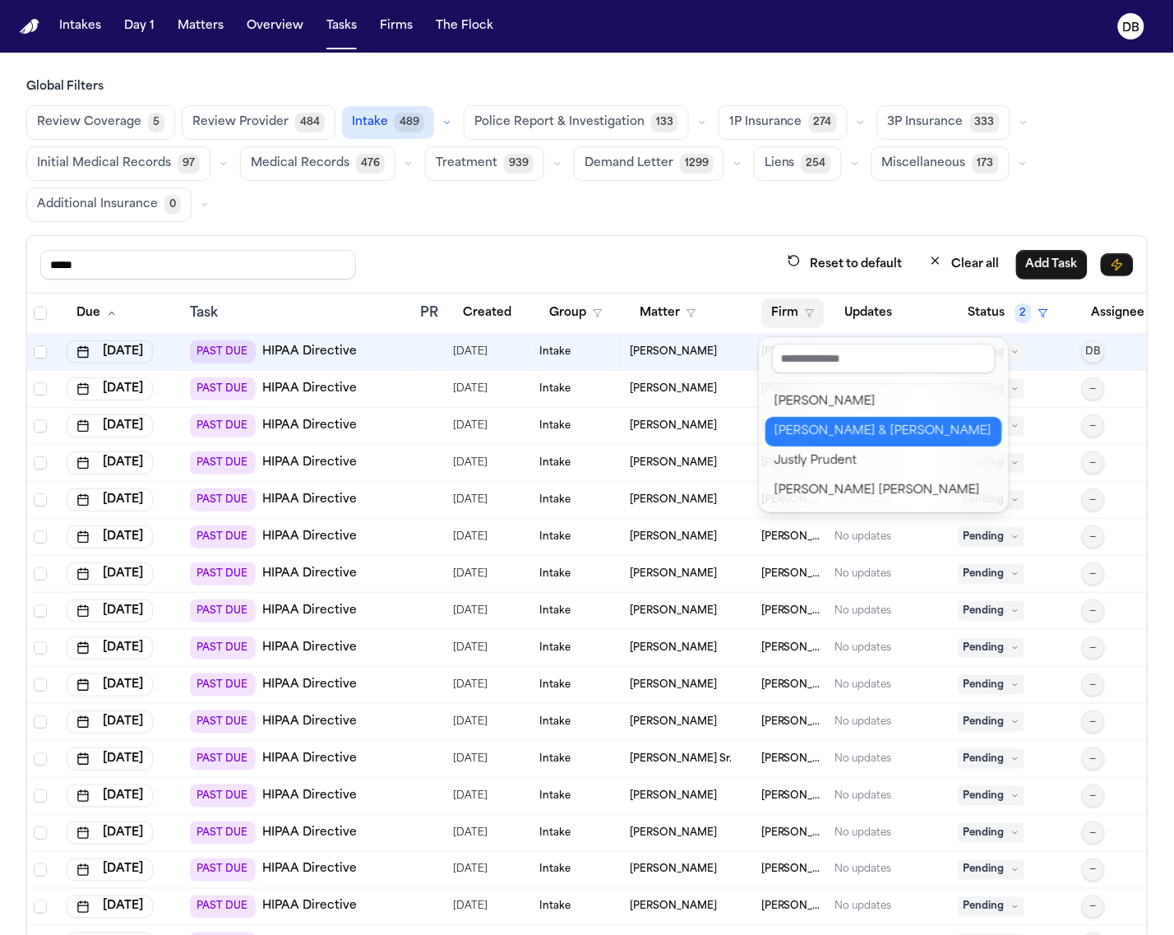
click at [789, 422] on div "[PERSON_NAME] & [PERSON_NAME]" at bounding box center [883, 432] width 217 height 20
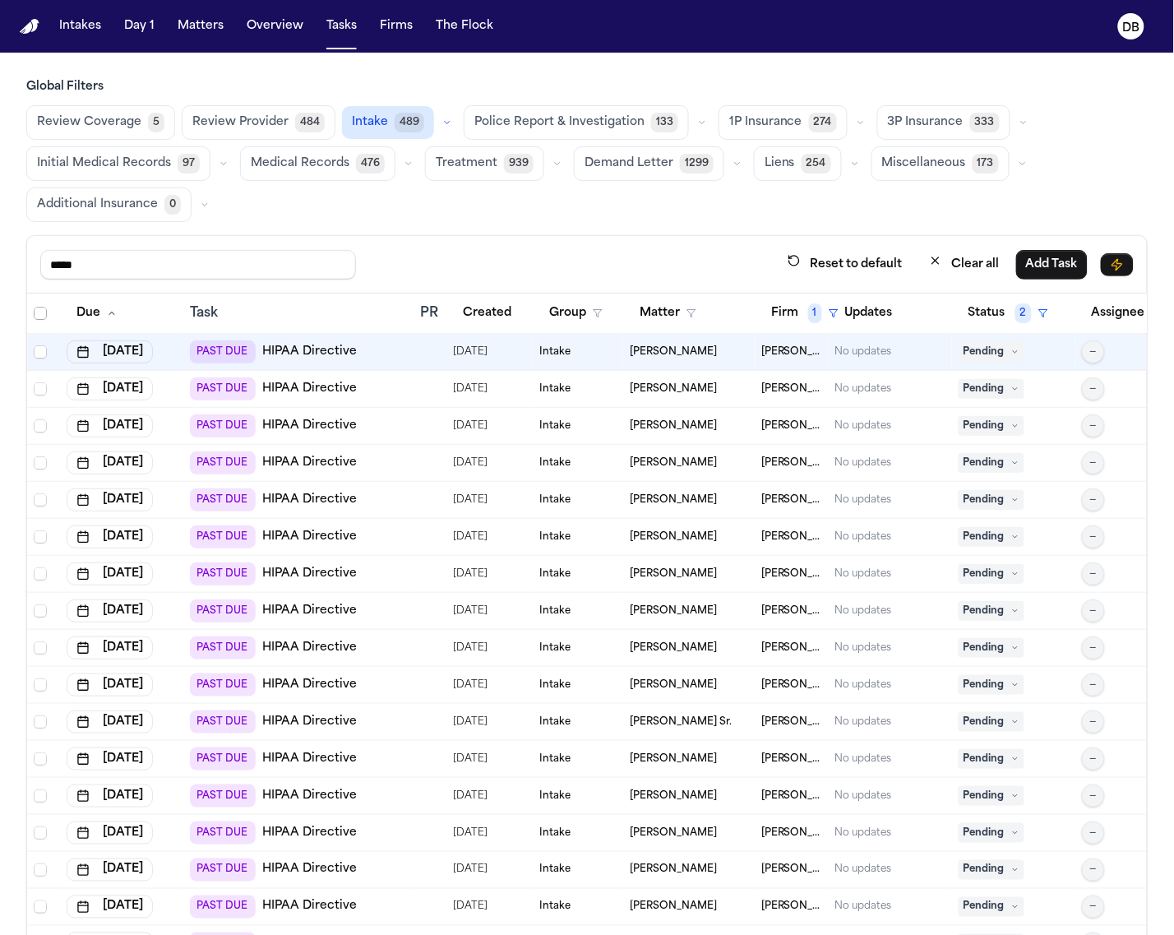
click at [34, 318] on span "Select all" at bounding box center [40, 313] width 13 height 13
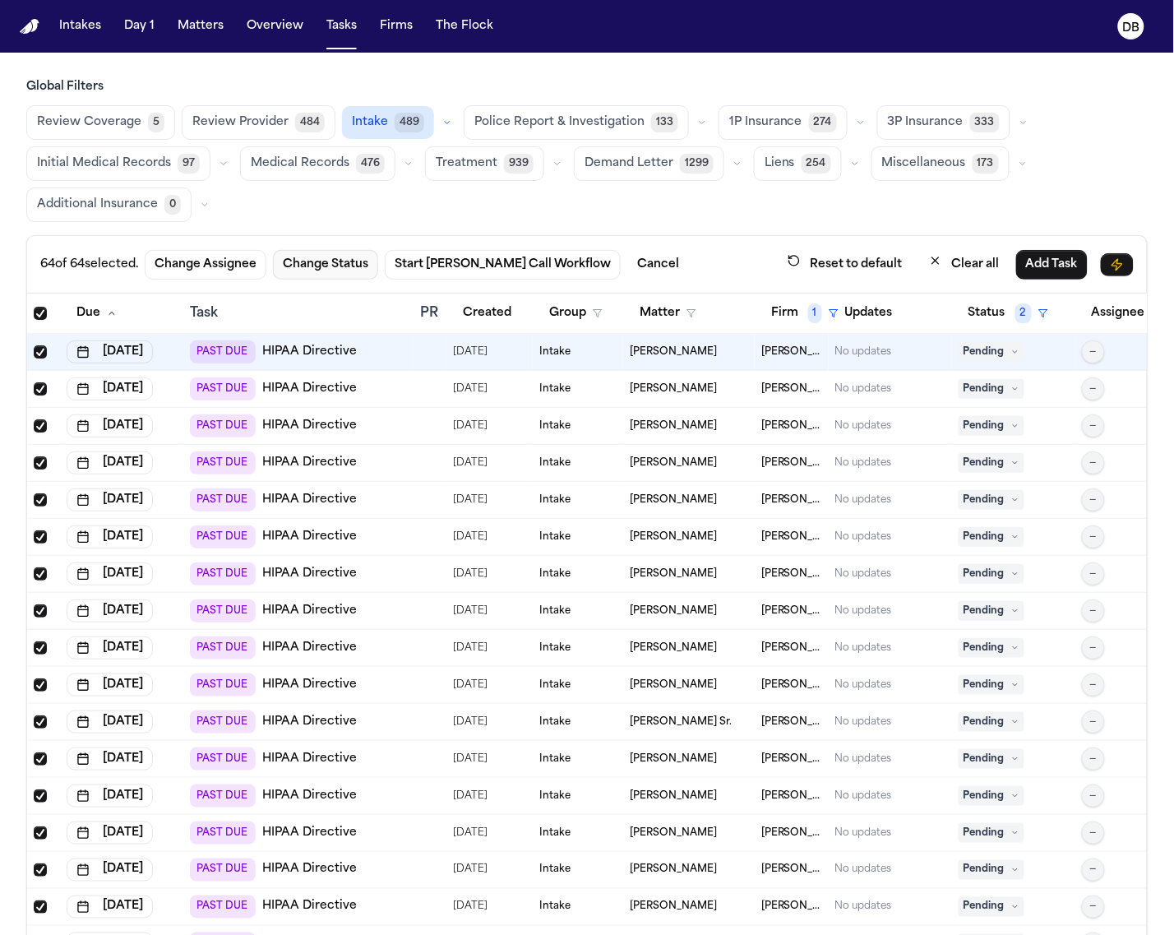
click at [325, 267] on button "Change Status" at bounding box center [325, 265] width 105 height 30
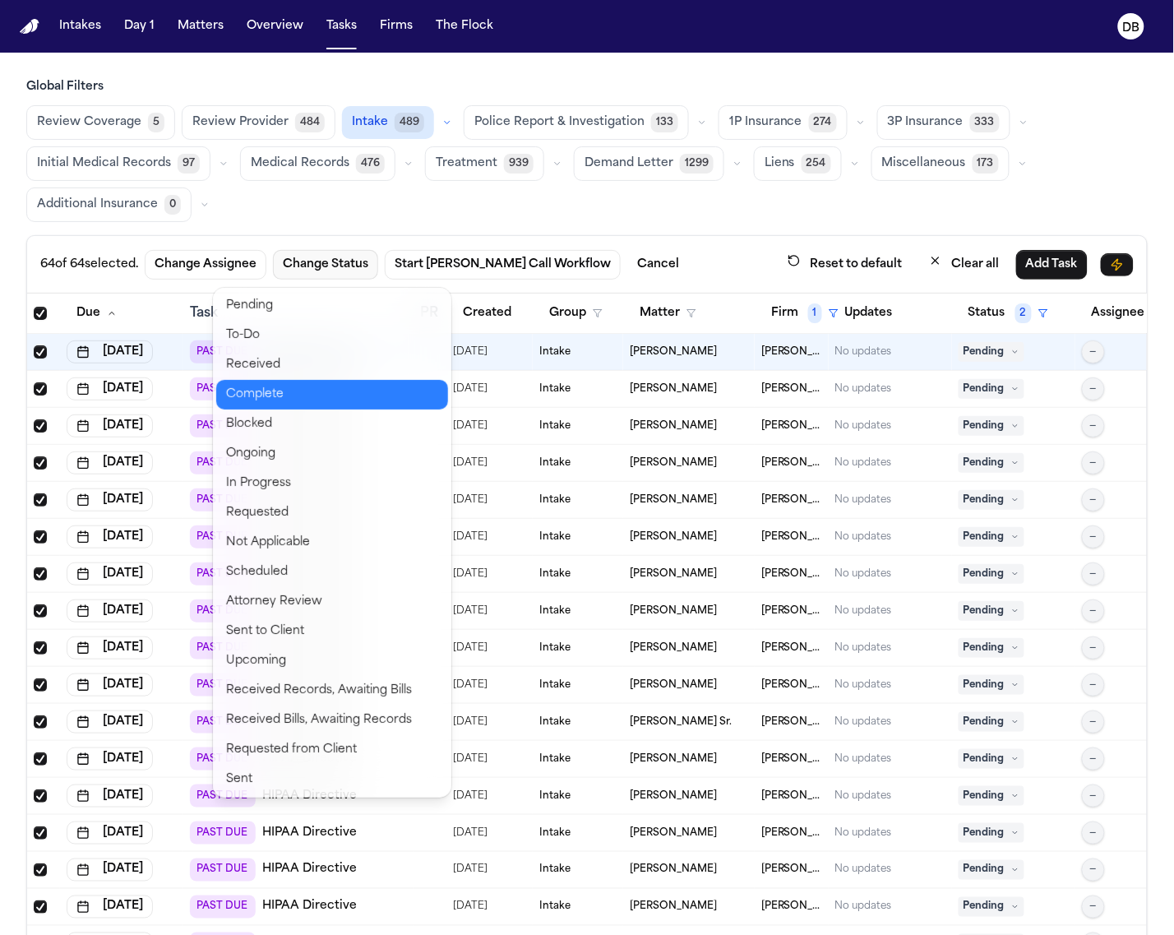
drag, startPoint x: 298, startPoint y: 376, endPoint x: 302, endPoint y: 390, distance: 15.4
click at [302, 390] on div "Pending To-Do Received Complete Blocked Ongoing In Progress Requested Not Appli…" at bounding box center [332, 543] width 238 height 510
click at [302, 390] on button "Complete" at bounding box center [332, 395] width 232 height 30
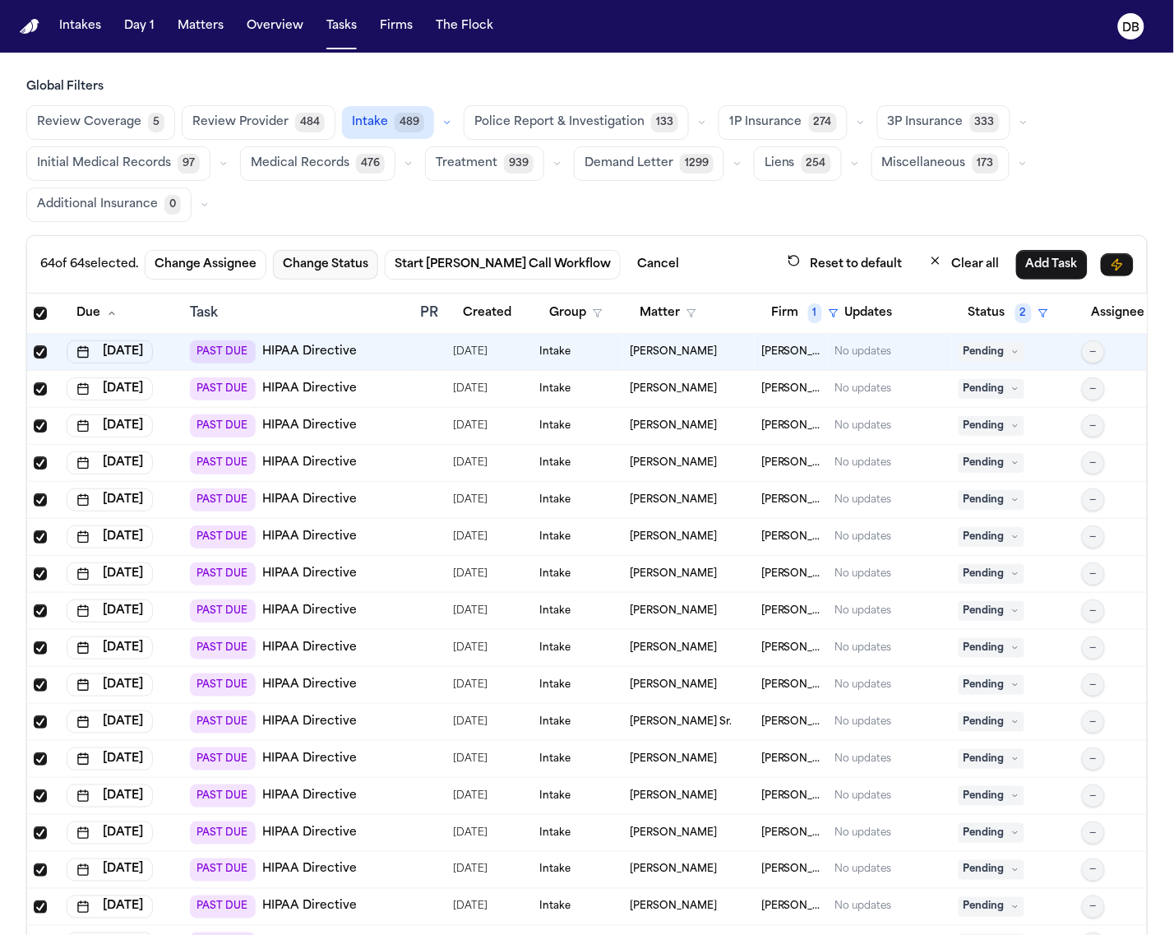
click at [338, 277] on button "Change Status" at bounding box center [325, 265] width 105 height 30
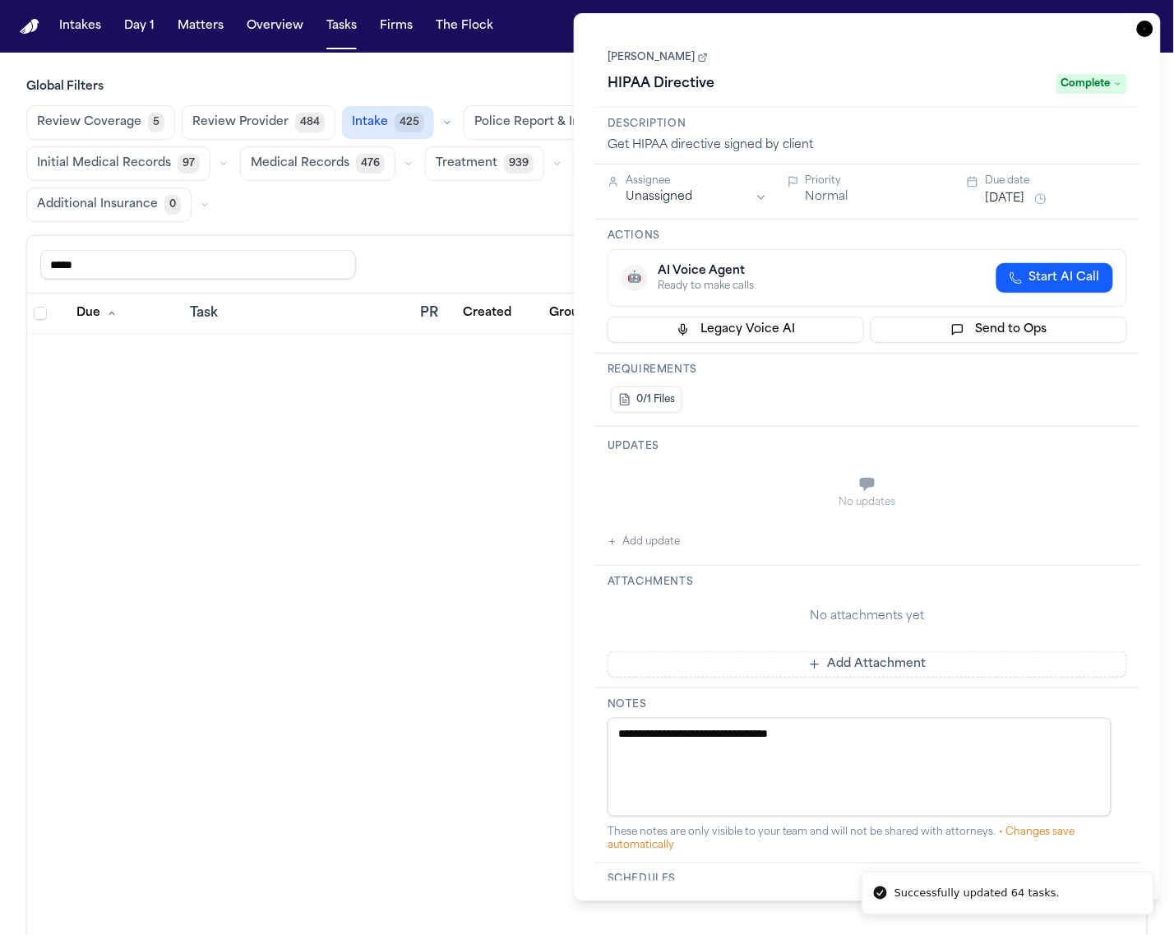
click at [187, 376] on div "Due Task PR Created Group Matter Firm 1 Updates Status 2 Assignee 2" at bounding box center [587, 670] width 1120 height 754
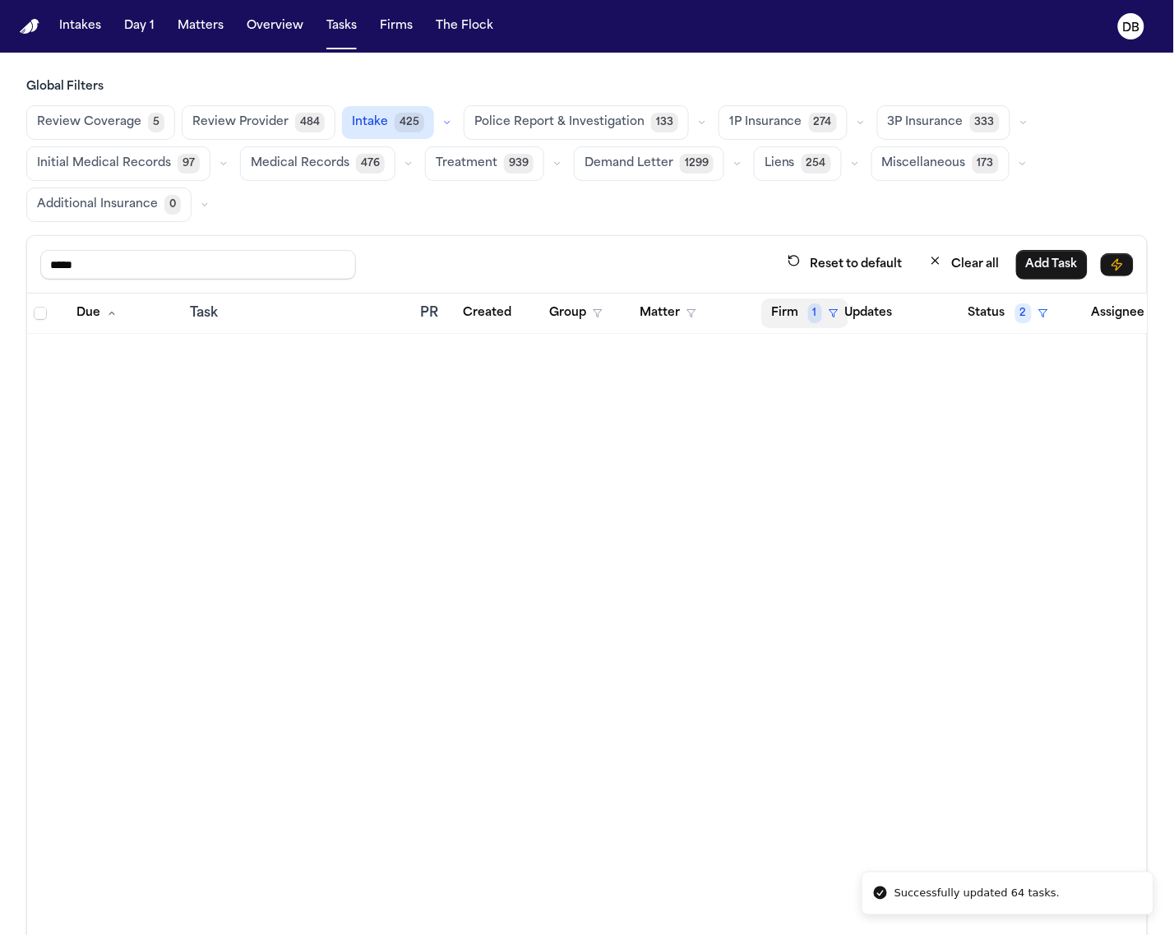
click at [820, 312] on span "1" at bounding box center [815, 313] width 14 height 20
click at [839, 450] on button "Clear filter" at bounding box center [840, 439] width 151 height 30
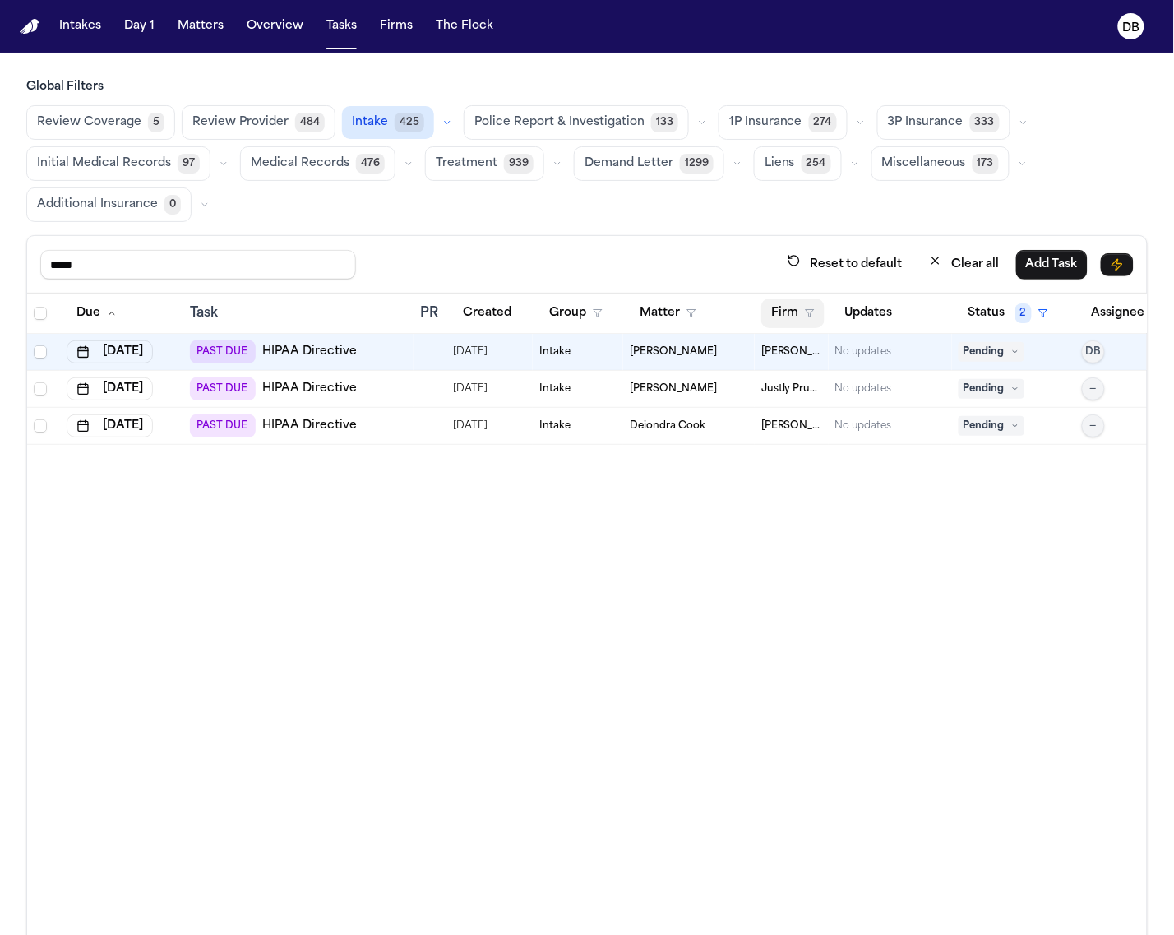
click at [777, 326] on button "Firm" at bounding box center [792, 313] width 63 height 30
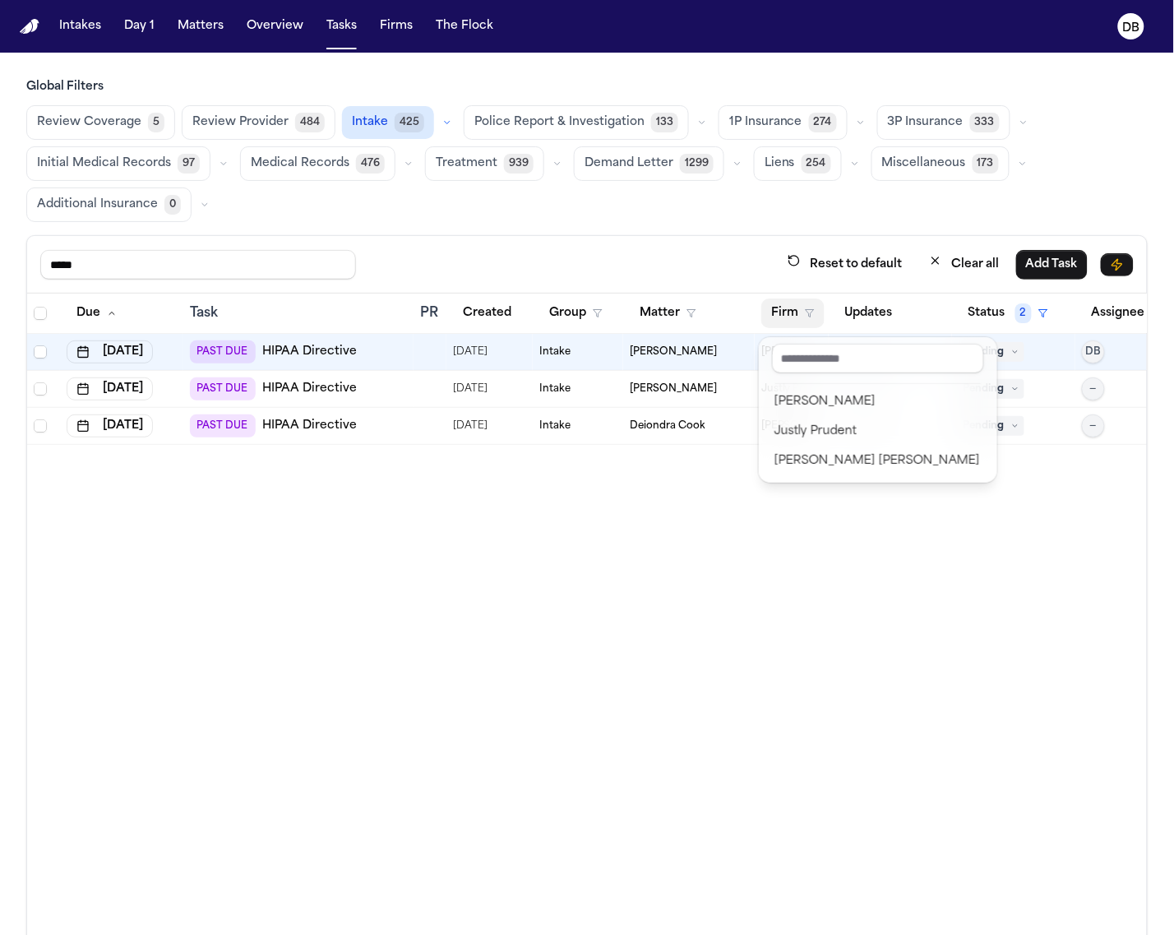
click at [415, 520] on div "Due Task PR Created Group Matter Firm Updates Status 2 Assignee 2 Aug 12, 2025 …" at bounding box center [587, 670] width 1120 height 754
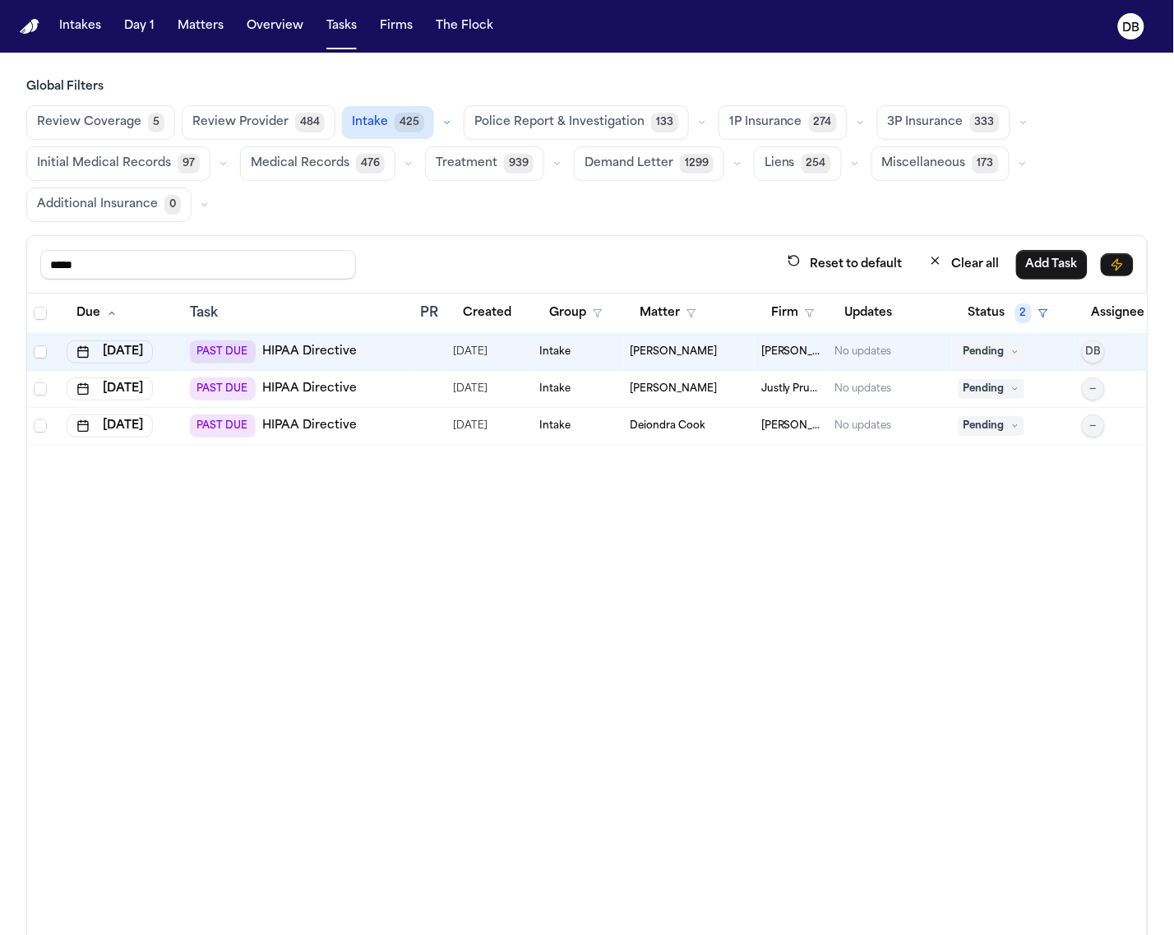
click at [47, 308] on div at bounding box center [44, 313] width 20 height 13
click at [39, 311] on span "Select all" at bounding box center [40, 313] width 13 height 13
click at [42, 314] on span "Select all" at bounding box center [40, 313] width 13 height 13
click at [302, 270] on button "Change Status" at bounding box center [310, 265] width 105 height 30
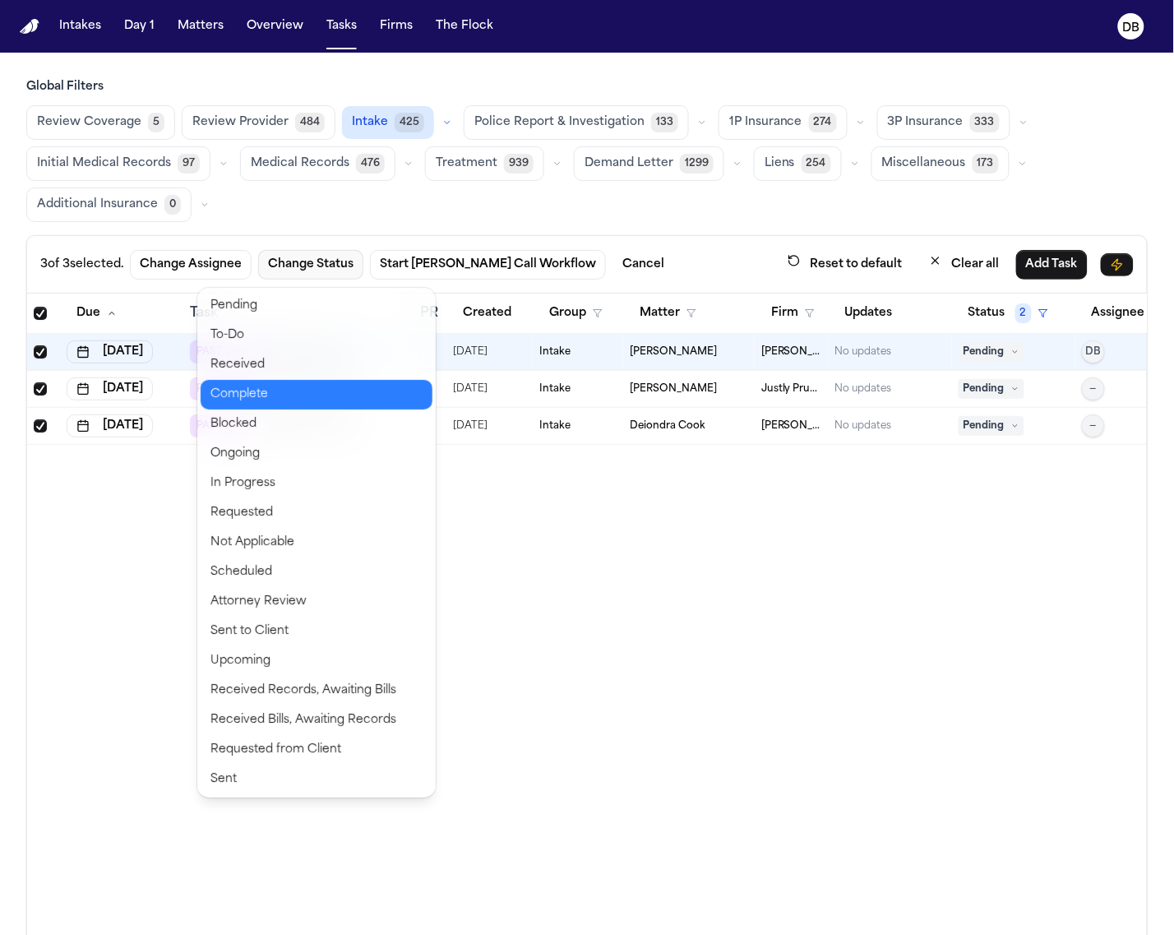
click at [321, 380] on button "Complete" at bounding box center [317, 395] width 232 height 30
